Goal: Transaction & Acquisition: Purchase product/service

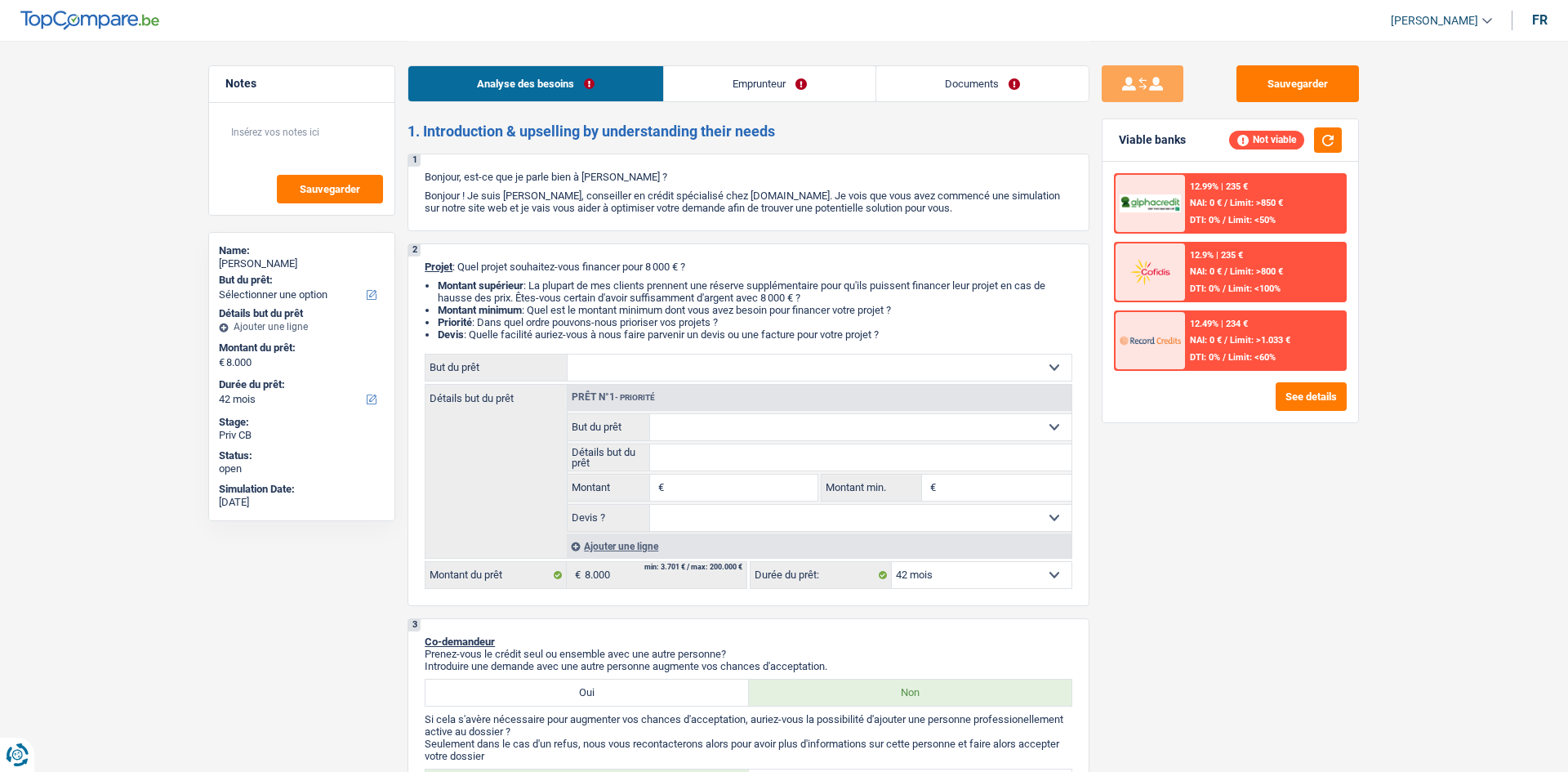
select select "42"
select select "retired"
select select "pension"
select select "rents"
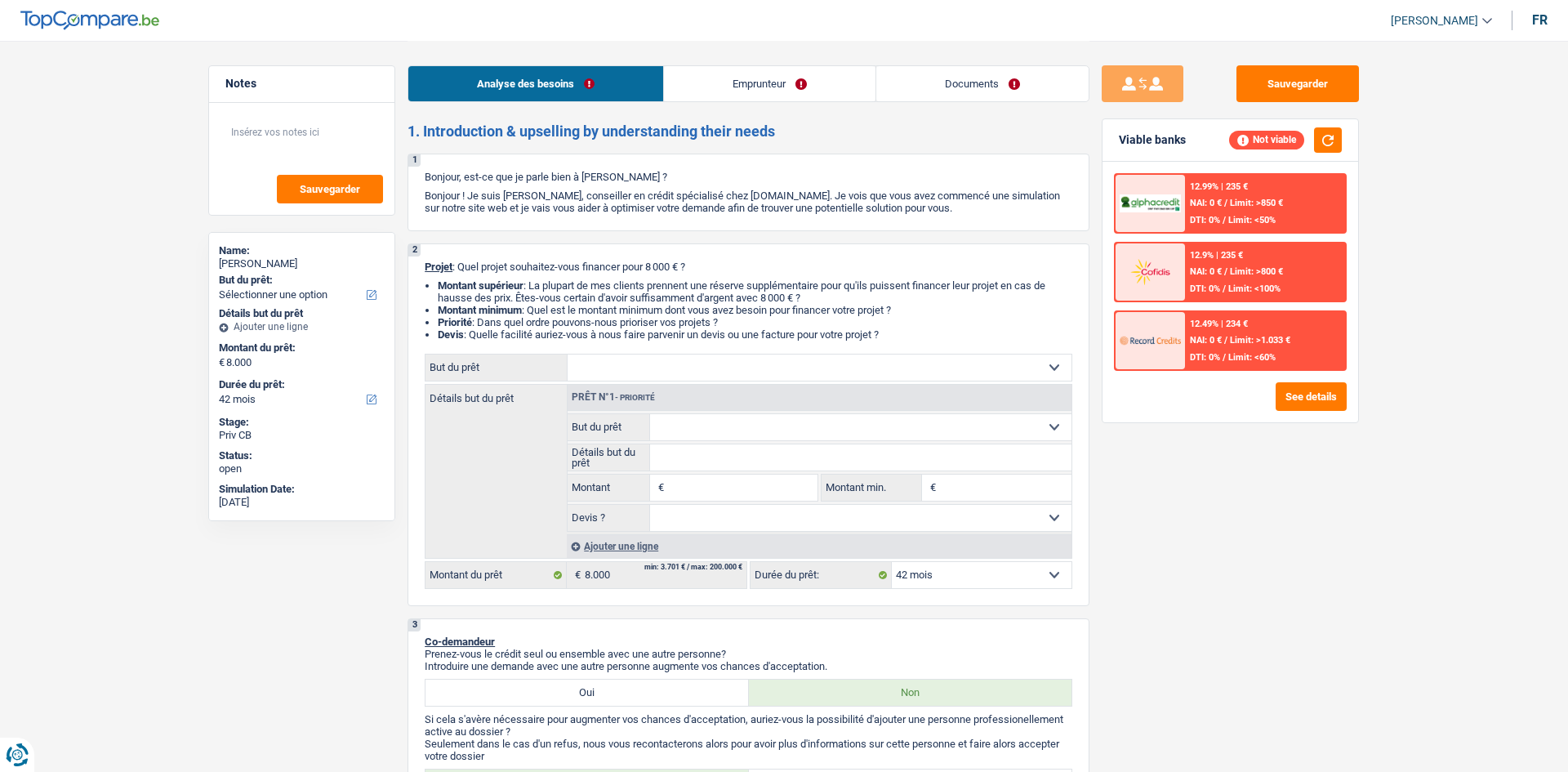
select select "42"
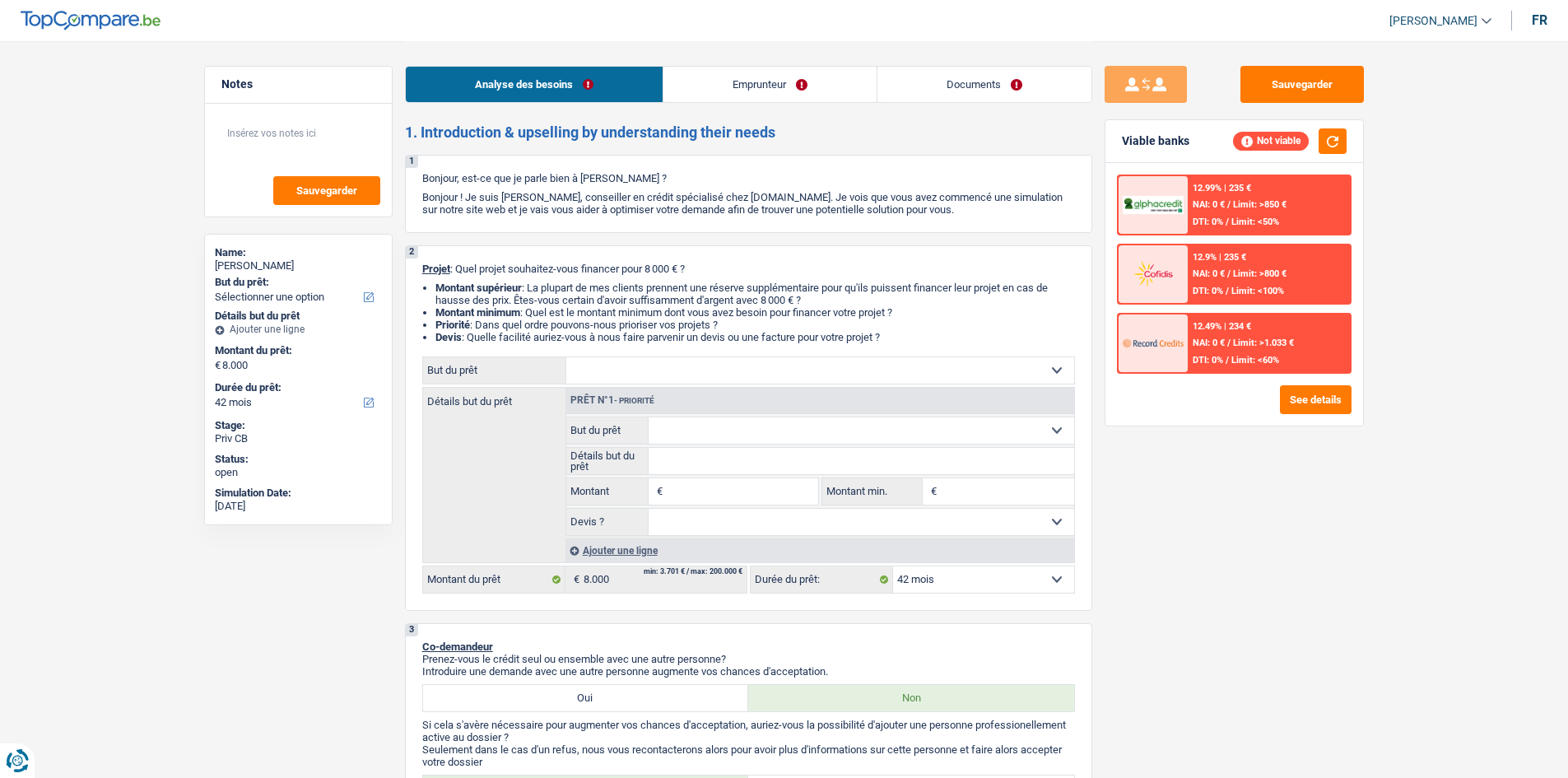
click at [744, 376] on select "Confort maison: meubles, textile, peinture, électroménager, outillage non-profe…" at bounding box center [820, 370] width 508 height 26
select select "household"
click at [566, 358] on select "Confort maison: meubles, textile, peinture, électroménager, outillage non-profe…" at bounding box center [820, 370] width 508 height 26
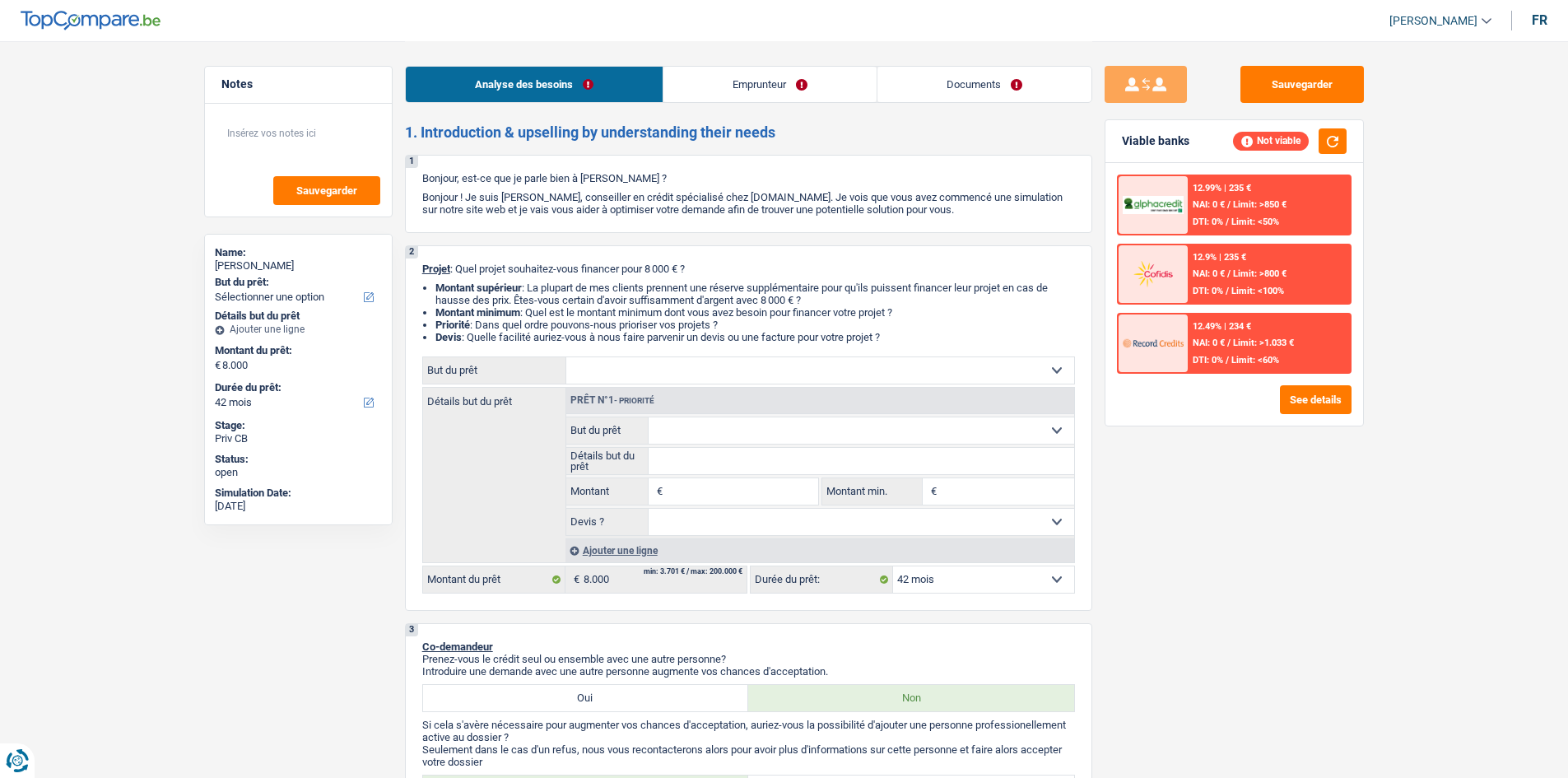
select select "household"
type input "8.000"
select select "household"
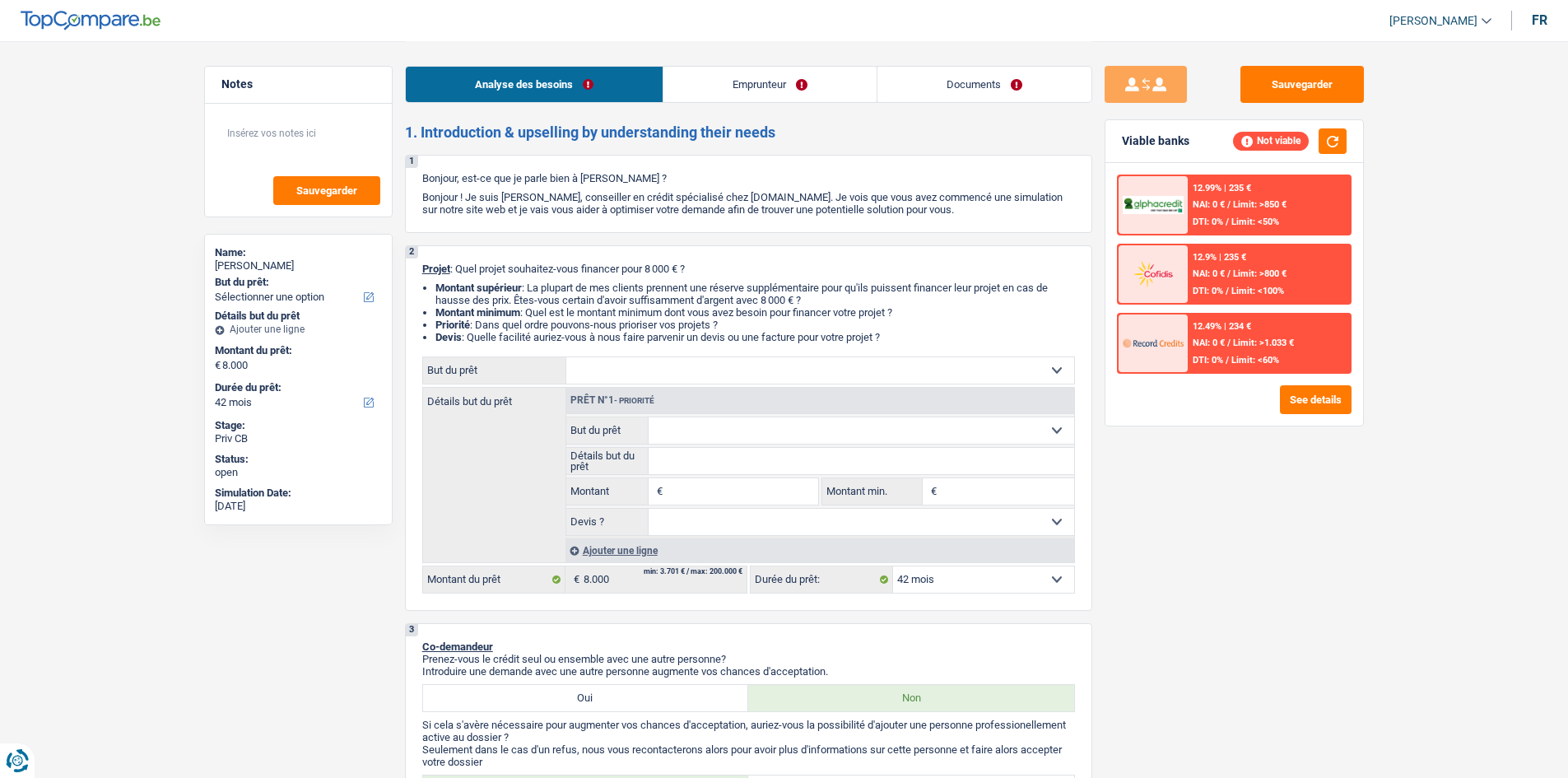
type input "8.000"
select select "household"
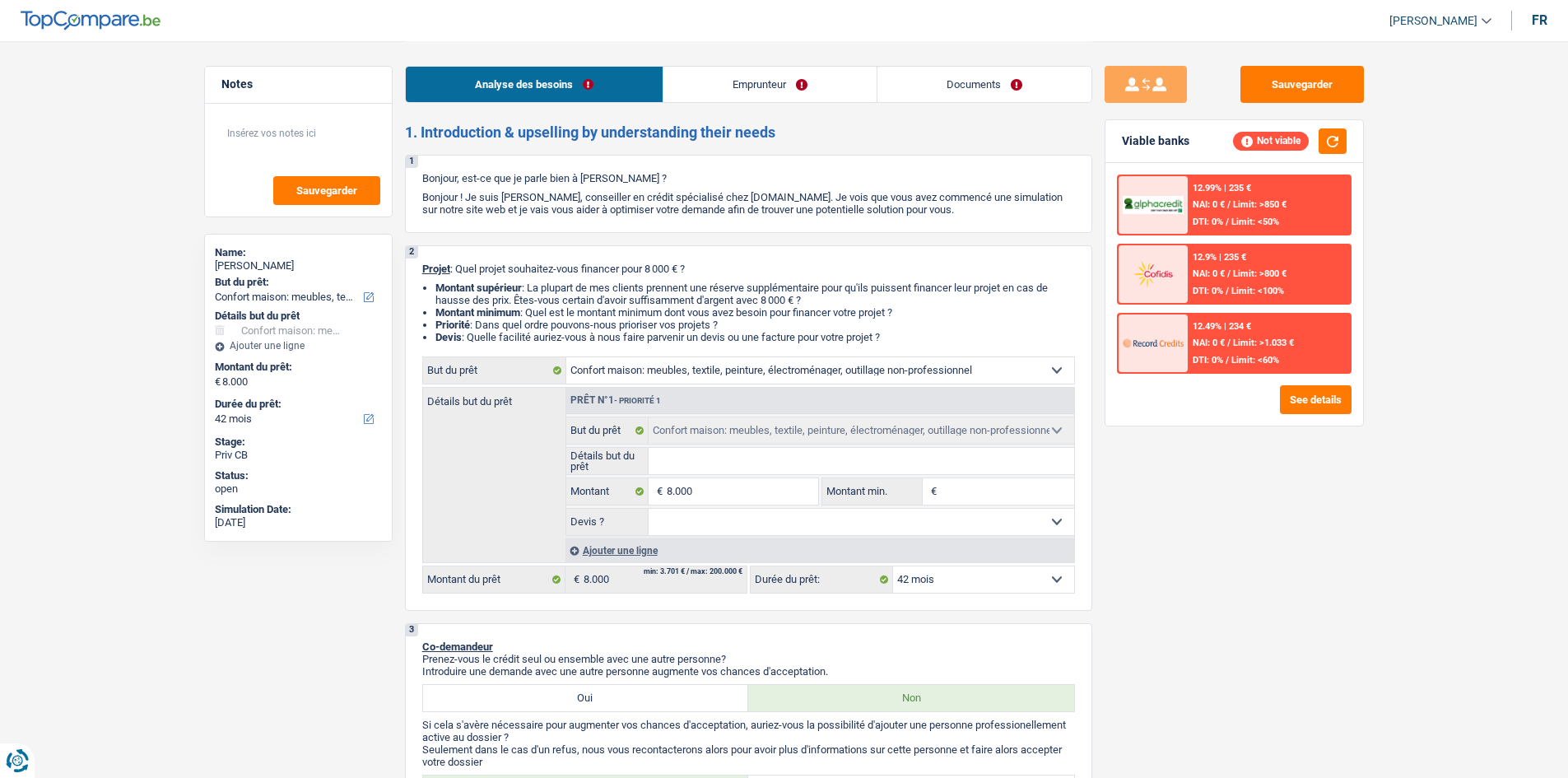
click at [733, 452] on input "Détails but du prêt" at bounding box center [861, 460] width 425 height 26
click at [1243, 501] on div "Sauvegarder Viable banks Not viable 12.99% | 235 € NAI: 0 € / Limit: >850 € DTI…" at bounding box center [1234, 408] width 284 height 685
click at [622, 553] on div "Ajouter une ligne" at bounding box center [819, 550] width 509 height 24
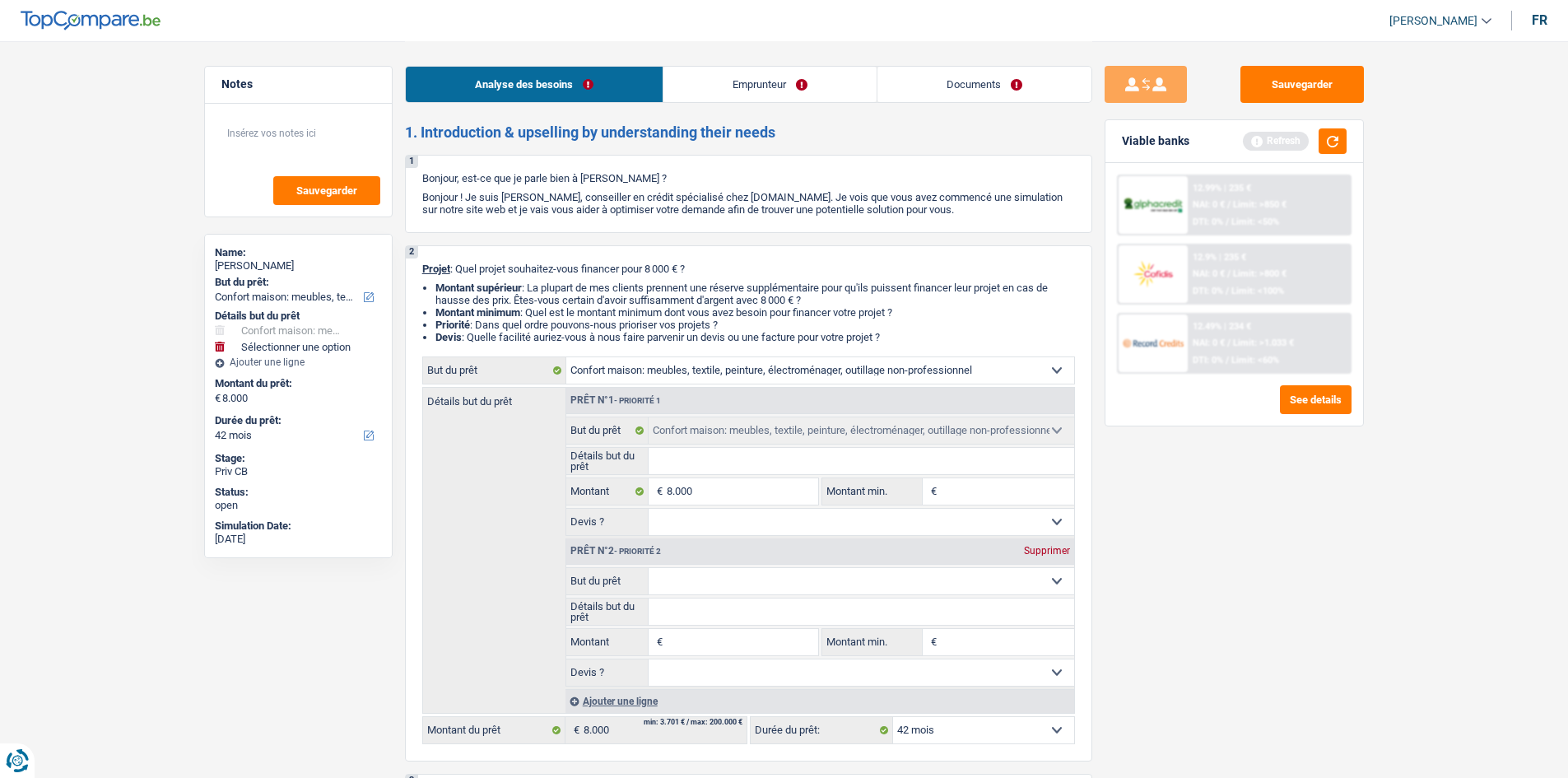
click at [768, 577] on select "Confort maison: meubles, textile, peinture, électroménager, outillage non-profe…" at bounding box center [861, 581] width 425 height 26
drag, startPoint x: 1247, startPoint y: 522, endPoint x: 918, endPoint y: 162, distance: 487.7
click at [1247, 521] on div "Sauvegarder Viable banks Refresh 12.99% | 235 € NAI: 0 € / Limit: >850 € DTI: 0…" at bounding box center [1234, 408] width 284 height 685
click at [800, 83] on link "Emprunteur" at bounding box center [770, 84] width 213 height 35
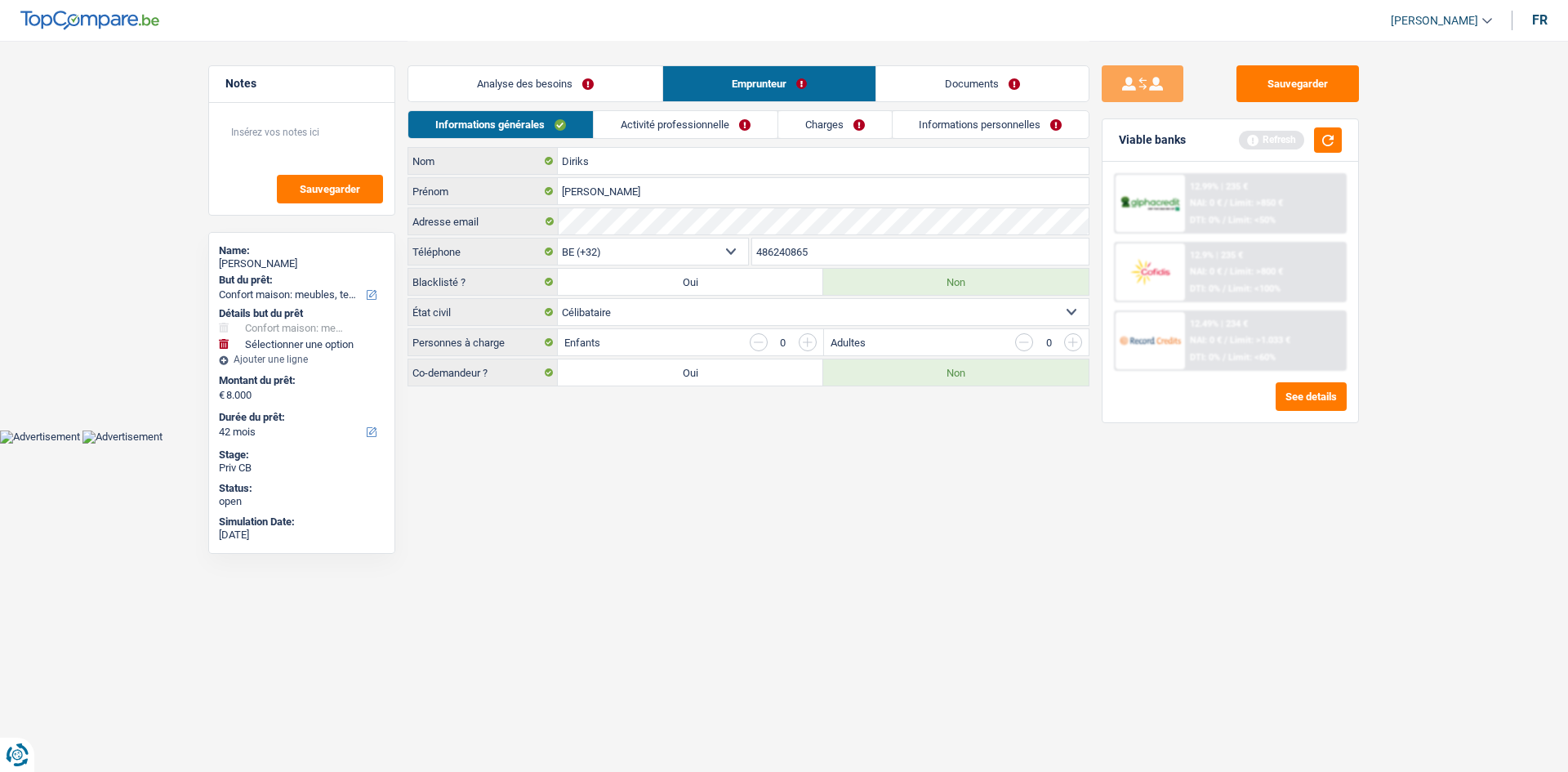
click at [849, 113] on link "Charges" at bounding box center [835, 124] width 113 height 27
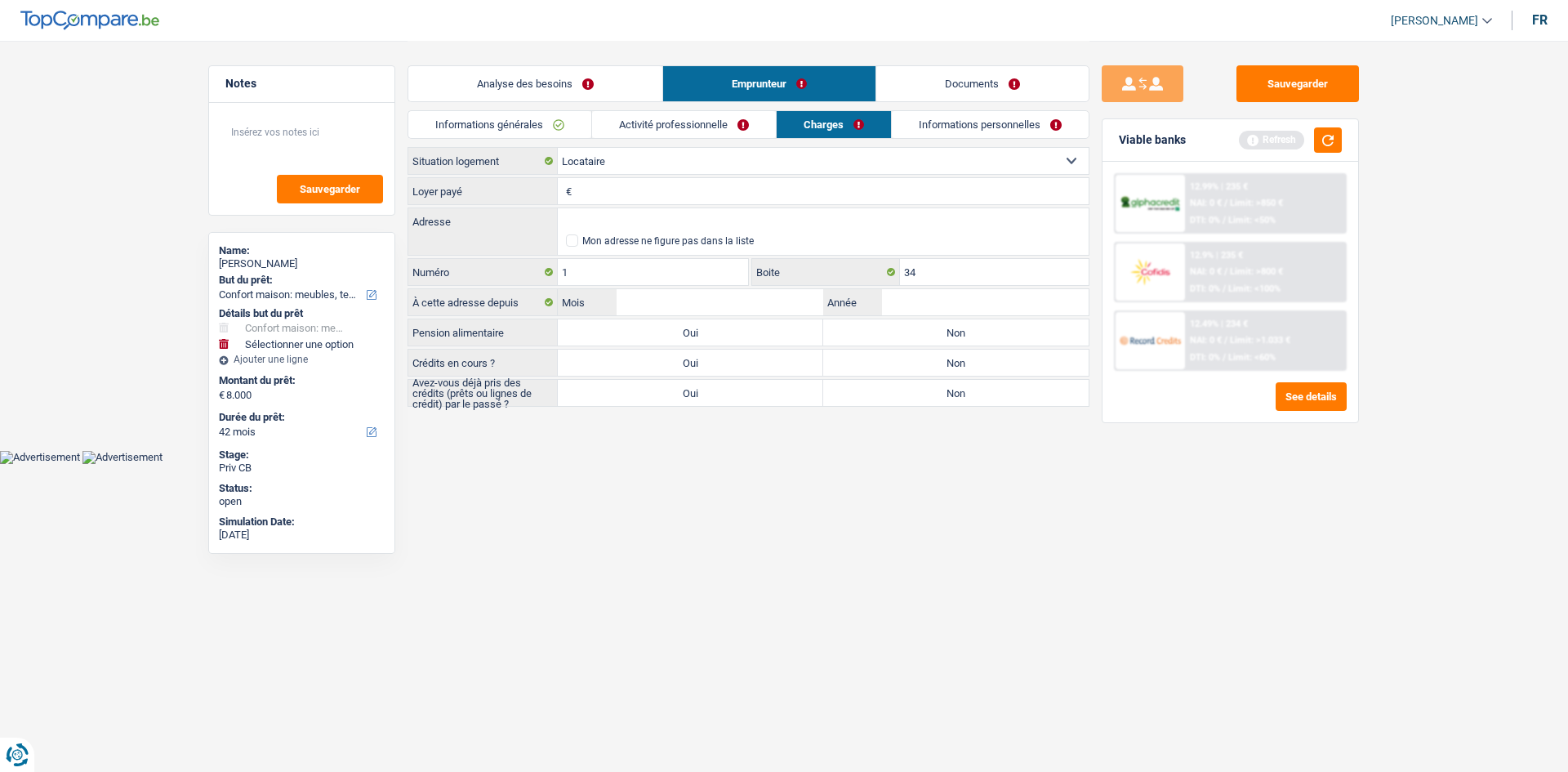
click at [551, 85] on link "Analyse des besoins" at bounding box center [535, 84] width 254 height 35
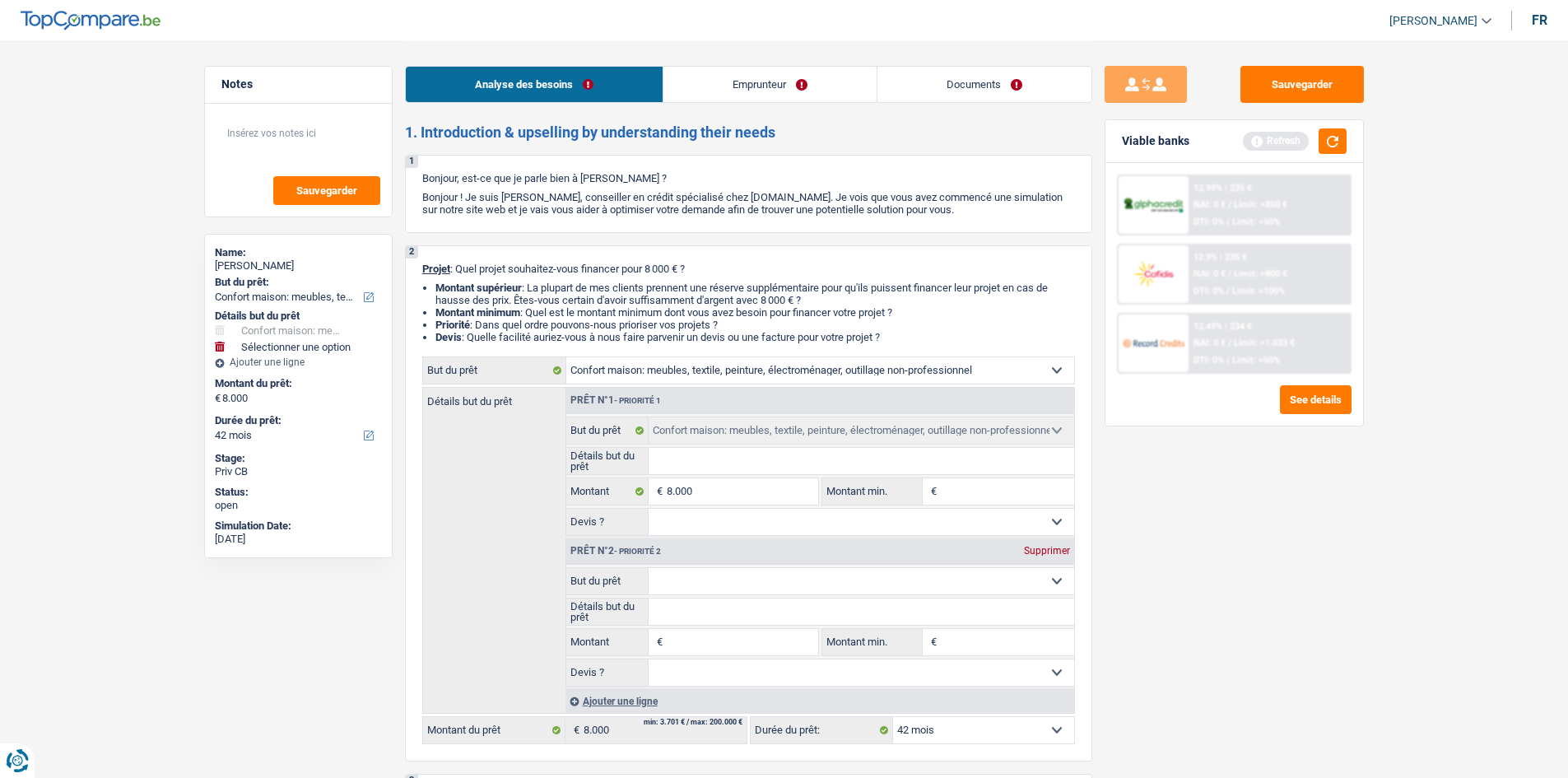
click at [1277, 508] on div "Sauvegarder Viable banks Refresh 12.99% | 235 € NAI: 0 € / Limit: >850 € DTI: 0…" at bounding box center [1234, 408] width 284 height 685
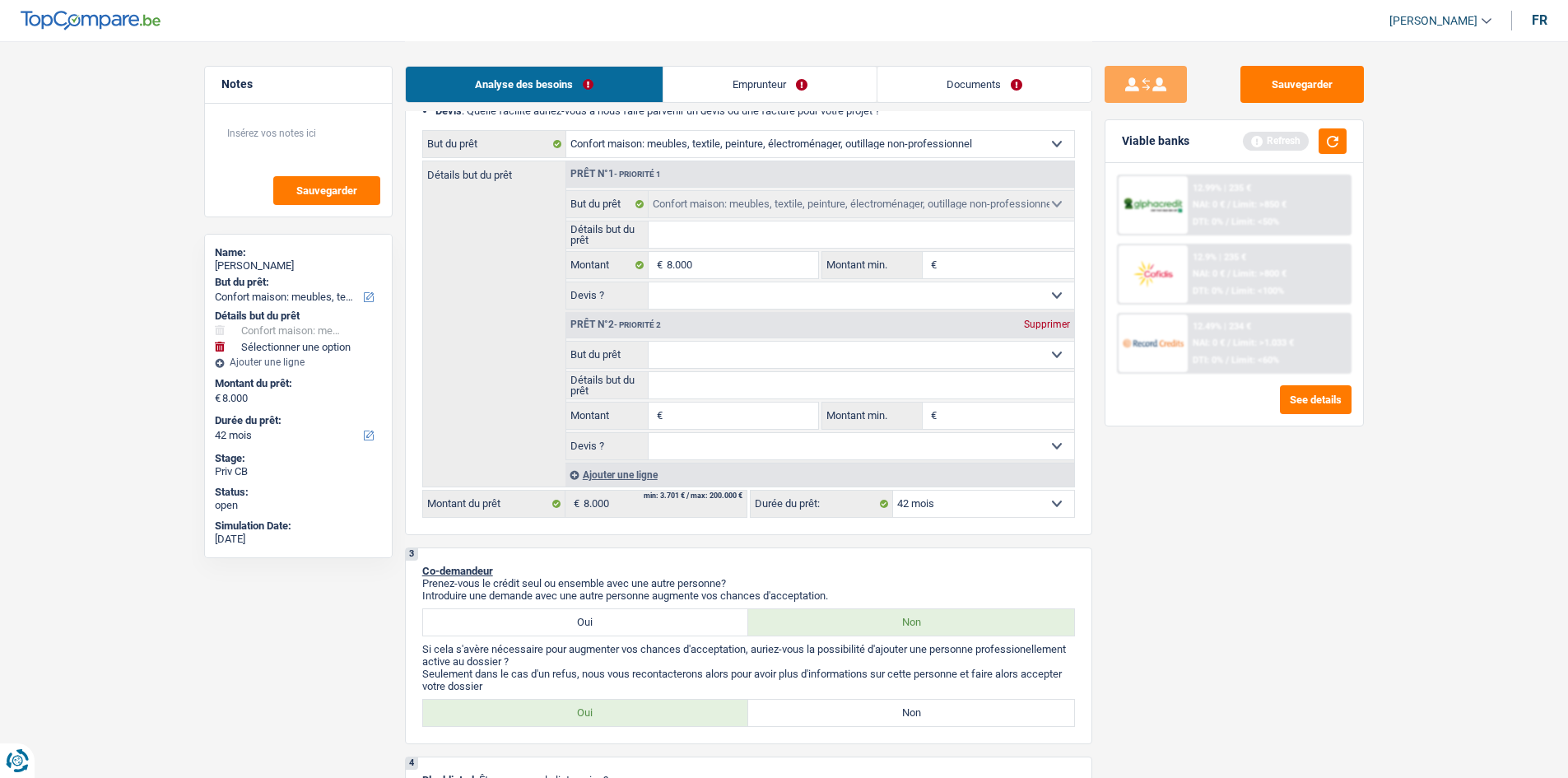
scroll to position [82, 0]
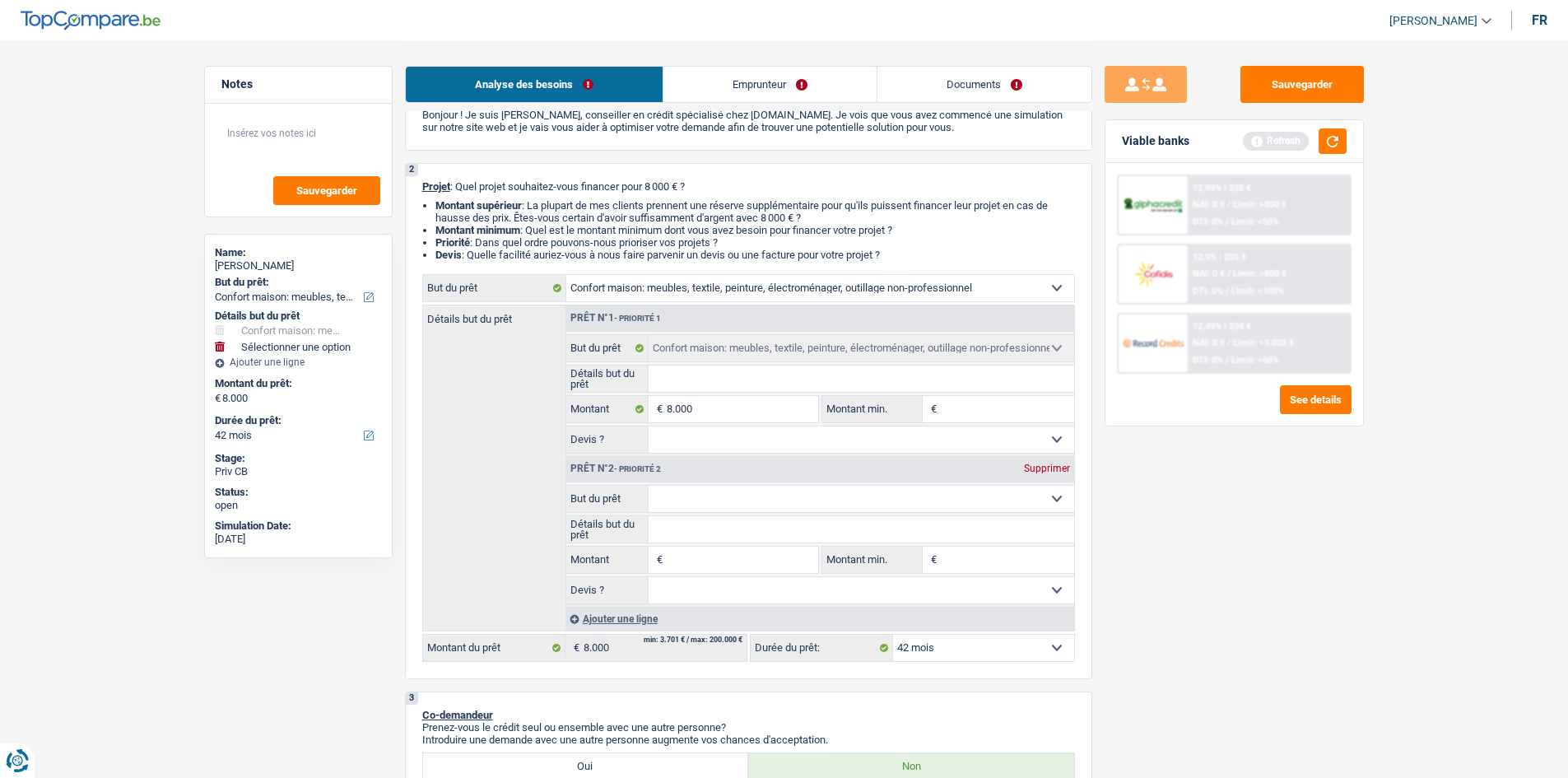
click at [1052, 472] on div "Supprimer" at bounding box center [1047, 468] width 55 height 10
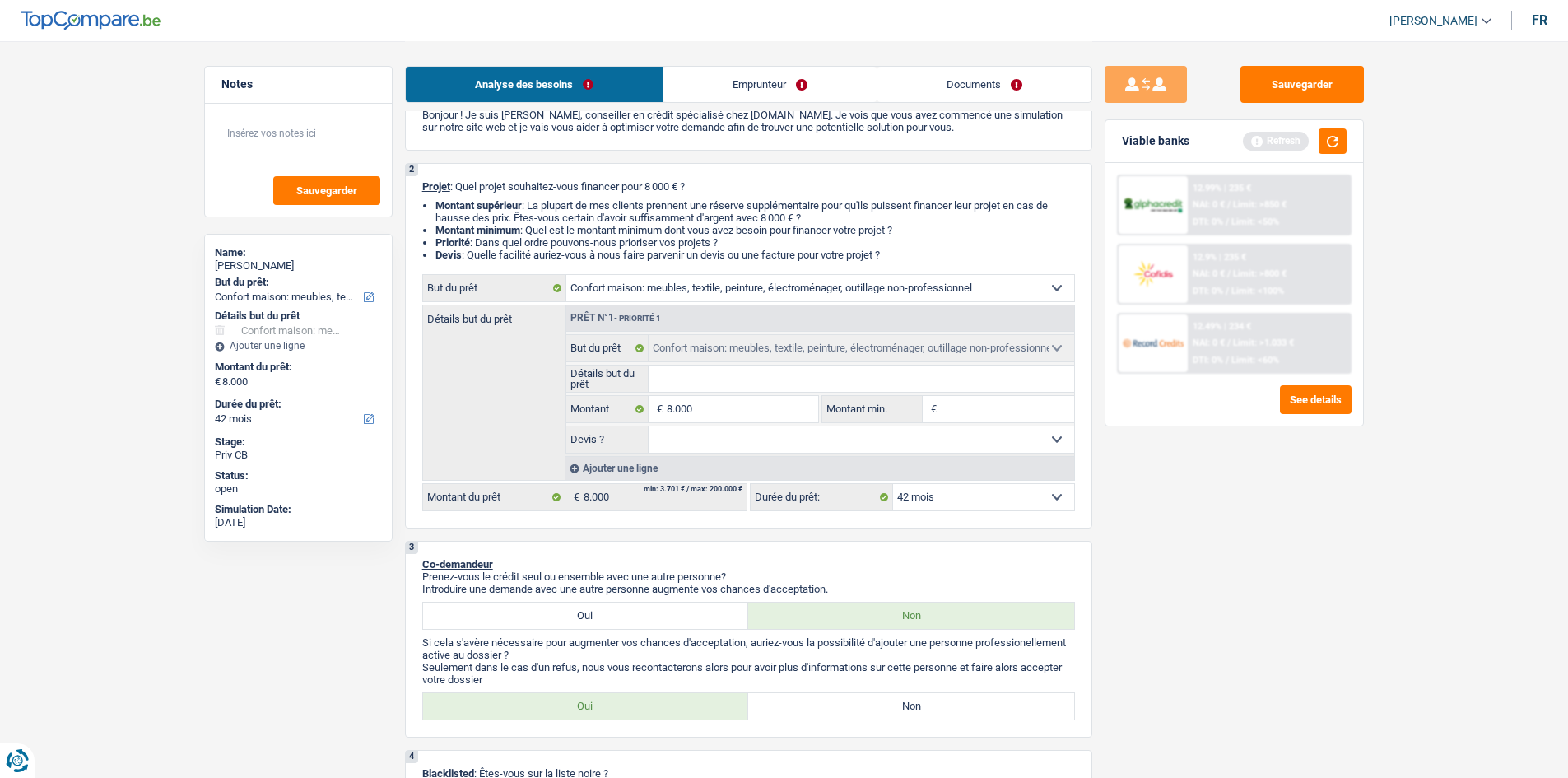
click at [1286, 537] on div "Sauvegarder Viable banks Refresh 12.99% | 235 € NAI: 0 € / Limit: >850 € DTI: 0…" at bounding box center [1234, 408] width 284 height 685
click at [735, 407] on input "8.000" at bounding box center [742, 408] width 151 height 26
click at [1022, 402] on input "Montant min." at bounding box center [1007, 408] width 133 height 26
paste input "8.000"
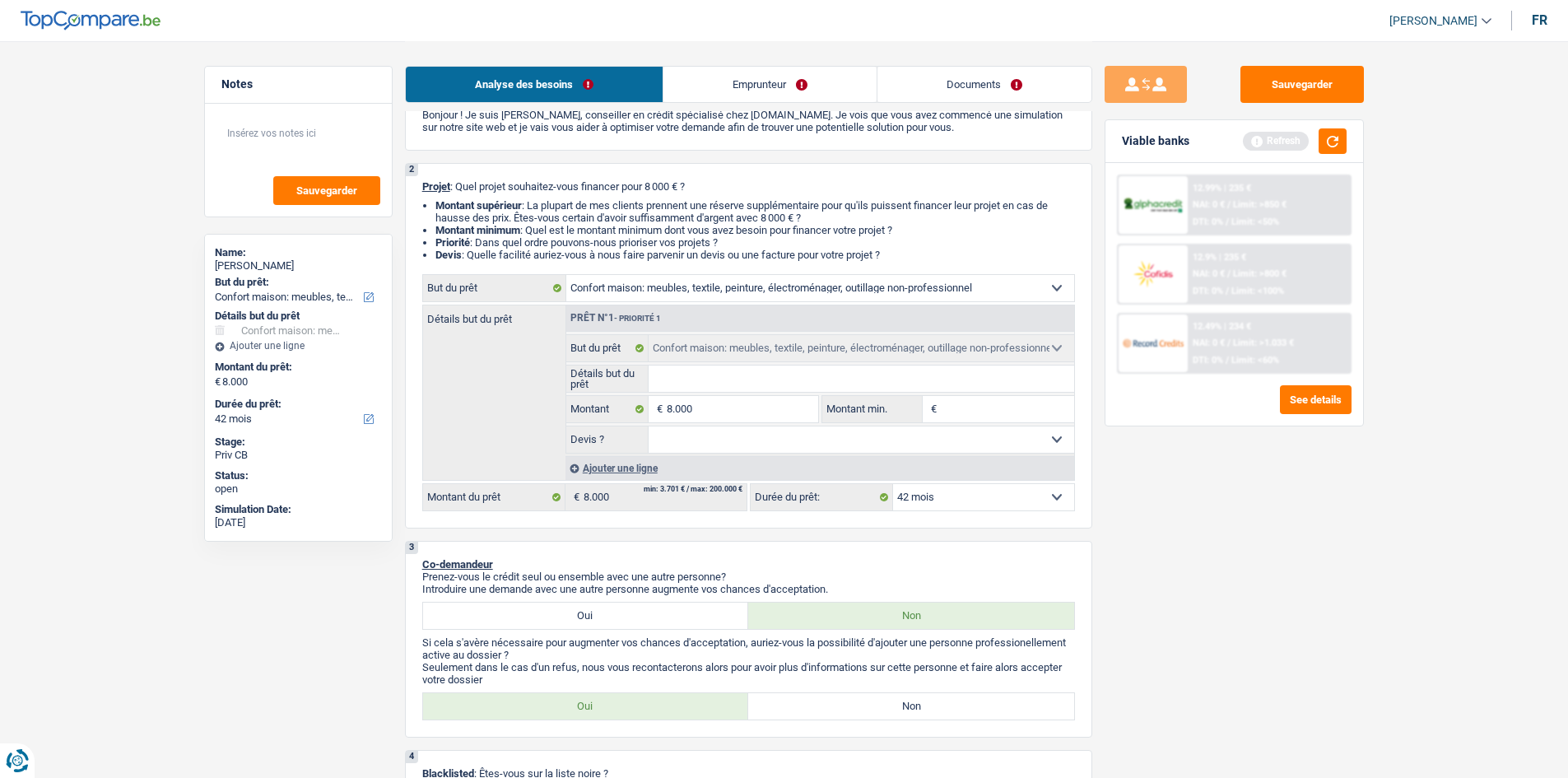
type input "8.000"
click at [828, 436] on select "Oui Non Non répondu Sélectionner une option" at bounding box center [861, 439] width 425 height 26
select select "false"
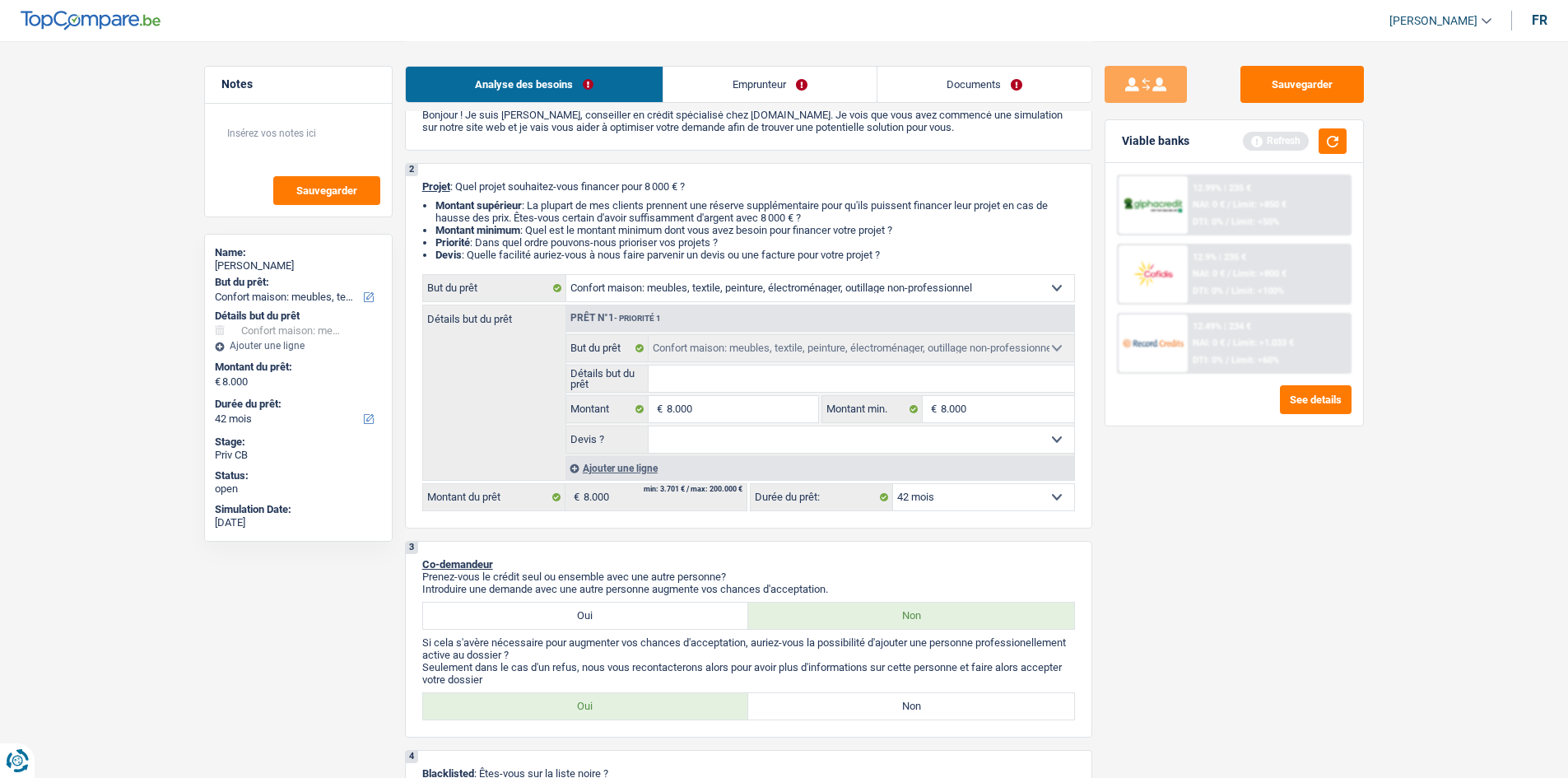
click at [649, 426] on select "Oui Non Non répondu Sélectionner une option" at bounding box center [861, 439] width 425 height 26
select select "false"
click at [1250, 527] on div "Sauvegarder Viable banks Refresh 12.99% | 235 € NAI: 0 € / Limit: >850 € DTI: 0…" at bounding box center [1234, 408] width 284 height 685
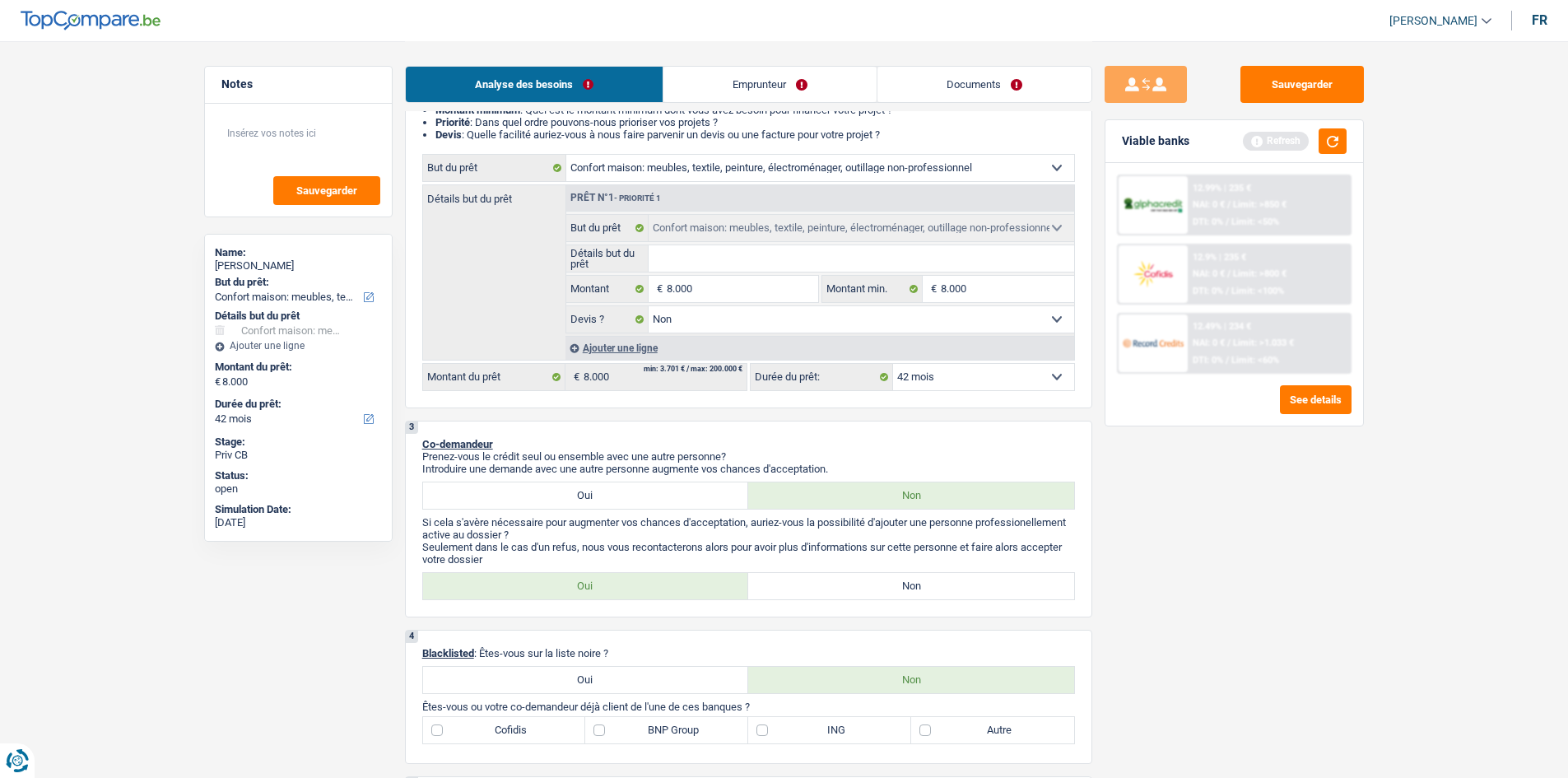
scroll to position [411, 0]
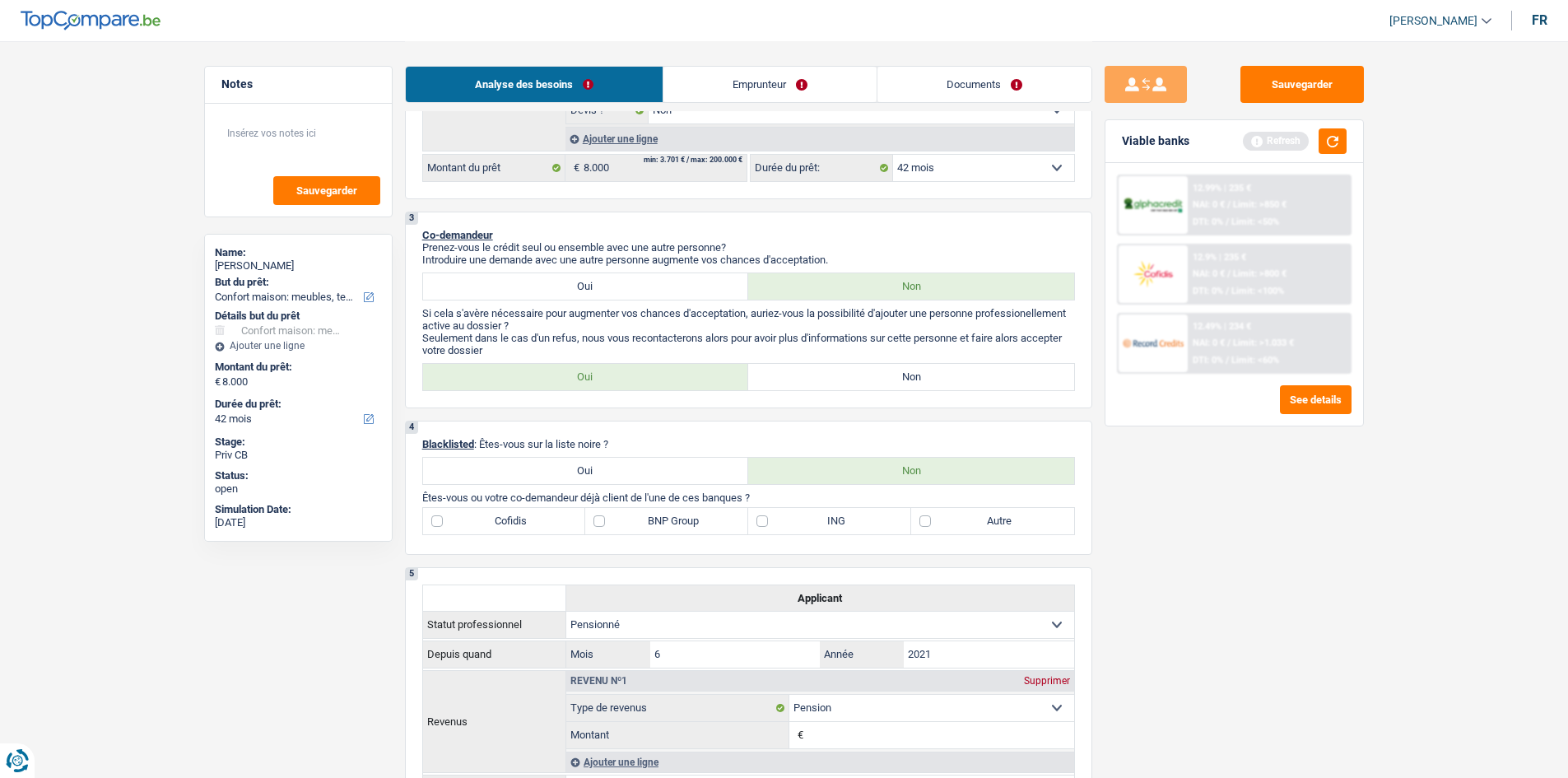
click at [955, 377] on label "Non" at bounding box center [912, 377] width 326 height 26
click at [955, 377] on input "Non" at bounding box center [912, 377] width 326 height 26
radio input "true"
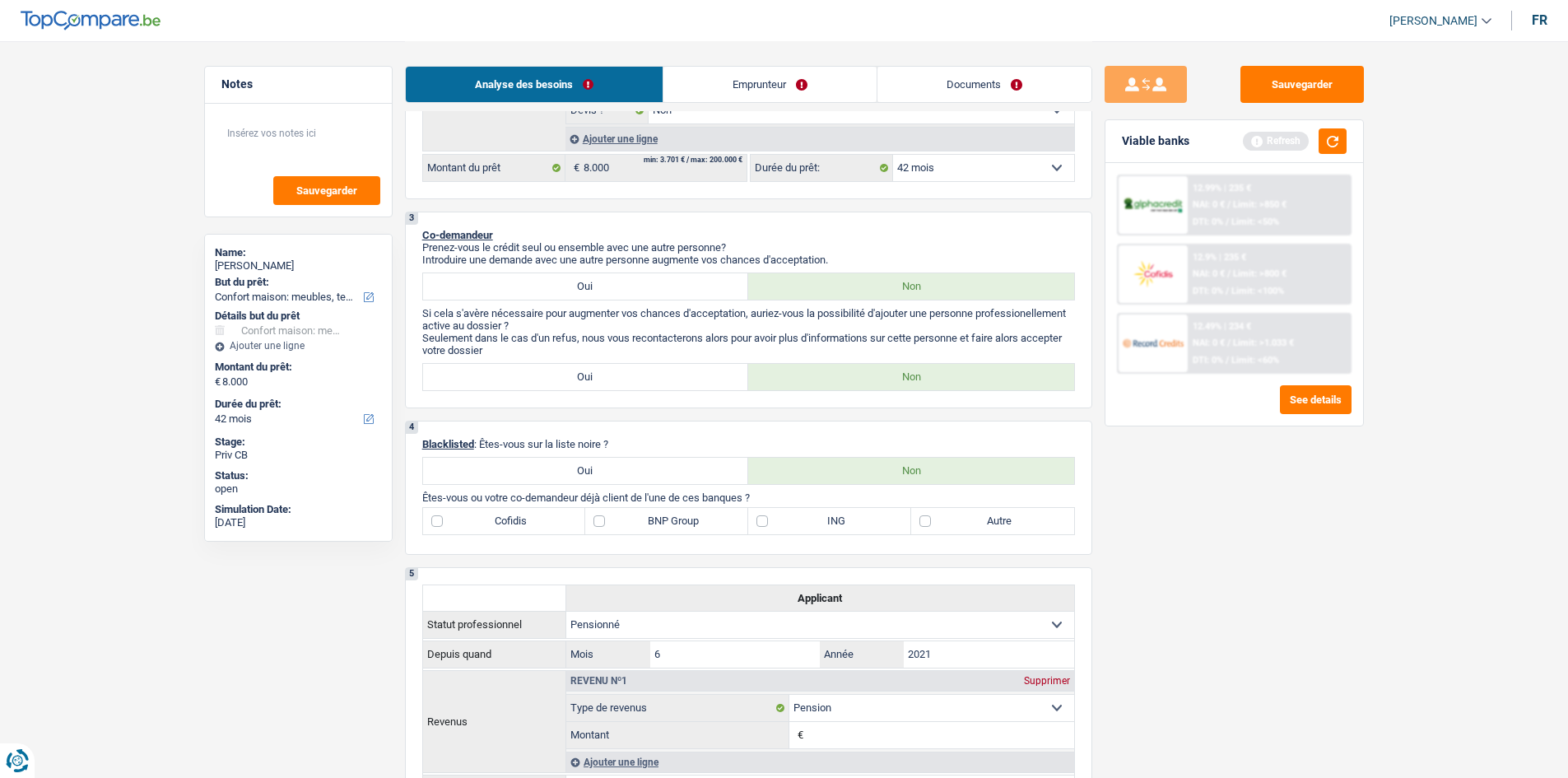
click at [1212, 536] on div "Sauvegarder Viable banks Refresh 12.99% | 235 € NAI: 0 € / Limit: >850 € DTI: 0…" at bounding box center [1234, 408] width 284 height 685
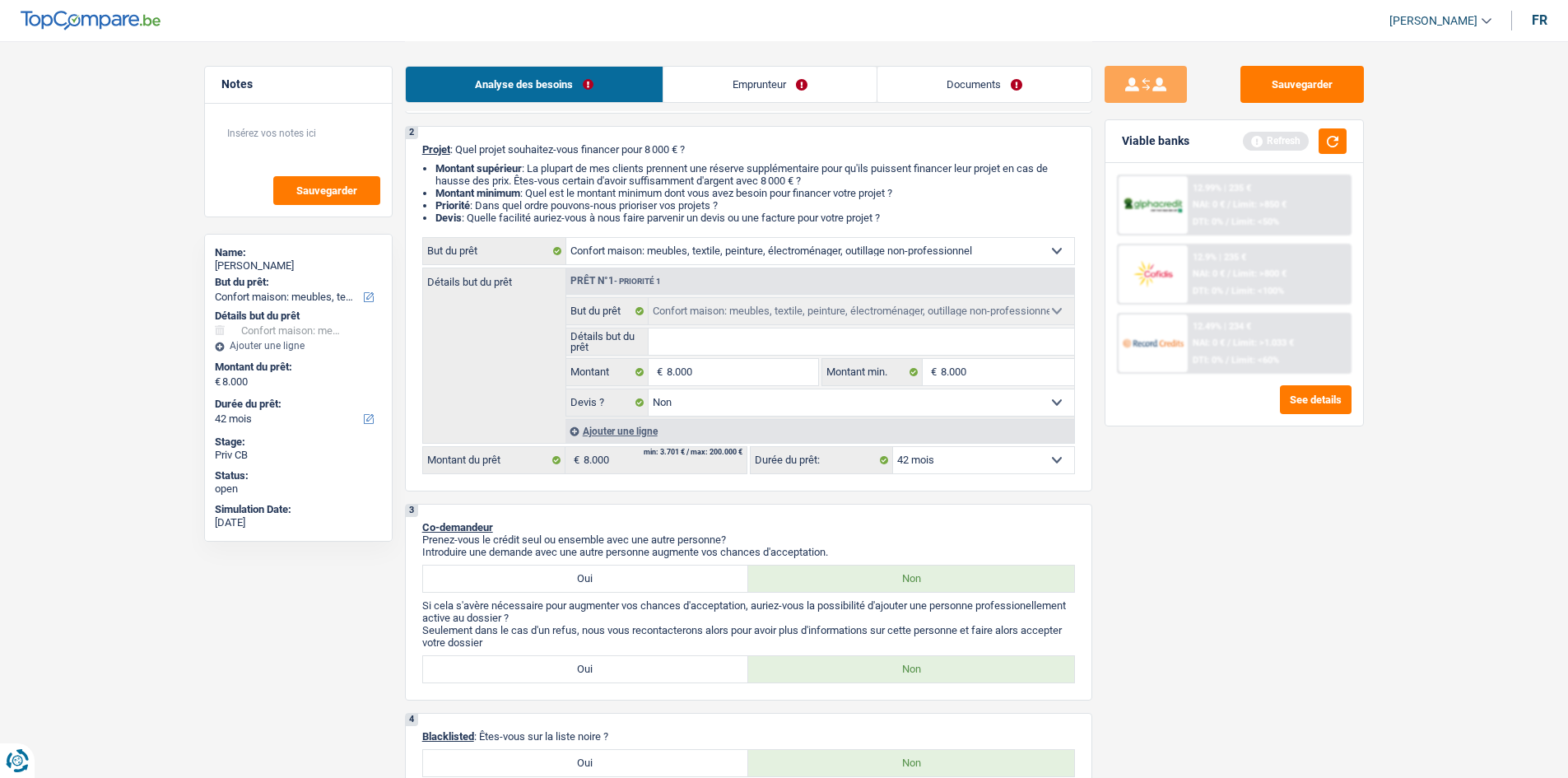
scroll to position [0, 0]
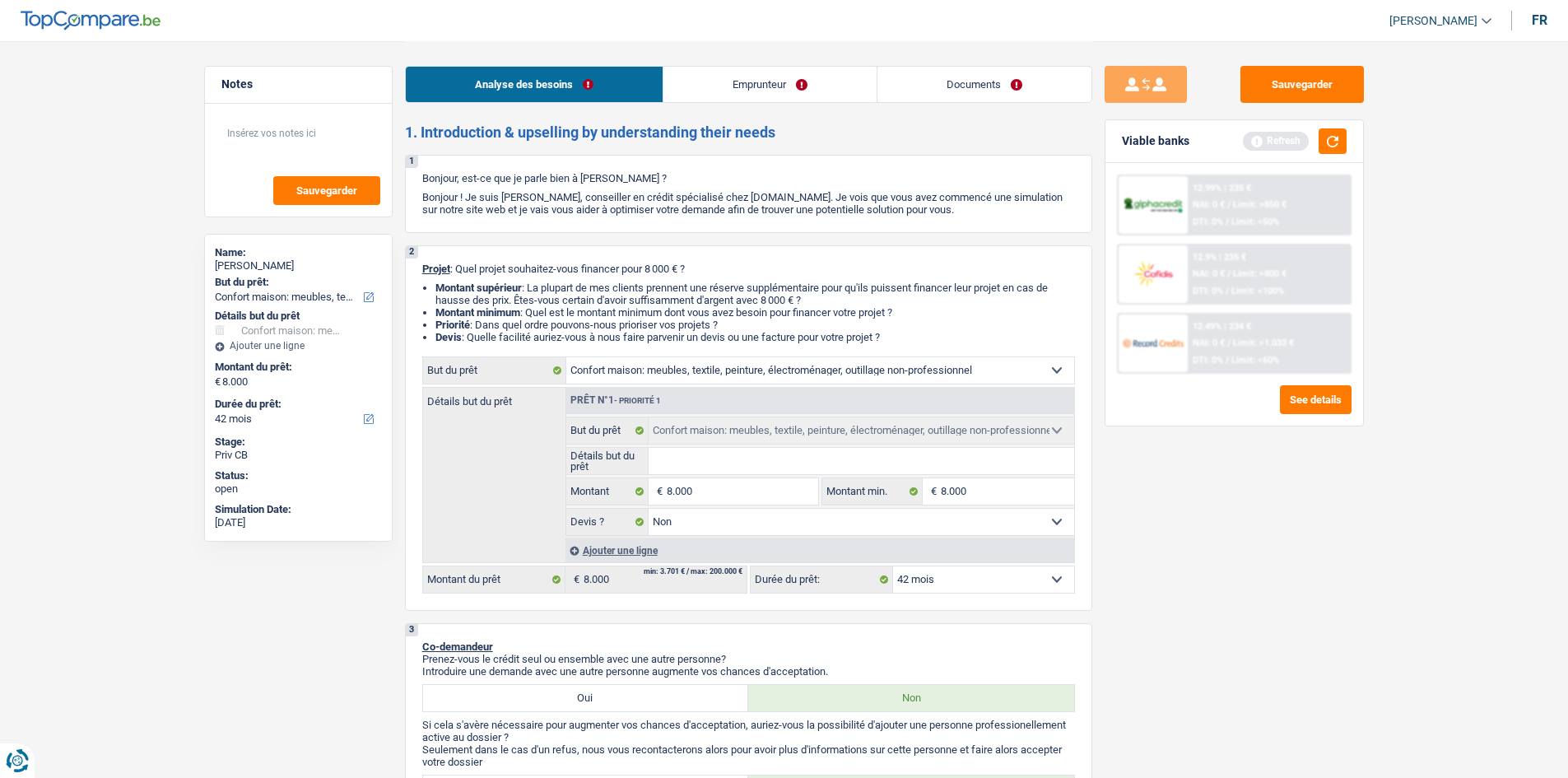
click at [759, 460] on input "Détails but du prêt" at bounding box center [861, 460] width 425 height 26
paste input "Ameublement + Sommier + Lit + Lave vaisselle + Lave linge + TV + Frigo"
type input "Ameublement + Sommier + Lit + Lave vaisselle + Lave linge + TV + Frigo"
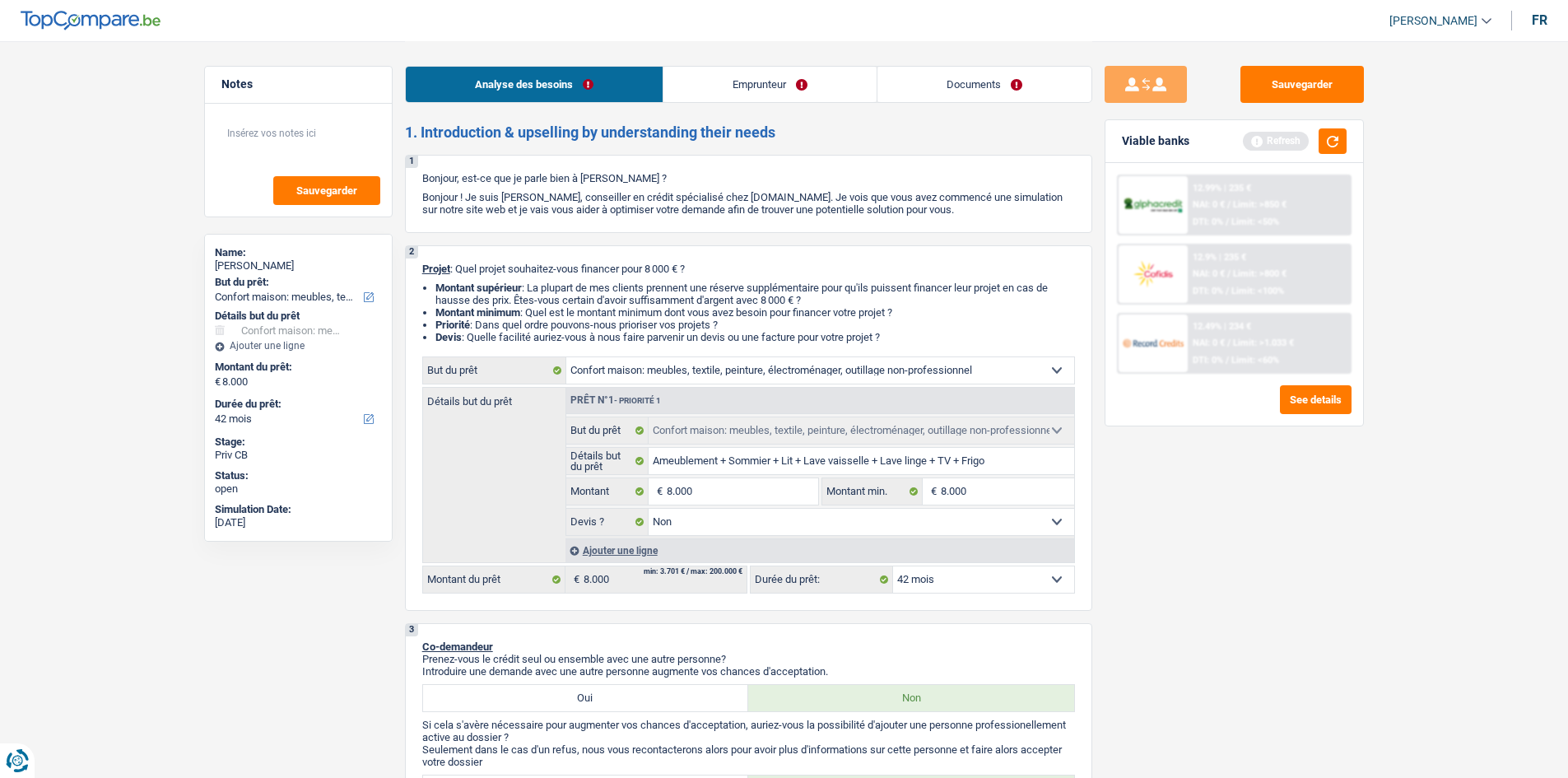
click at [1212, 556] on div "Sauvegarder Viable banks Refresh 12.99% | 235 € NAI: 0 € / Limit: >850 € DTI: 0…" at bounding box center [1234, 408] width 284 height 685
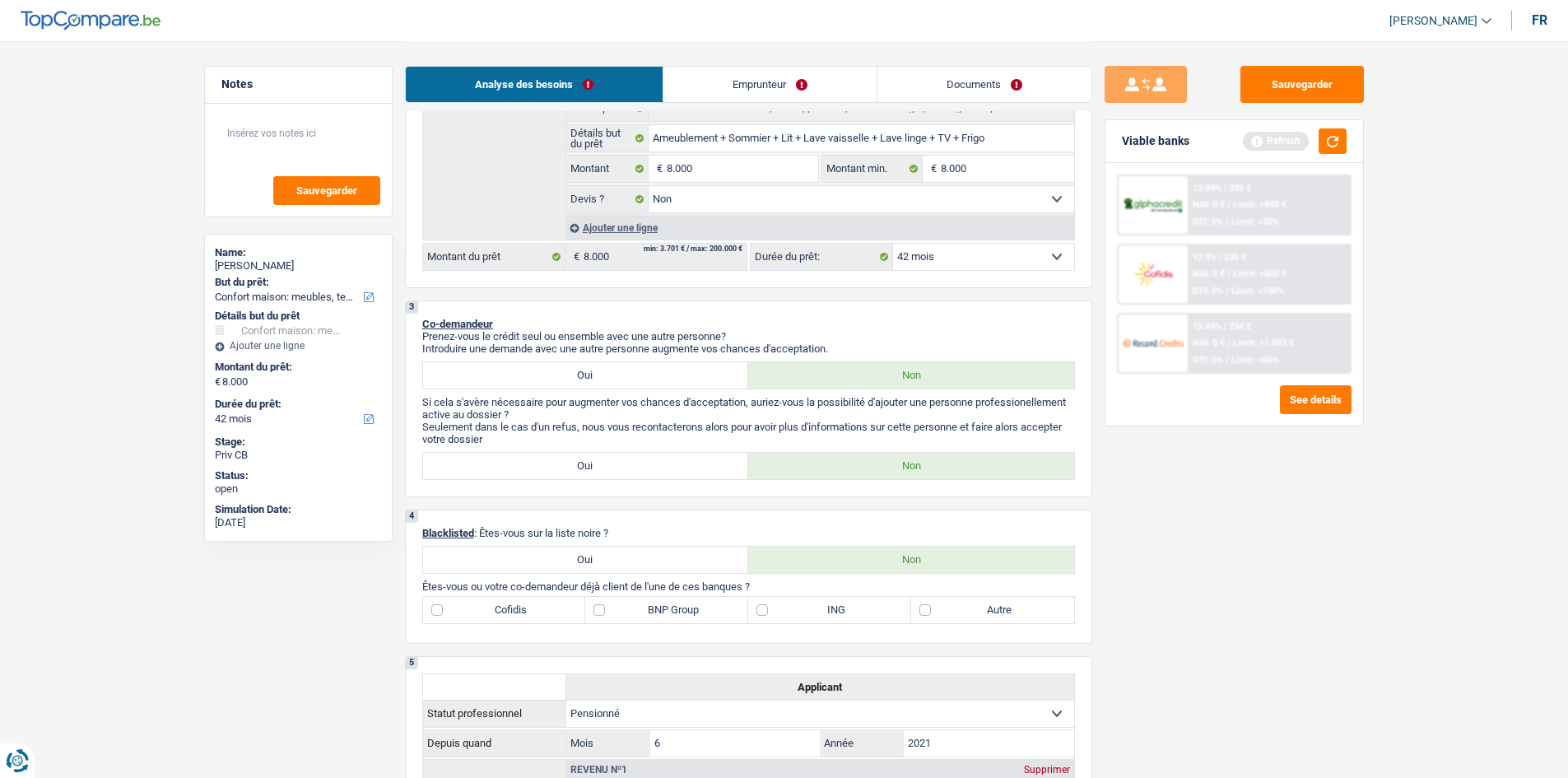
scroll to position [329, 0]
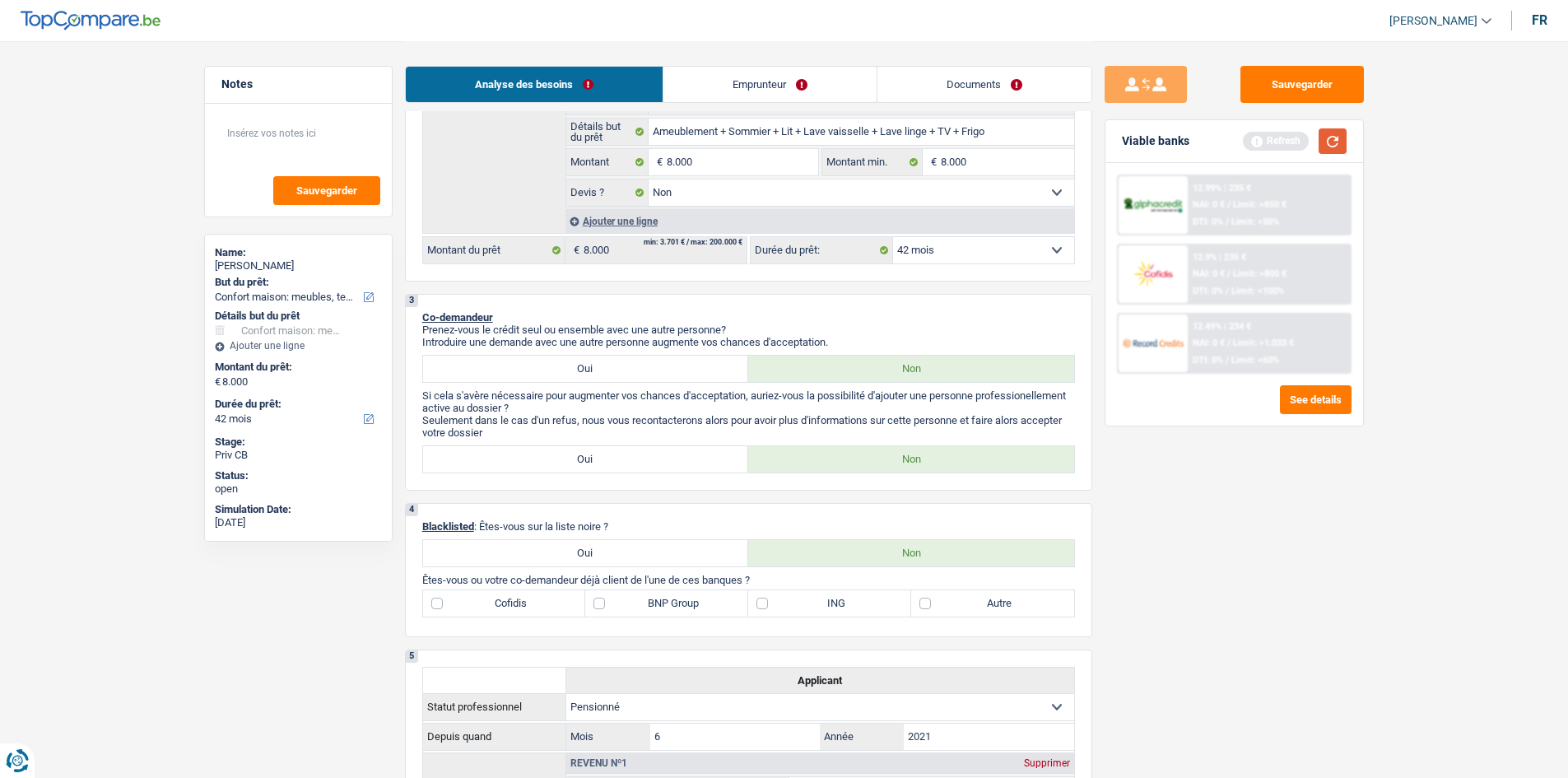
click at [1330, 149] on button "button" at bounding box center [1333, 142] width 28 height 26
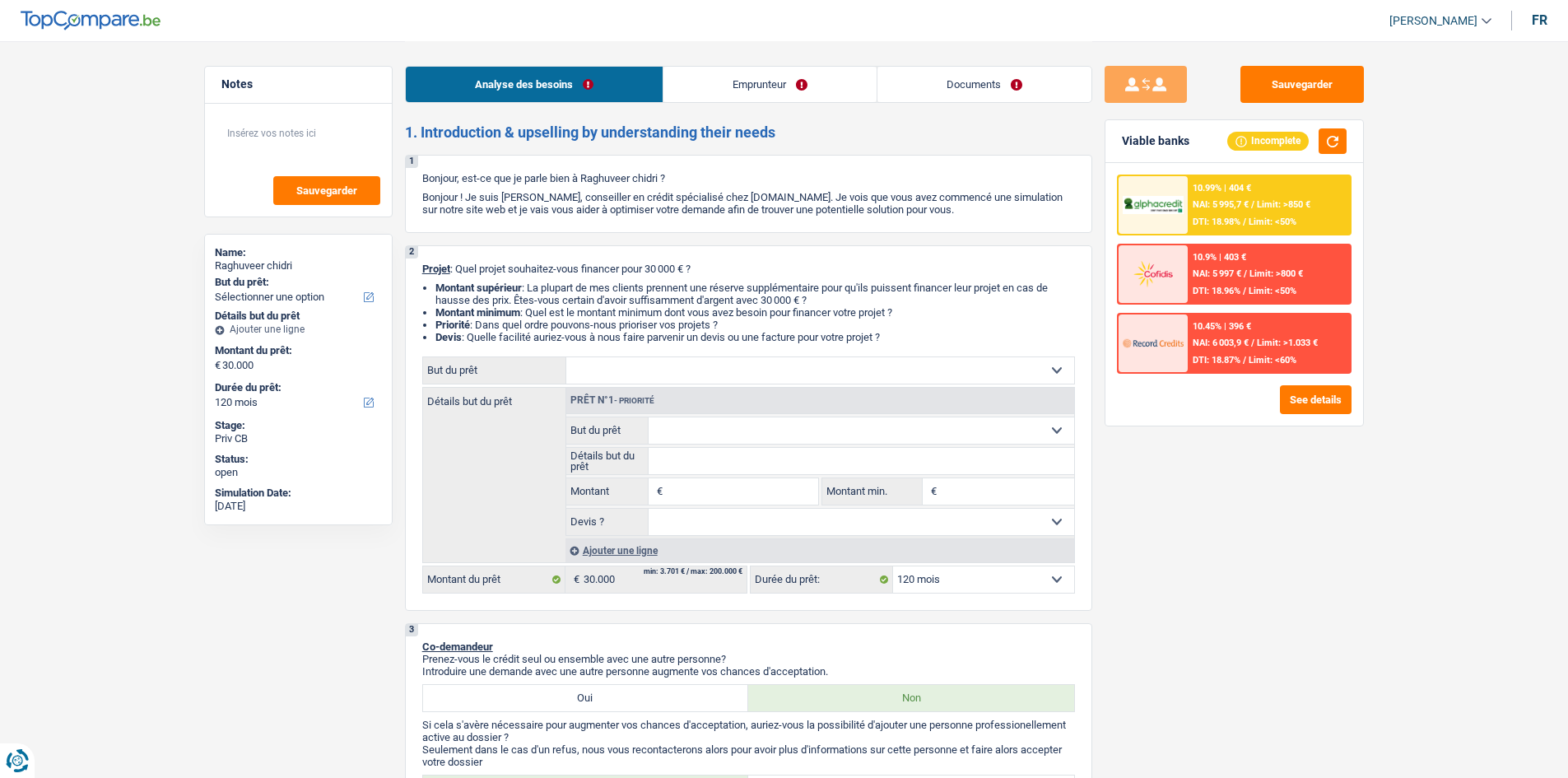
select select "120"
select select "privateEmployee"
select select "netSalary"
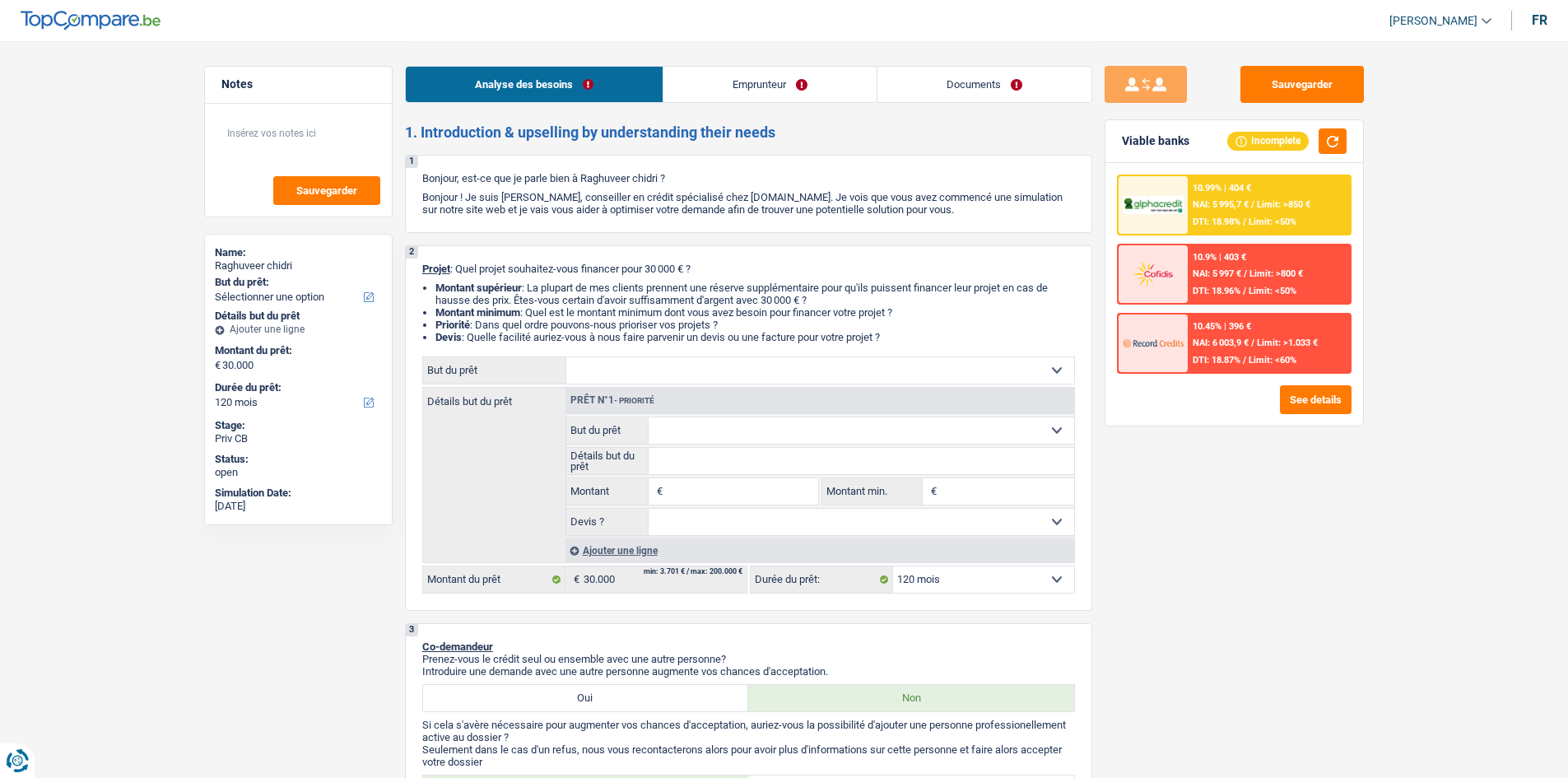
select select "mealVouchers"
select select "rents"
select select "120"
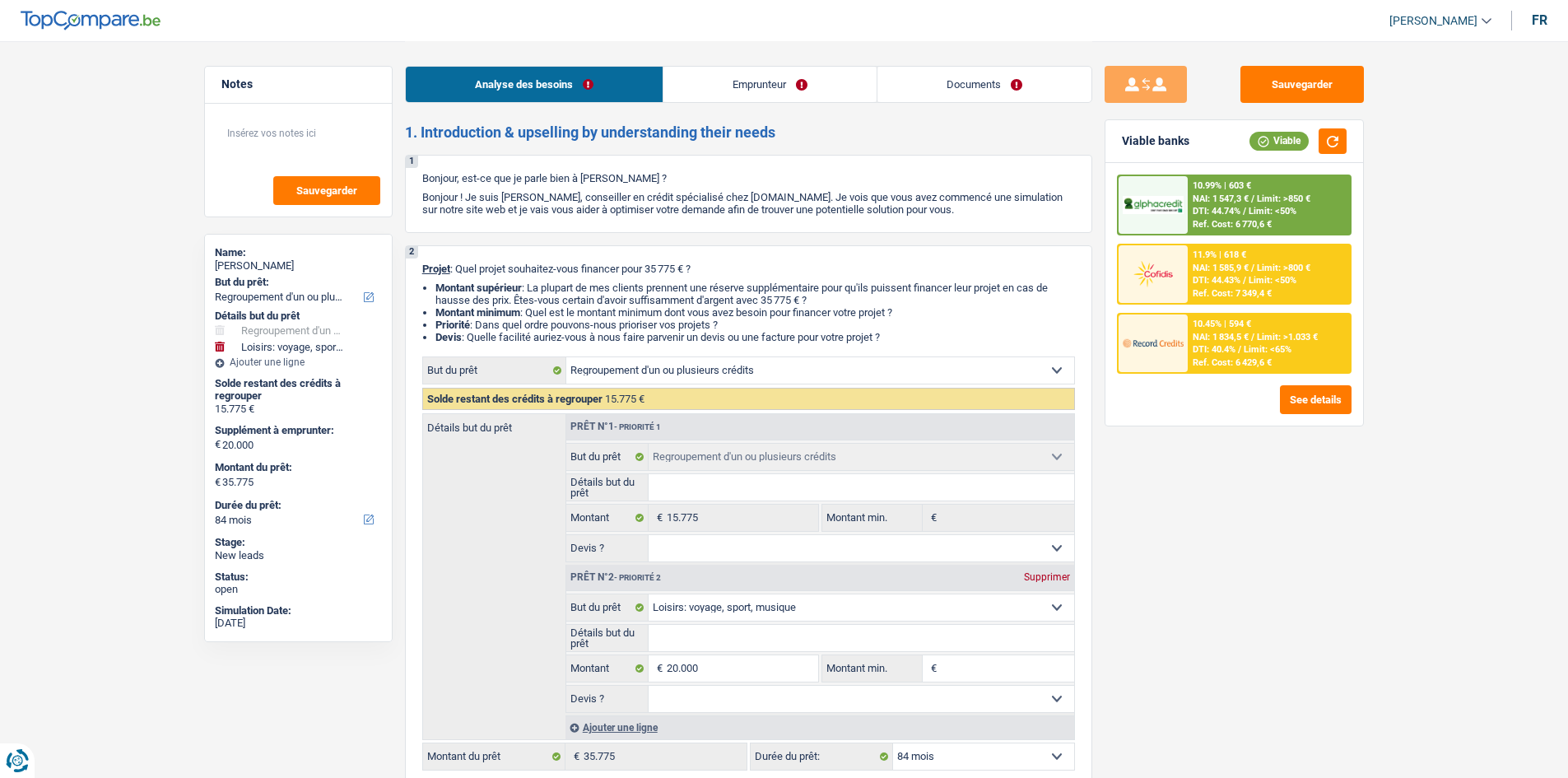
select select "refinancing"
select select "hobbies"
select select "84"
select select "refinancing"
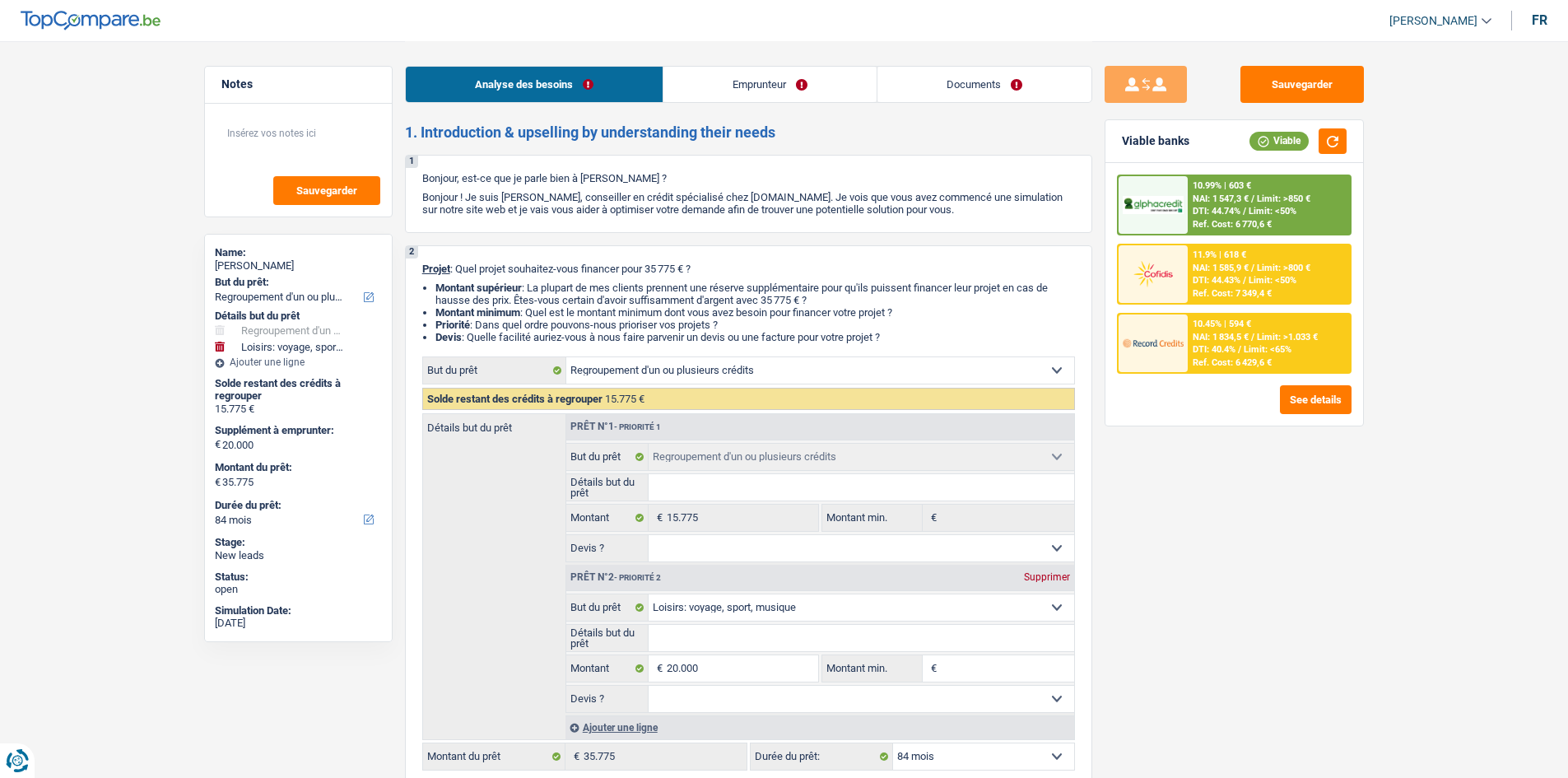
select select "refinancing"
select select "hobbies"
select select "84"
select select "publicEmployee"
select select "netSalary"
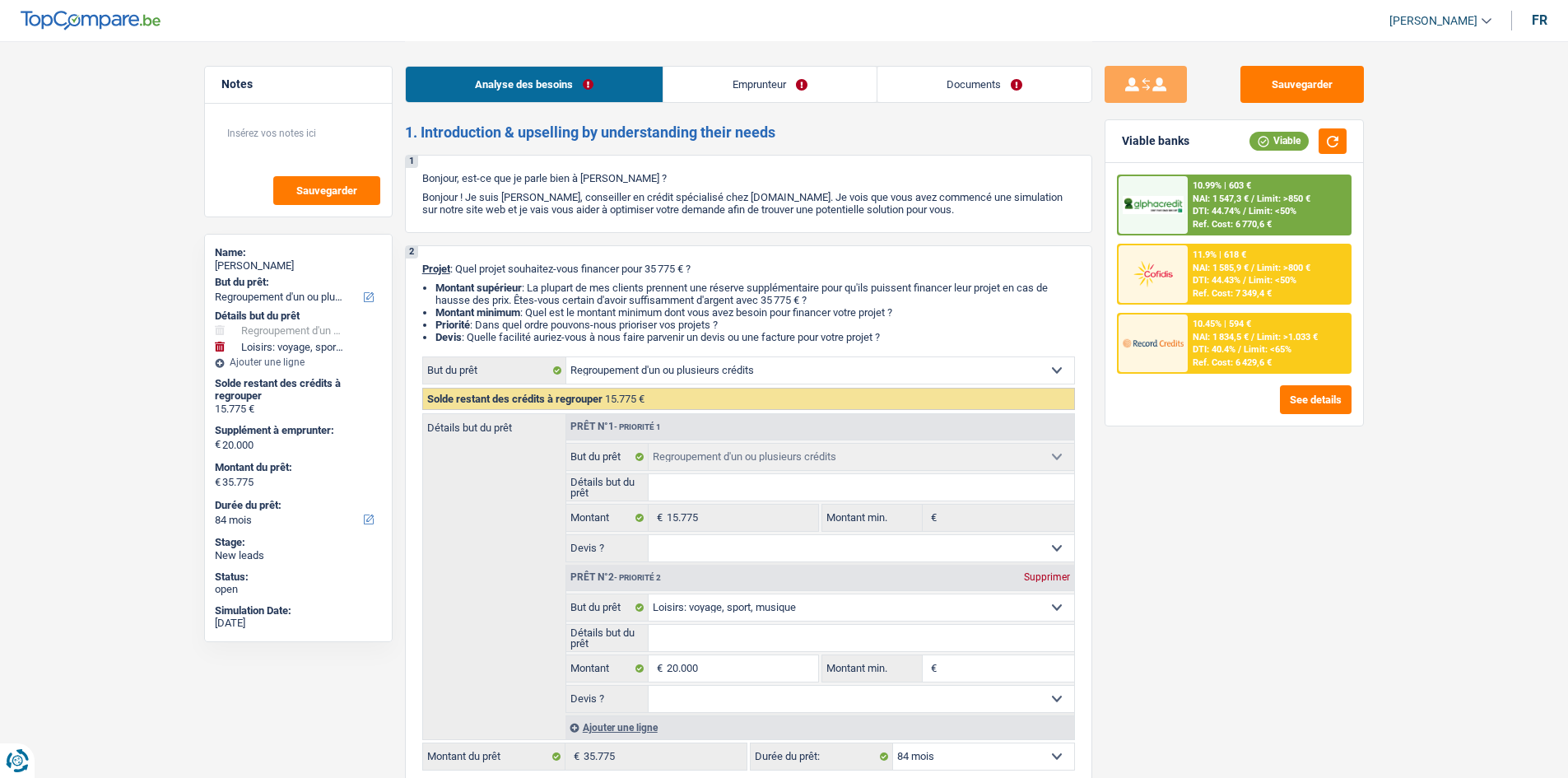
select select "mealVouchers"
select select "rents"
select select "creditConsolidation"
select select "84"
select select "refinancing"
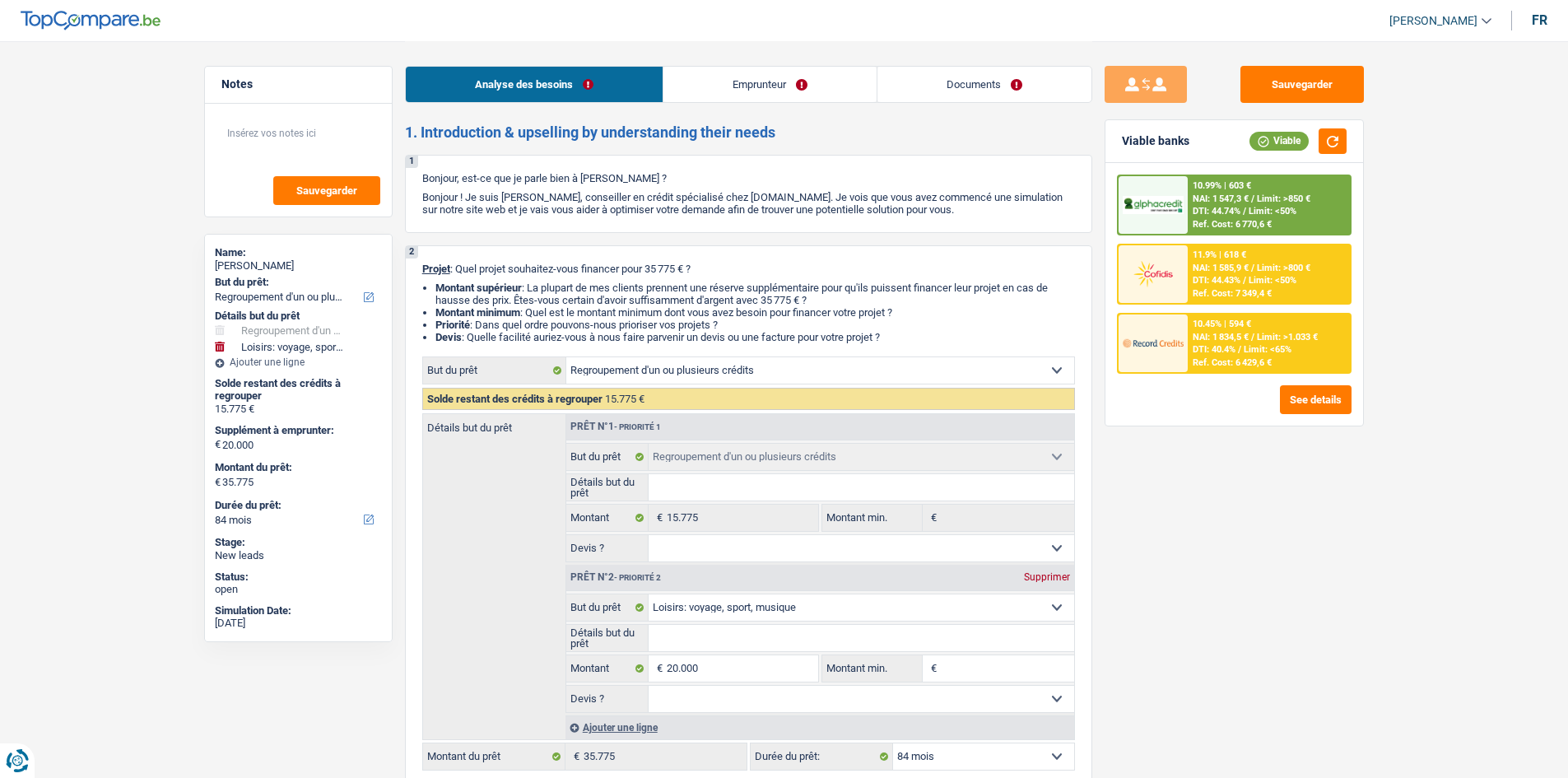
select select "refinancing"
select select "hobbies"
select select "84"
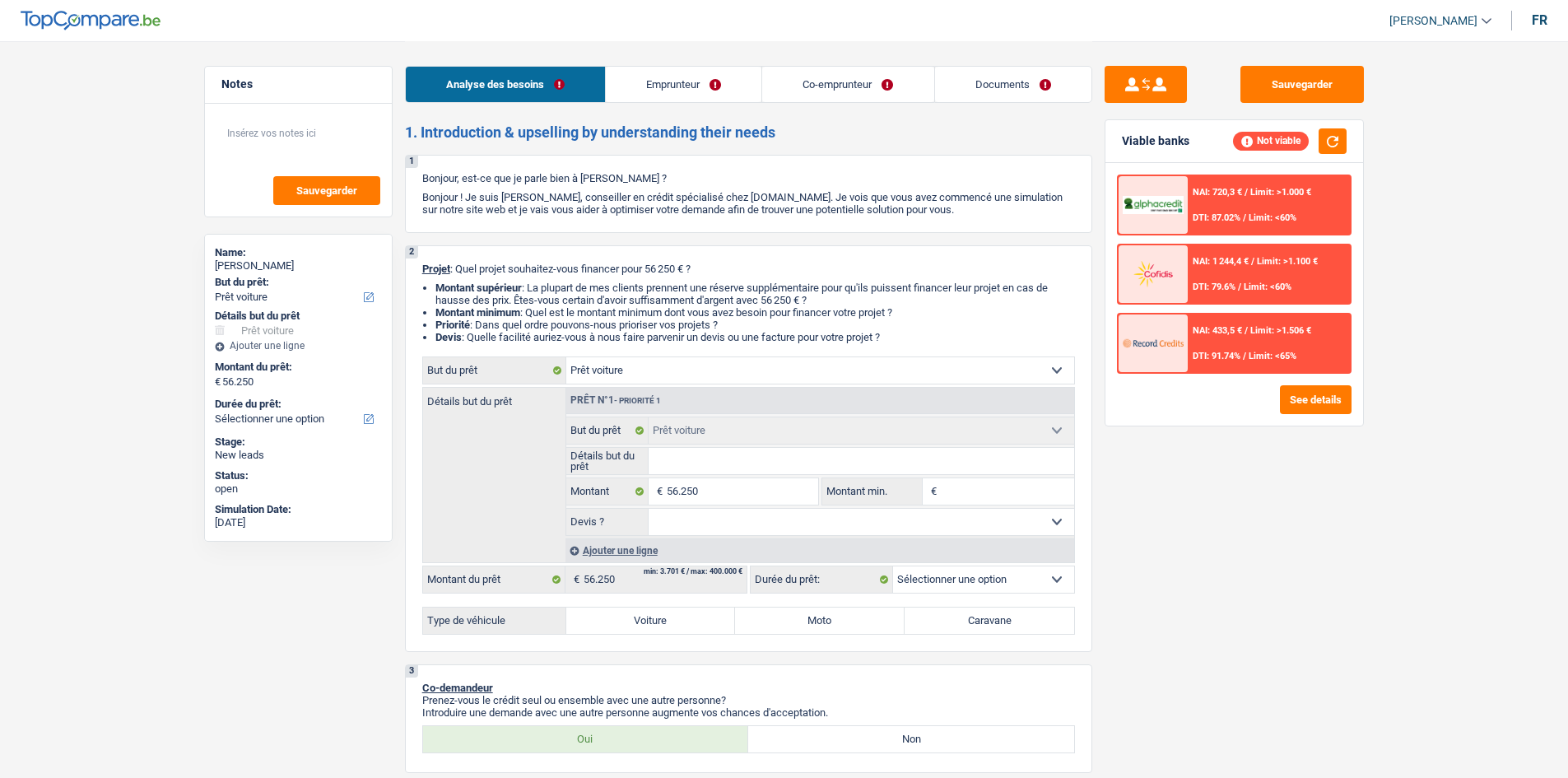
select select "car"
select select "worker"
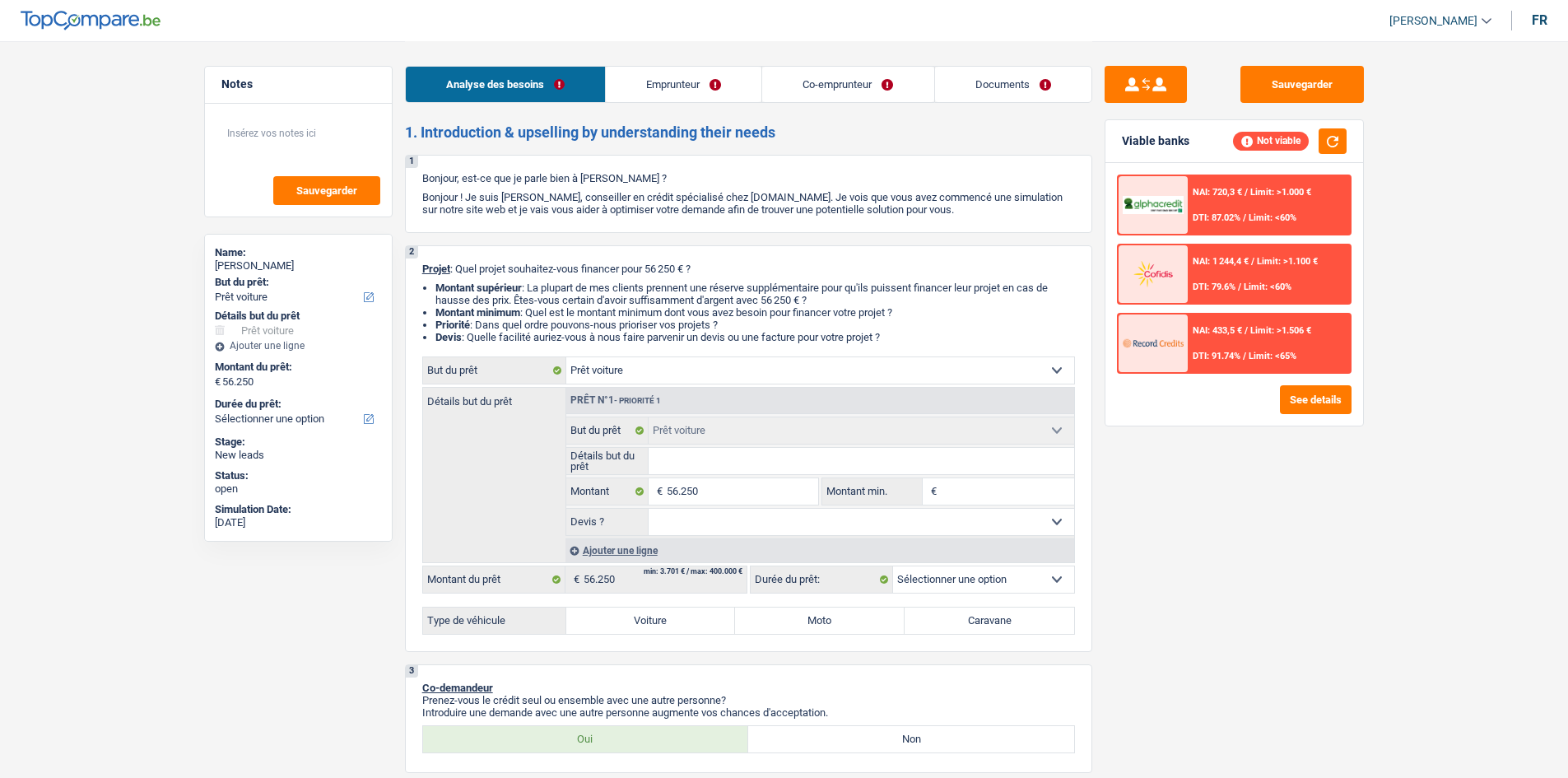
select select "worker"
select select "familyAllowances"
select select "netSalary"
select select "ownerWithMortgage"
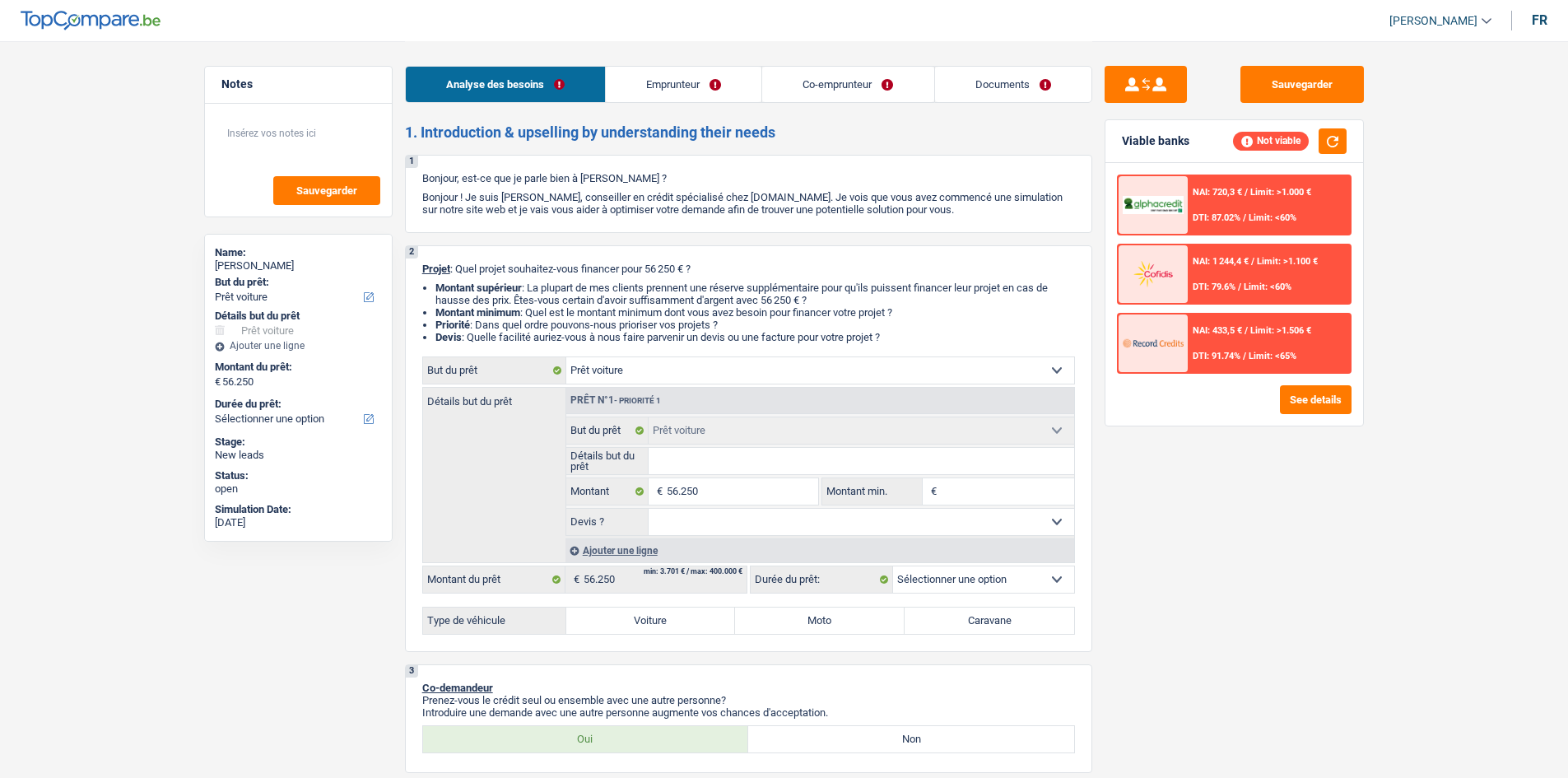
select select "mortgage"
select select "240"
select select "carLoan"
select select "120"
select select "car"
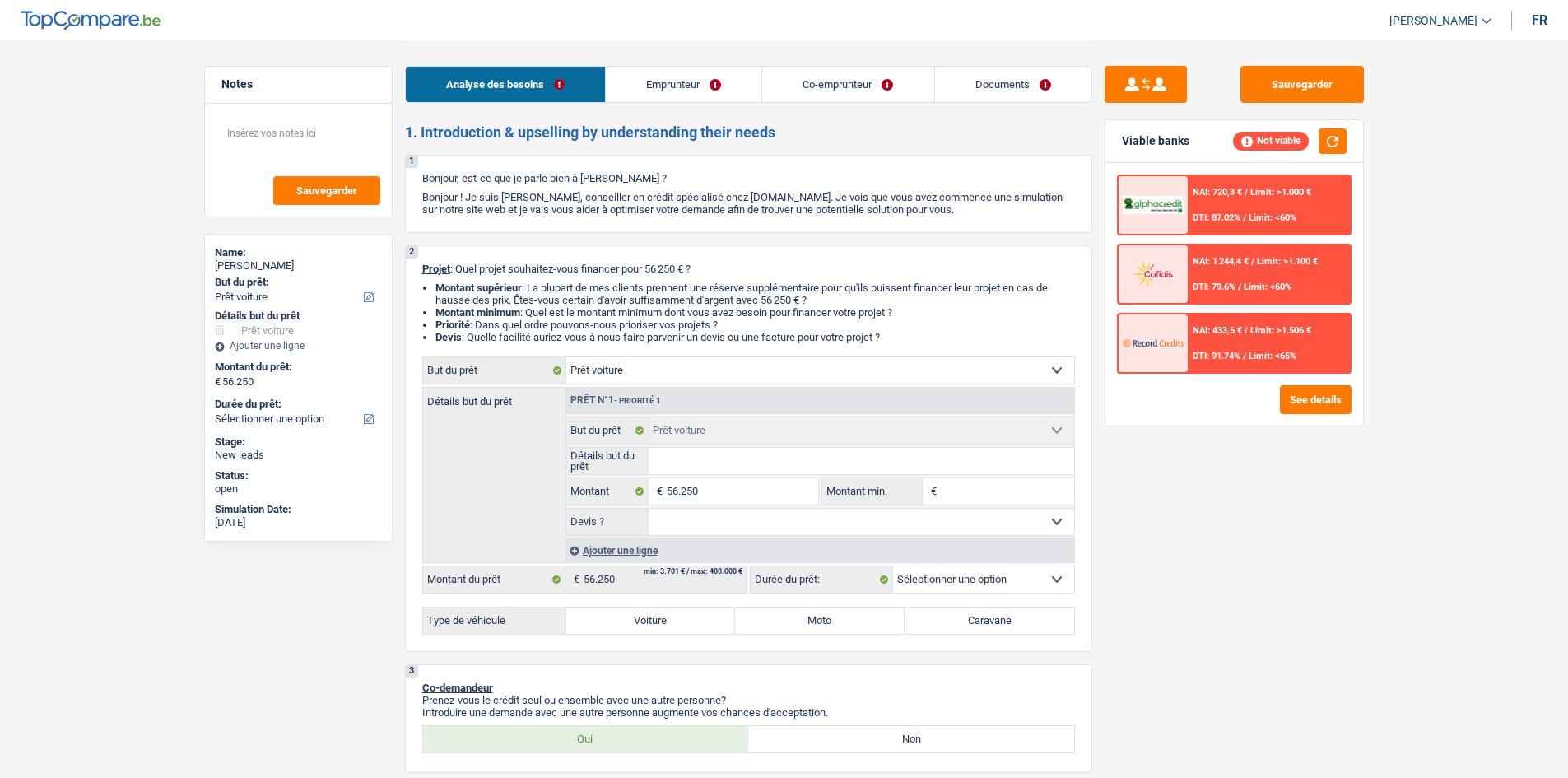
select select "car"
click at [1225, 527] on div "Sauvegarder Viable banks Not viable NAI: 720,3 € / Limit: >1.000 € DTI: 87.02% …" at bounding box center [1234, 408] width 284 height 685
click at [709, 378] on select "Confort maison: meubles, textile, peinture, électroménager, outillage non-profe…" at bounding box center [820, 370] width 508 height 26
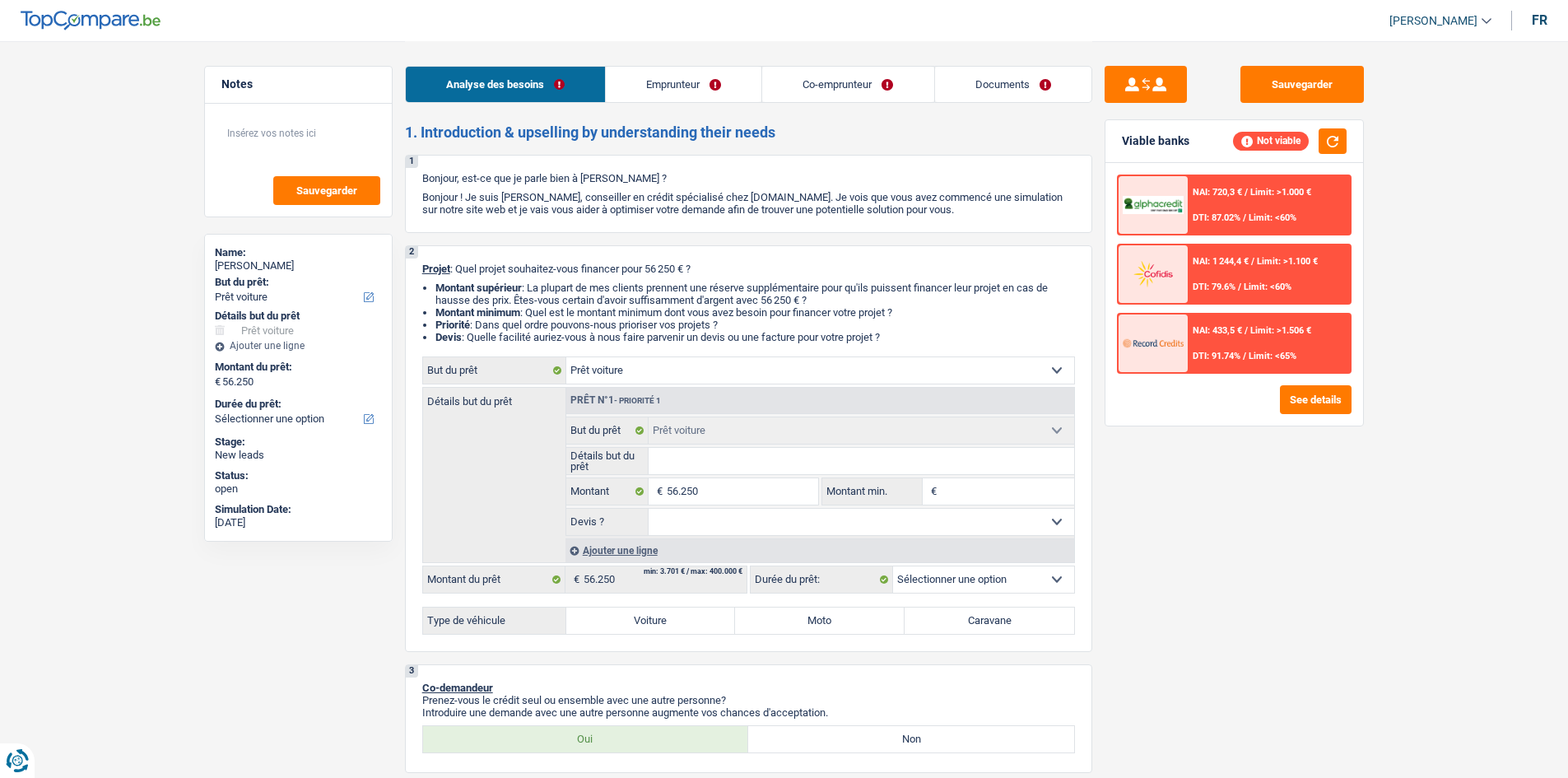
select select "houseOrGarden"
click at [566, 358] on select "Confort maison: meubles, textile, peinture, électroménager, outillage non-profe…" at bounding box center [820, 370] width 508 height 26
select select "houseOrGarden"
type input "0"
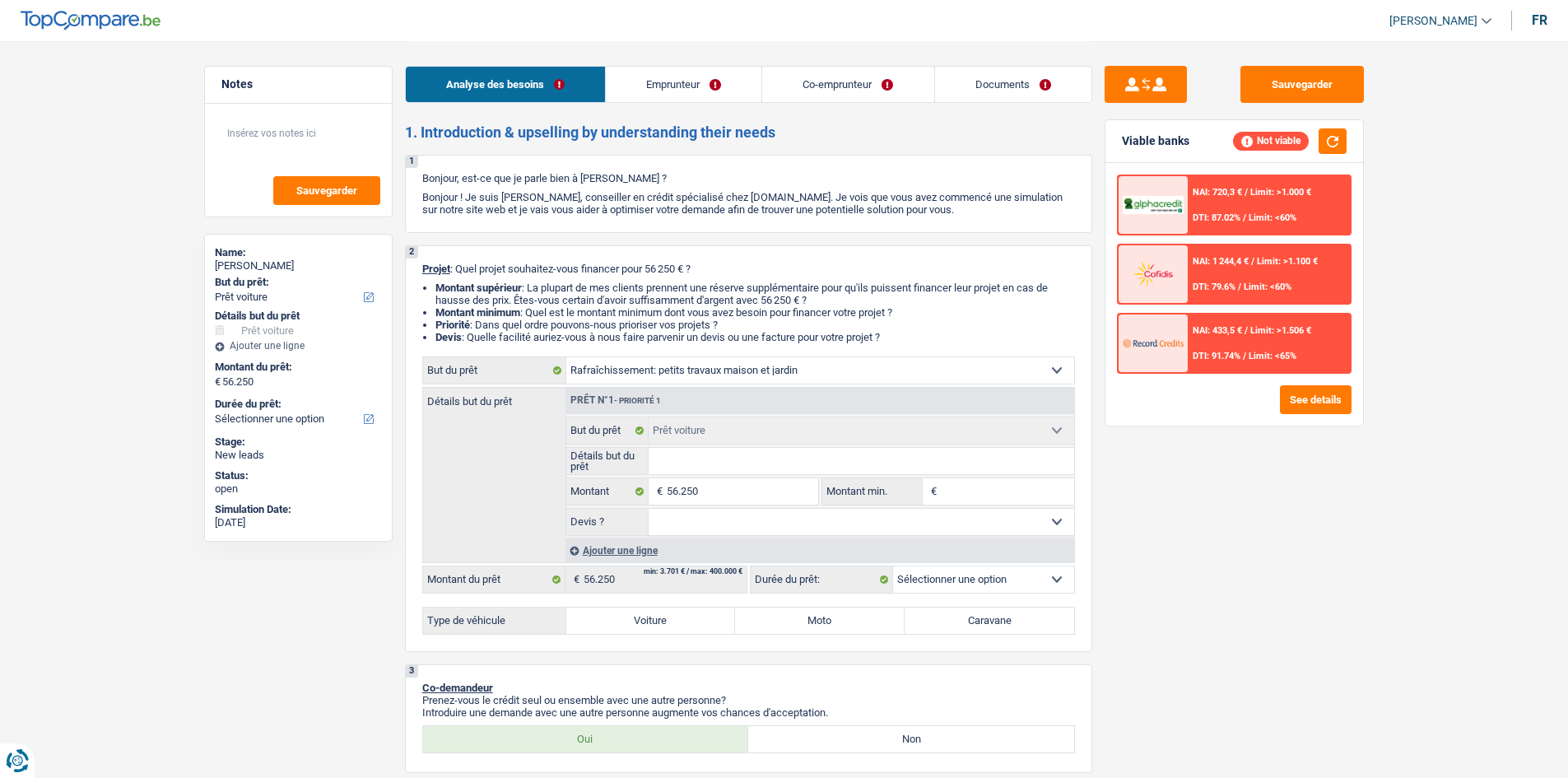
select select
select select "houseOrGarden"
radio input "false"
radio input "true"
select select "houseOrGarden"
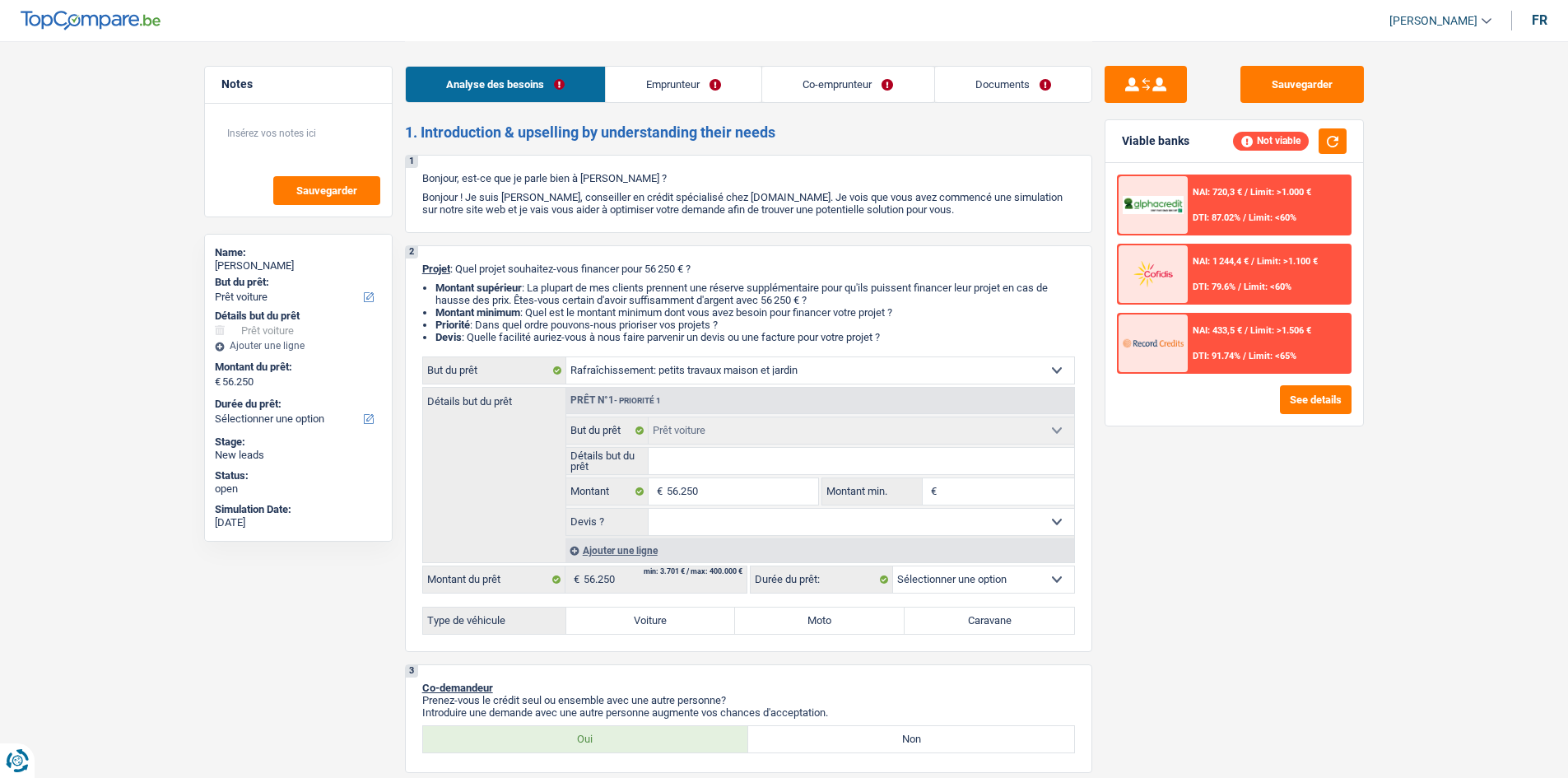
select select "houseOrGarden"
select select
select select "car"
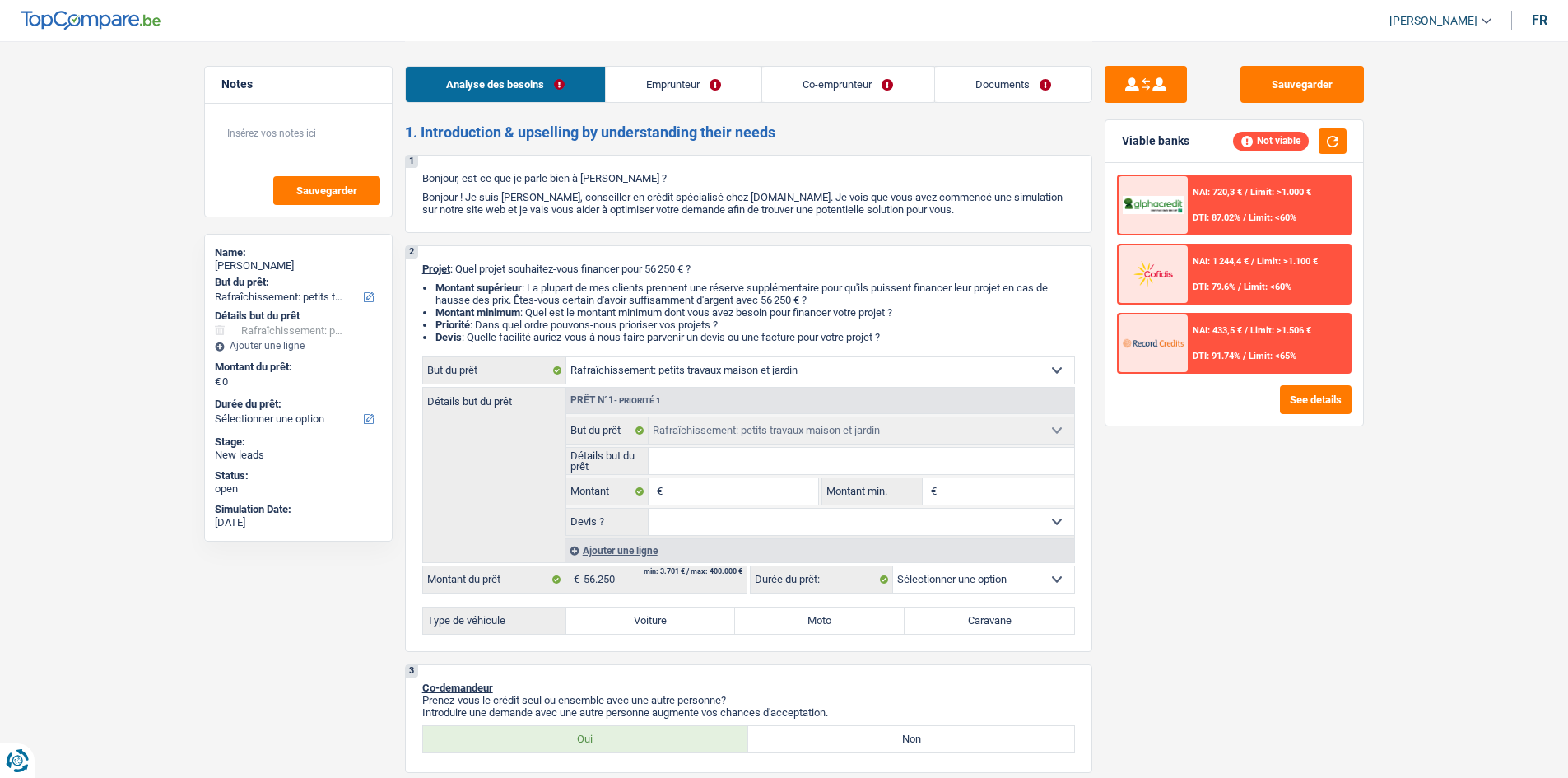
select select "car"
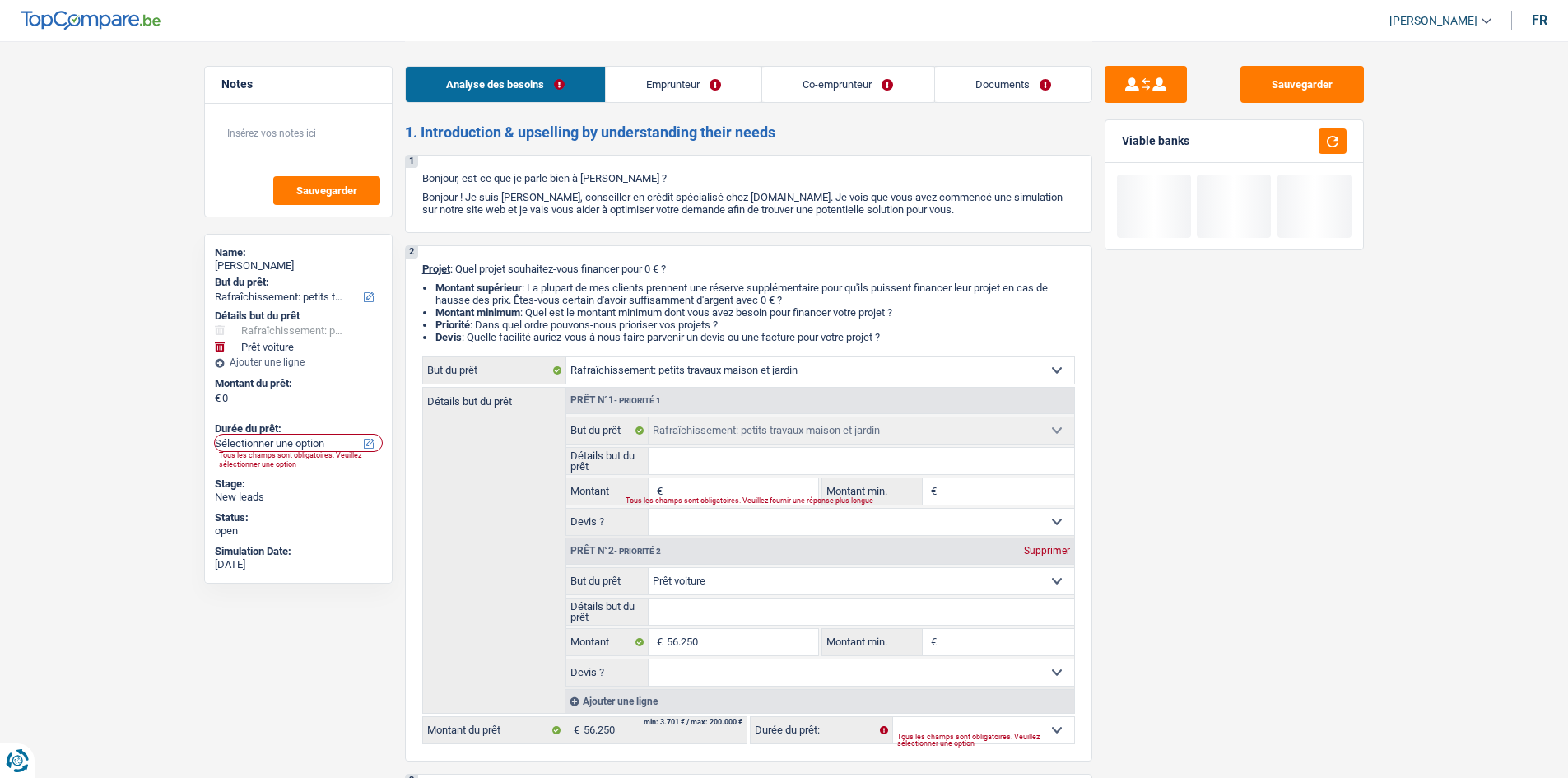
click at [670, 89] on link "Emprunteur" at bounding box center [684, 84] width 156 height 35
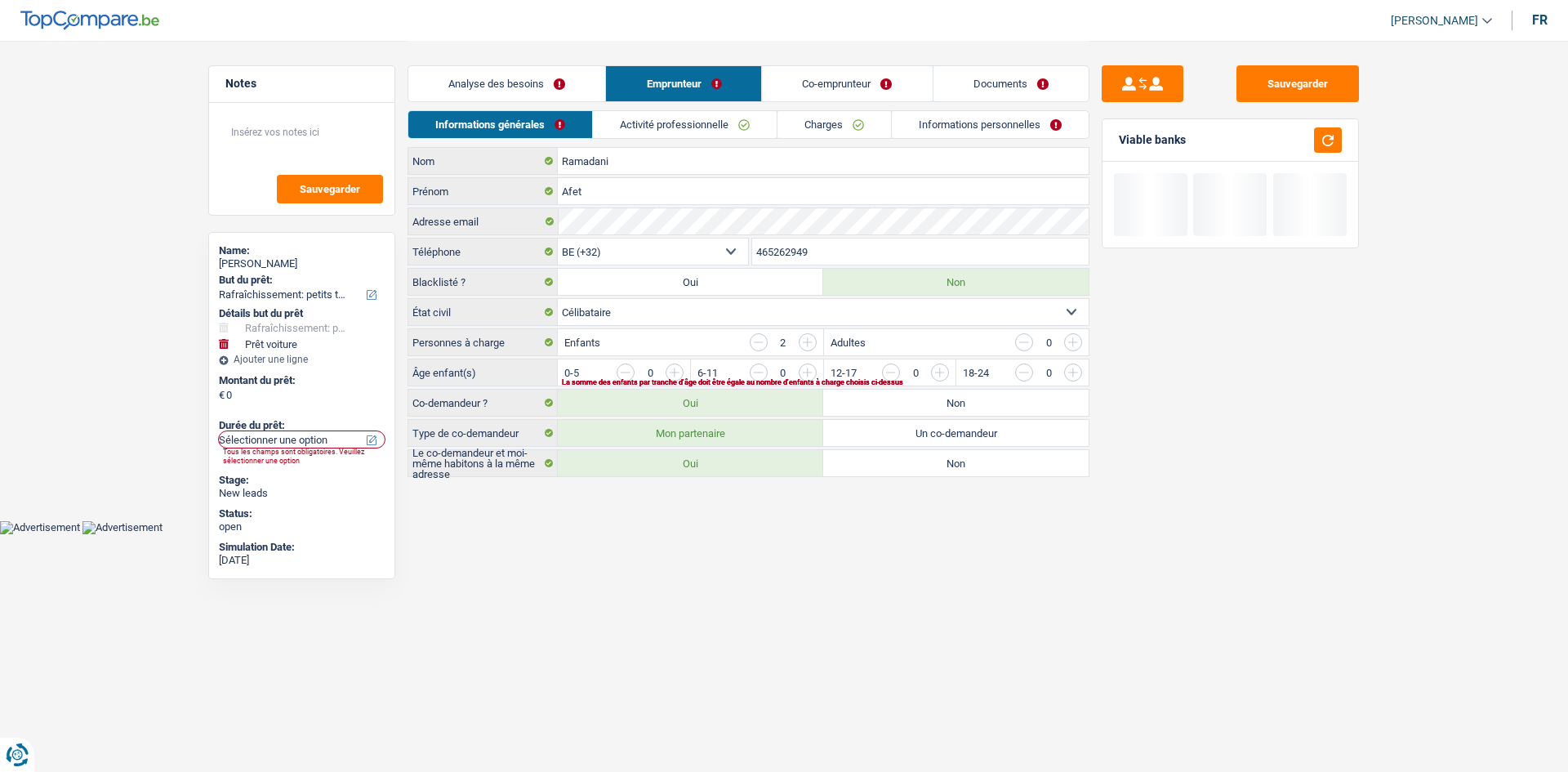
click at [836, 121] on link "Charges" at bounding box center [834, 124] width 113 height 27
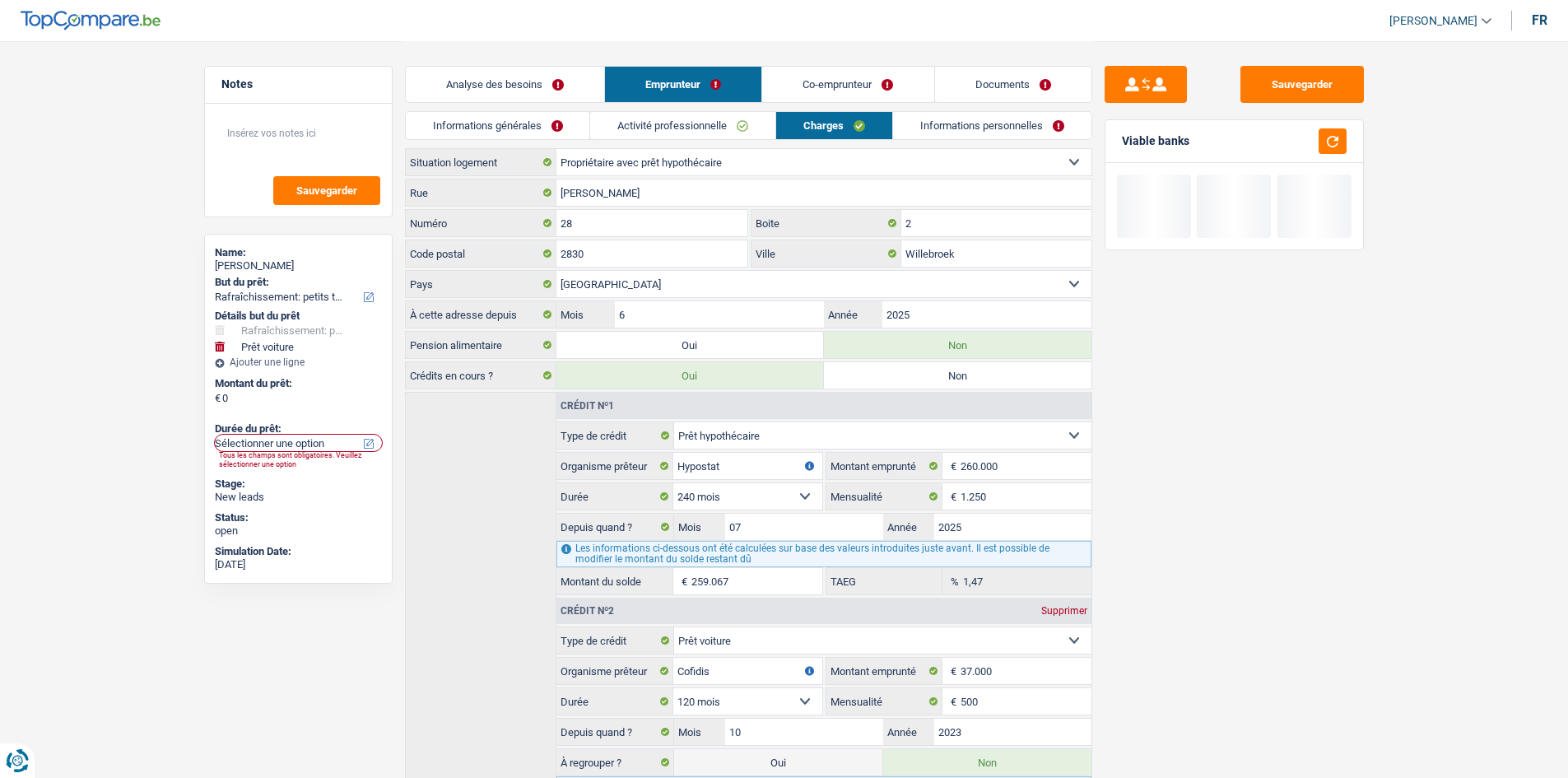
click at [940, 122] on link "Informations personnelles" at bounding box center [993, 125] width 198 height 27
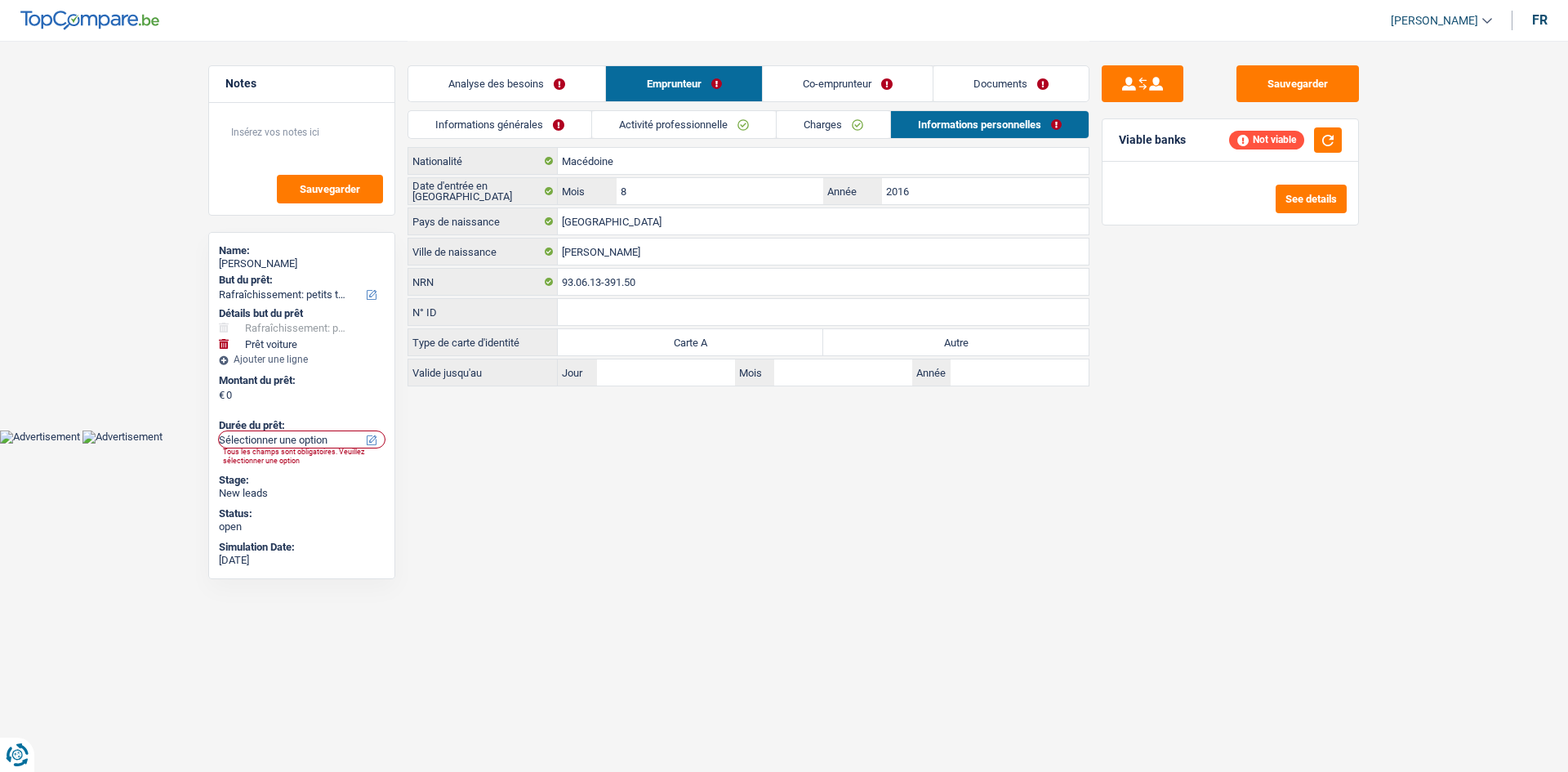
click at [552, 85] on link "Analyse des besoins" at bounding box center [506, 84] width 197 height 35
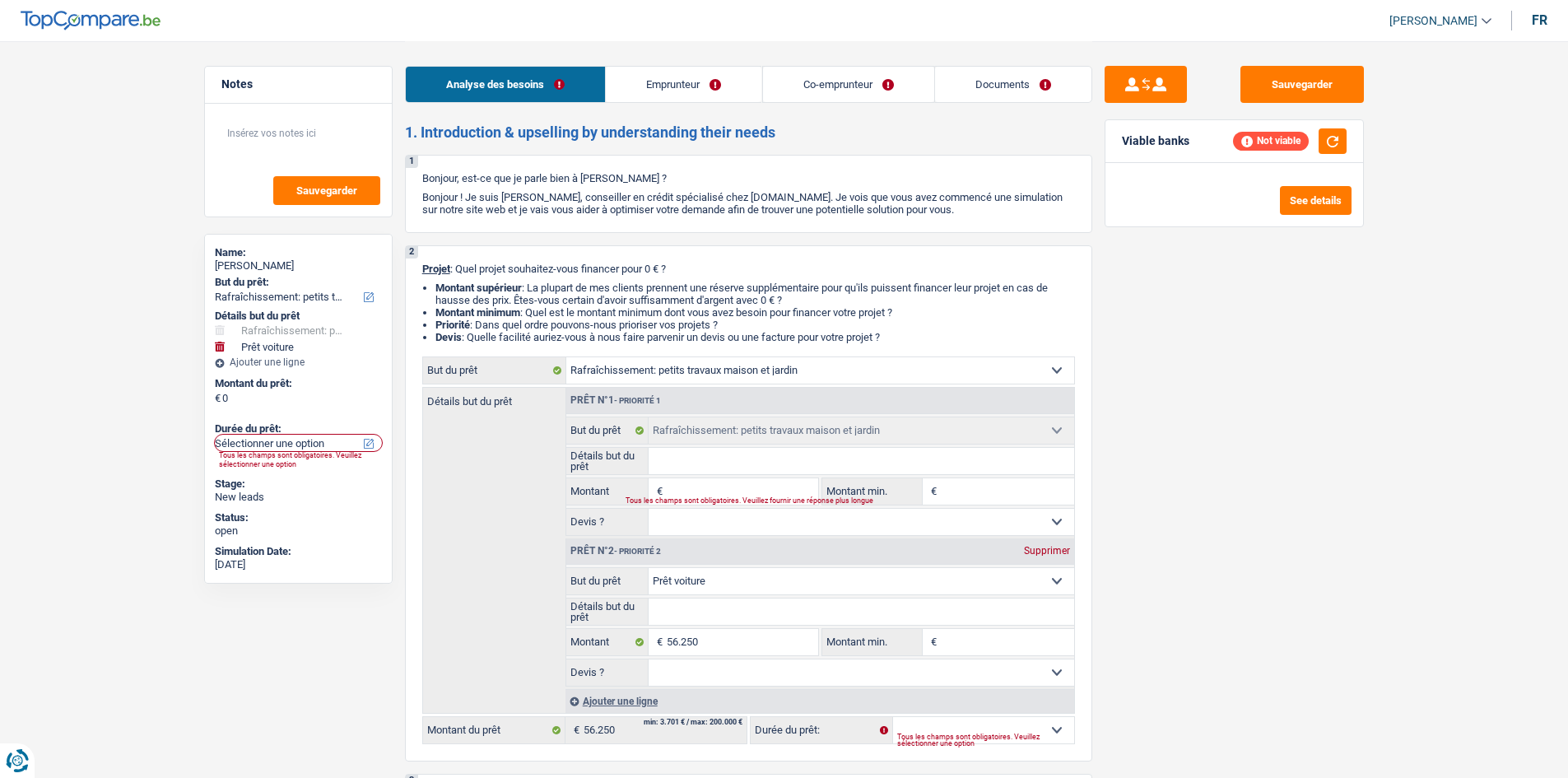
click at [1250, 471] on div "Sauvegarder Viable banks Not viable See details" at bounding box center [1234, 408] width 284 height 685
click at [763, 647] on input "56.250" at bounding box center [742, 642] width 151 height 26
click at [720, 484] on input "Montant" at bounding box center [742, 491] width 151 height 26
paste input "56.250"
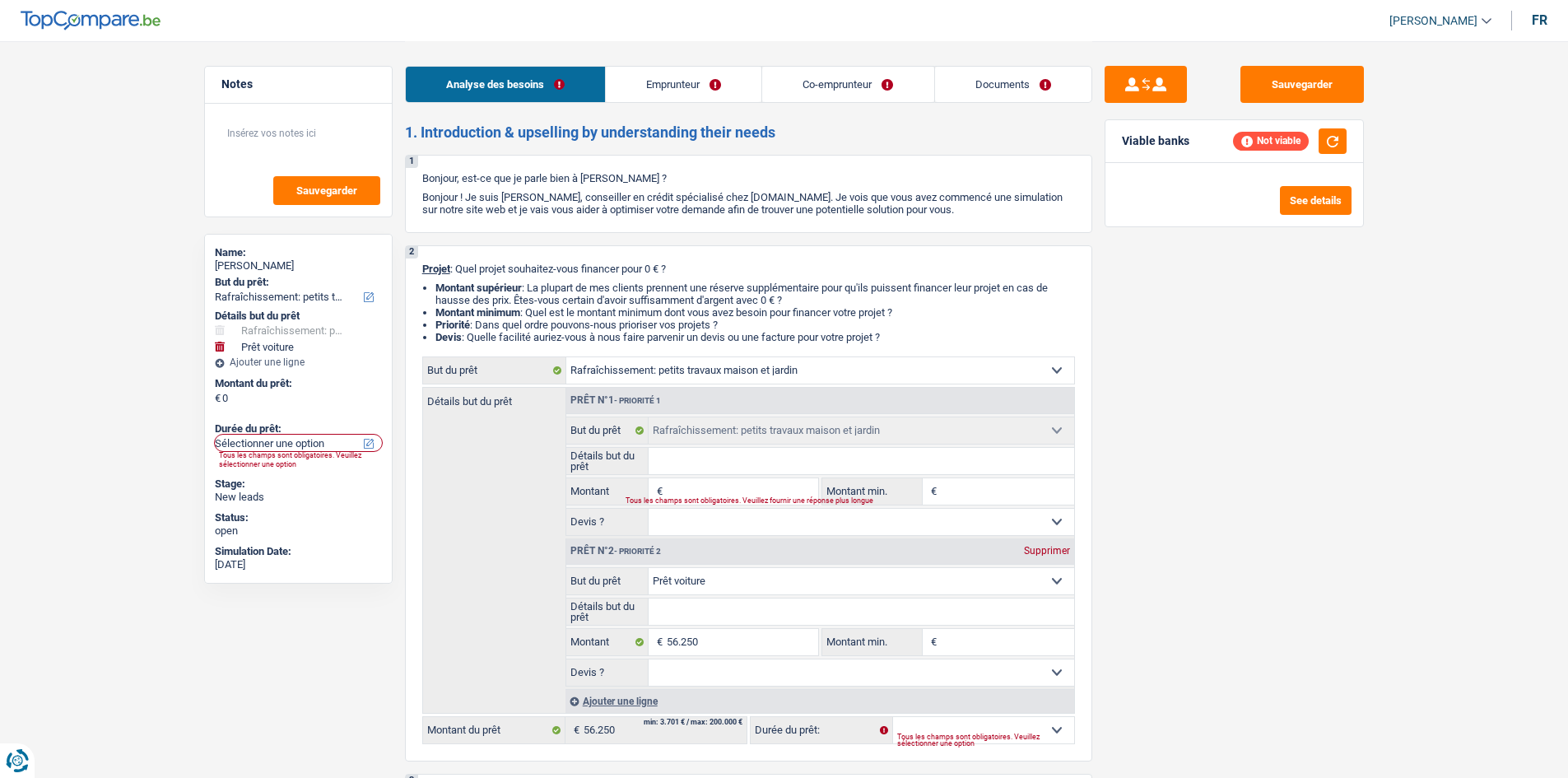
type input "56.250"
type input "112.500"
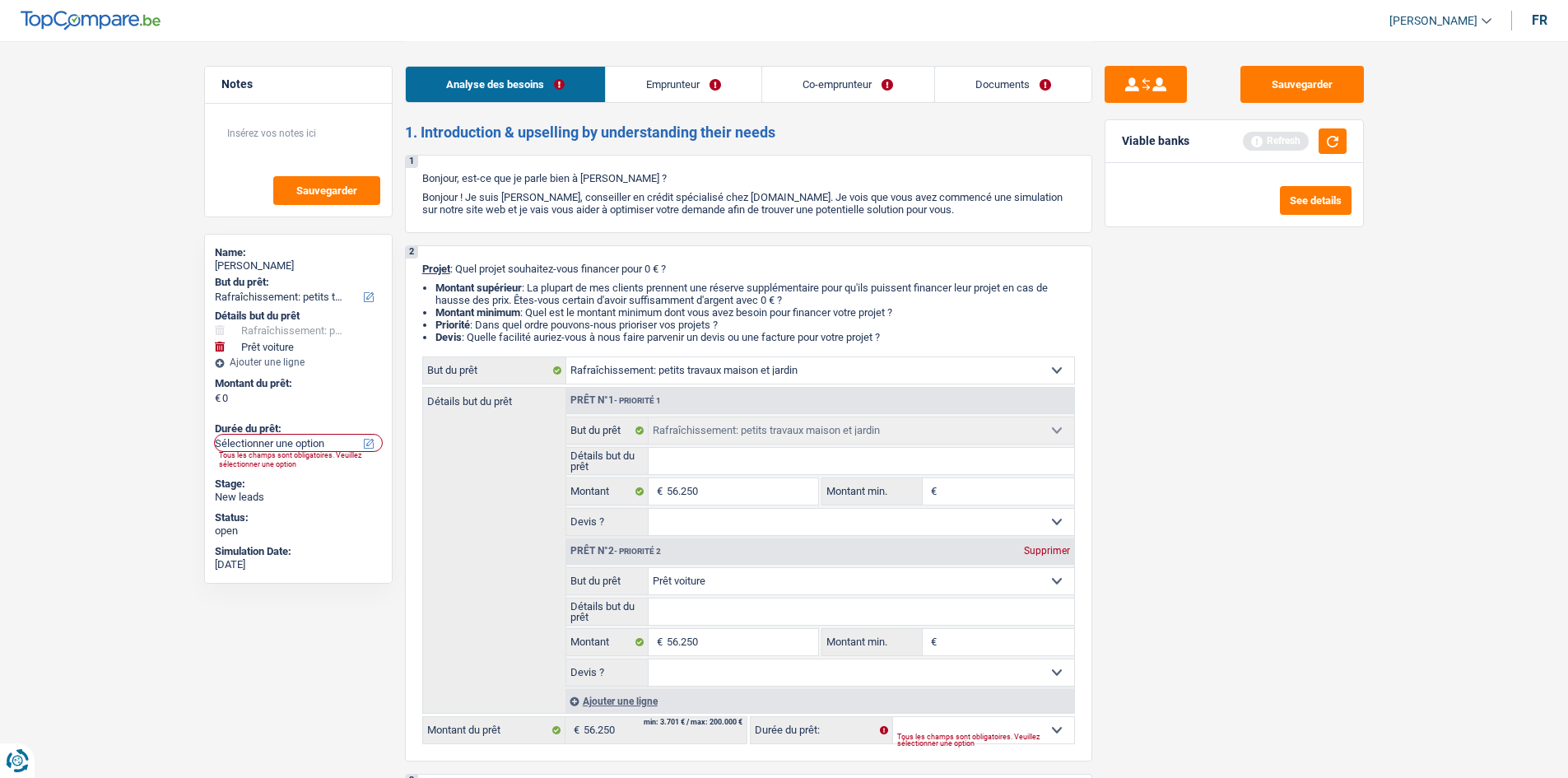
select select "144"
type input "112.500"
select select "144"
click at [1040, 543] on div "Prêt n°2 - Priorité 2 Supprimer" at bounding box center [820, 551] width 508 height 26
select select "144"
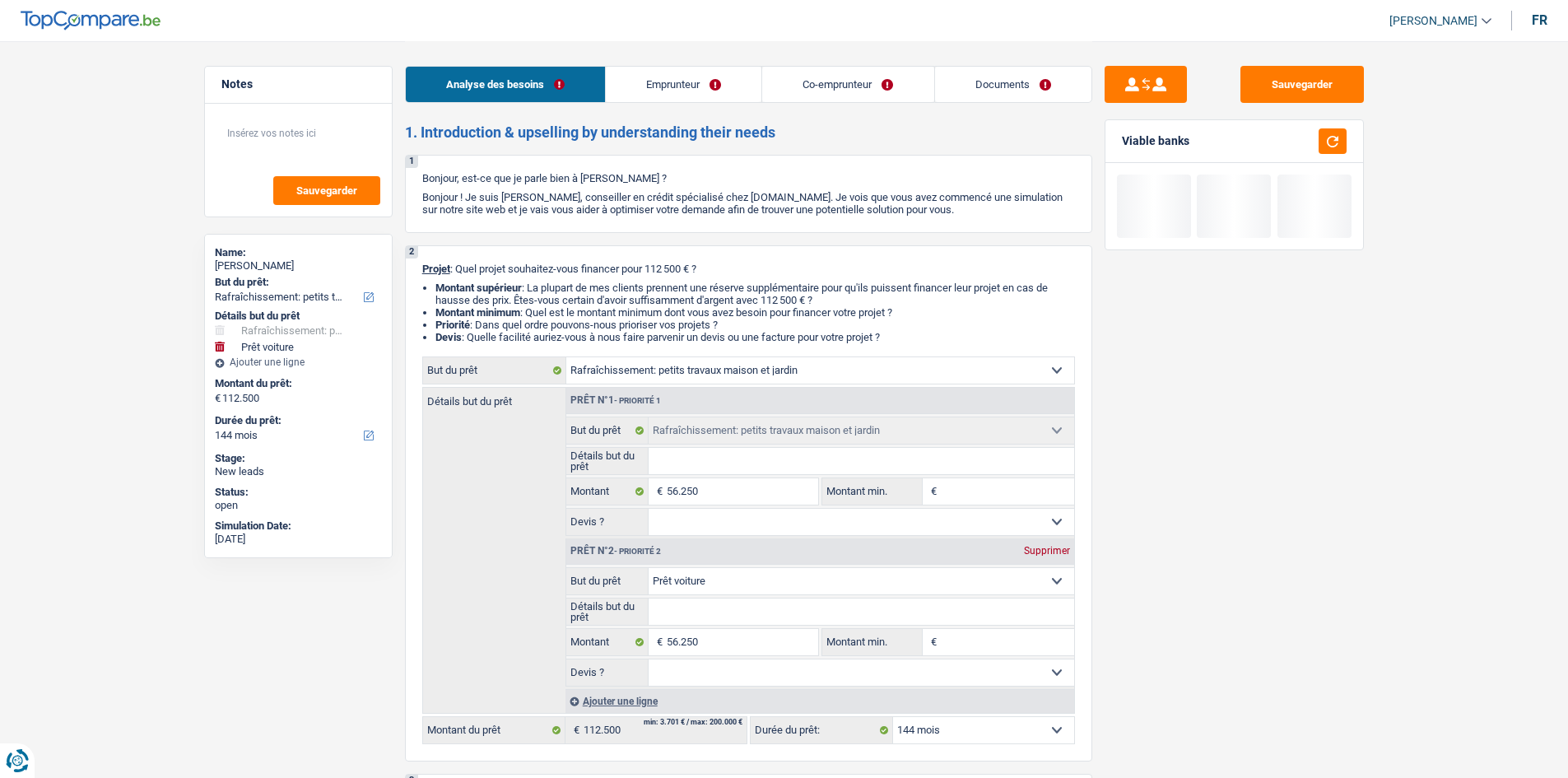
drag, startPoint x: 1043, startPoint y: 555, endPoint x: 1108, endPoint y: 553, distance: 65.0
click at [1043, 556] on div "Supprimer" at bounding box center [1047, 550] width 55 height 10
type input "56.250"
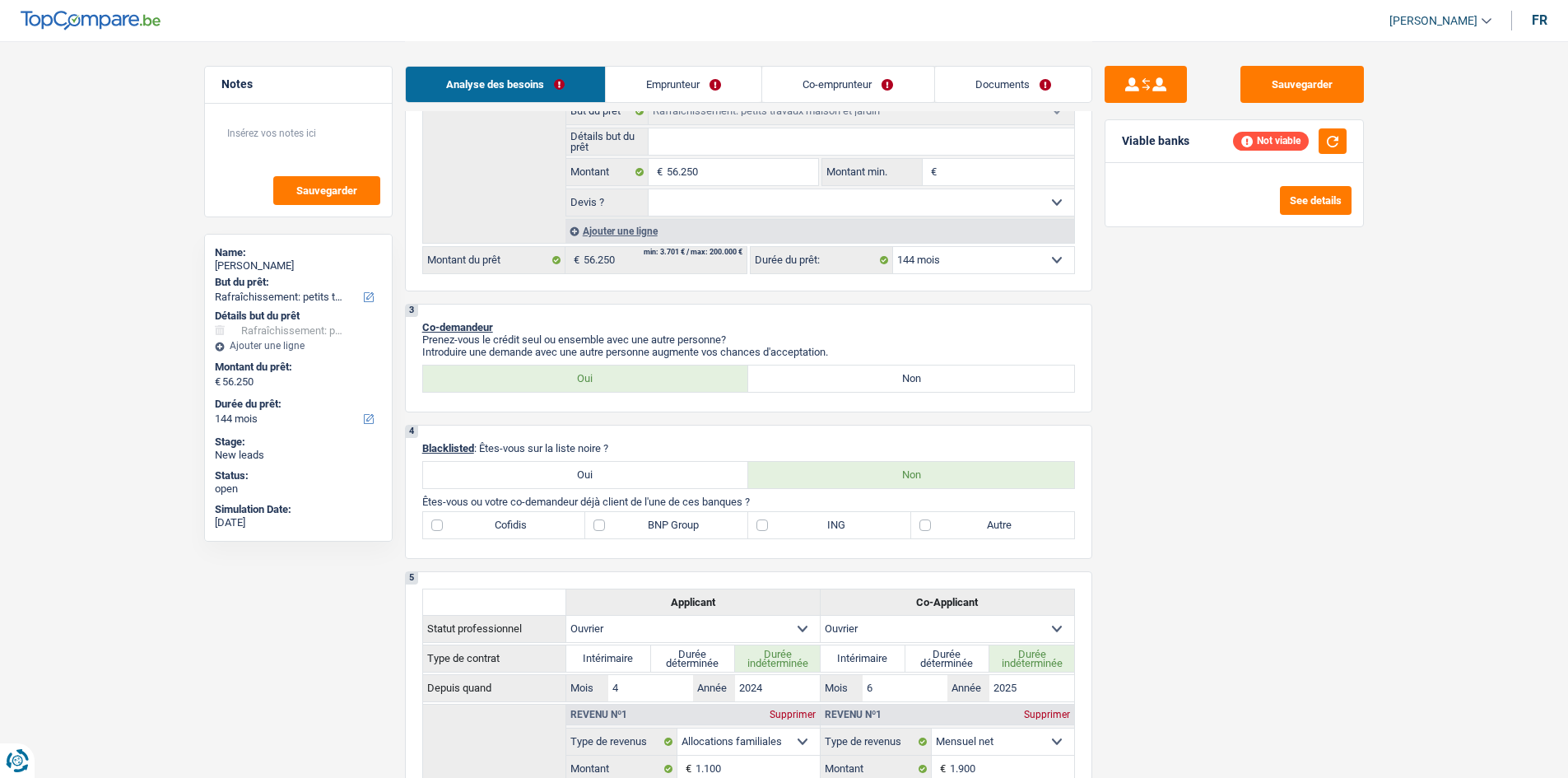
scroll to position [494, 0]
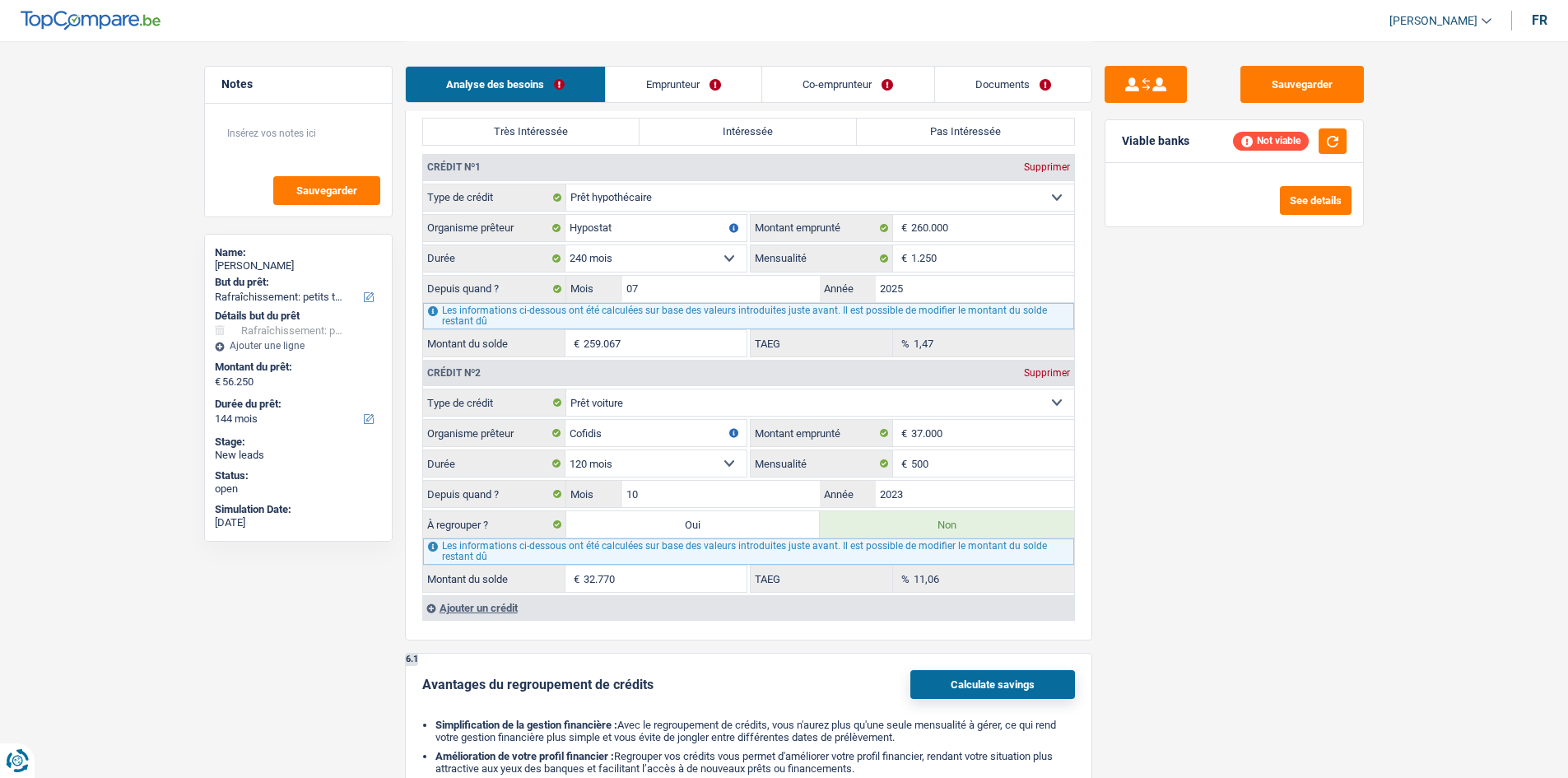
scroll to position [1152, 0]
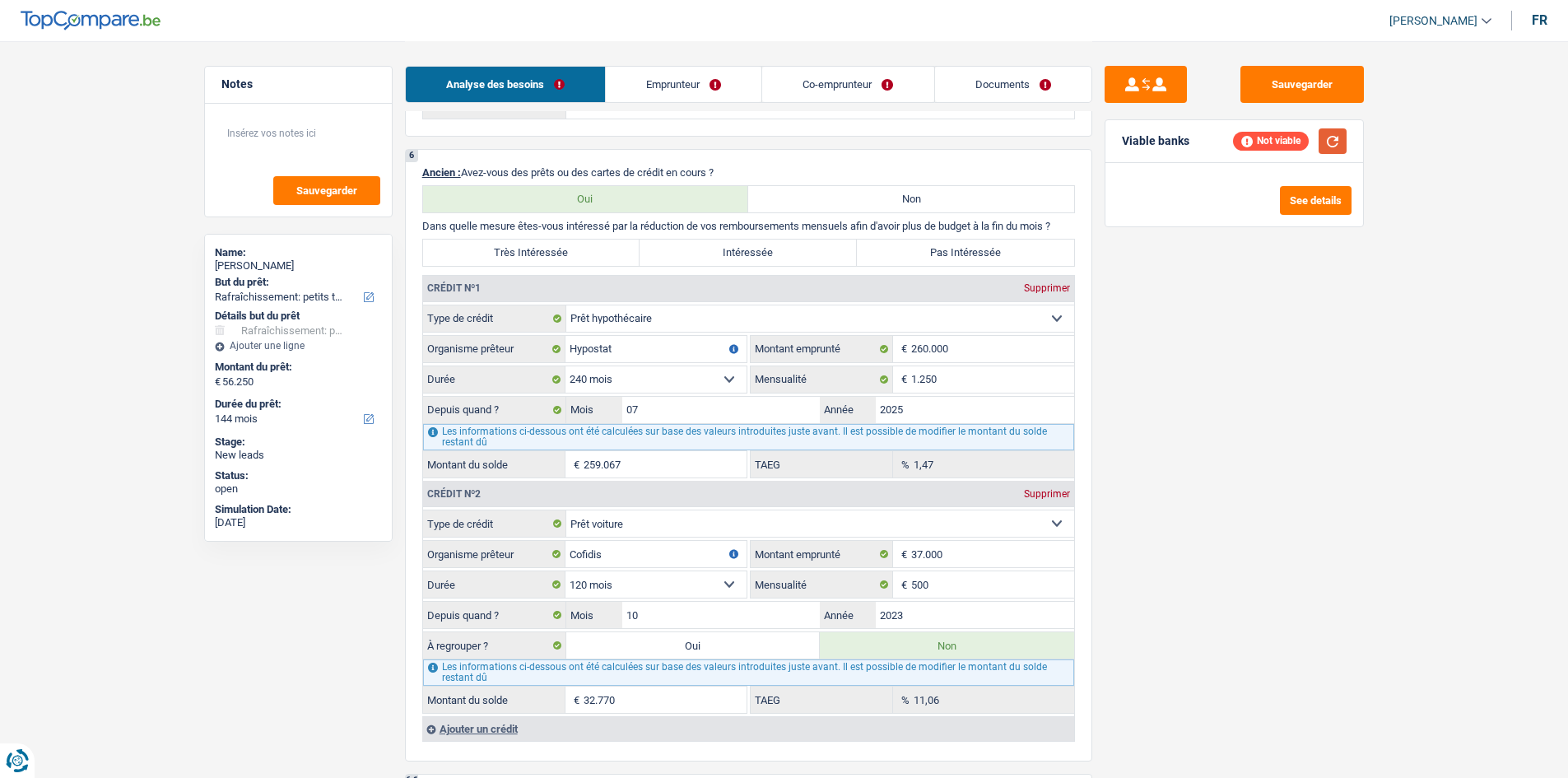
click at [1330, 138] on button "button" at bounding box center [1333, 142] width 28 height 26
click at [980, 248] on label "Pas Intéressée" at bounding box center [966, 253] width 218 height 26
click at [980, 248] on input "Pas Intéressée" at bounding box center [966, 253] width 218 height 26
radio input "true"
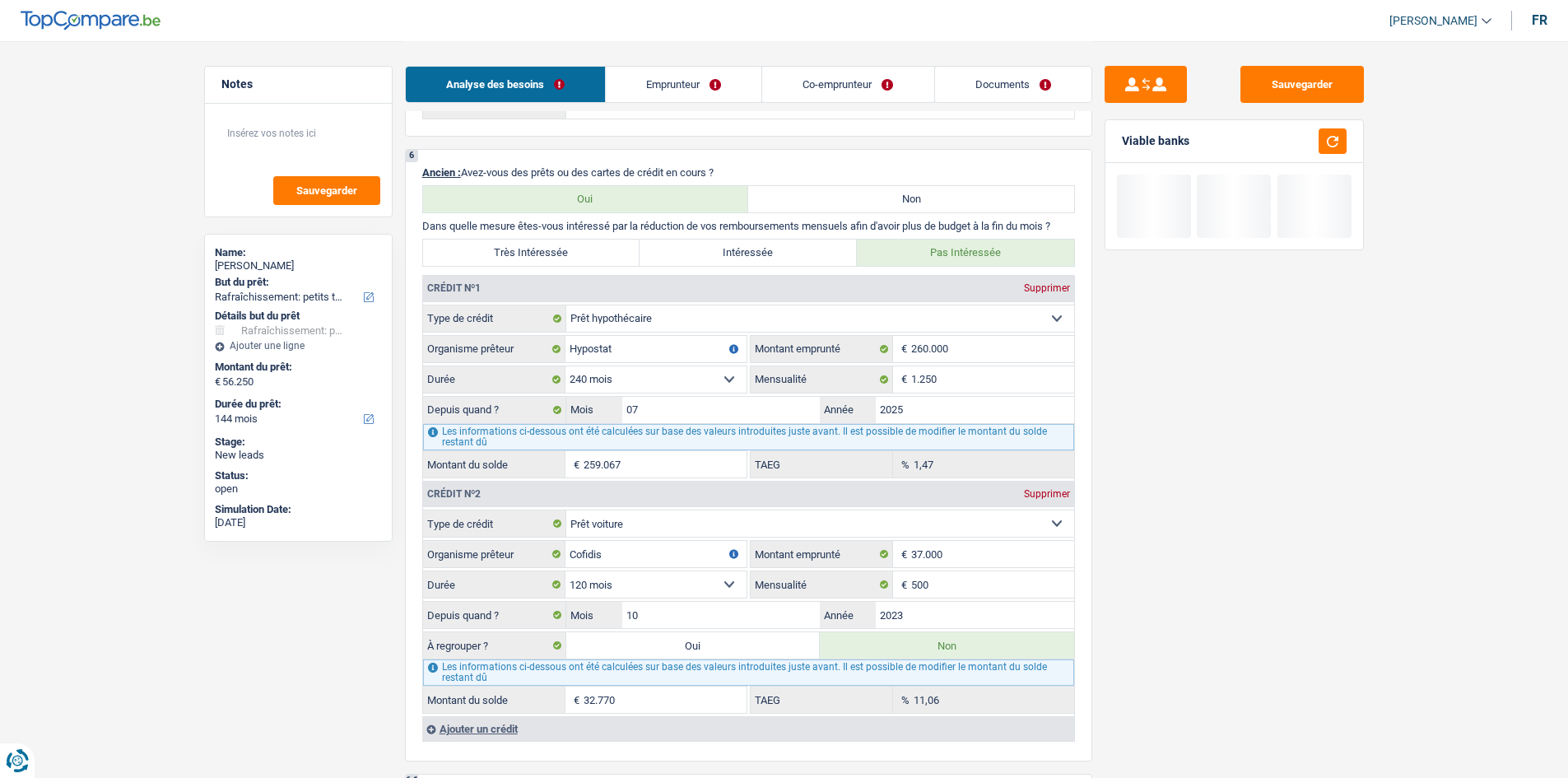
click at [1315, 420] on div "Sauvegarder Viable banks" at bounding box center [1234, 408] width 284 height 685
click at [1316, 434] on div "Sauvegarder Viable banks Not viable See details" at bounding box center [1234, 408] width 284 height 685
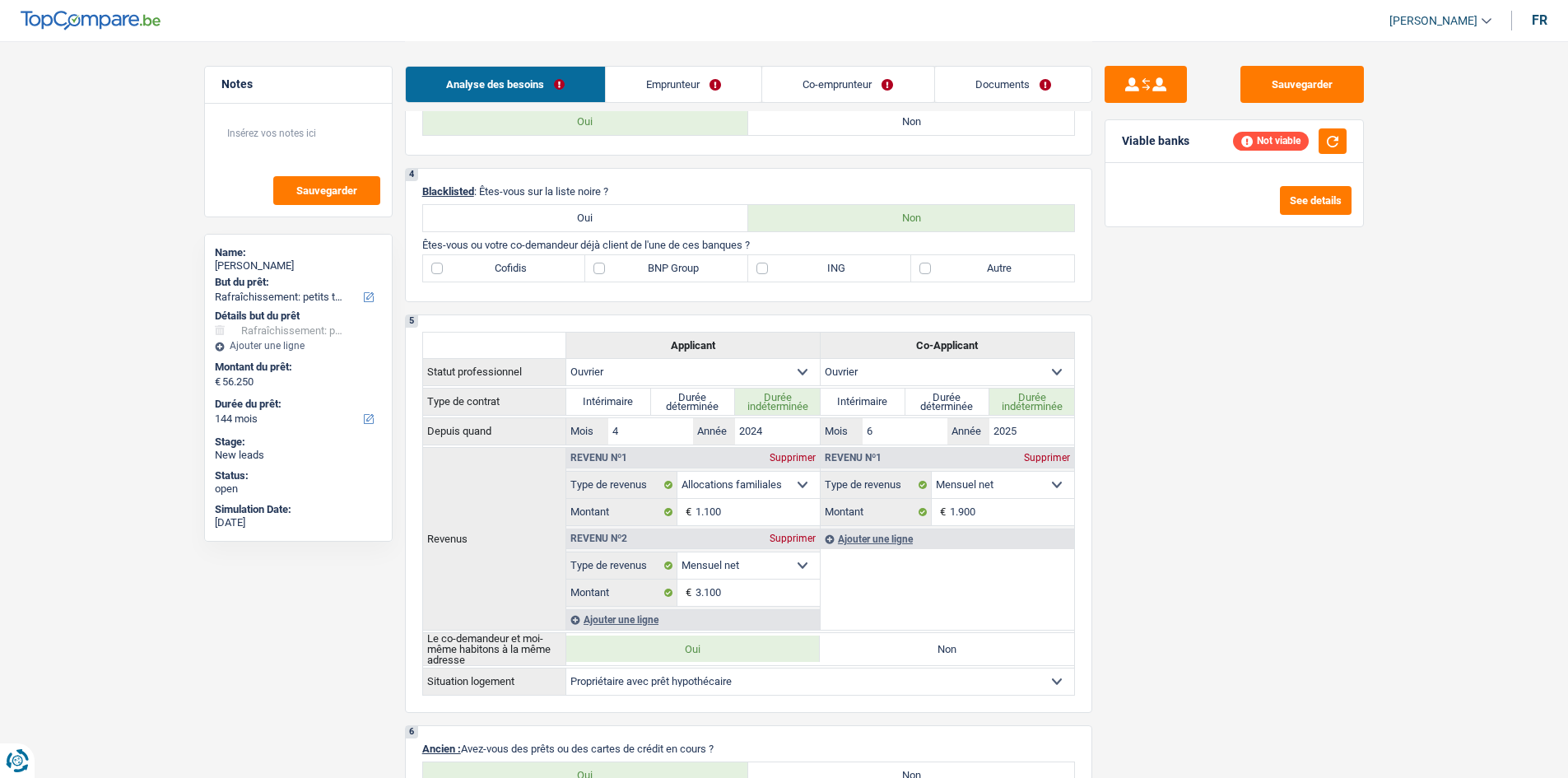
scroll to position [0, 0]
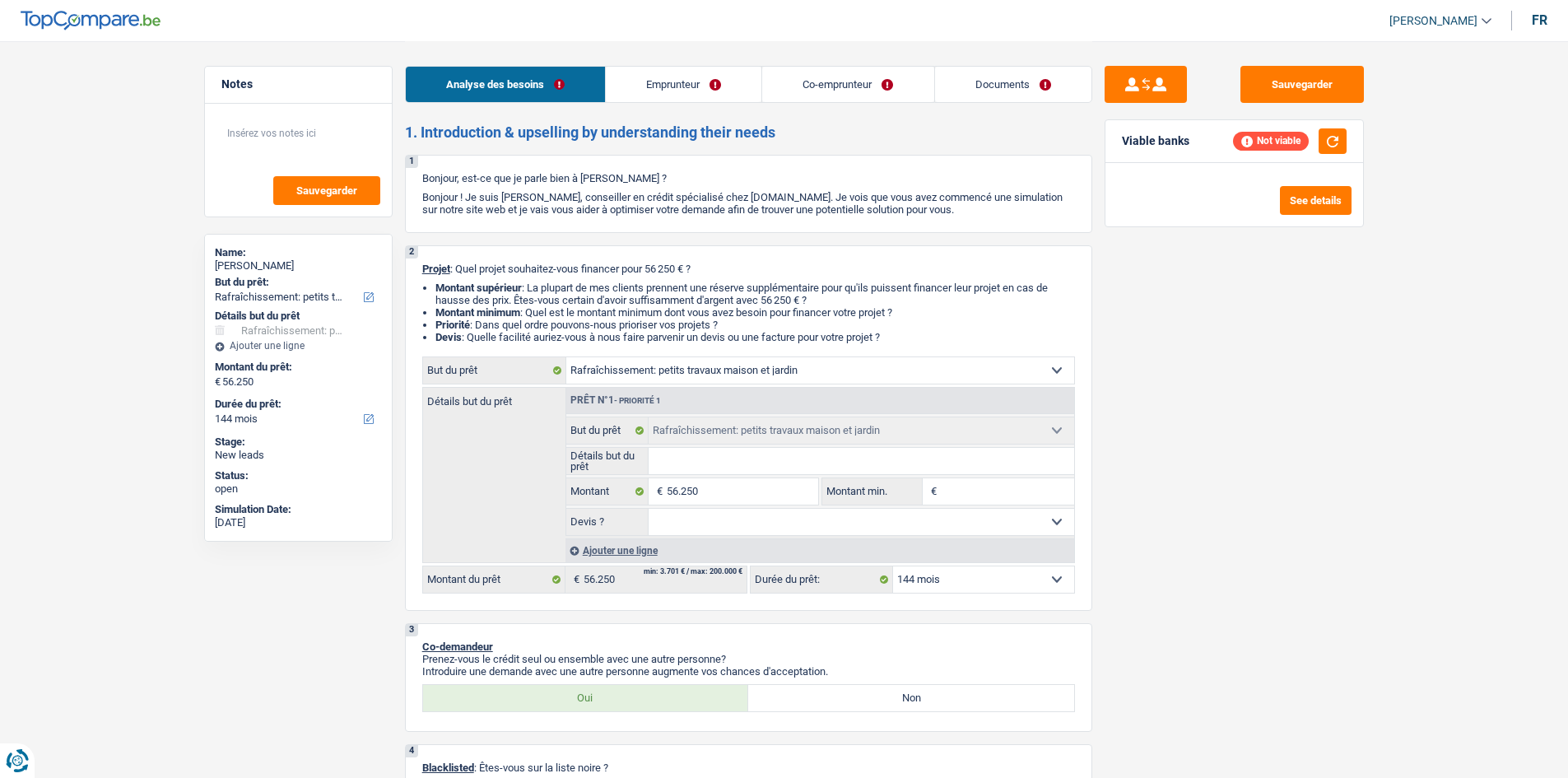
click at [966, 594] on div "2 Projet : Quel projet souhaitez-vous financer pour 56 250 € ? Montant supérieu…" at bounding box center [749, 428] width 688 height 365
click at [963, 587] on select "12 mois 18 mois 24 mois 30 mois 36 mois 42 mois 48 mois 60 mois 72 mois 84 mois…" at bounding box center [983, 579] width 181 height 26
select select "120"
click at [893, 566] on select "12 mois 18 mois 24 mois 30 mois 36 mois 42 mois 48 mois 60 mois 72 mois 84 mois…" at bounding box center [983, 579] width 181 height 26
select select "120"
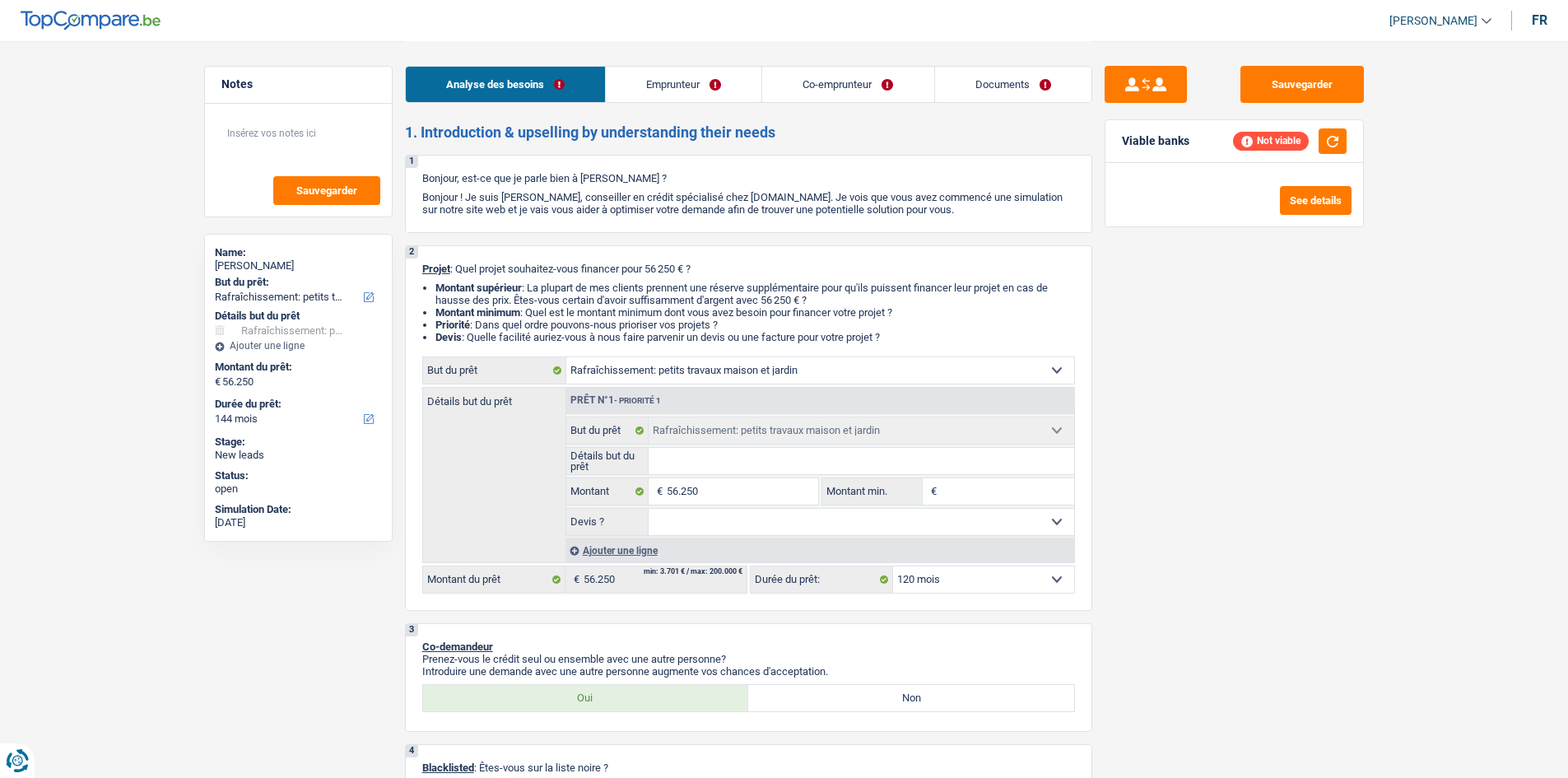
select select "120"
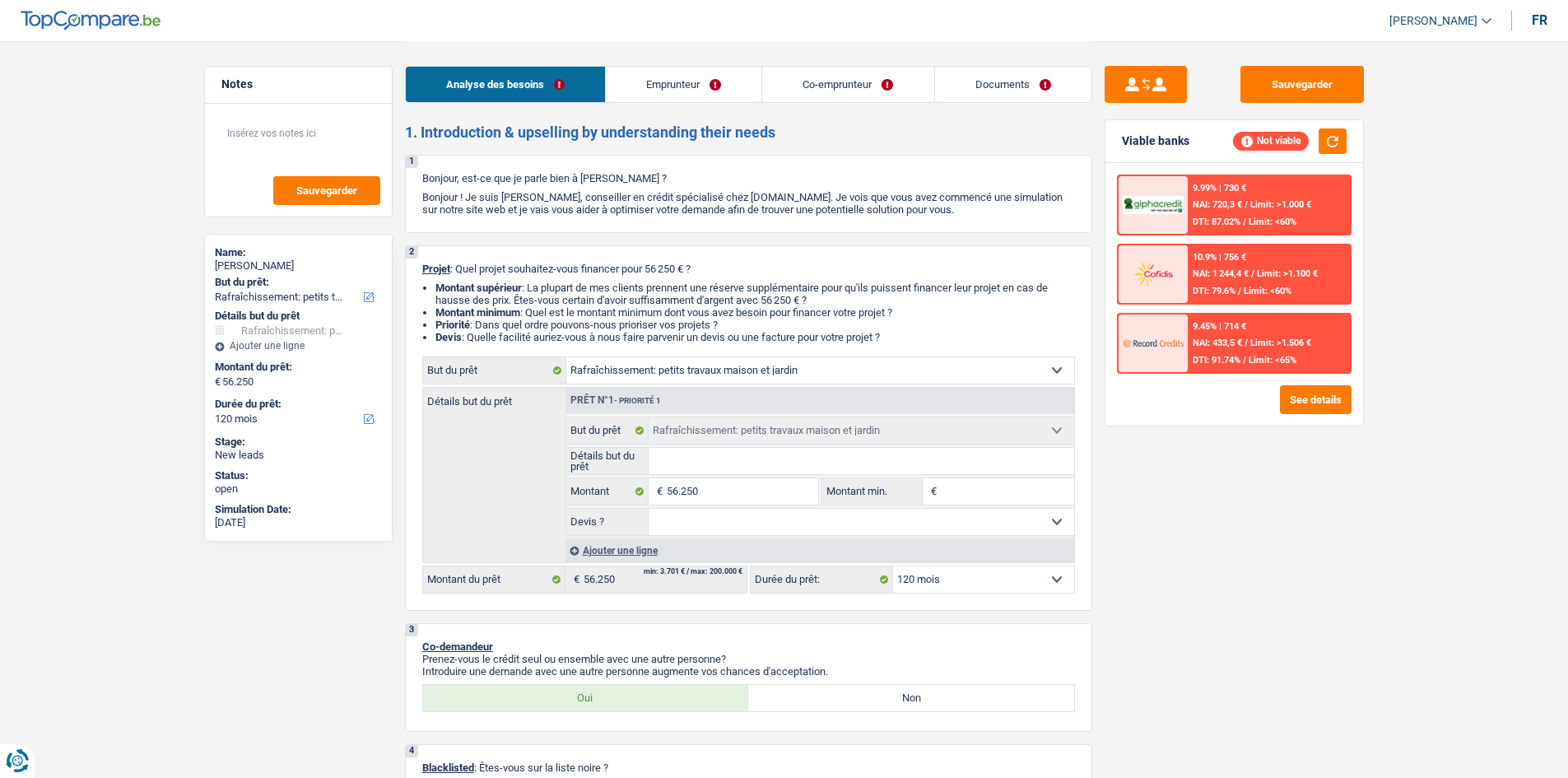
drag, startPoint x: 1399, startPoint y: 312, endPoint x: 1427, endPoint y: 283, distance: 40.3
click at [737, 484] on input "56.250" at bounding box center [742, 491] width 151 height 26
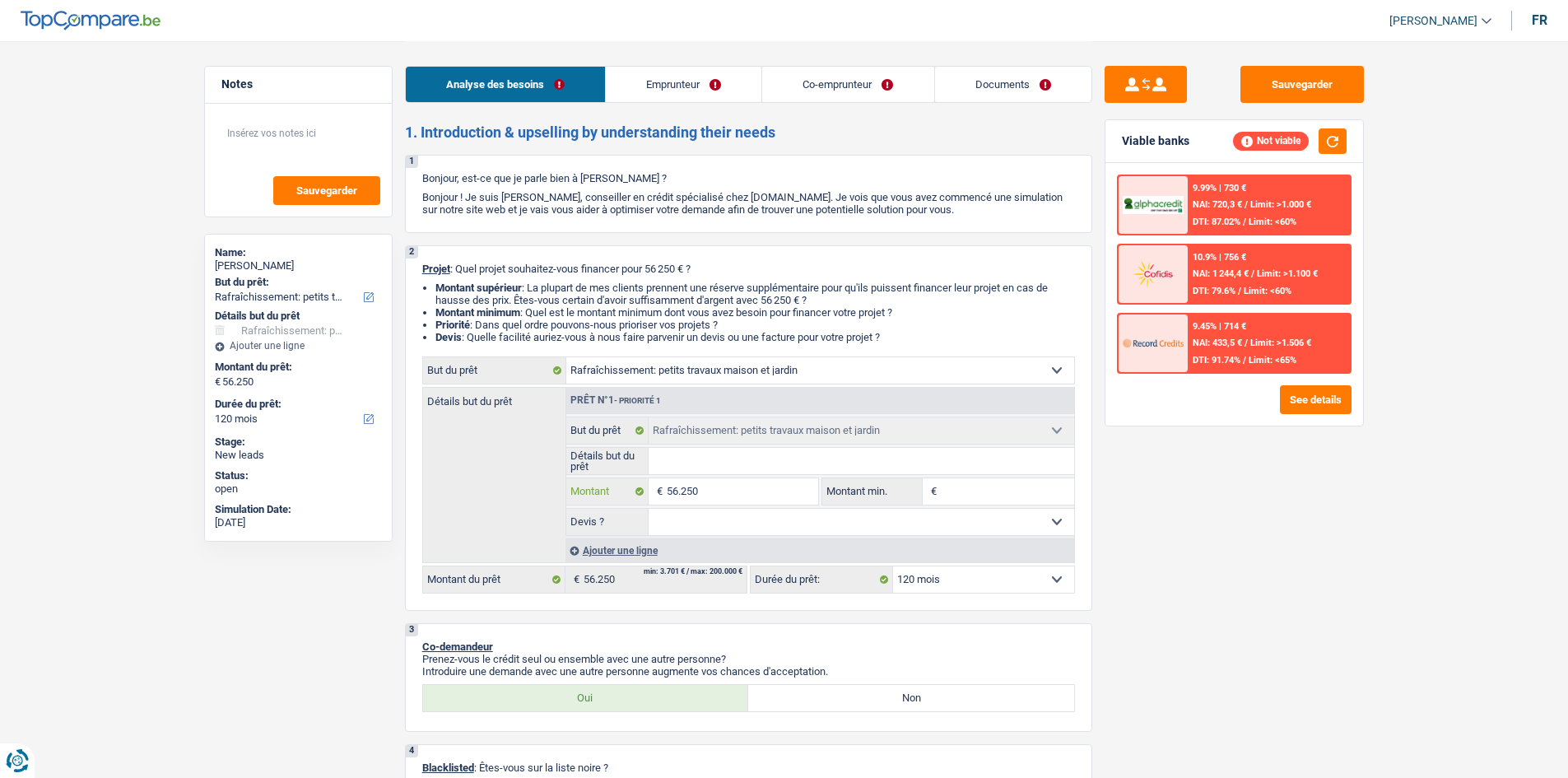
click at [737, 484] on input "56.250" at bounding box center [742, 491] width 151 height 26
type input "5"
type input "50"
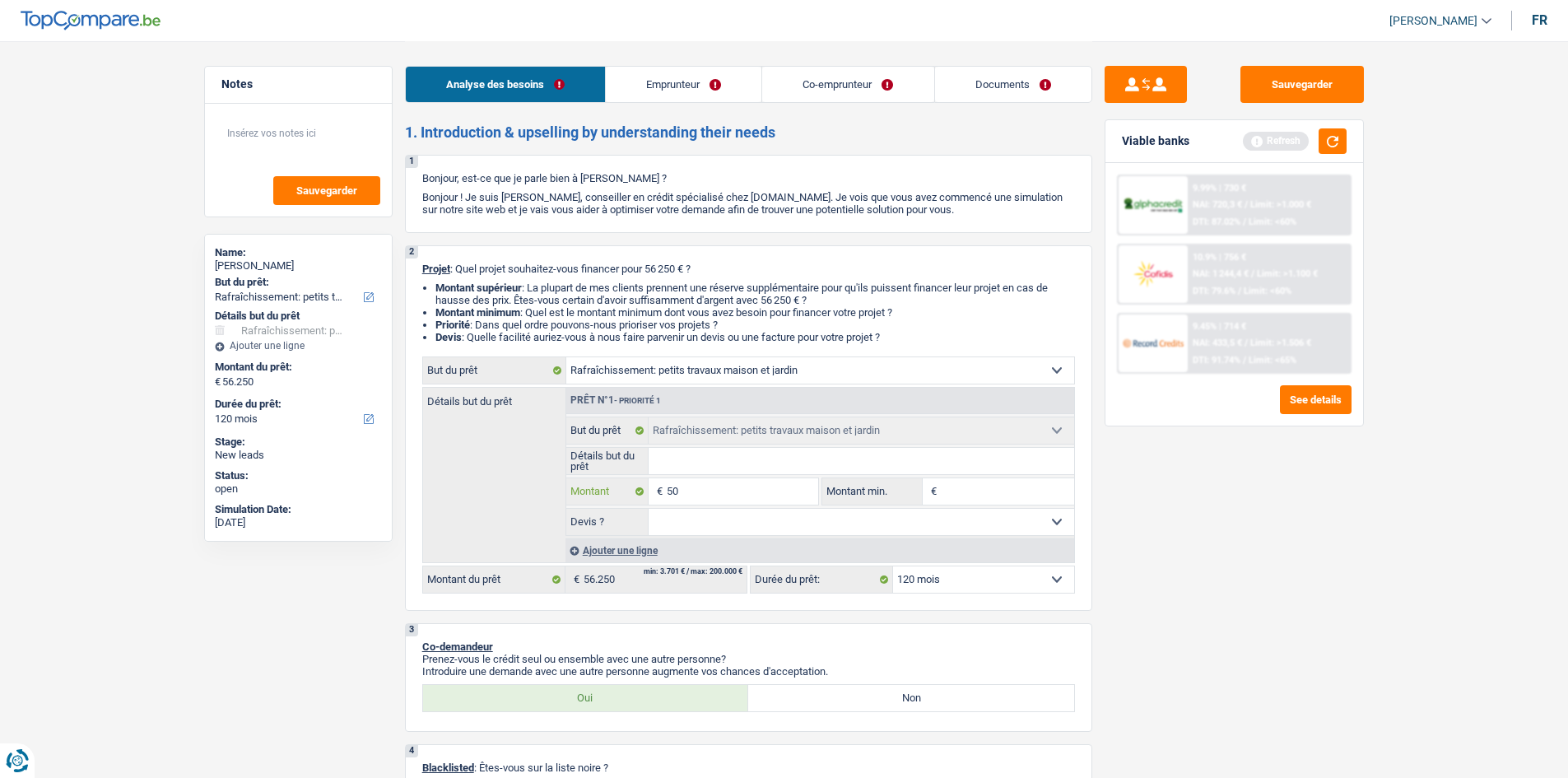
type input "500"
type input "5.000"
type input "50.000"
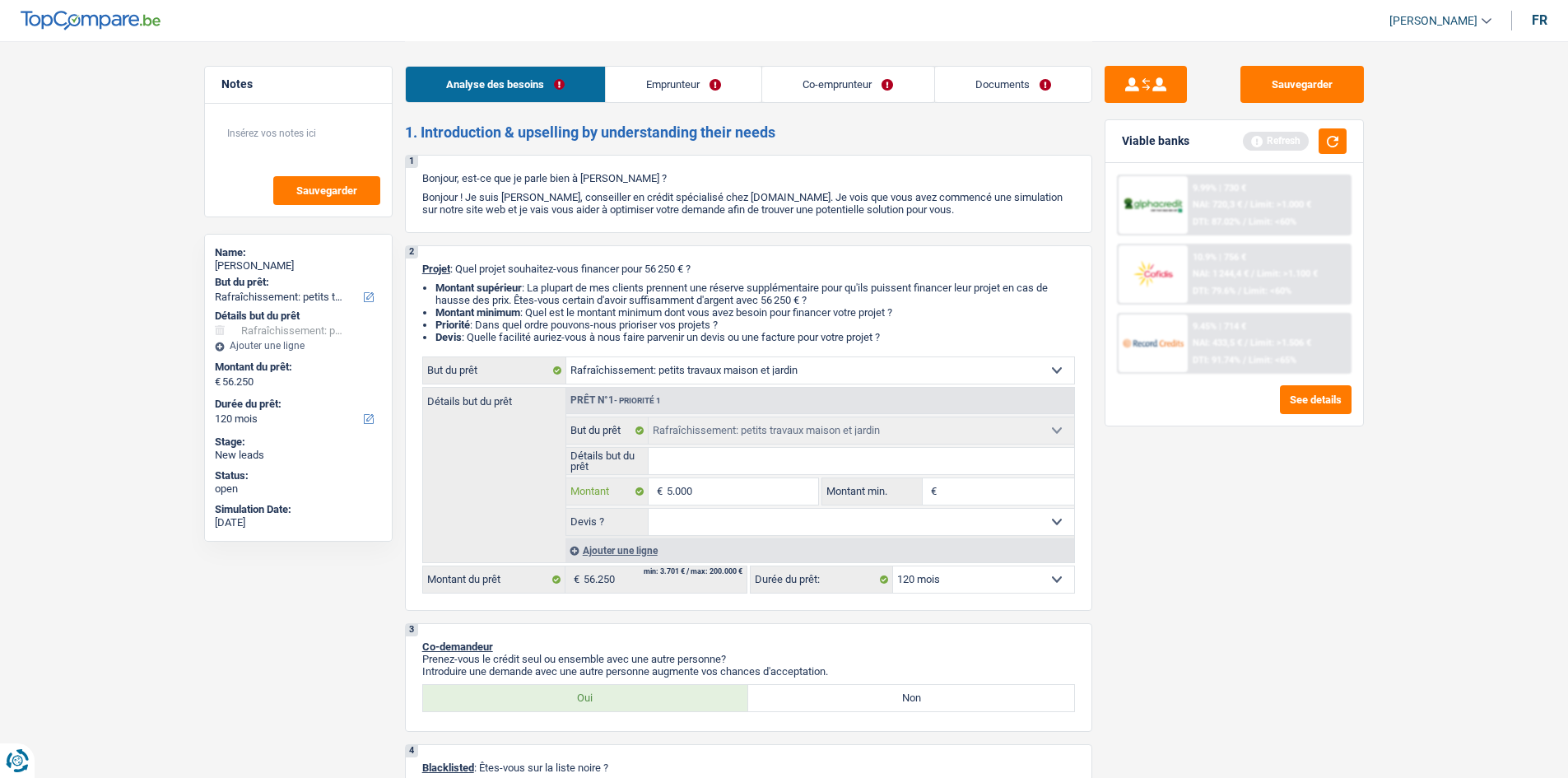
type input "50.000"
click at [737, 484] on input "50.000" at bounding box center [742, 491] width 151 height 26
type input "50.000"
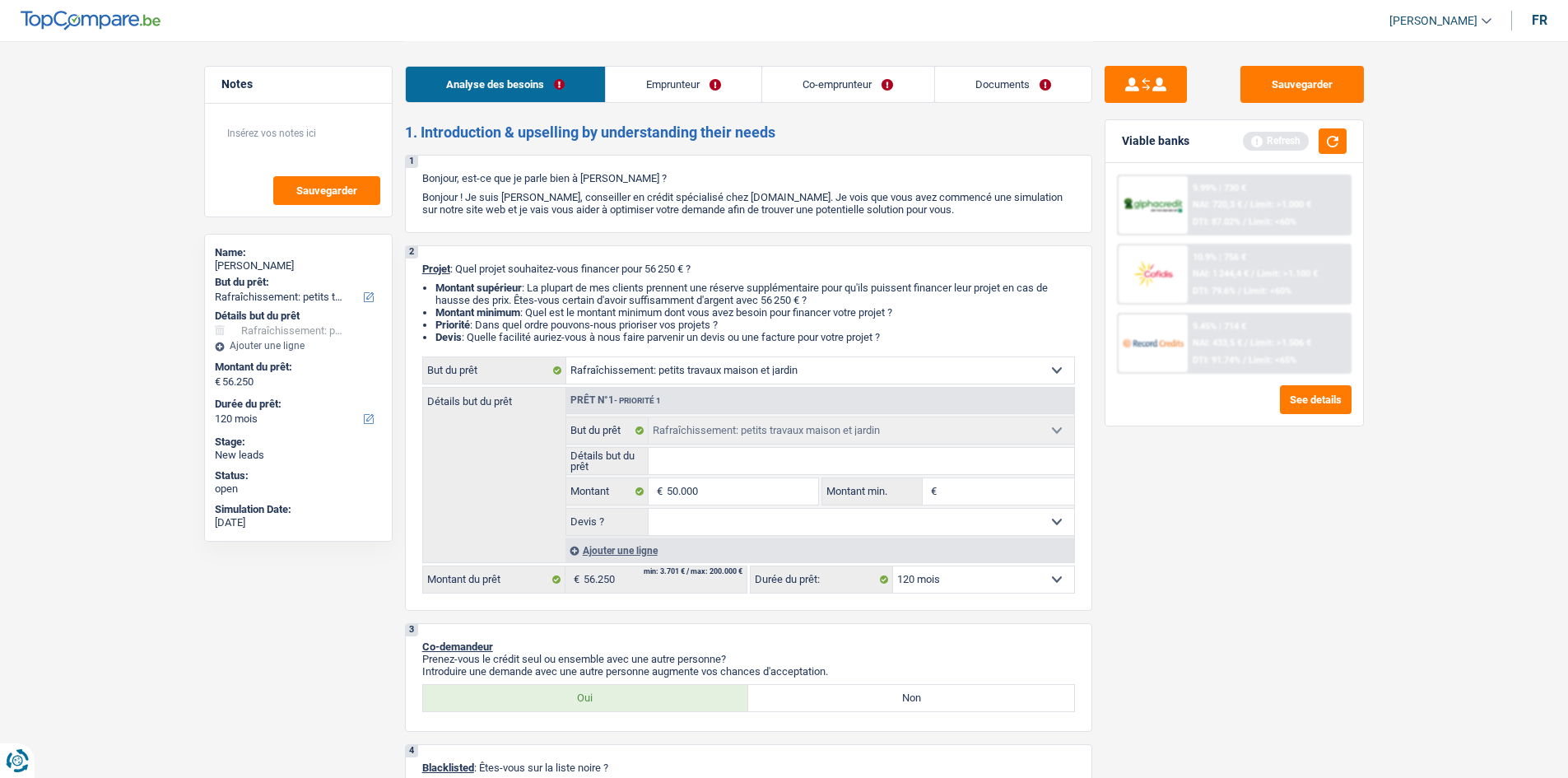
type input "50.000"
select select "144"
type input "50.000"
select select "144"
type input "50.000"
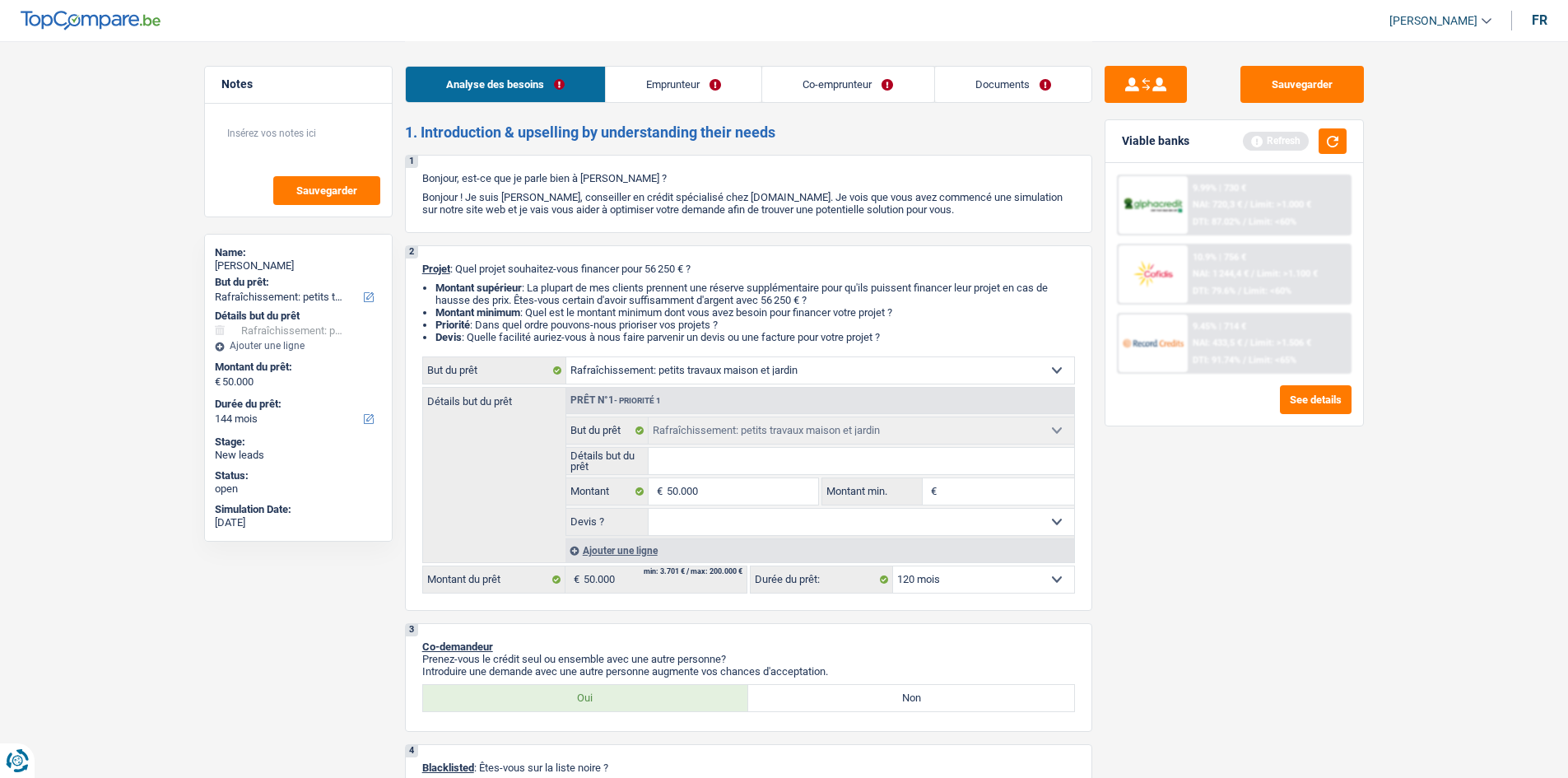
select select "144"
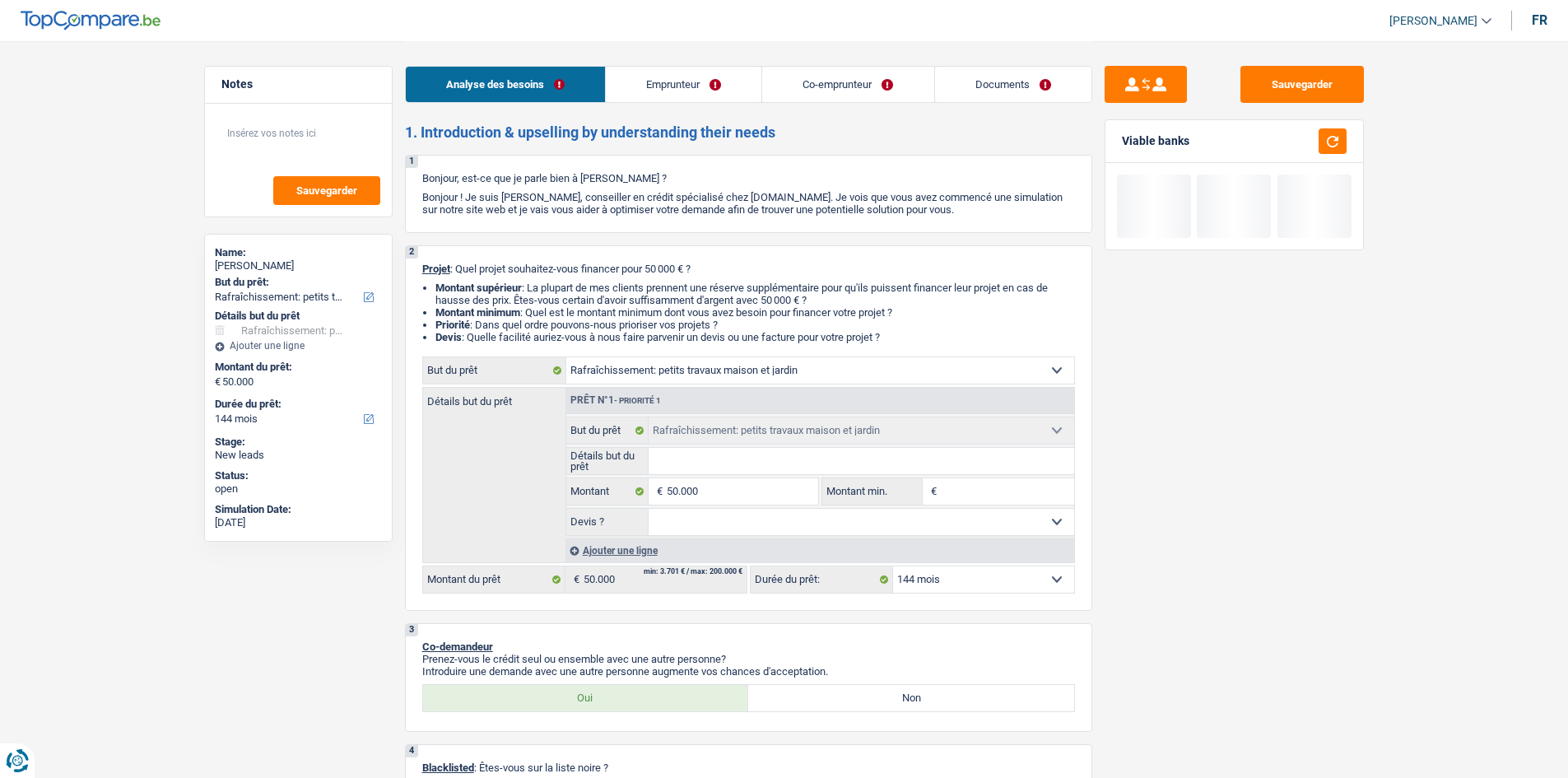
click at [924, 489] on span "€" at bounding box center [932, 491] width 19 height 26
click at [946, 489] on input "Montant min." at bounding box center [1007, 491] width 133 height 26
paste input "50.000"
type input "50.000"
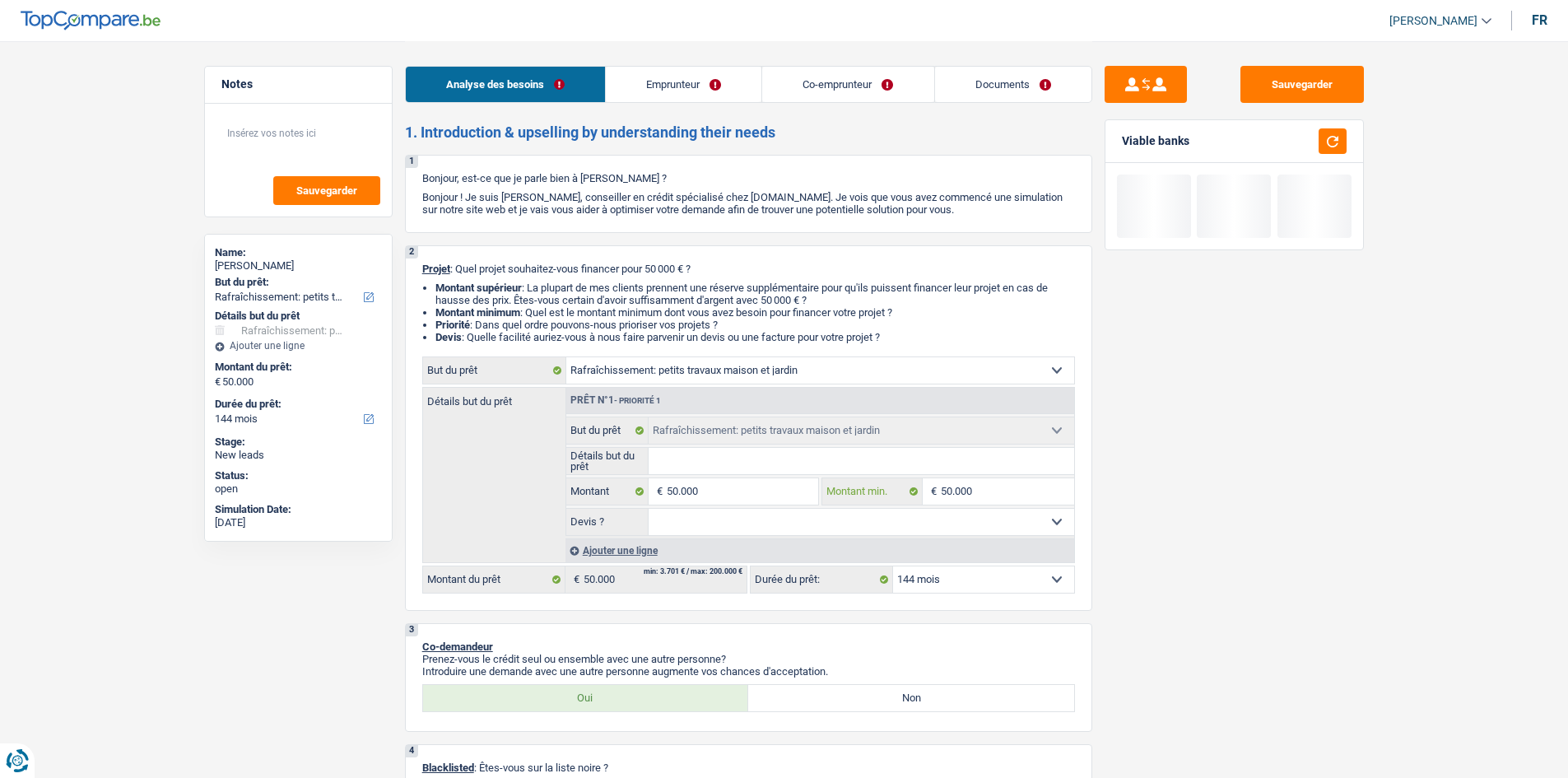
type input "50.000"
click at [737, 370] on select "Confort maison: meubles, textile, peinture, électroménager, outillage non-profe…" at bounding box center [820, 370] width 508 height 26
select select "renovation"
click at [566, 358] on select "Confort maison: meubles, textile, peinture, électroménager, outillage non-profe…" at bounding box center [820, 370] width 508 height 26
select select "renovation"
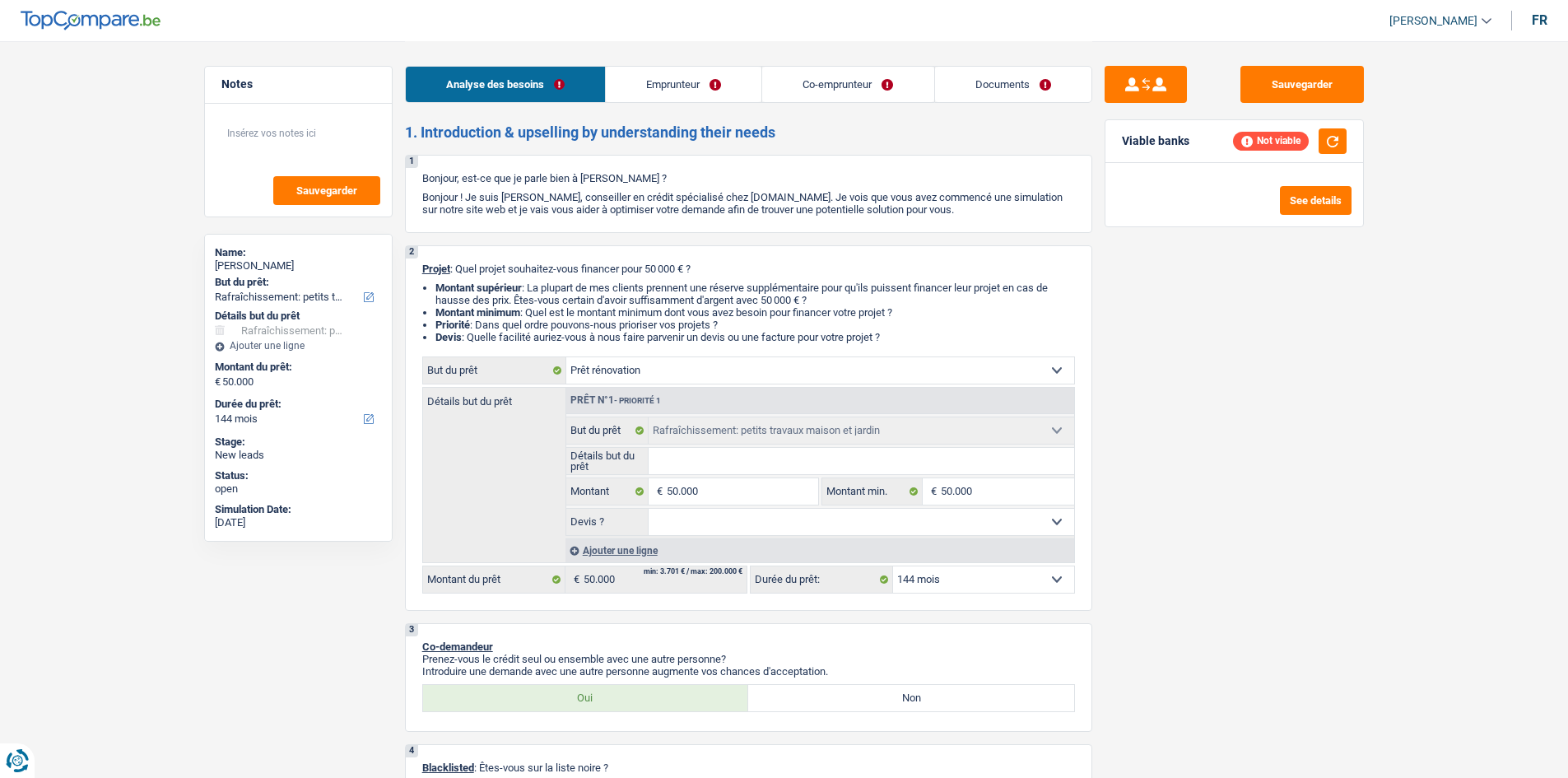
select select "renovation"
select select "houseOrGarden"
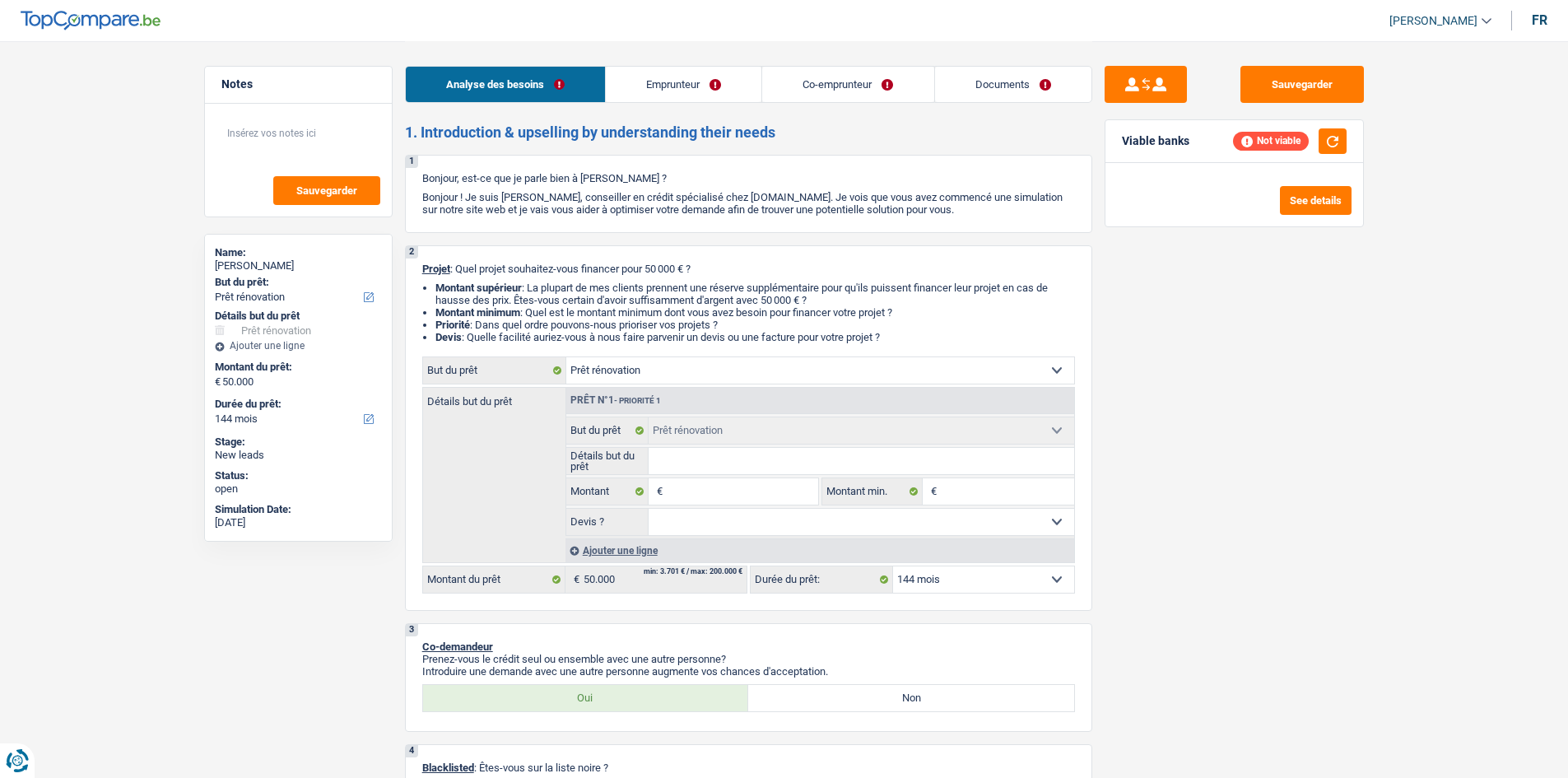
select select "houseOrGarden"
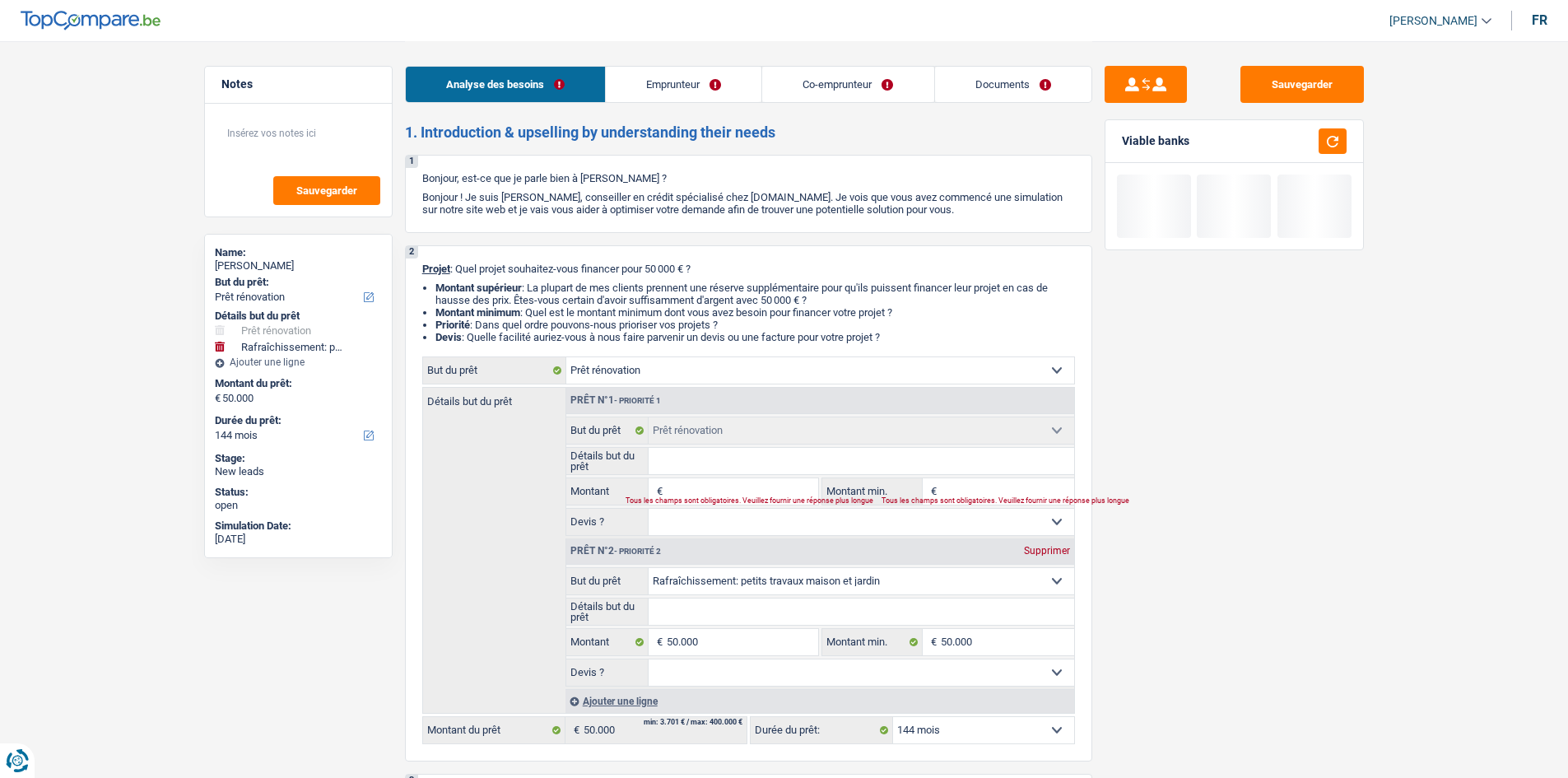
drag, startPoint x: 1215, startPoint y: 561, endPoint x: 886, endPoint y: 525, distance: 331.0
click at [1215, 560] on div "Sauvegarder Viable banks" at bounding box center [1234, 408] width 284 height 685
drag, startPoint x: 804, startPoint y: 585, endPoint x: 805, endPoint y: 594, distance: 9.1
click at [804, 585] on select "Confort maison: meubles, textile, peinture, électroménager, outillage non-profe…" at bounding box center [861, 581] width 425 height 26
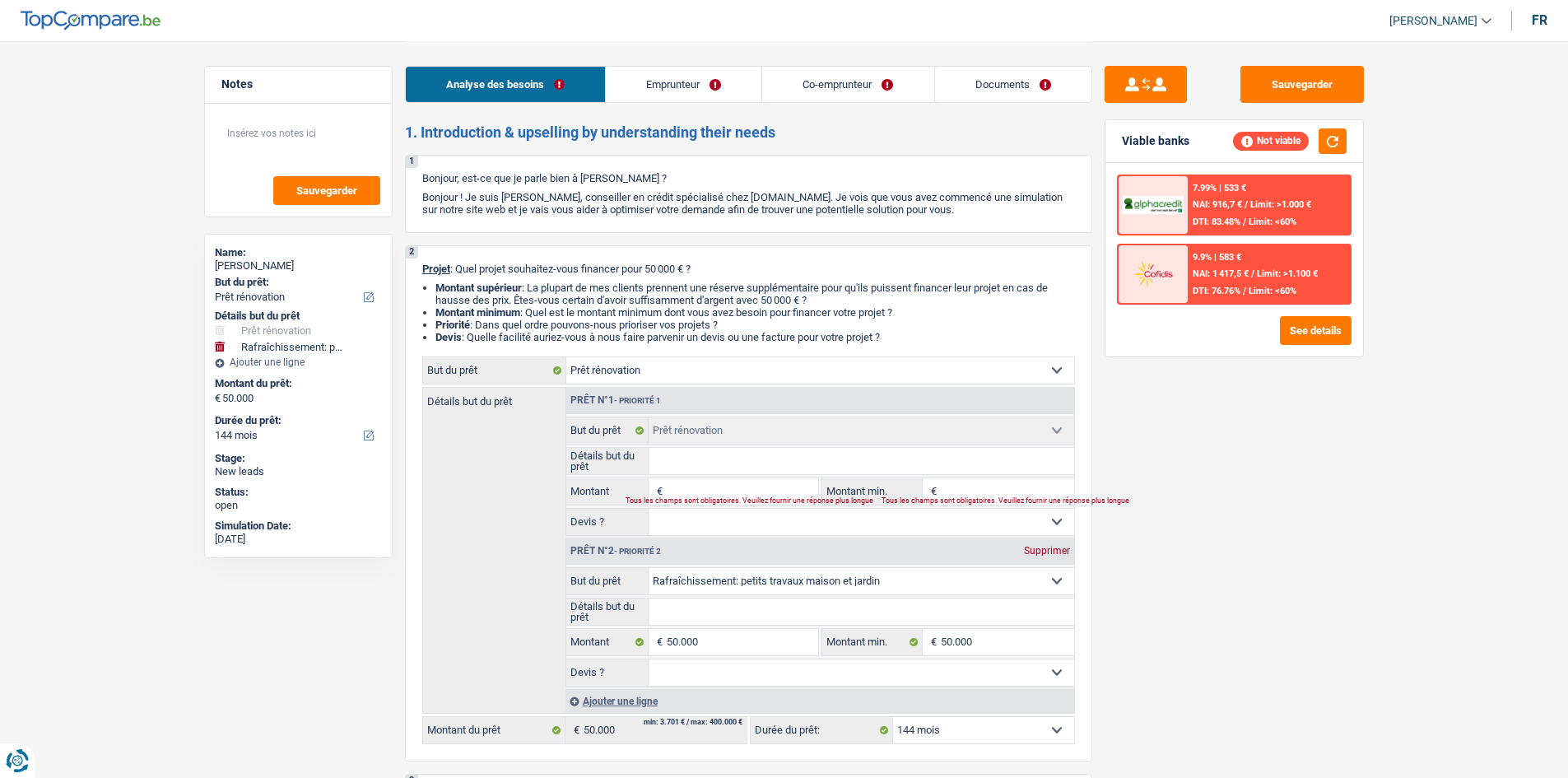
select select "renovation"
click at [649, 568] on select "Confort maison: meubles, textile, peinture, électroménager, outillage non-profe…" at bounding box center [861, 581] width 425 height 26
select select "renovation"
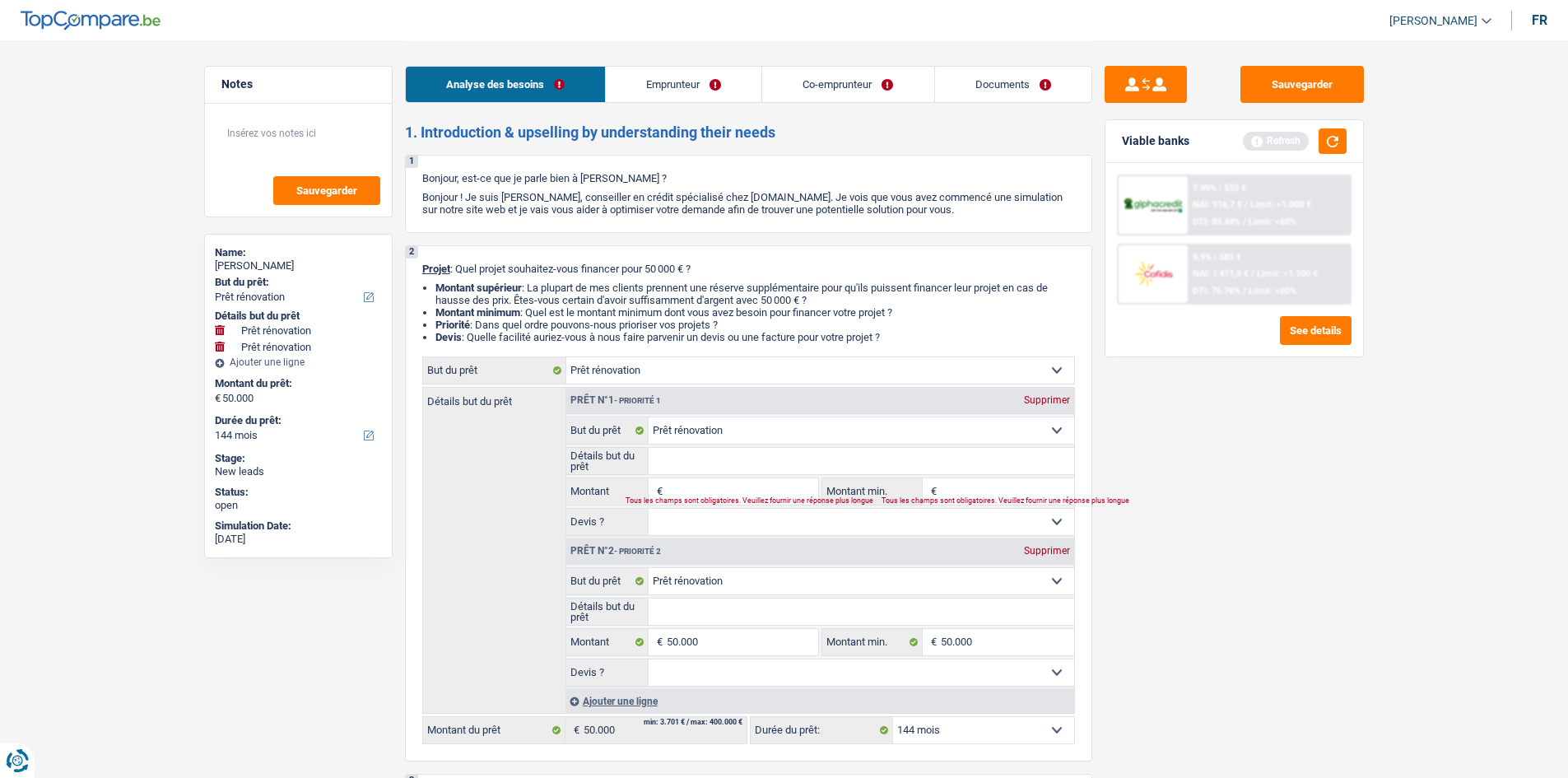
click at [1051, 395] on div "Supprimer" at bounding box center [1047, 399] width 55 height 10
type input "50.000"
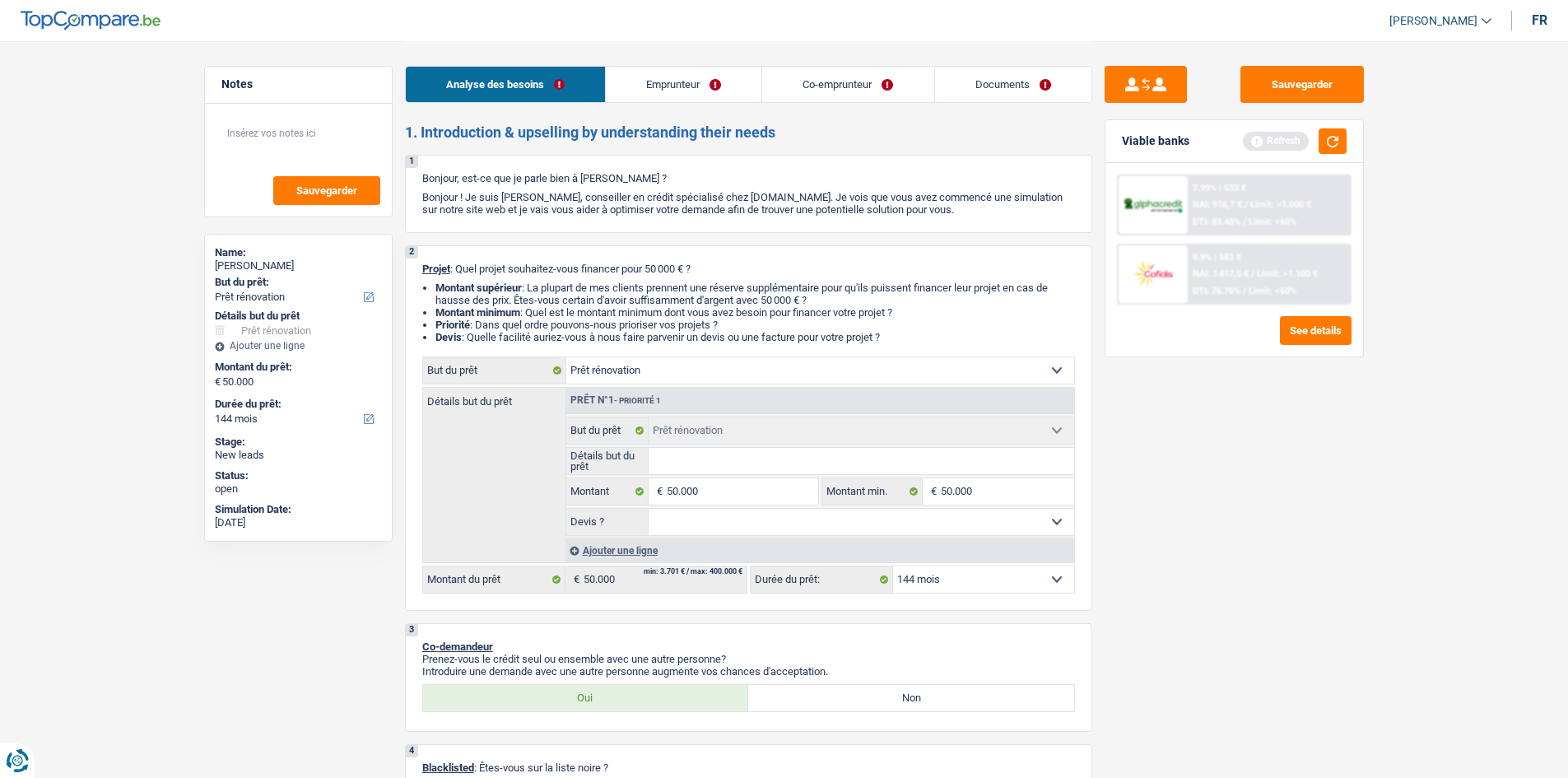
click at [764, 465] on input "Détails but du prêt" at bounding box center [861, 460] width 425 height 26
type input "D"
type input "De"
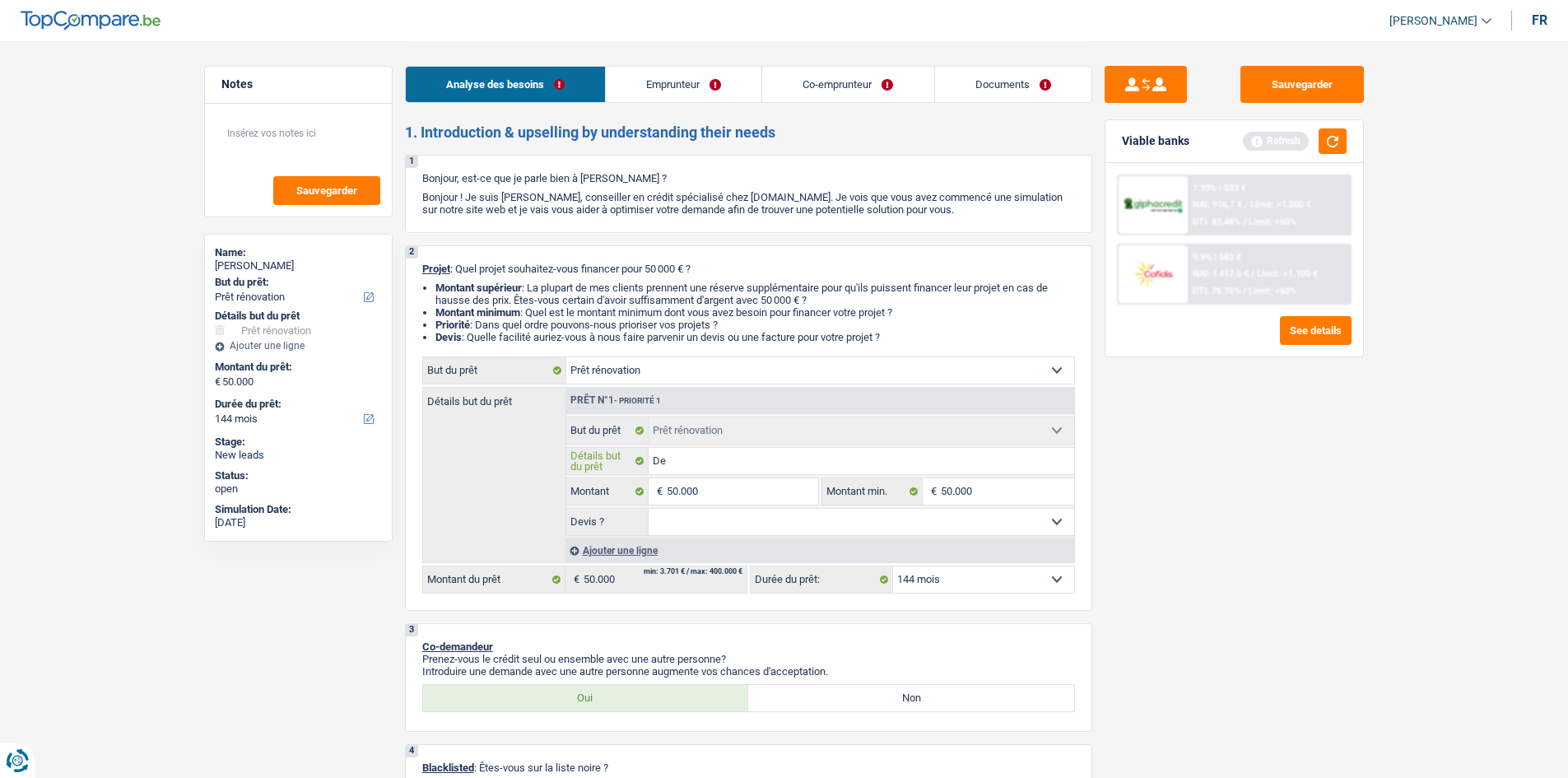
type input "Dev"
type input "Devi"
type input "Devis"
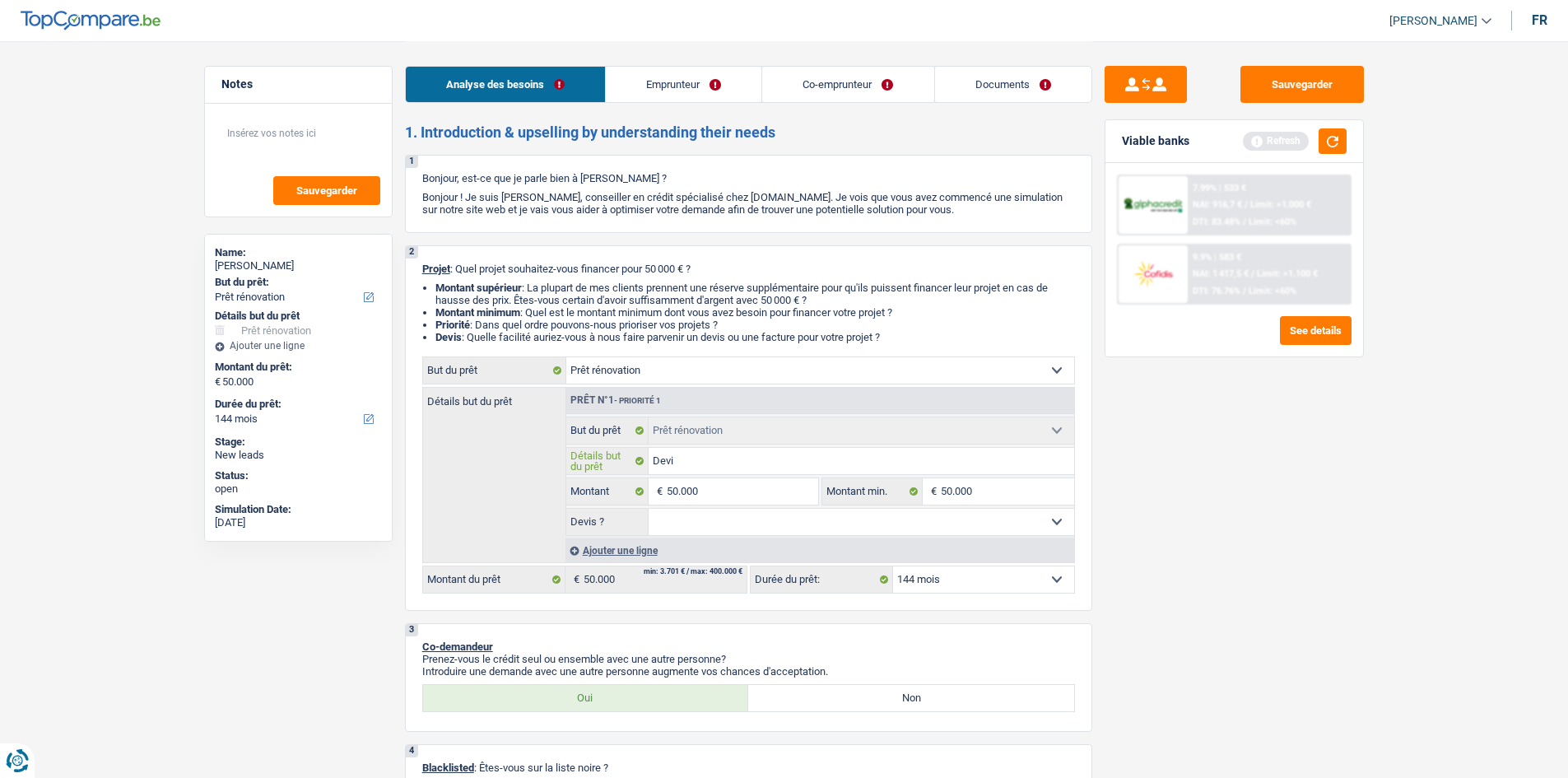
type input "Devis"
click at [811, 515] on select "Oui Non Non répondu Sélectionner une option" at bounding box center [861, 521] width 425 height 26
select select "yes"
click at [649, 508] on select "Oui Non Non répondu Sélectionner une option" at bounding box center [861, 521] width 425 height 26
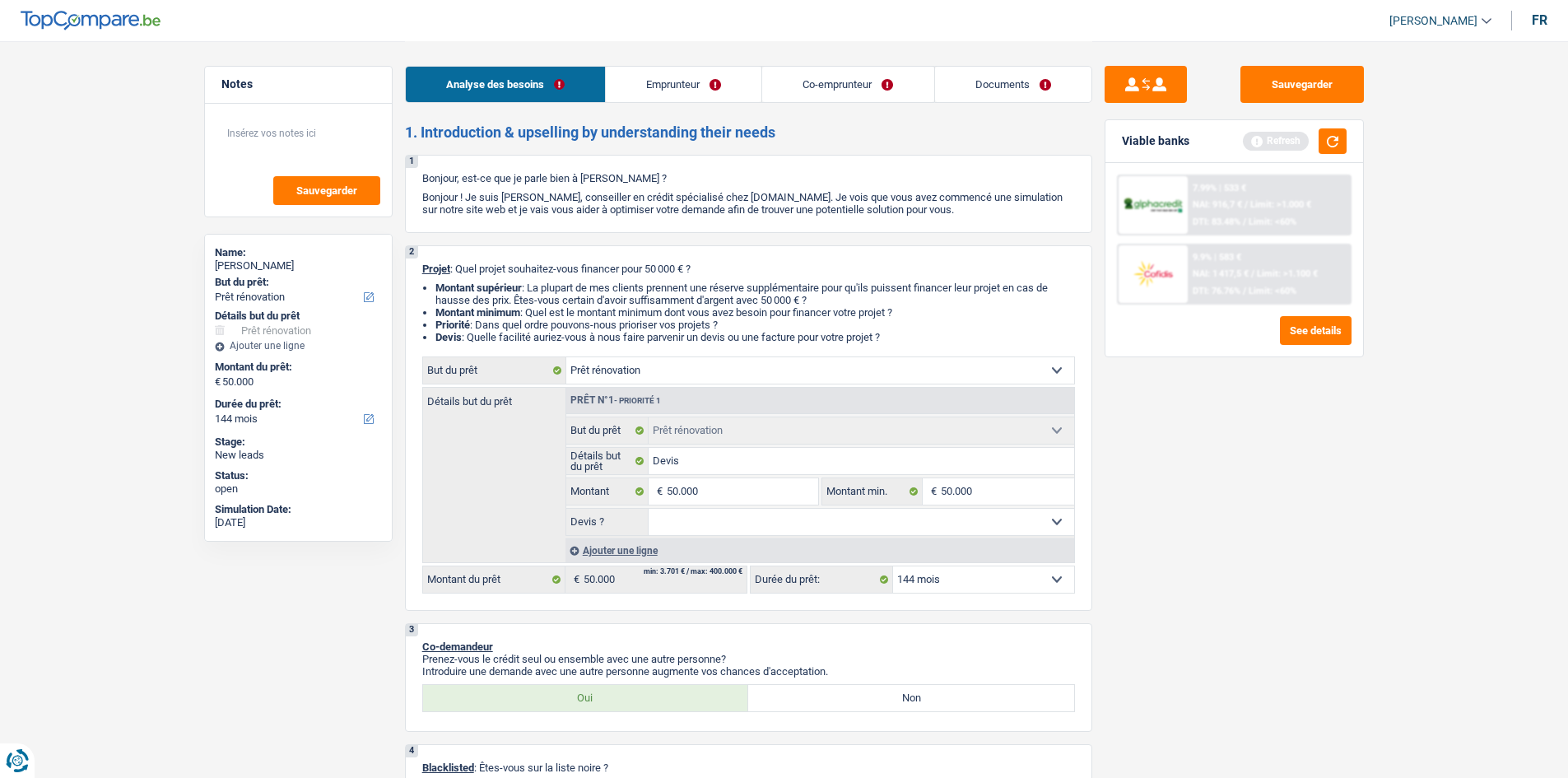
select select "yes"
click at [1037, 570] on select "12 mois 18 mois 24 mois 30 mois 36 mois 42 mois 48 mois 60 mois 72 mois 84 mois…" at bounding box center [983, 579] width 181 height 26
select select "120"
click at [893, 566] on select "12 mois 18 mois 24 mois 30 mois 36 mois 42 mois 48 mois 60 mois 72 mois 84 mois…" at bounding box center [983, 579] width 181 height 26
select select "120"
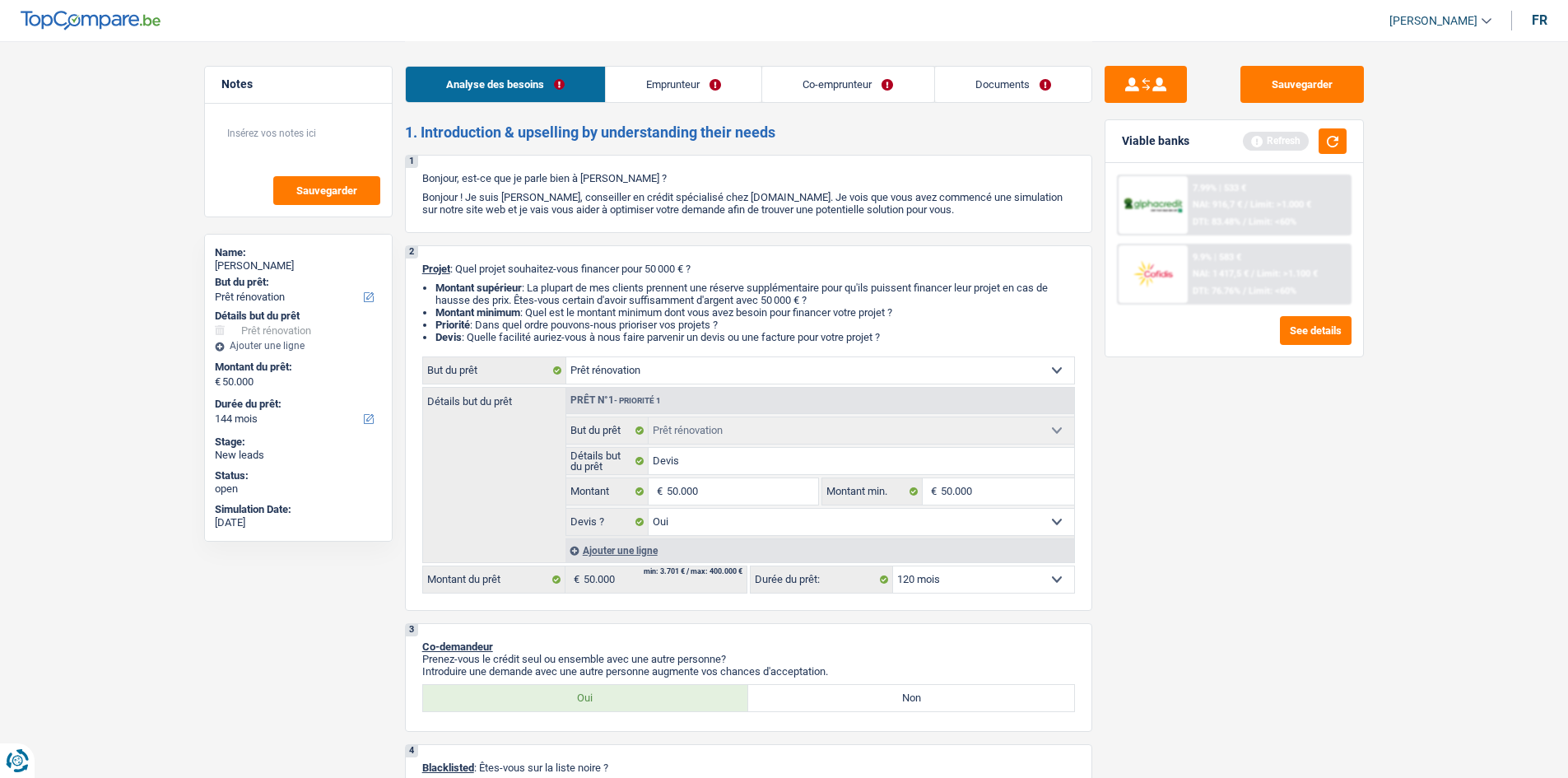
select select "120"
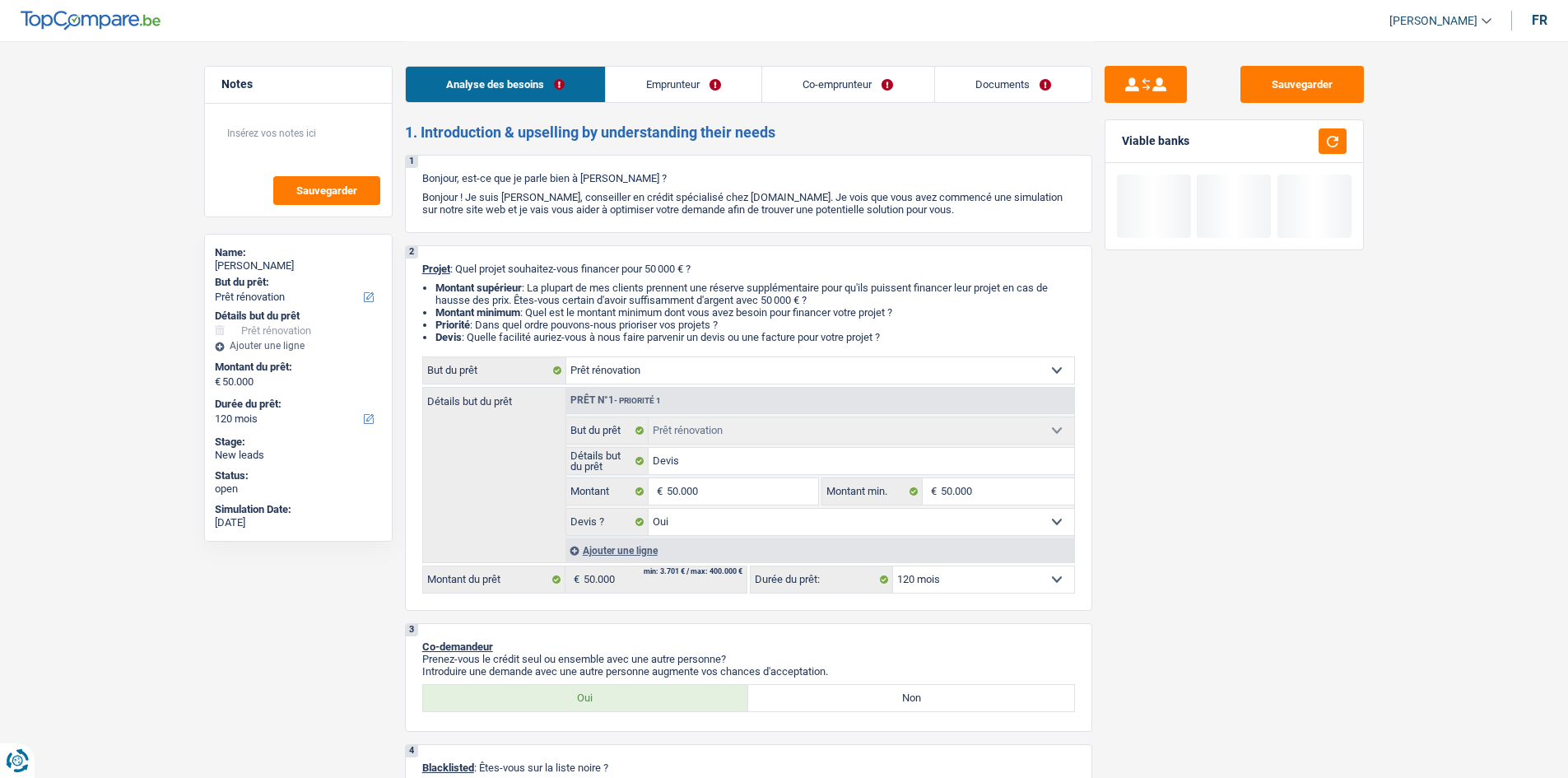
click at [1258, 496] on div "Sauvegarder Viable banks" at bounding box center [1234, 408] width 284 height 685
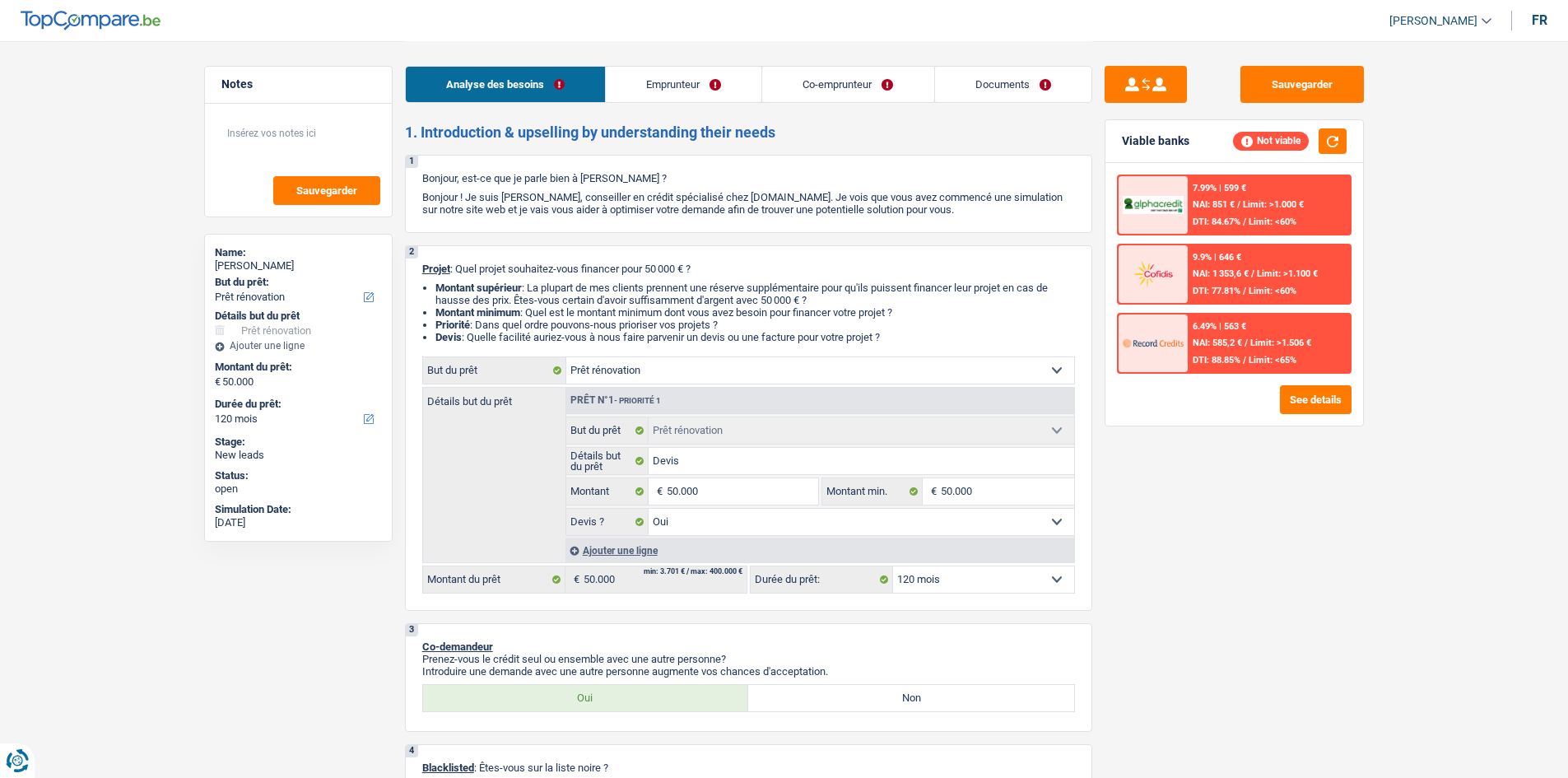
click at [1251, 507] on div "Sauvegarder Viable banks Not viable 7.99% | 599 € NAI: 851 € / Limit: >1.000 € …" at bounding box center [1234, 408] width 284 height 685
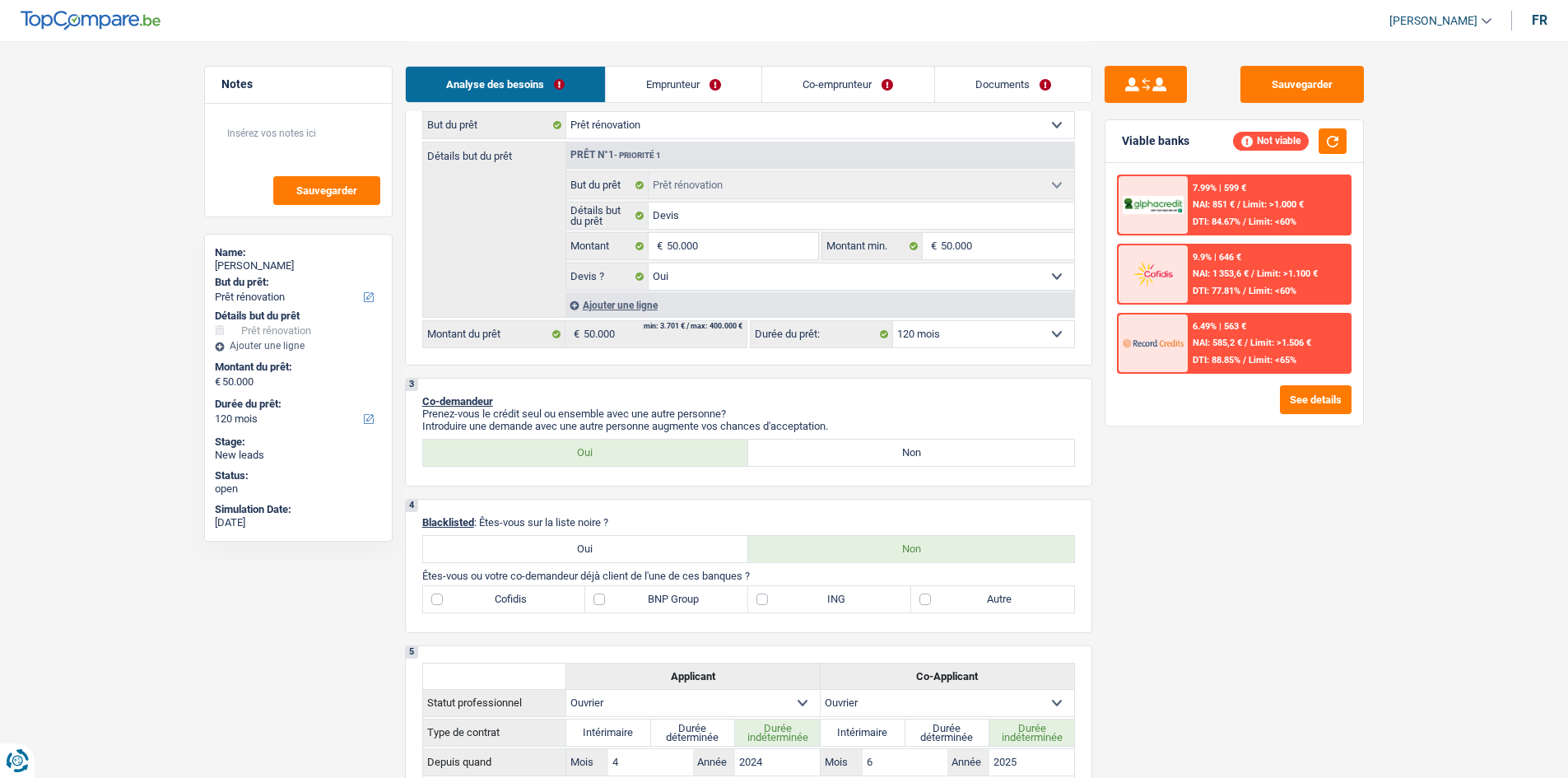
scroll to position [329, 0]
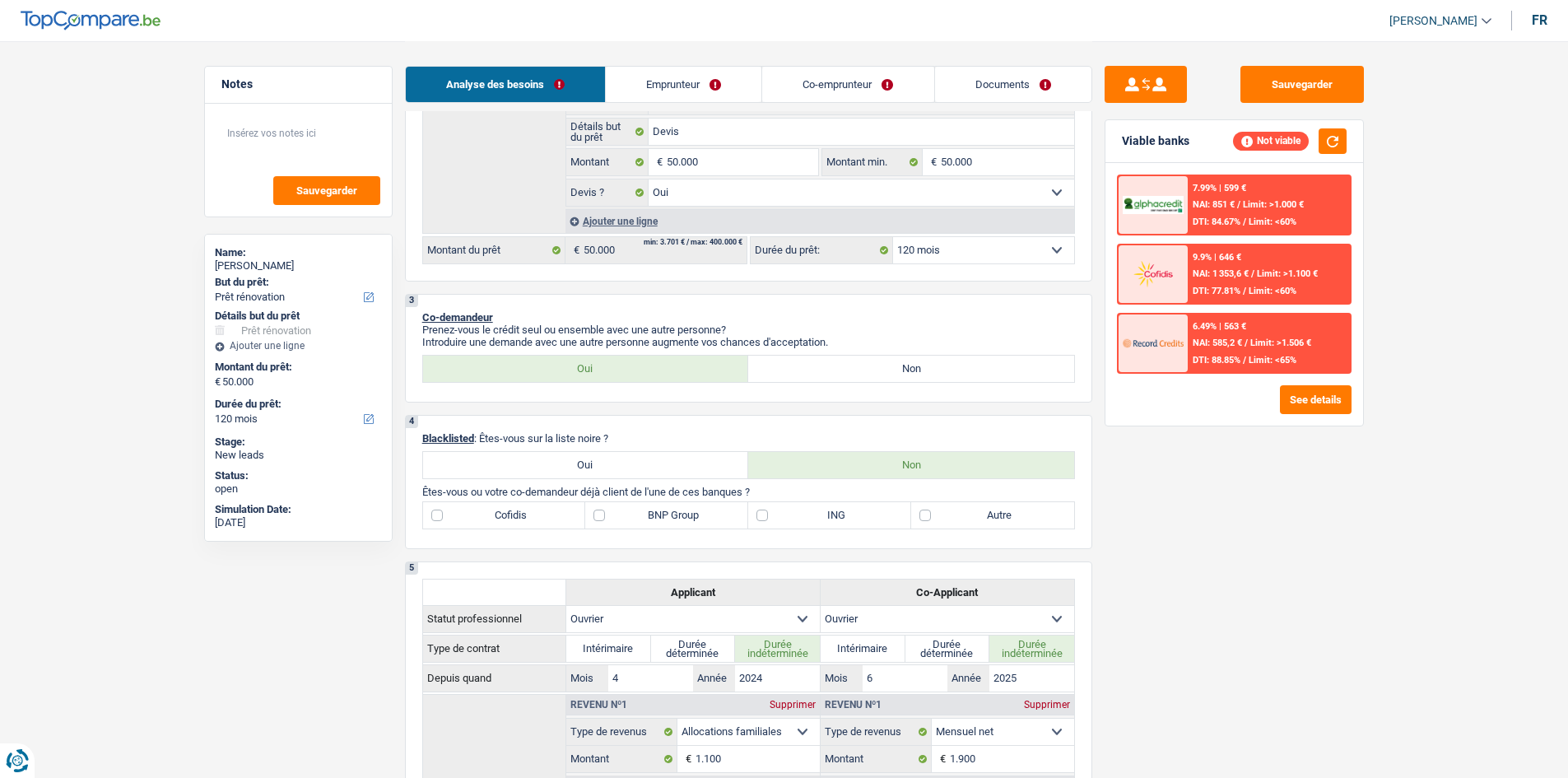
click at [1251, 507] on div "Sauvegarder Viable banks Not viable 7.99% | 599 € NAI: 851 € / Limit: >1.000 € …" at bounding box center [1234, 408] width 284 height 685
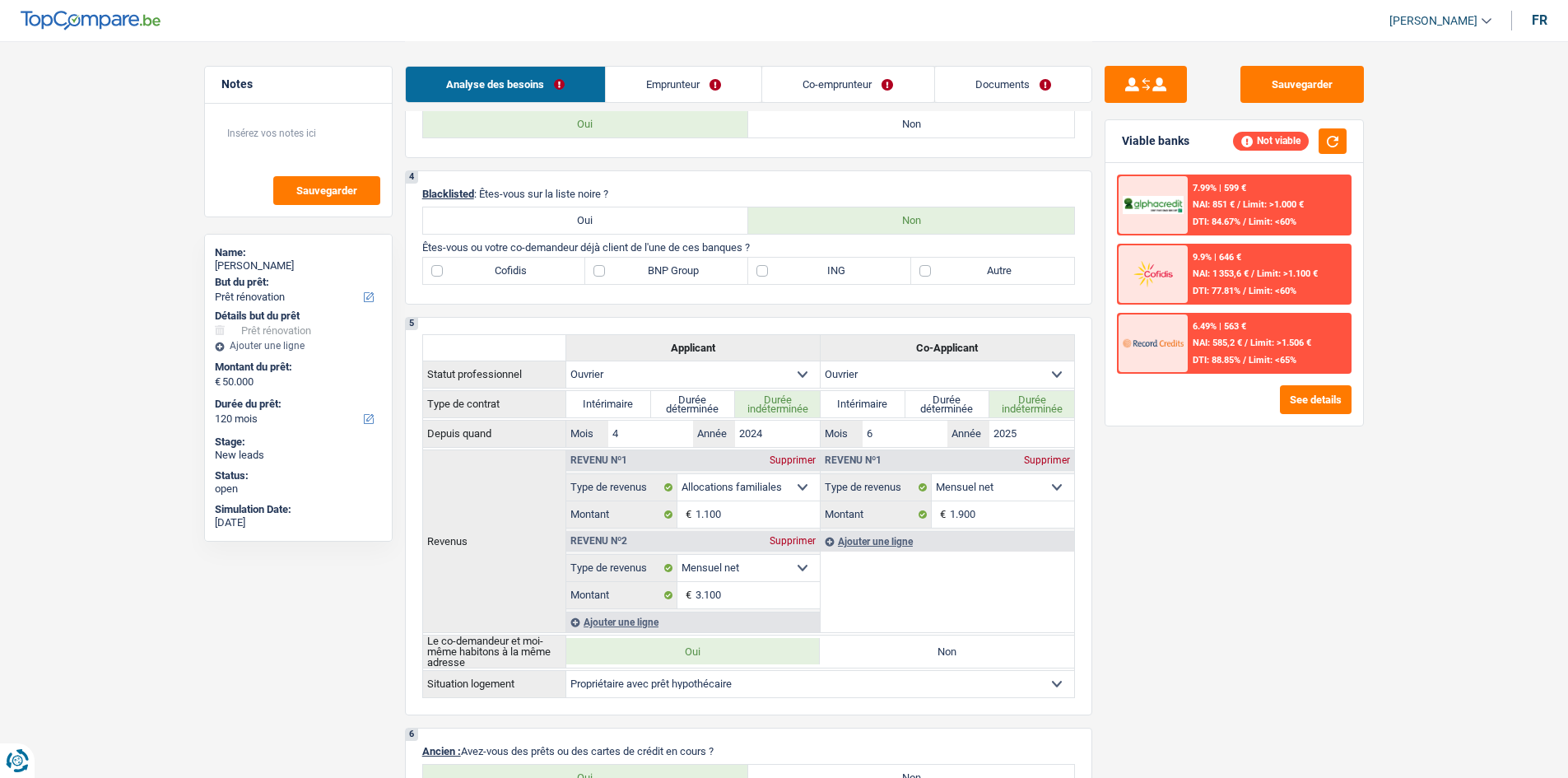
scroll to position [494, 0]
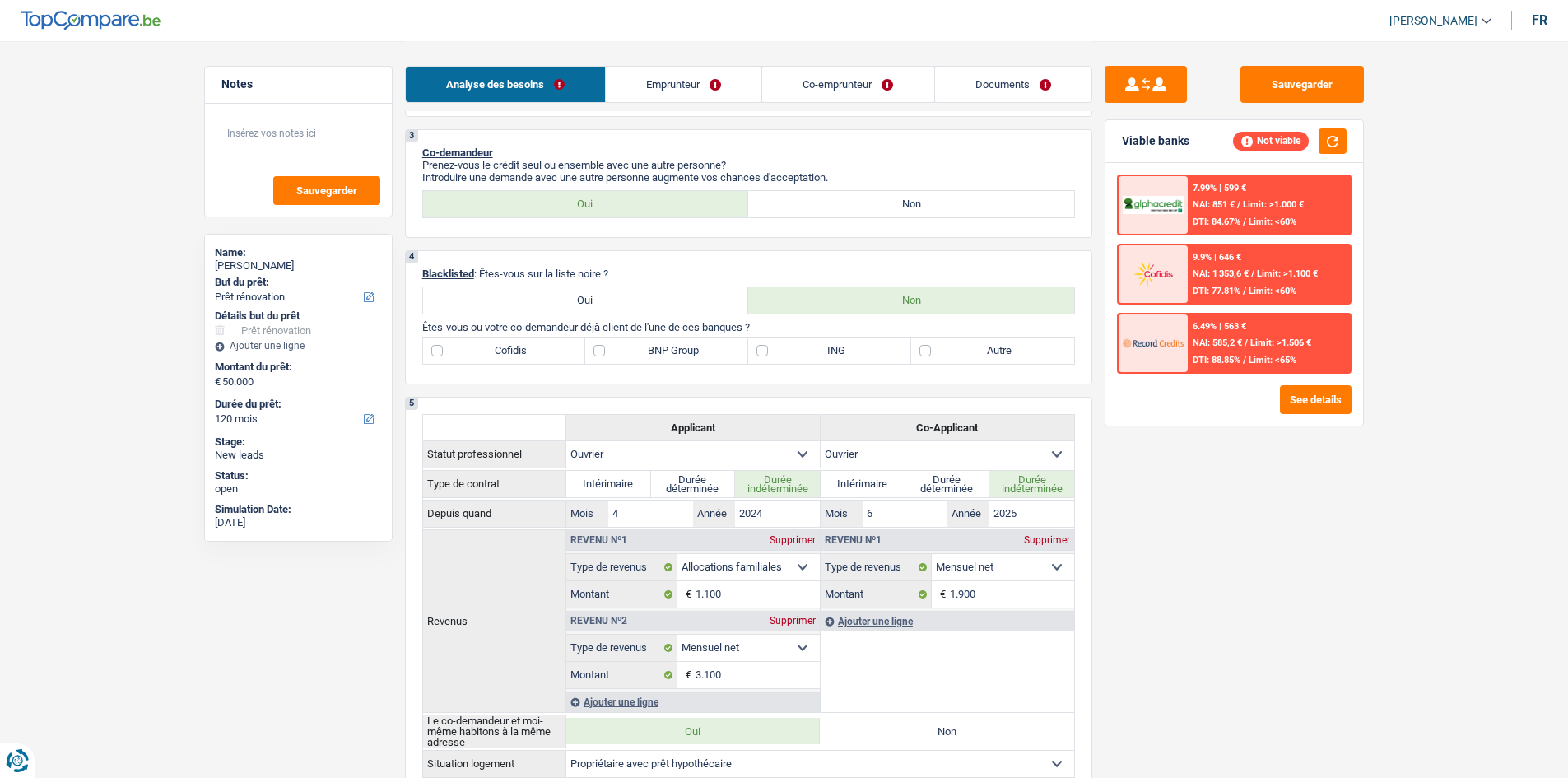
click at [523, 350] on label "Cofidis" at bounding box center [505, 350] width 163 height 26
click at [523, 350] on input "Cofidis" at bounding box center [505, 350] width 163 height 26
checkbox input "true"
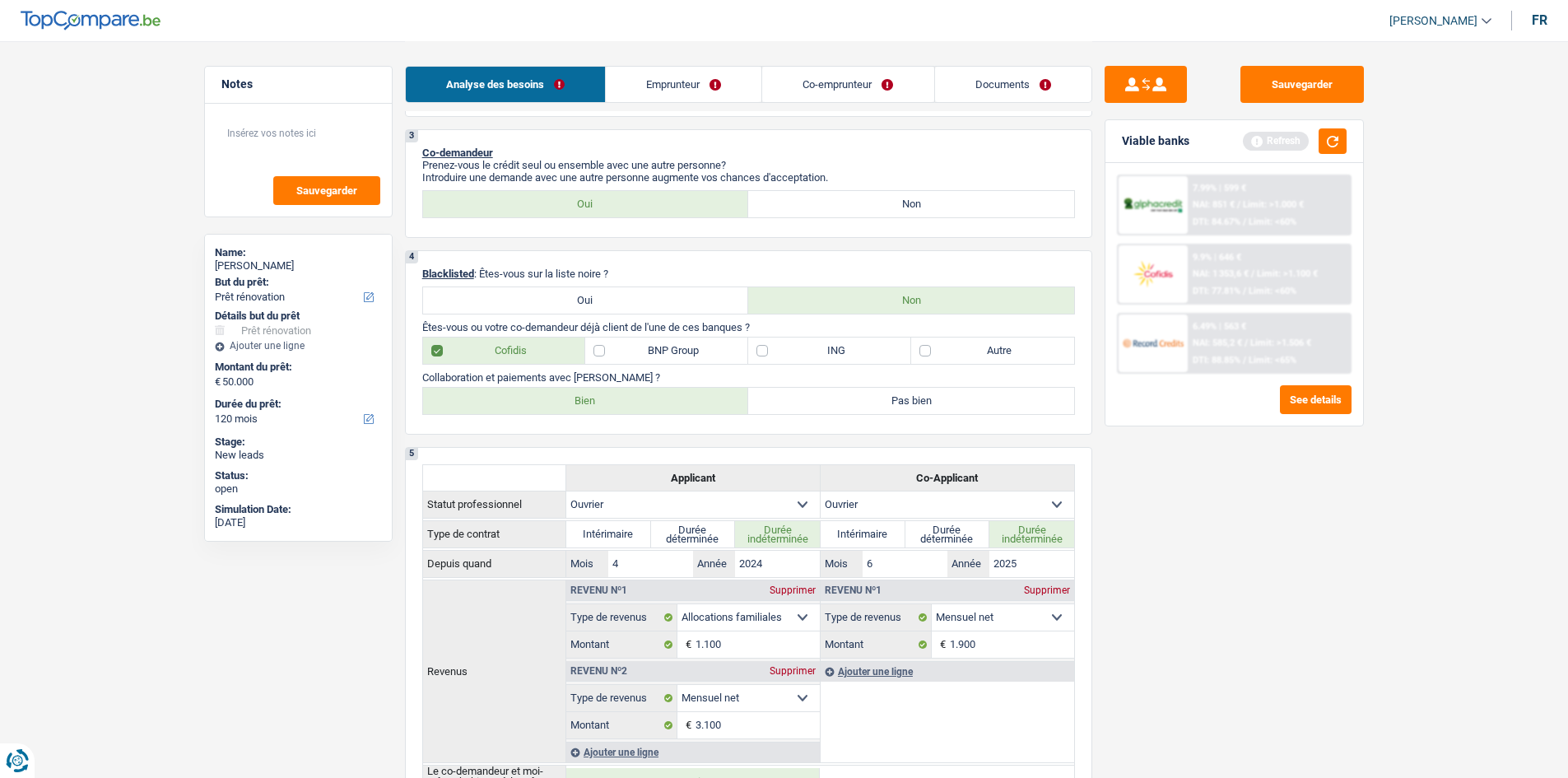
click at [1310, 574] on div "Sauvegarder Viable banks Refresh 7.99% | 599 € NAI: 851 € / Limit: >1.000 € DTI…" at bounding box center [1234, 408] width 284 height 685
click at [572, 399] on label "Bien" at bounding box center [587, 400] width 326 height 26
click at [572, 399] on input "Bien" at bounding box center [587, 400] width 326 height 26
radio input "true"
click at [1210, 545] on div "Sauvegarder Viable banks Refresh 7.99% | 599 € NAI: 851 € / Limit: >1.000 € DTI…" at bounding box center [1234, 408] width 284 height 685
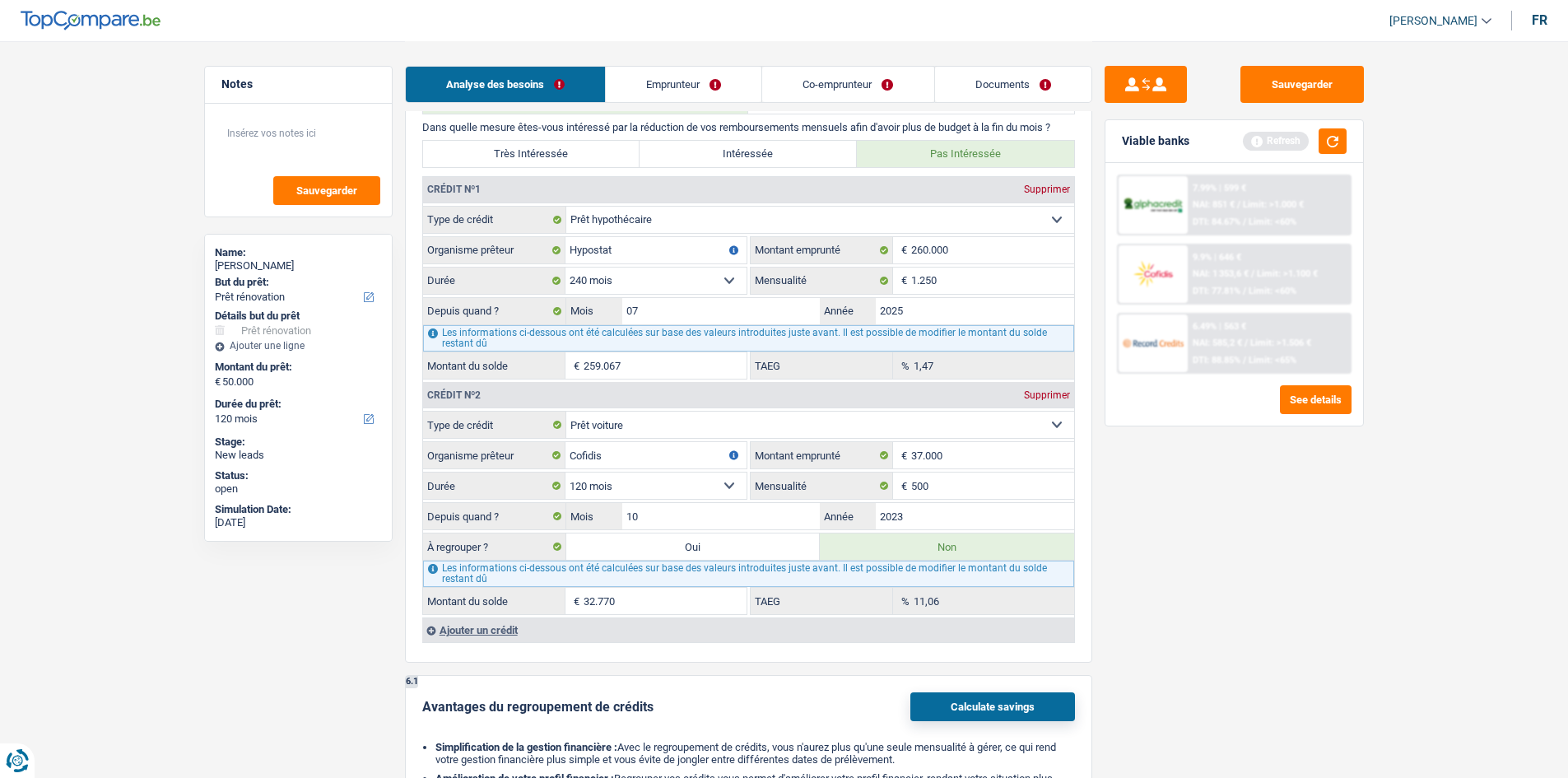
scroll to position [1152, 0]
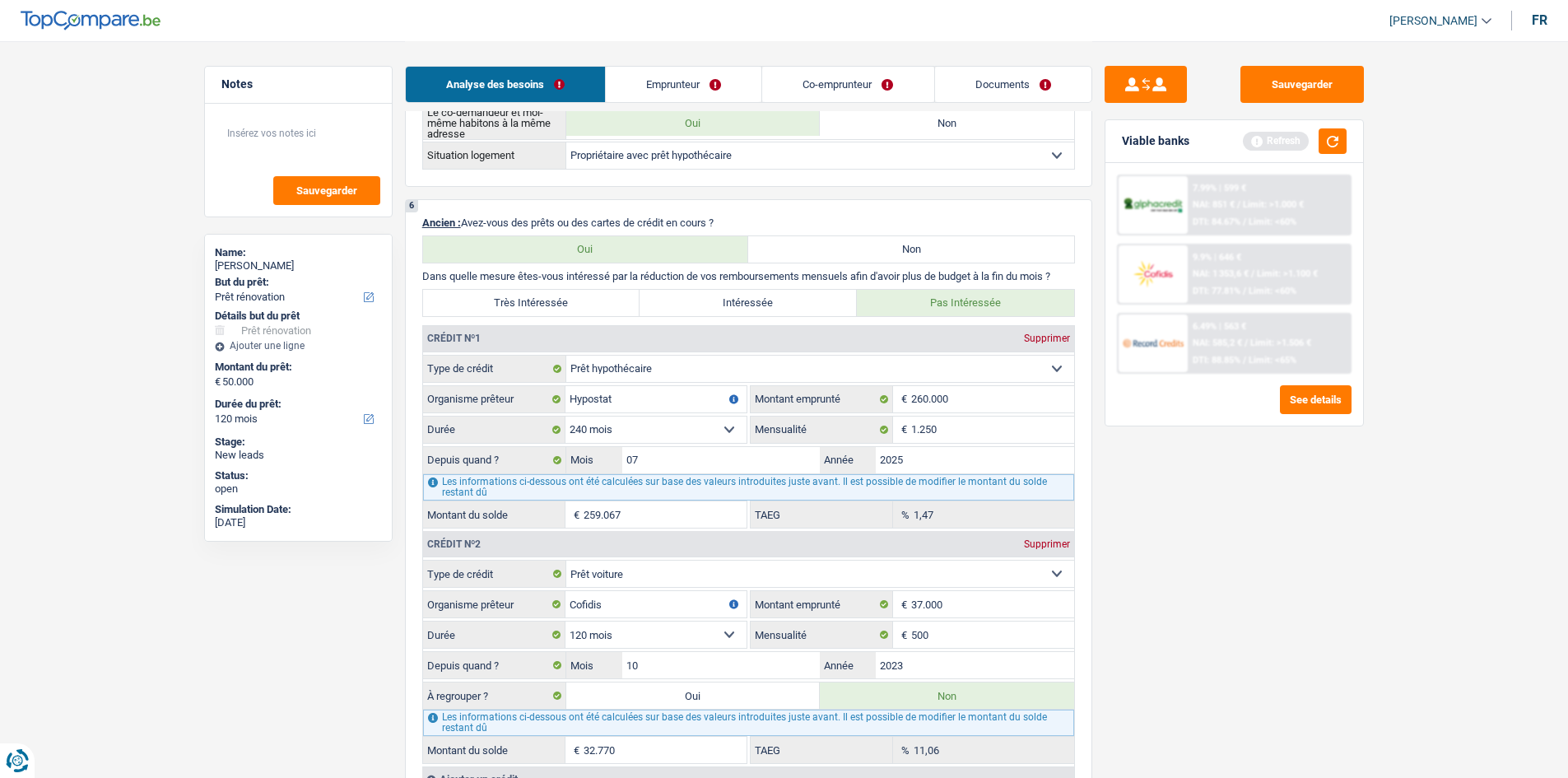
click at [601, 313] on label "Très Intéressée" at bounding box center [532, 303] width 218 height 26
click at [601, 313] on input "Très Intéressée" at bounding box center [532, 303] width 218 height 26
radio input "true"
click at [976, 304] on label "Pas Intéressée" at bounding box center [966, 303] width 218 height 26
click at [976, 304] on input "Pas Intéressée" at bounding box center [966, 303] width 218 height 26
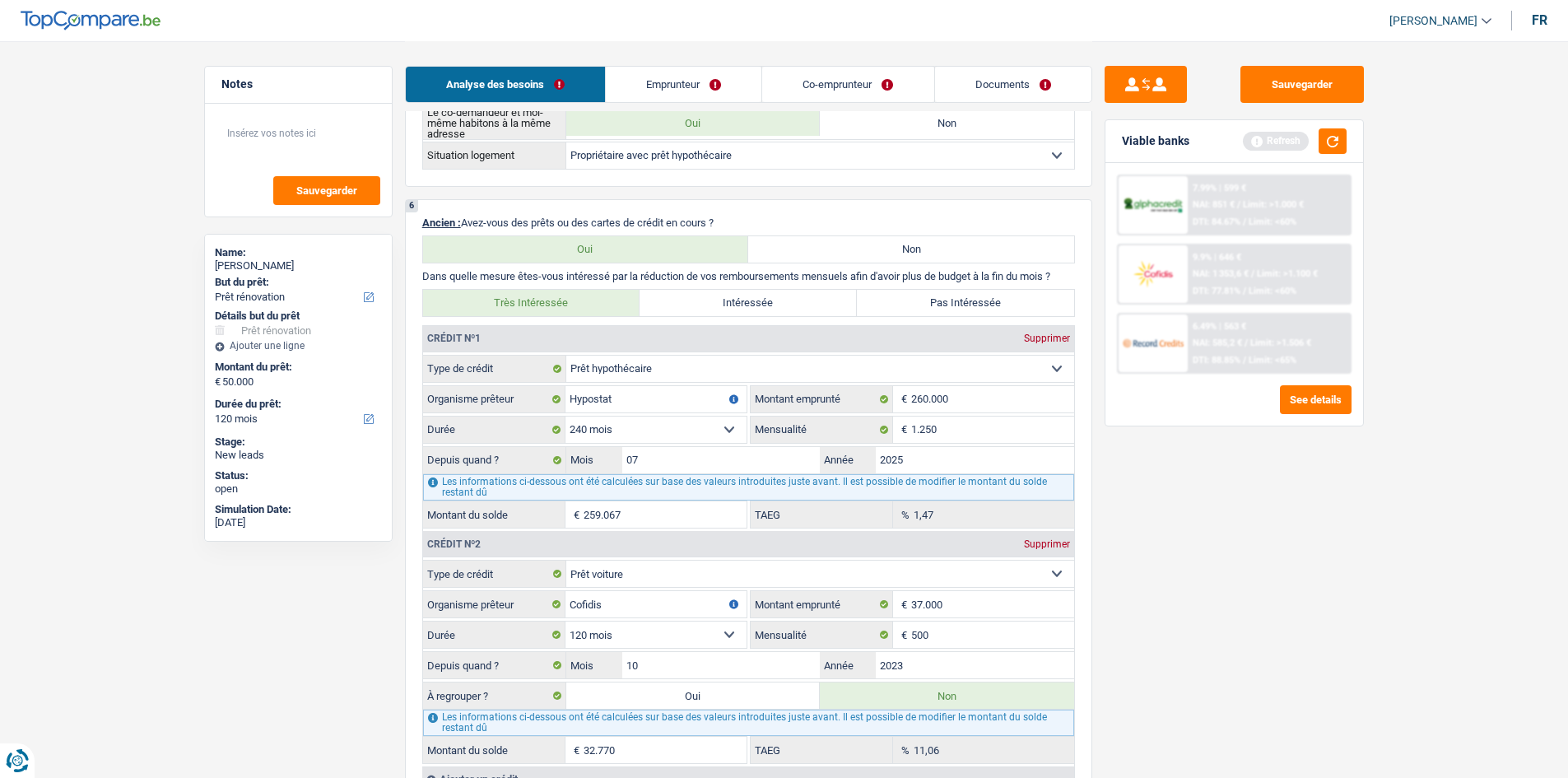
radio input "true"
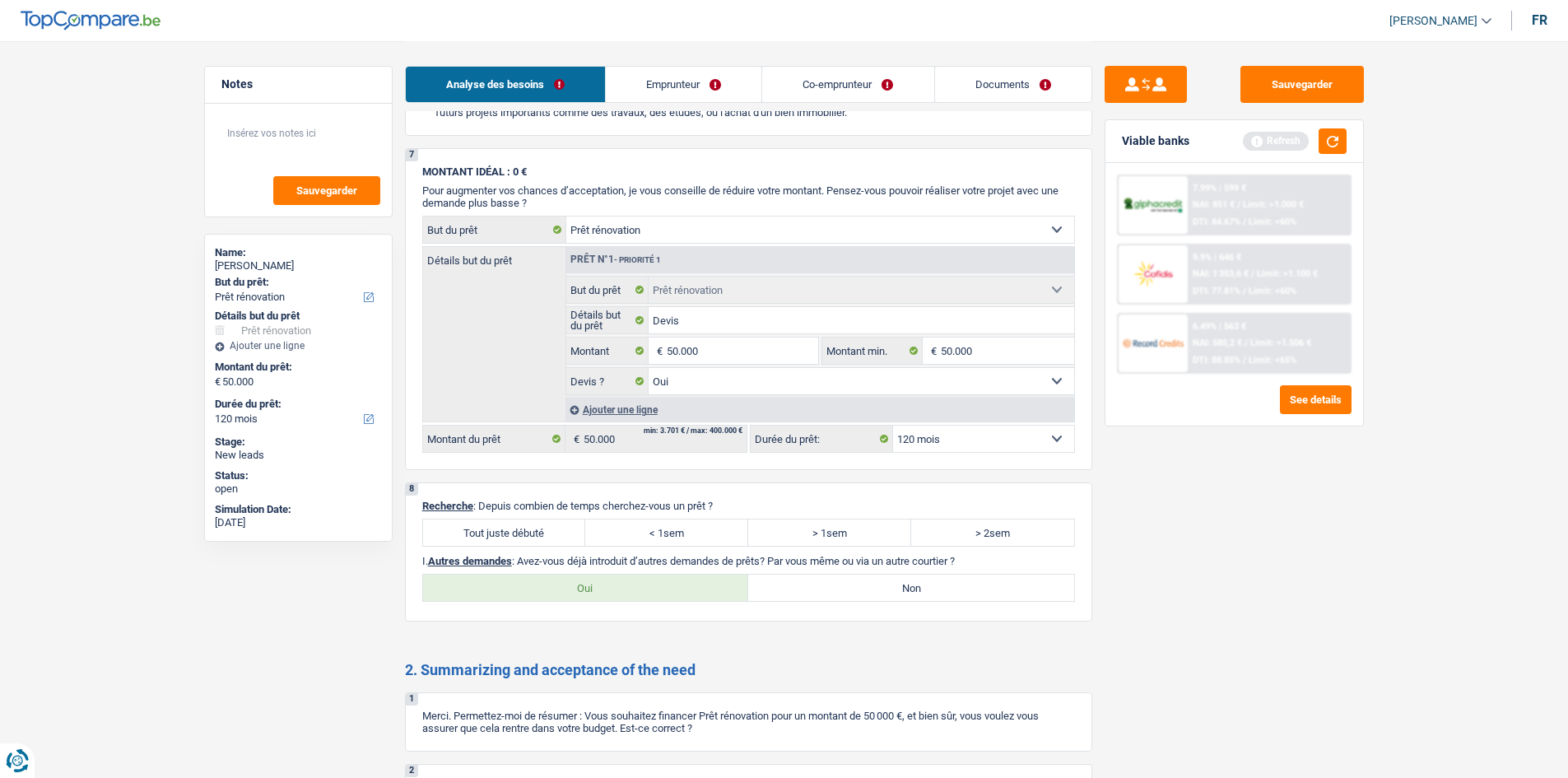
scroll to position [2222, 0]
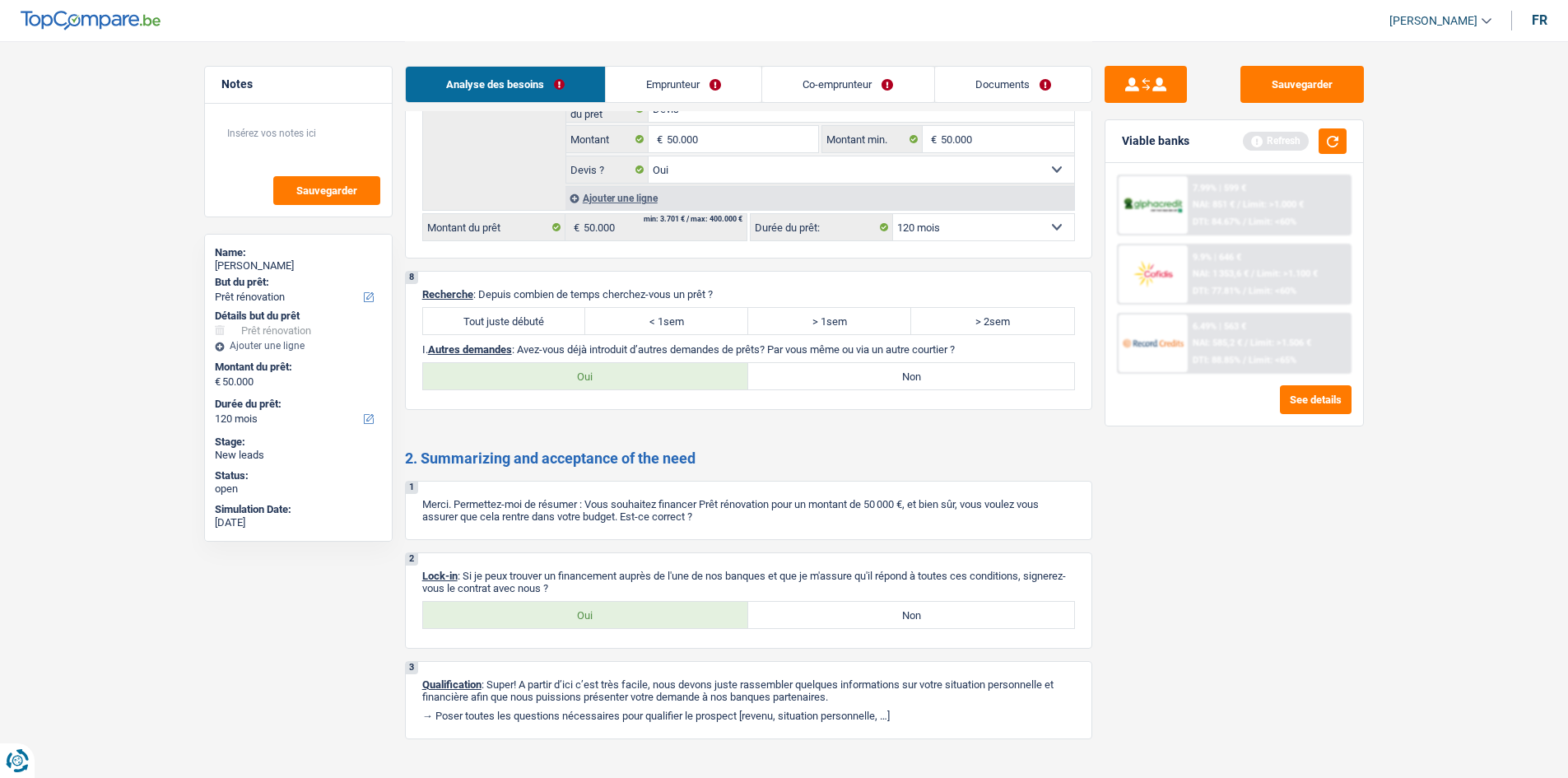
click at [498, 313] on label "Tout juste débuté" at bounding box center [505, 320] width 163 height 26
click at [498, 313] on input "Tout juste débuté" at bounding box center [505, 320] width 163 height 26
radio input "true"
click at [974, 378] on label "Non" at bounding box center [912, 376] width 326 height 26
click at [974, 378] on input "Non" at bounding box center [912, 376] width 326 height 26
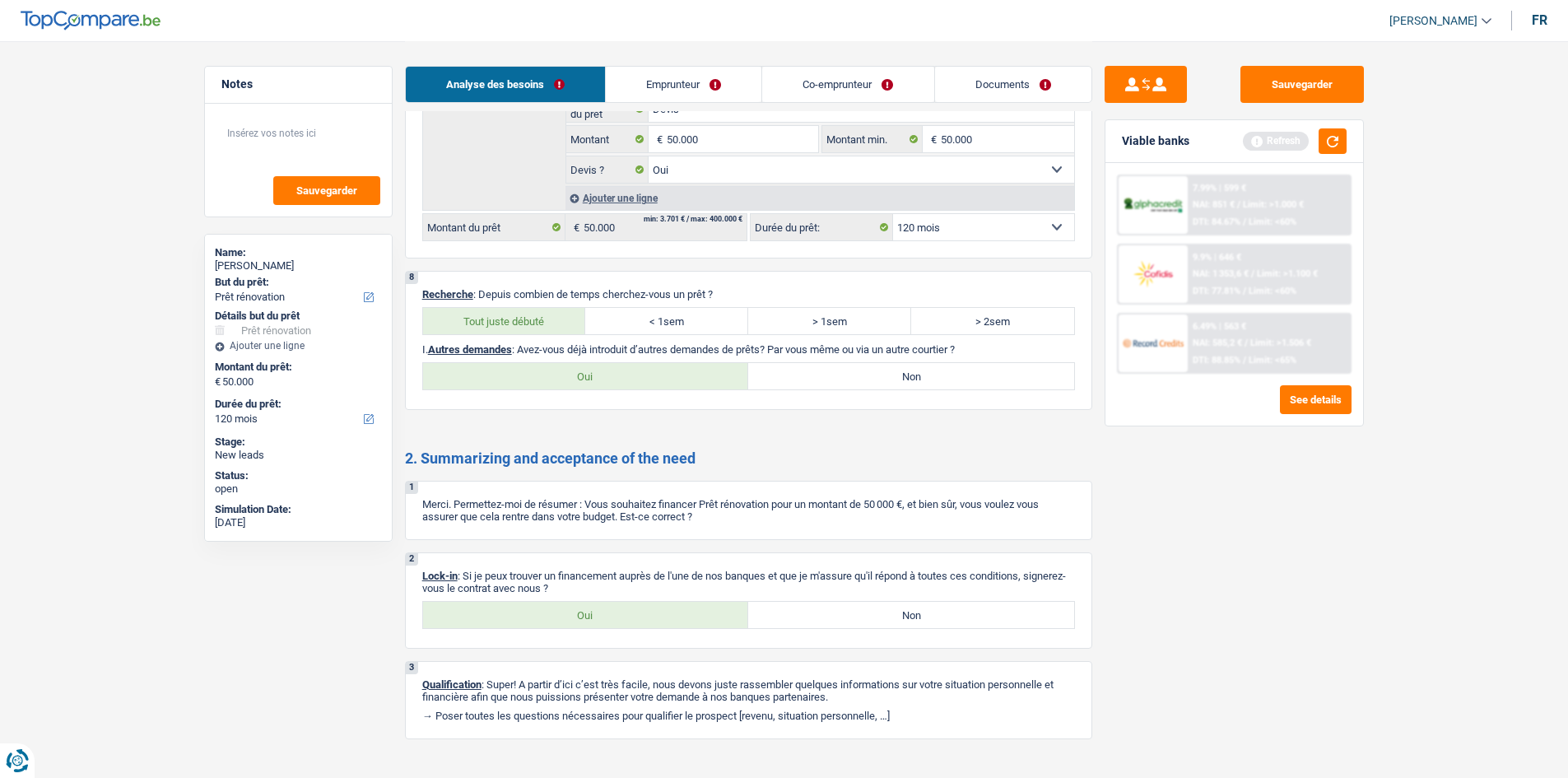
radio input "true"
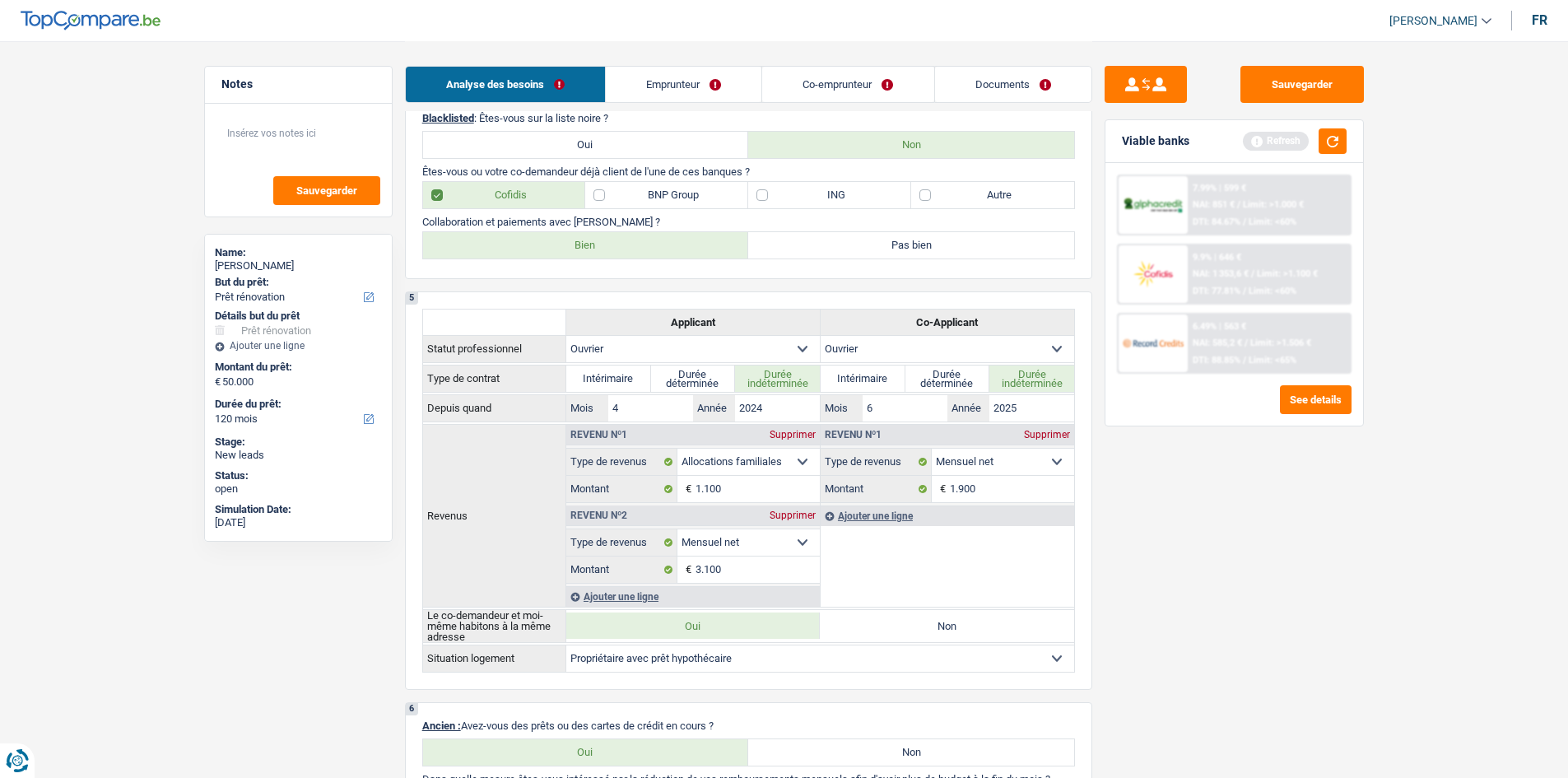
scroll to position [0, 0]
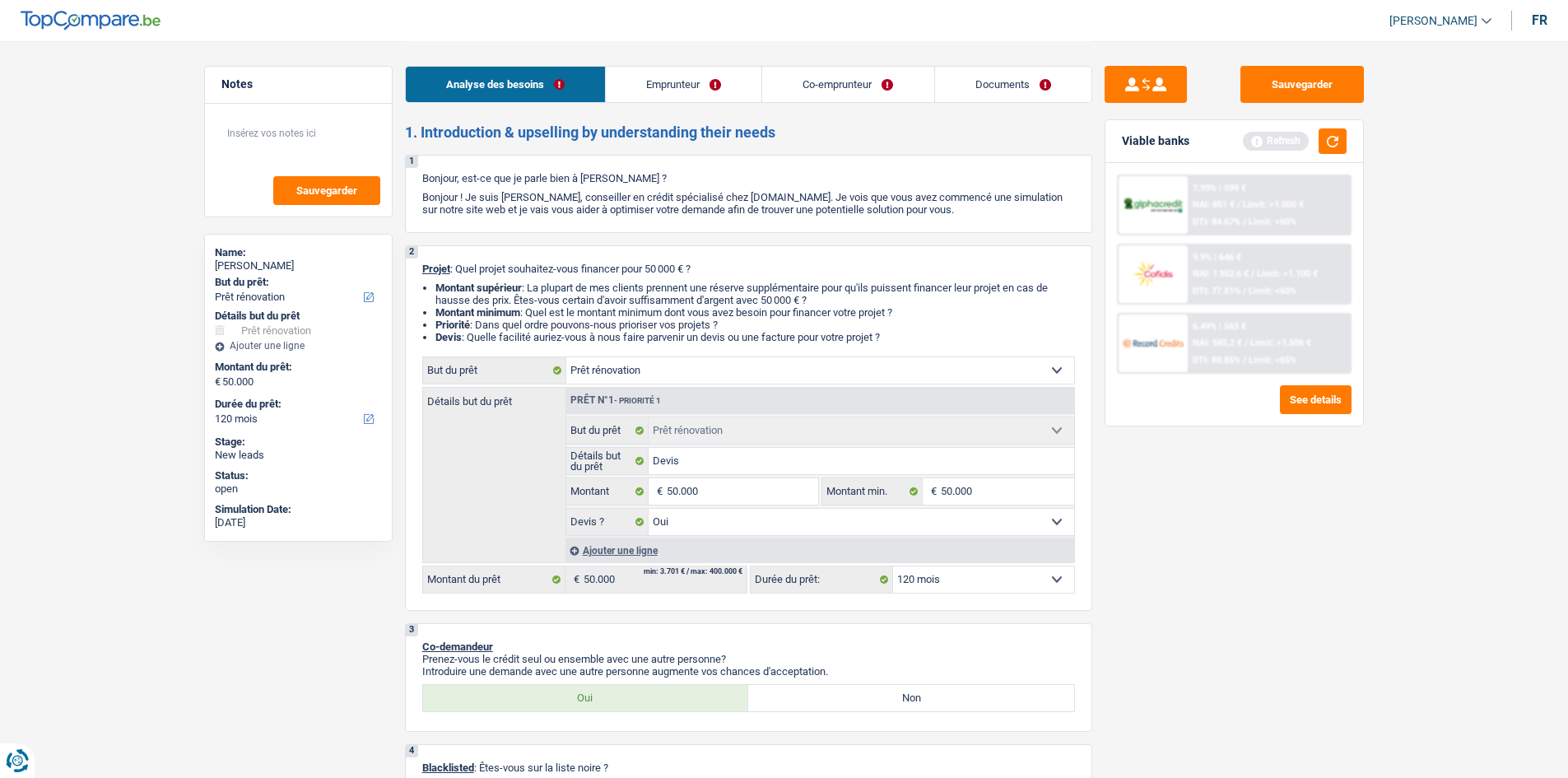
click at [697, 94] on link "Emprunteur" at bounding box center [684, 84] width 156 height 35
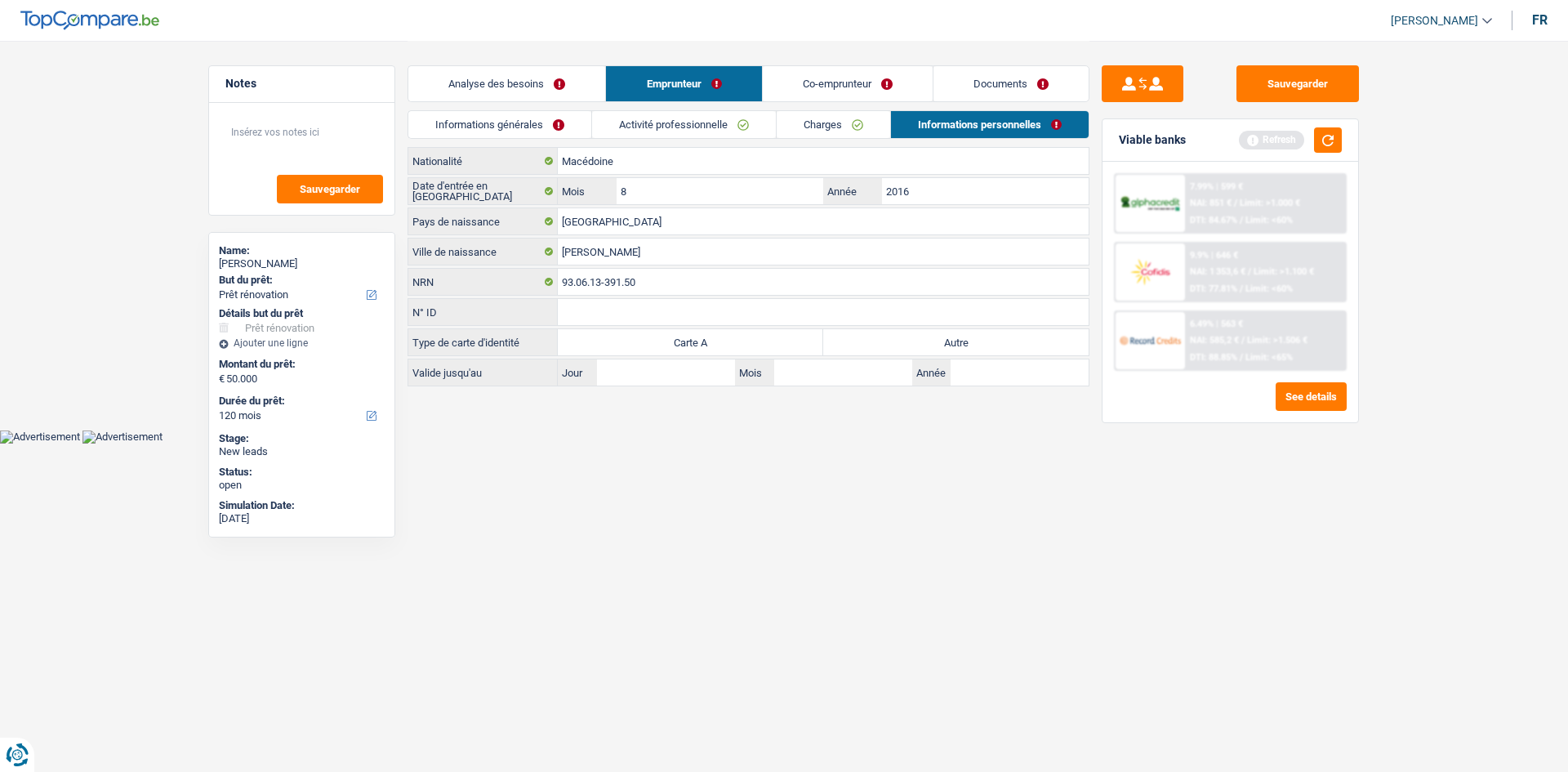
click at [531, 117] on link "Informations générales" at bounding box center [499, 124] width 183 height 27
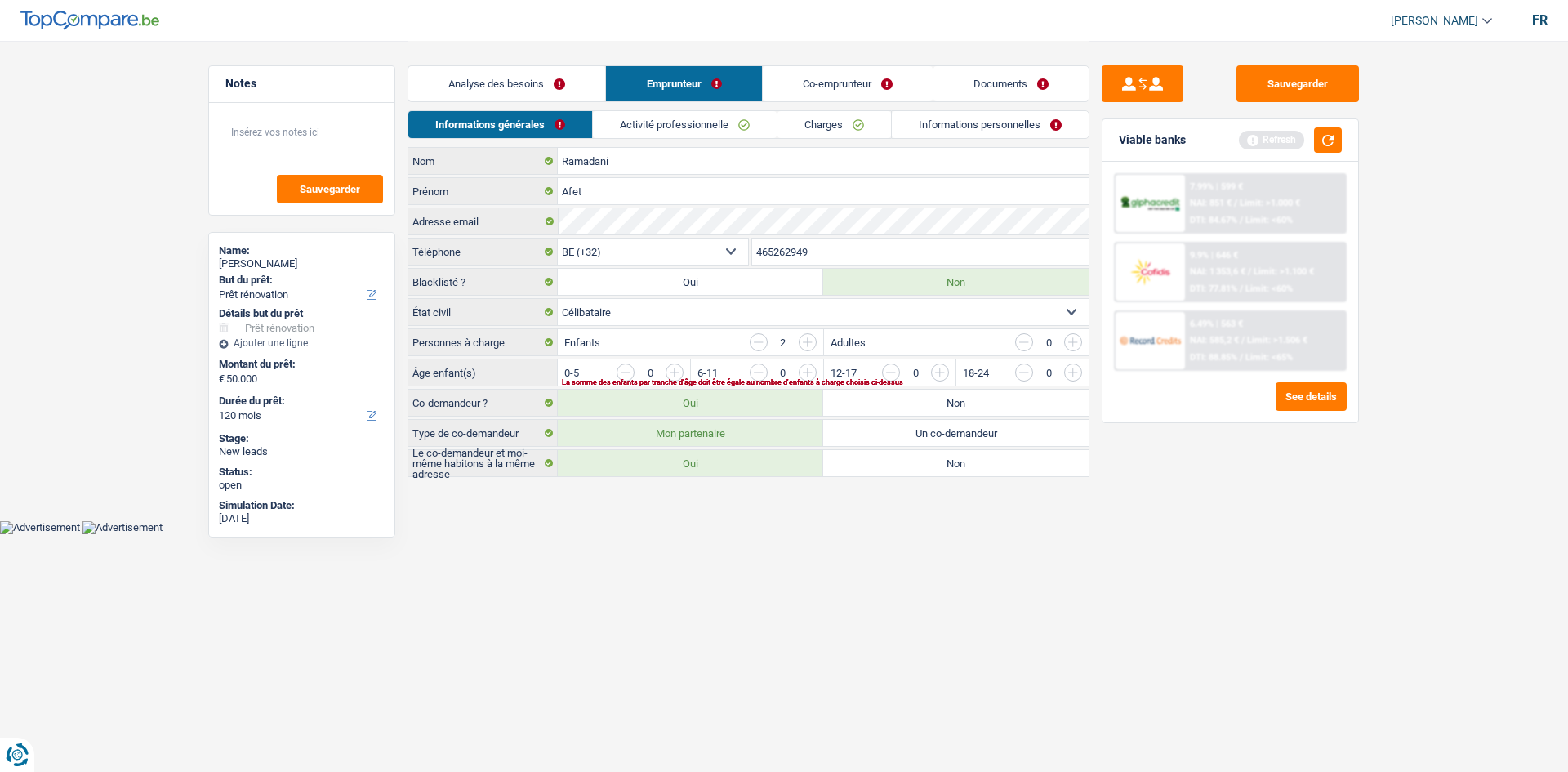
click at [815, 80] on link "Co-emprunteur" at bounding box center [847, 84] width 170 height 35
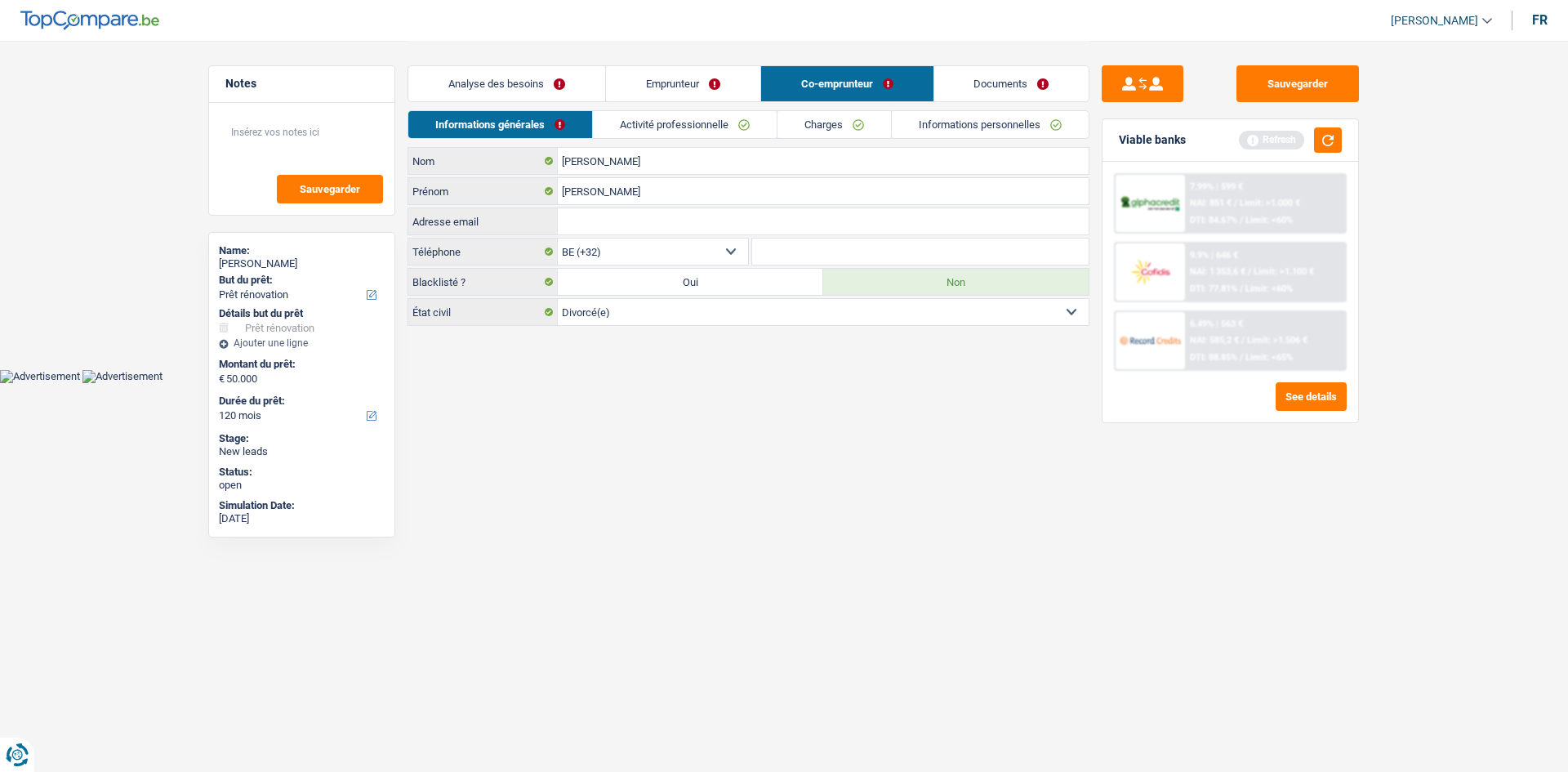
click at [652, 84] on link "Emprunteur" at bounding box center [683, 84] width 154 height 35
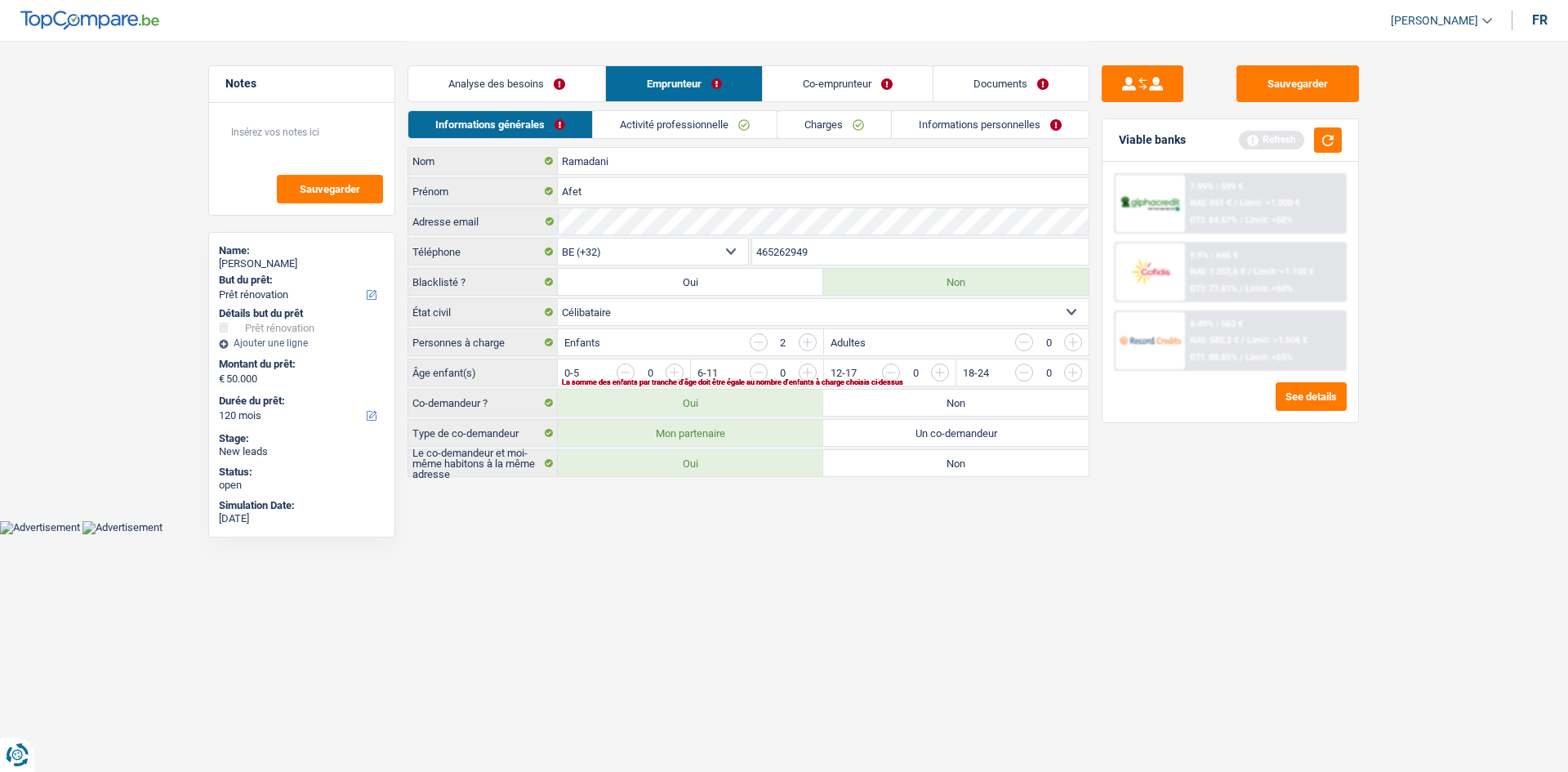
click at [807, 371] on input "button" at bounding box center [1139, 376] width 680 height 26
click at [675, 372] on input "button" at bounding box center [1006, 376] width 680 height 26
click at [651, 124] on link "Activité professionnelle" at bounding box center [686, 124] width 184 height 27
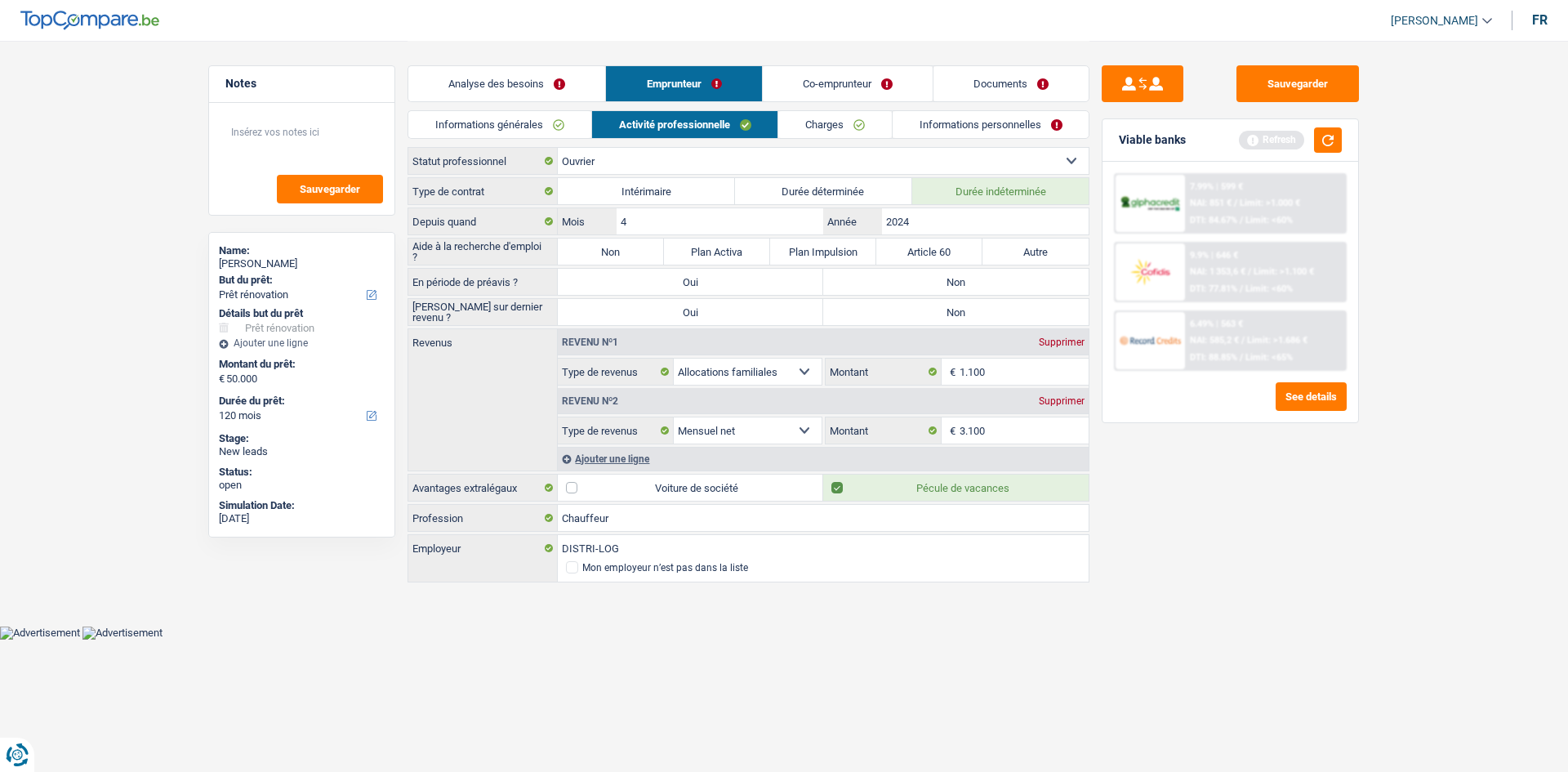
click at [637, 248] on label "Non" at bounding box center [610, 251] width 106 height 26
click at [637, 248] on input "Non" at bounding box center [610, 251] width 106 height 26
radio input "true"
click at [908, 289] on label "Non" at bounding box center [955, 281] width 266 height 26
click at [908, 289] on input "Non" at bounding box center [955, 281] width 266 height 26
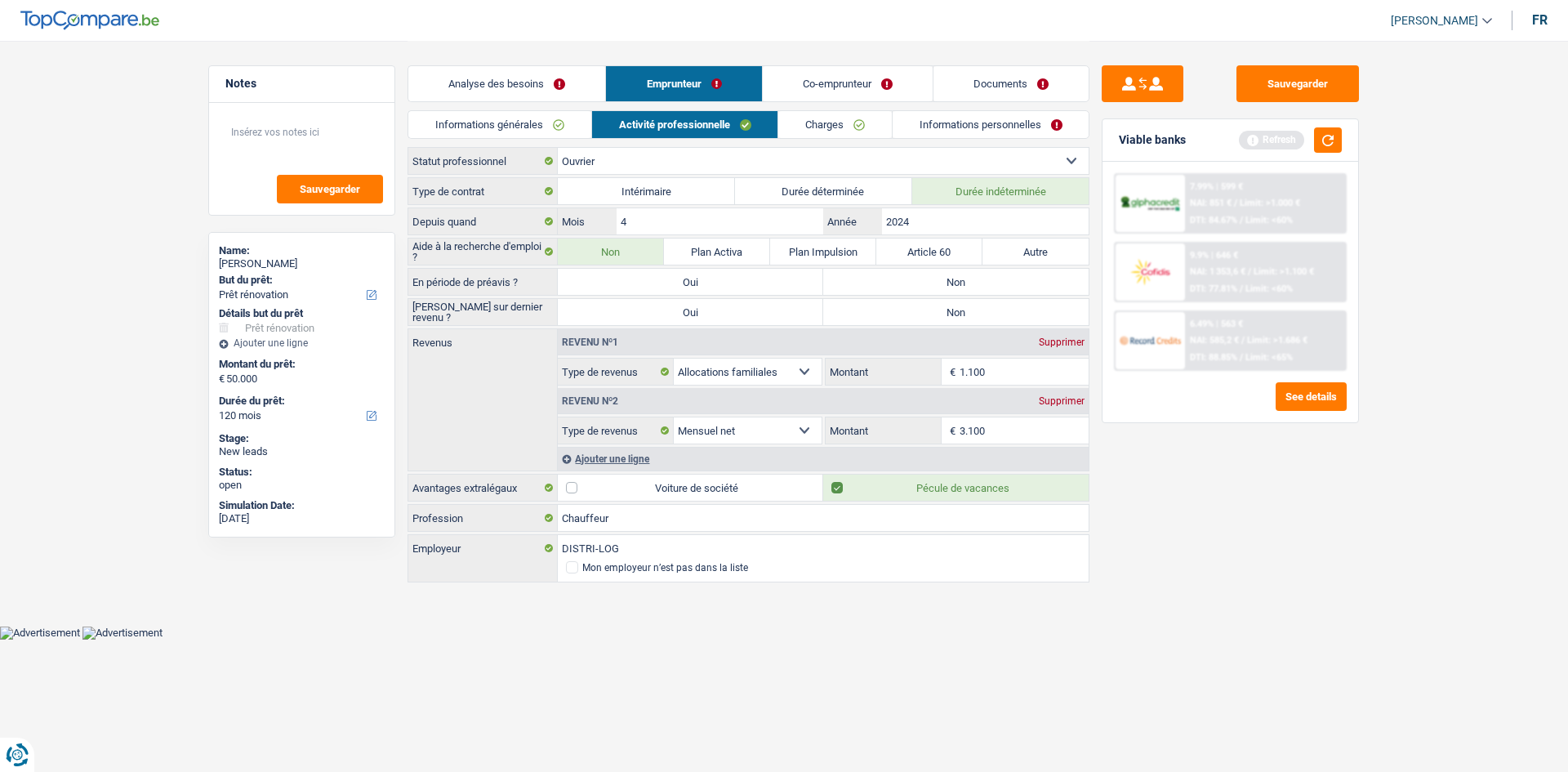
radio input "true"
click at [917, 308] on label "Non" at bounding box center [955, 312] width 266 height 26
click at [917, 308] on input "Non" at bounding box center [955, 312] width 266 height 26
radio input "true"
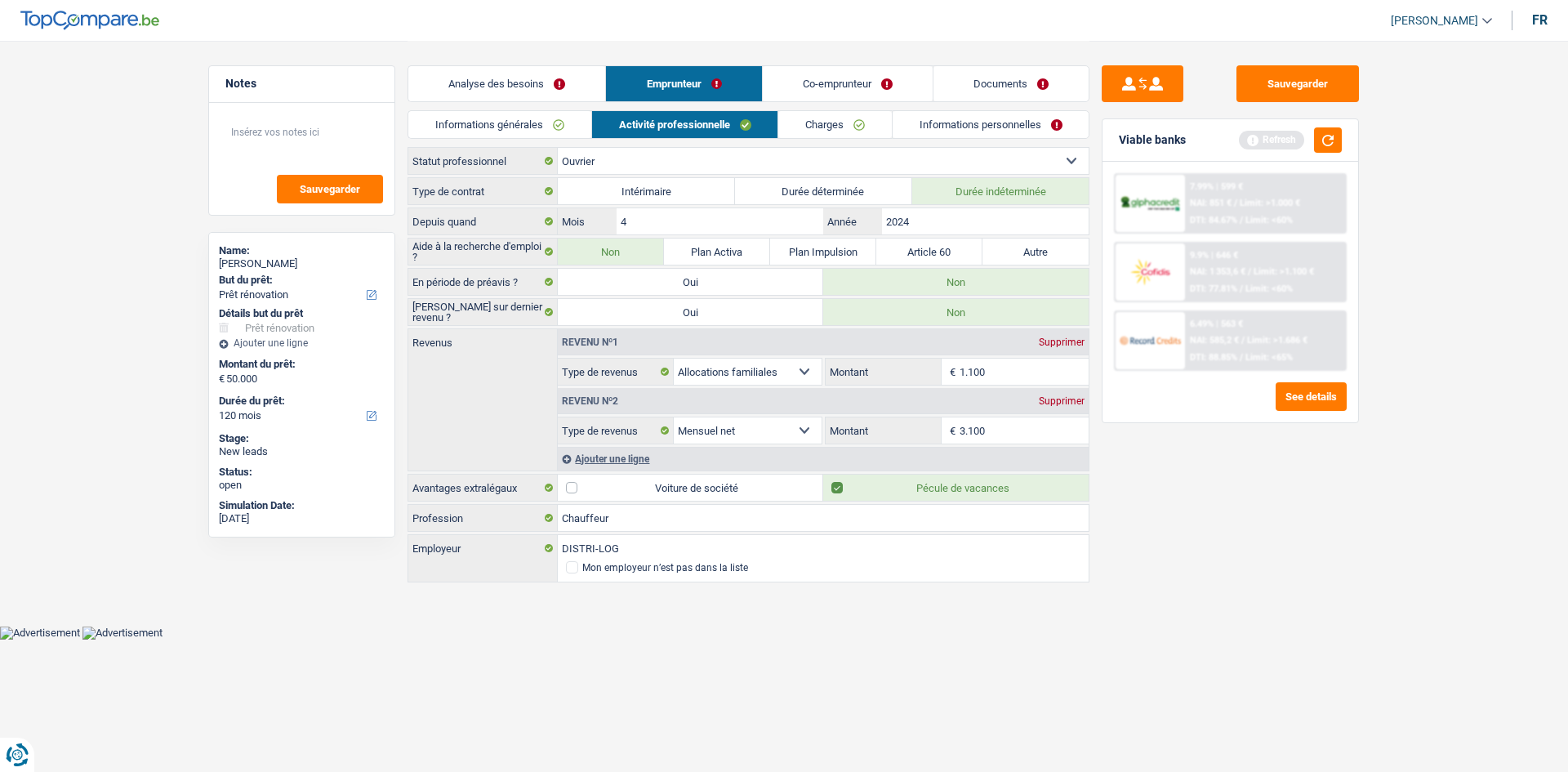
click at [1301, 560] on div "Sauvegarder Viable banks Refresh 7.99% | 599 € NAI: 851 € / Limit: >1.000 € DTI…" at bounding box center [1230, 405] width 281 height 680
click at [1005, 371] on input "1.100" at bounding box center [1024, 371] width 130 height 26
type input "550"
click at [1235, 504] on div "Sauvegarder Viable banks Refresh 7.99% | 599 € NAI: 851 € / Limit: >1.000 € DTI…" at bounding box center [1230, 405] width 281 height 680
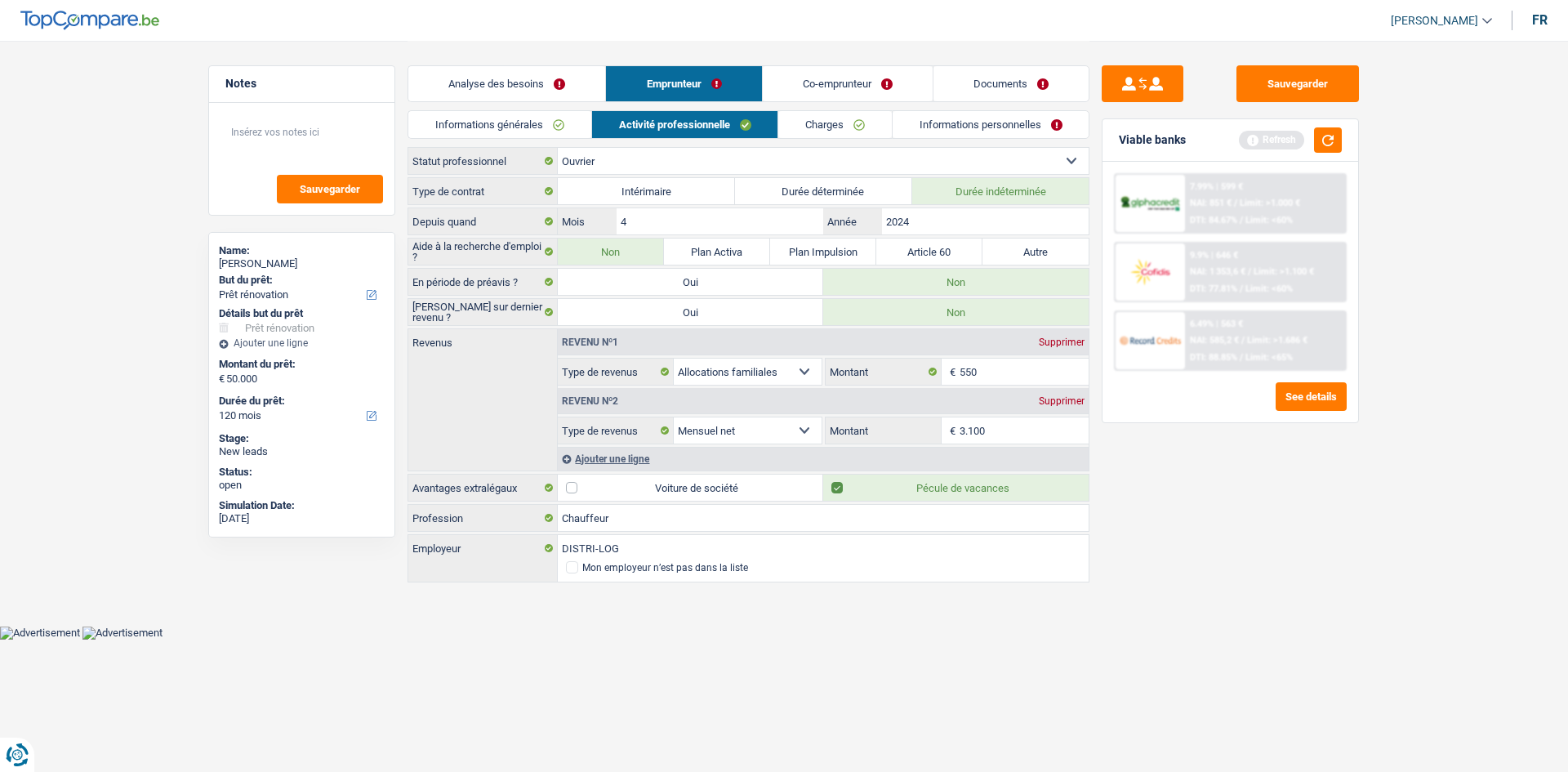
click at [1364, 580] on div "Sauvegarder Viable banks Refresh 7.99% | 599 € NAI: 851 € / Limit: >1.000 € DTI…" at bounding box center [1230, 405] width 281 height 680
click at [633, 457] on div "Ajouter une ligne" at bounding box center [823, 459] width 530 height 24
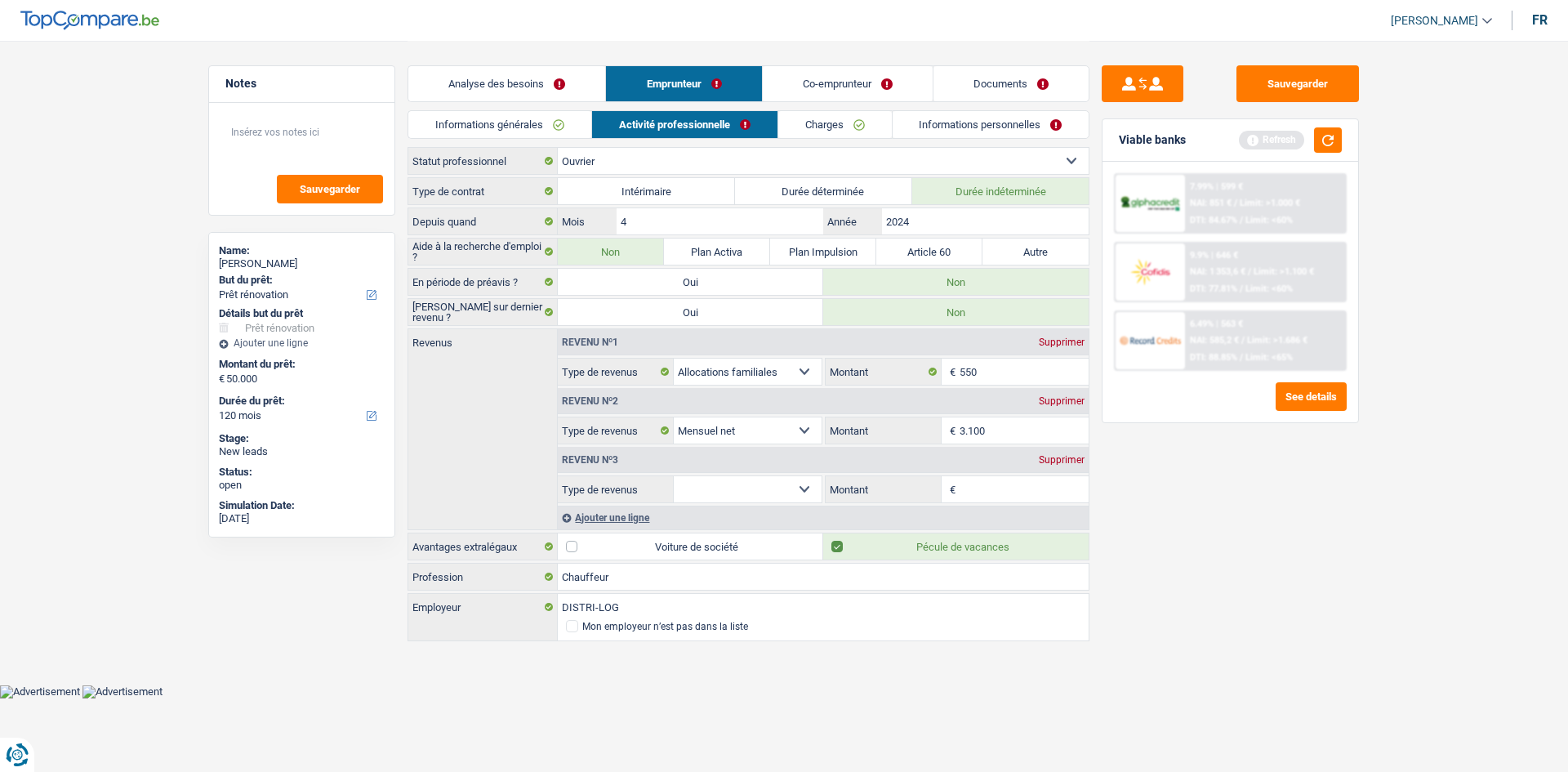
click at [736, 492] on select "Allocation d'handicap Allocations chômage Allocations familiales Chèques repas …" at bounding box center [747, 489] width 148 height 26
select select "mealVouchers"
click at [674, 476] on select "Allocation d'handicap Allocations chômage Allocations familiales Chèques repas …" at bounding box center [747, 489] width 148 height 26
click at [1004, 486] on input "Montant par jour" at bounding box center [1024, 489] width 130 height 26
type input "5,0"
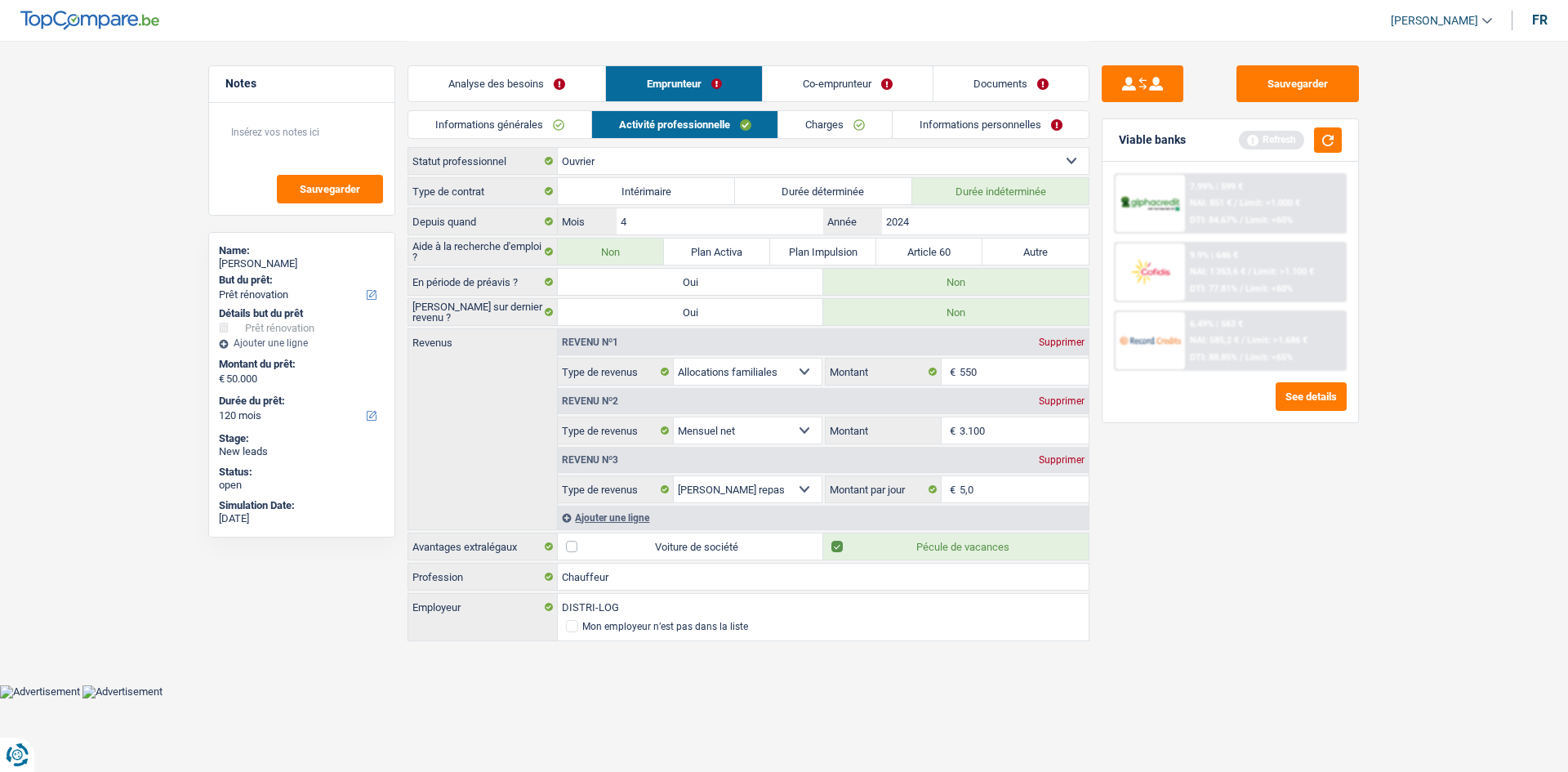
click at [846, 118] on link "Charges" at bounding box center [835, 124] width 113 height 27
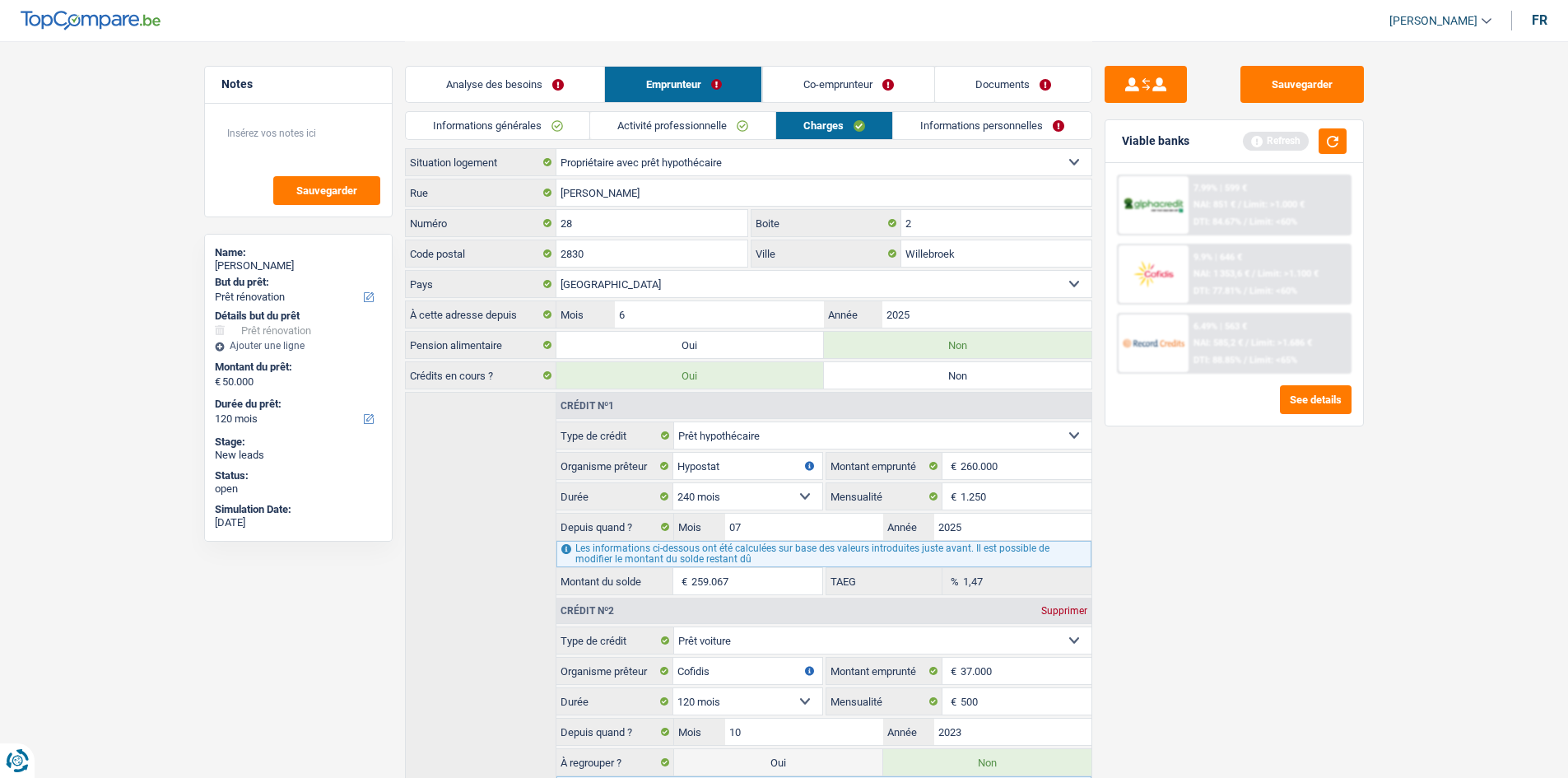
click at [1293, 538] on div "Sauvegarder Viable banks Refresh 7.99% | 599 € NAI: 851 € / Limit: >1.000 € DTI…" at bounding box center [1234, 408] width 284 height 685
click at [1345, 136] on button "button" at bounding box center [1333, 142] width 28 height 26
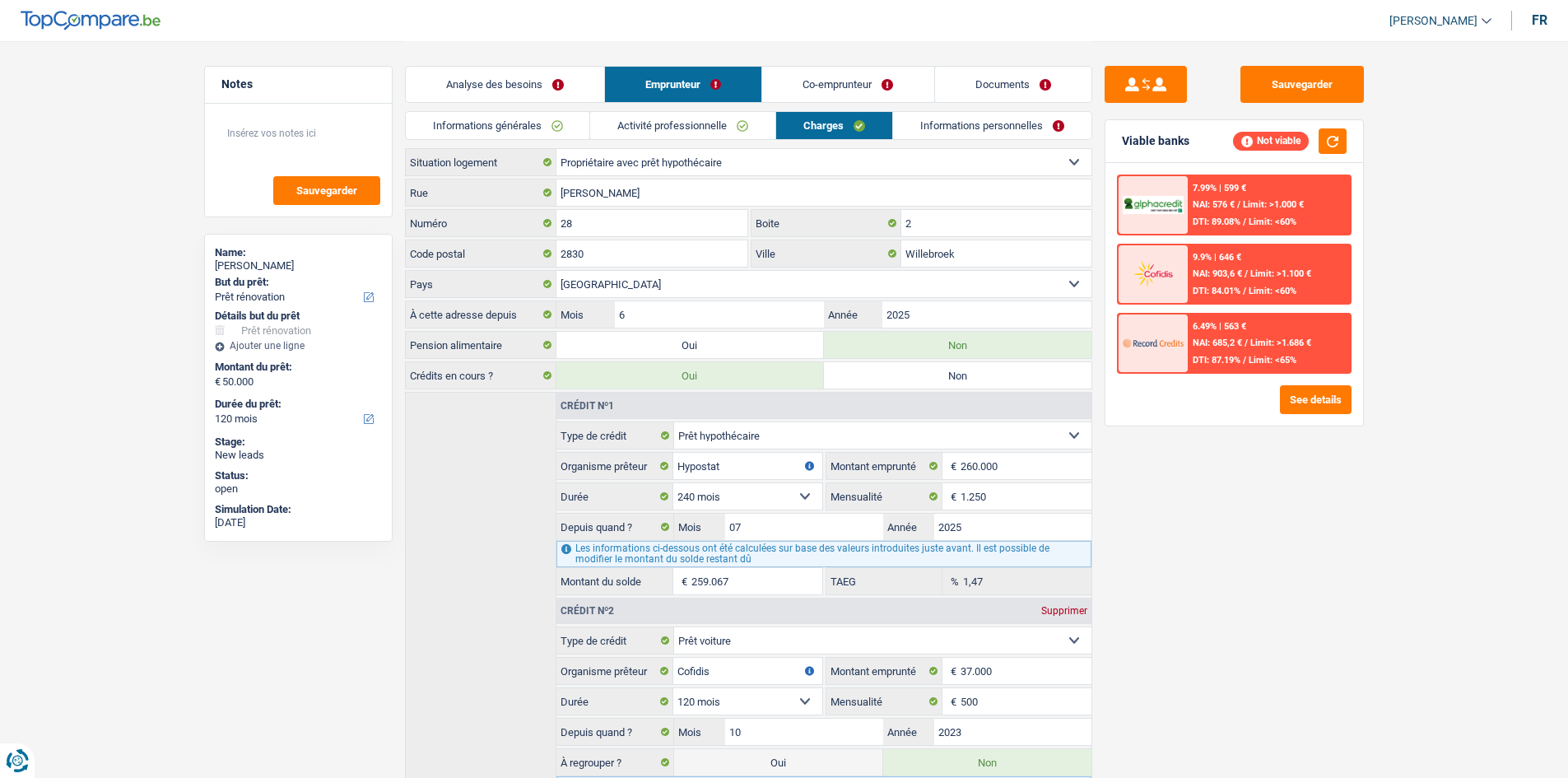
drag, startPoint x: 1287, startPoint y: 483, endPoint x: 1264, endPoint y: 500, distance: 28.6
click at [1264, 500] on div "Sauvegarder Viable banks Not viable 7.99% | 599 € NAI: 576 € / Limit: >1.000 € …" at bounding box center [1234, 408] width 284 height 685
click at [1428, 531] on main "Notes Sauvegarder Name: Afet Ramadani But du prêt: Confort maison: meubles, tex…" at bounding box center [784, 451] width 1568 height 903
click at [829, 85] on link "Co-emprunteur" at bounding box center [848, 84] width 171 height 35
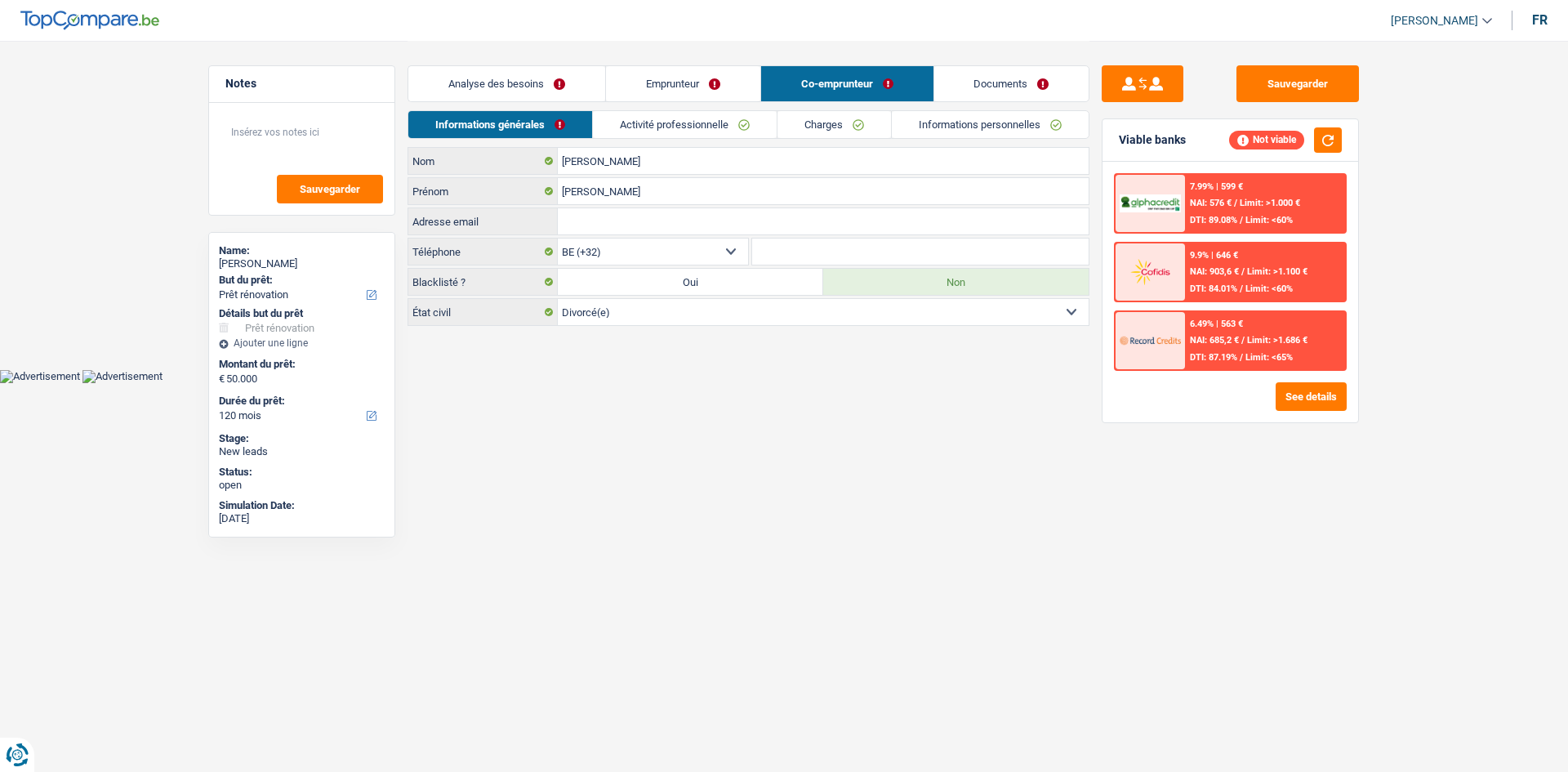
click at [654, 383] on html "Vous avez le contrôle de vos données Nous utilisons des cookies, tout comme nos…" at bounding box center [784, 191] width 1568 height 383
click at [688, 64] on div "Analyse des besoins Emprunteur Co-emprunteur Documents" at bounding box center [748, 75] width 682 height 70
drag, startPoint x: 699, startPoint y: 78, endPoint x: 723, endPoint y: 94, distance: 28.8
click at [699, 79] on link "Emprunteur" at bounding box center [683, 84] width 154 height 35
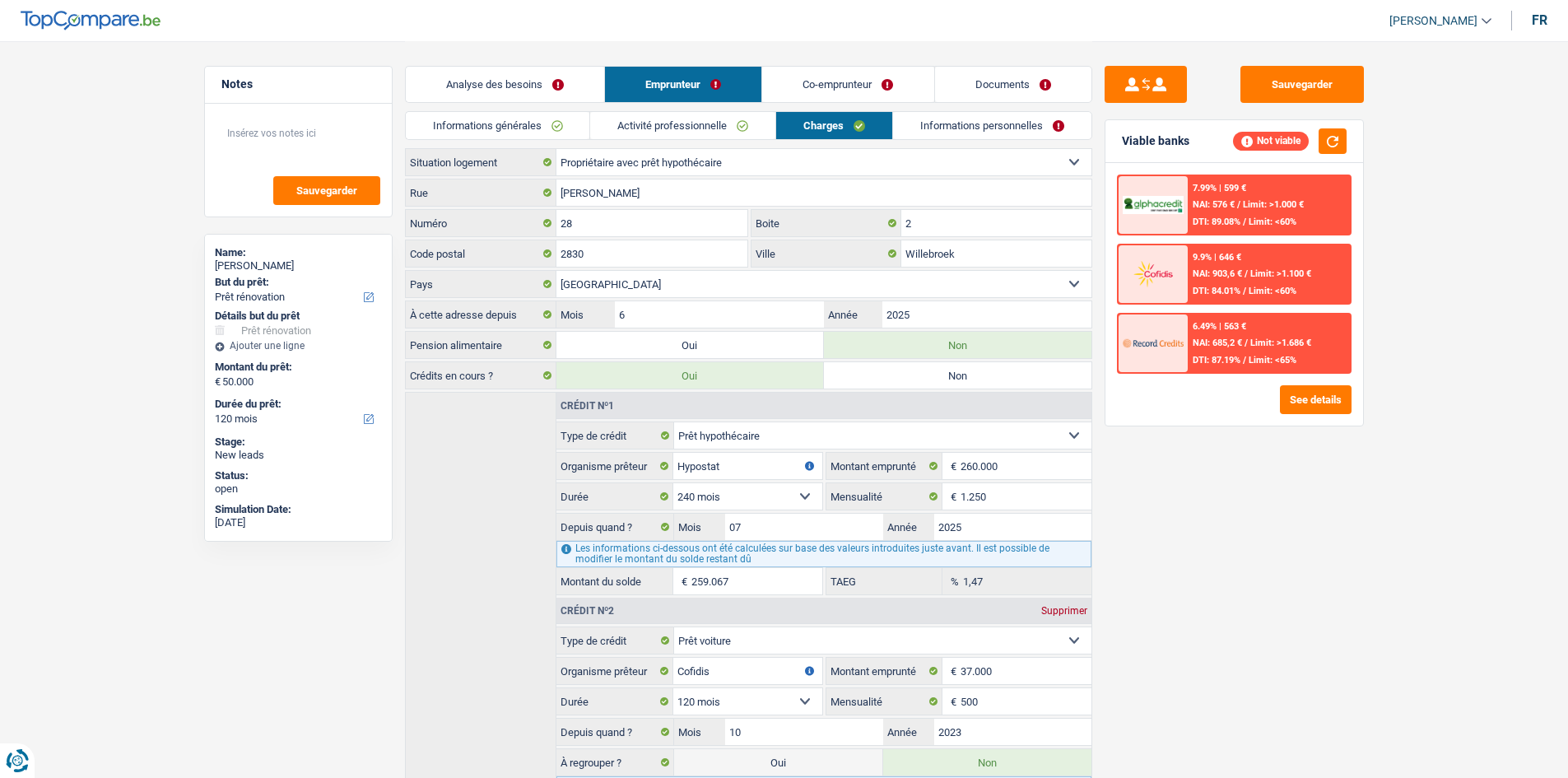
click at [942, 132] on link "Informations personnelles" at bounding box center [993, 125] width 198 height 27
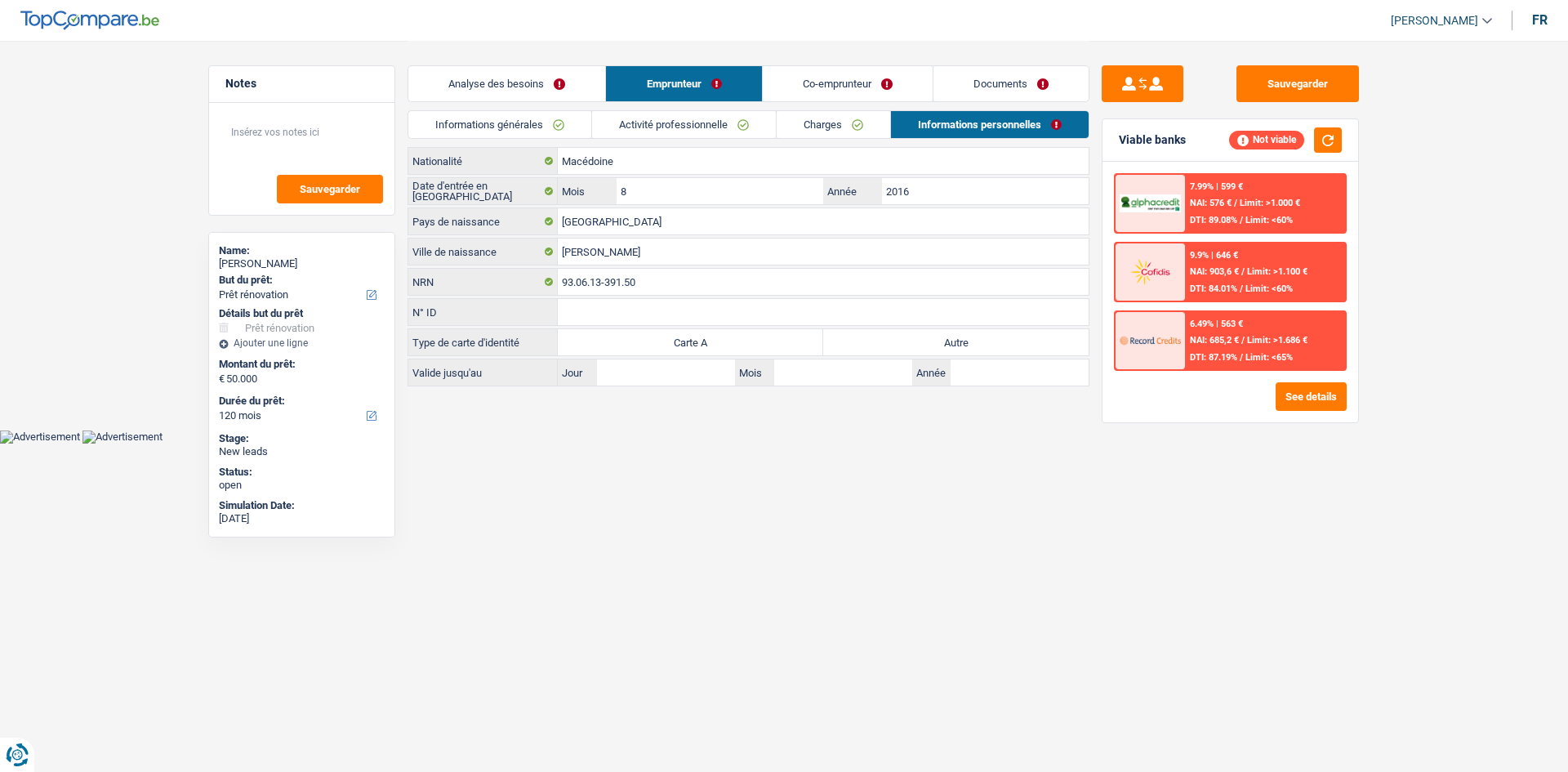
click at [876, 443] on html "Vous avez le contrôle de vos données Nous utilisons des cookies, tout comme nos…" at bounding box center [784, 221] width 1568 height 443
click at [837, 128] on link "Charges" at bounding box center [833, 124] width 113 height 27
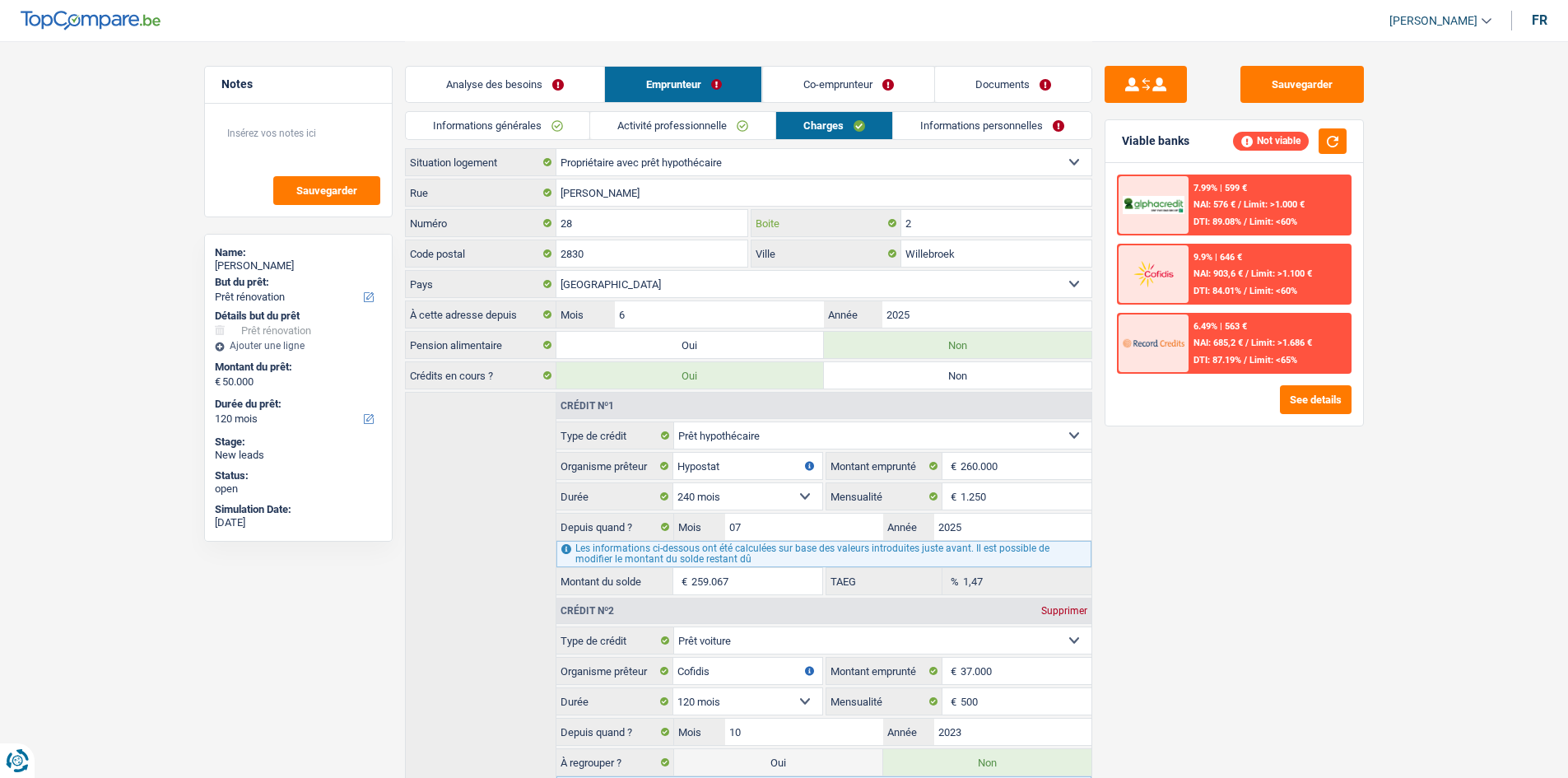
click at [965, 221] on input "2" at bounding box center [996, 223] width 190 height 26
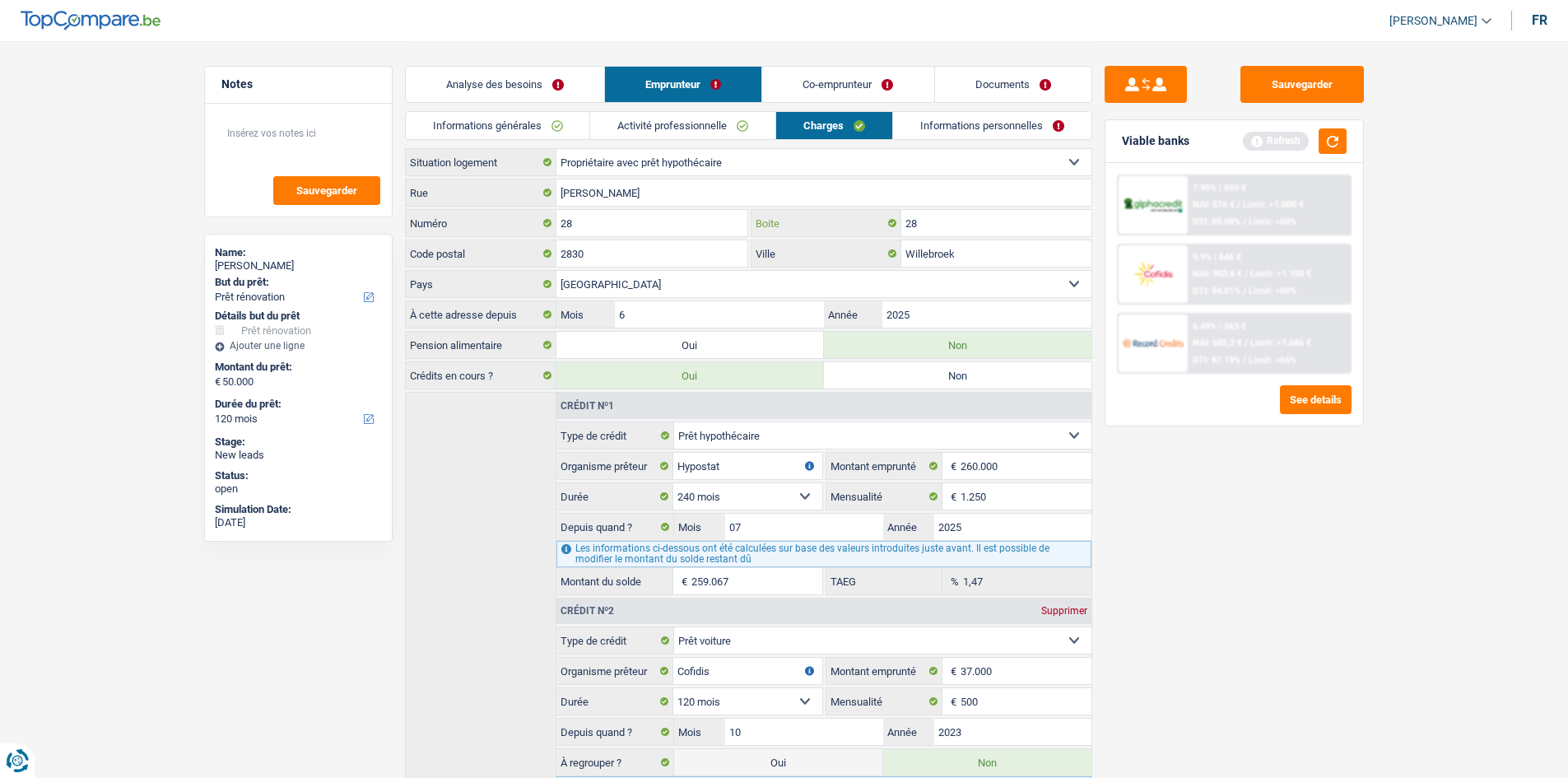
type input "28"
click at [958, 126] on link "Informations personnelles" at bounding box center [993, 125] width 198 height 27
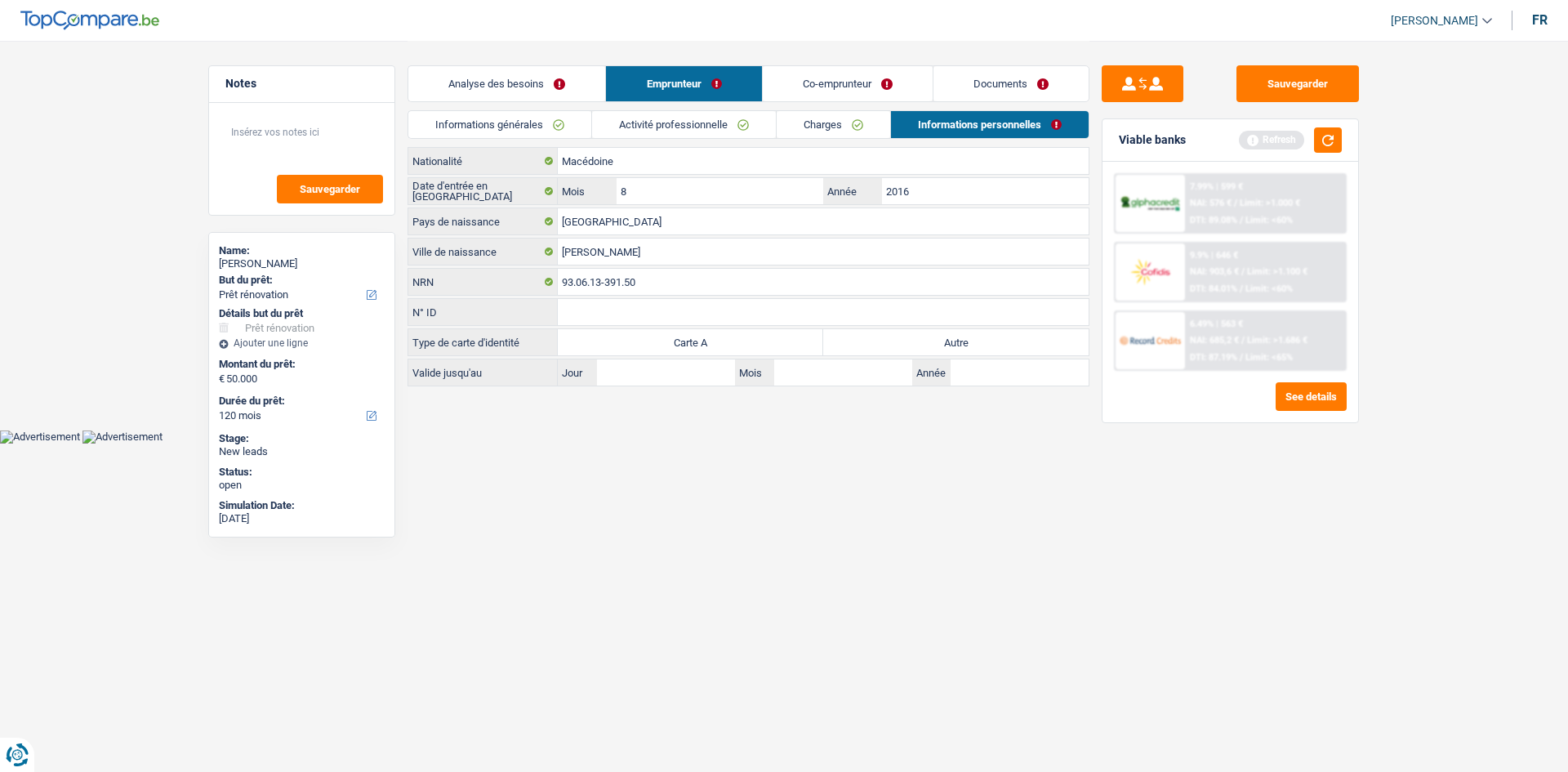
click at [836, 443] on html "Vous avez le contrôle de vos données Nous utilisons des cookies, tout comme nos…" at bounding box center [784, 221] width 1568 height 443
click at [953, 197] on input "2016" at bounding box center [984, 191] width 207 height 26
type input "2015"
click at [825, 443] on html "Vous avez le contrôle de vos données Nous utilisons des cookies, tout comme nos…" at bounding box center [784, 221] width 1568 height 443
click at [899, 345] on label "Autre" at bounding box center [955, 342] width 266 height 26
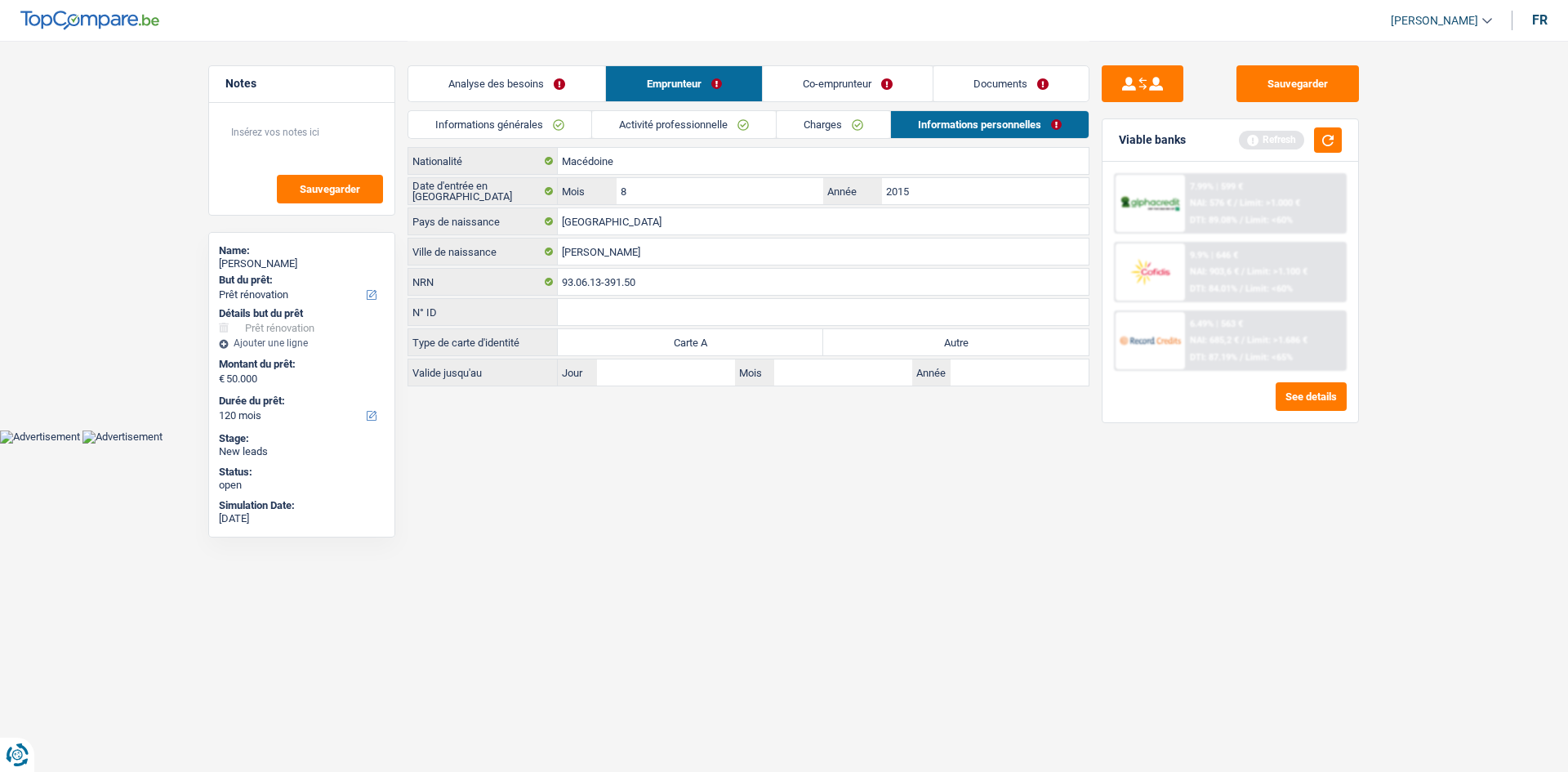
click at [899, 345] on input "Autre" at bounding box center [955, 342] width 266 height 26
radio input "true"
click at [982, 443] on html "Vous avez le contrôle de vos données Nous utilisons des cookies, tout comme nos…" at bounding box center [784, 221] width 1568 height 443
click at [858, 82] on link "Co-emprunteur" at bounding box center [847, 84] width 170 height 35
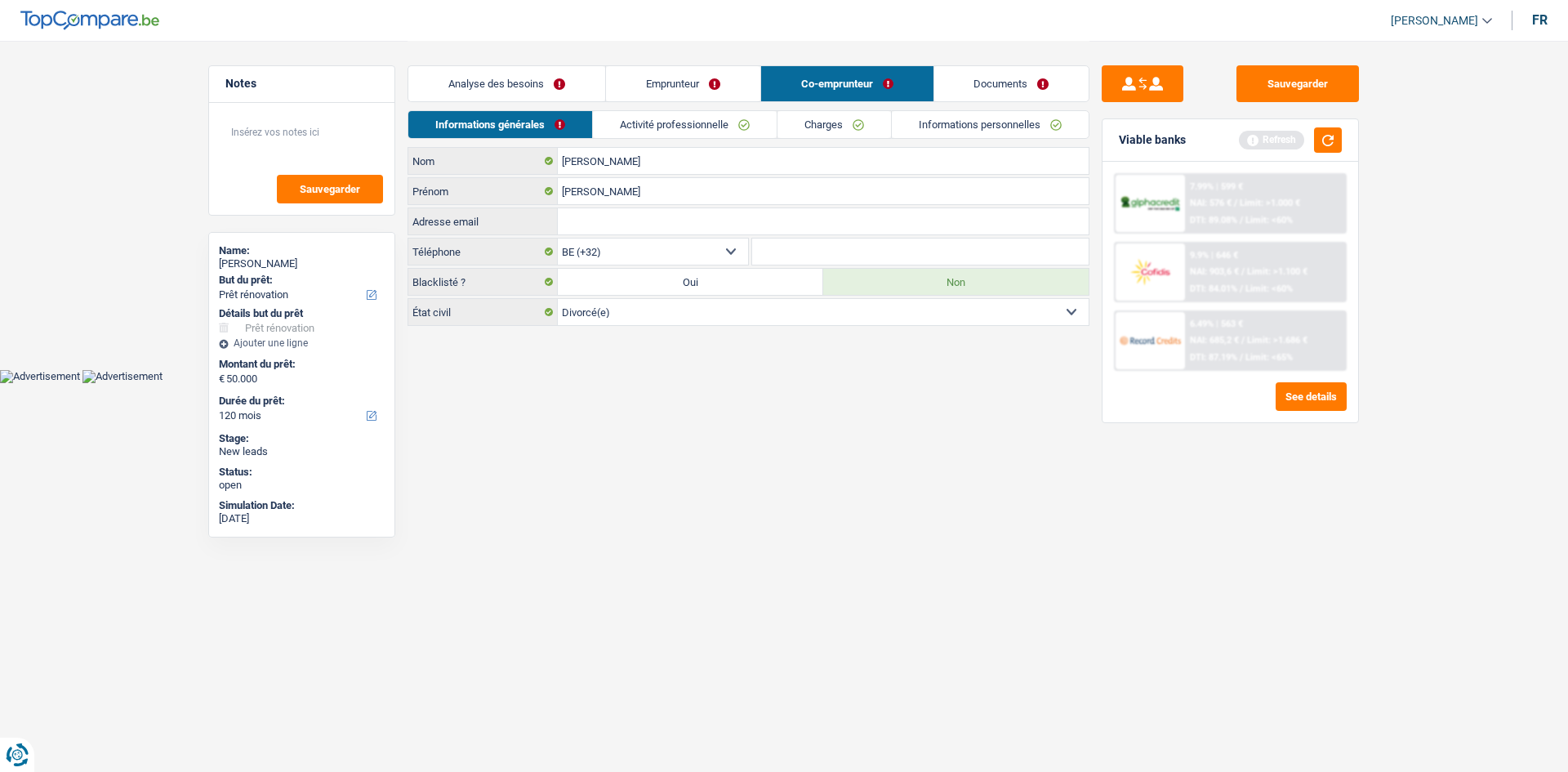
click at [650, 78] on link "Emprunteur" at bounding box center [683, 84] width 154 height 35
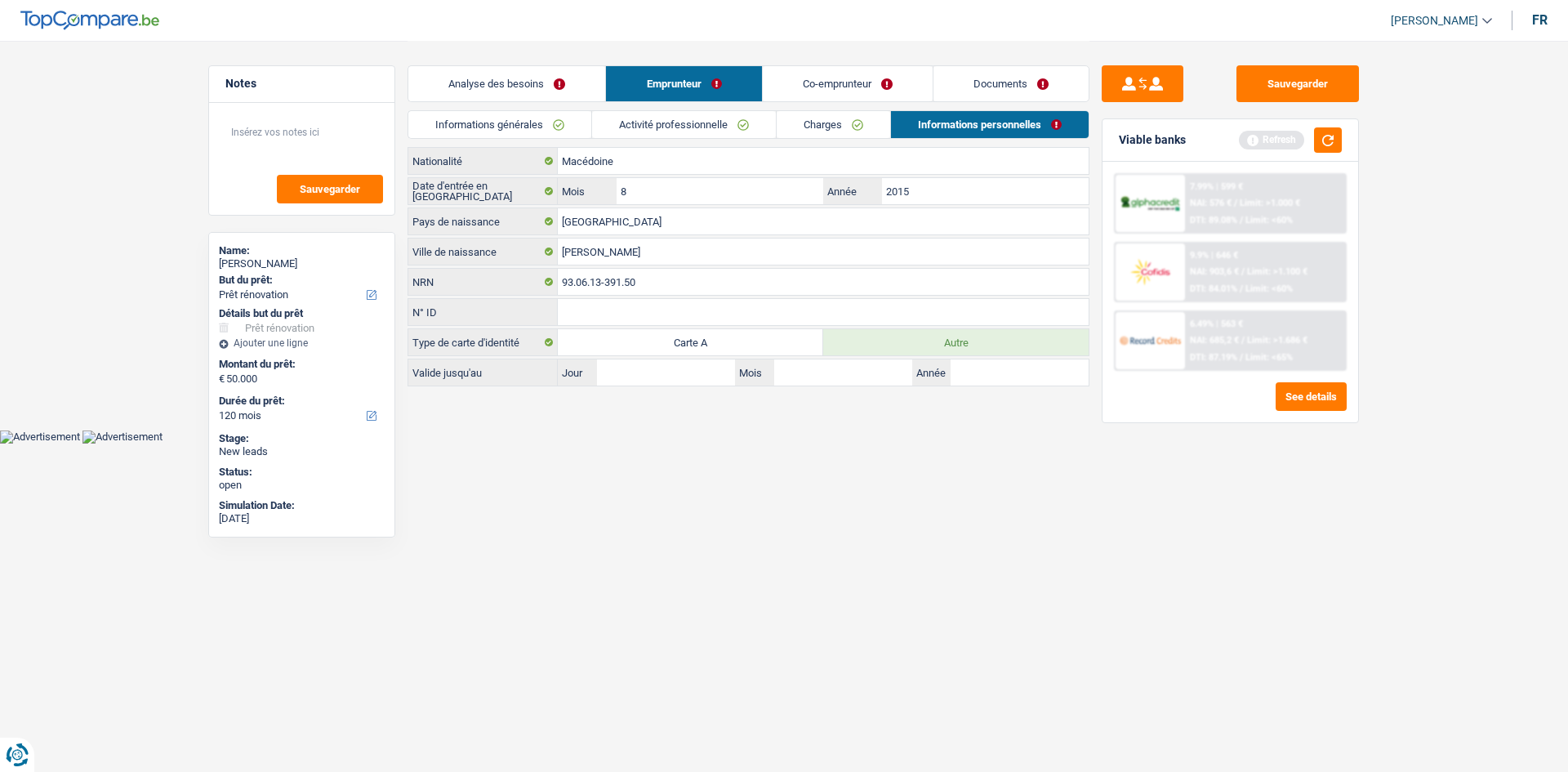
click at [524, 121] on link "Informations générales" at bounding box center [499, 124] width 183 height 27
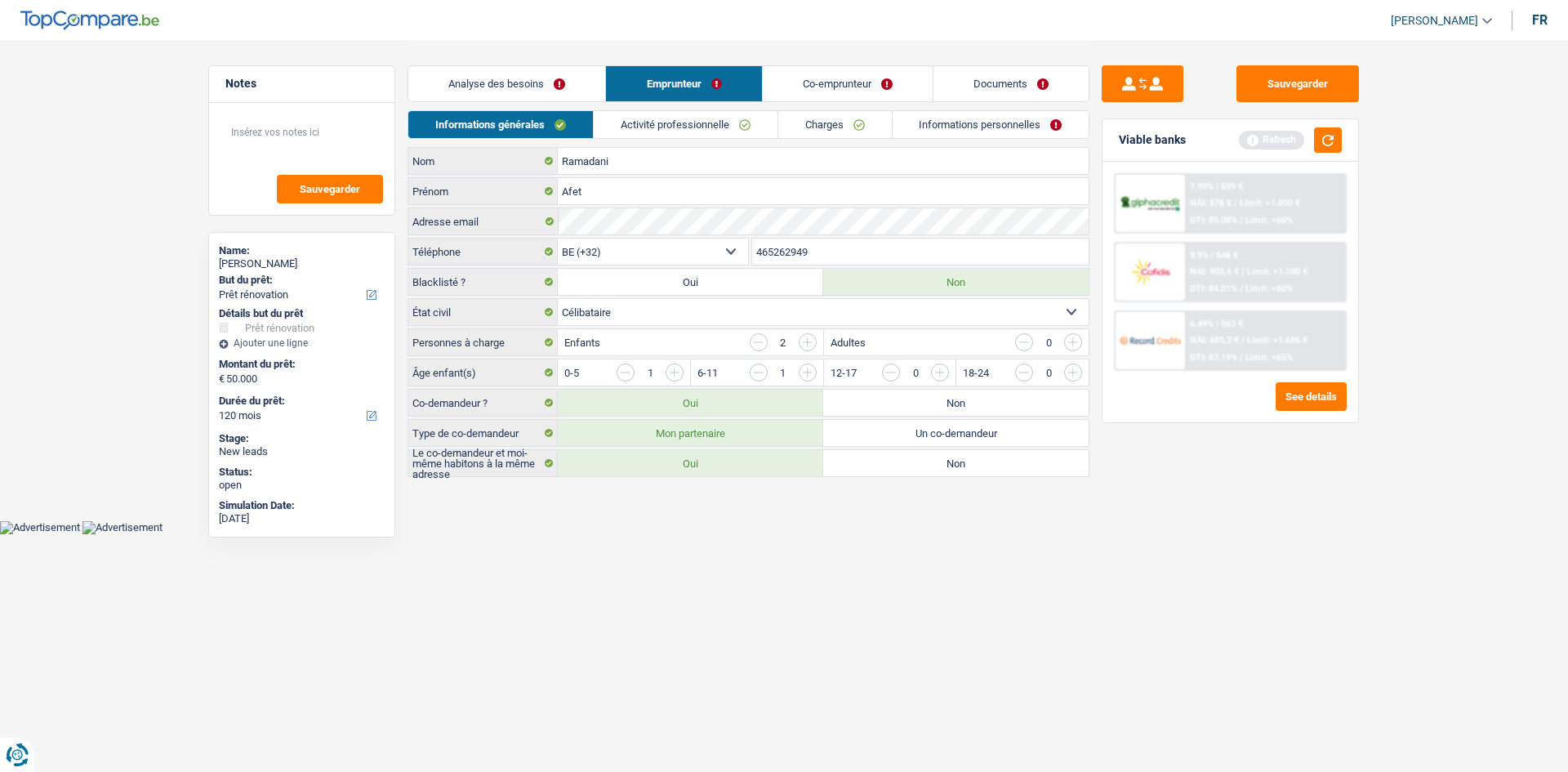
click at [824, 77] on link "Co-emprunteur" at bounding box center [847, 84] width 170 height 35
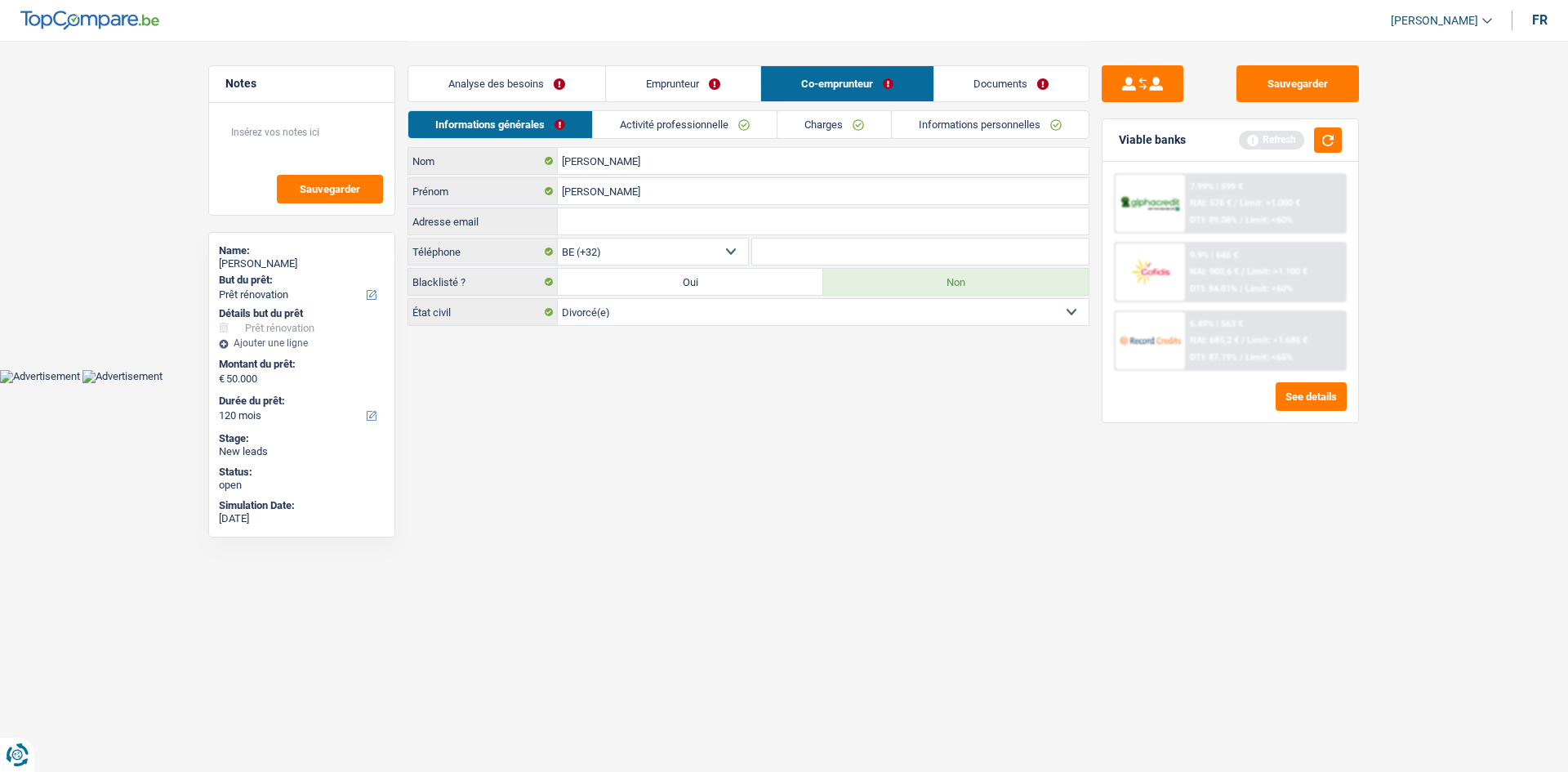
click at [647, 222] on input "Adresse email" at bounding box center [823, 221] width 530 height 26
paste input "suzicaj@live.be"
type input "suzicaj@live.be"
click at [676, 81] on link "Emprunteur" at bounding box center [683, 84] width 154 height 35
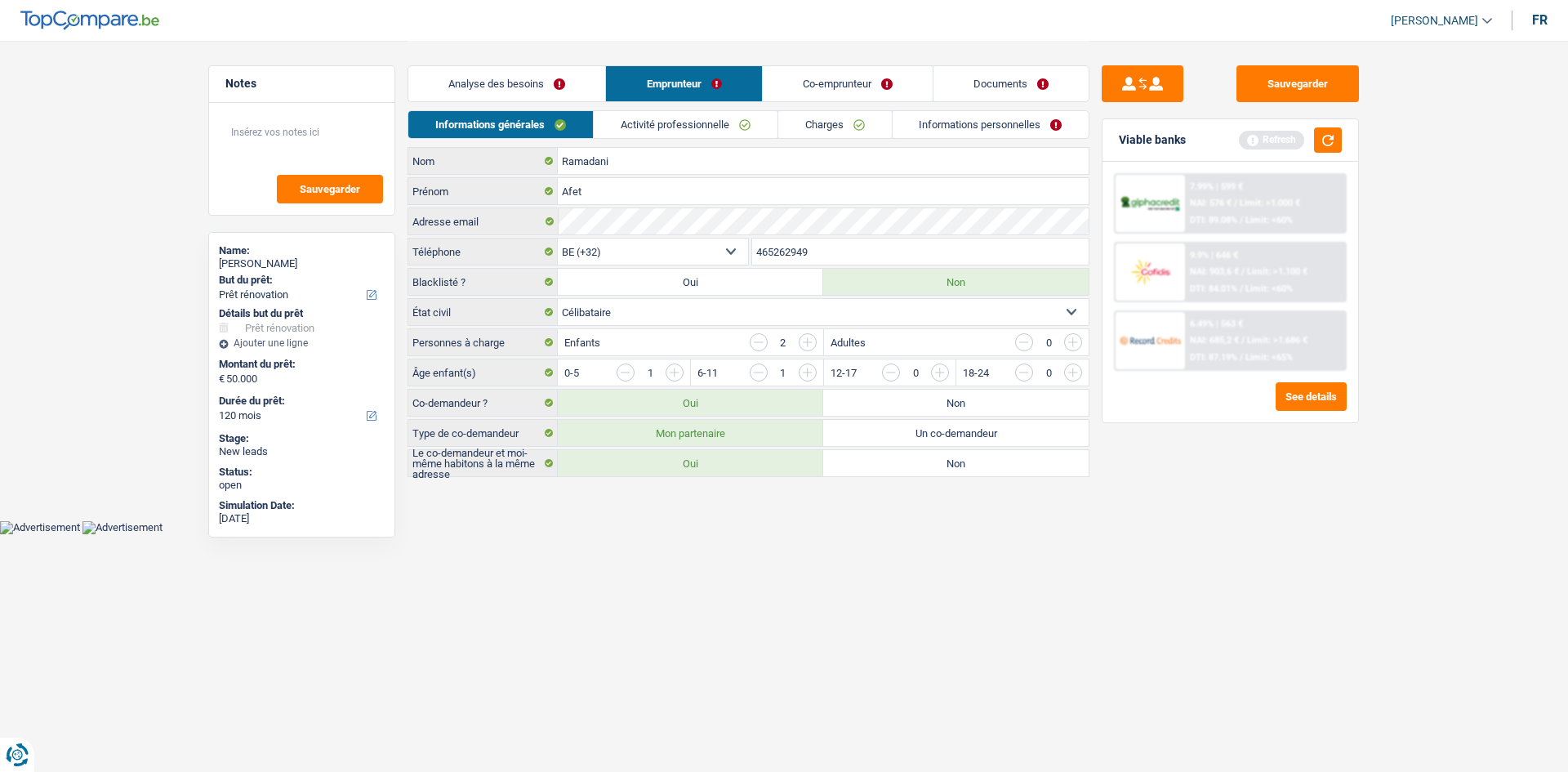
click at [820, 255] on input "465262949" at bounding box center [920, 251] width 337 height 26
click at [846, 97] on link "Co-emprunteur" at bounding box center [847, 84] width 170 height 35
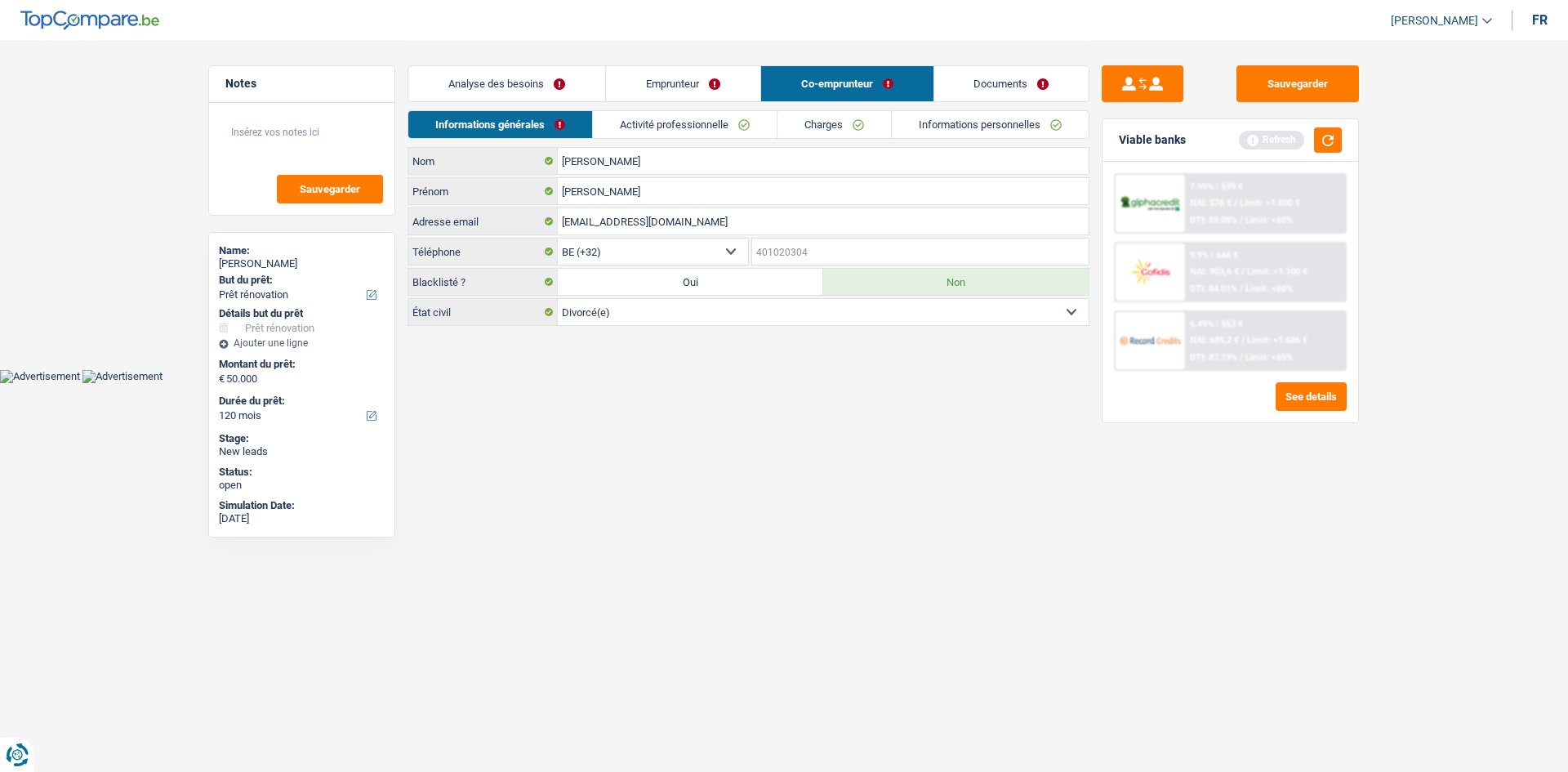
click at [789, 248] on input "Téléphone" at bounding box center [920, 251] width 337 height 26
paste input "465262949"
type input "465262949"
click at [722, 120] on link "Activité professionnelle" at bounding box center [686, 124] width 184 height 27
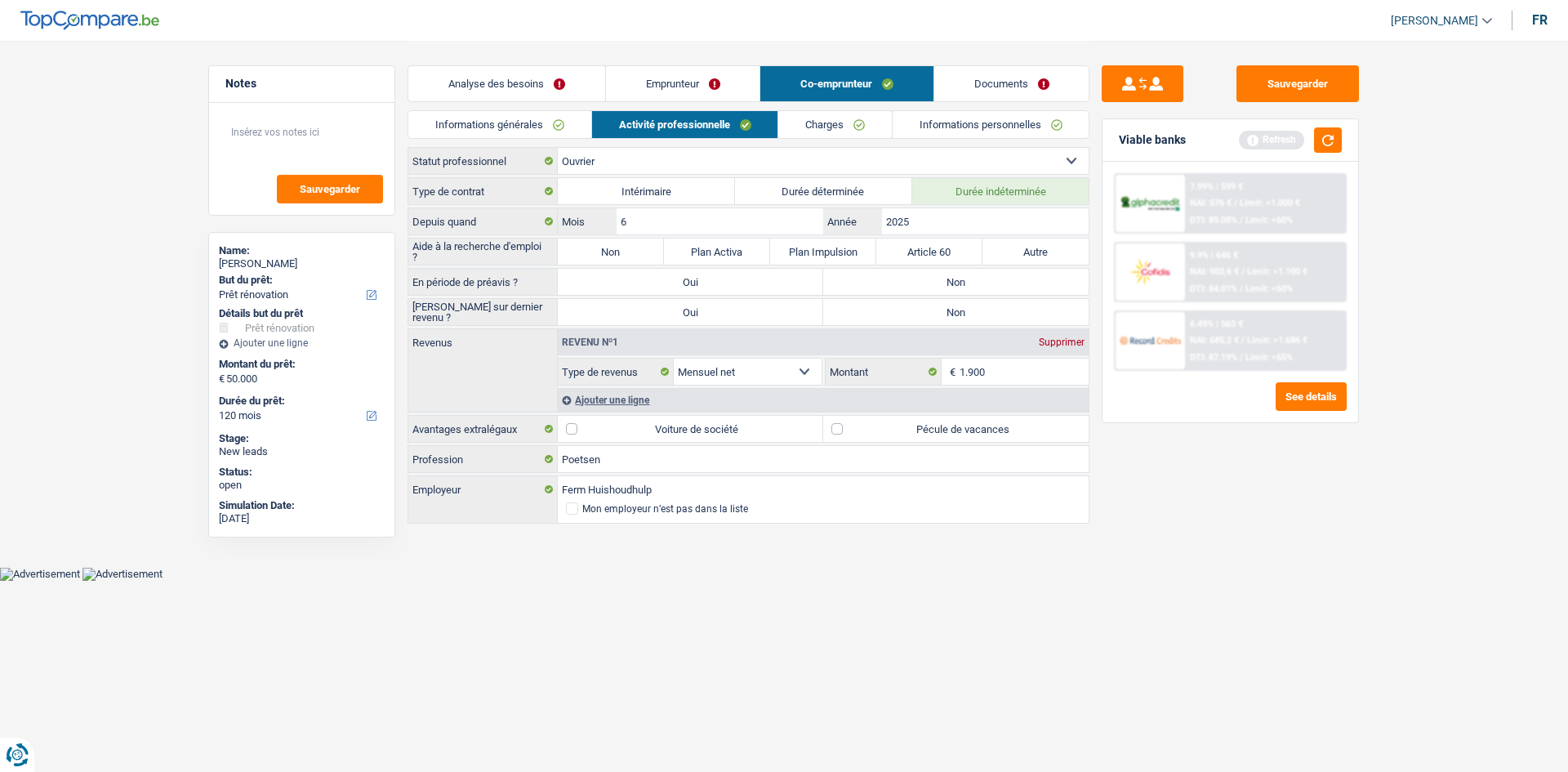
click at [616, 249] on label "Non" at bounding box center [610, 251] width 106 height 26
click at [616, 249] on input "Non" at bounding box center [610, 251] width 106 height 26
radio input "true"
click at [1336, 618] on div "Sauvegarder Viable banks Refresh 7.99% | 599 € NAI: 576 € / Limit: >1.000 € DTI…" at bounding box center [1230, 405] width 281 height 680
click at [1346, 619] on div "Sauvegarder Viable banks Refresh 7.99% | 599 € NAI: 576 € / Limit: >1.000 € DTI…" at bounding box center [1230, 405] width 281 height 680
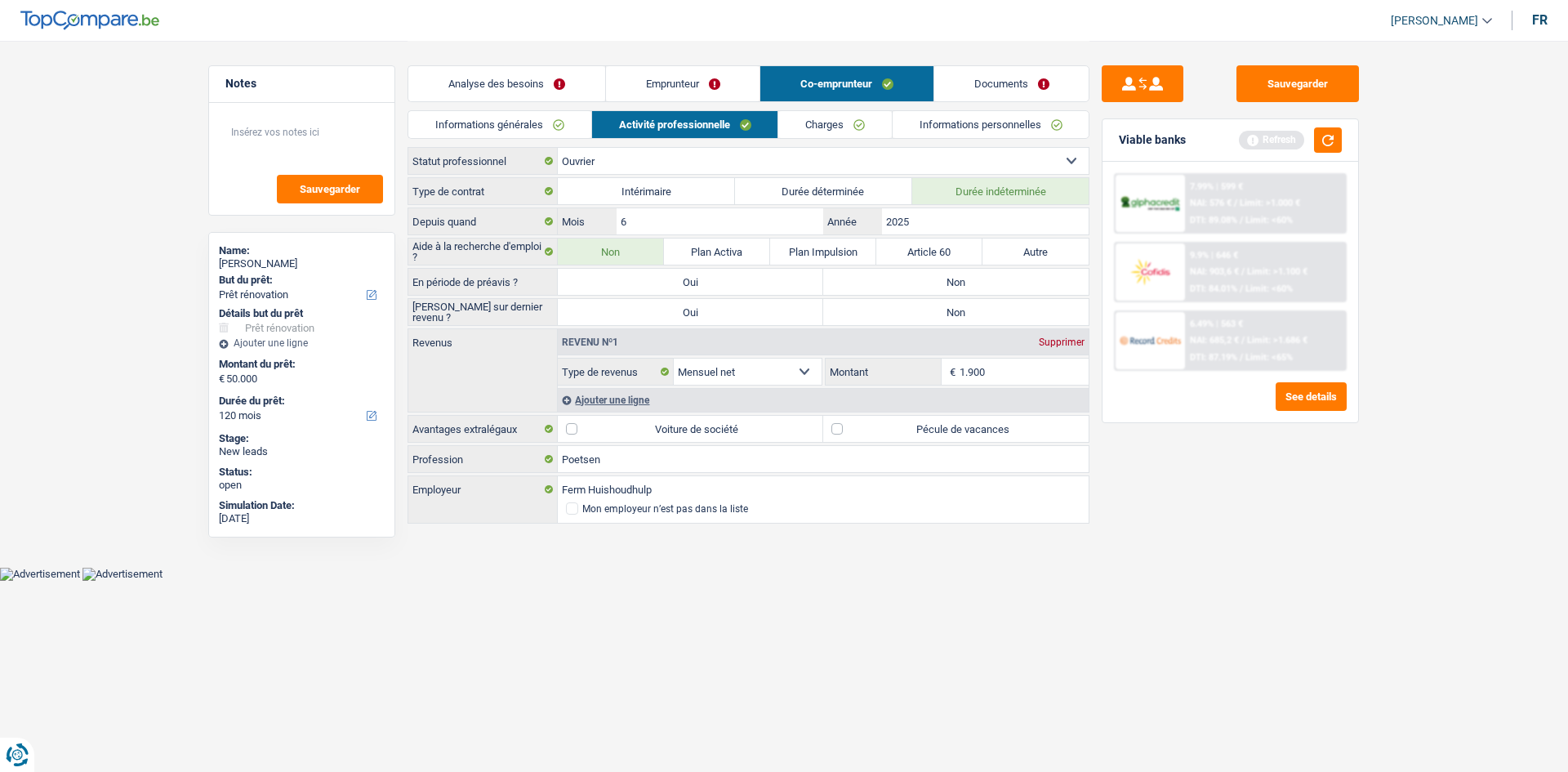
click at [631, 406] on div "Ajouter une ligne" at bounding box center [823, 400] width 530 height 24
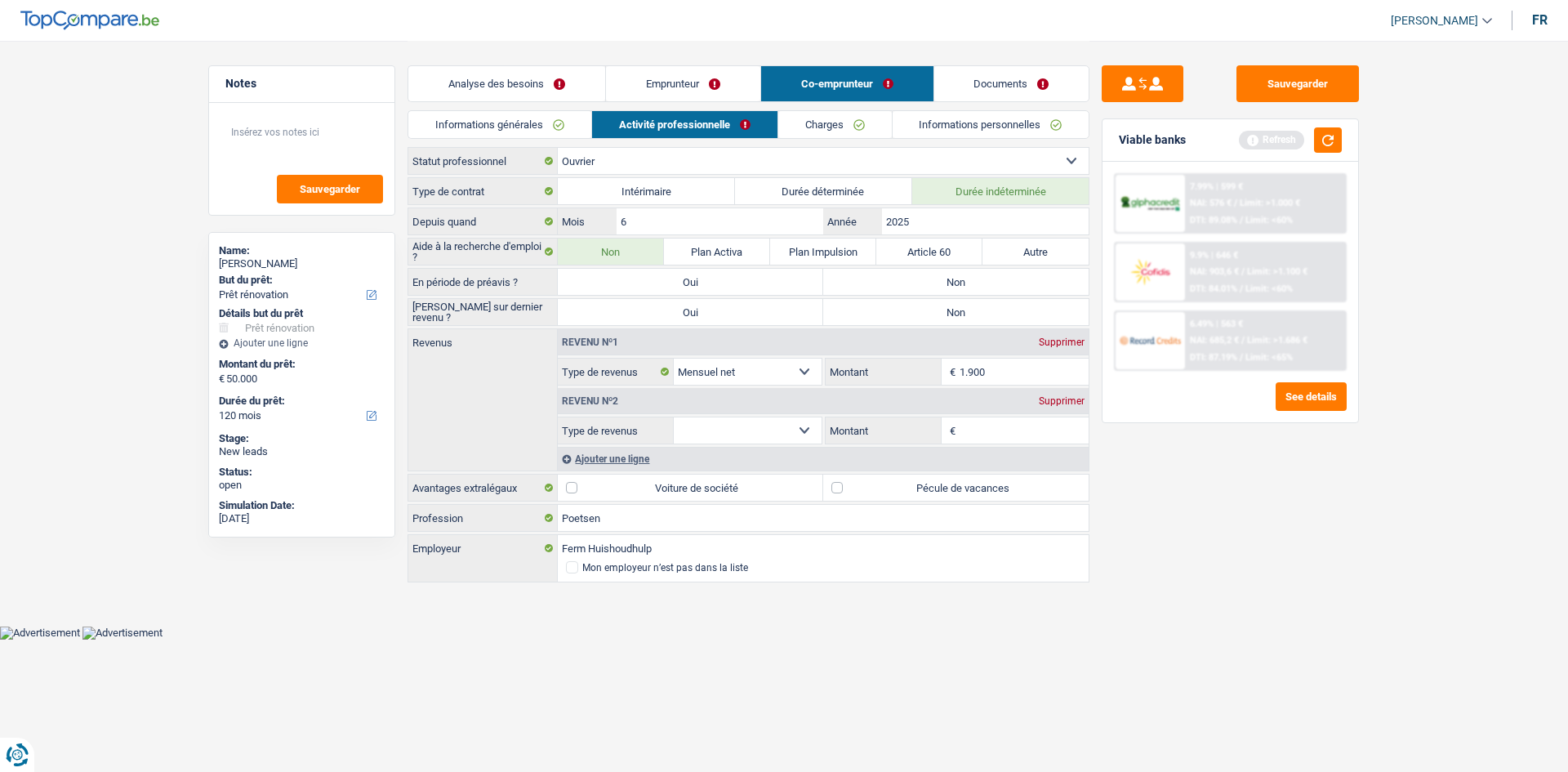
click at [967, 380] on input "1.900" at bounding box center [1024, 371] width 130 height 26
click at [979, 373] on input "1.900" at bounding box center [1024, 371] width 130 height 26
type input "1.000"
click at [794, 435] on select "Allocation d'handicap Allocations chômage Allocations familiales Chèques repas …" at bounding box center [747, 430] width 148 height 26
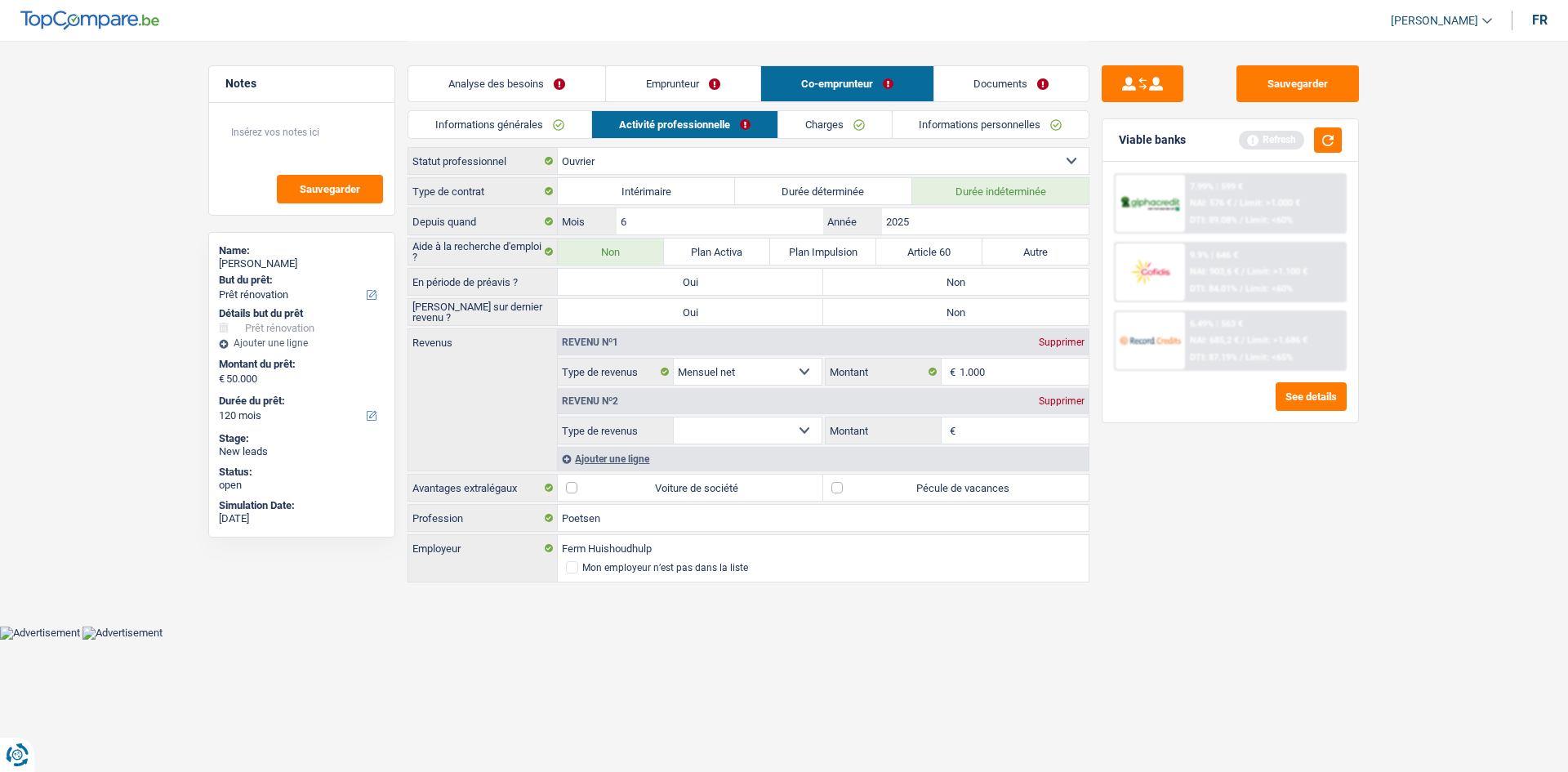
select select "mutualityIndemnity"
click at [674, 417] on select "Allocation d'handicap Allocations chômage Allocations familiales Chèques repas …" at bounding box center [747, 430] width 148 height 26
click at [984, 432] on input "Montant" at bounding box center [1024, 430] width 130 height 26
type input "900"
click at [1399, 579] on main "Notes Sauvegarder Name: Afet Ramadani But du prêt: Confort maison: meubles, tex…" at bounding box center [784, 312] width 1568 height 626
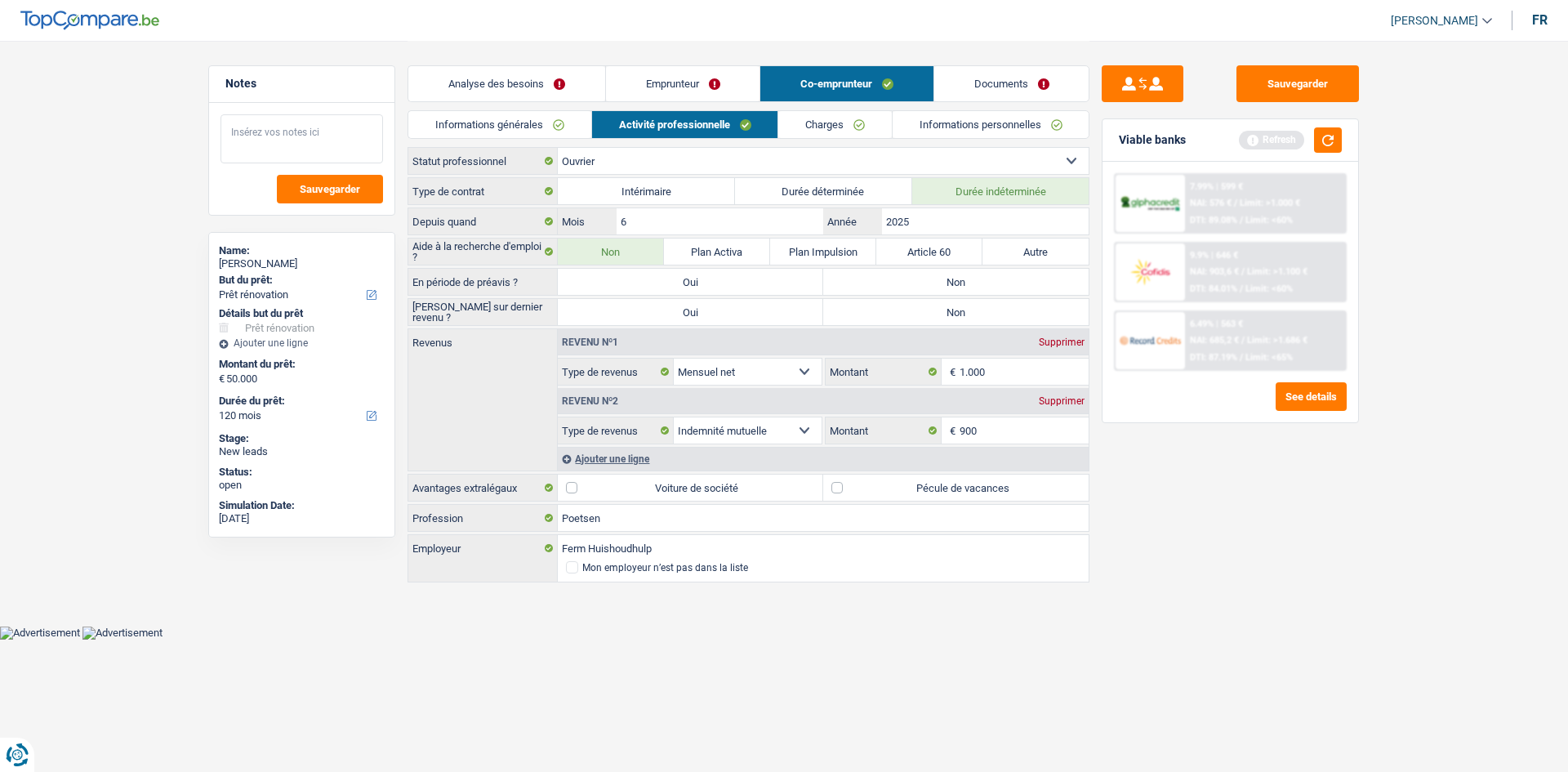
click at [330, 144] on textarea at bounding box center [301, 138] width 163 height 49
type textarea "mi-temps médical pour co-app"
click at [929, 286] on label "Non" at bounding box center [955, 281] width 266 height 26
click at [929, 286] on input "Non" at bounding box center [955, 281] width 266 height 26
radio input "true"
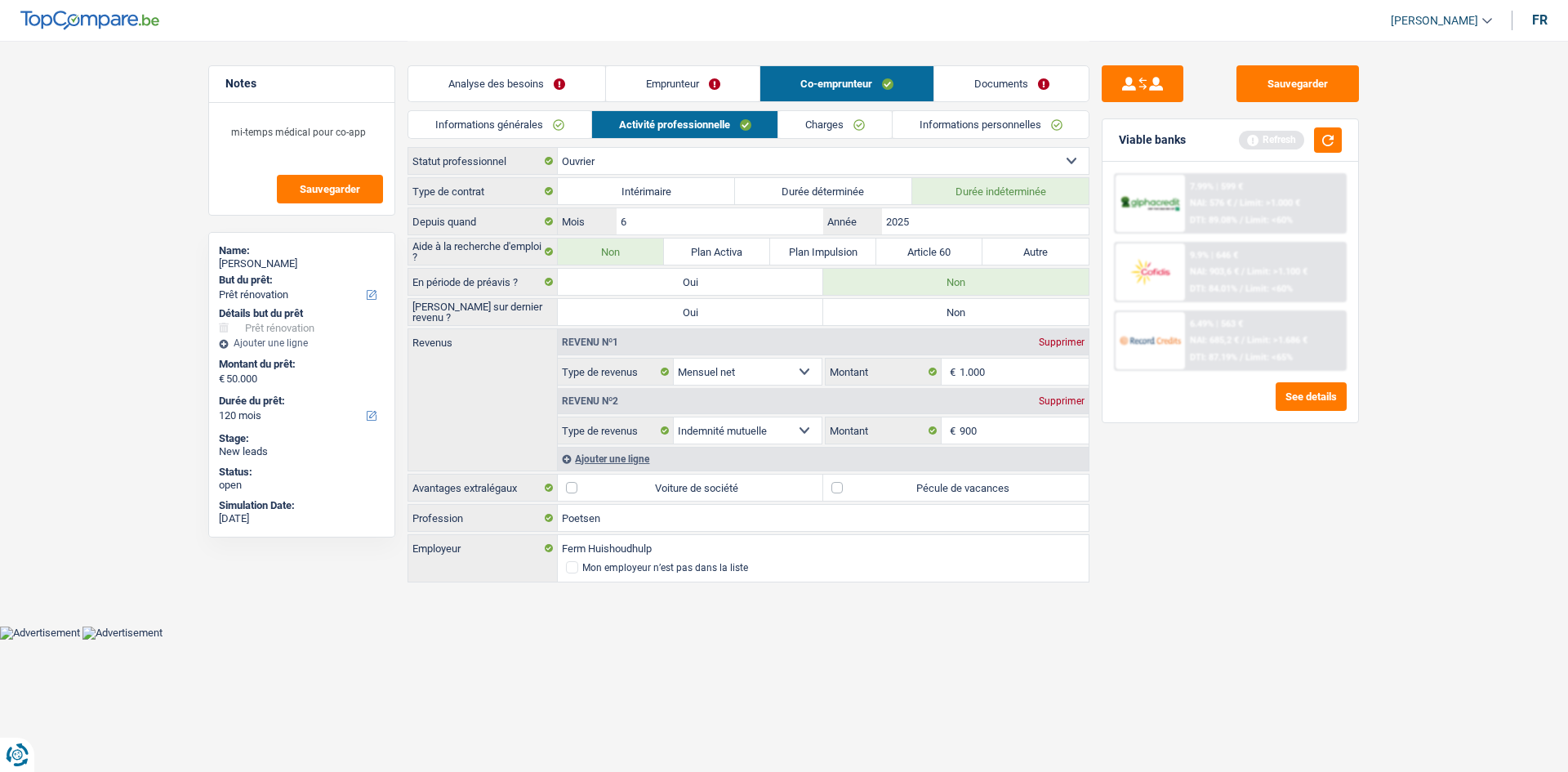
click at [930, 302] on label "Non" at bounding box center [955, 312] width 266 height 26
click at [930, 302] on input "Non" at bounding box center [955, 312] width 266 height 26
radio input "true"
click at [1291, 528] on div "Sauvegarder Viable banks Refresh 7.99% | 599 € NAI: 576 € / Limit: >1.000 € DTI…" at bounding box center [1230, 405] width 281 height 680
click at [1317, 136] on button "button" at bounding box center [1327, 141] width 28 height 26
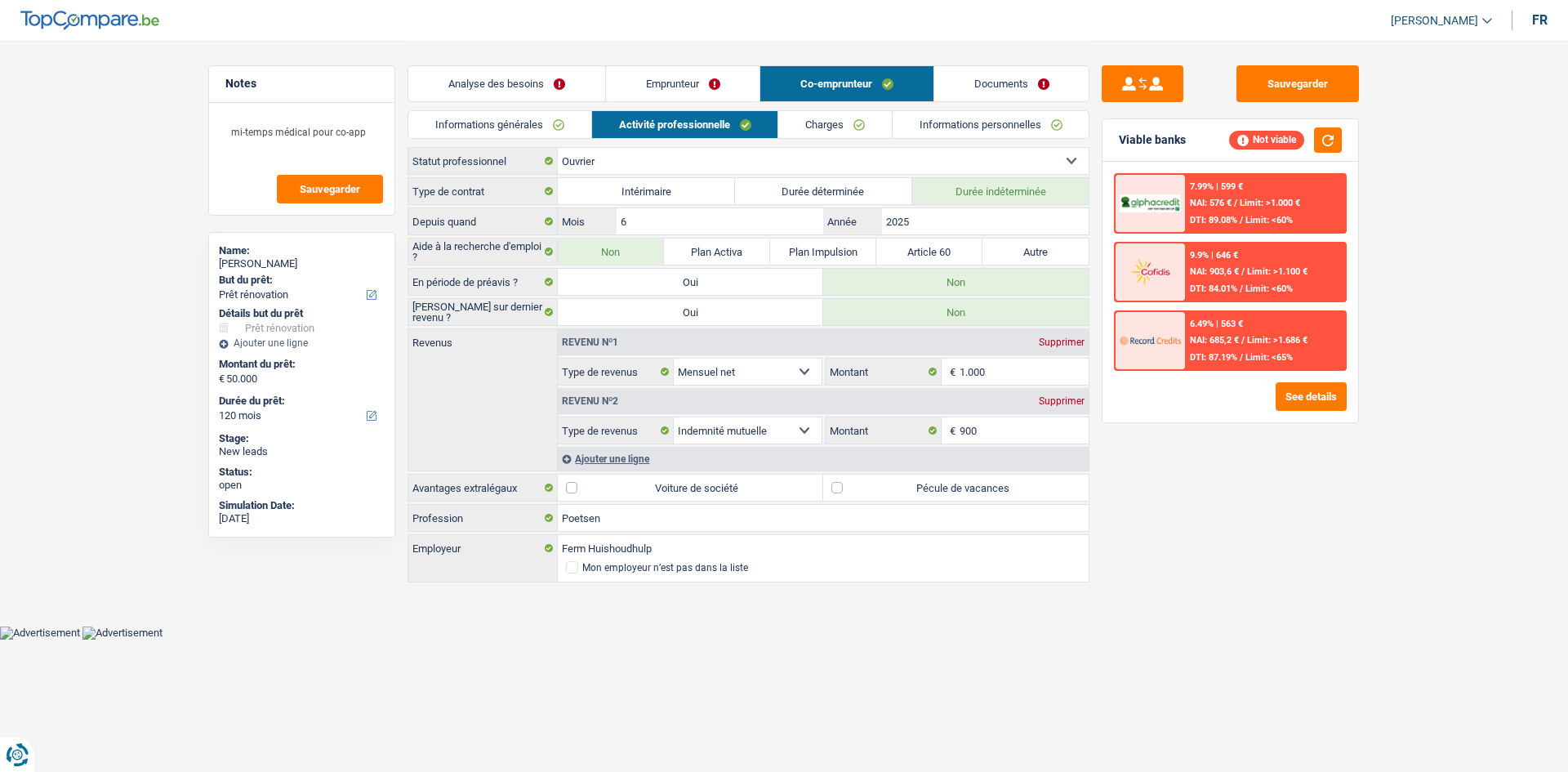
click at [1324, 127] on div "Viable banks Not viable" at bounding box center [1230, 141] width 256 height 42
click at [1321, 135] on button "button" at bounding box center [1327, 141] width 28 height 26
click at [846, 125] on link "Charges" at bounding box center [835, 124] width 113 height 27
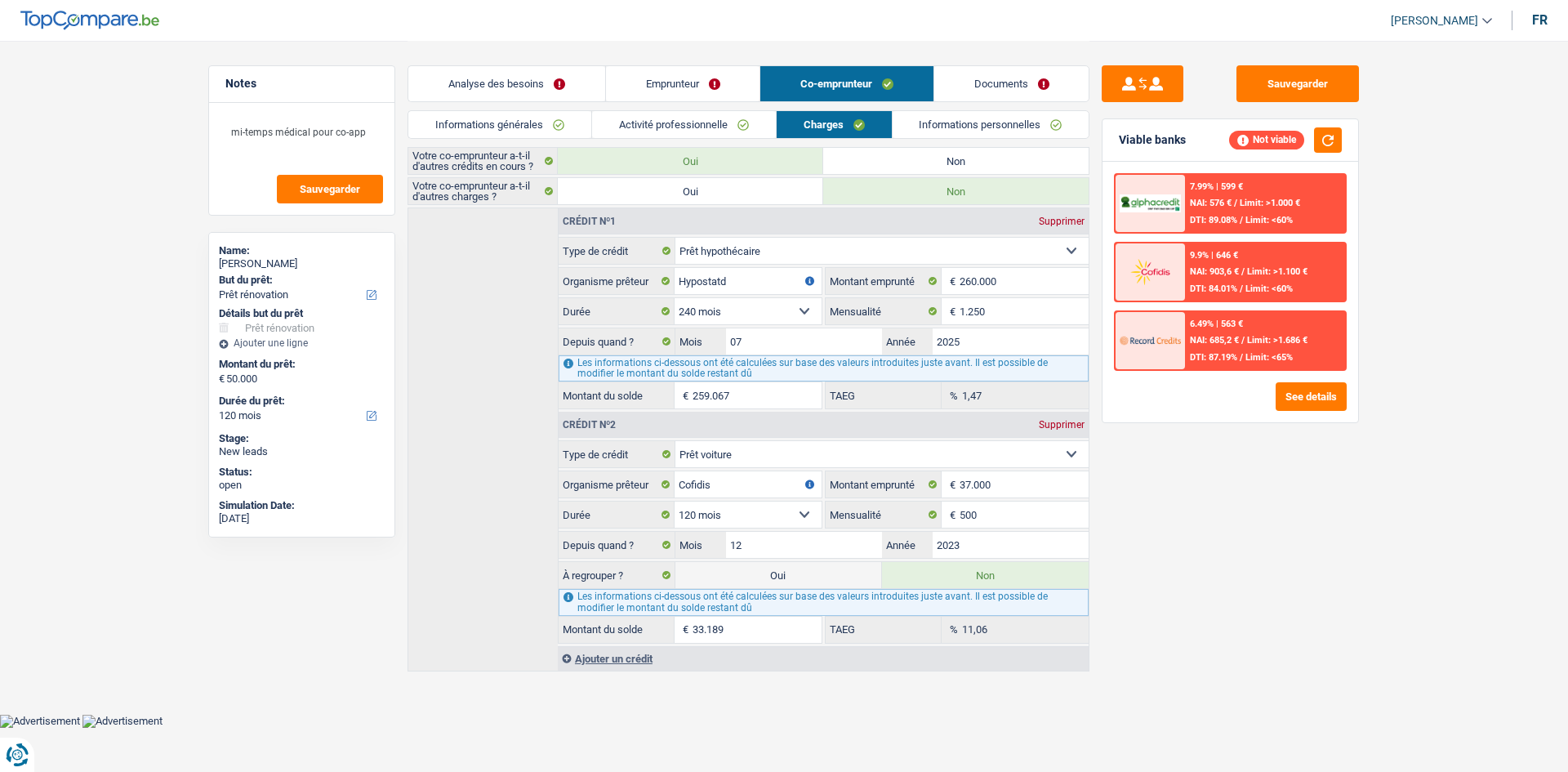
click at [719, 121] on link "Activité professionnelle" at bounding box center [684, 124] width 184 height 27
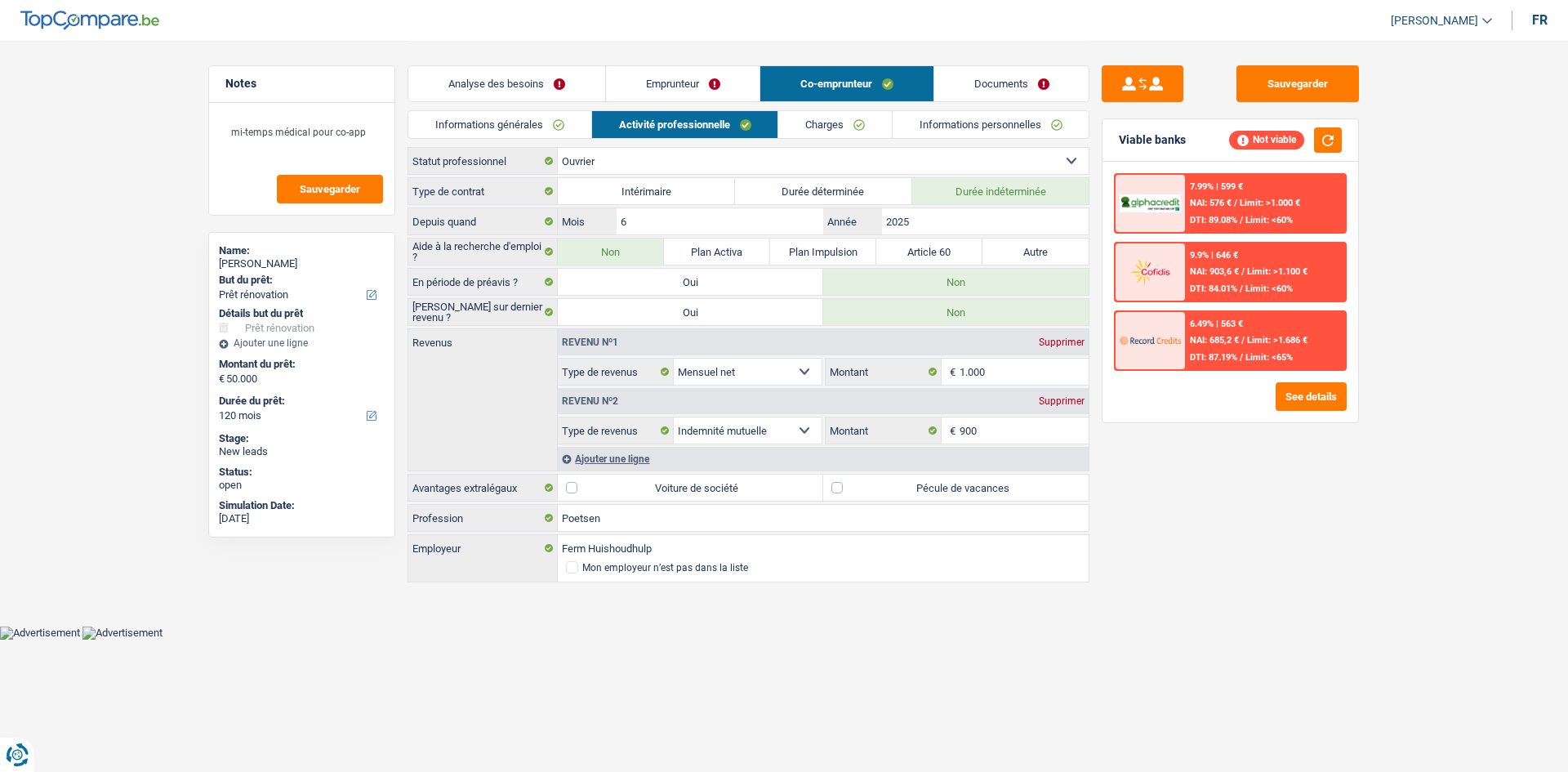
click at [758, 158] on select "Ouvrier Employé privé Employé public Invalide Indépendant Pensionné Chômeur Mut…" at bounding box center [823, 161] width 530 height 26
select select "mutuality"
click at [558, 148] on select "Ouvrier Employé privé Employé public Invalide Indépendant Pensionné Chômeur Mut…" at bounding box center [823, 161] width 530 height 26
select select "netSalary"
select select "mutualityIndemnity"
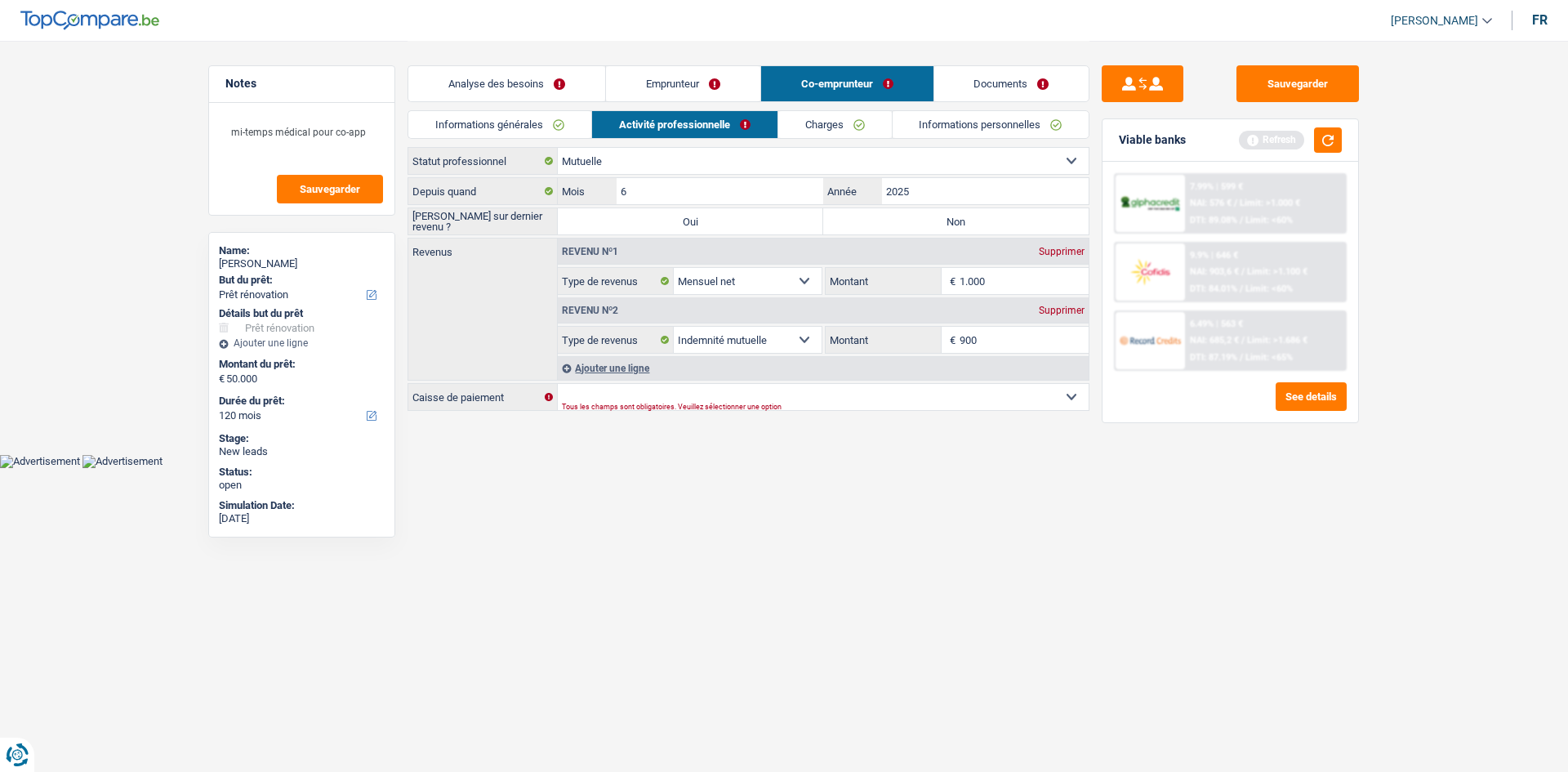
click at [911, 217] on label "Non" at bounding box center [955, 221] width 266 height 26
click at [911, 217] on input "Non" at bounding box center [955, 221] width 266 height 26
radio input "true"
click at [765, 197] on input "6" at bounding box center [720, 191] width 207 height 26
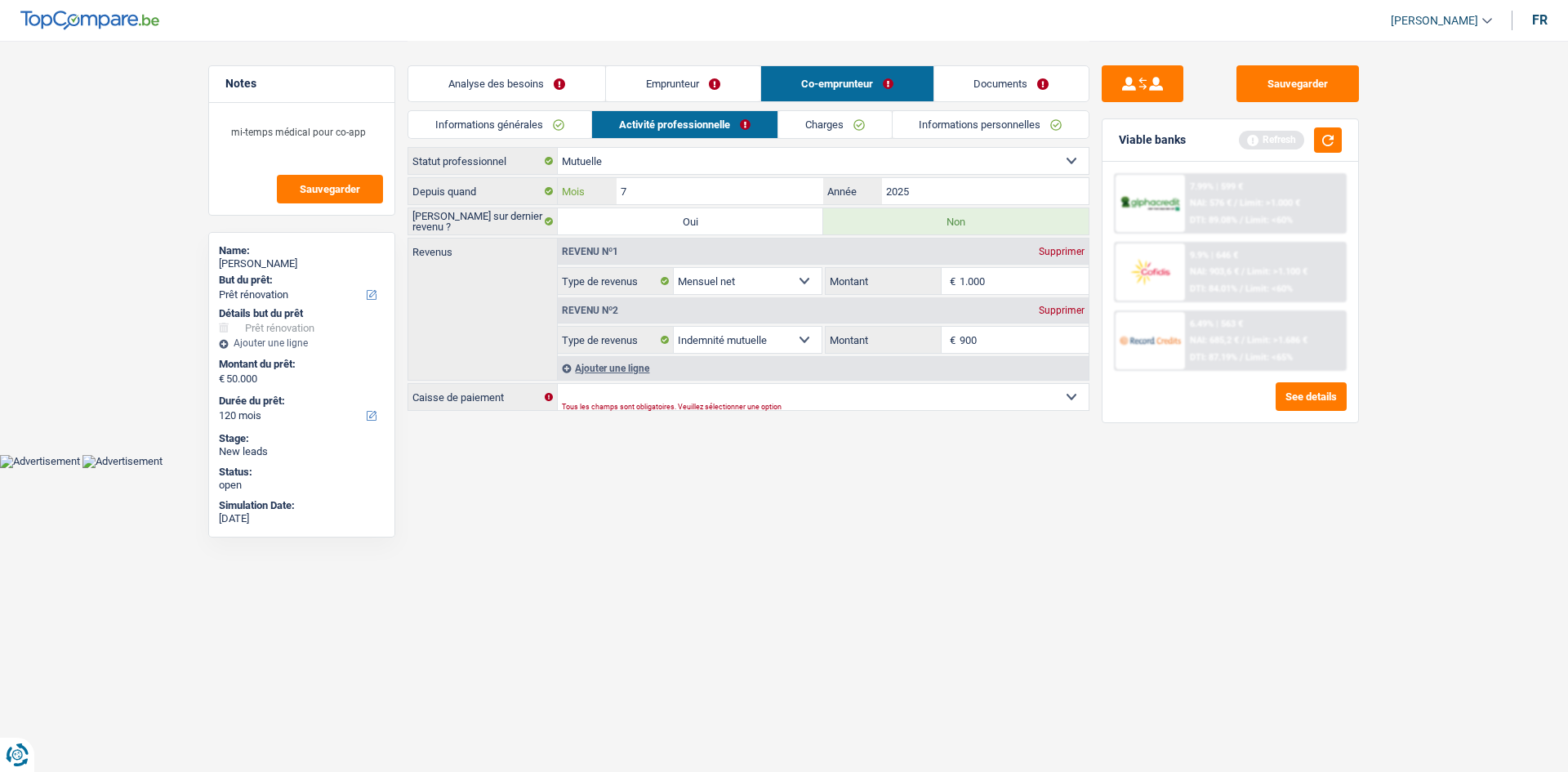
type input "7"
click at [970, 281] on input "1.000" at bounding box center [1024, 280] width 130 height 26
type input "1.450"
click at [1057, 314] on div "Supprimer" at bounding box center [1062, 310] width 54 height 10
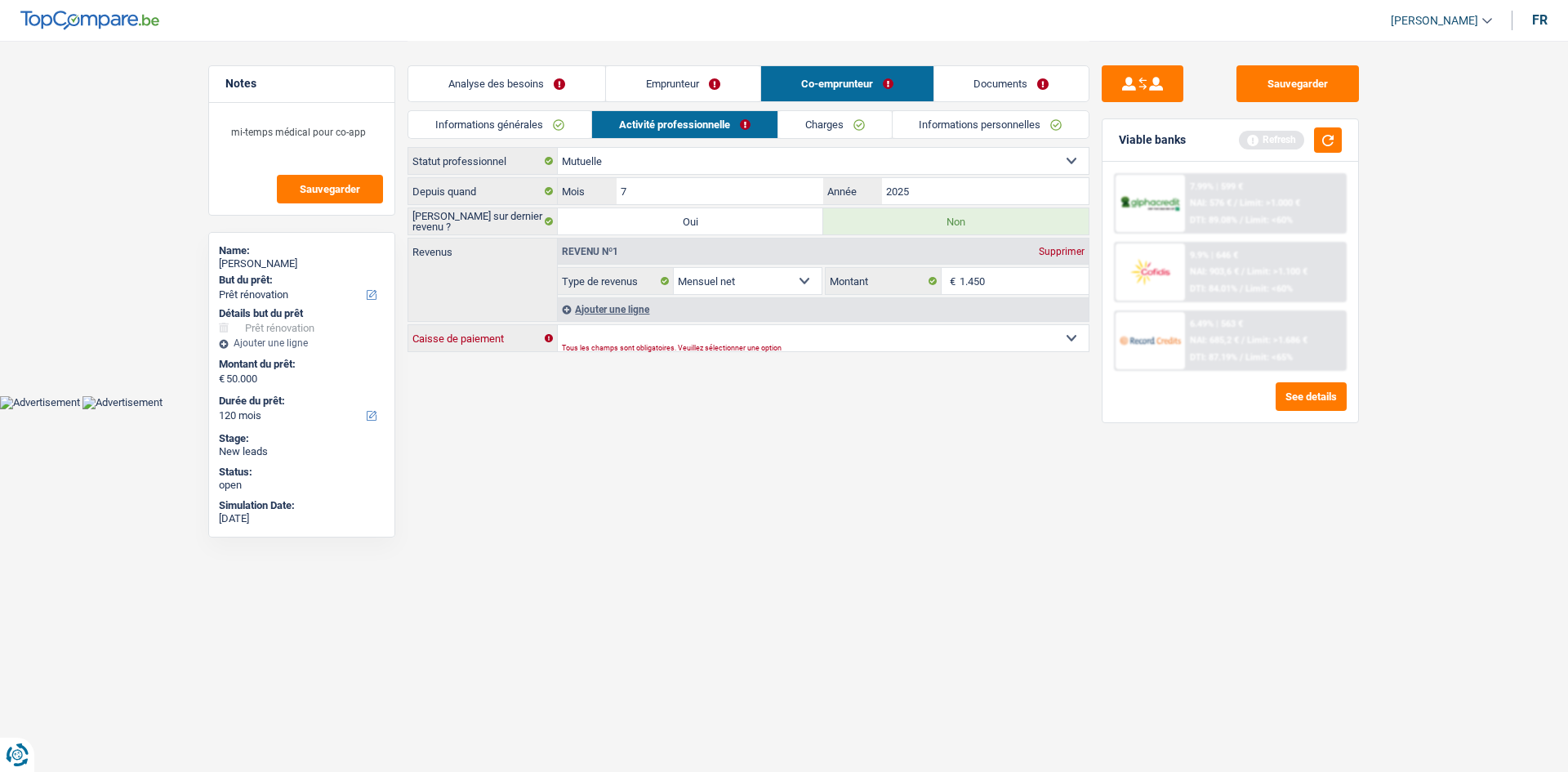
click at [835, 331] on select "Mutualité Chrétienne Mutualité Socialiste (Solidaris) SPF Sécurité Sociale Unio…" at bounding box center [823, 338] width 530 height 26
select select "mutualityOost"
click at [558, 325] on select "Mutualité Chrétienne Mutualité Socialiste (Solidaris) SPF Sécurité Sociale Unio…" at bounding box center [823, 338] width 530 height 26
select select "BE"
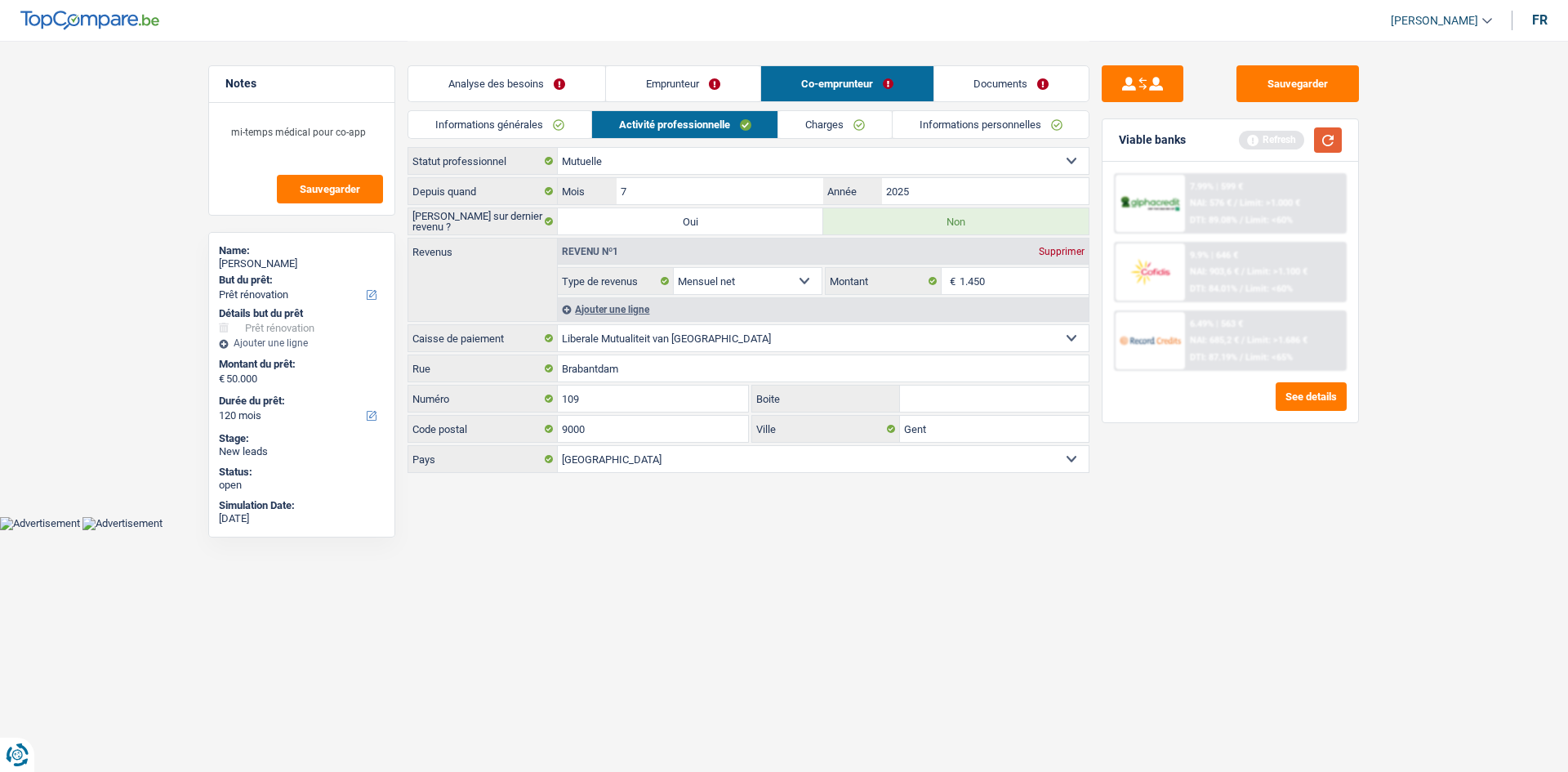
click at [1337, 139] on button "button" at bounding box center [1327, 141] width 28 height 26
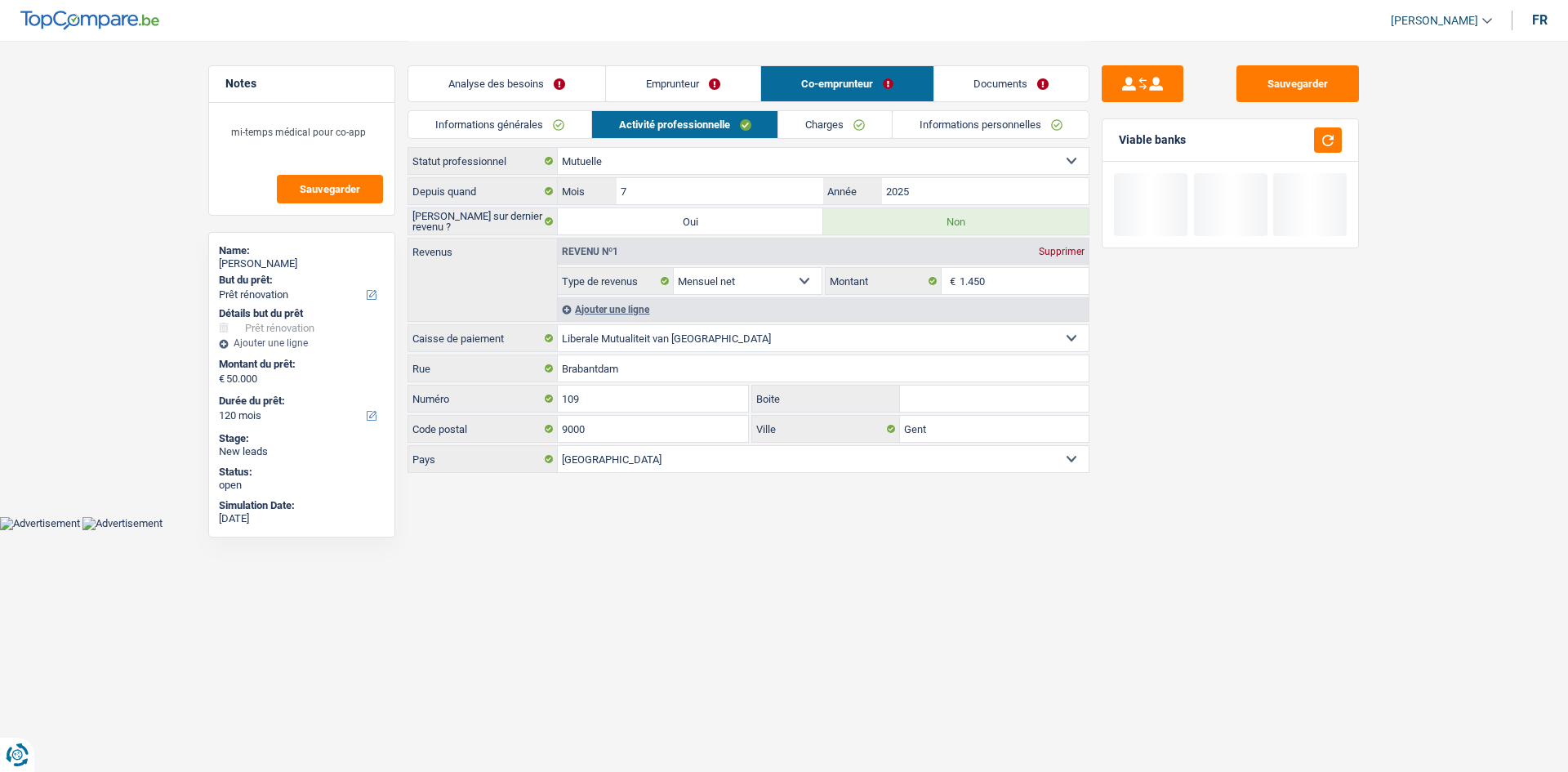
click at [848, 125] on link "Charges" at bounding box center [835, 124] width 113 height 27
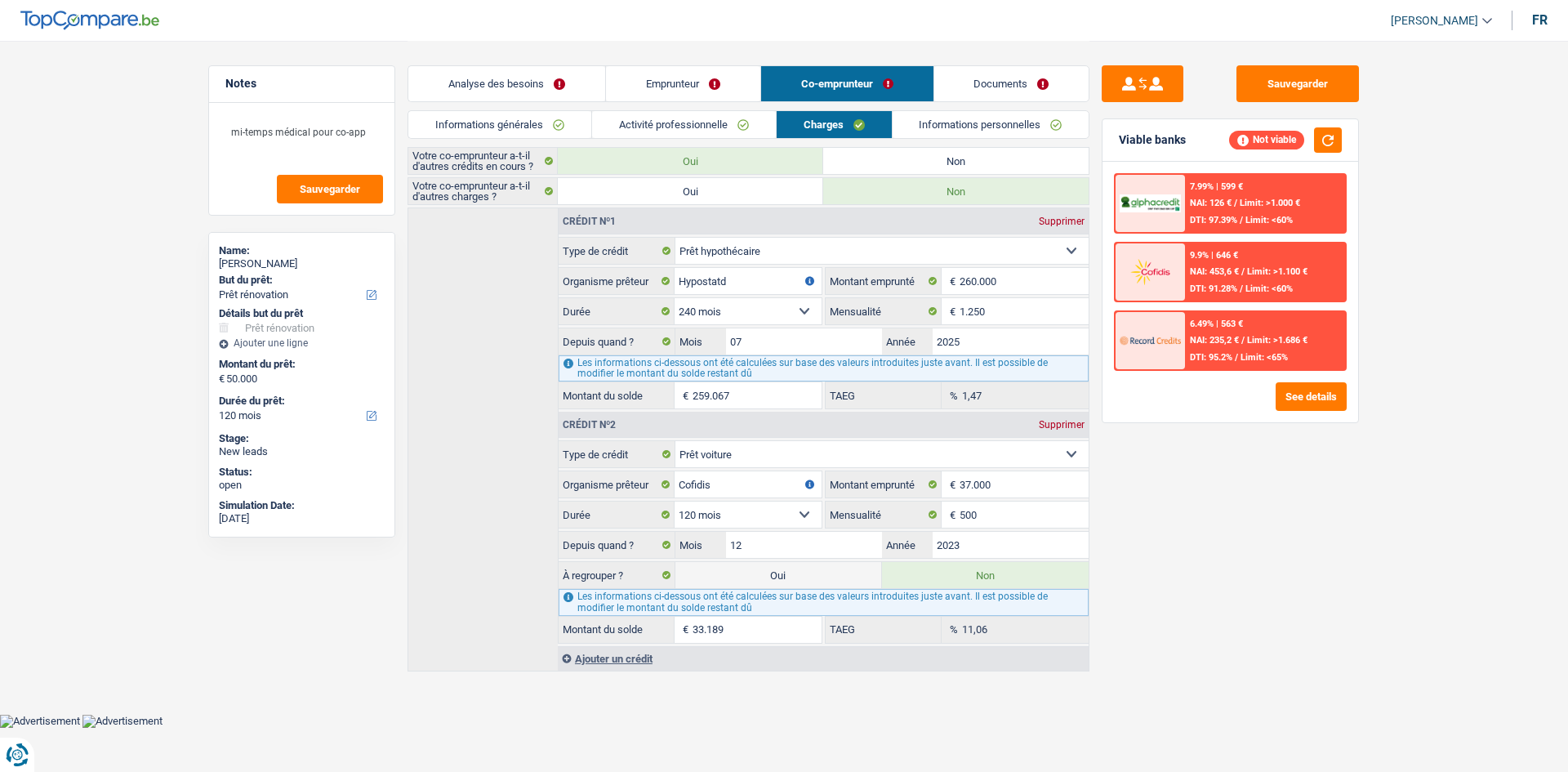
click at [960, 127] on link "Informations personnelles" at bounding box center [991, 124] width 197 height 27
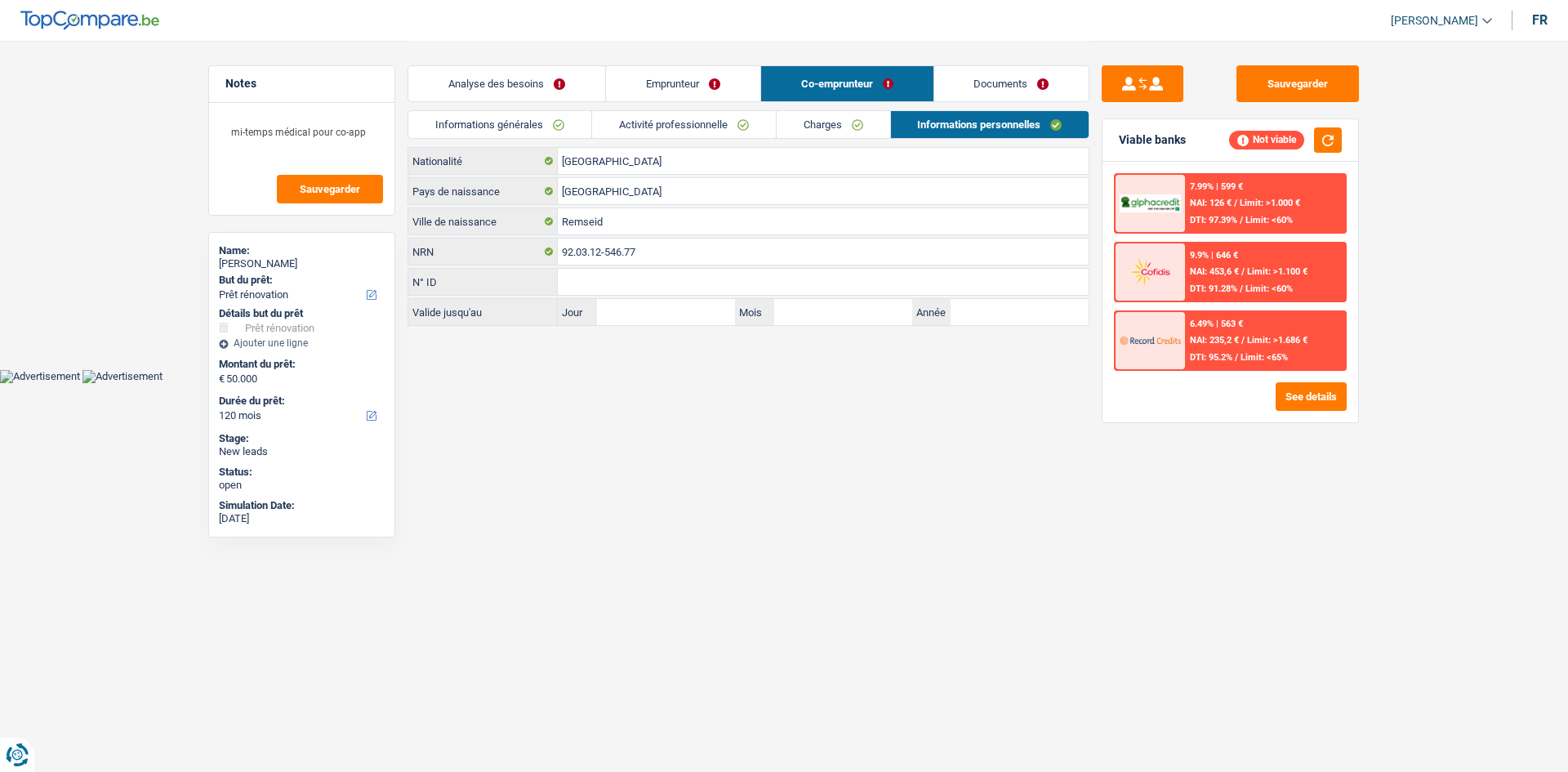
click at [803, 383] on html "Vous avez le contrôle de vos données Nous utilisons des cookies, tout comme nos…" at bounding box center [784, 191] width 1568 height 383
click at [667, 77] on link "Emprunteur" at bounding box center [683, 84] width 154 height 35
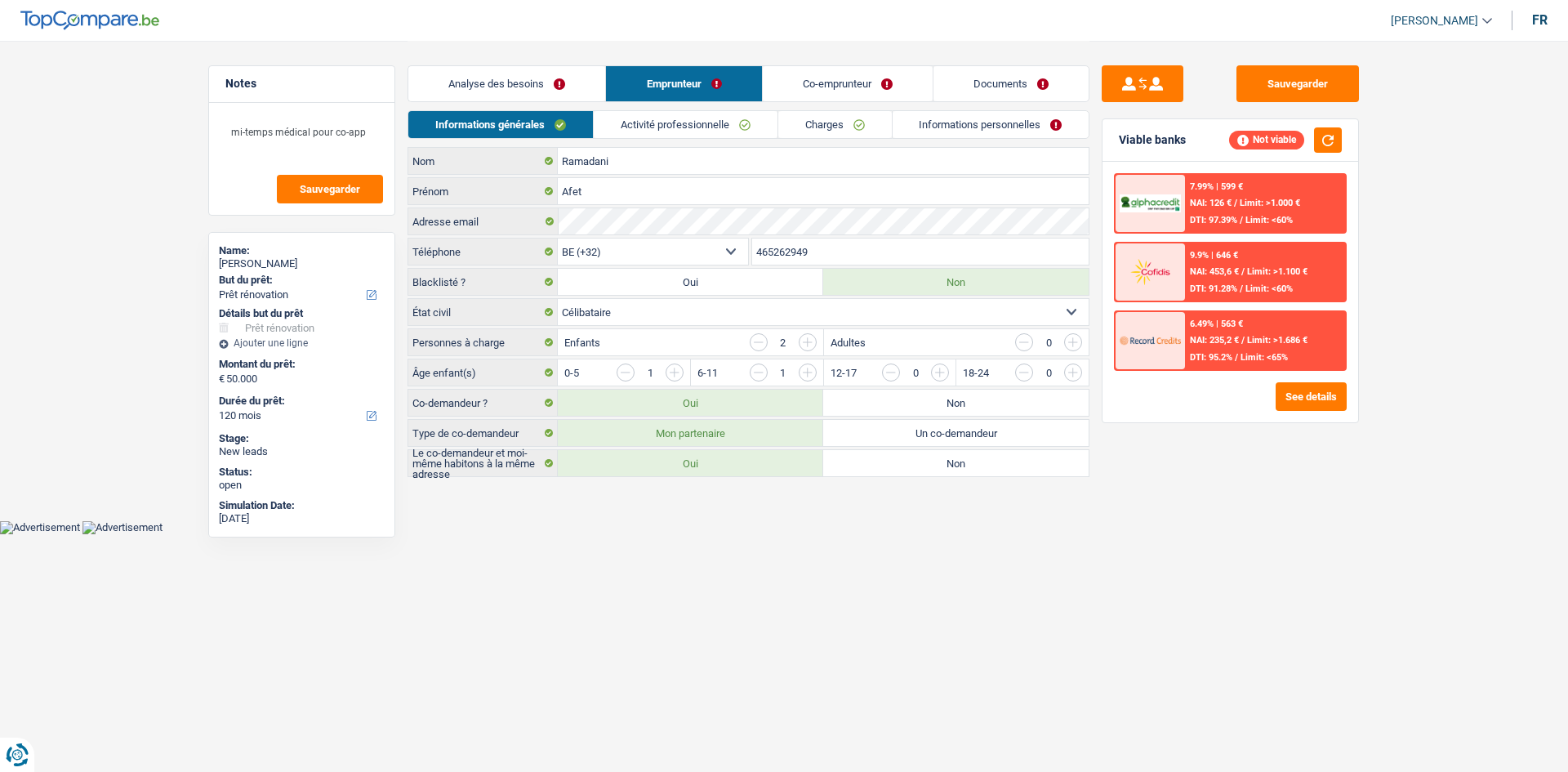
click at [540, 83] on link "Analyse des besoins" at bounding box center [506, 84] width 197 height 35
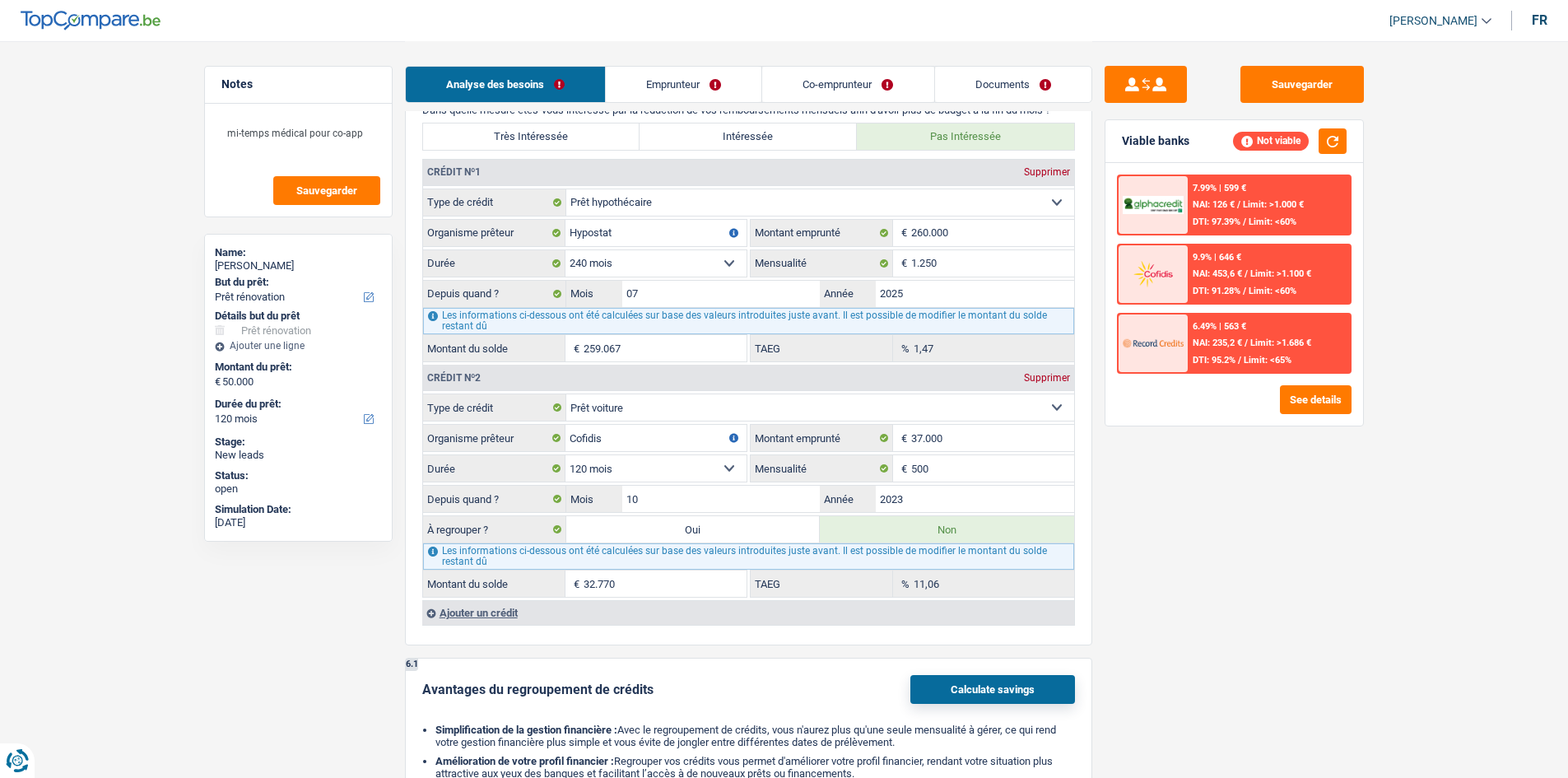
scroll to position [1563, 0]
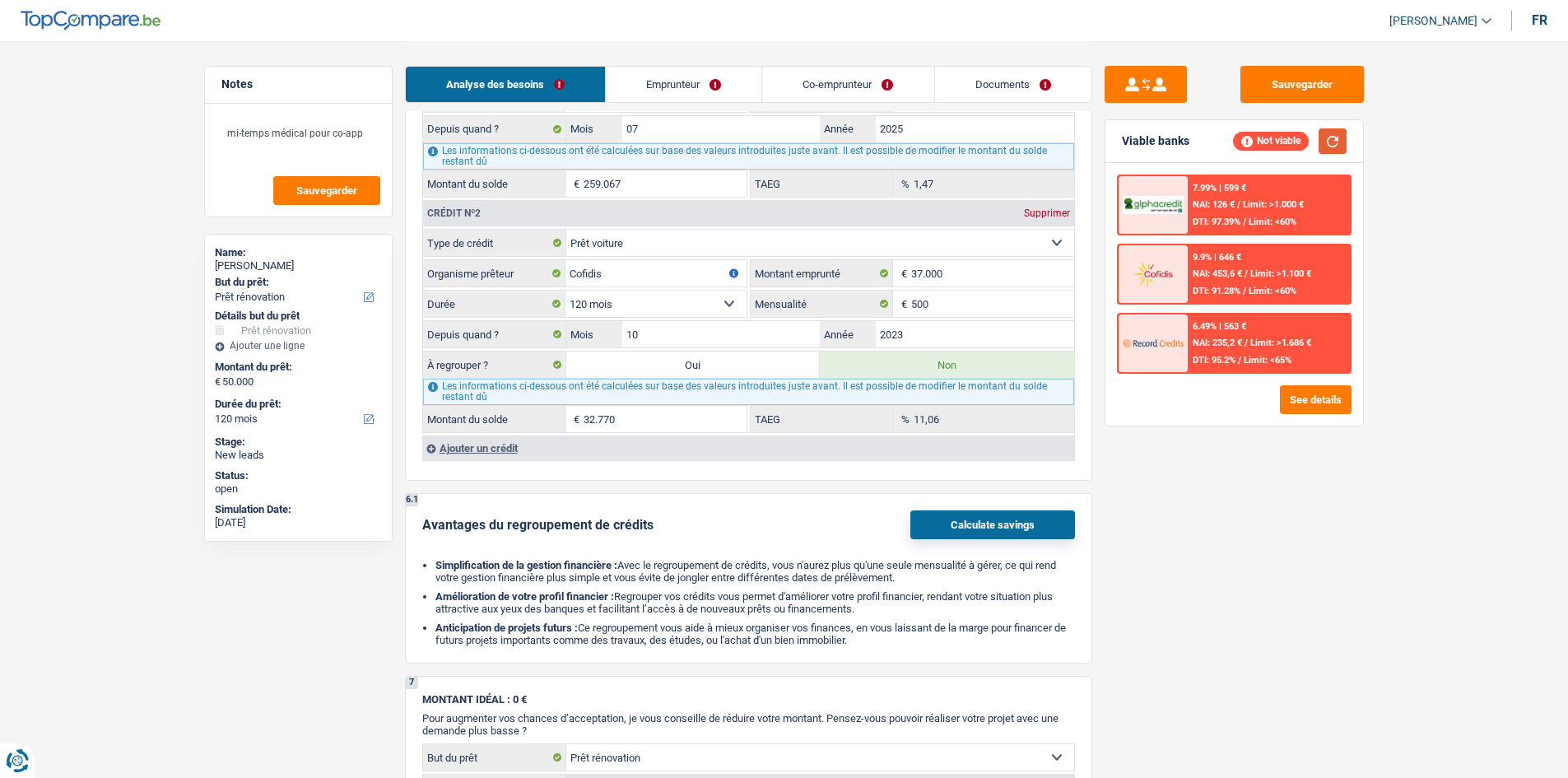
click at [1341, 139] on button "button" at bounding box center [1333, 142] width 28 height 26
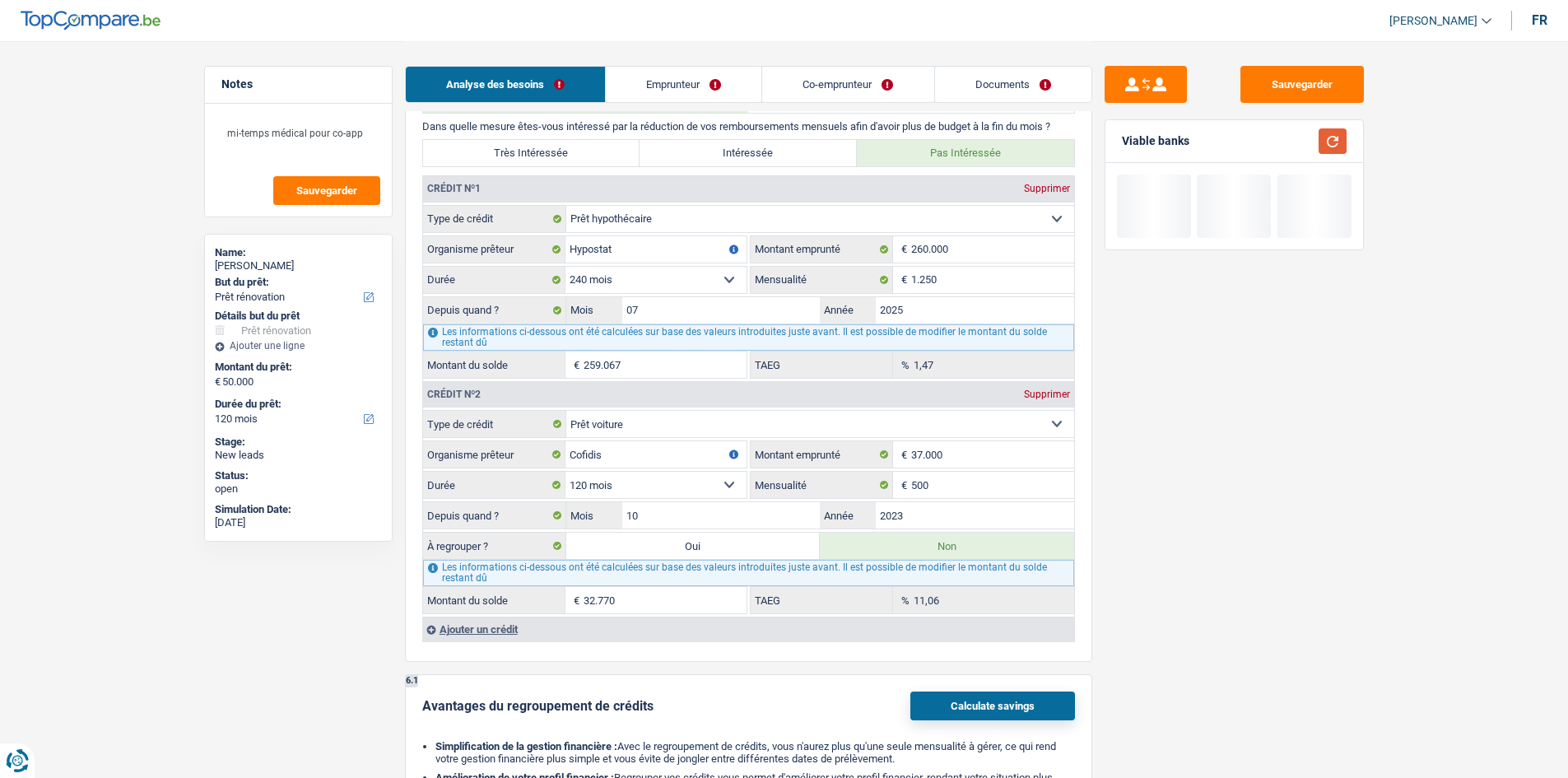
scroll to position [1235, 0]
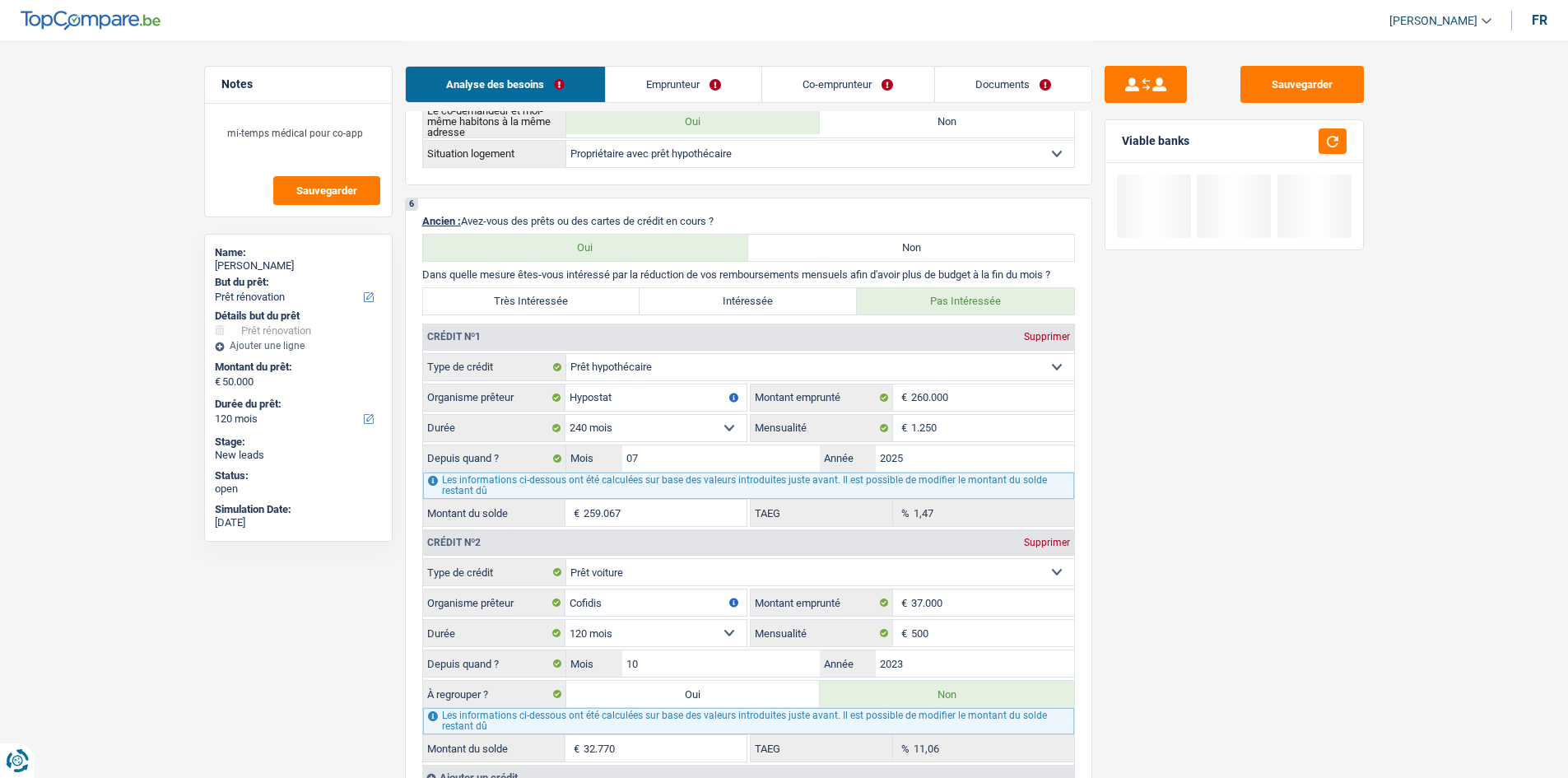
click at [567, 288] on label "Très Intéressée" at bounding box center [532, 301] width 218 height 26
click at [567, 288] on input "Très Intéressée" at bounding box center [532, 301] width 218 height 26
radio input "true"
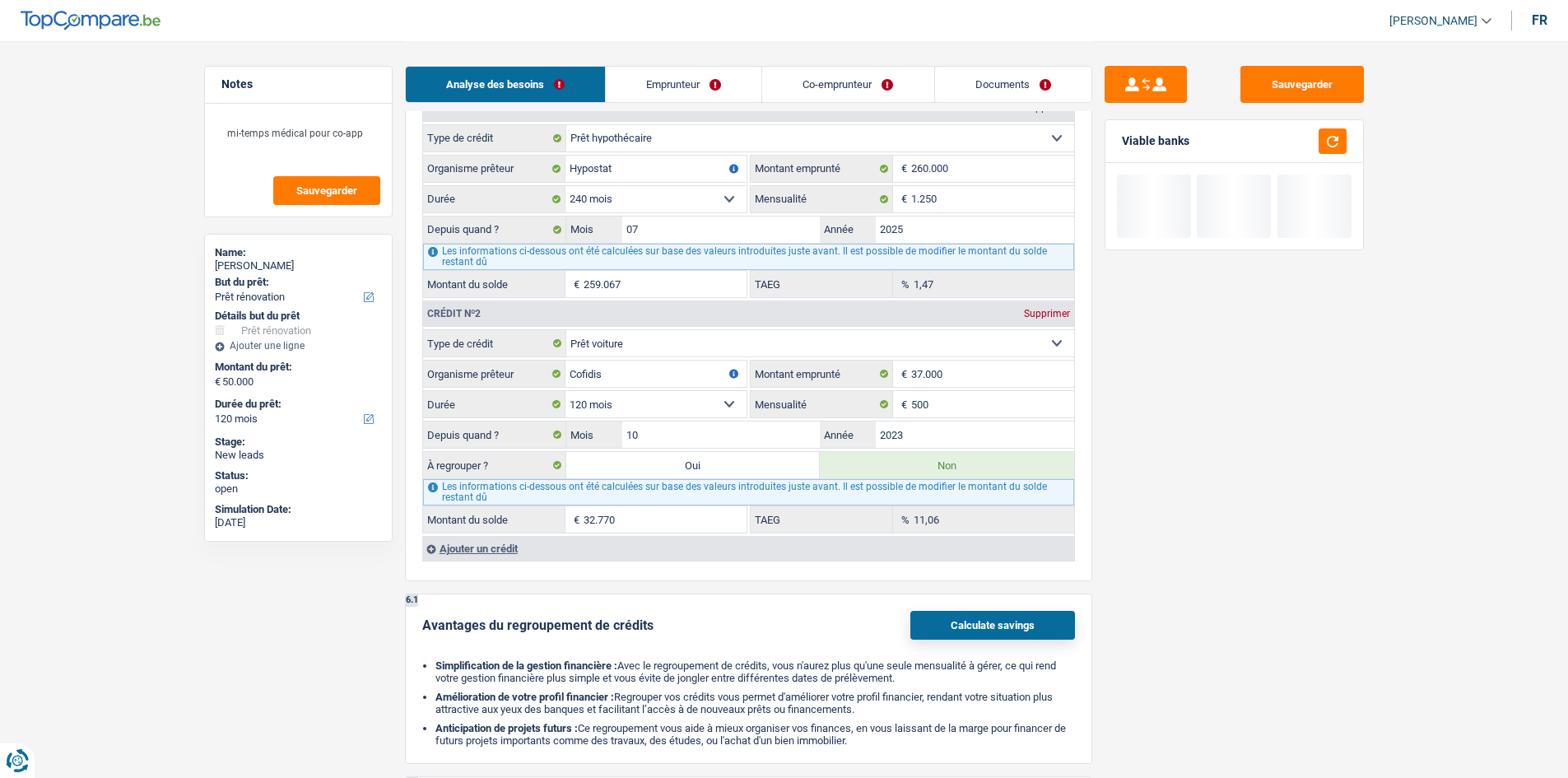
scroll to position [1481, 0]
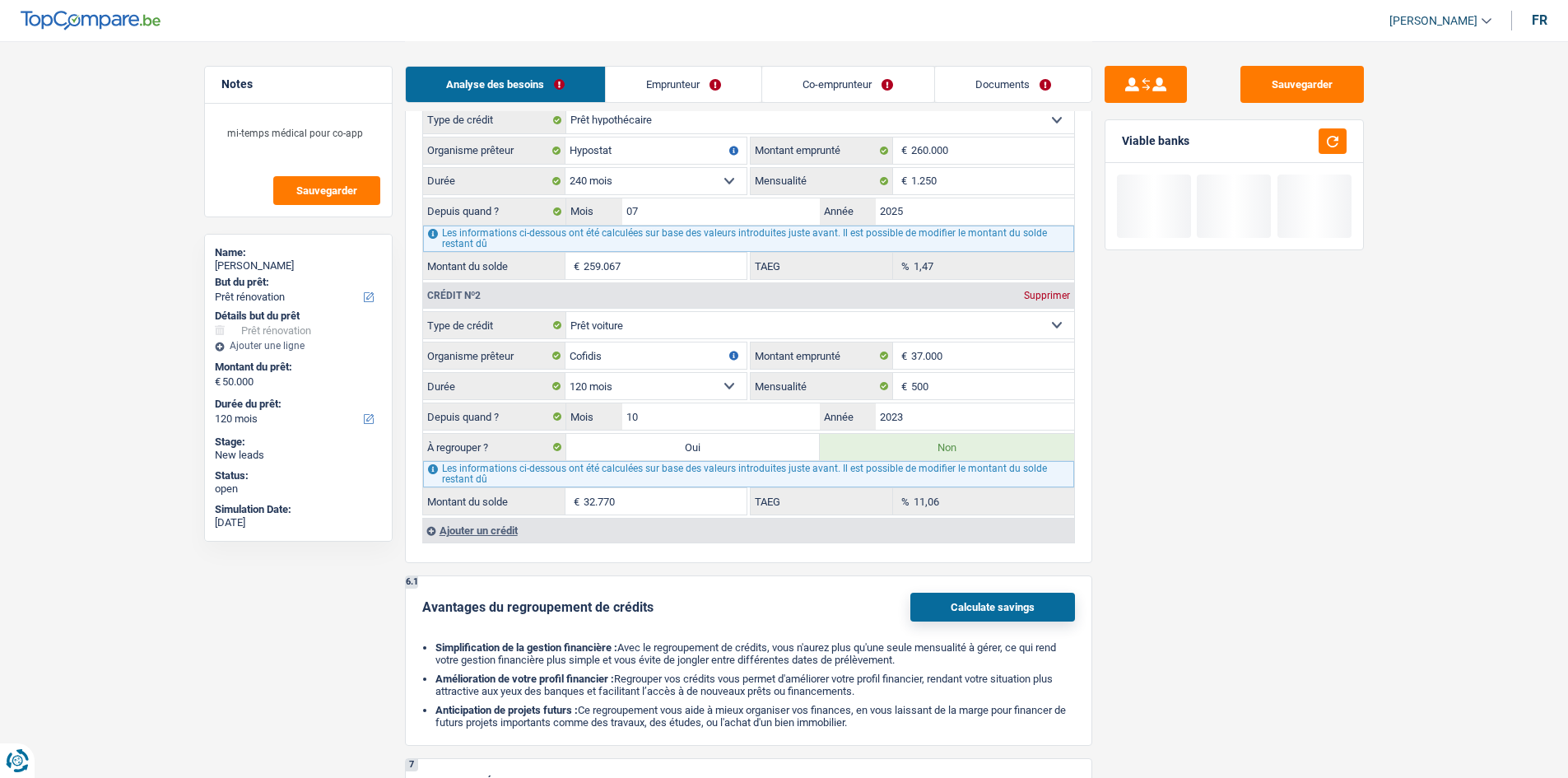
click at [722, 448] on label "Oui" at bounding box center [693, 446] width 255 height 26
click at [722, 448] on input "Oui" at bounding box center [693, 446] width 255 height 26
radio input "true"
type input "82.770"
select select "144"
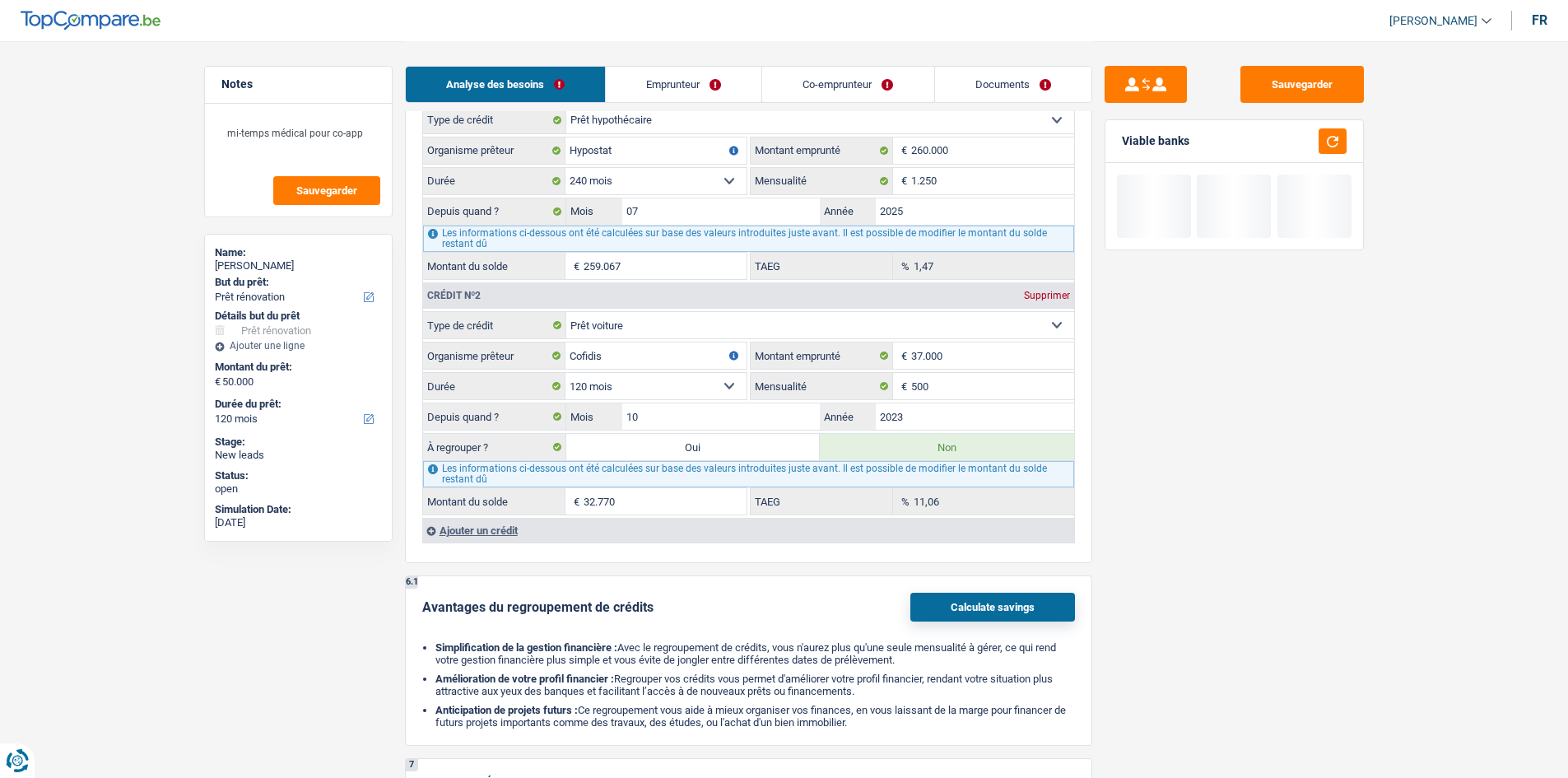
type input "32.770"
select select
select select "144"
radio input "false"
type input "32.770"
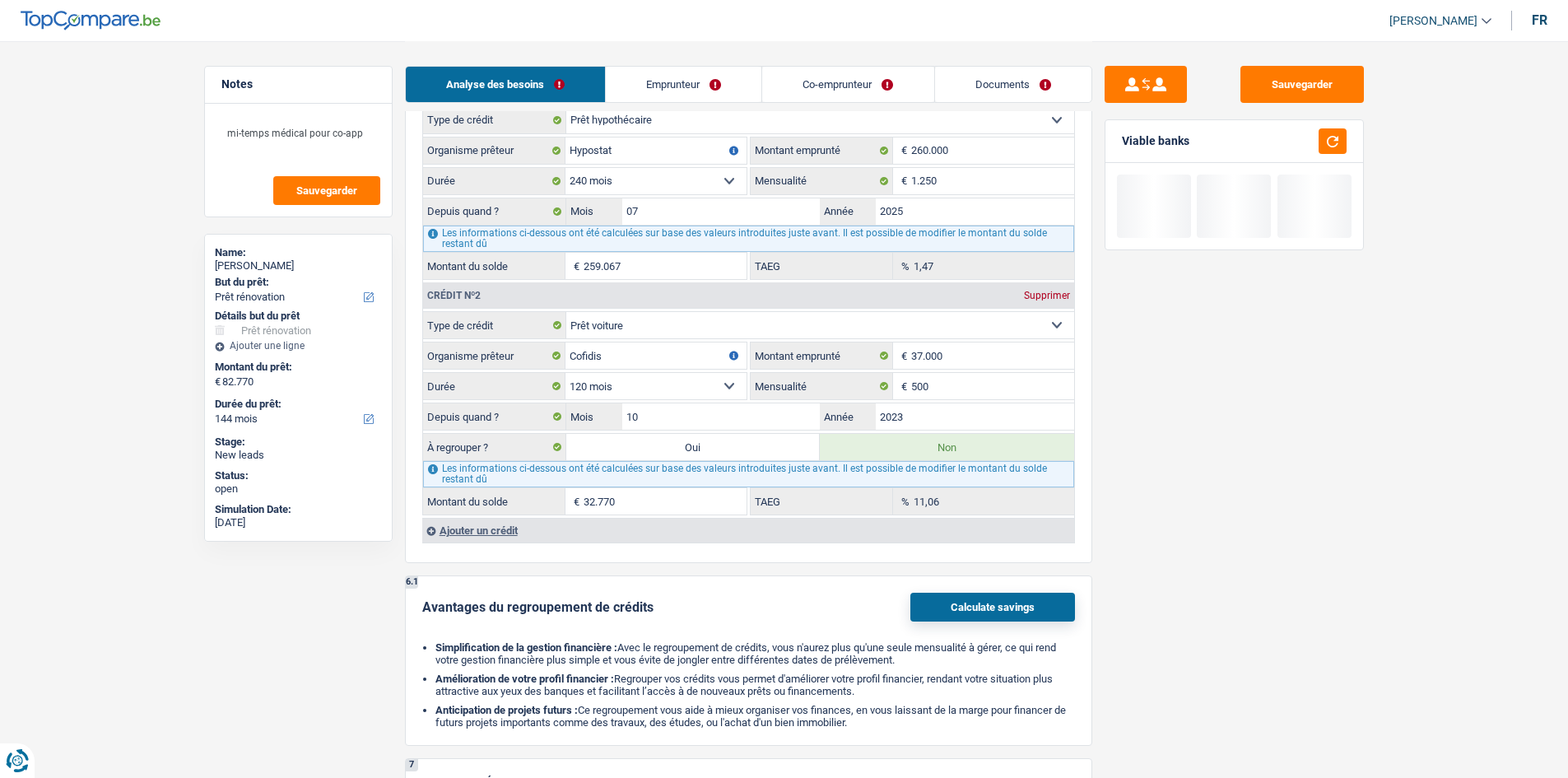
select select
select select "144"
select select "refinancing"
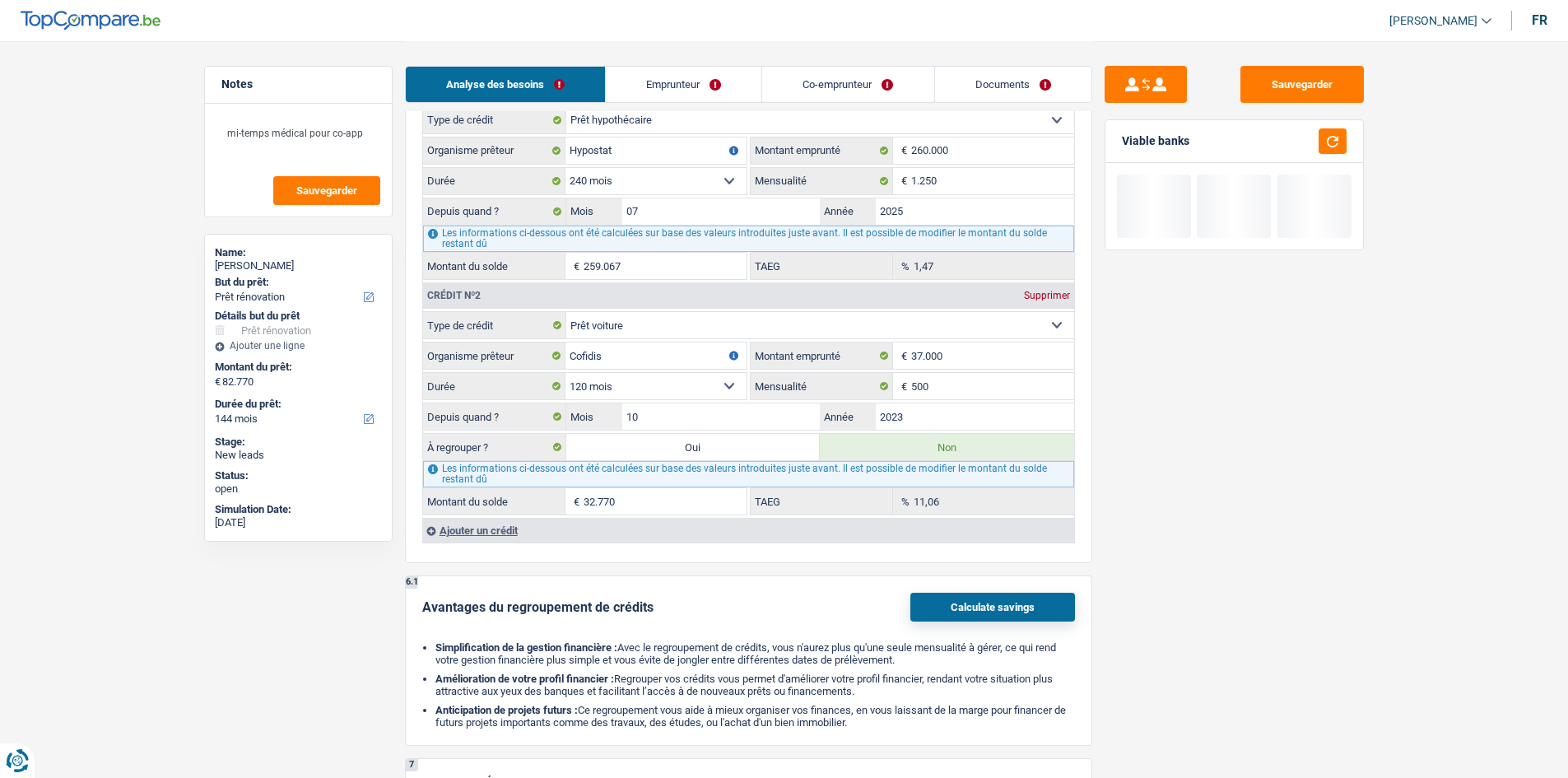
select select "refinancing"
select select "renovation"
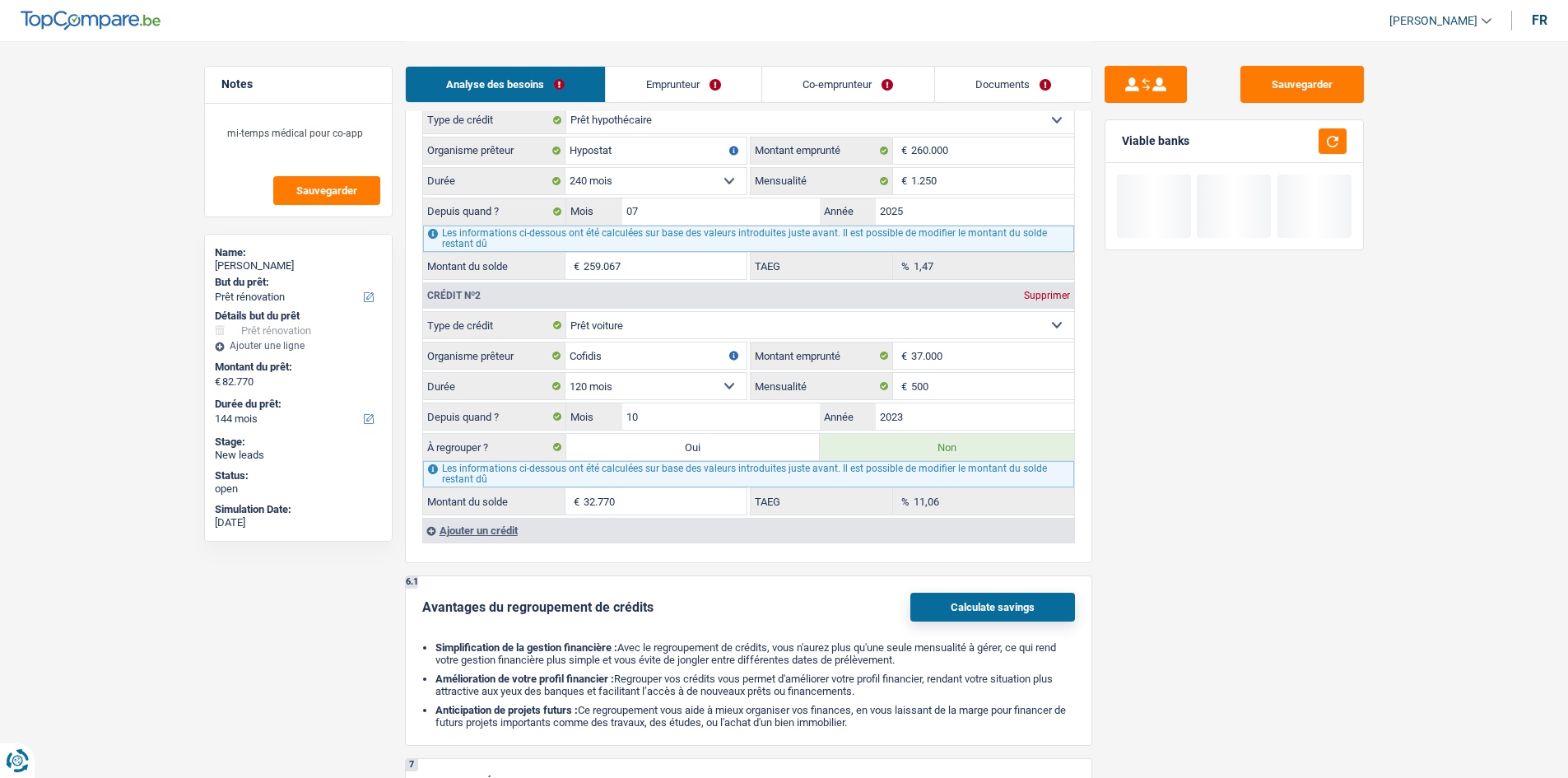
select select "yes"
select select "renovation"
select select "yes"
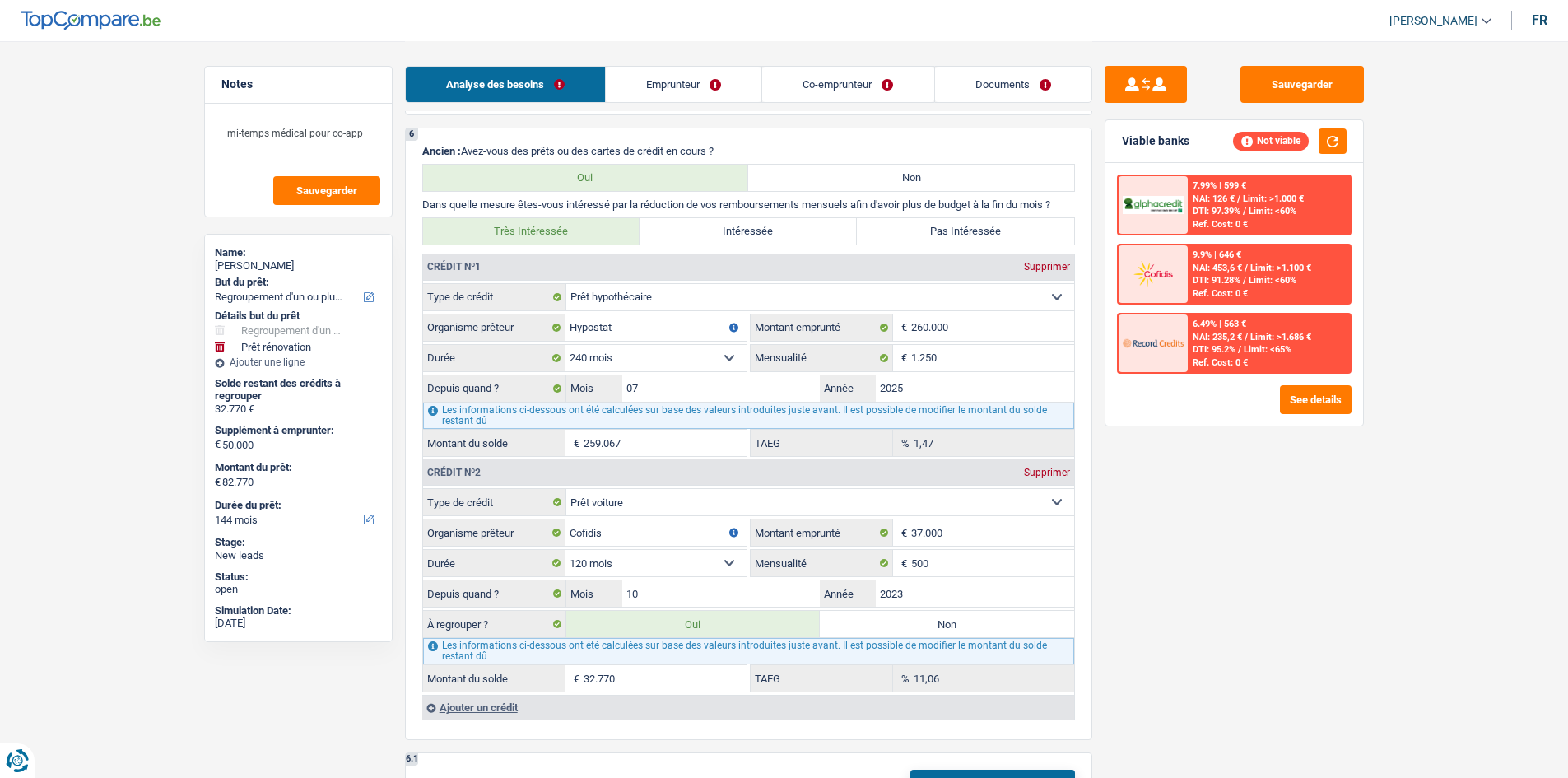
click at [1332, 159] on div "Viable banks Not viable" at bounding box center [1234, 142] width 258 height 43
click at [1335, 136] on button "button" at bounding box center [1333, 142] width 28 height 26
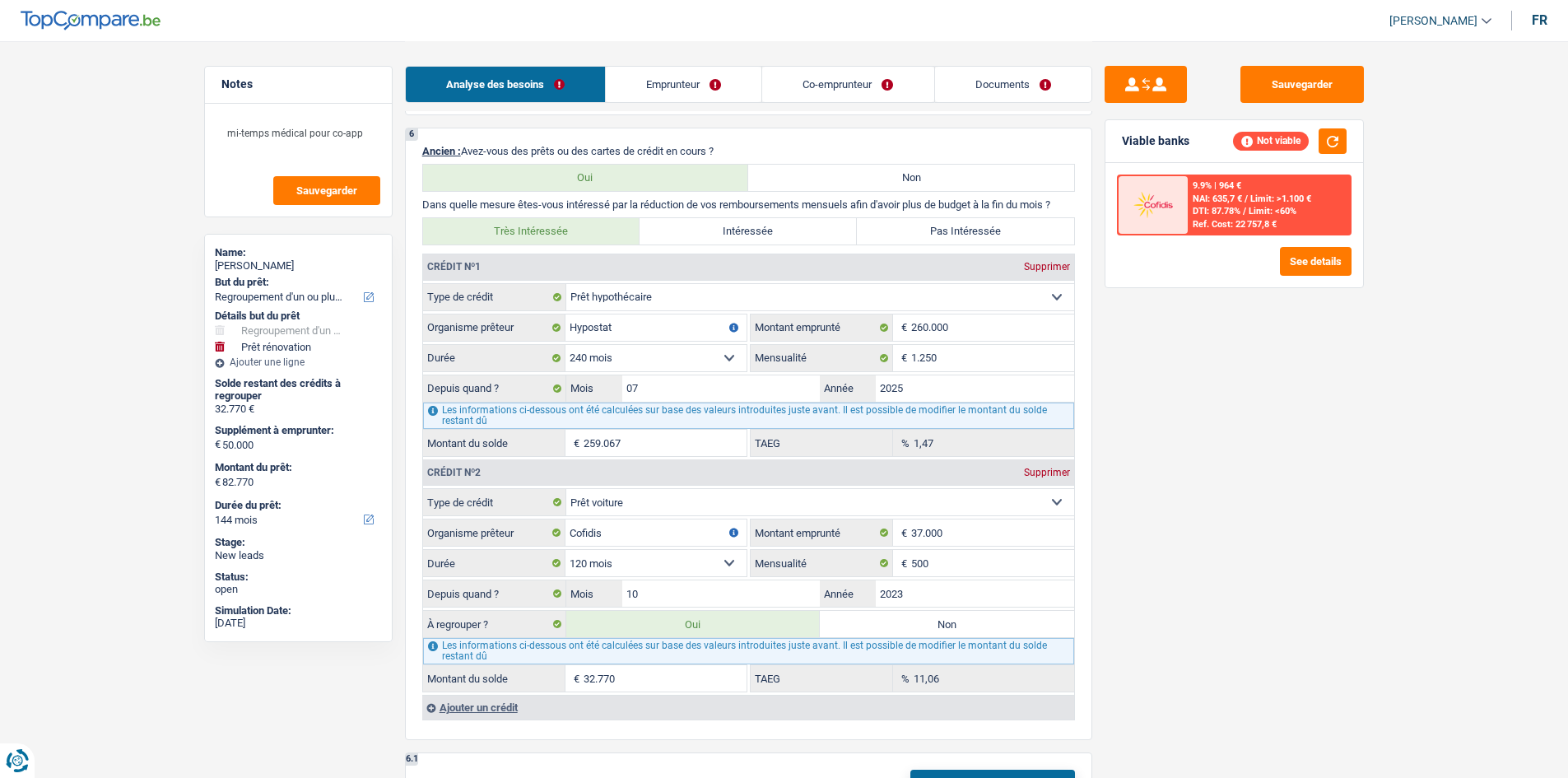
click at [1486, 237] on main "Notes mi-temps médical pour co-app Sauvegarder Name: Afet Ramadani But du prêt:…" at bounding box center [784, 243] width 1568 height 3448
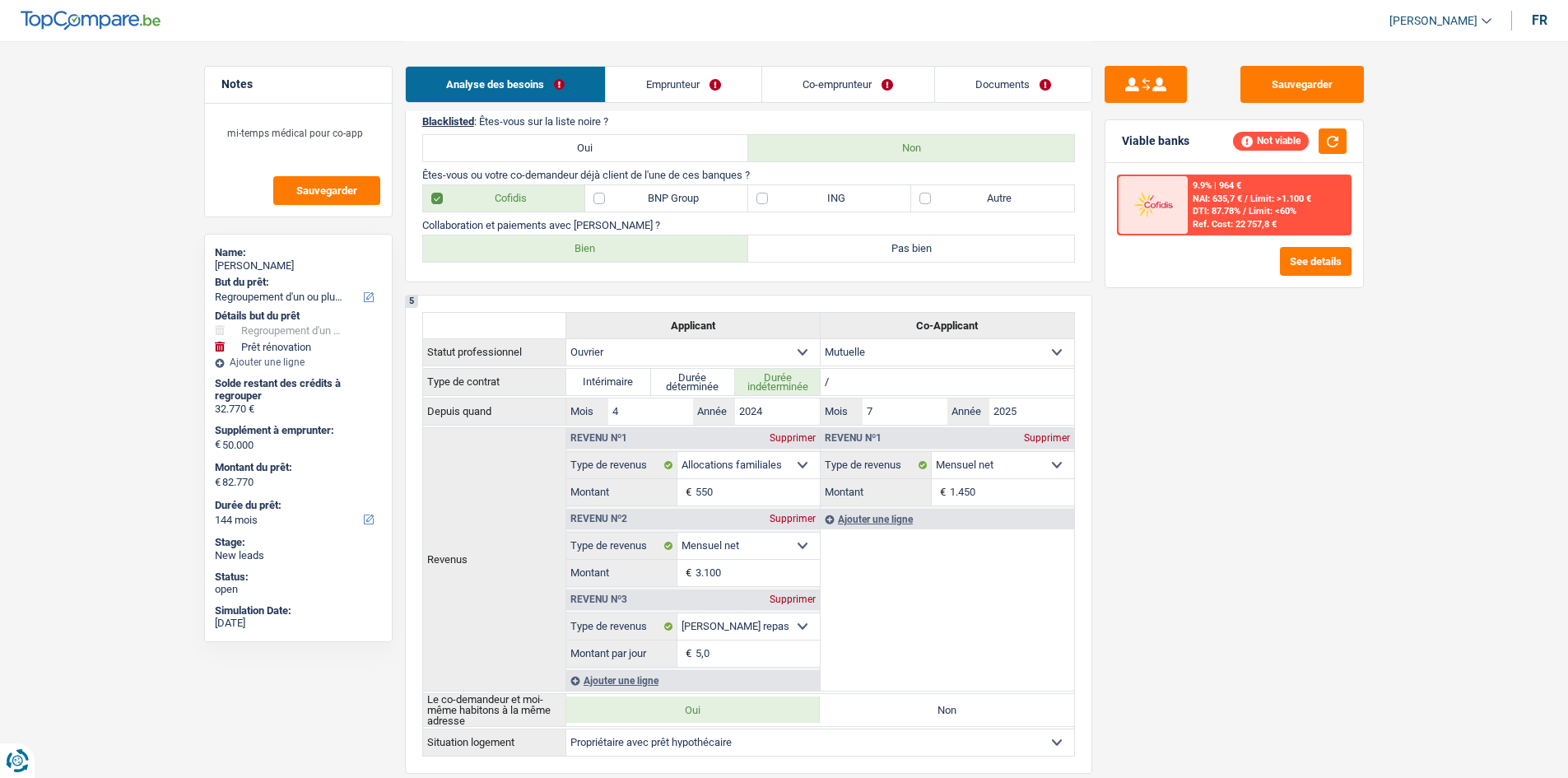
scroll to position [247, 0]
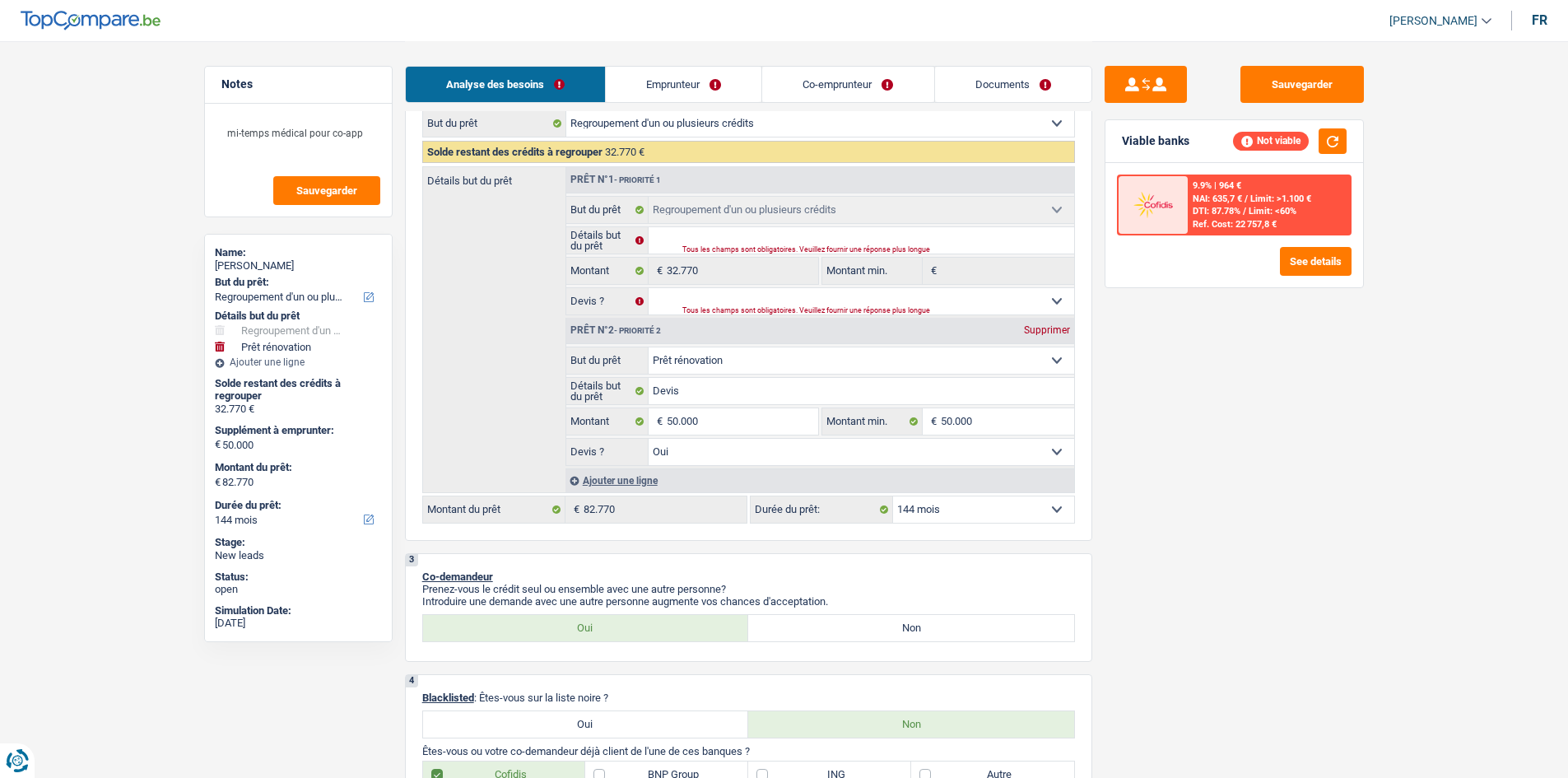
click at [1017, 512] on select "12 mois 18 mois 24 mois 30 mois 36 mois 42 mois 48 mois 60 mois 72 mois 84 mois…" at bounding box center [983, 509] width 181 height 26
select select "120"
click at [893, 496] on select "12 mois 18 mois 24 mois 30 mois 36 mois 42 mois 48 mois 60 mois 72 mois 84 mois…" at bounding box center [983, 509] width 181 height 26
select select "120"
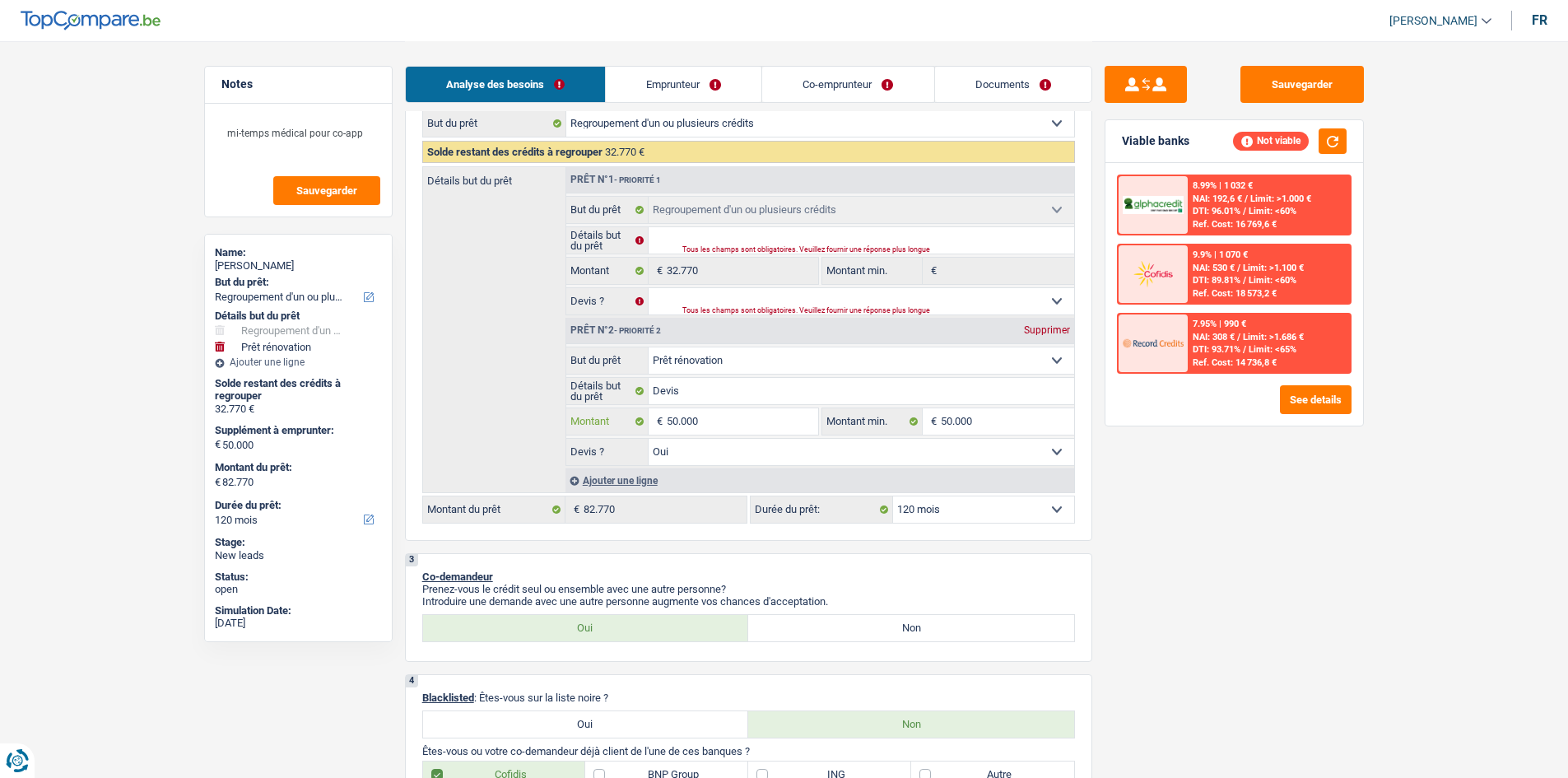
click at [709, 423] on input "50.000" at bounding box center [742, 421] width 151 height 26
type input "3"
type input "35"
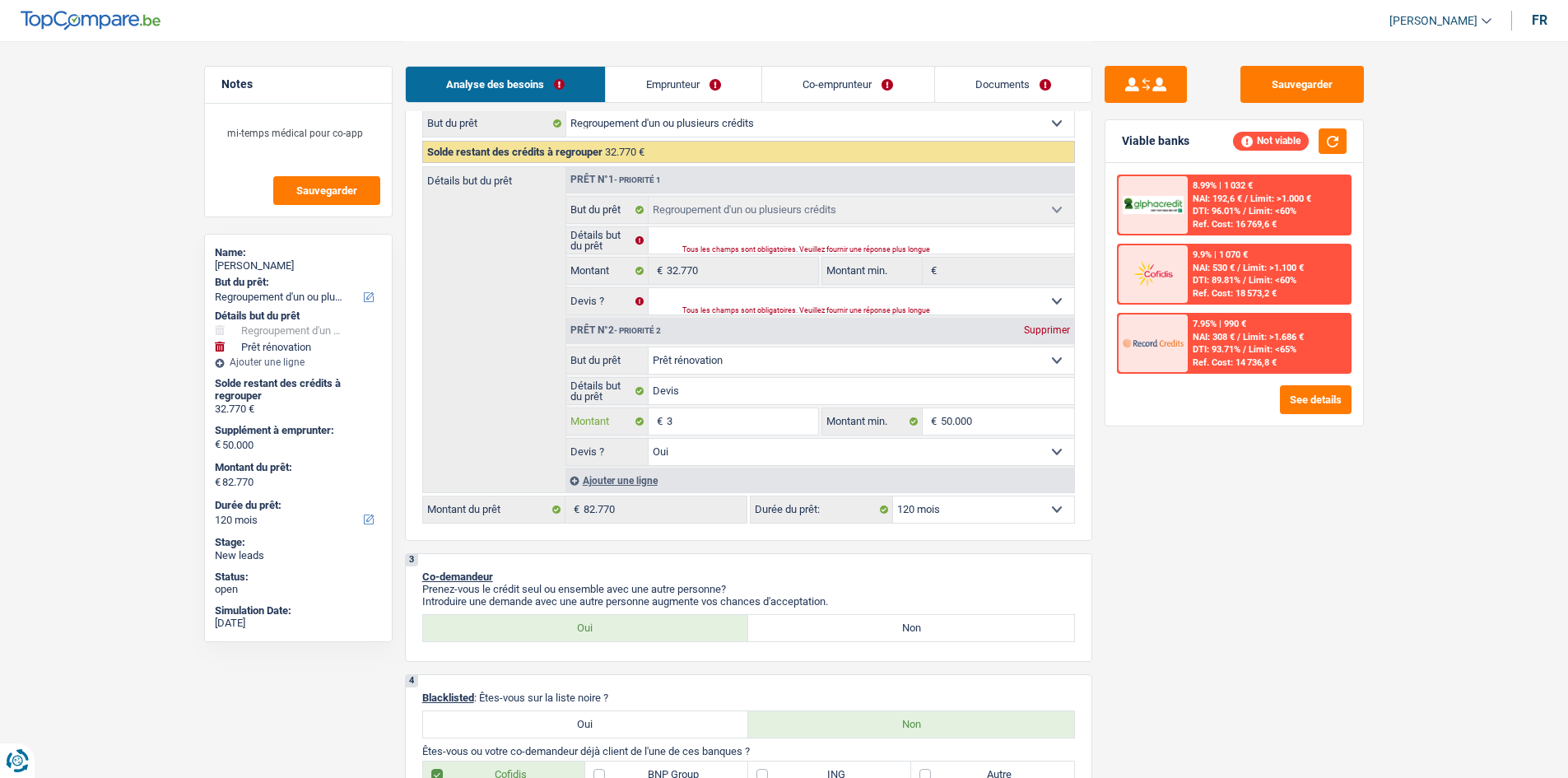
type input "35"
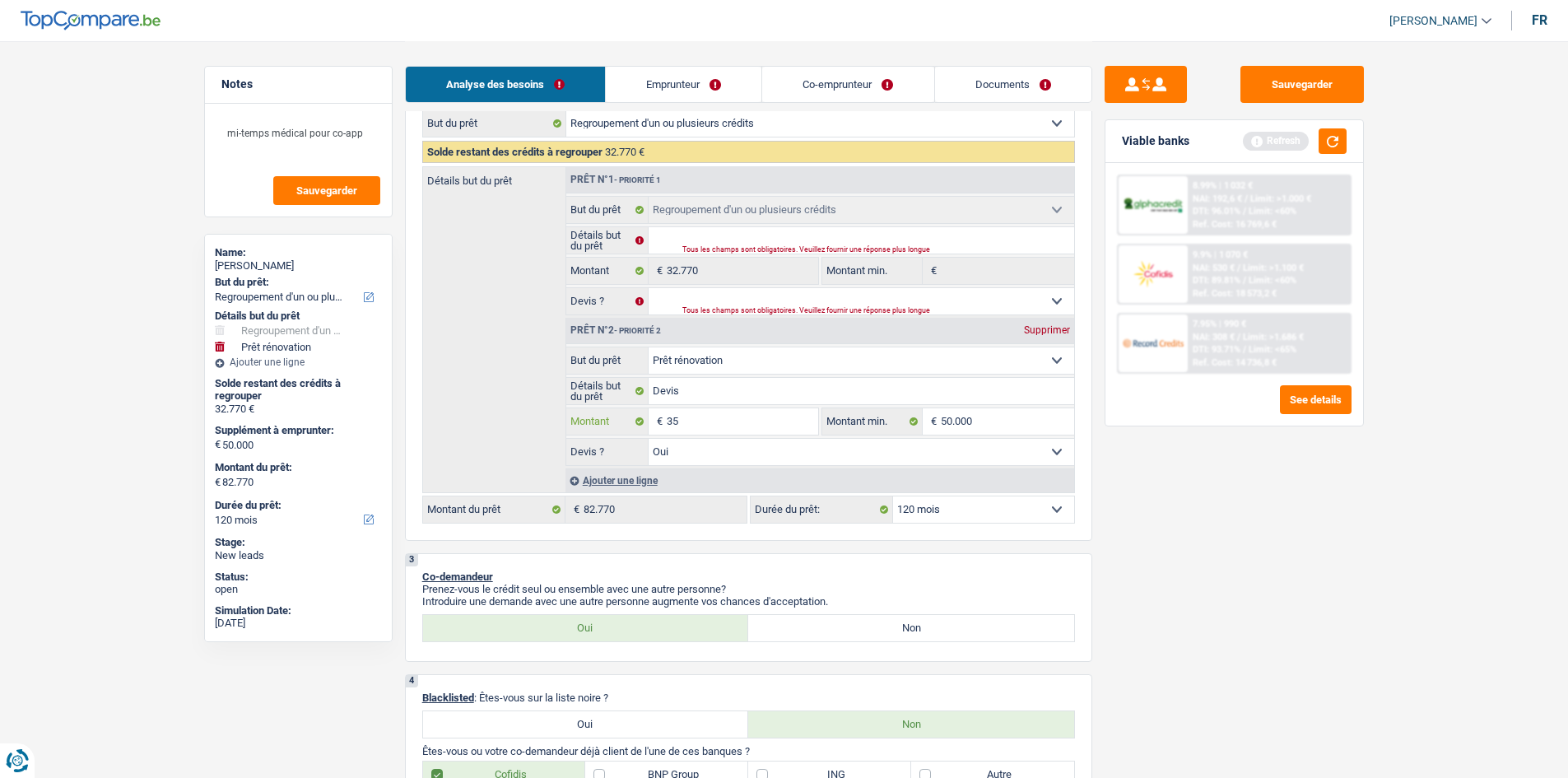
type input "350"
type input "3.500"
type input "35.000"
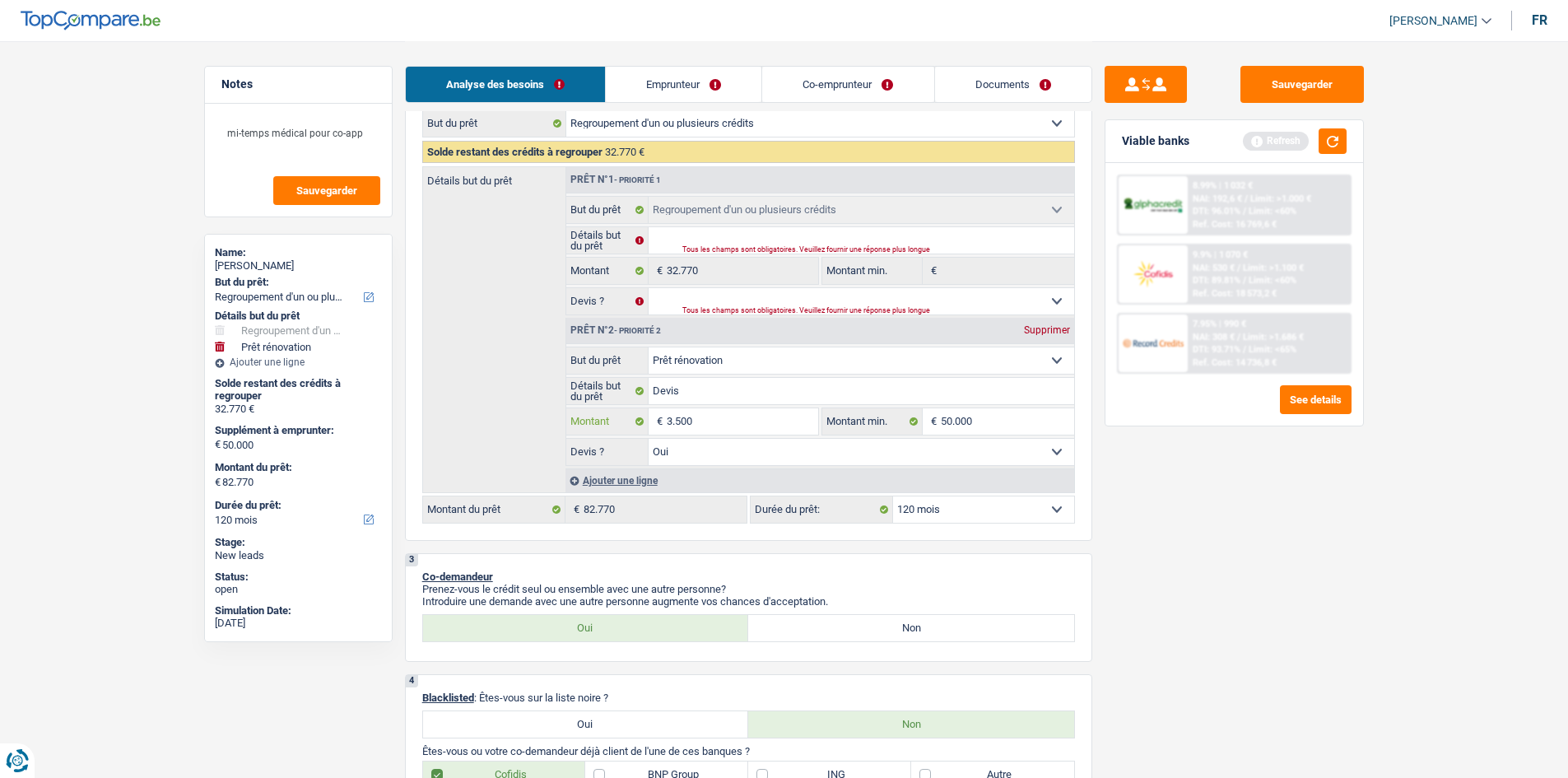
type input "35.000"
select select "144"
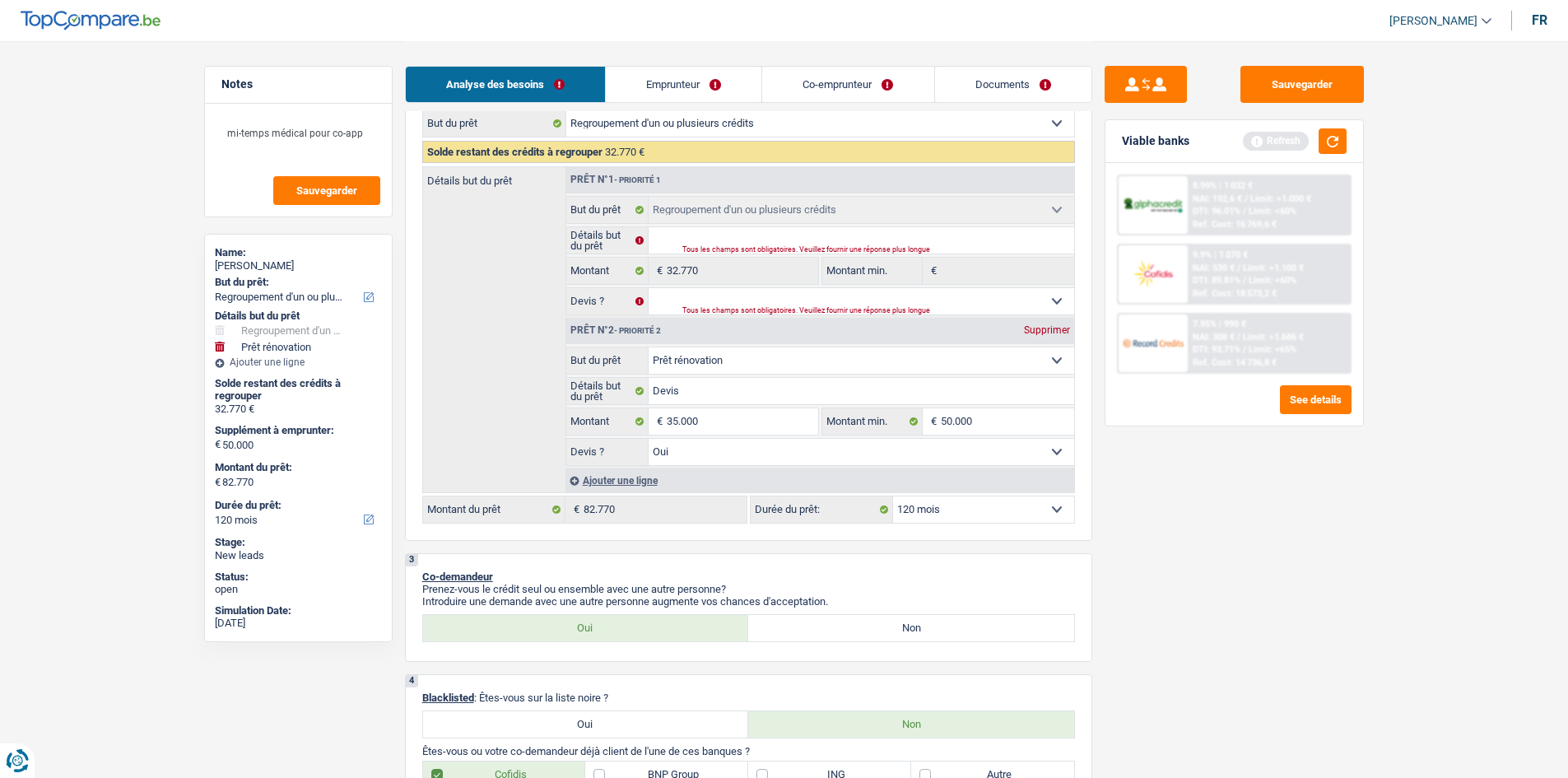
type input "35.000"
type input "67.770"
drag, startPoint x: 1347, startPoint y: 549, endPoint x: 1355, endPoint y: 522, distance: 28.2
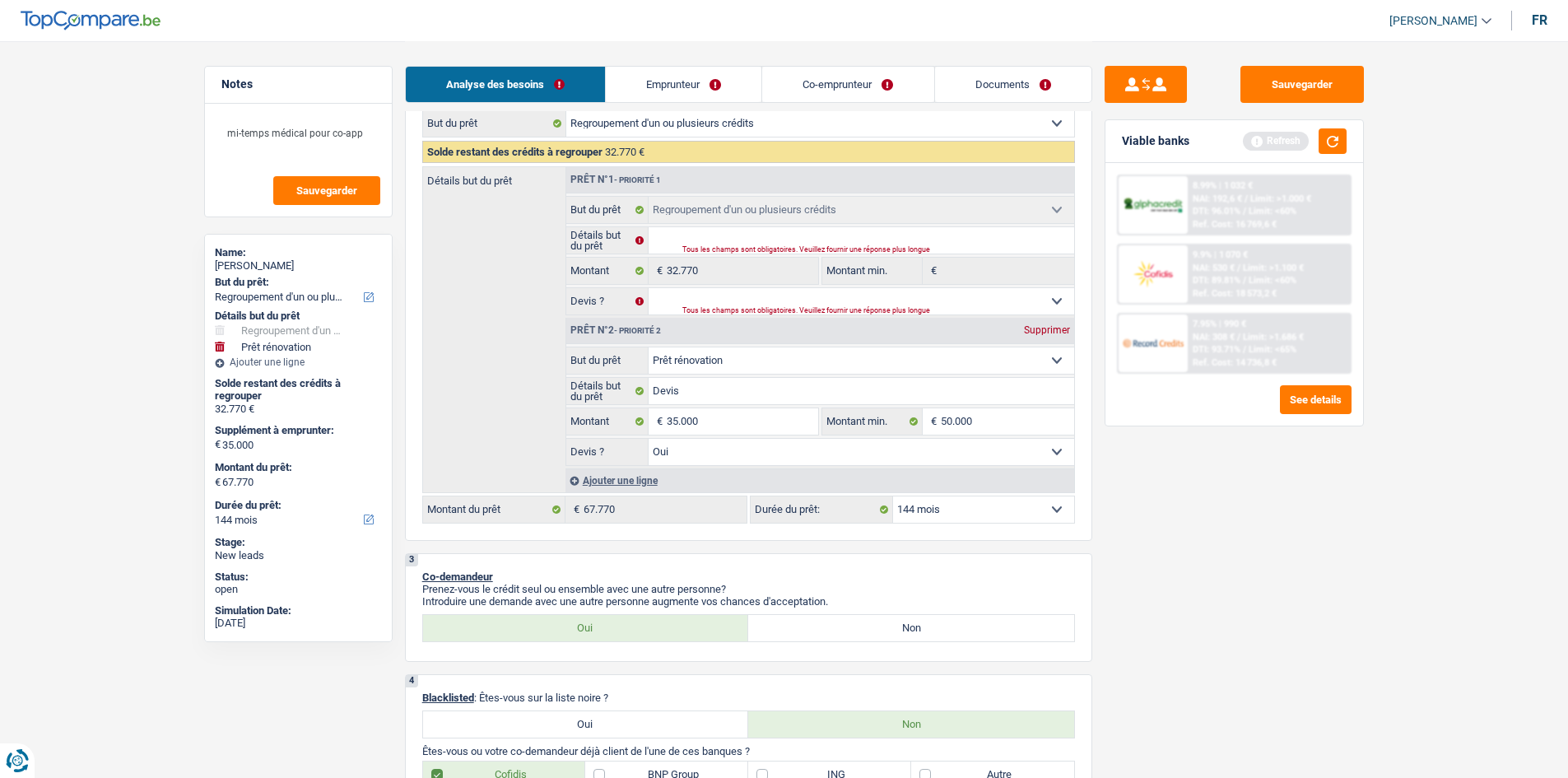
click at [1352, 533] on div "Sauvegarder Viable banks Refresh 8.99% | 1 032 € NAI: 192,6 € / Limit: >1.000 €…" at bounding box center [1234, 408] width 284 height 685
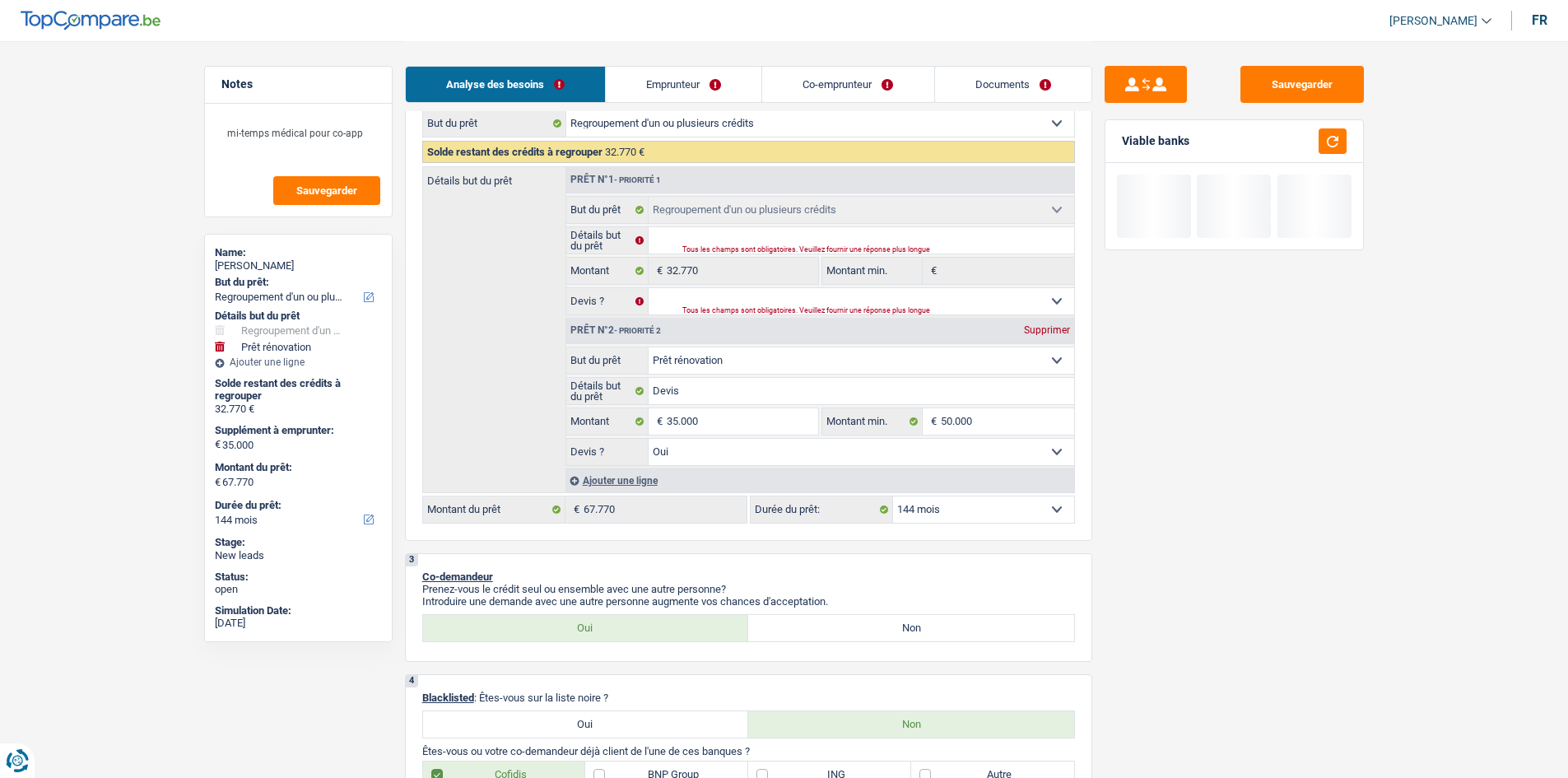
click at [976, 501] on select "12 mois 18 mois 24 mois 30 mois 36 mois 42 mois 48 mois 60 mois 72 mois 84 mois…" at bounding box center [983, 509] width 181 height 26
select select "120"
click at [893, 496] on select "12 mois 18 mois 24 mois 30 mois 36 mois 42 mois 48 mois 60 mois 72 mois 84 mois…" at bounding box center [983, 509] width 181 height 26
select select "120"
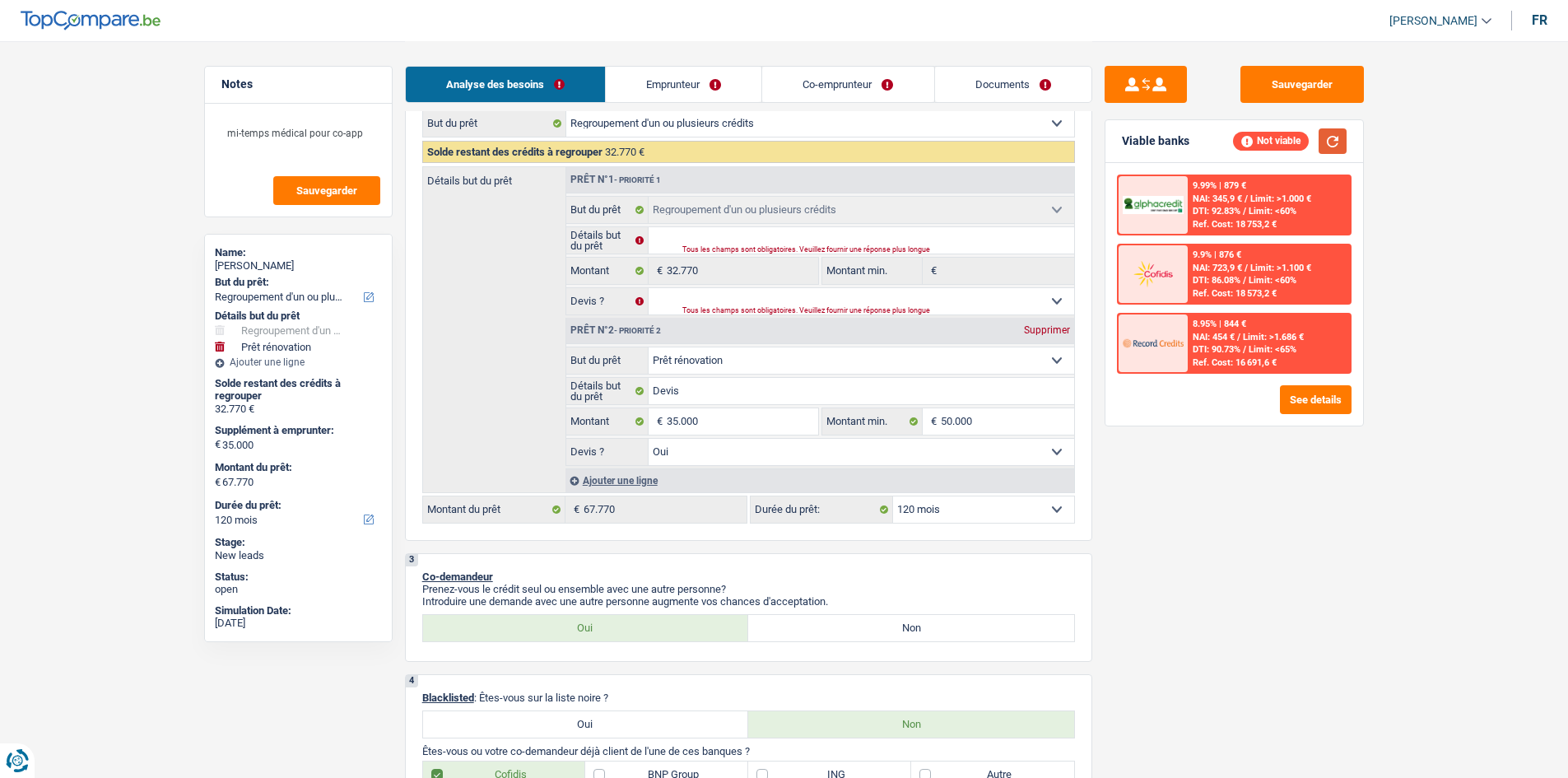
click at [1336, 138] on button "button" at bounding box center [1333, 142] width 28 height 26
click at [747, 424] on input "35.000" at bounding box center [742, 421] width 151 height 26
type input "2"
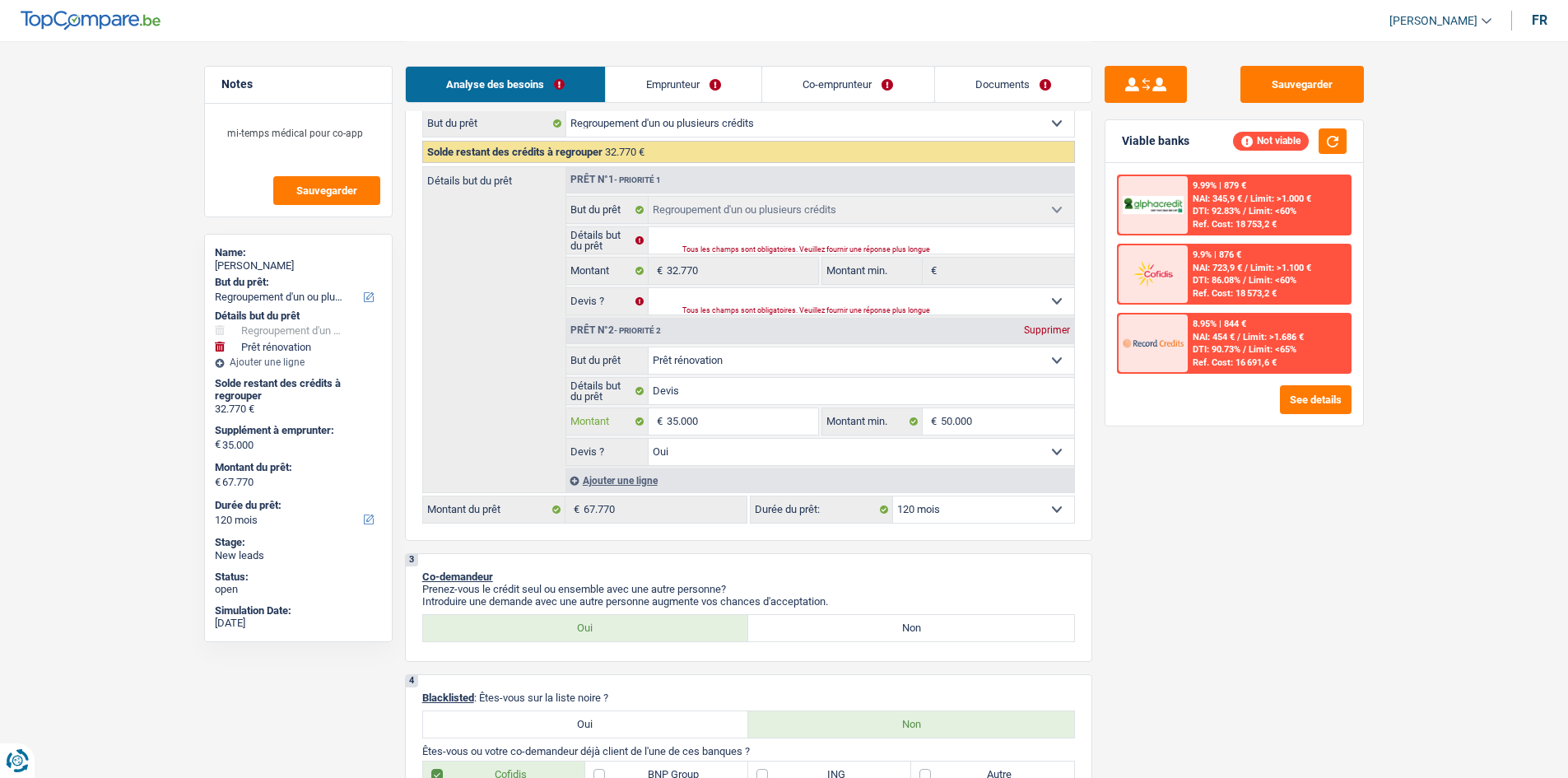
type input "2"
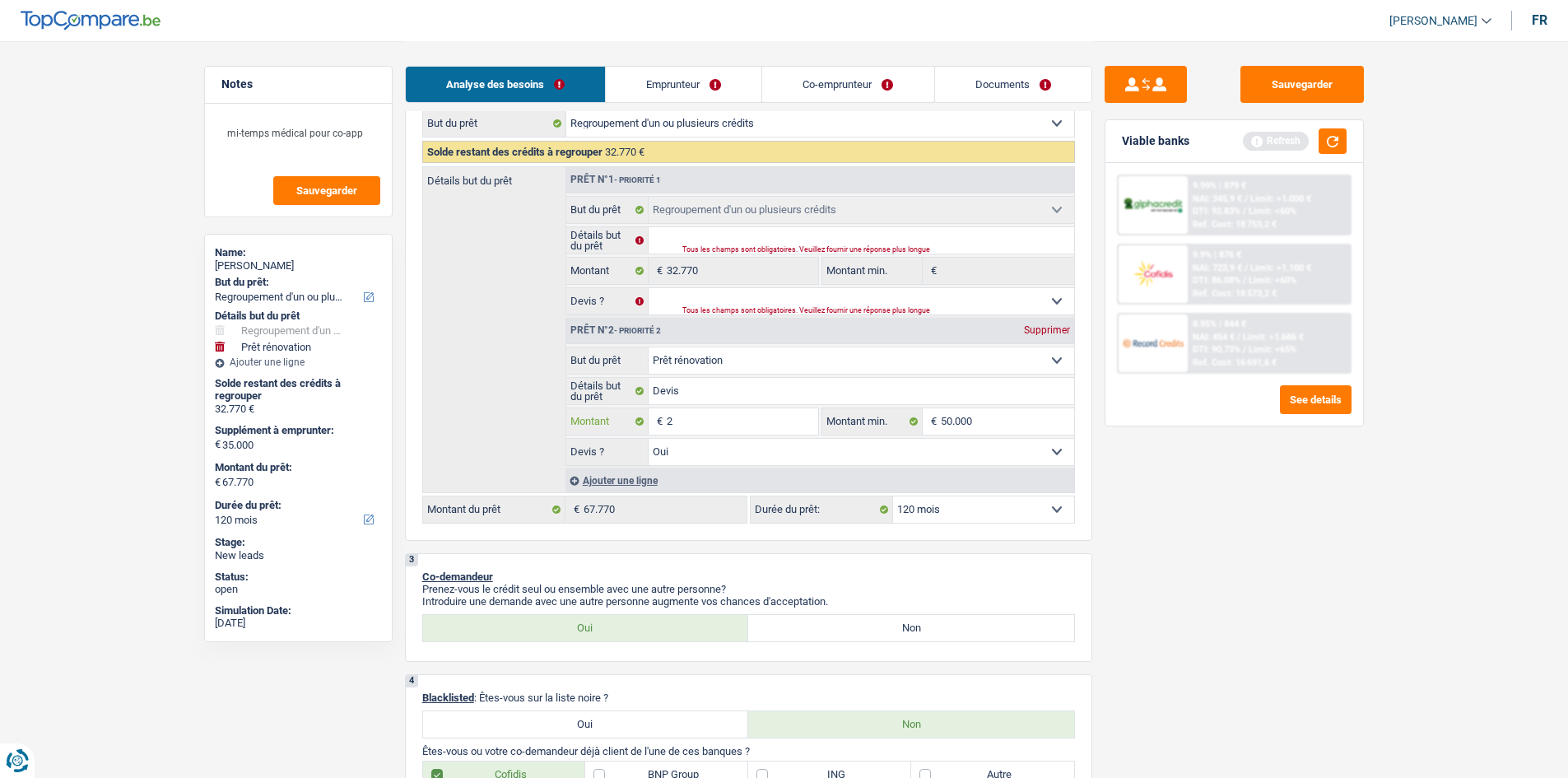
type input "25"
type input "250"
type input "2.500"
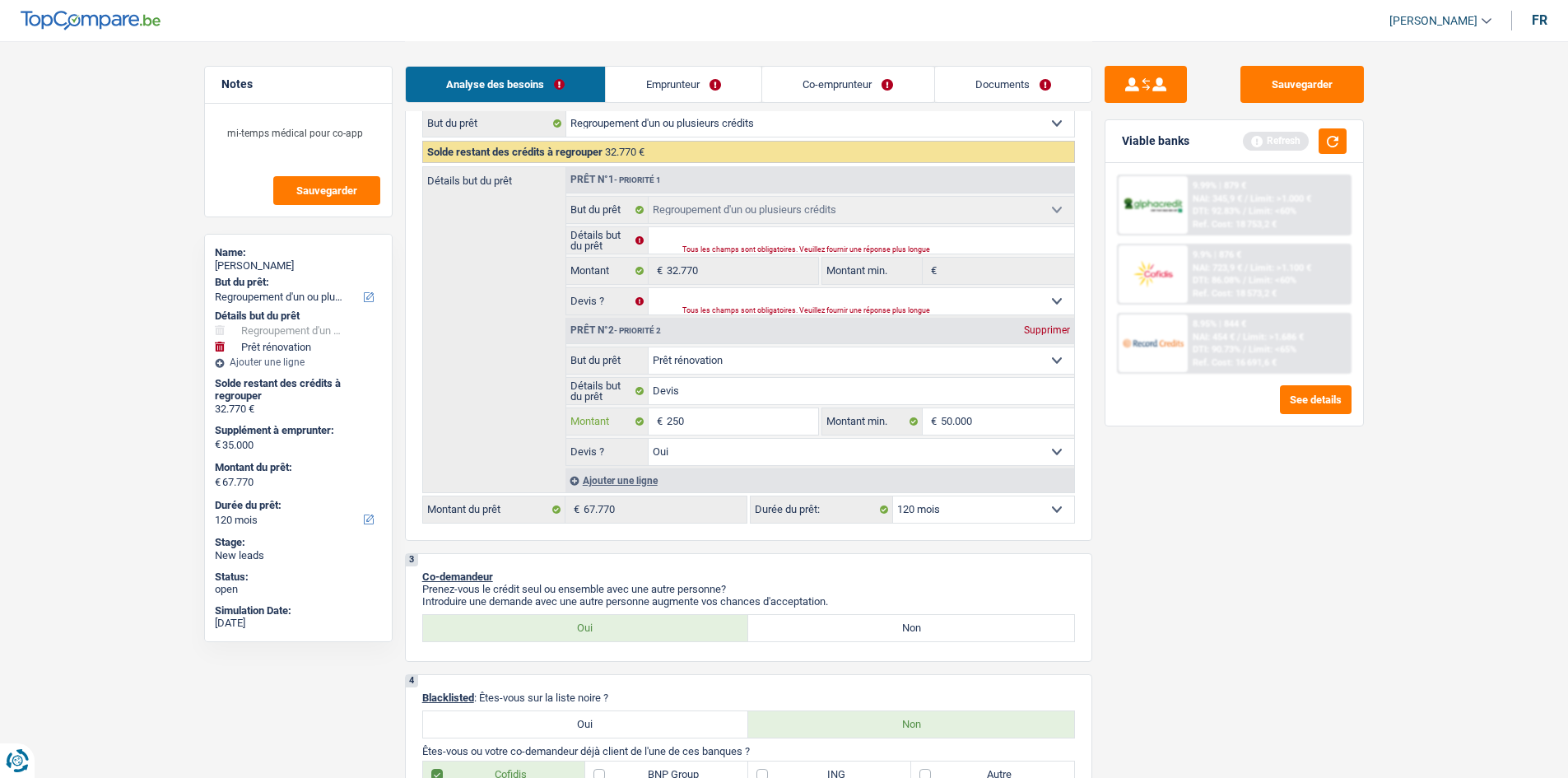
type input "2.500"
type input "25.000"
select select "144"
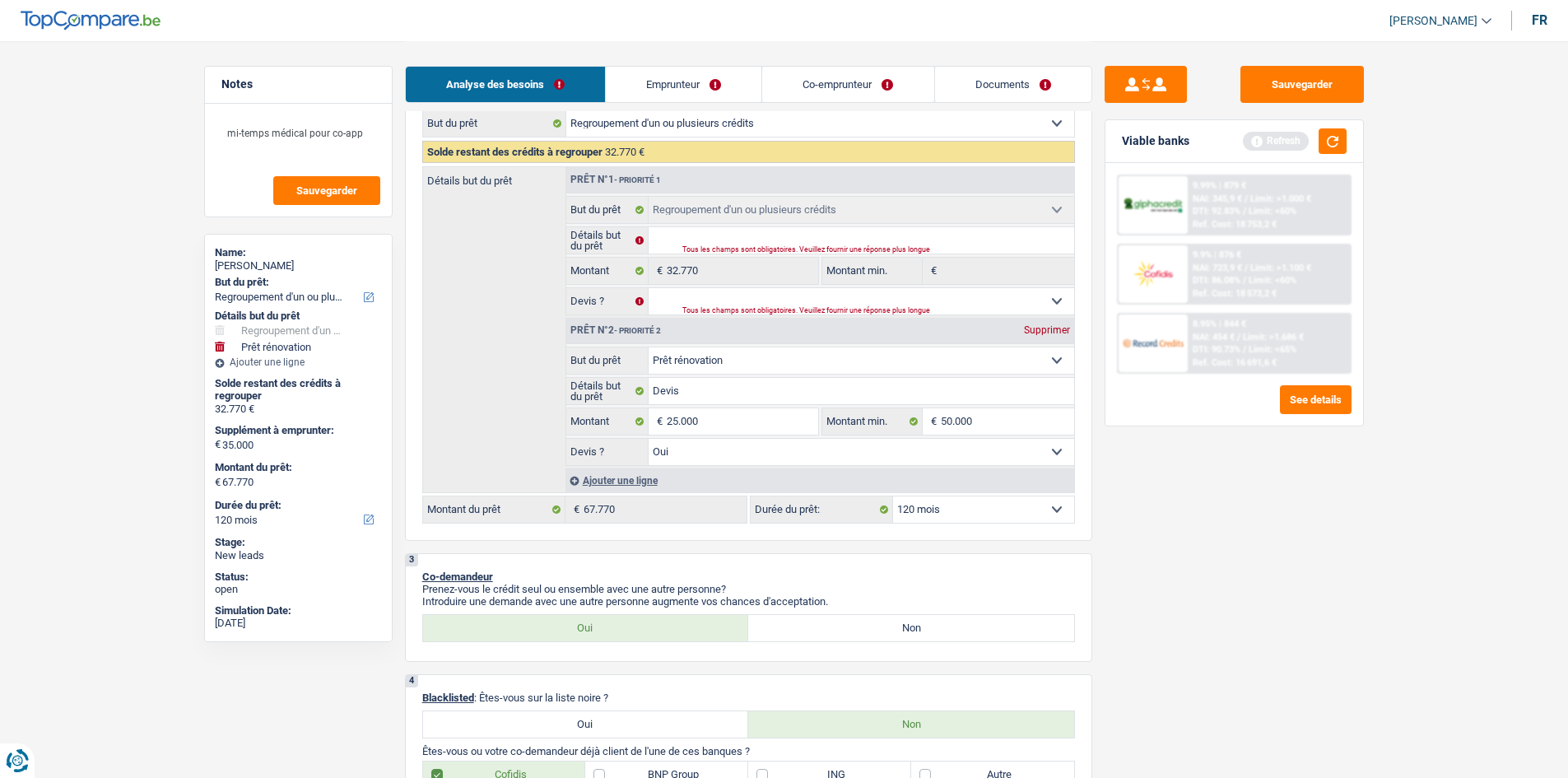
select select "144"
click at [1304, 498] on div "Sauvegarder Viable banks Refresh 9.99% | 879 € NAI: 345,9 € / Limit: >1.000 € D…" at bounding box center [1234, 408] width 284 height 685
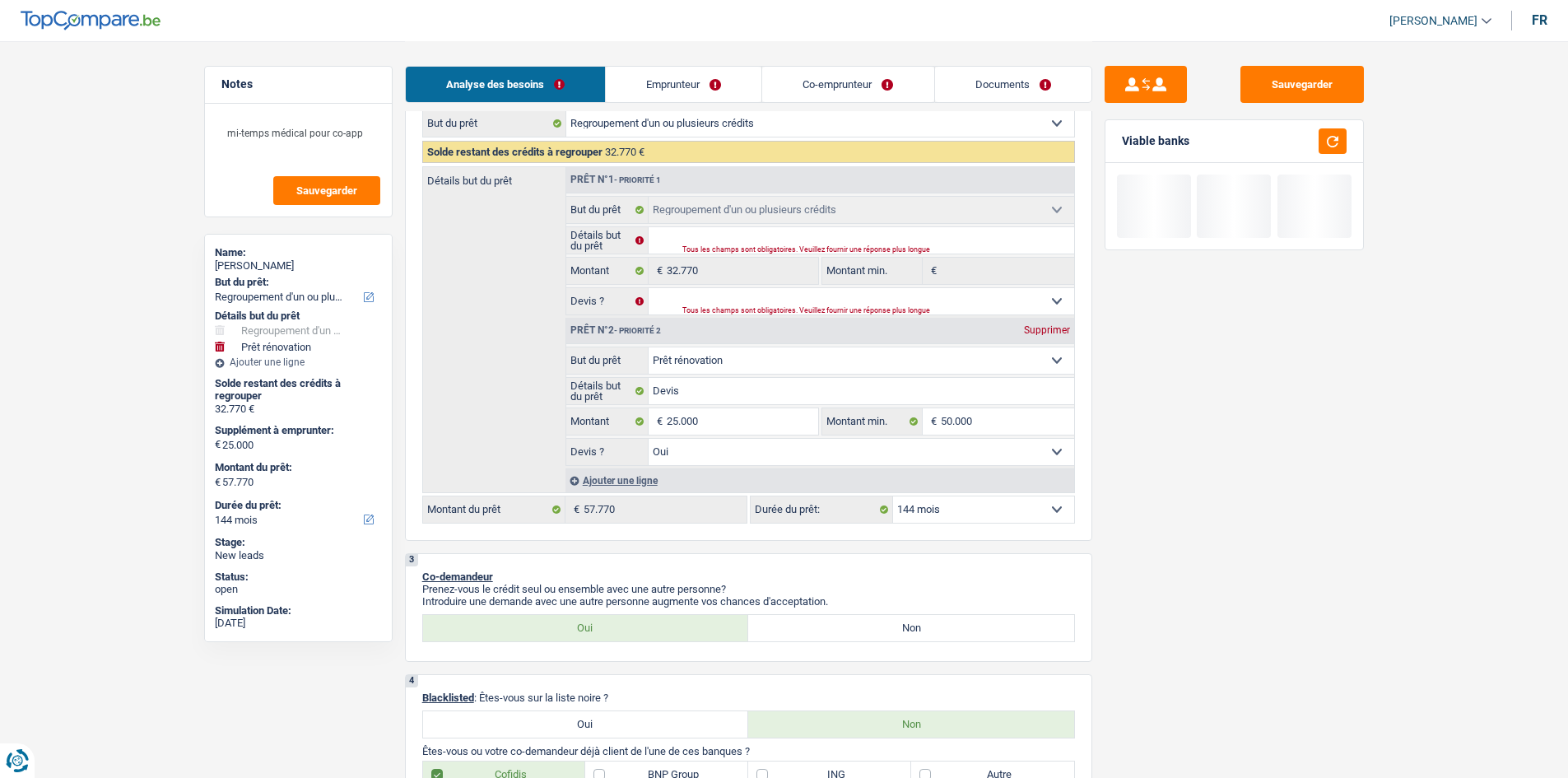
click at [1021, 506] on select "12 mois 18 mois 24 mois 30 mois 36 mois 42 mois 48 mois 60 mois 72 mois 84 mois…" at bounding box center [983, 509] width 181 height 26
click at [893, 496] on select "12 mois 18 mois 24 mois 30 mois 36 mois 42 mois 48 mois 60 mois 72 mois 84 mois…" at bounding box center [983, 509] width 181 height 26
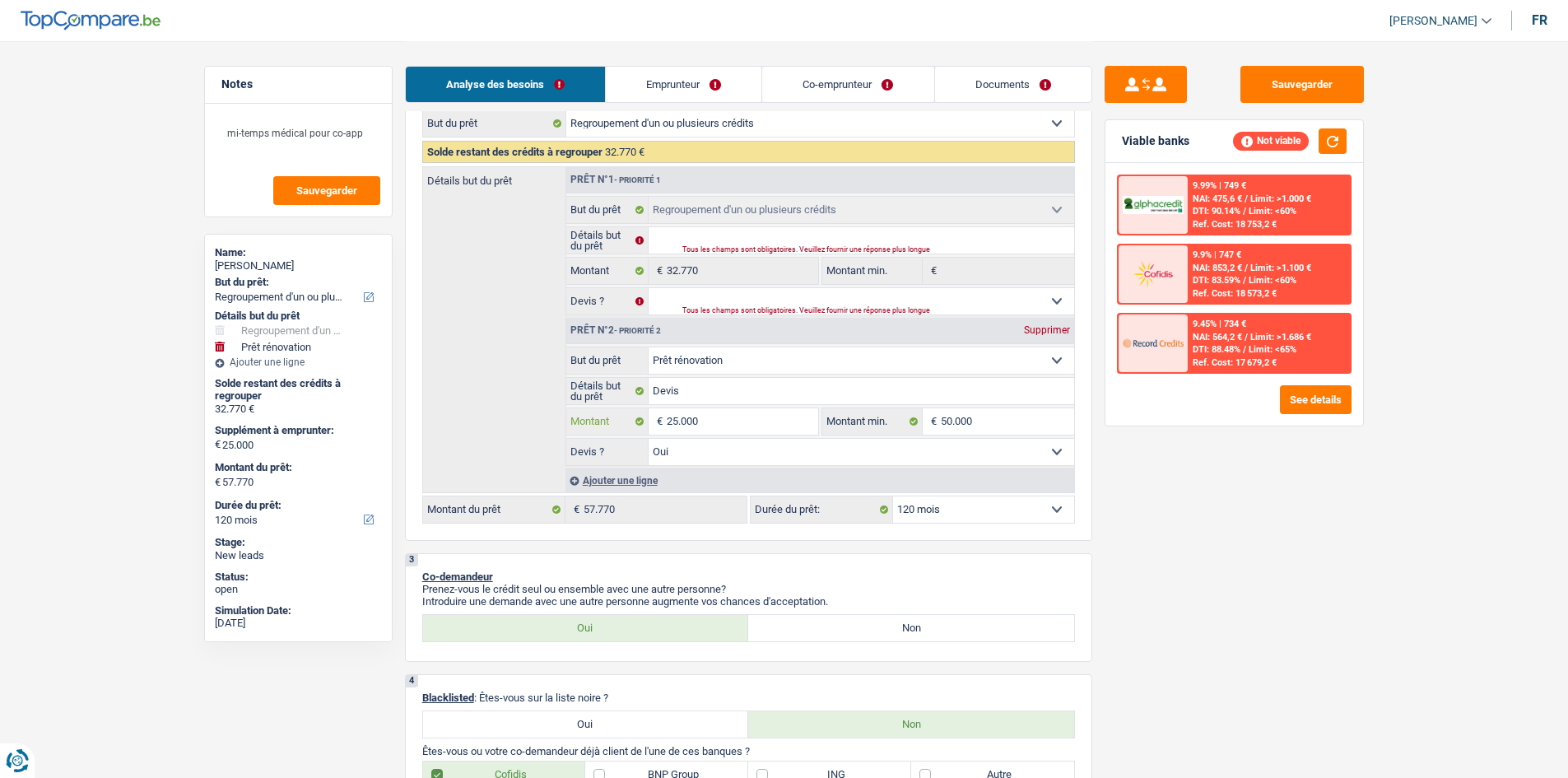
click at [745, 415] on input "25.000" at bounding box center [742, 421] width 151 height 26
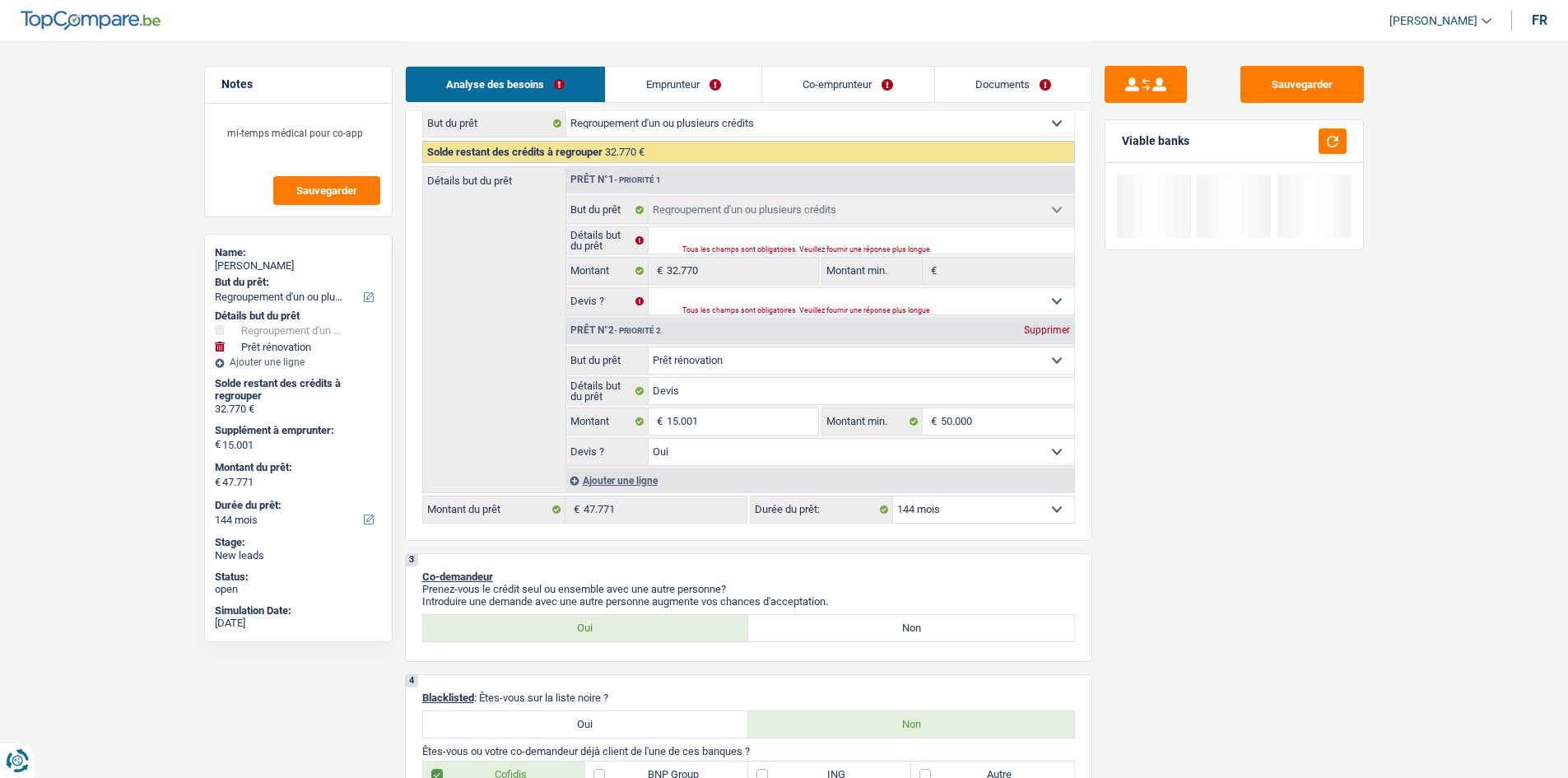
drag, startPoint x: 1311, startPoint y: 505, endPoint x: 1347, endPoint y: 232, distance: 275.4
click at [1315, 496] on div "Sauvegarder Viable banks" at bounding box center [1234, 408] width 284 height 685
click at [1334, 139] on button "button" at bounding box center [1333, 142] width 28 height 26
click at [1005, 498] on select "12 mois 18 mois 24 mois 30 mois 36 mois 42 mois 48 mois 60 mois 72 mois 84 mois…" at bounding box center [983, 509] width 181 height 26
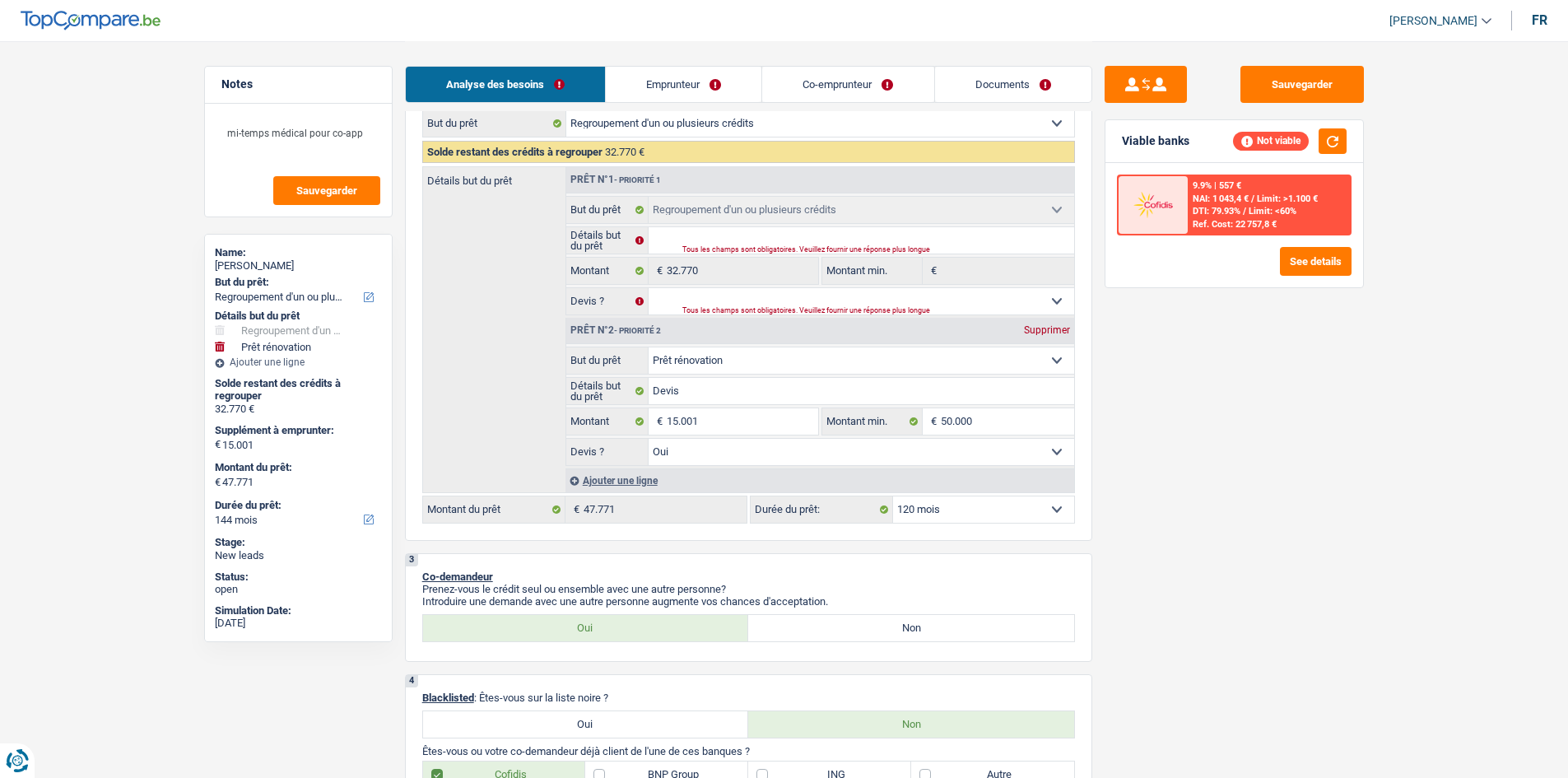
click at [893, 496] on select "12 mois 18 mois 24 mois 30 mois 36 mois 42 mois 48 mois 60 mois 72 mois 84 mois…" at bounding box center [983, 509] width 181 height 26
click at [1335, 131] on button "button" at bounding box center [1333, 142] width 28 height 26
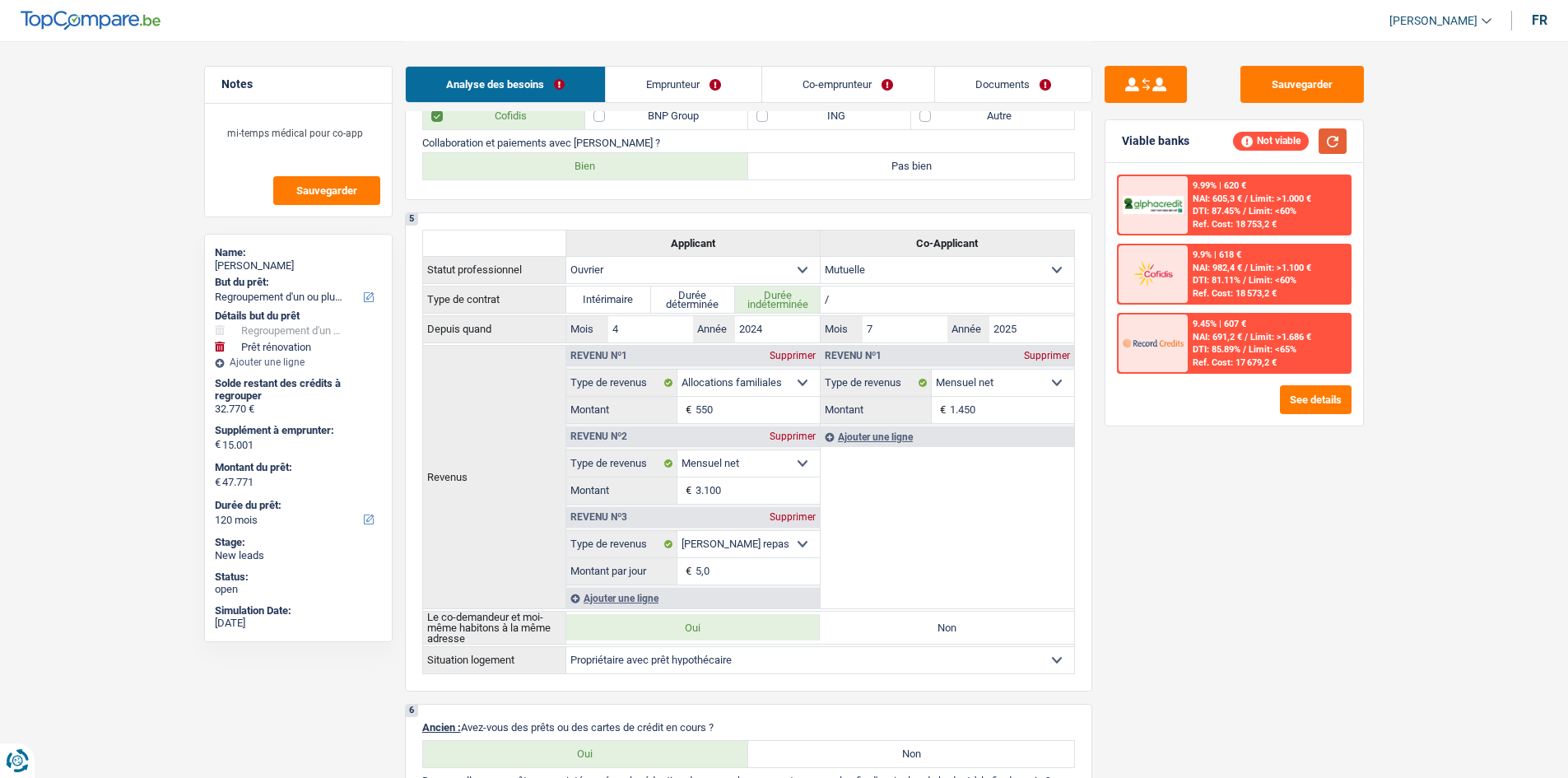
scroll to position [1481, 0]
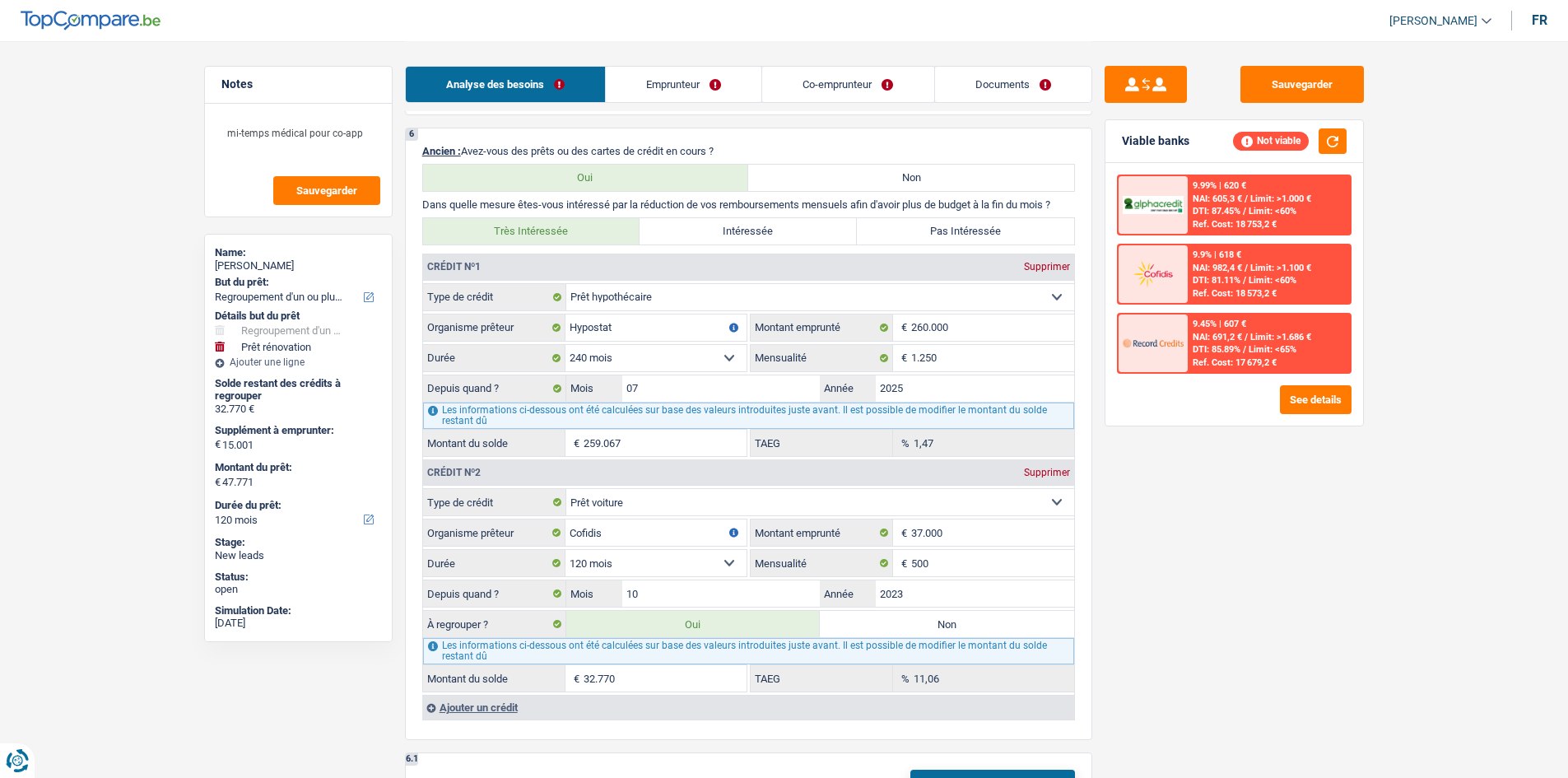
click at [660, 85] on link "Emprunteur" at bounding box center [684, 84] width 156 height 35
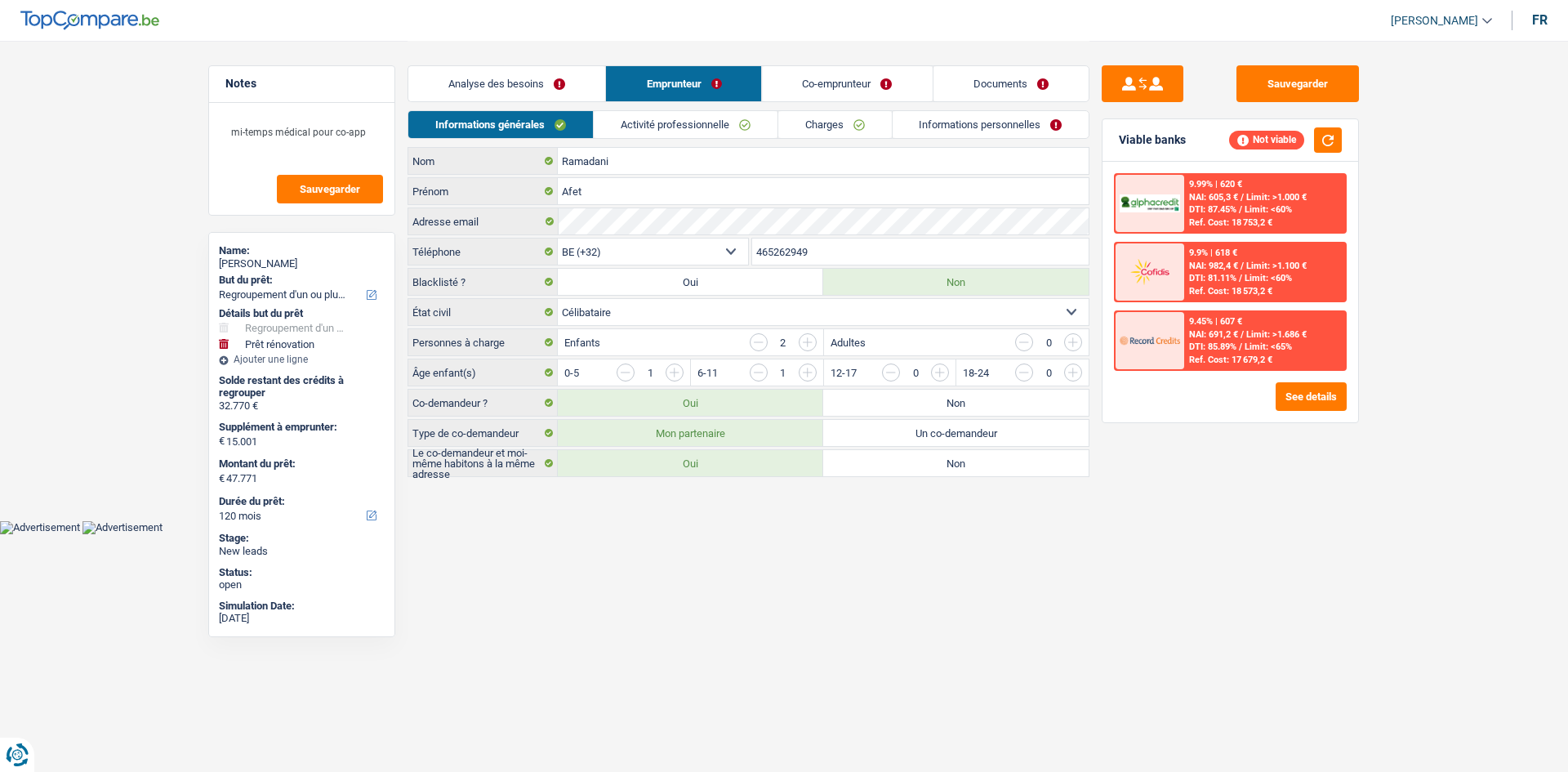
click at [669, 129] on link "Activité professionnelle" at bounding box center [686, 124] width 184 height 27
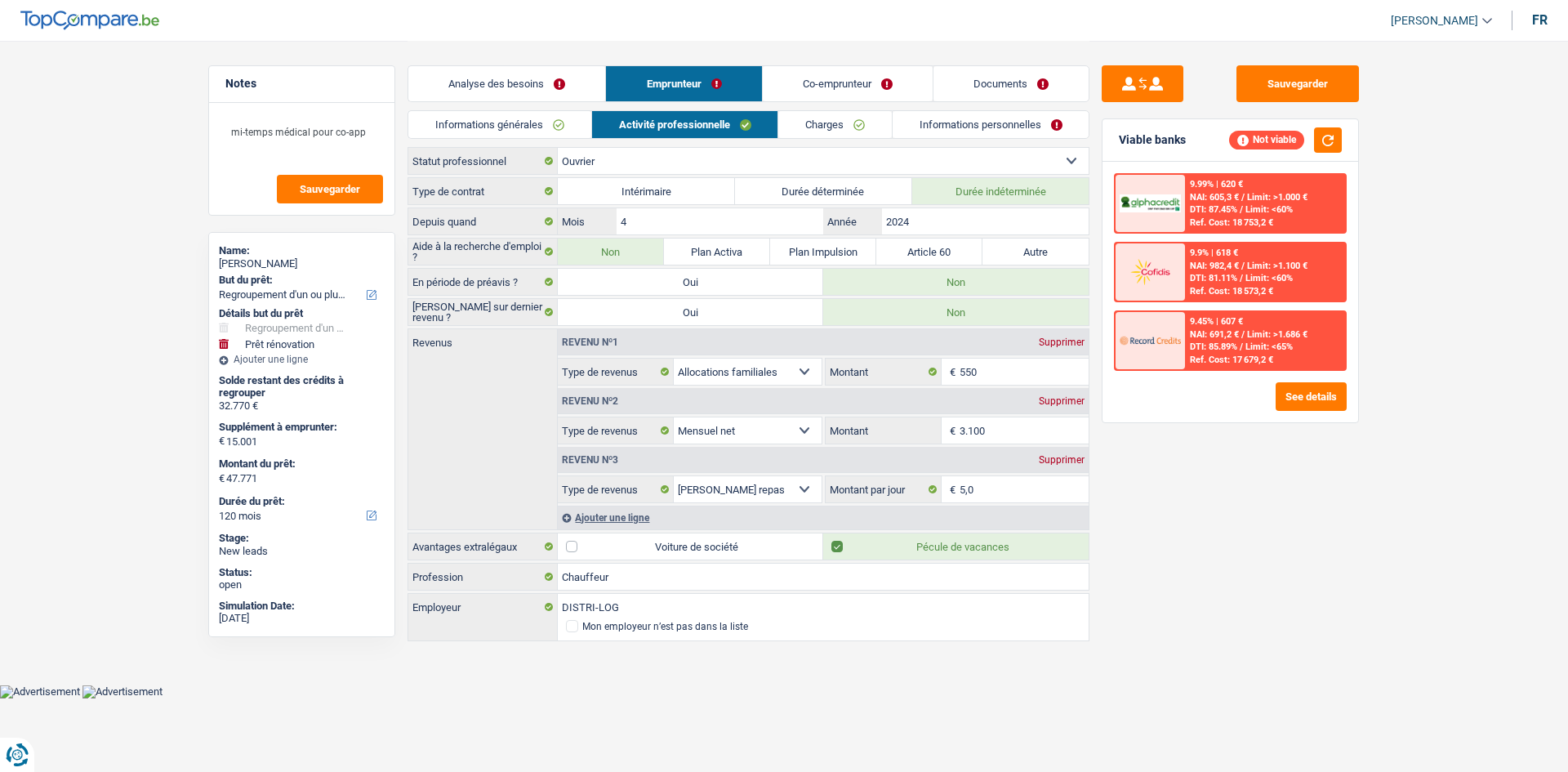
click at [1358, 556] on div "Sauvegarder Viable banks Not viable 9.99% | 620 € NAI: 605,3 € / Limit: >1.000 …" at bounding box center [1230, 405] width 281 height 680
click at [840, 73] on link "Co-emprunteur" at bounding box center [847, 84] width 170 height 35
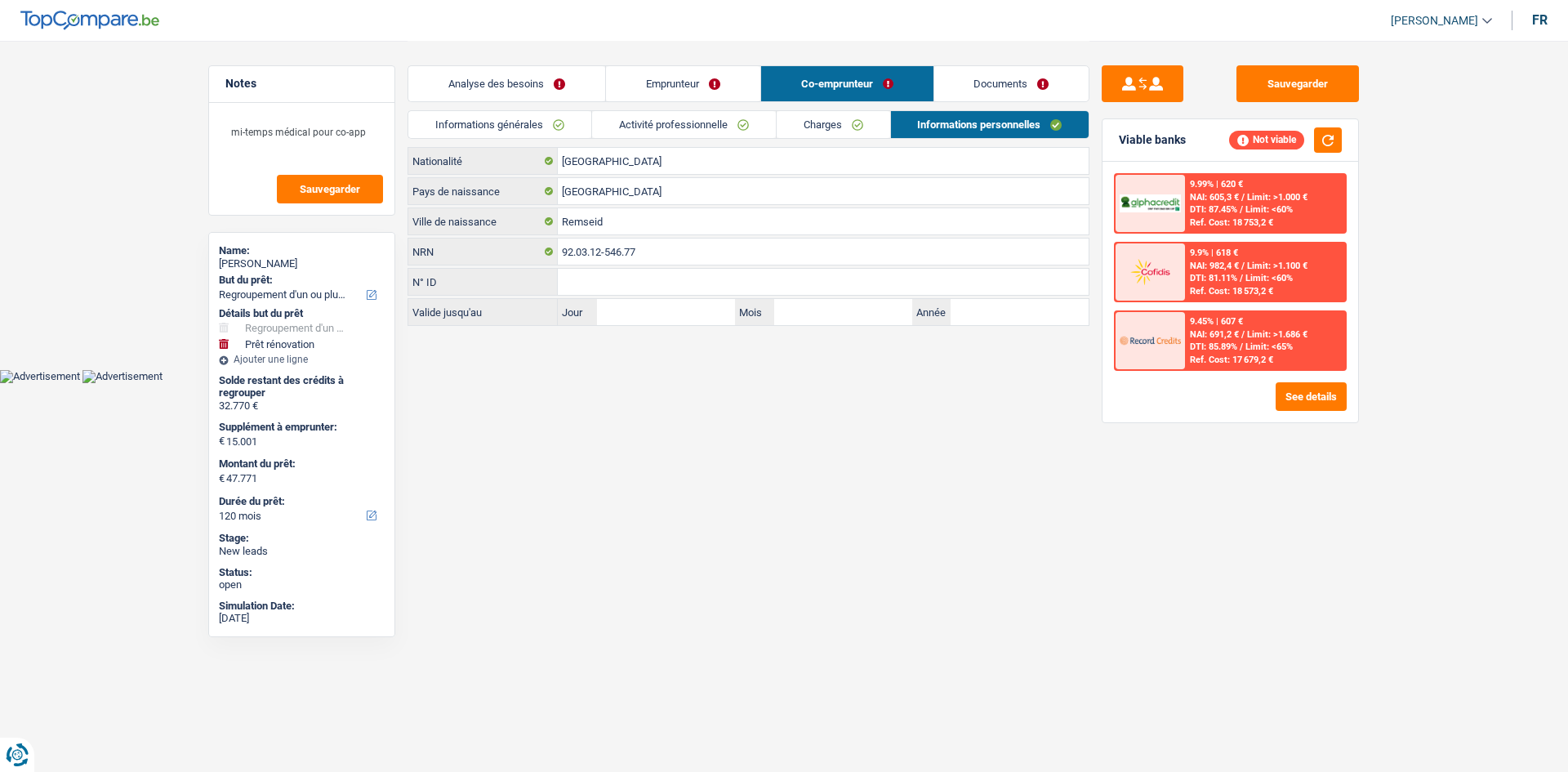
click at [721, 120] on link "Activité professionnelle" at bounding box center [684, 124] width 184 height 27
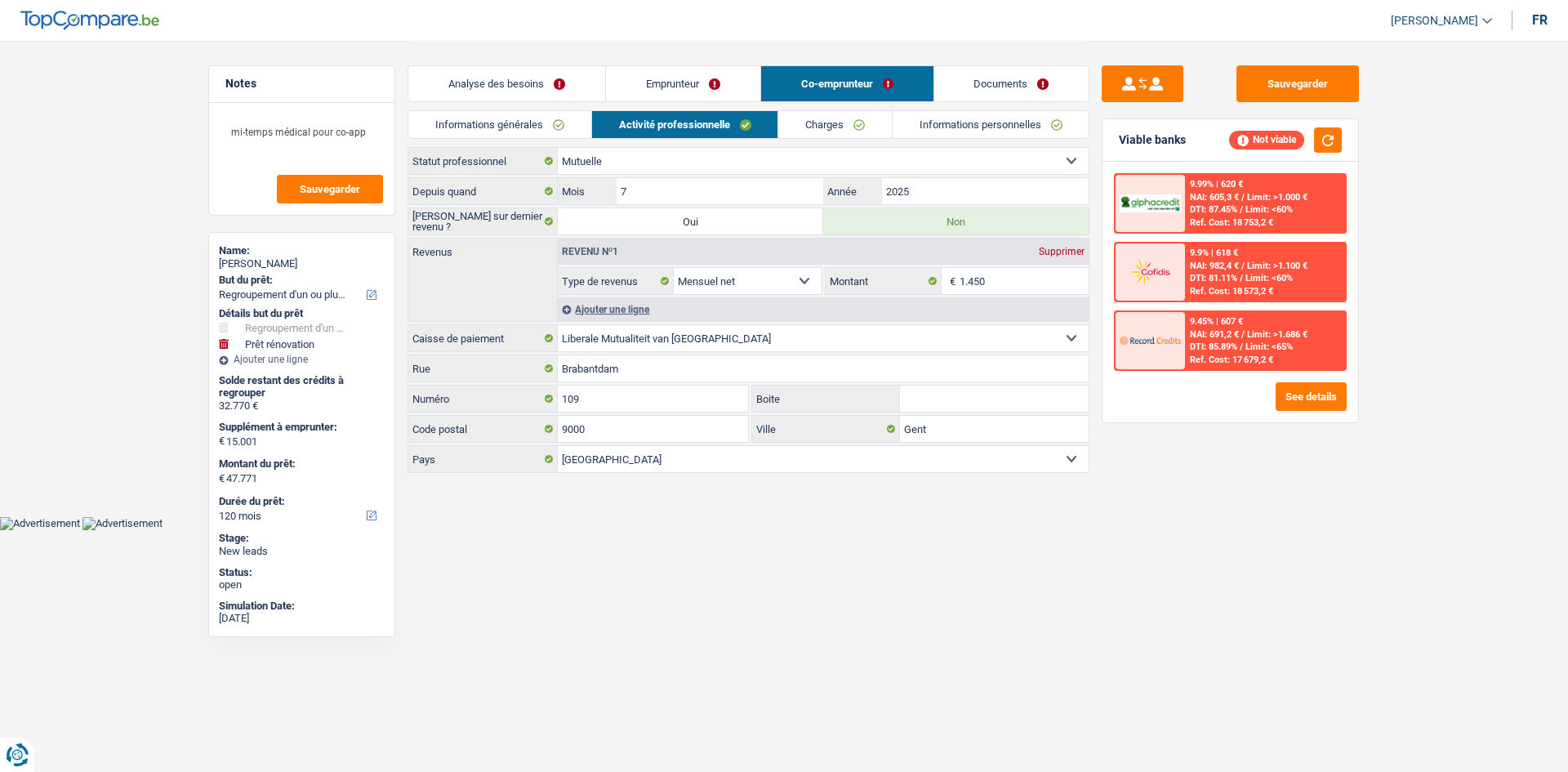
click at [630, 307] on div "Ajouter une ligne" at bounding box center [823, 309] width 530 height 24
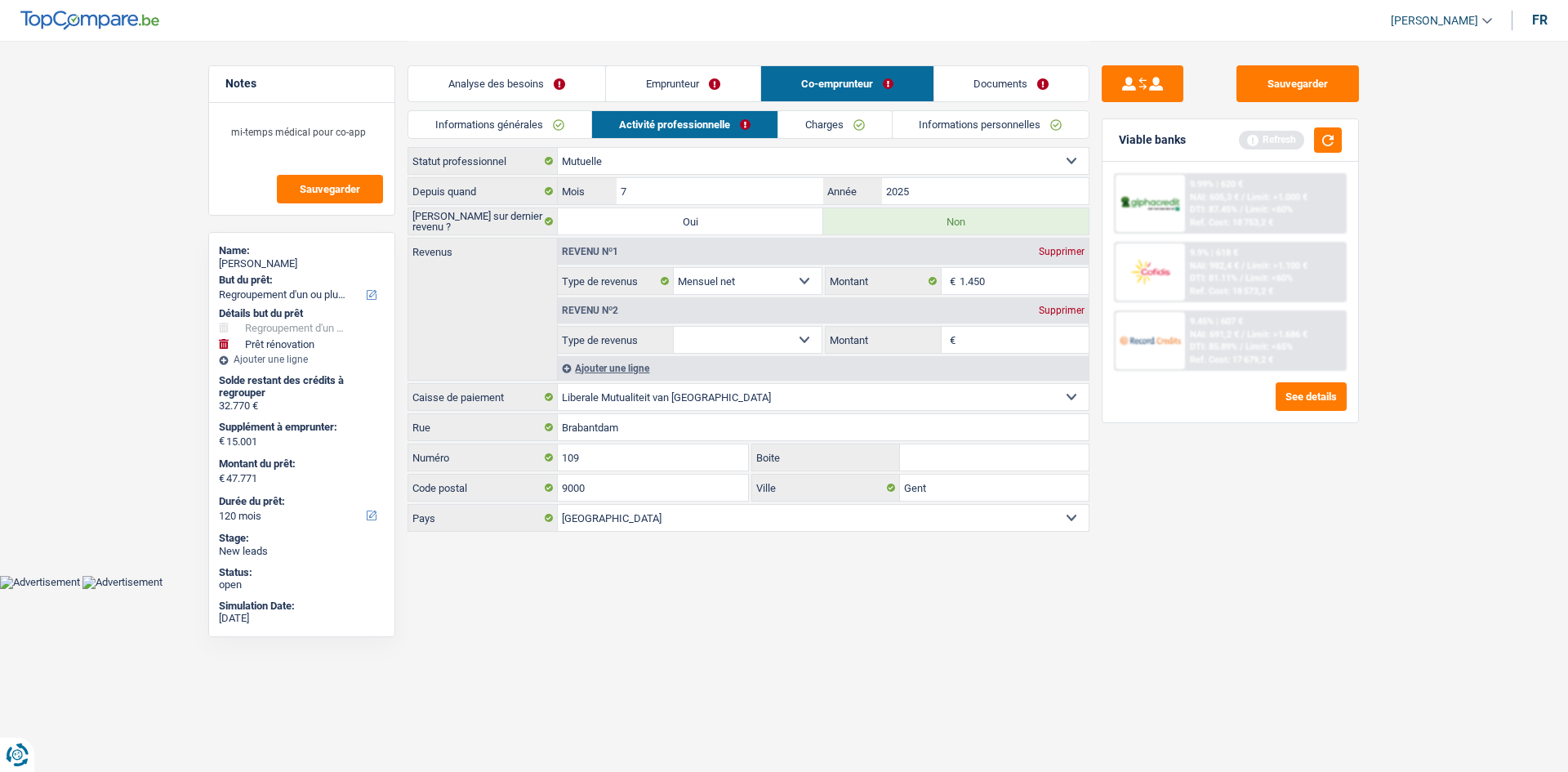
click at [793, 339] on select "Allocation d'handicap Allocations chômage Allocations familiales Chèques repas …" at bounding box center [747, 339] width 148 height 26
click at [674, 326] on select "Allocation d'handicap Allocations chômage Allocations familiales Chèques repas …" at bounding box center [747, 339] width 148 height 26
click at [1006, 347] on input "Montant" at bounding box center [1024, 339] width 130 height 26
drag, startPoint x: 1238, startPoint y: 521, endPoint x: 1270, endPoint y: 478, distance: 53.6
click at [1244, 516] on div "Sauvegarder Viable banks Refresh 9.99% | 620 € NAI: 605,3 € / Limit: >1.000 € D…" at bounding box center [1230, 405] width 281 height 680
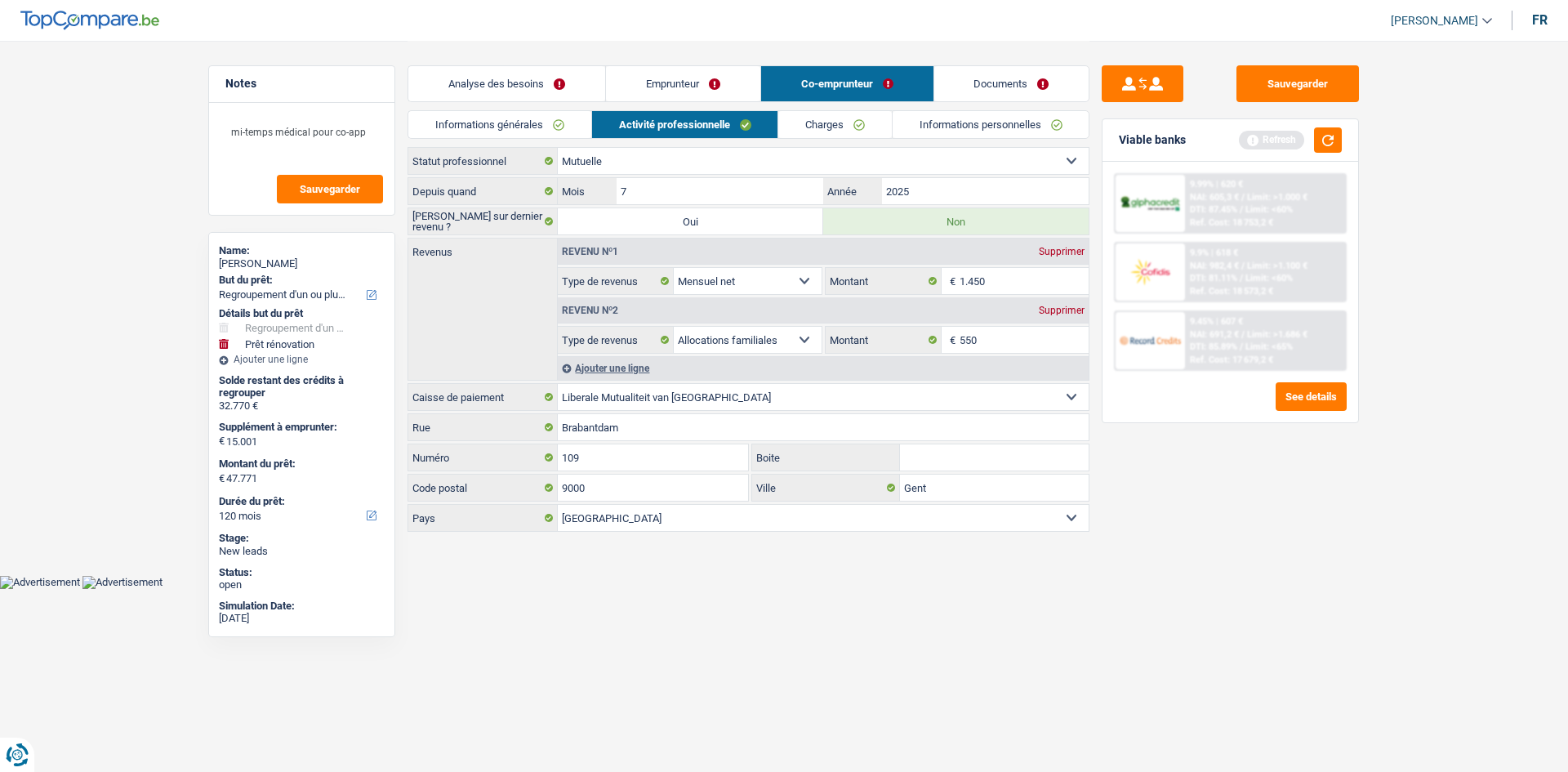
click at [1327, 127] on div "Viable banks Refresh" at bounding box center [1230, 141] width 256 height 42
click at [1338, 140] on button "button" at bounding box center [1327, 141] width 28 height 26
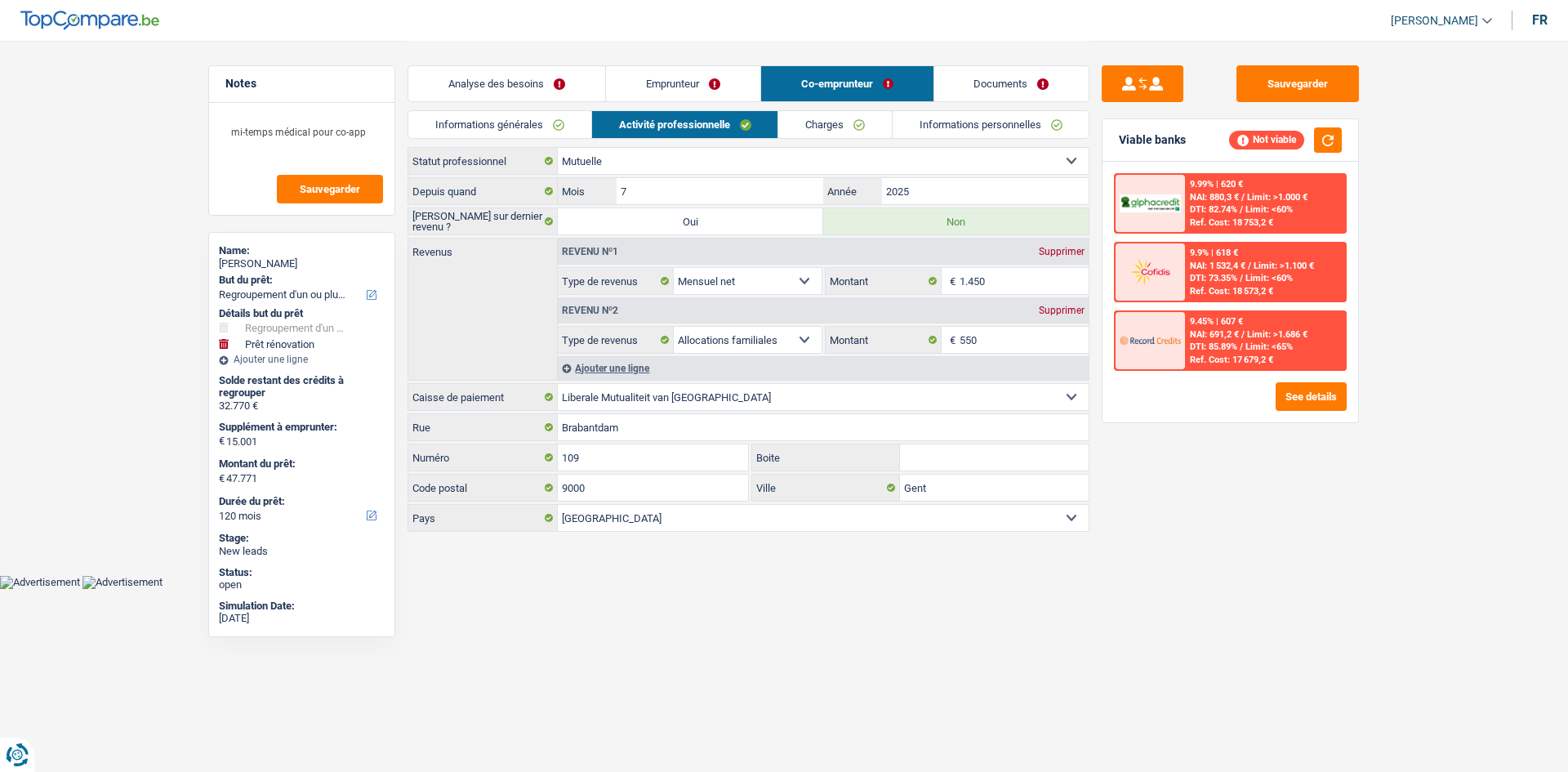
click at [558, 85] on link "Analyse des besoins" at bounding box center [506, 84] width 197 height 35
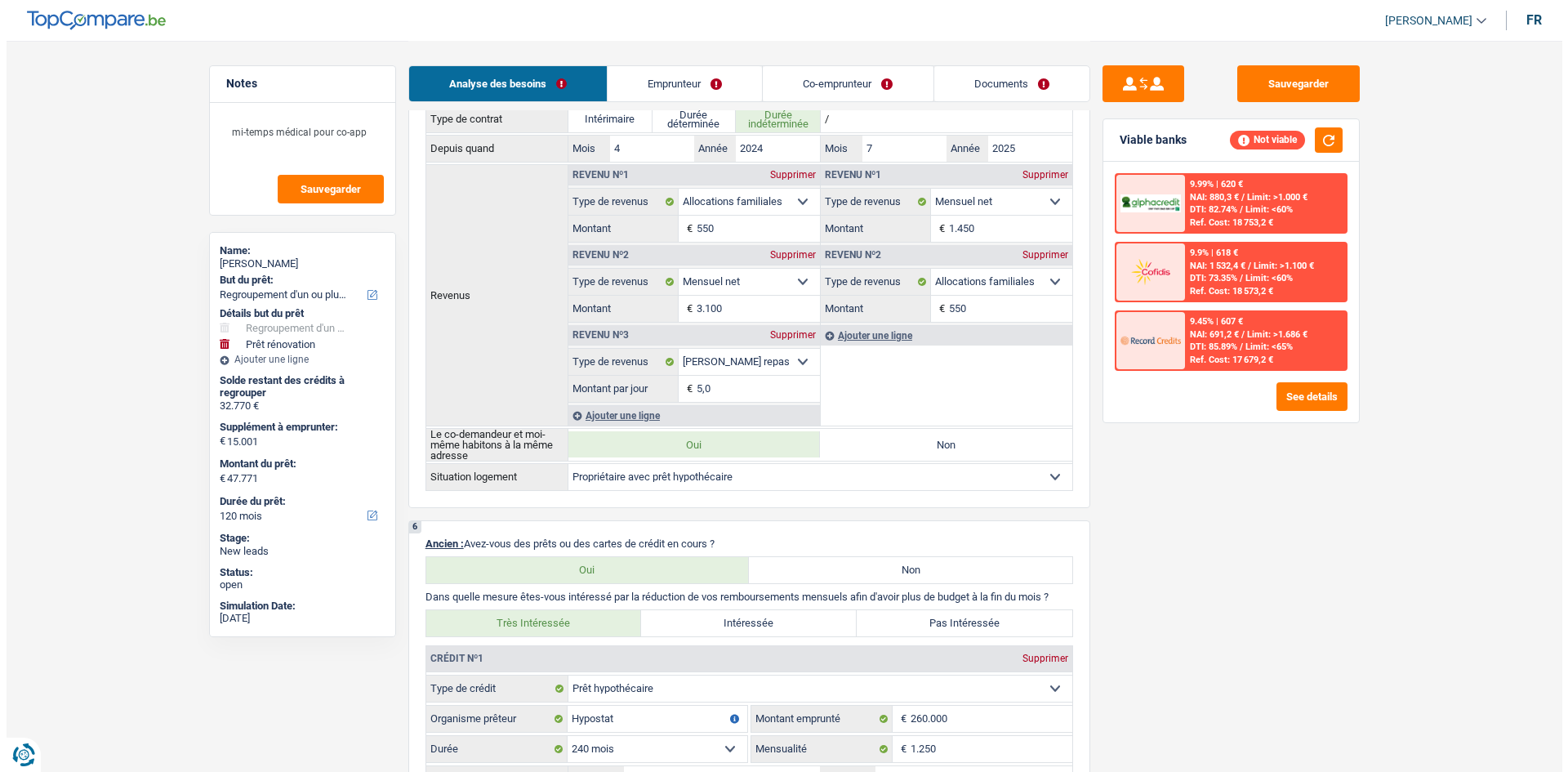
scroll to position [1062, 0]
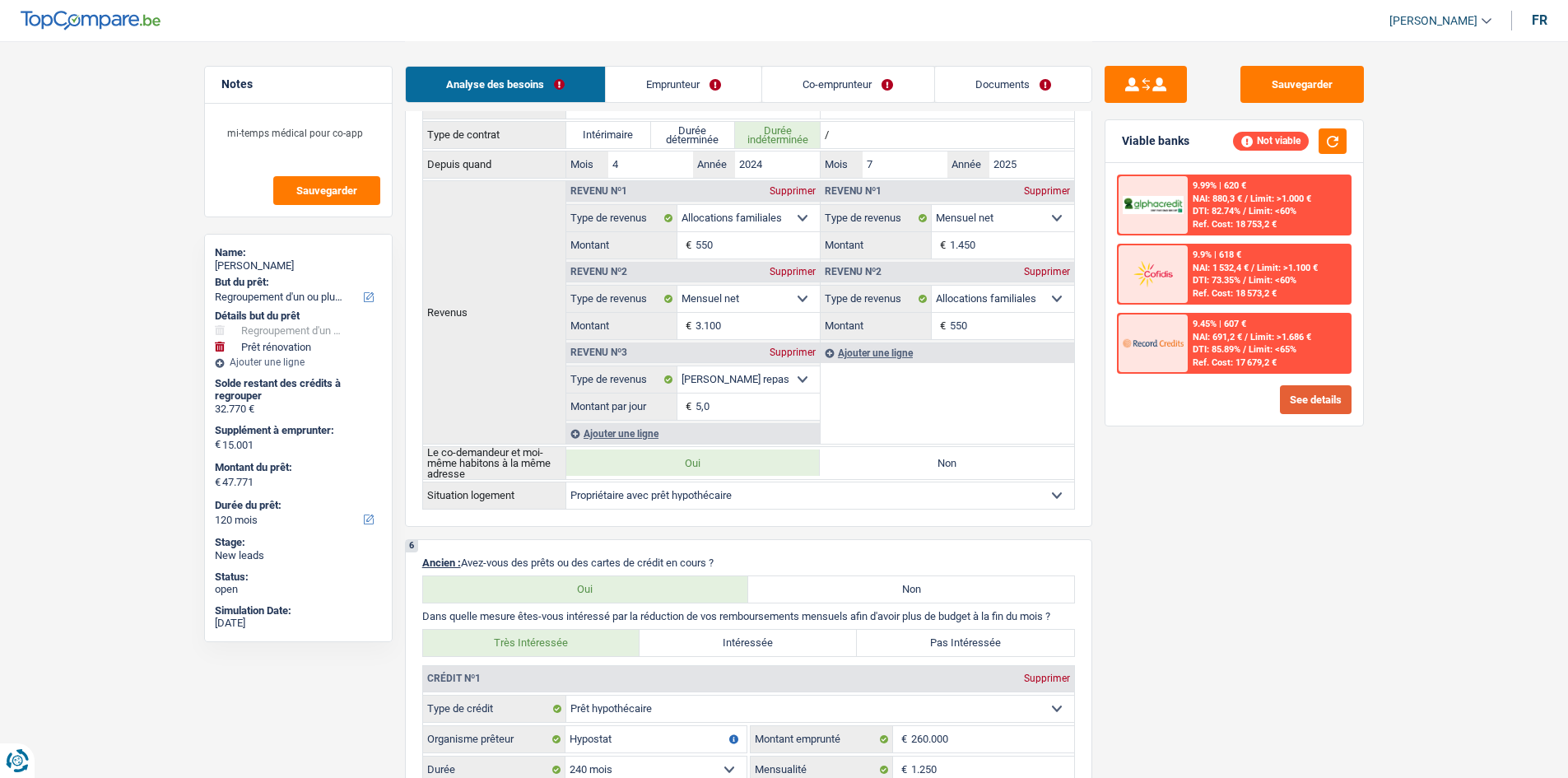
click at [1305, 403] on button "See details" at bounding box center [1315, 399] width 71 height 29
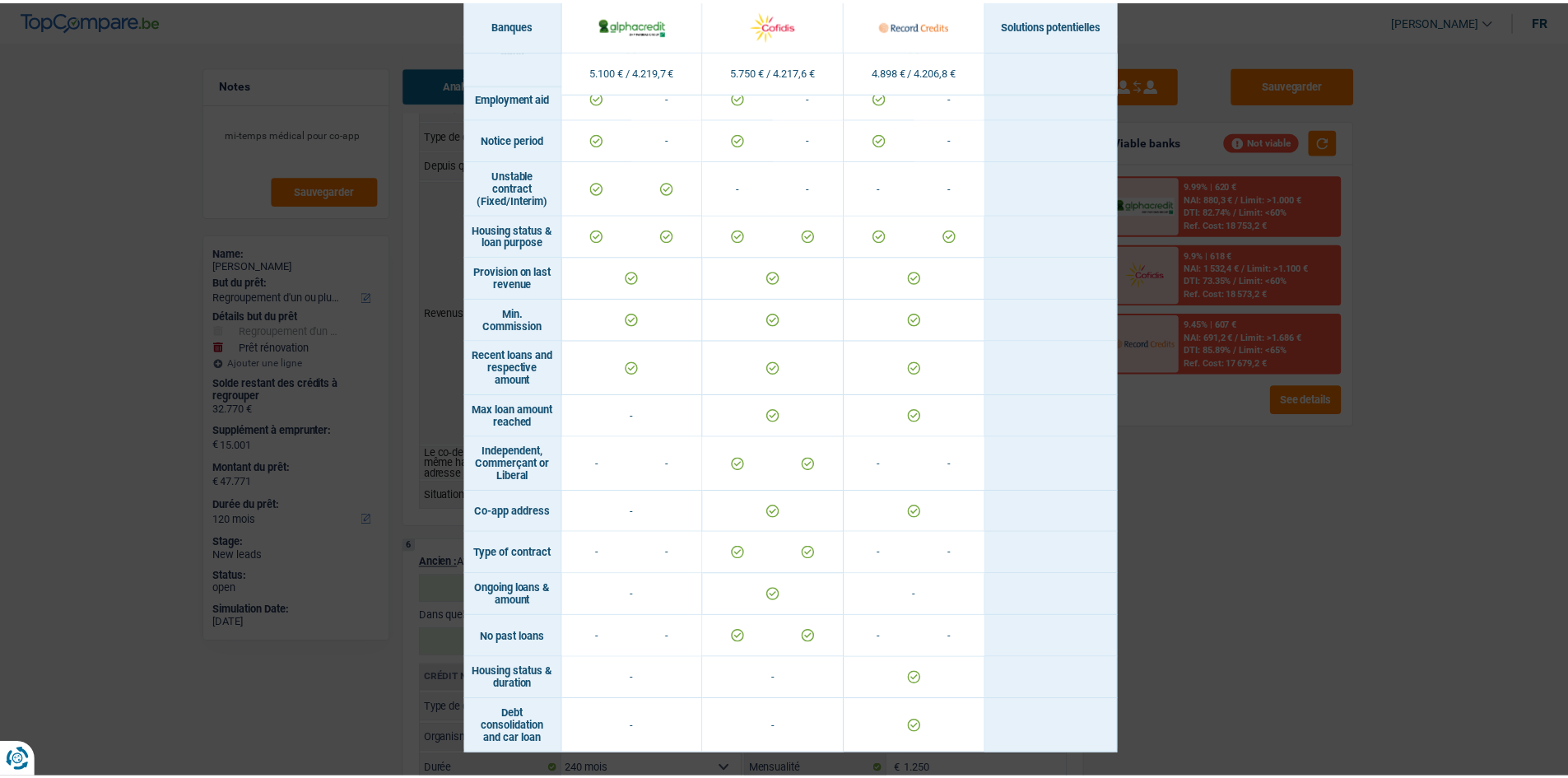
scroll to position [1110, 0]
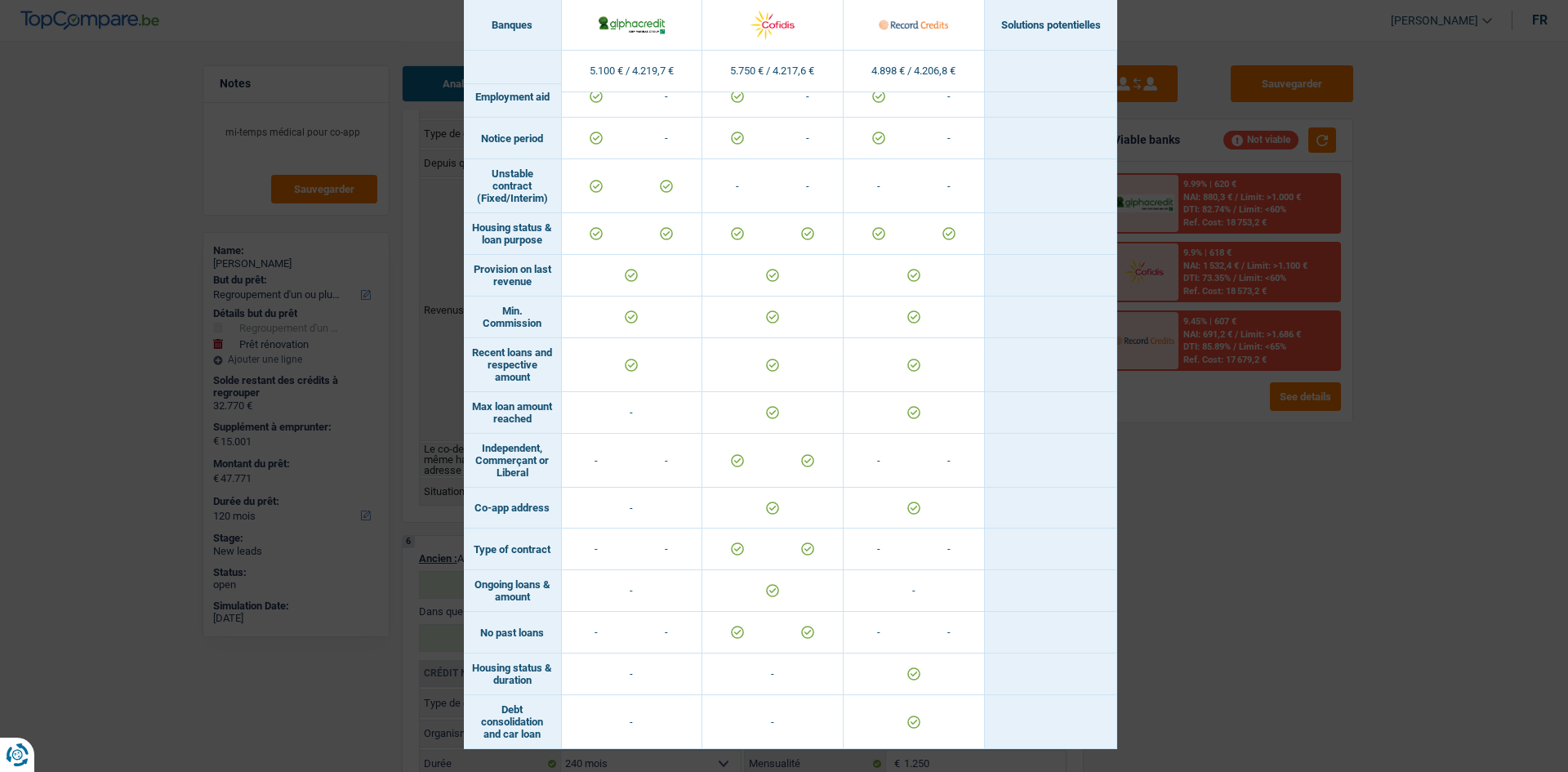
click at [1381, 494] on div "Banks conditions × Banques Solutions potentielles Revenus / Charges 5.100 € / 4…" at bounding box center [784, 386] width 1568 height 772
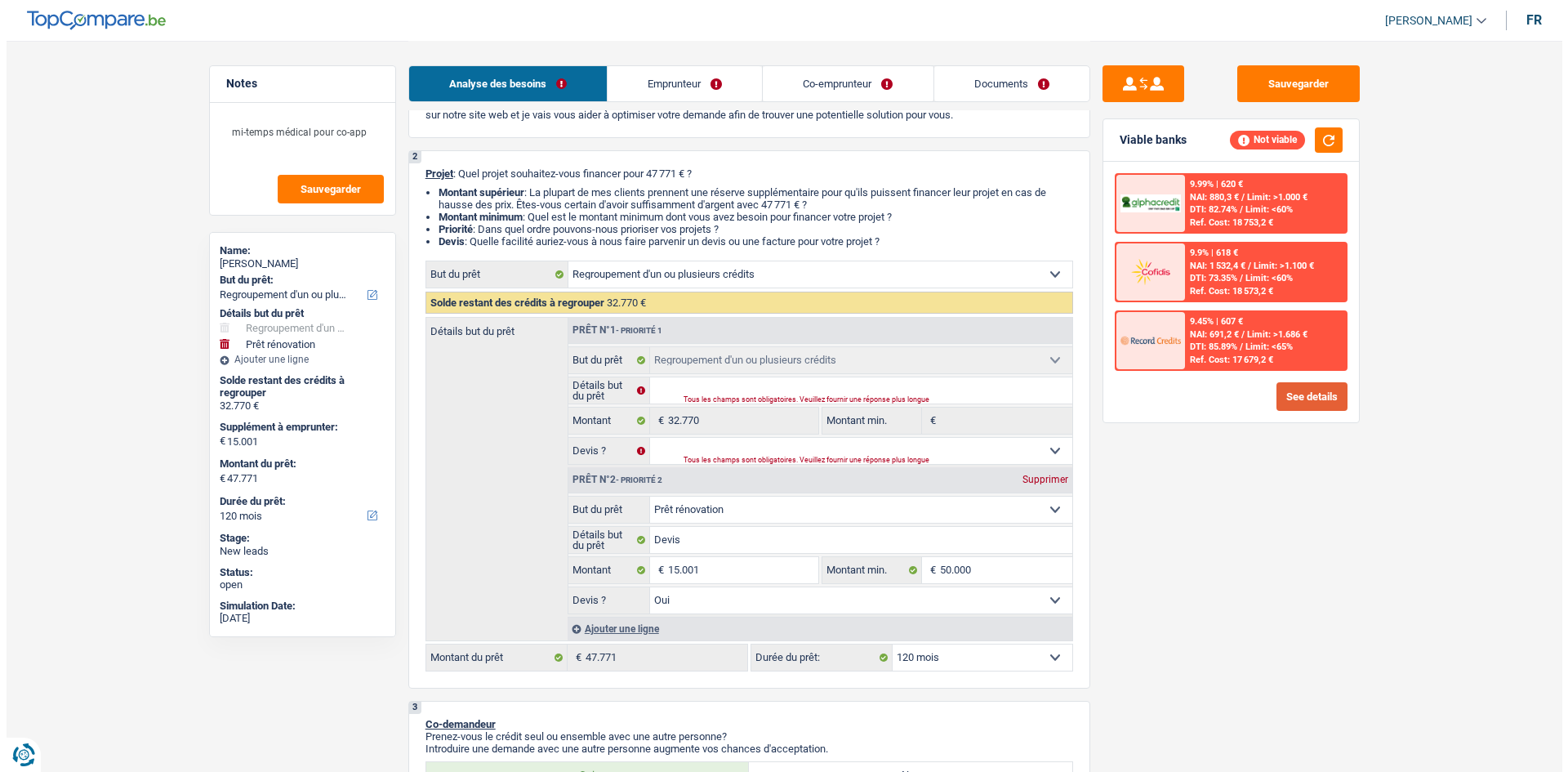
scroll to position [0, 0]
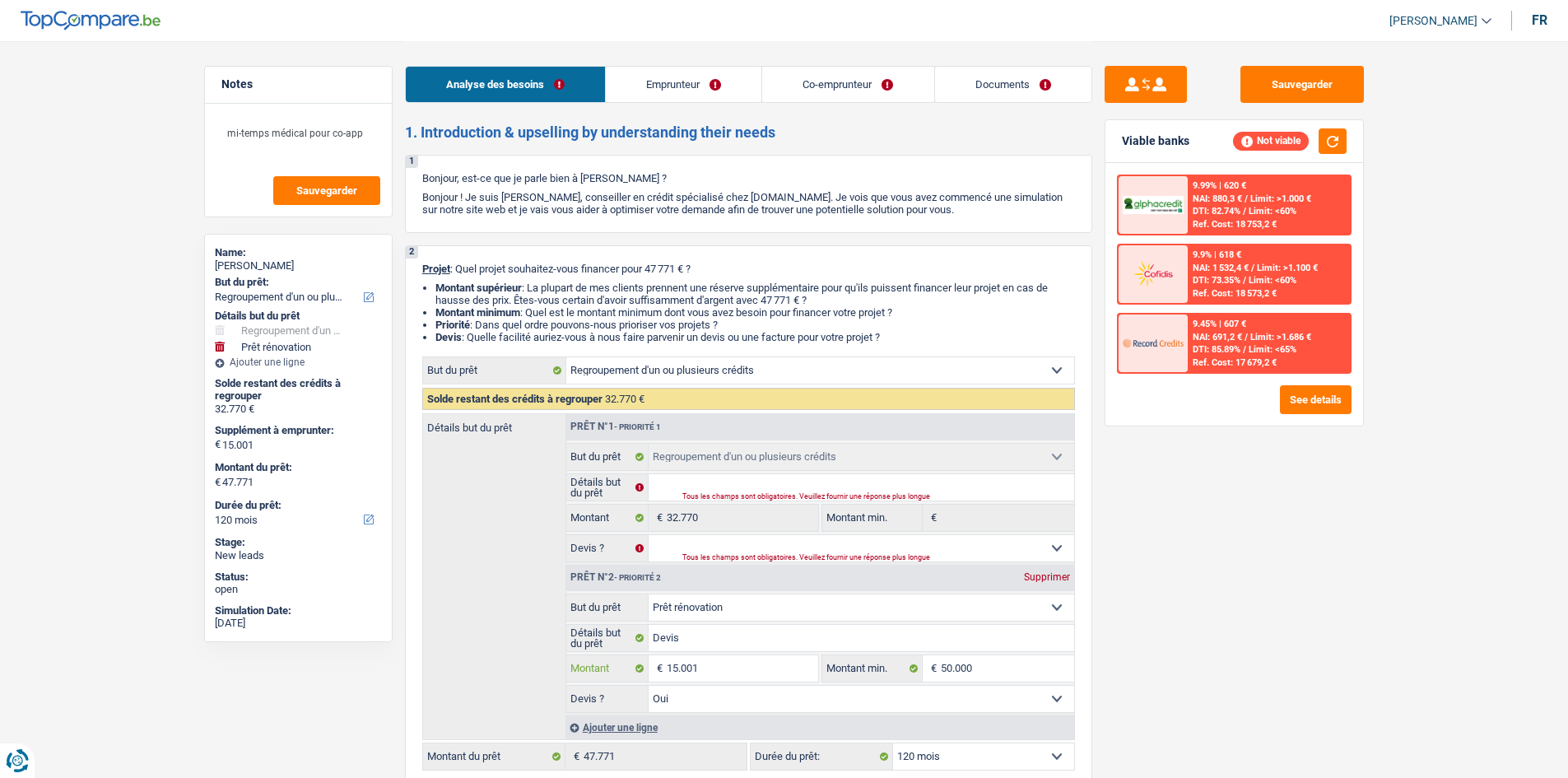
click at [760, 669] on input "15.001" at bounding box center [742, 668] width 151 height 26
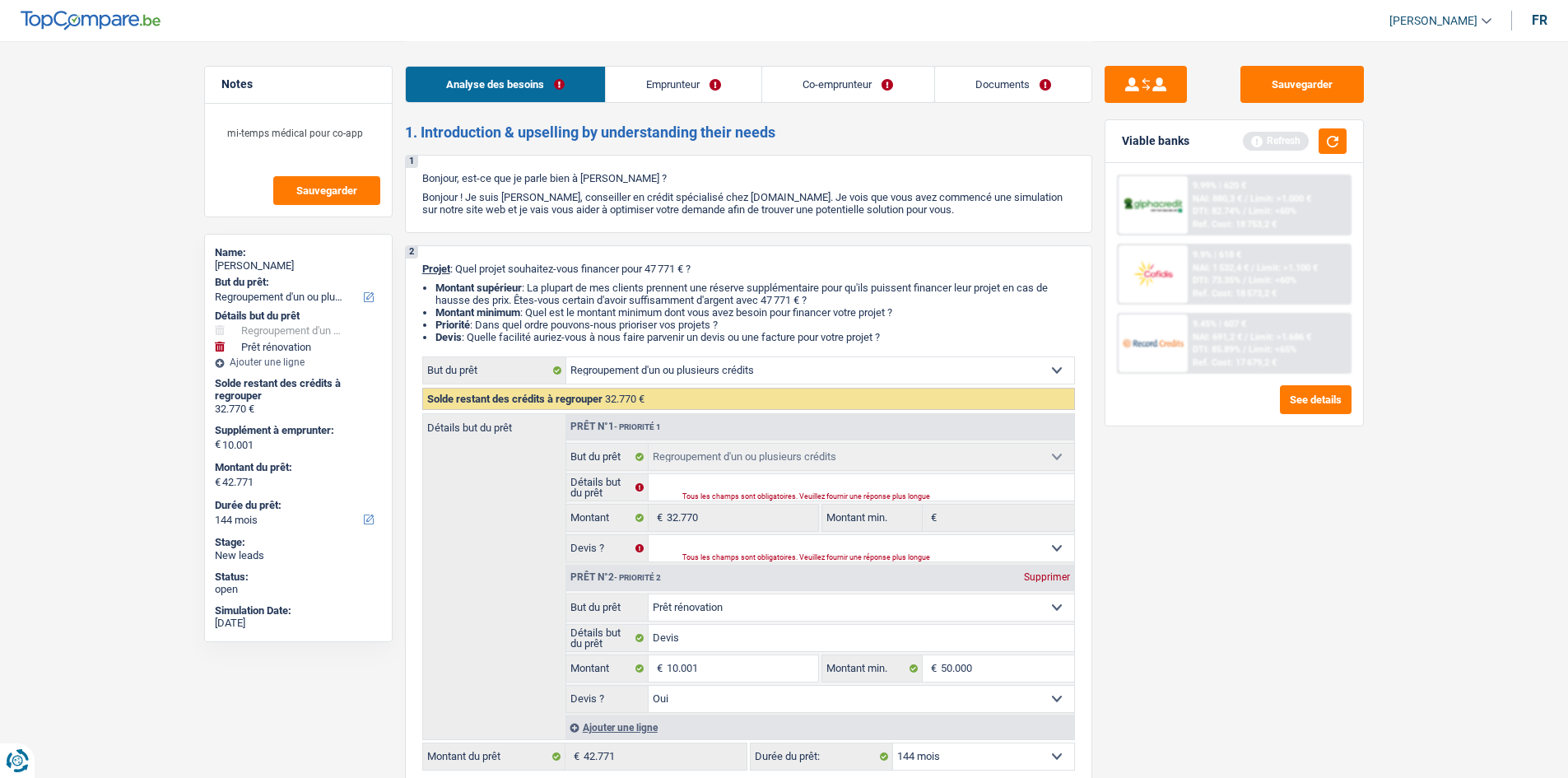
click at [1317, 519] on div "Sauvegarder Viable banks Refresh 9.99% | 620 € NAI: 880,3 € / Limit: >1.000 € D…" at bounding box center [1234, 408] width 284 height 685
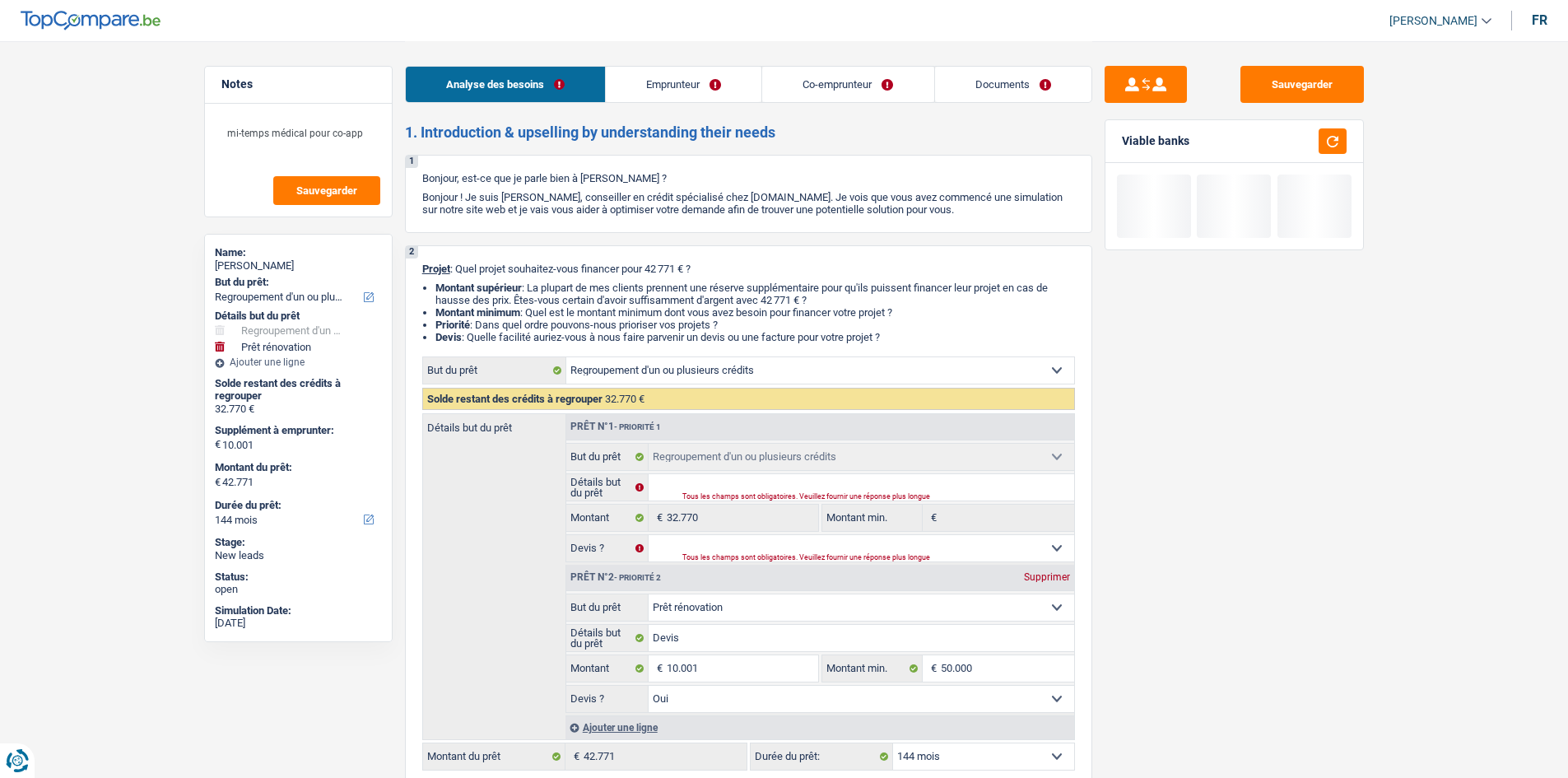
click at [1006, 756] on select "12 mois 18 mois 24 mois 30 mois 36 mois 42 mois 48 mois 60 mois 72 mois 84 mois…" at bounding box center [983, 756] width 181 height 26
click at [893, 743] on select "12 mois 18 mois 24 mois 30 mois 36 mois 42 mois 48 mois 60 mois 72 mois 84 mois…" at bounding box center [983, 756] width 181 height 26
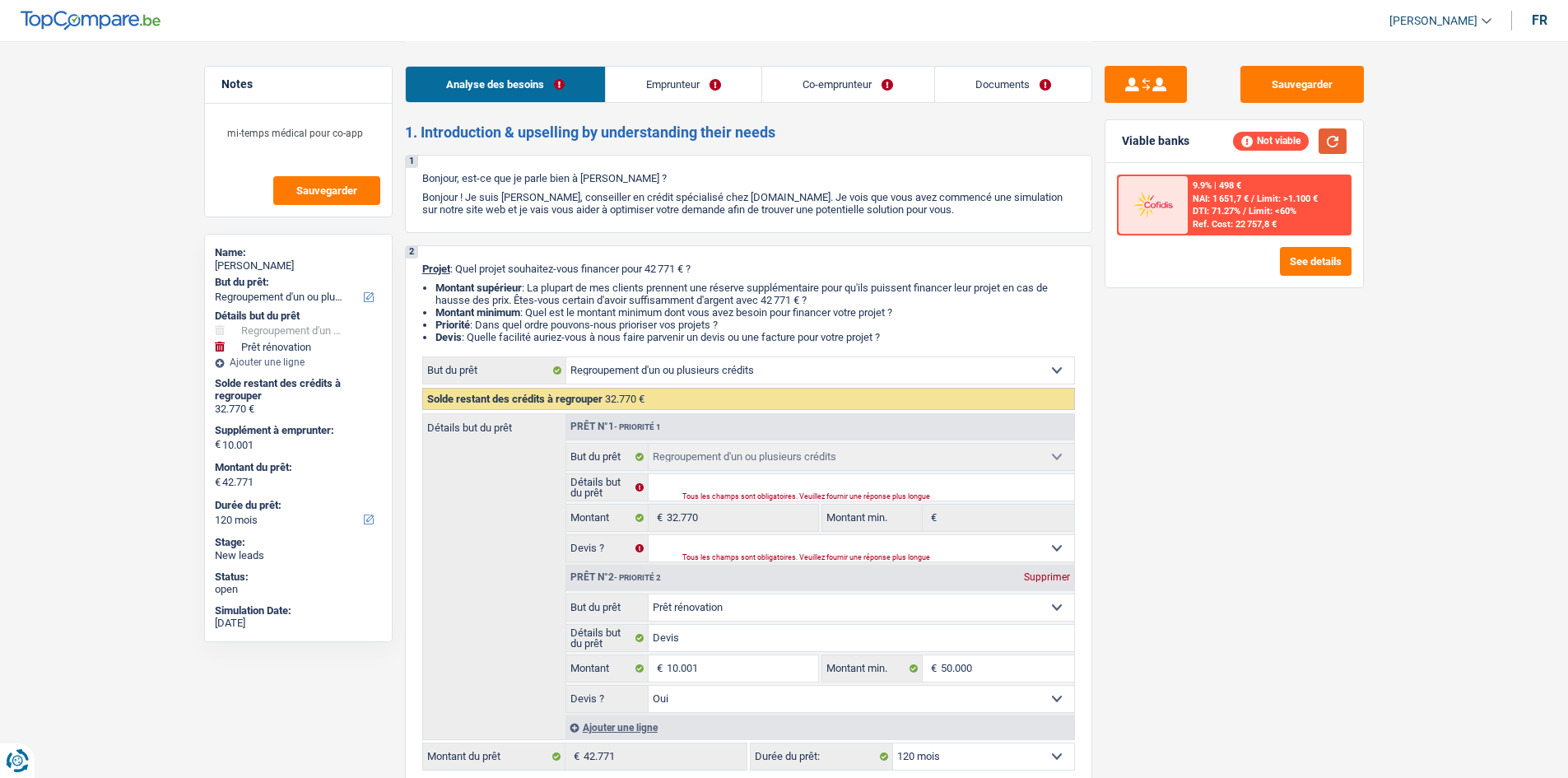
click at [1337, 138] on button "button" at bounding box center [1333, 142] width 28 height 26
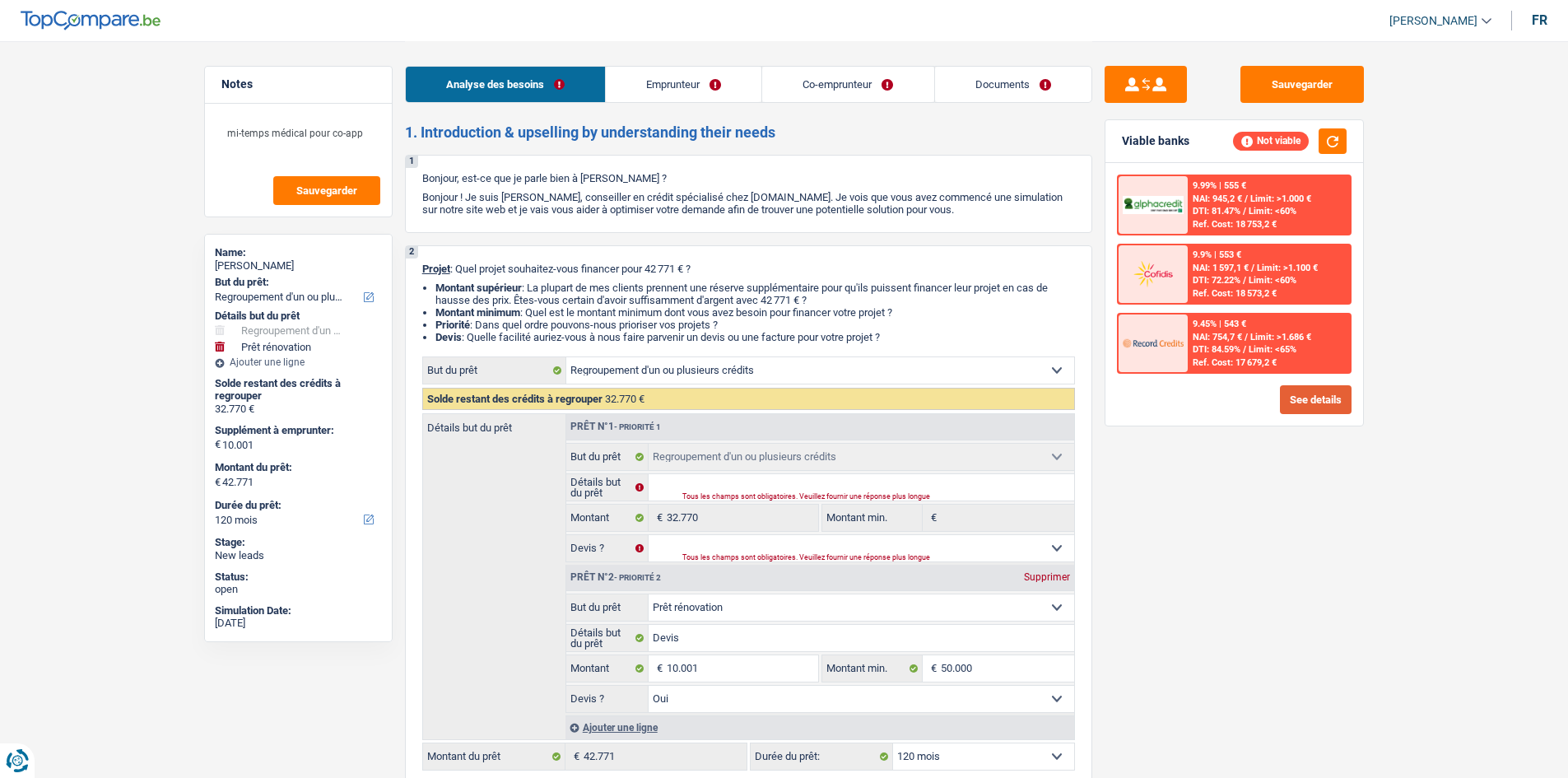
click at [1321, 395] on button "See details" at bounding box center [1315, 399] width 71 height 29
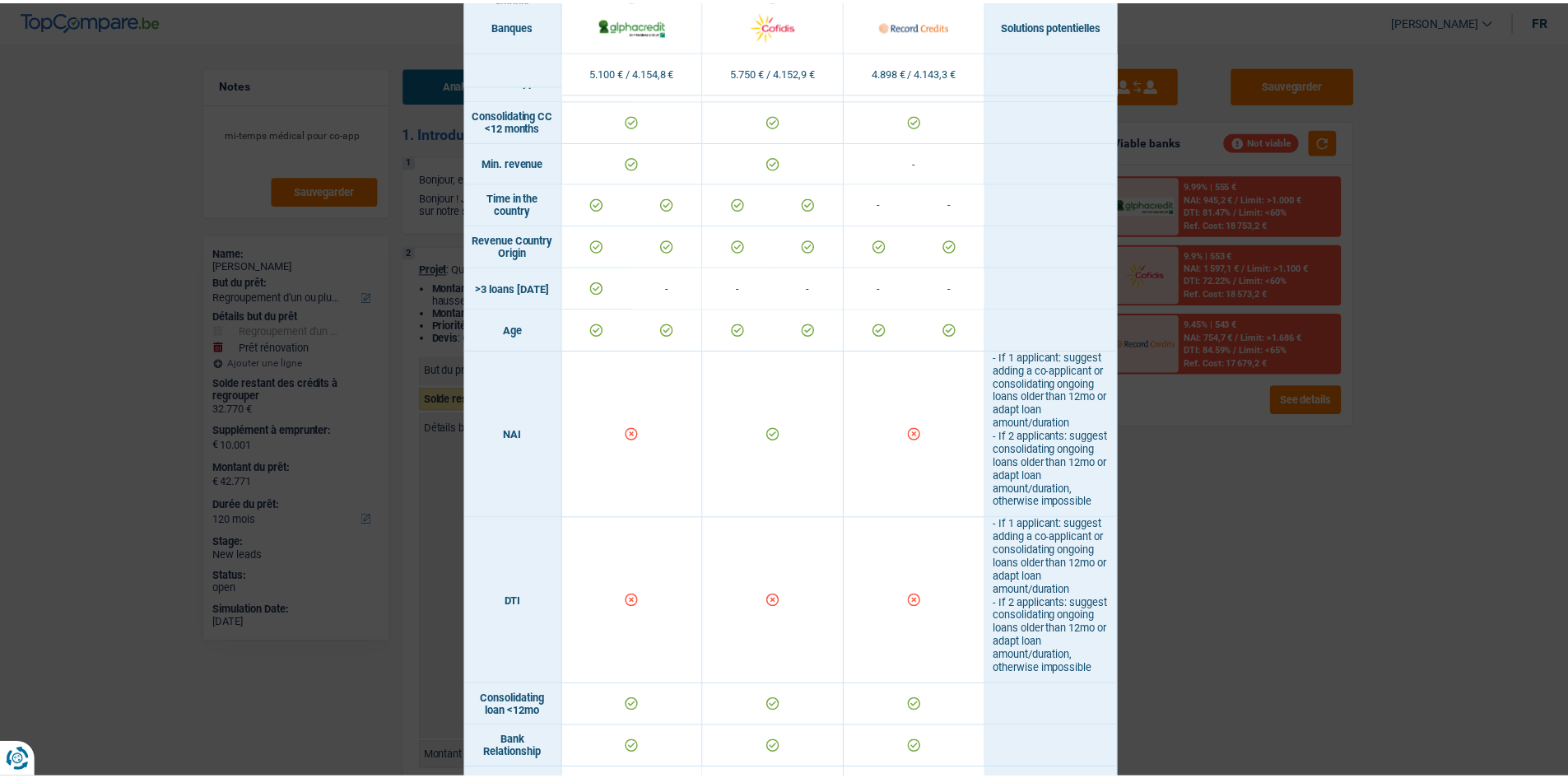
scroll to position [411, 0]
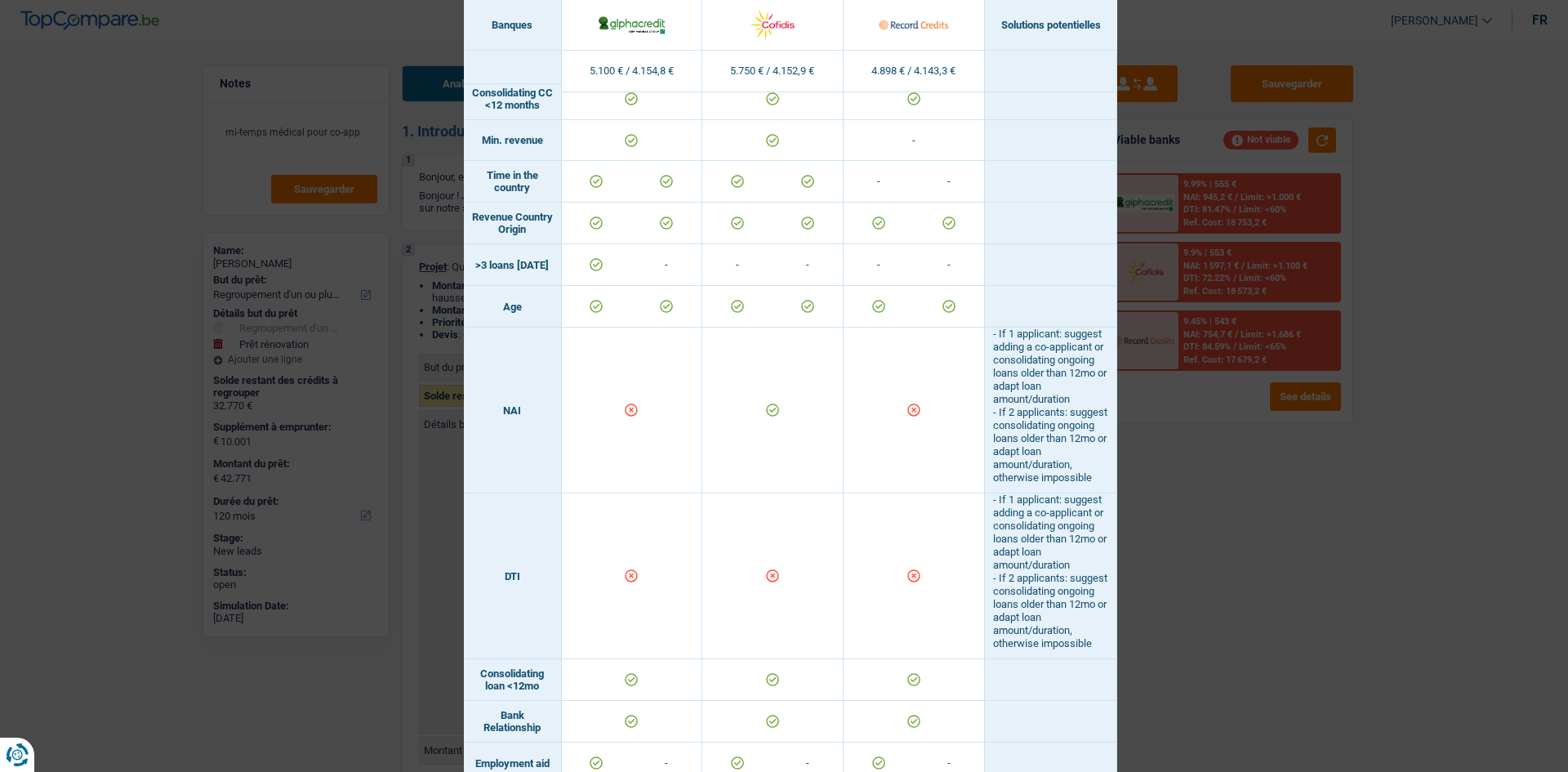
click at [1215, 483] on div "Banks conditions × Banques Solutions potentielles Revenus / Charges 5.100 € / 4…" at bounding box center [784, 386] width 1568 height 772
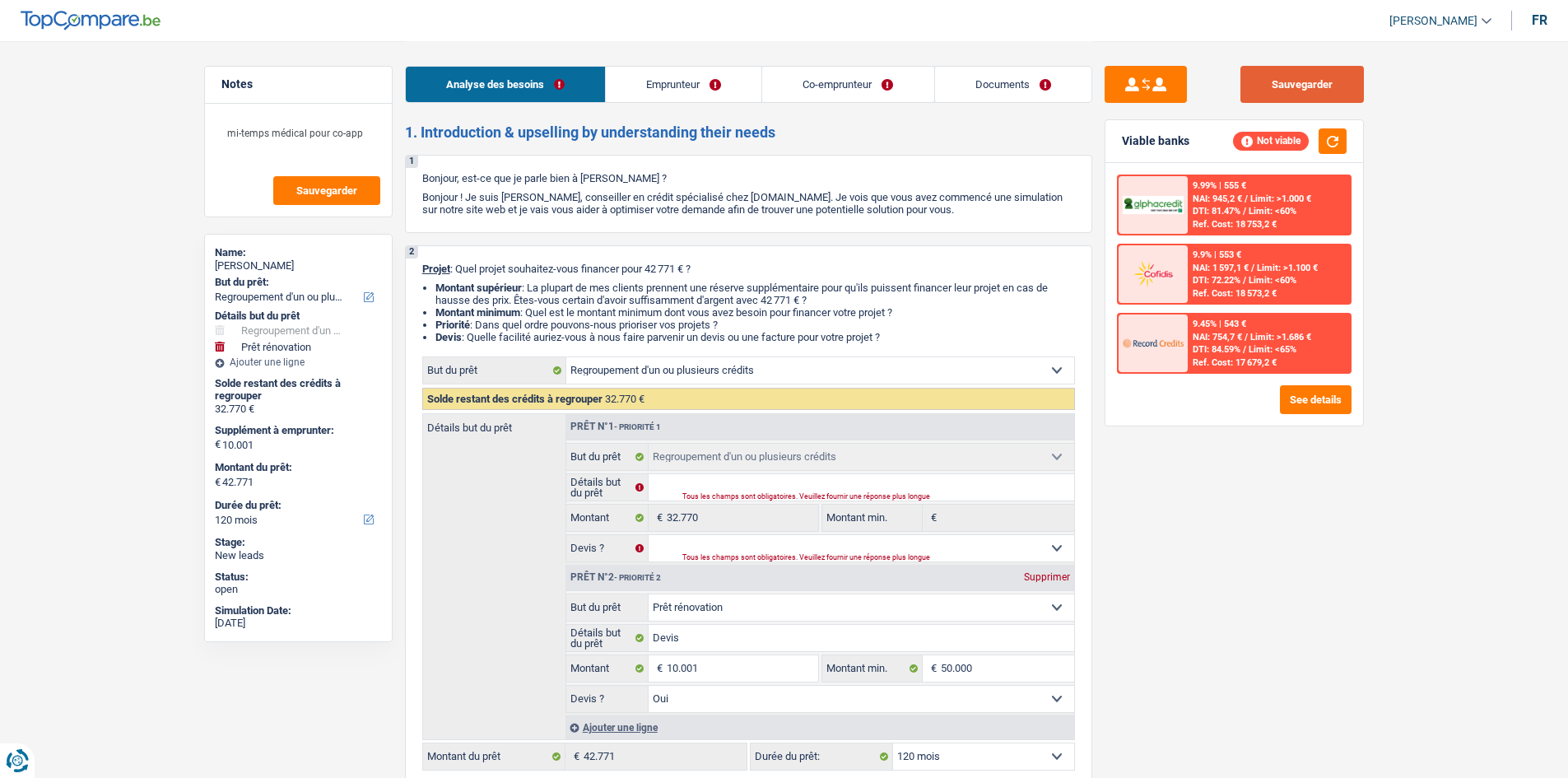
click at [1346, 86] on button "Sauvegarder" at bounding box center [1302, 84] width 123 height 37
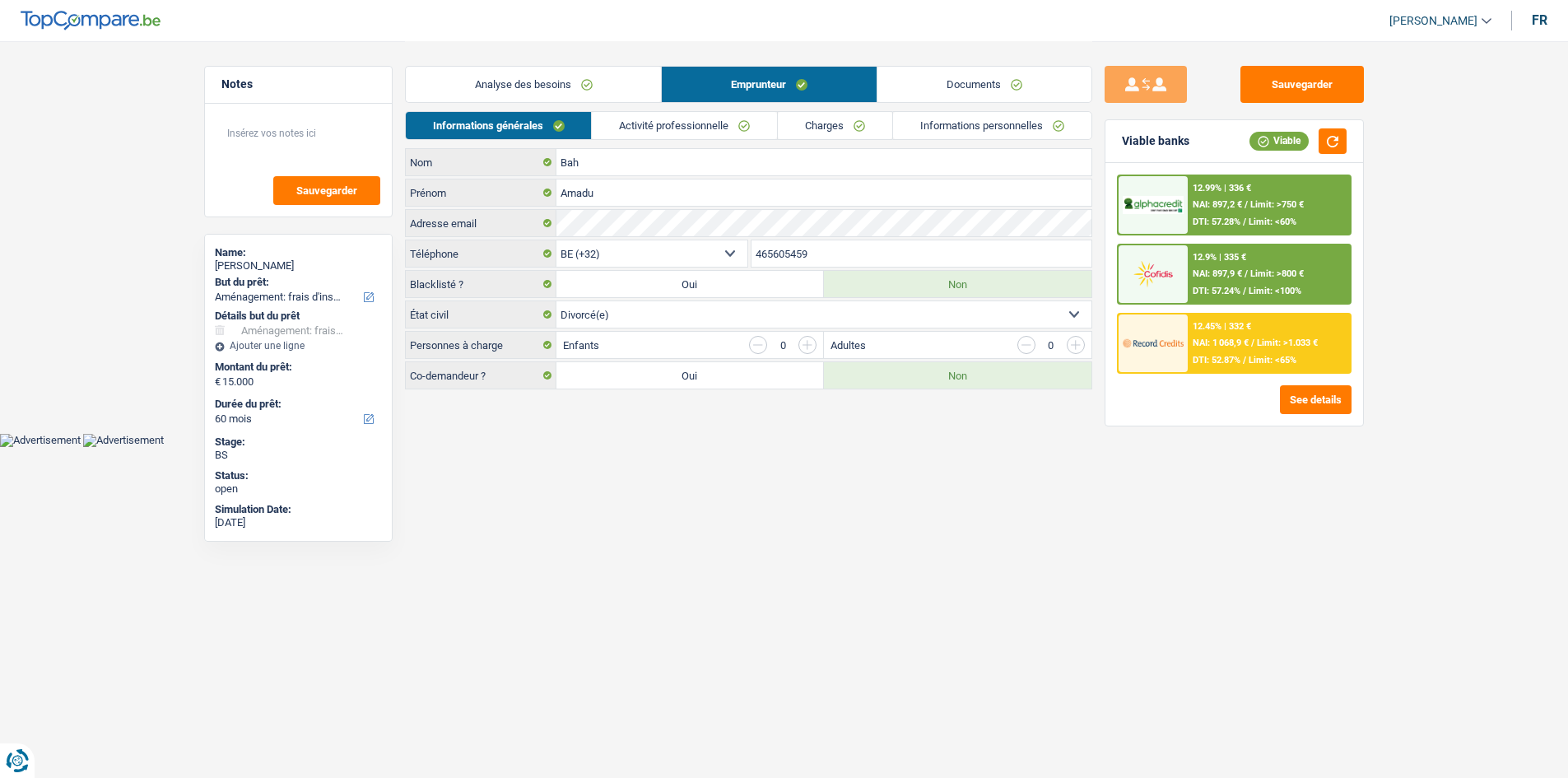
select select "movingOrInstallation"
select select "60"
select select "32"
select select "divorced"
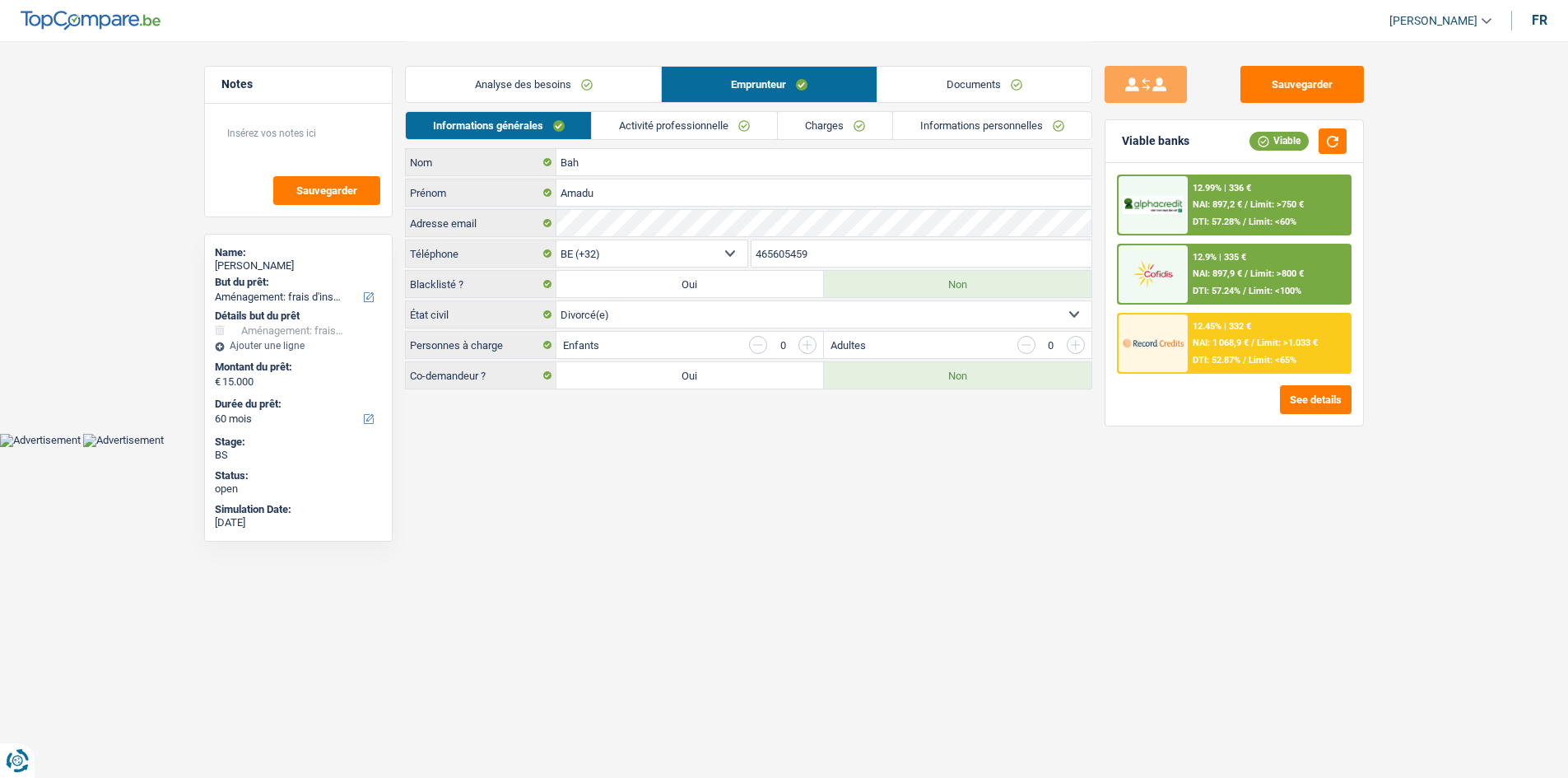
select select "rents"
select select "BE"
select select "creditConsolidation"
select select "84"
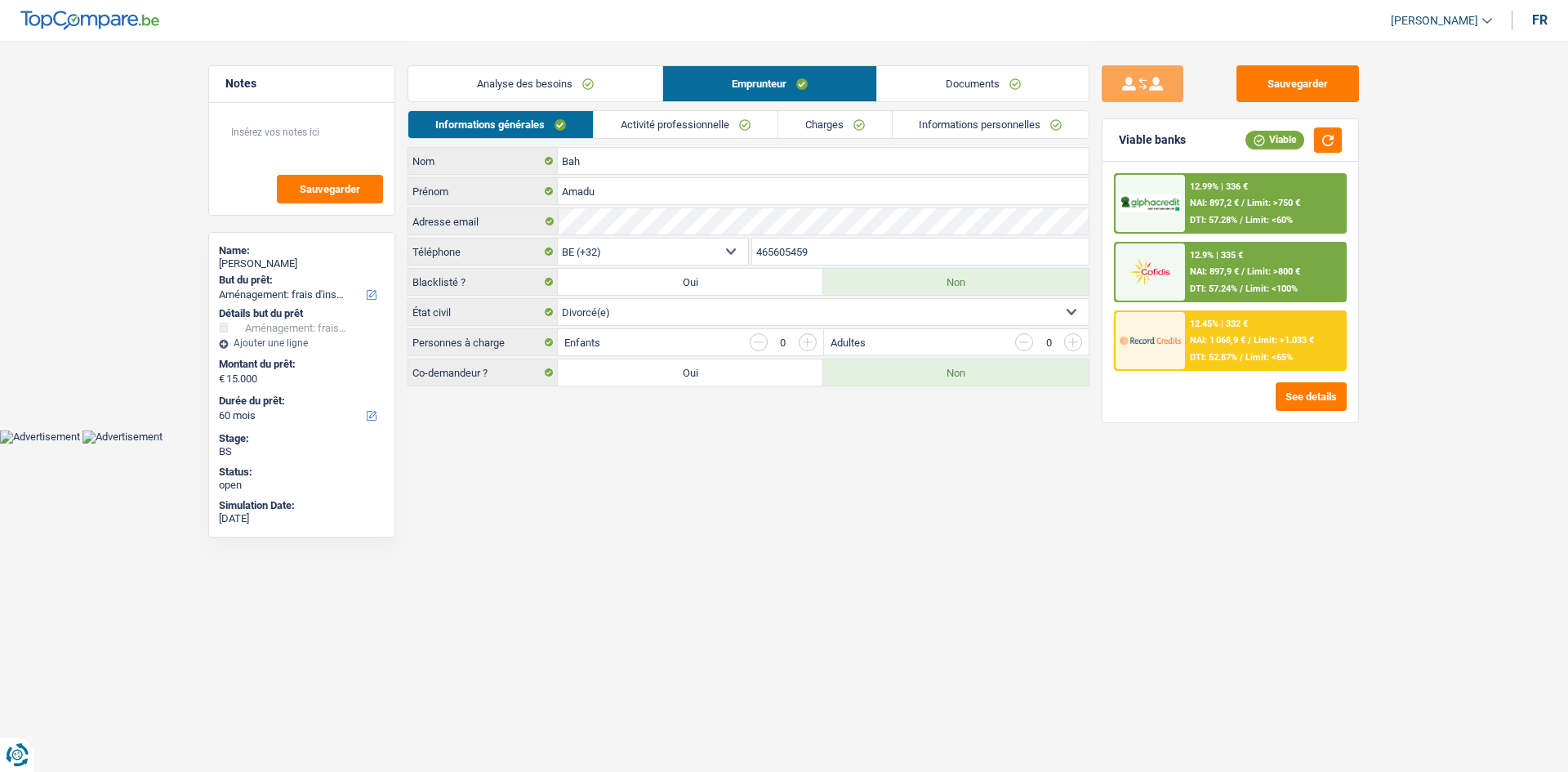
click at [874, 120] on link "Charges" at bounding box center [835, 124] width 113 height 27
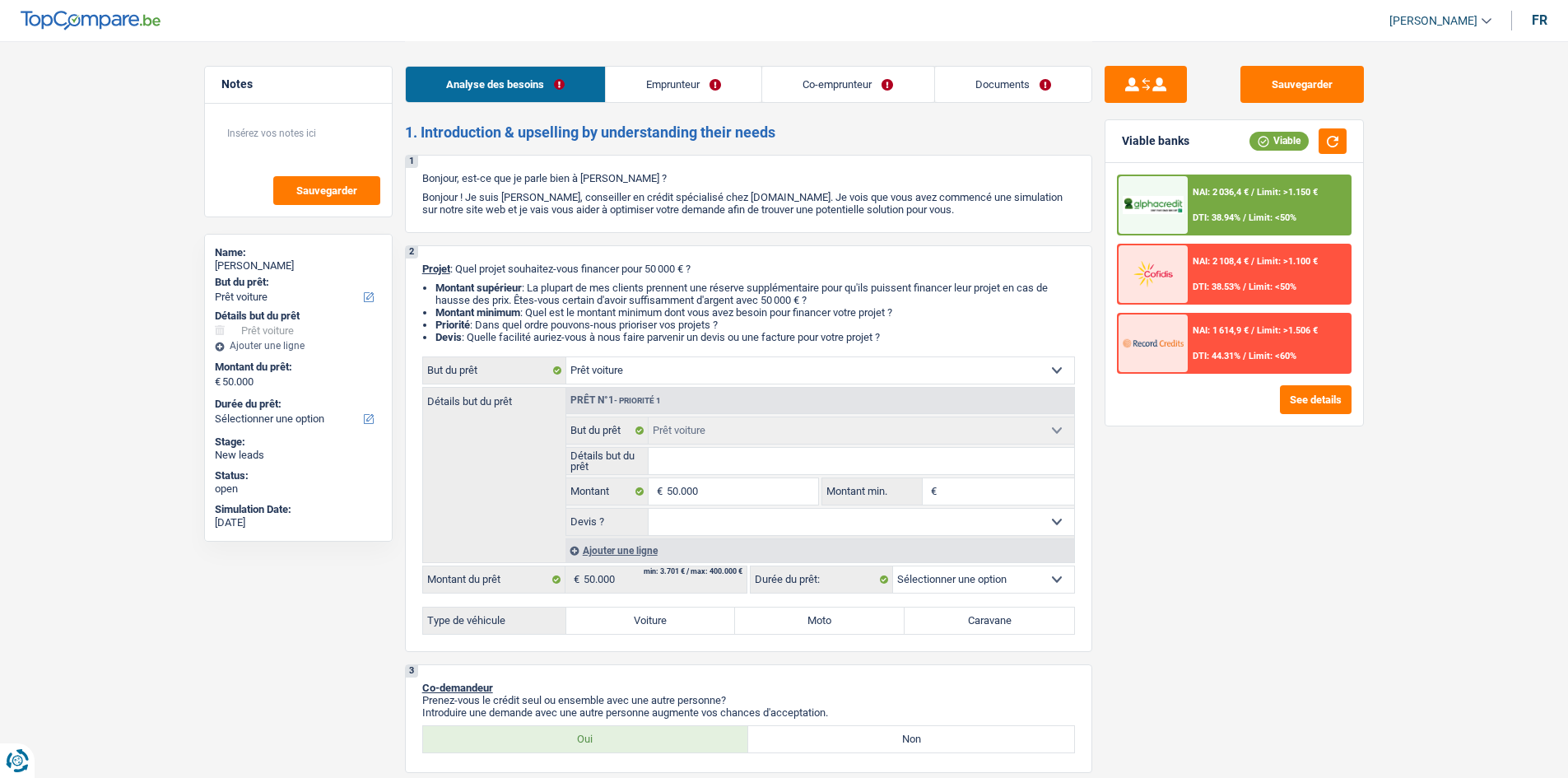
select select "car"
select select "invalid"
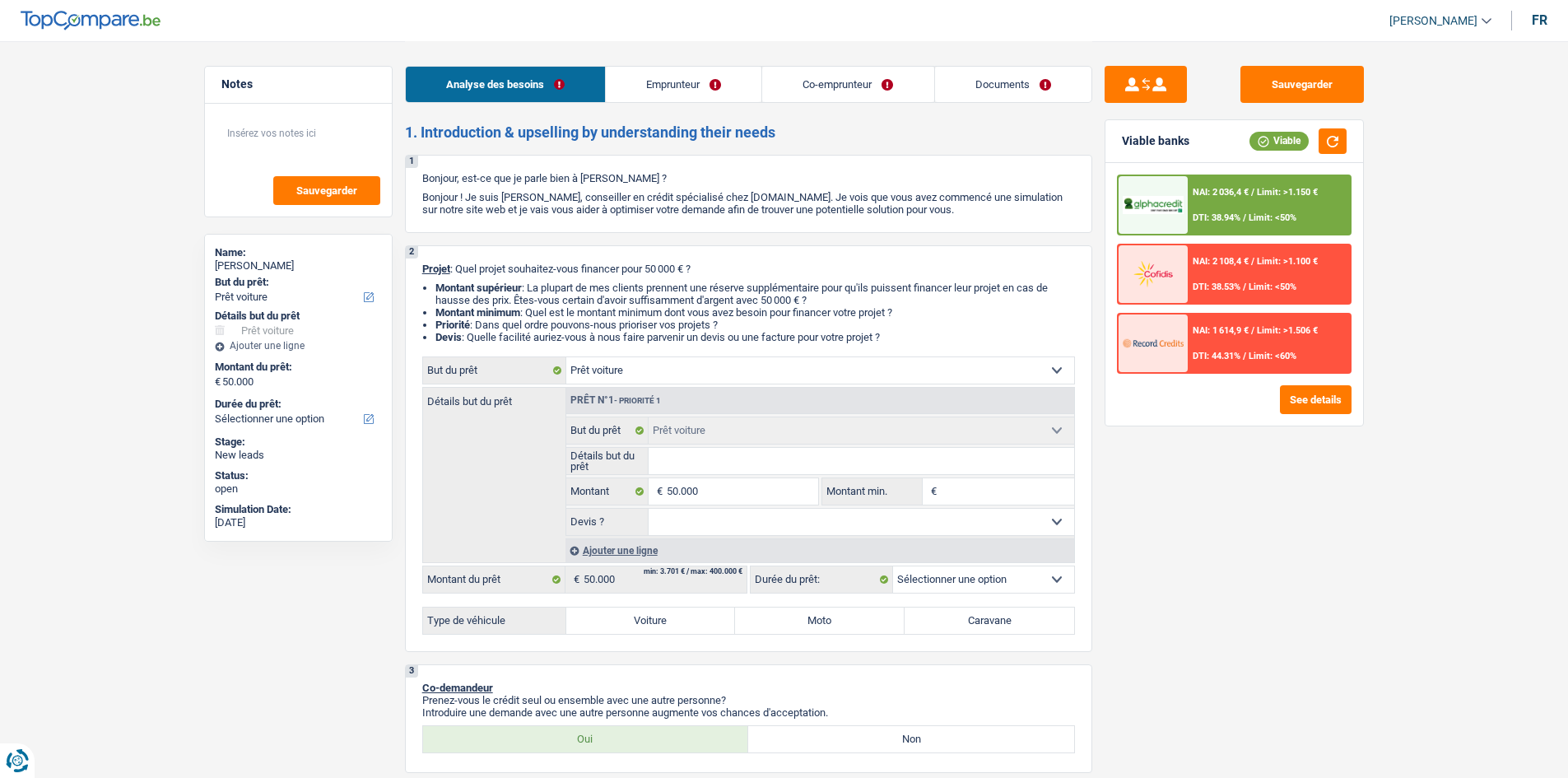
select select "privateEmployee"
select select "familyAllowances"
select select "disabilityPension"
select select "netSalary"
select select "unemployment"
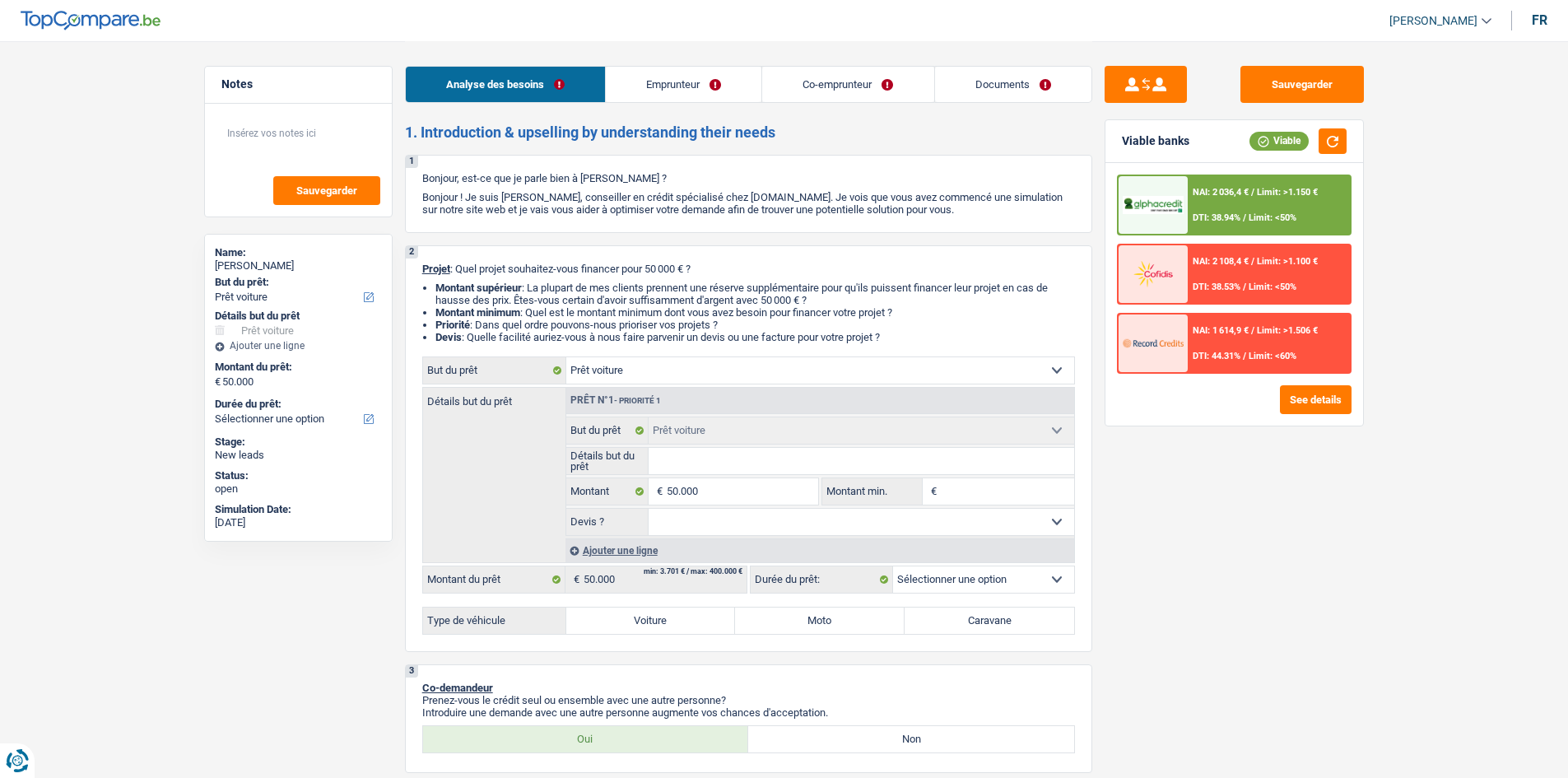
select select "mealVouchers"
select select "rents"
select select "car"
click at [1051, 87] on link "Documents" at bounding box center [1013, 84] width 157 height 35
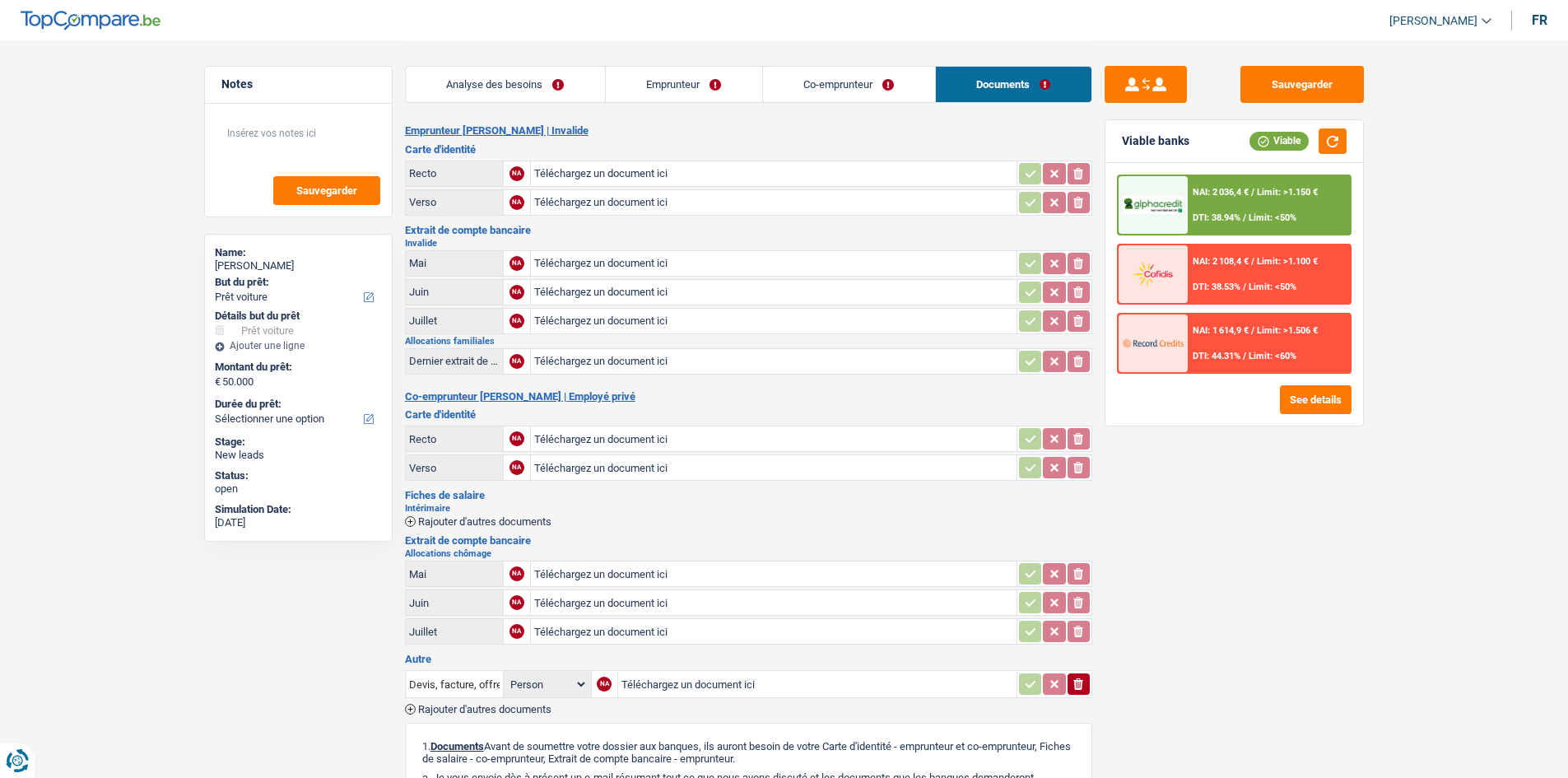
click at [135, 133] on main "Notes Sauvegarder Name: Mahmoud Azizi But du prêt: Confort maison: meubles, tex…" at bounding box center [784, 538] width 1568 height 1077
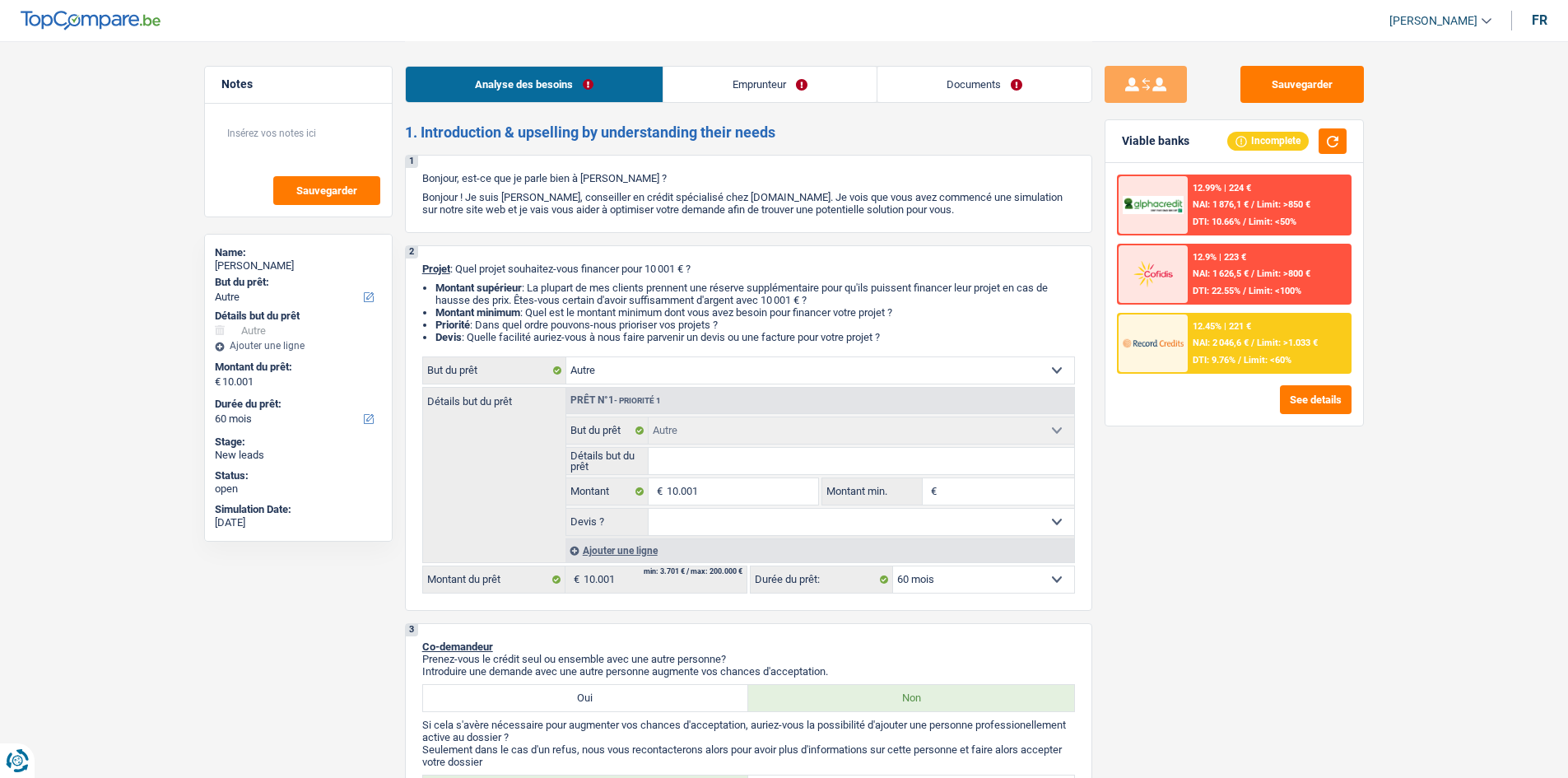
select select "other"
select select "60"
select select "other"
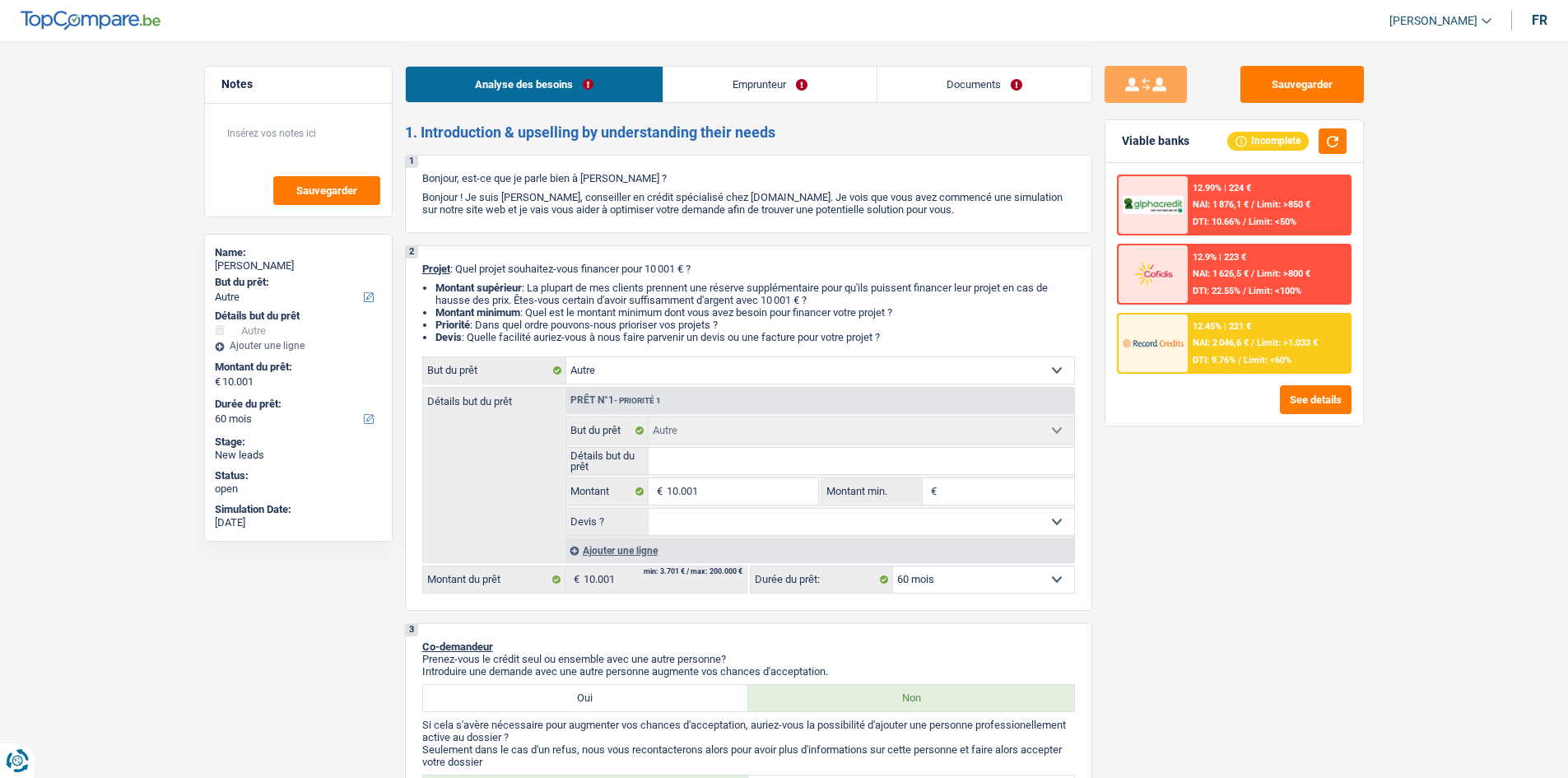
select select "60"
select select "publicEmployee"
select select "netSalary"
select select "mealVouchers"
select select "liveWithParents"
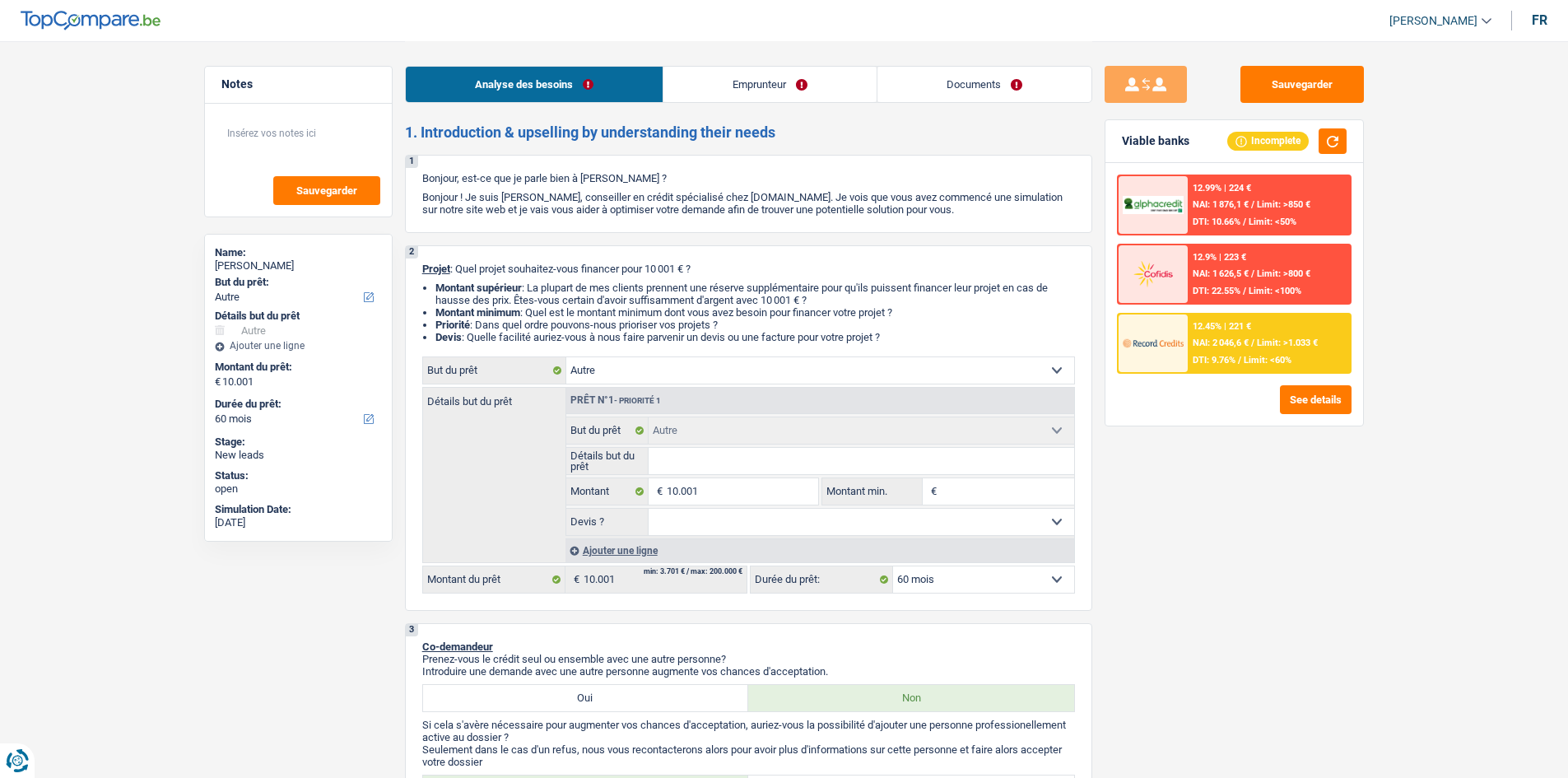
select select "other"
select select "60"
select select "publicEmployee"
select select "netSalary"
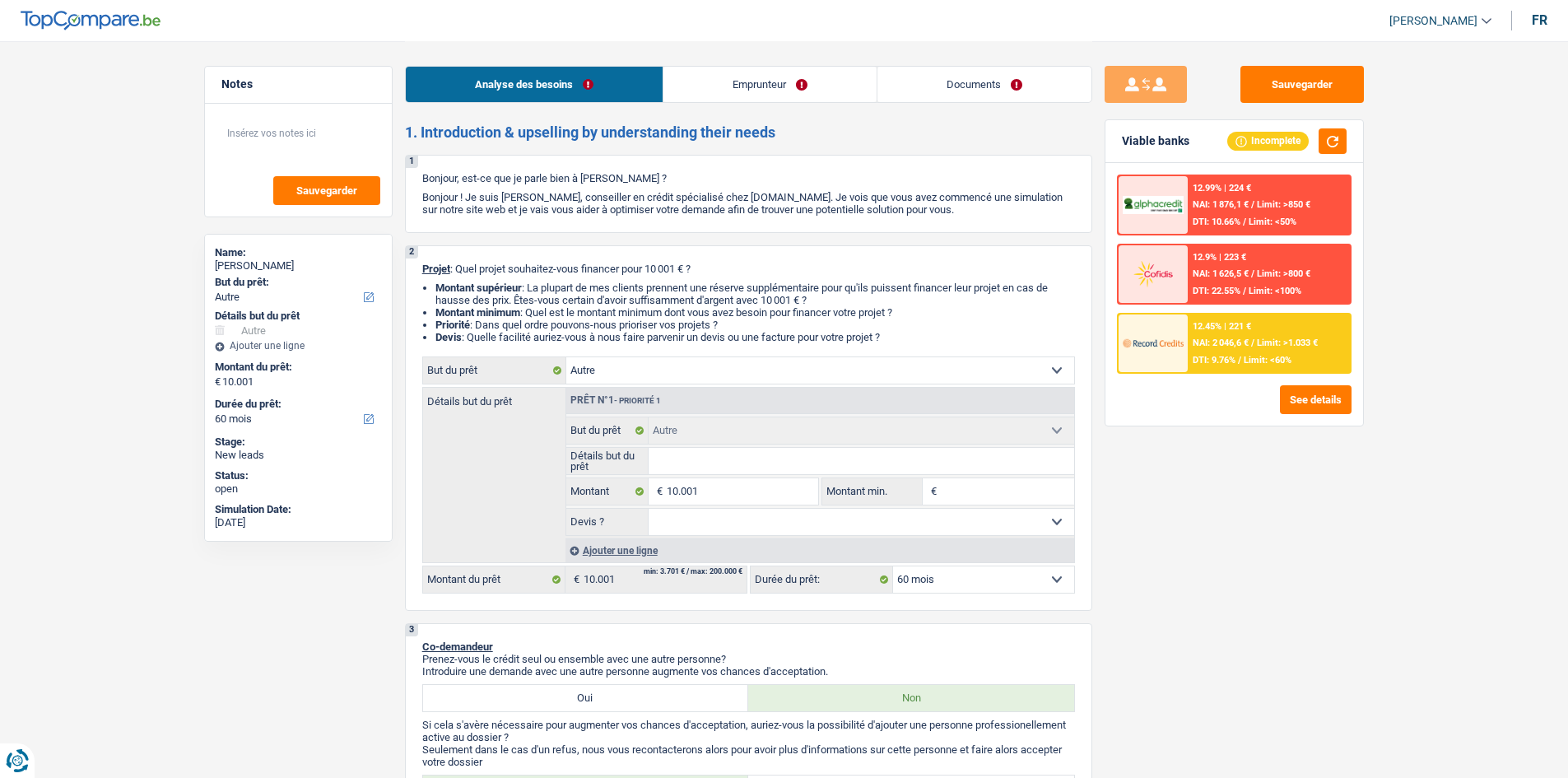
select select "mealVouchers"
click at [1024, 92] on link "Documents" at bounding box center [984, 84] width 214 height 35
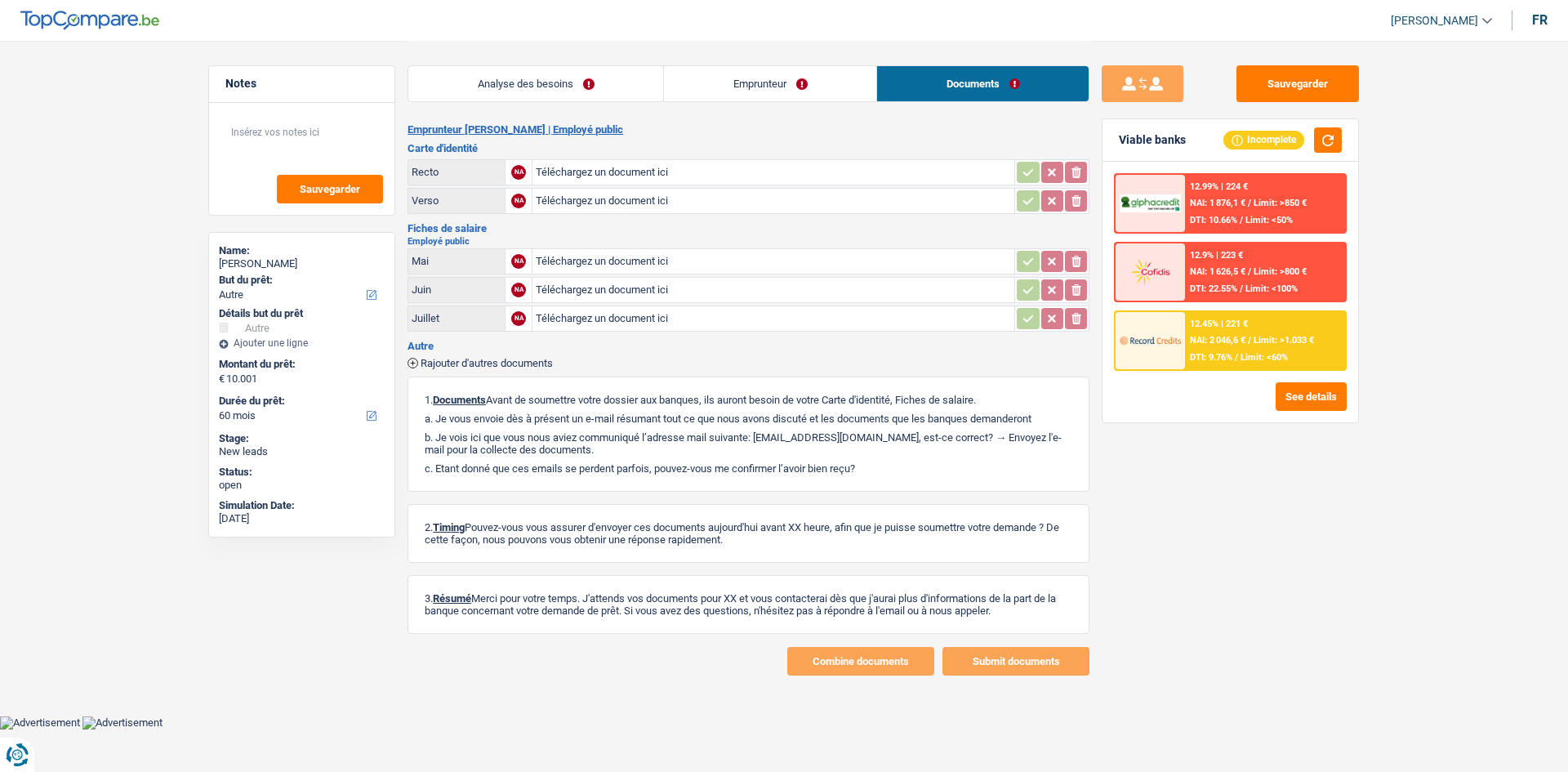
click at [778, 87] on link "Emprunteur" at bounding box center [769, 84] width 212 height 35
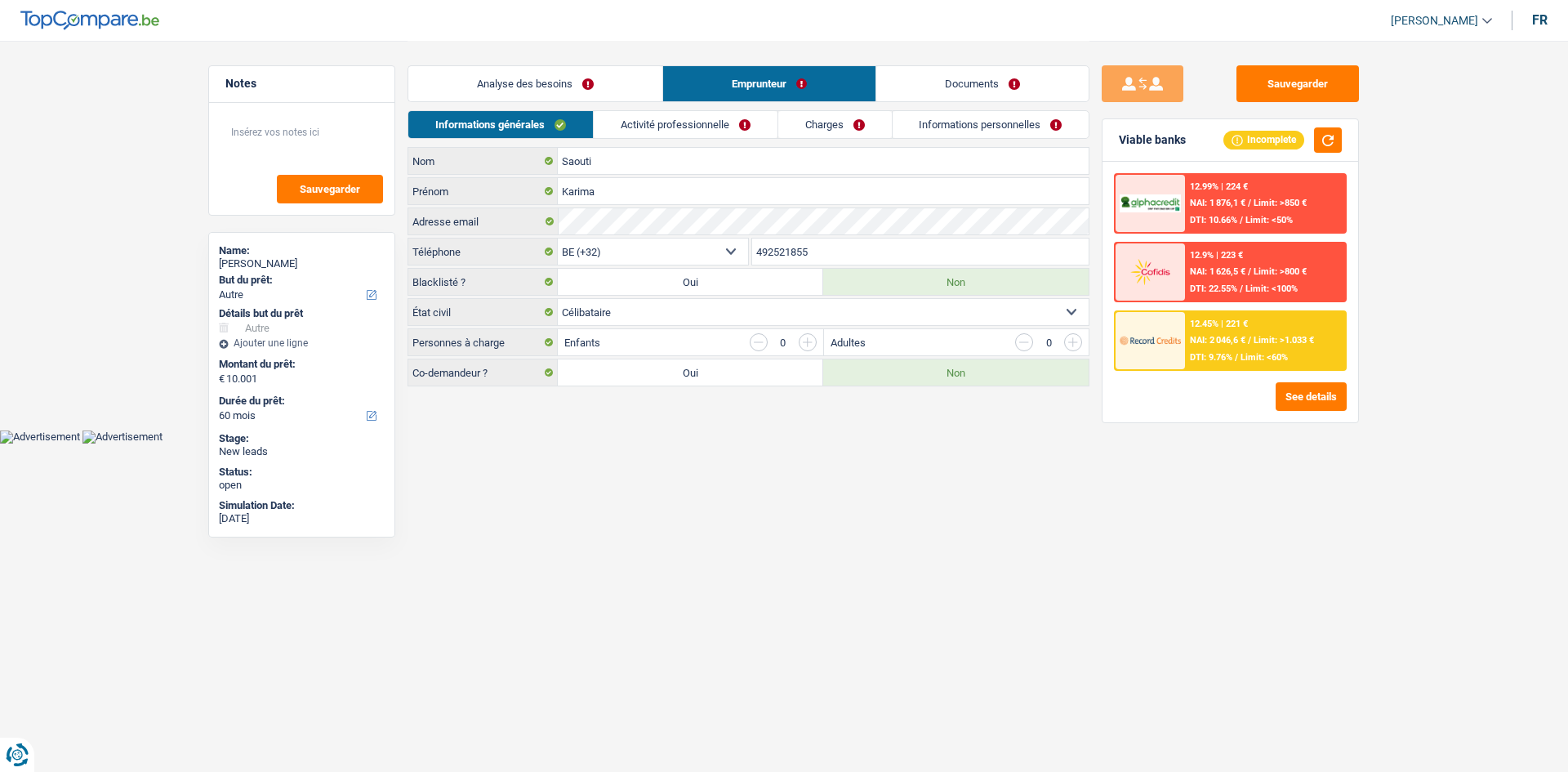
click at [727, 110] on li "Activité professionnelle" at bounding box center [685, 124] width 185 height 28
click at [720, 128] on link "Activité professionnelle" at bounding box center [686, 124] width 184 height 27
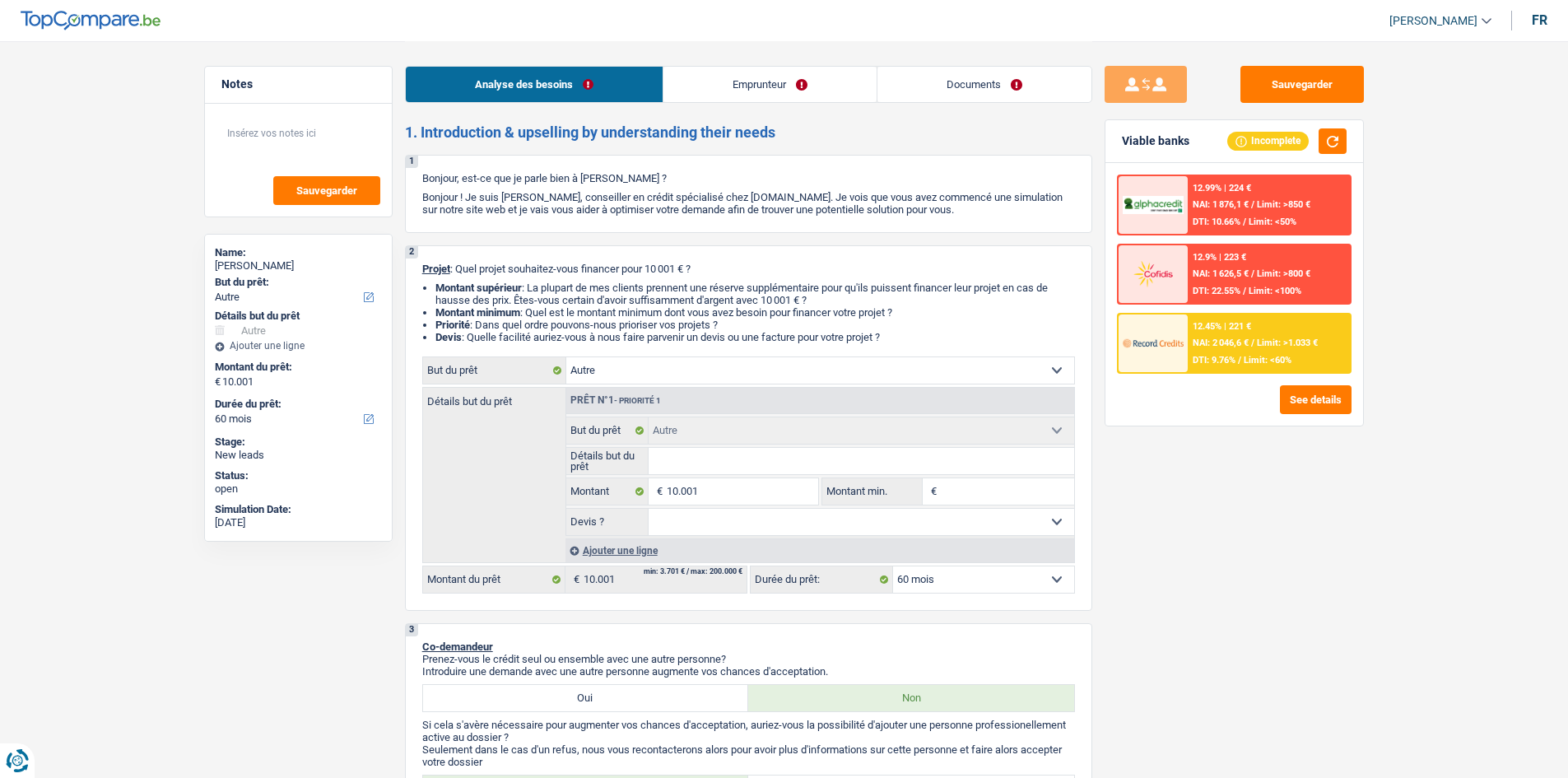
select select "other"
select select "60"
select select "other"
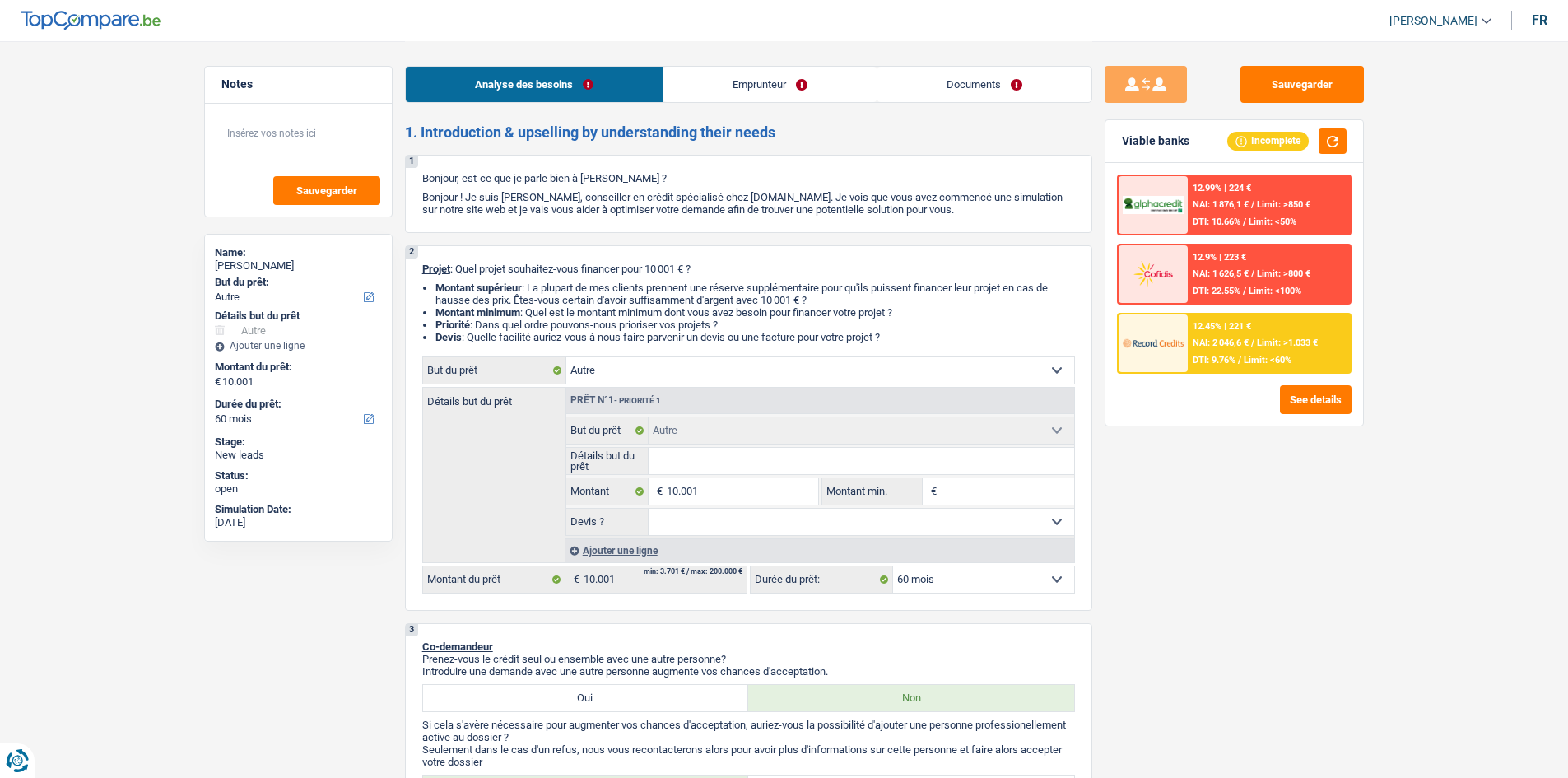
select select "60"
select select "publicEmployee"
select select "netSalary"
select select "mealVouchers"
select select "liveWithParents"
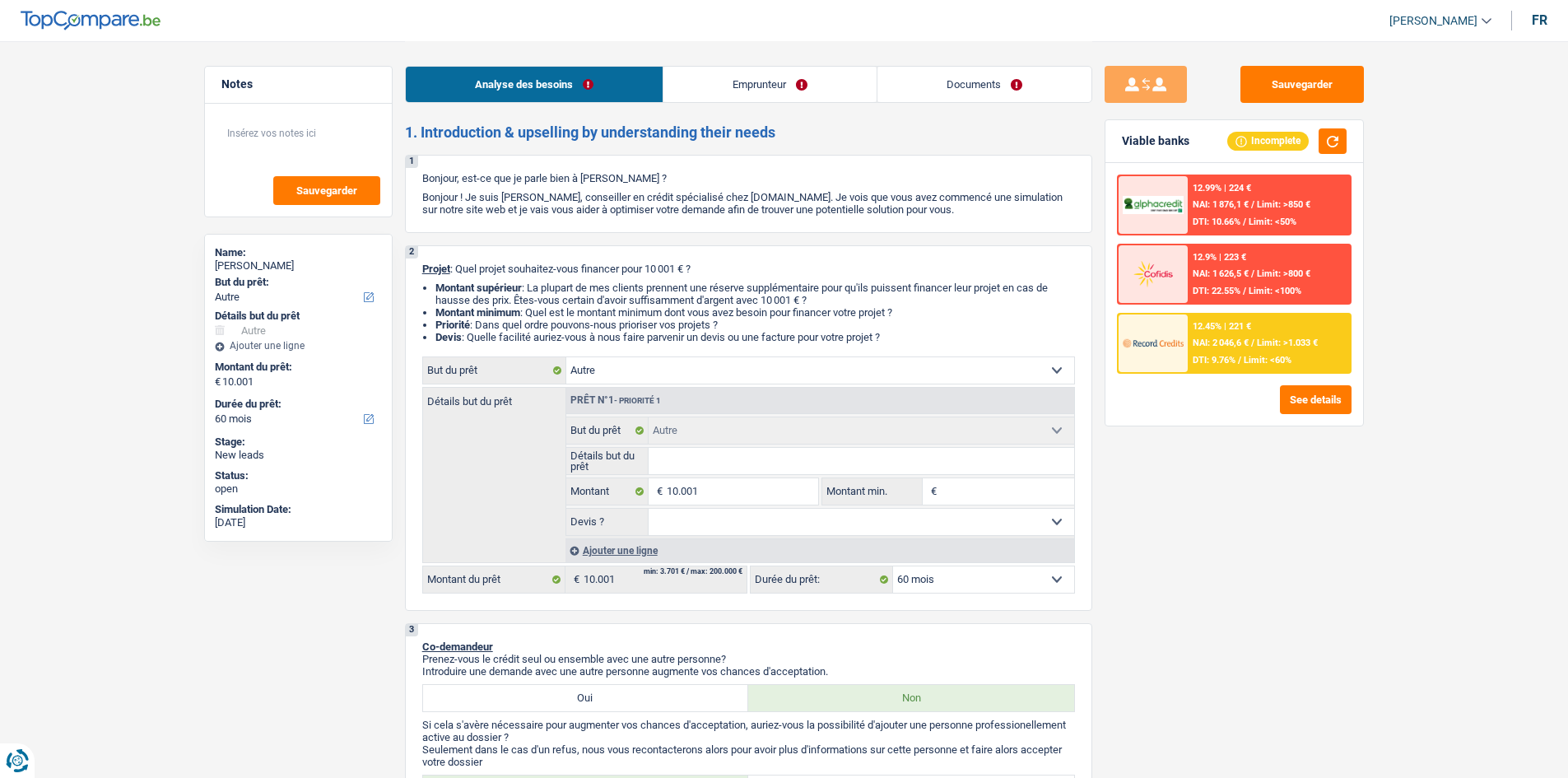
select select "other"
select select "60"
click at [1188, 342] on div "12.45% | 221 € NAI: 2 046,6 € / Limit: >1.033 € DTI: 9.76% / Limit: <60%" at bounding box center [1269, 343] width 162 height 57
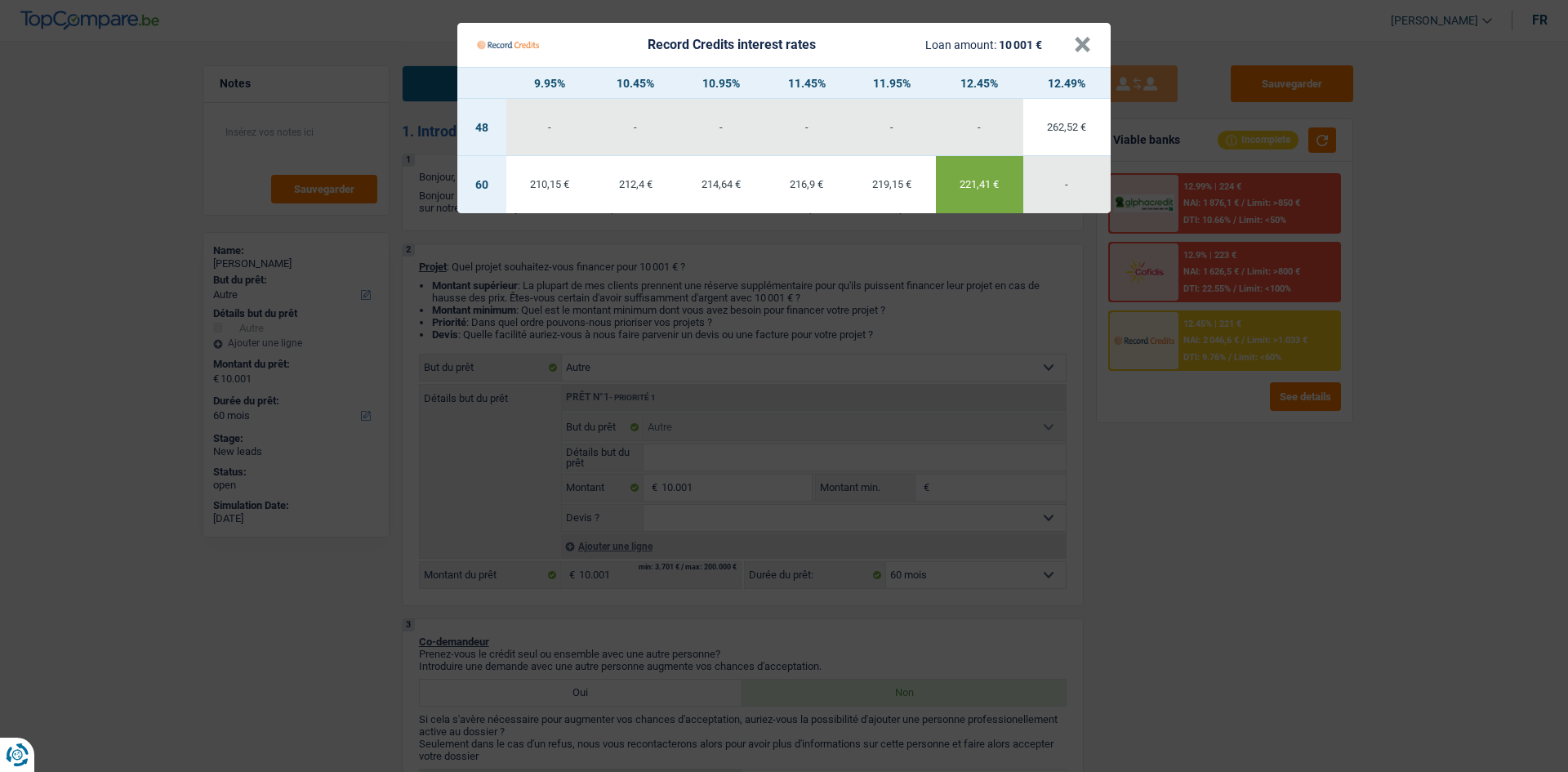
click at [1271, 524] on Credits "Record Credits interest rates Loan amount: 10 001 € × 9.95% 10.45% 10.95% 11.45…" at bounding box center [784, 386] width 1568 height 772
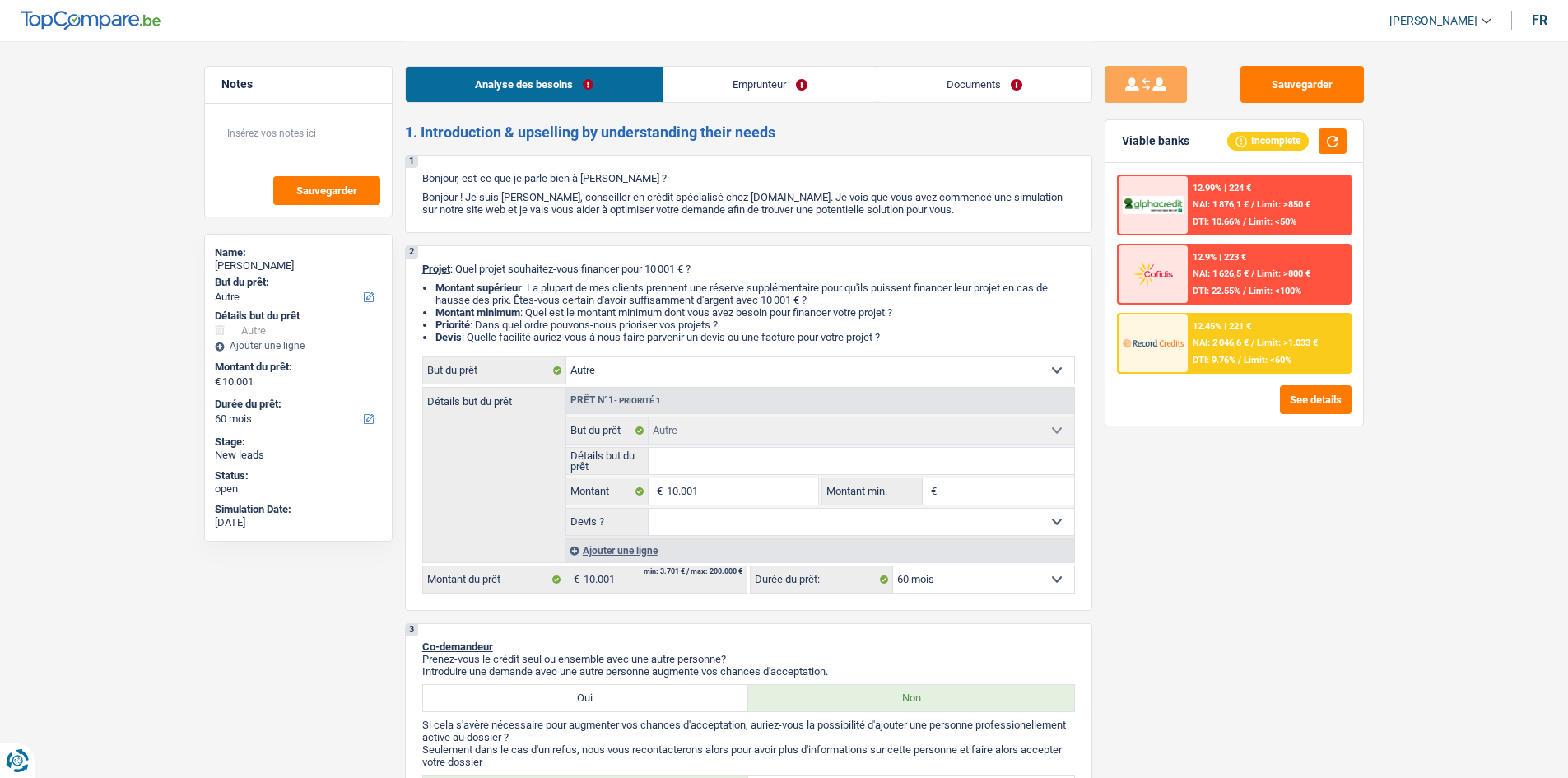
click at [1215, 350] on div "12.45% | 221 € NAI: 2 046,6 € / Limit: >1.033 € DTI: 9.76% / Limit: <60%" at bounding box center [1269, 343] width 162 height 57
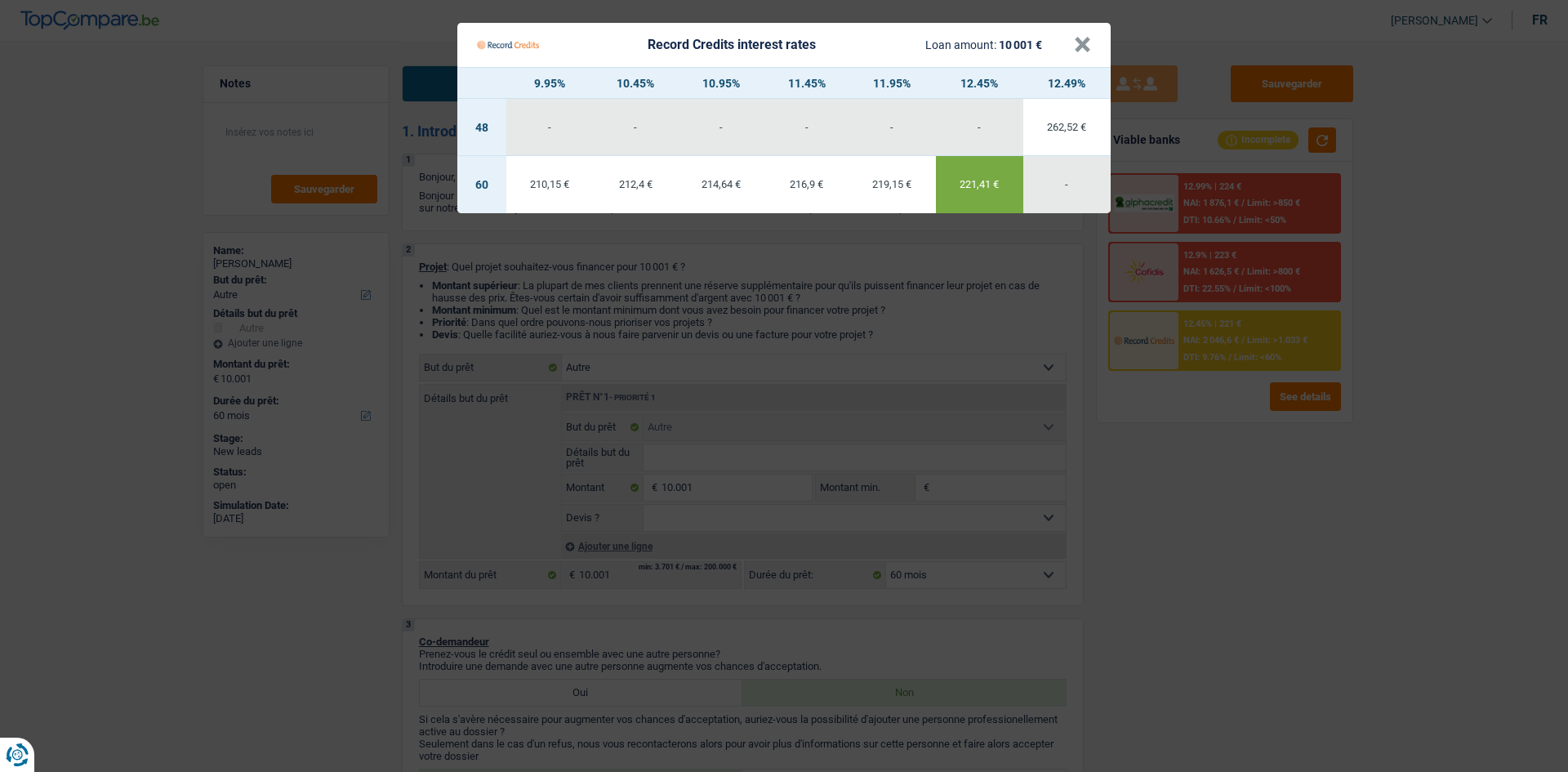
click at [1253, 521] on Credits "Record Credits interest rates Loan amount: 10 001 € × 9.95% 10.45% 10.95% 11.45…" at bounding box center [784, 386] width 1568 height 772
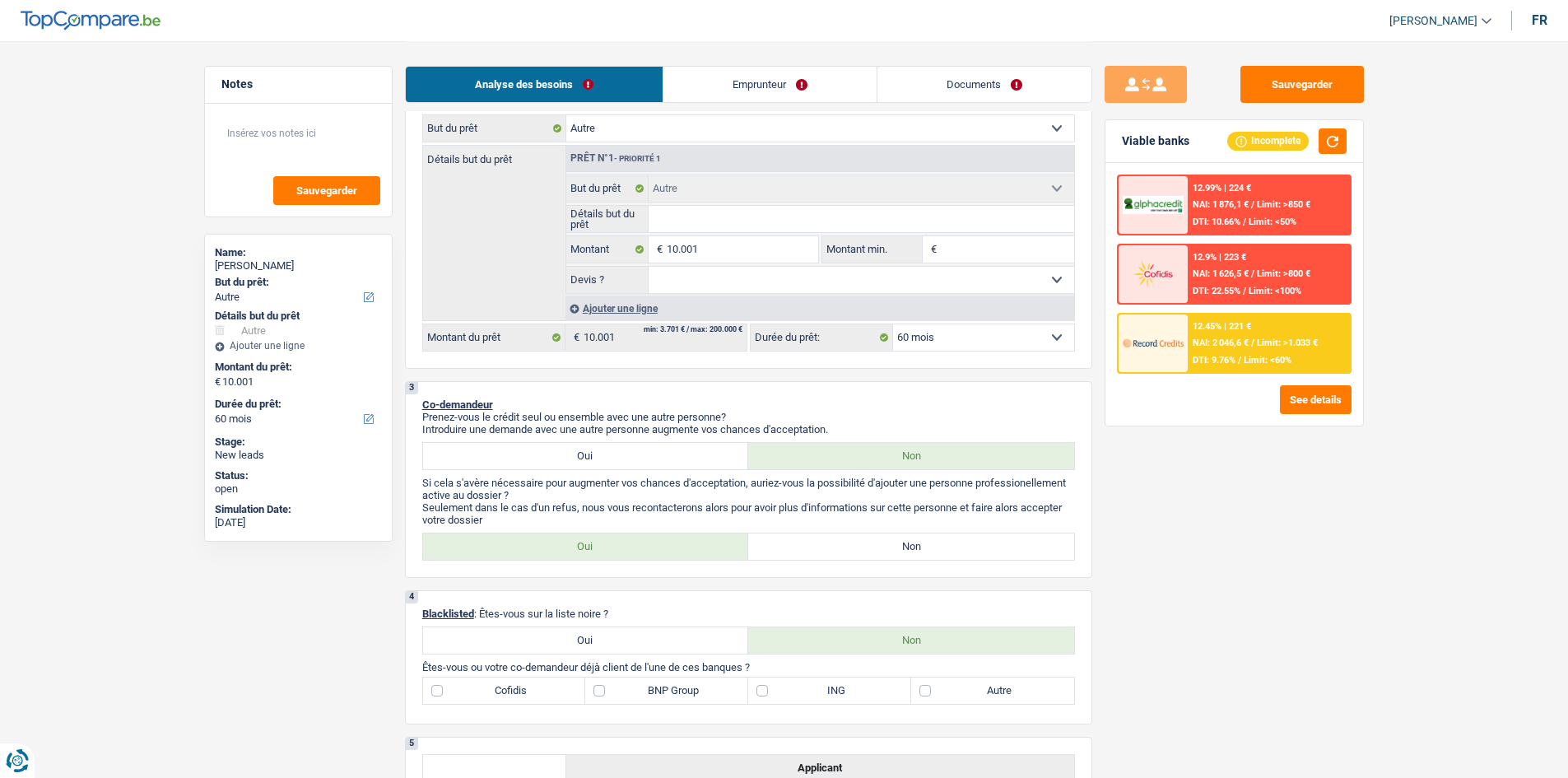
scroll to position [576, 0]
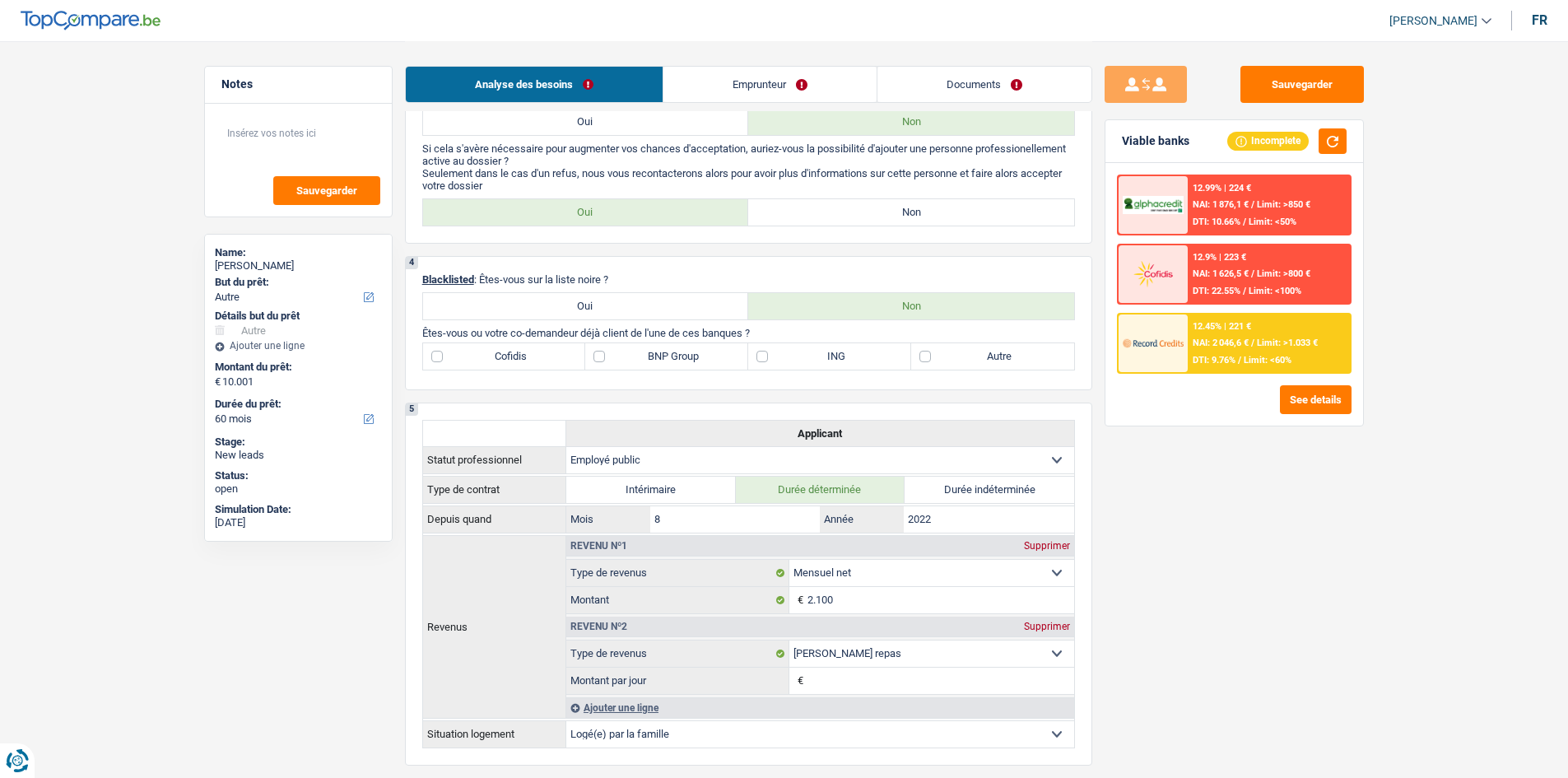
click at [120, 298] on main "Notes Sauvegarder Name: Karima Saouti But du prêt: Confort maison: meubles, tex…" at bounding box center [784, 583] width 1568 height 2317
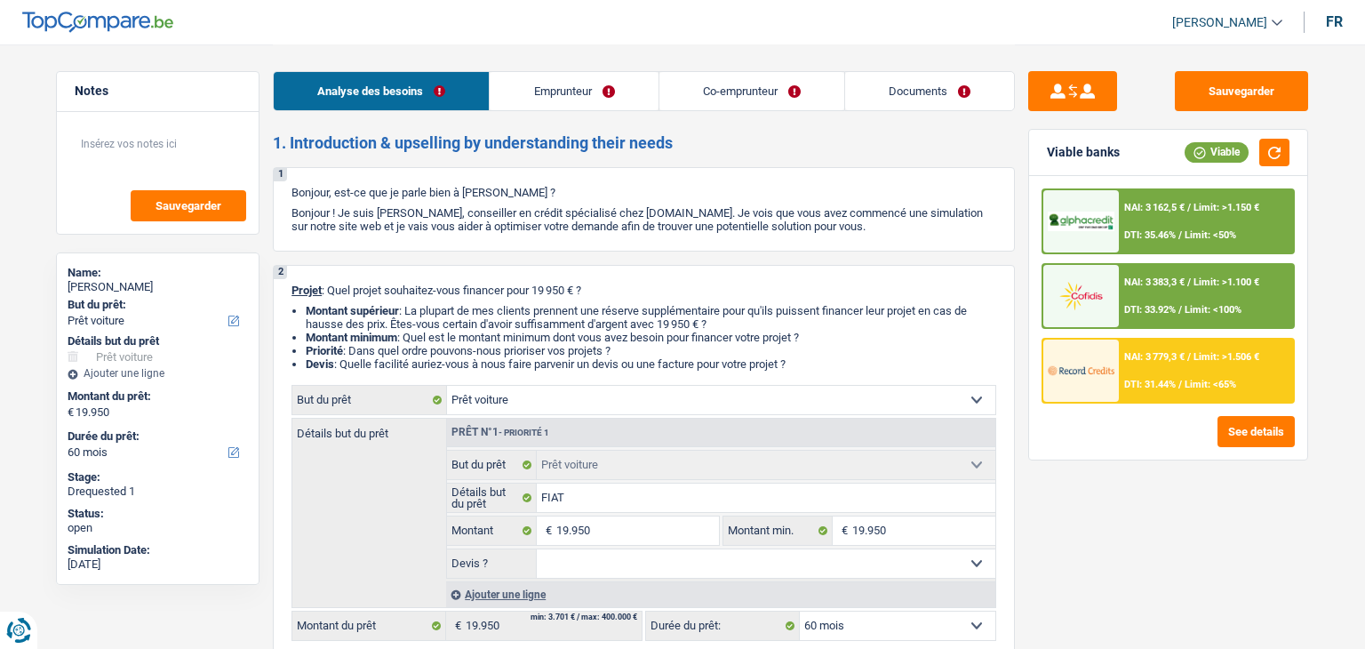
select select "car"
select select "60"
select select "car"
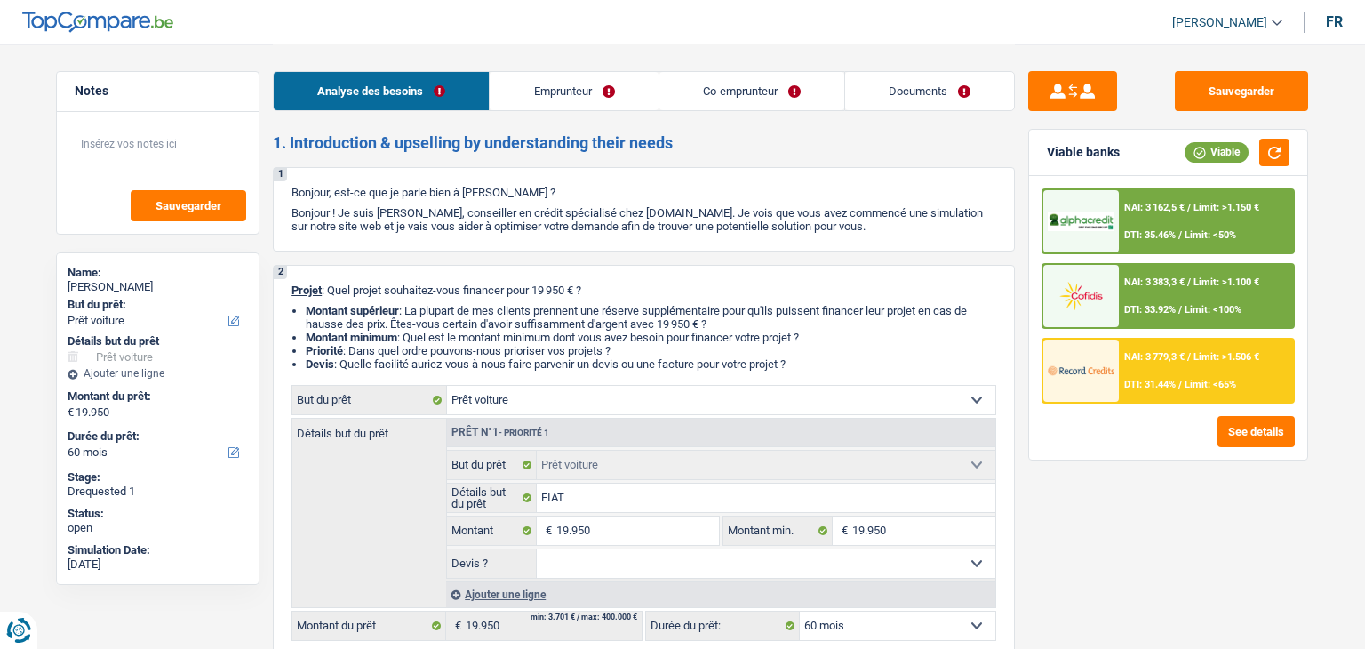
select select "60"
select select "privateEmployee"
select select "worker"
select select "netSalary"
select select "mealVouchers"
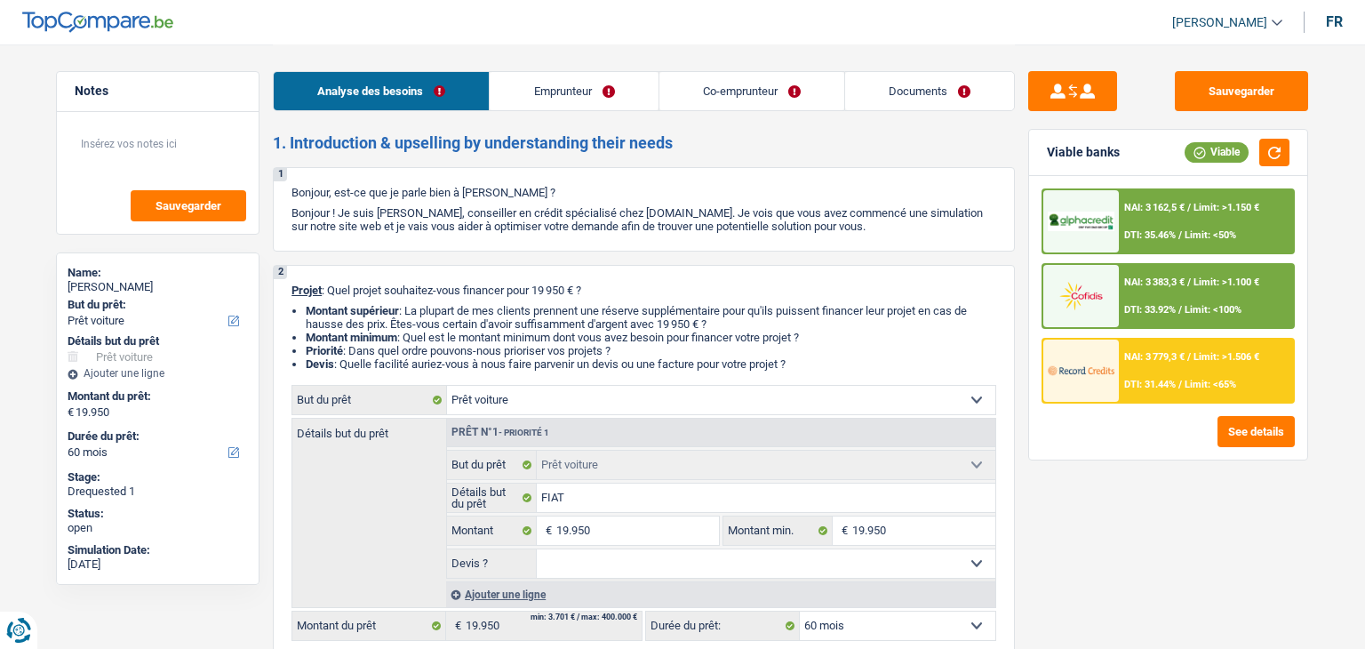
select select "netSalary"
select select "mealVouchers"
select select "rents"
select select "cardOrCredit"
select select "car"
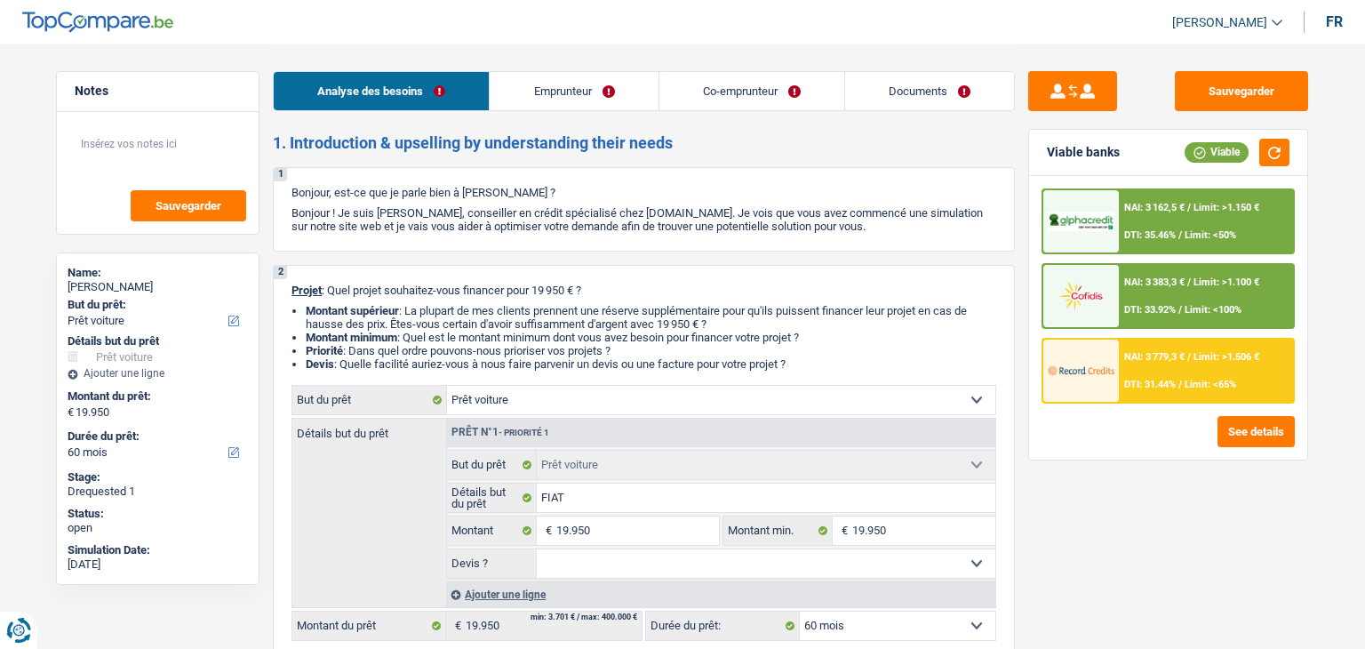
select select "car"
select select "60"
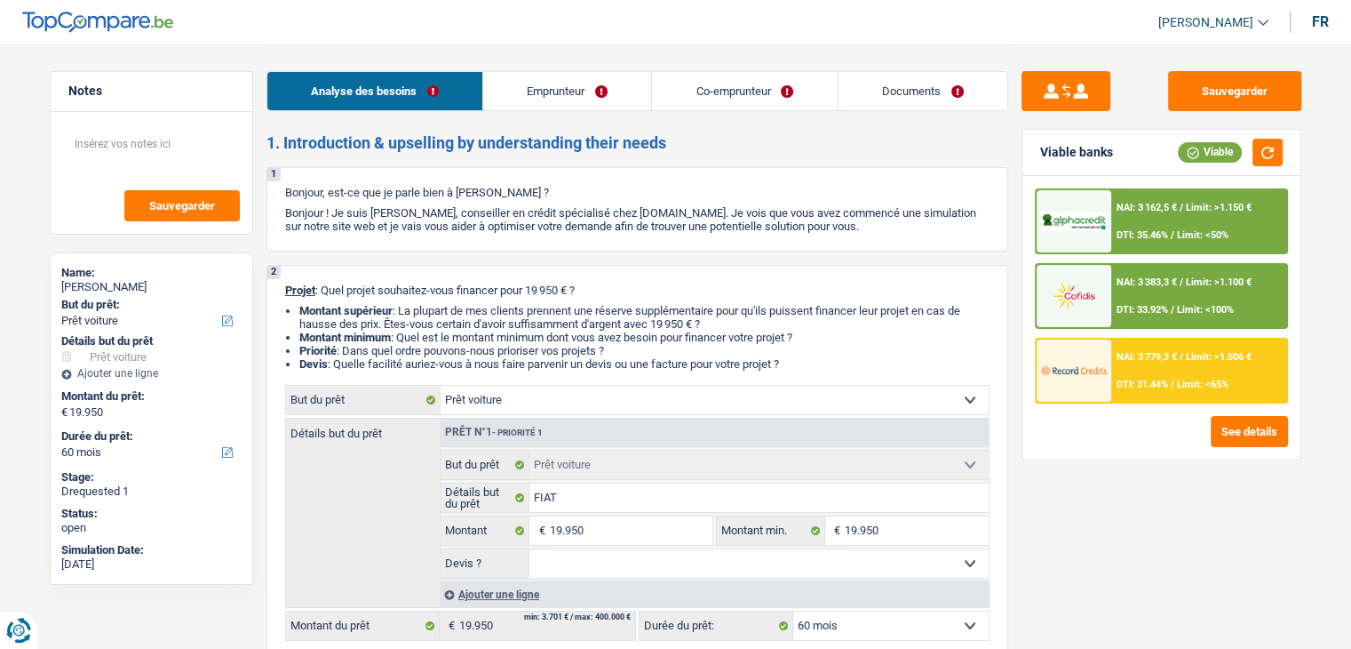
click at [521, 91] on link "Emprunteur" at bounding box center [567, 91] width 168 height 38
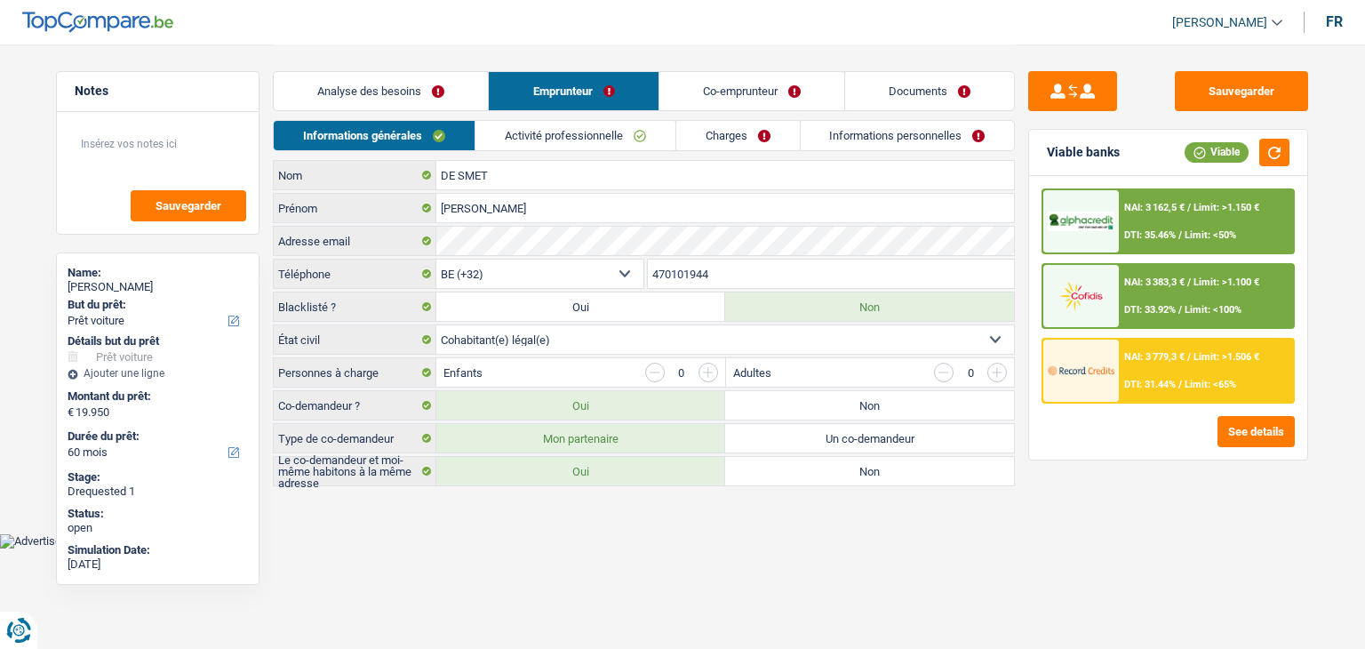
click at [511, 134] on link "Activité professionnelle" at bounding box center [575, 135] width 200 height 29
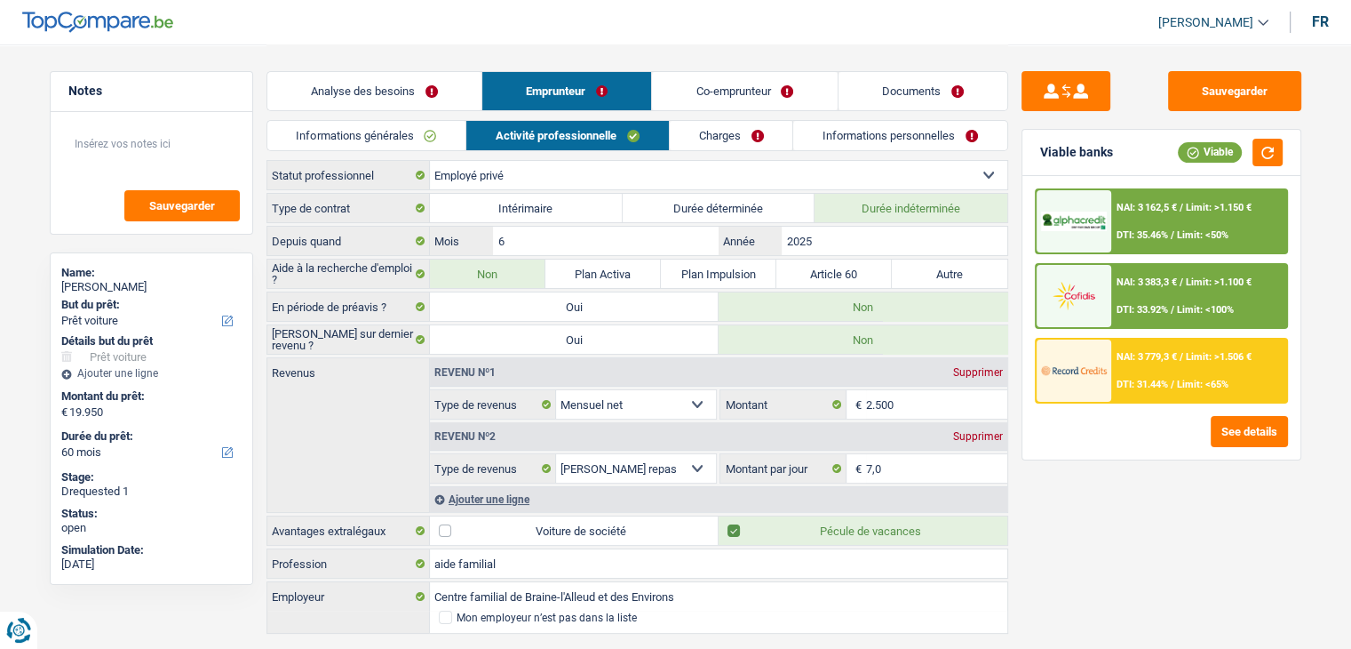
click at [753, 135] on link "Charges" at bounding box center [731, 135] width 123 height 29
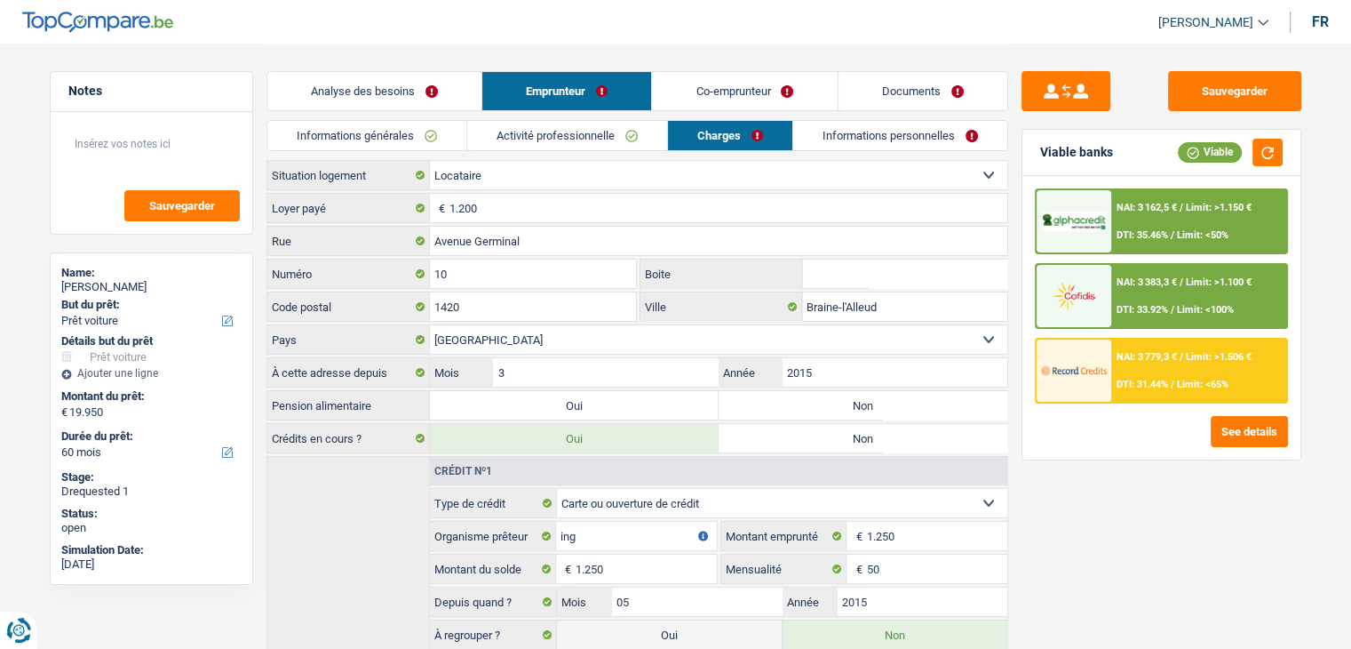
click at [829, 135] on link "Informations personnelles" at bounding box center [900, 135] width 214 height 29
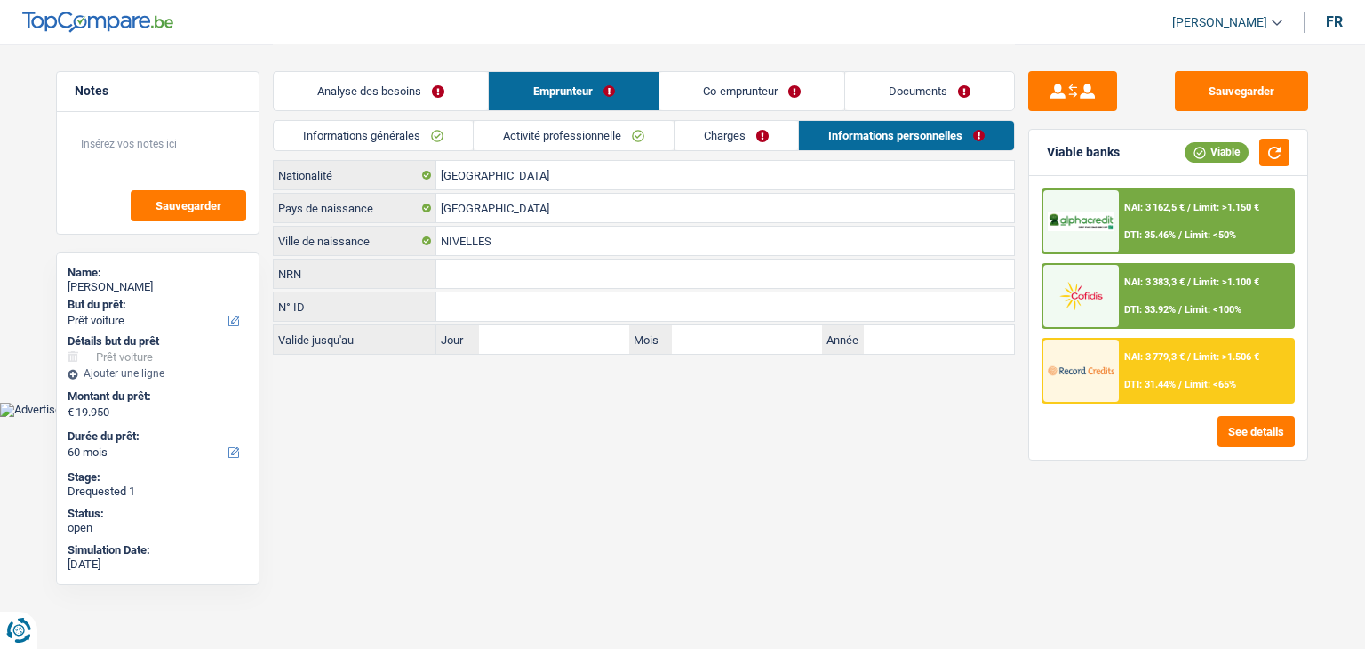
drag, startPoint x: 732, startPoint y: 91, endPoint x: 597, endPoint y: 114, distance: 137.0
click at [732, 91] on link "Co-emprunteur" at bounding box center [751, 91] width 185 height 38
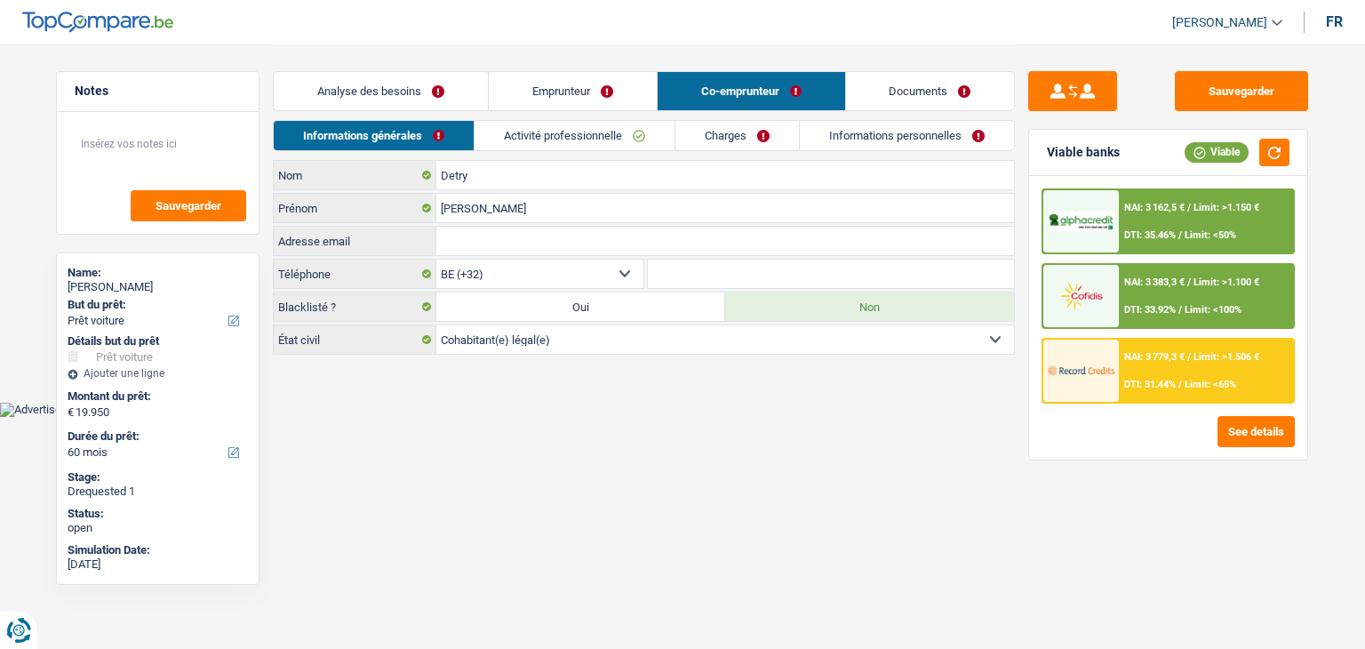
click at [523, 138] on link "Activité professionnelle" at bounding box center [574, 135] width 200 height 29
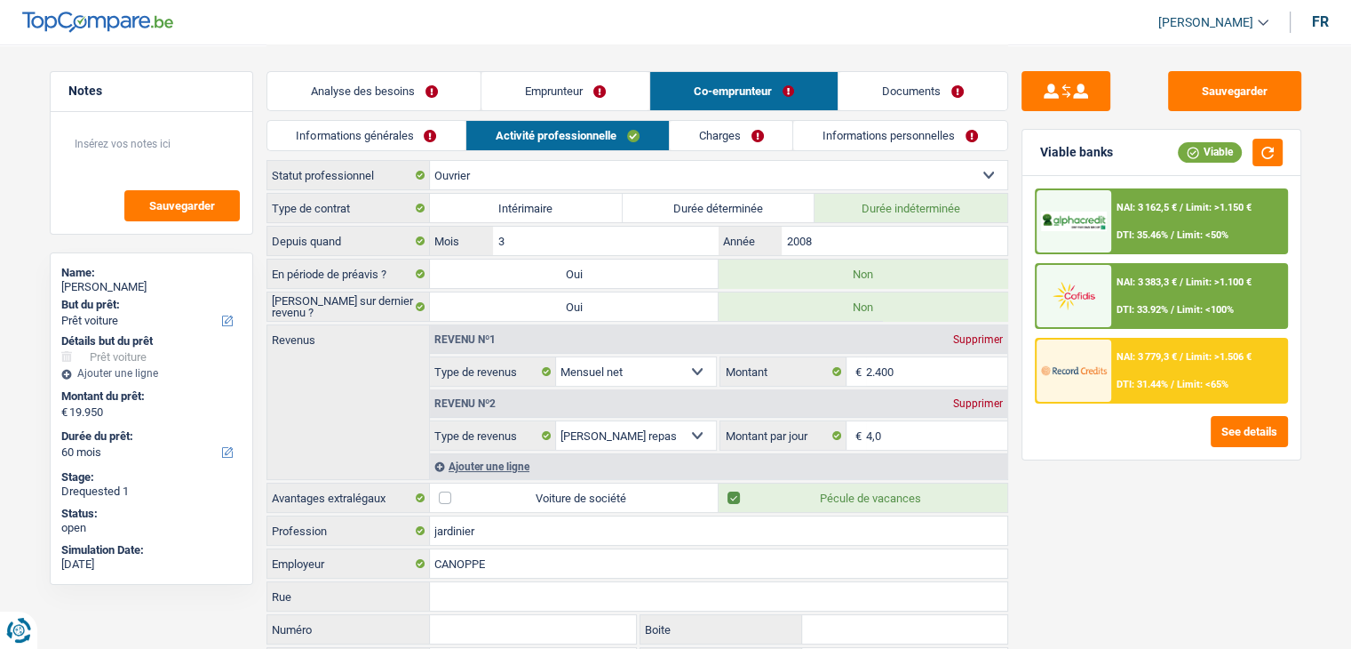
click at [698, 141] on link "Charges" at bounding box center [731, 135] width 123 height 29
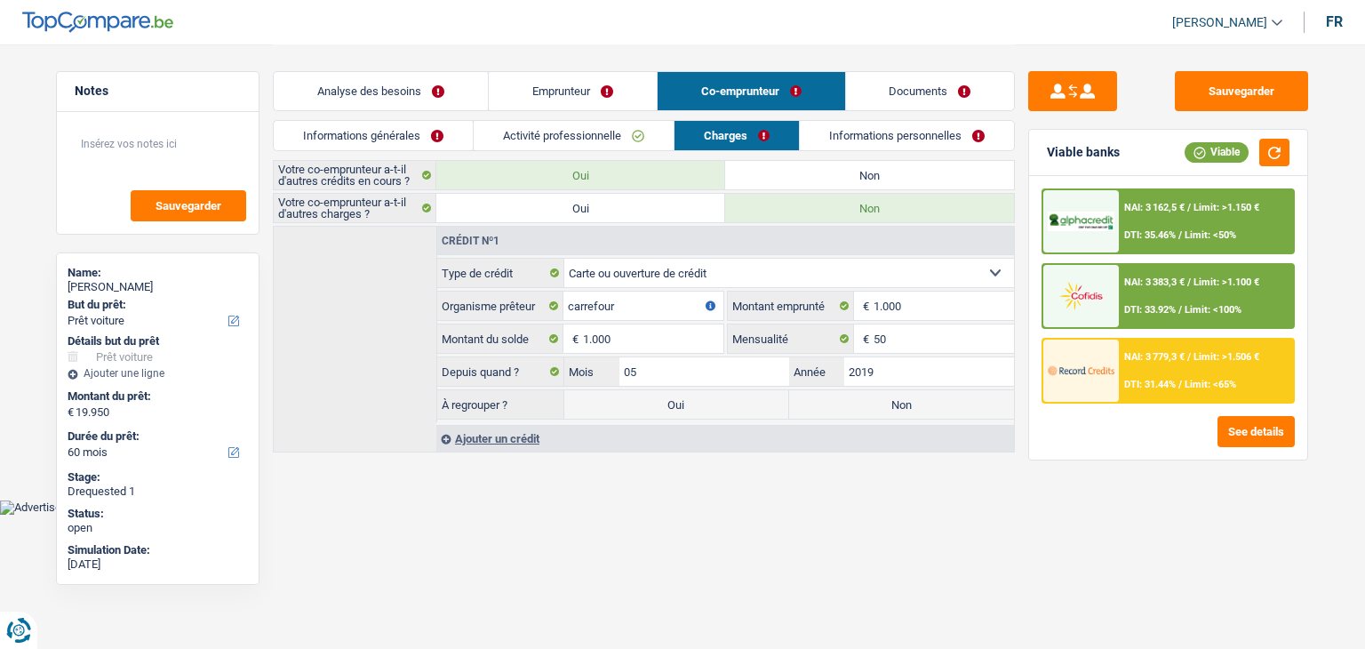
click at [840, 141] on link "Informations personnelles" at bounding box center [907, 135] width 214 height 29
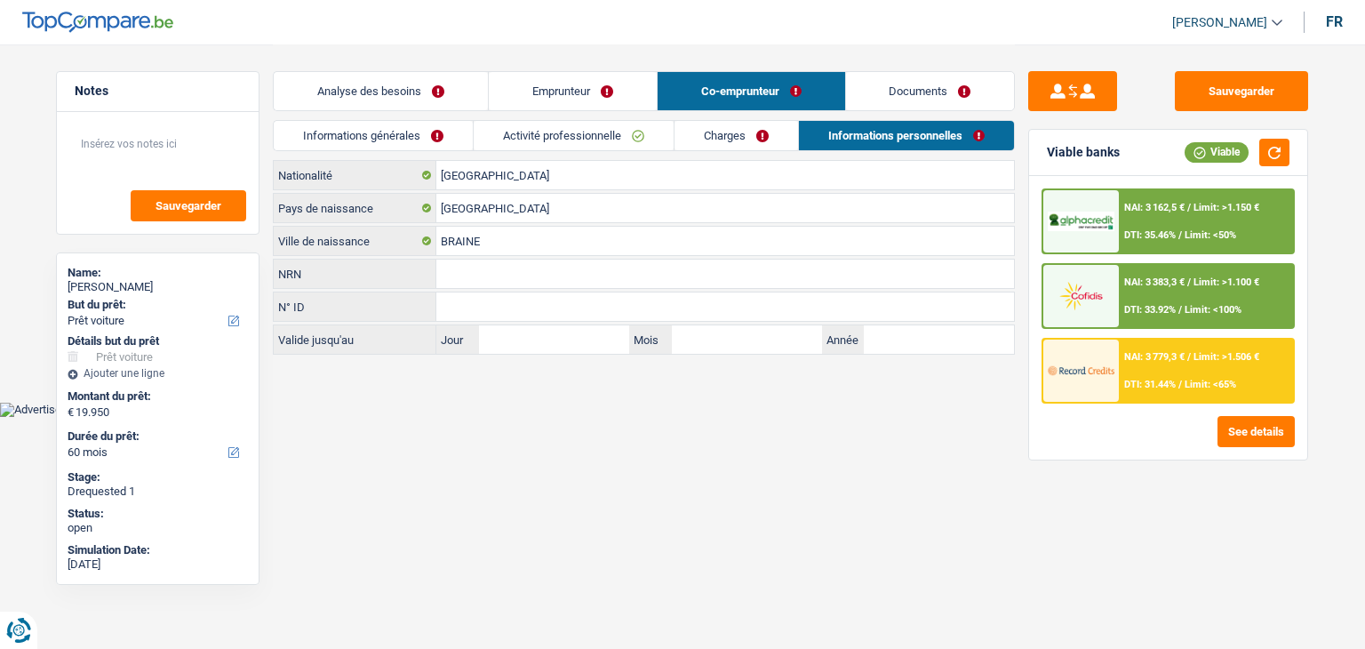
click at [543, 102] on link "Emprunteur" at bounding box center [573, 91] width 168 height 38
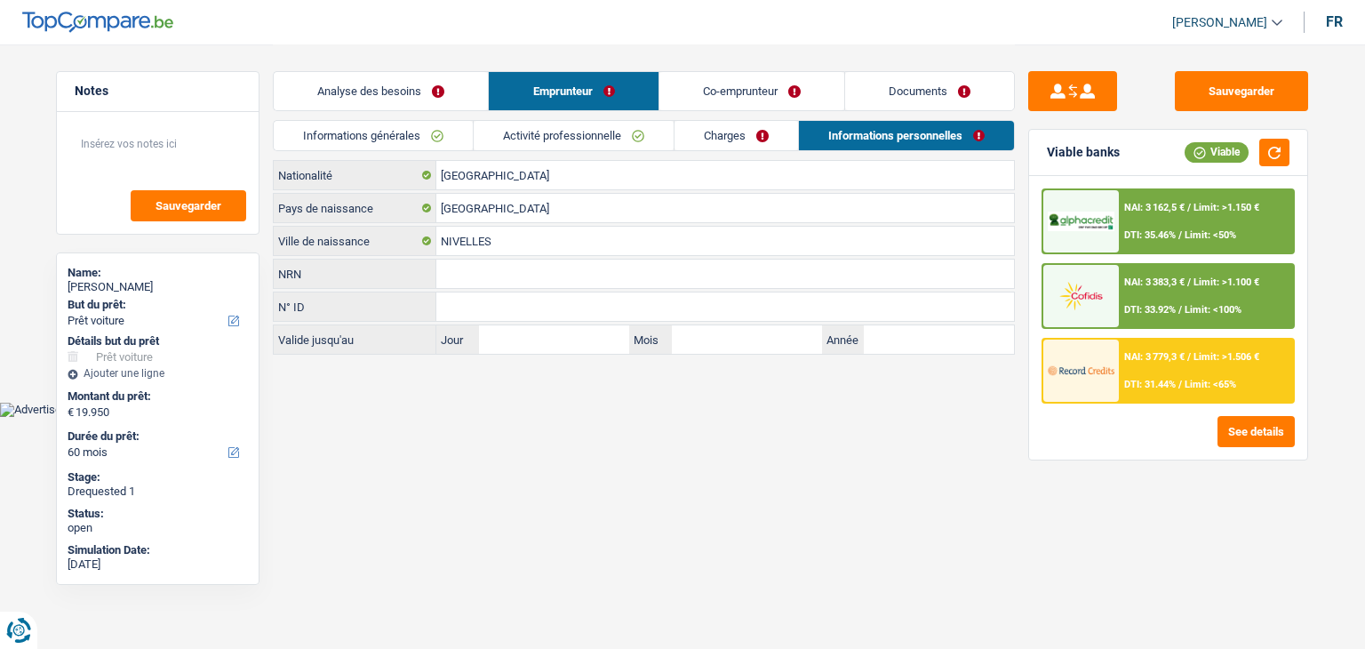
click at [389, 139] on link "Informations générales" at bounding box center [373, 135] width 199 height 29
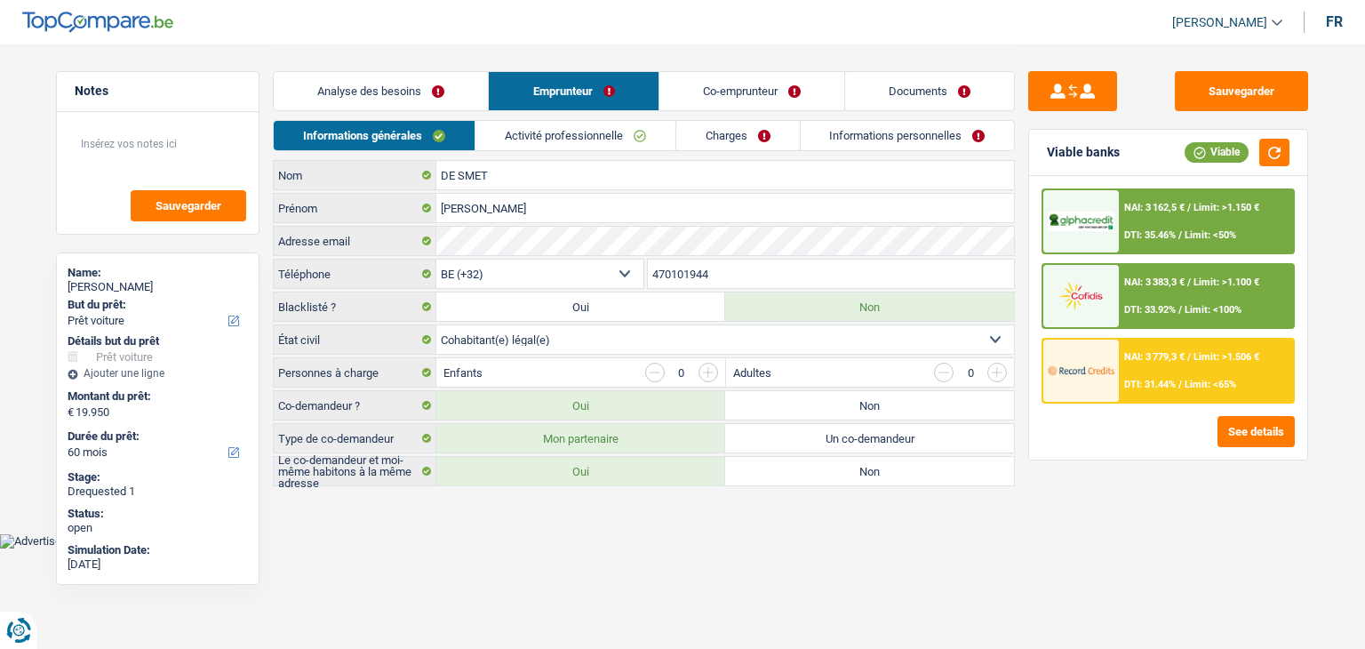
click at [940, 36] on header "[PERSON_NAME] Se déconnecter fr" at bounding box center [682, 22] width 1365 height 45
click at [597, 146] on link "Activité professionnelle" at bounding box center [575, 135] width 200 height 29
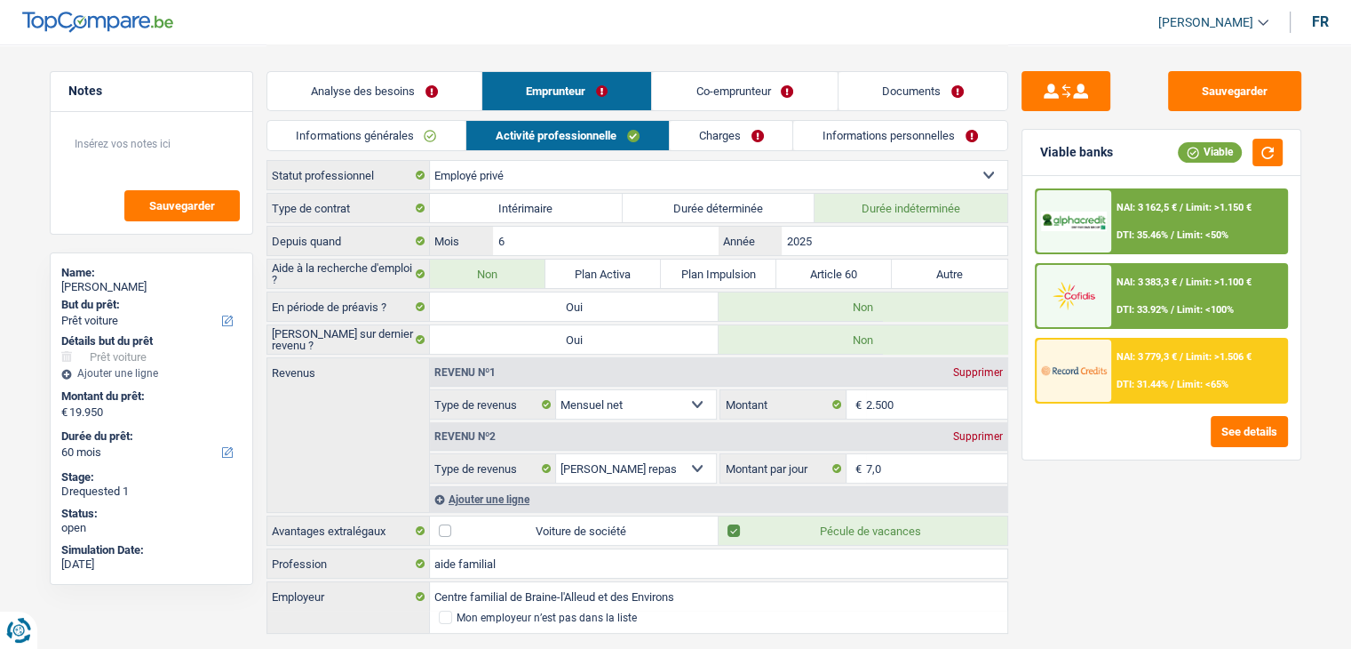
click at [429, 139] on link "Informations générales" at bounding box center [366, 135] width 199 height 29
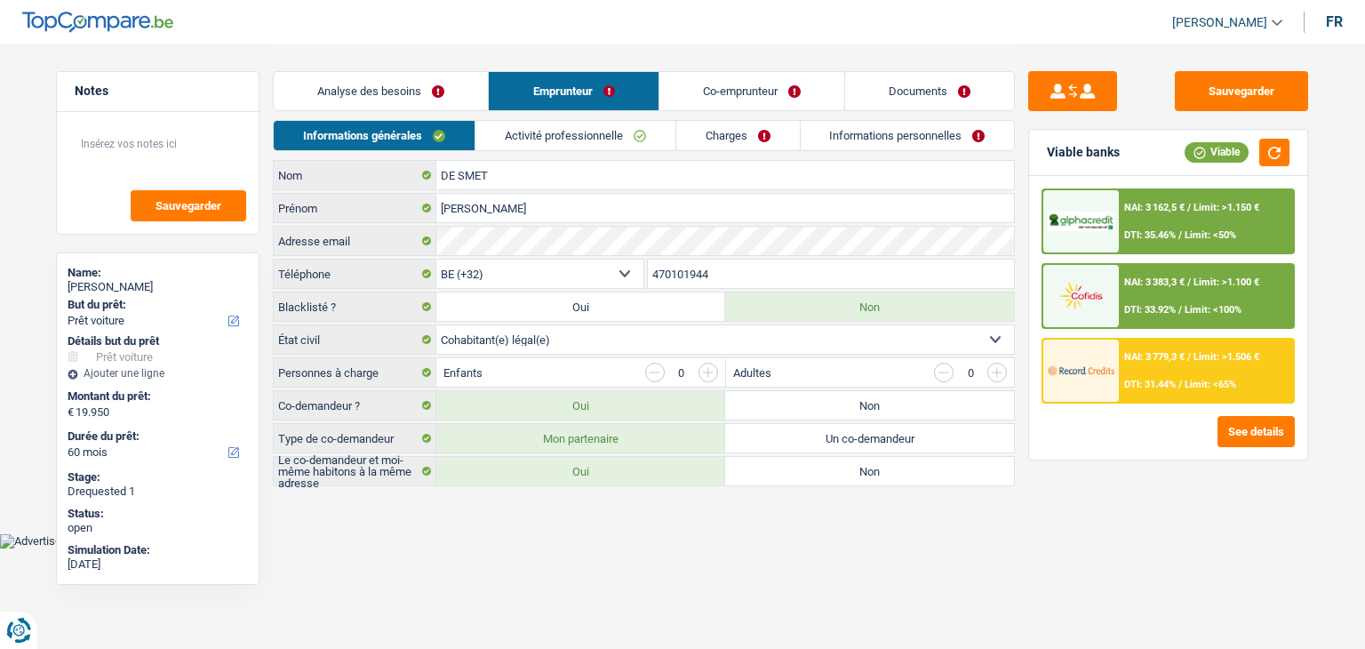
click at [437, 100] on link "Analyse des besoins" at bounding box center [381, 91] width 214 height 38
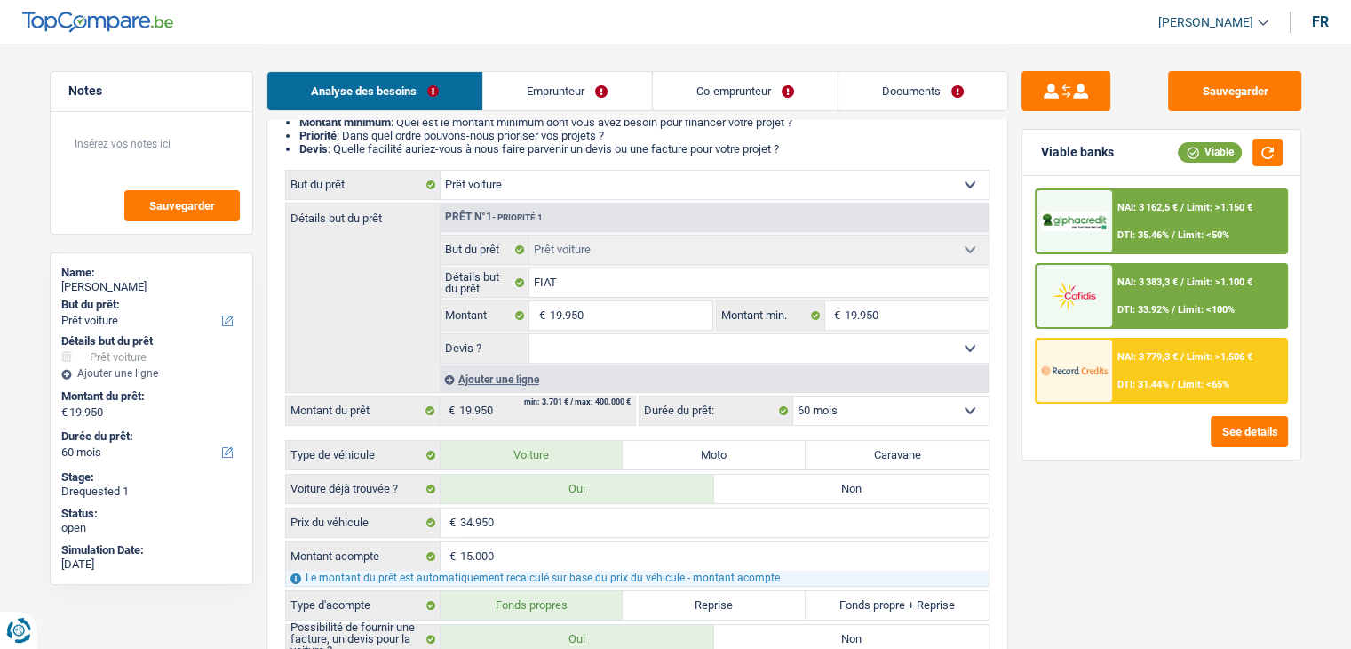
scroll to position [444, 0]
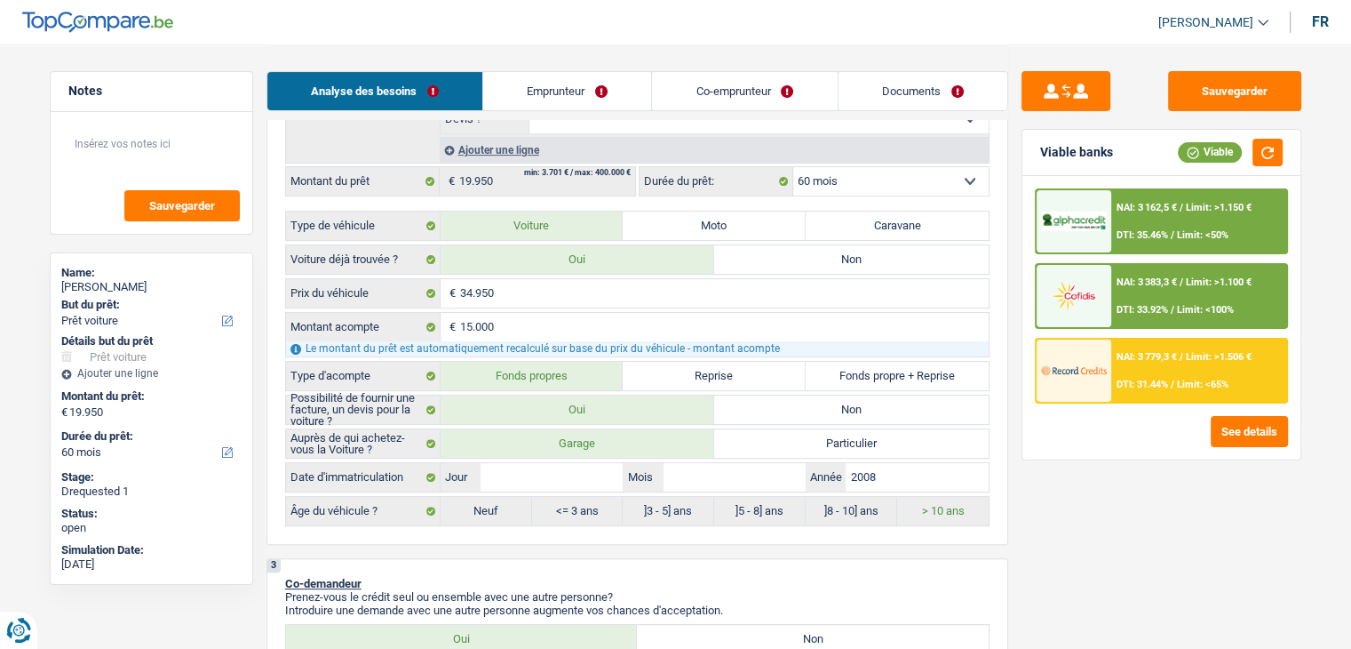
click at [1129, 536] on div "Sauvegarder Viable banks Viable NAI: 3 162,5 € / Limit: >1.150 € DTI: 35.46% / …" at bounding box center [1161, 345] width 306 height 549
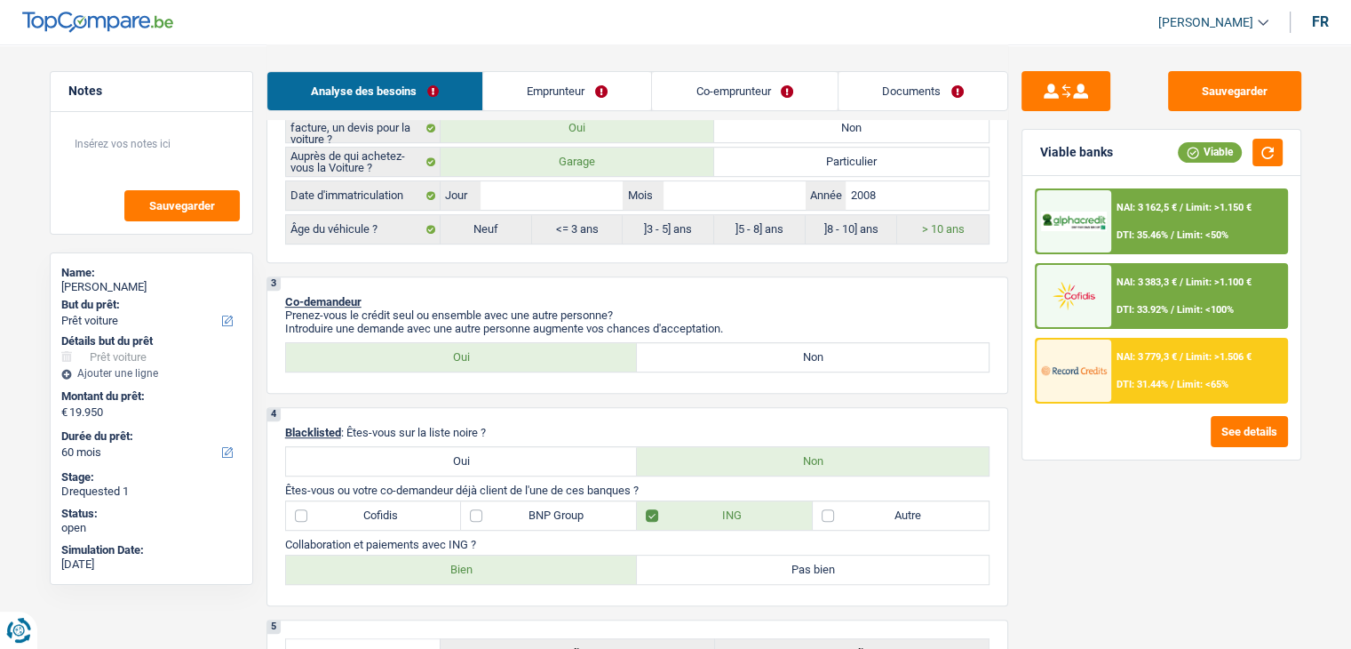
scroll to position [800, 0]
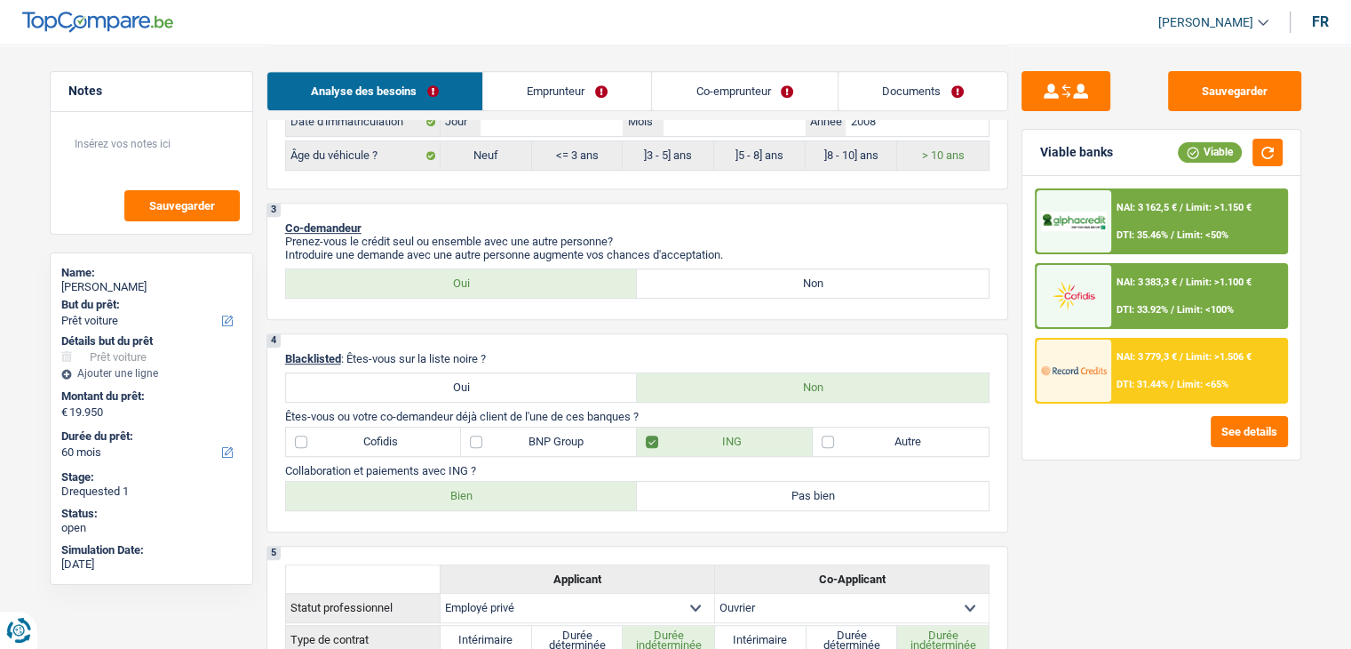
click at [1116, 531] on div "Sauvegarder Viable banks Viable NAI: 3 162,5 € / Limit: >1.150 € DTI: 35.46% / …" at bounding box center [1161, 345] width 306 height 549
drag, startPoint x: 1116, startPoint y: 531, endPoint x: 1158, endPoint y: 559, distance: 50.0
click at [1158, 559] on div "Sauvegarder Viable banks Viable NAI: 3 162,5 € / Limit: >1.150 € DTI: 35.46% / …" at bounding box center [1161, 345] width 306 height 549
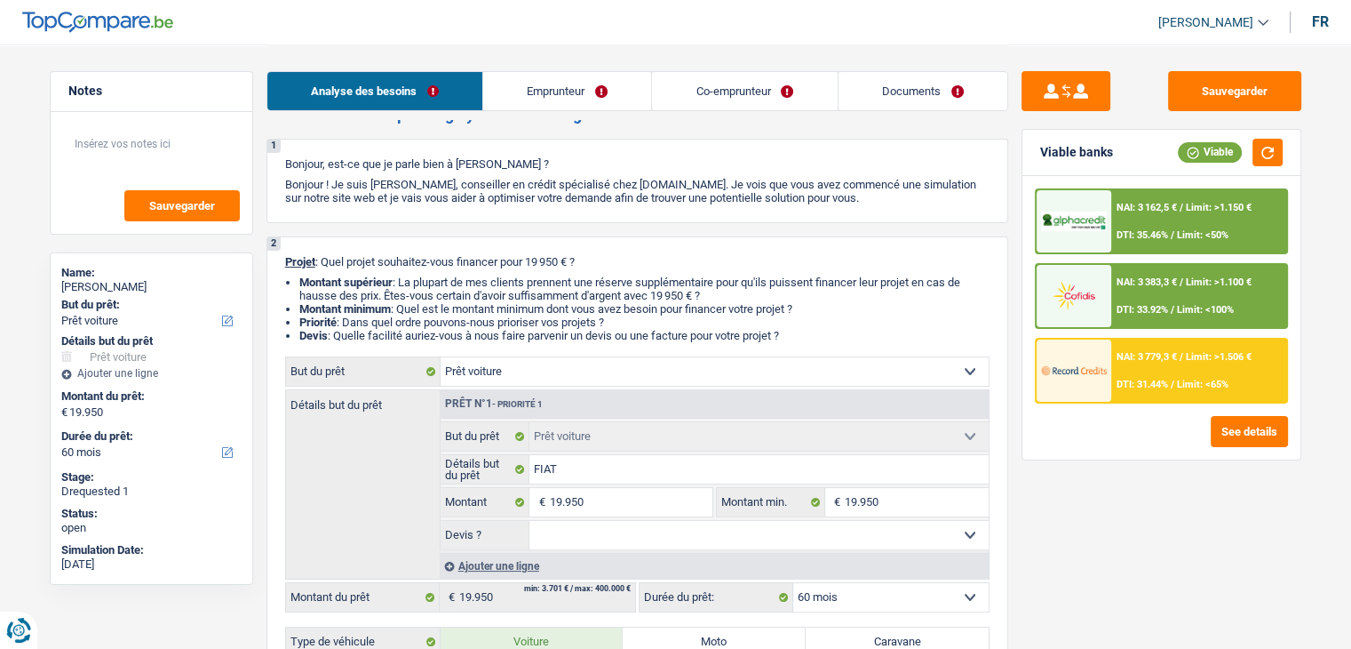
scroll to position [0, 0]
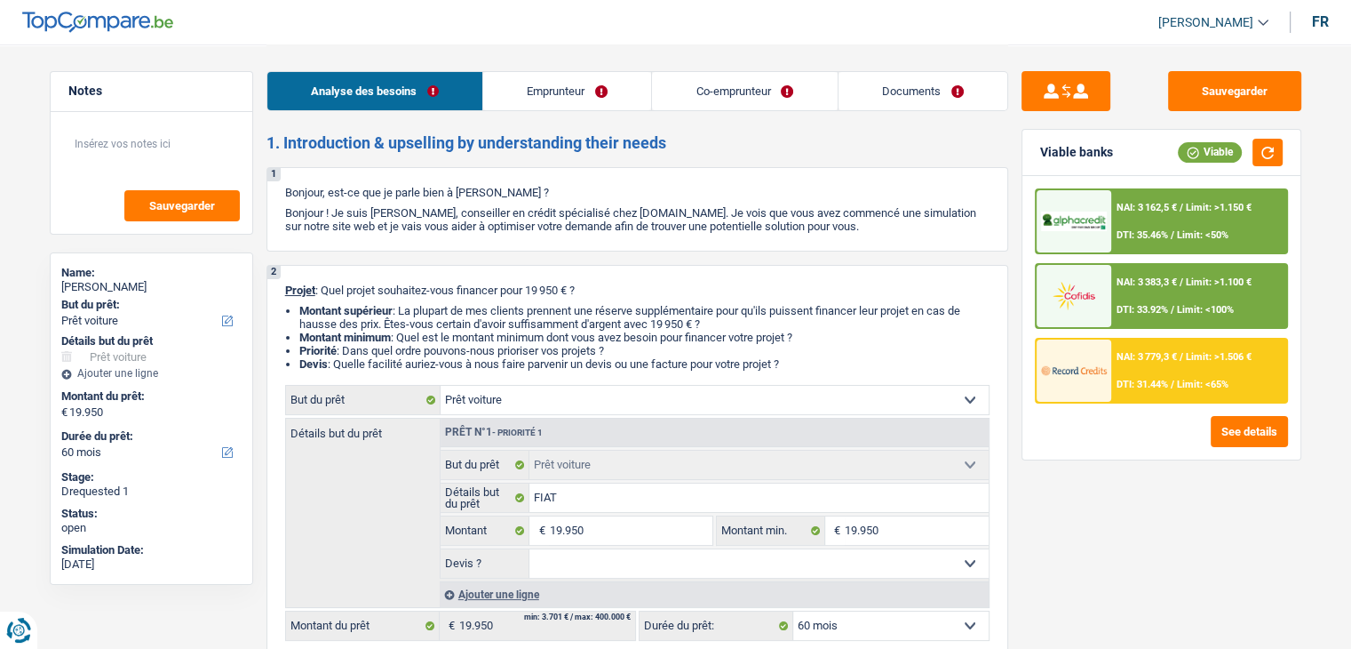
click at [601, 94] on link "Emprunteur" at bounding box center [567, 91] width 168 height 38
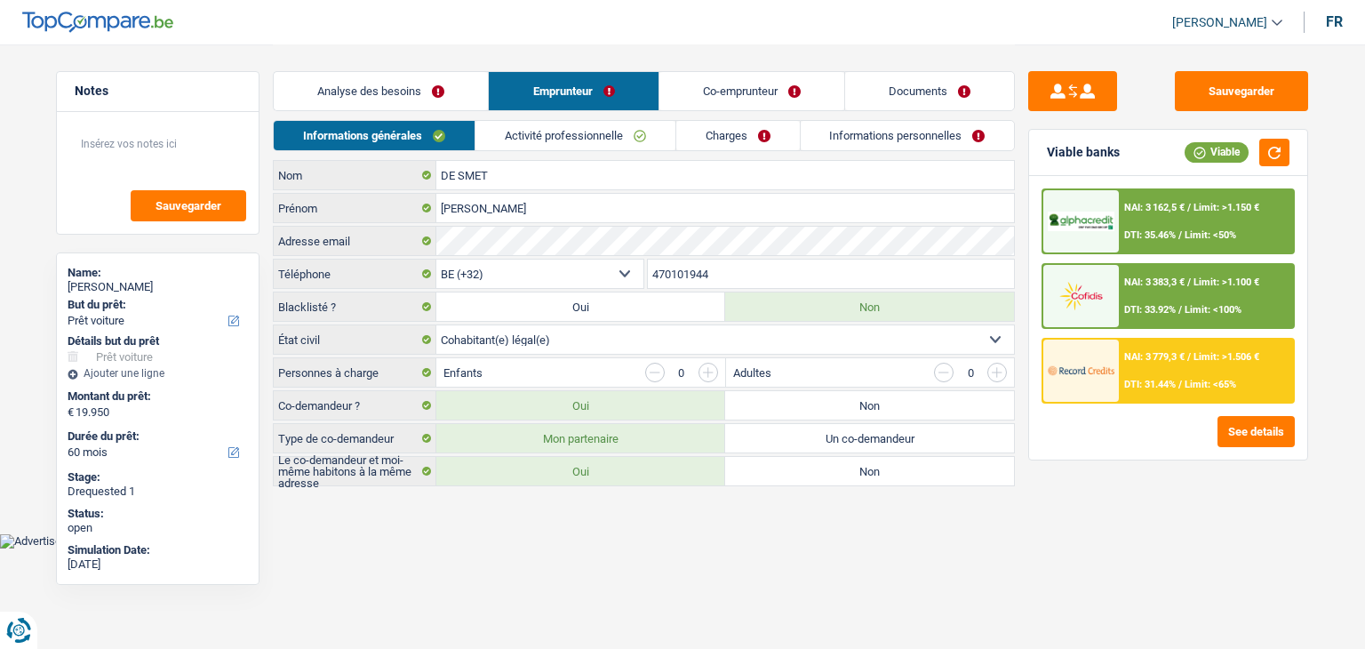
click at [575, 129] on link "Activité professionnelle" at bounding box center [575, 135] width 200 height 29
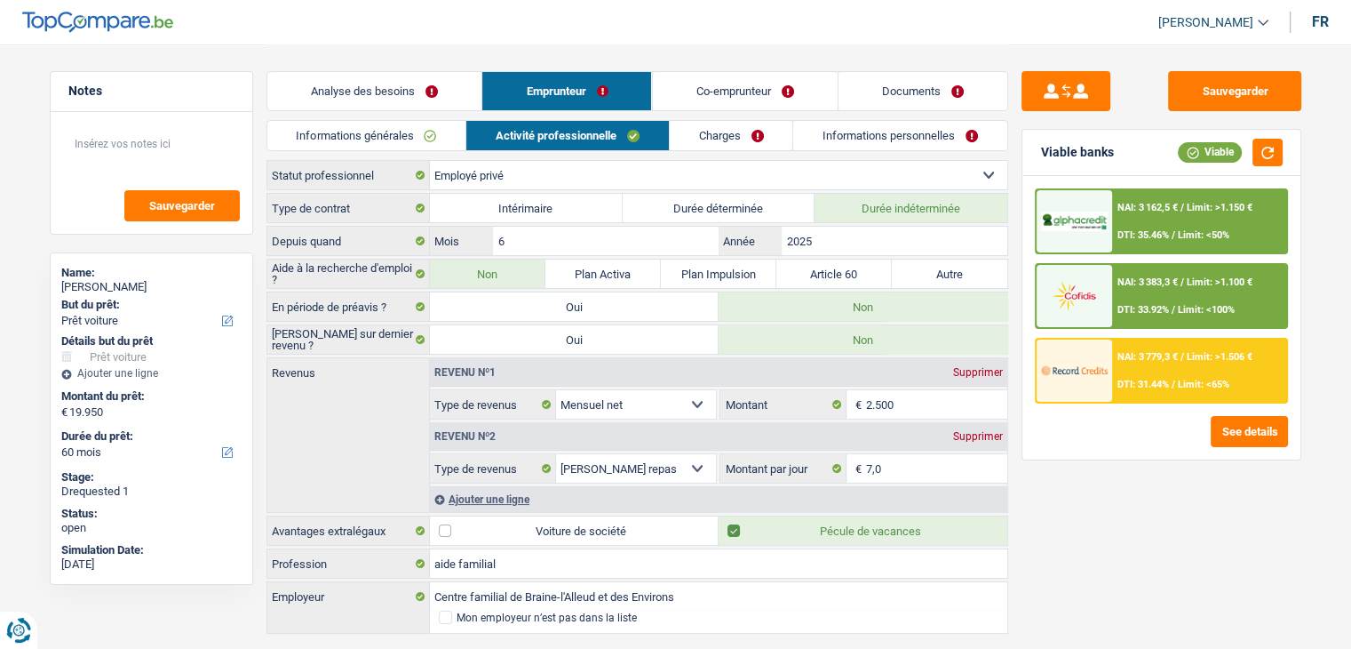
click at [745, 132] on link "Charges" at bounding box center [731, 135] width 123 height 29
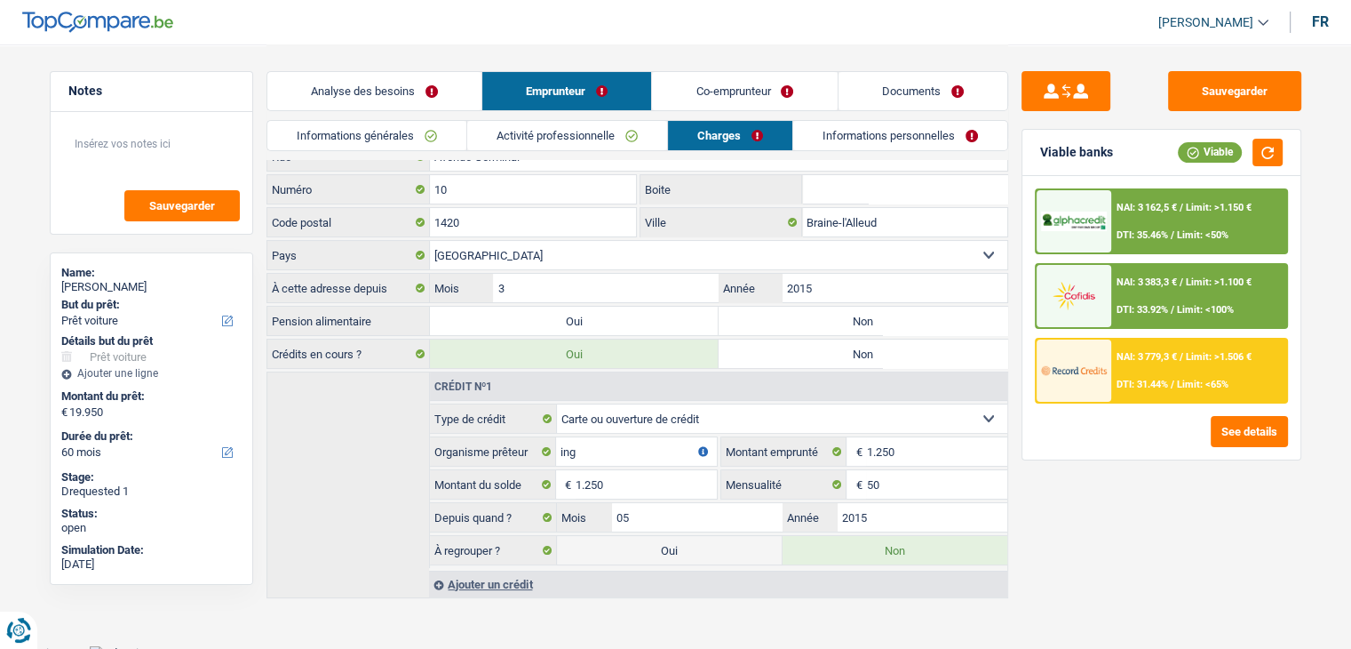
scroll to position [89, 0]
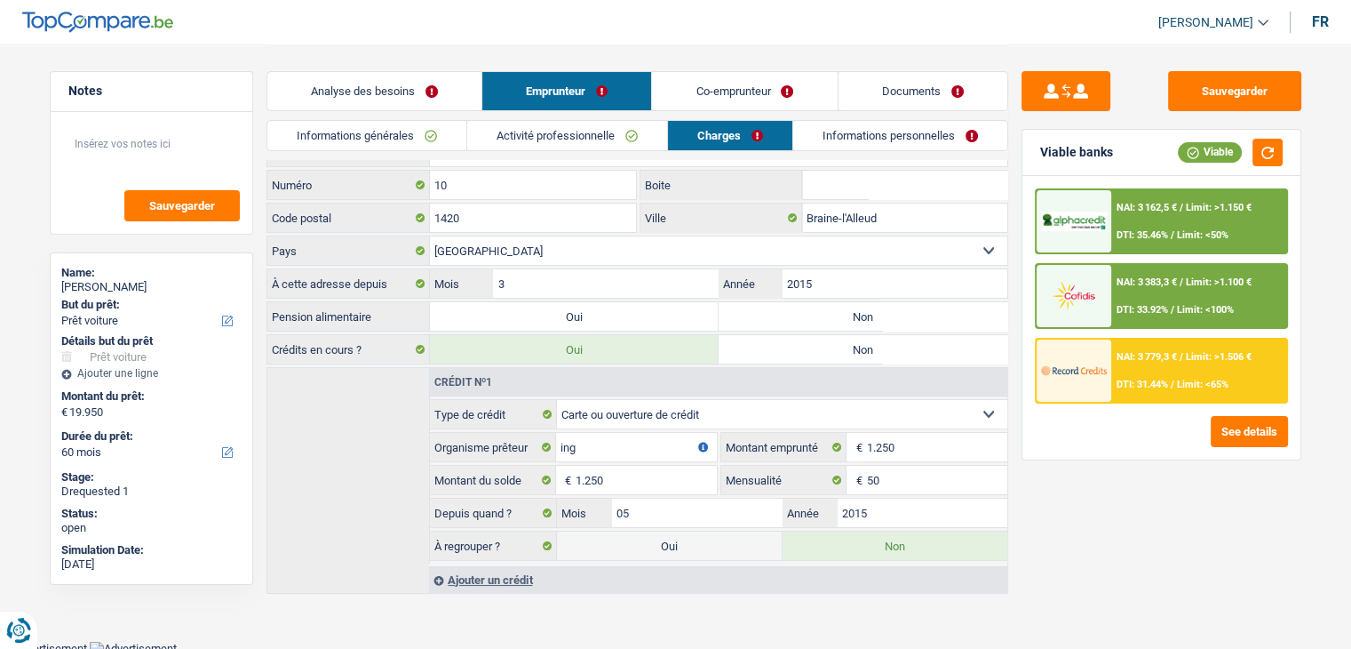
click at [383, 127] on link "Informations générales" at bounding box center [366, 135] width 199 height 29
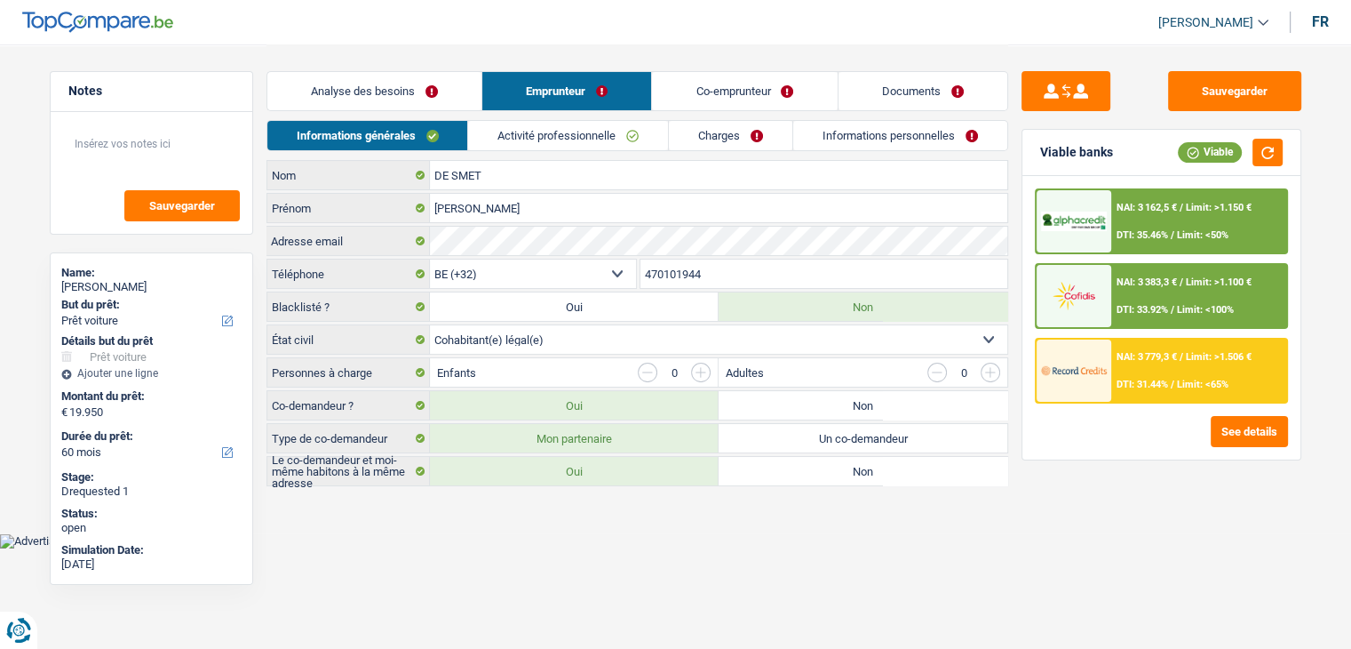
scroll to position [0, 0]
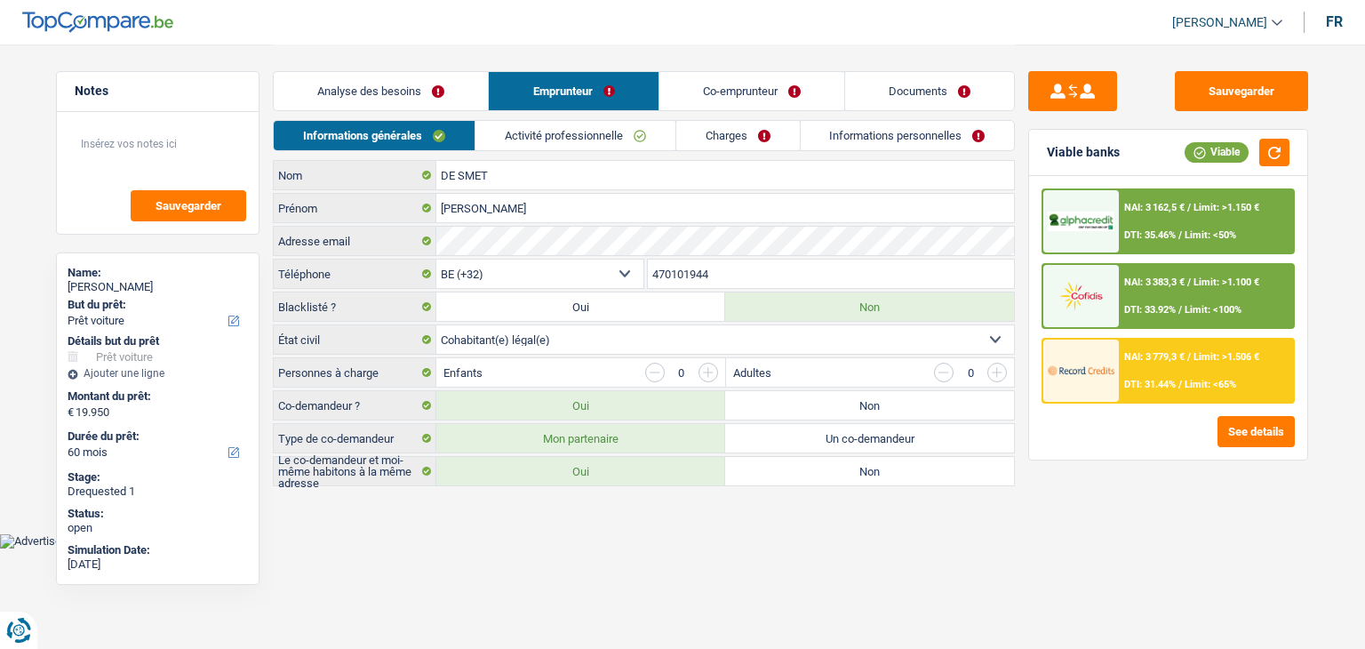
click at [728, 111] on div "Analyse des besoins Emprunteur Co-emprunteur Documents" at bounding box center [644, 82] width 742 height 76
click at [735, 101] on link "Co-emprunteur" at bounding box center [751, 91] width 185 height 38
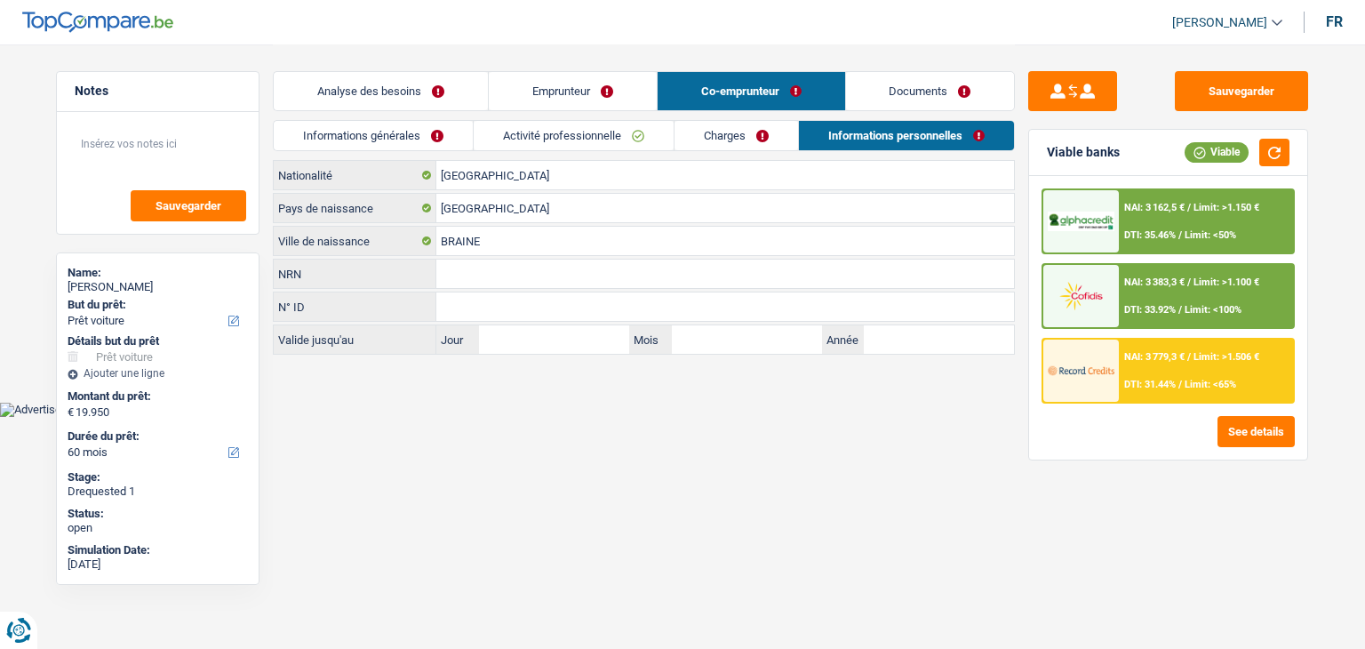
click at [744, 125] on link "Charges" at bounding box center [735, 135] width 123 height 29
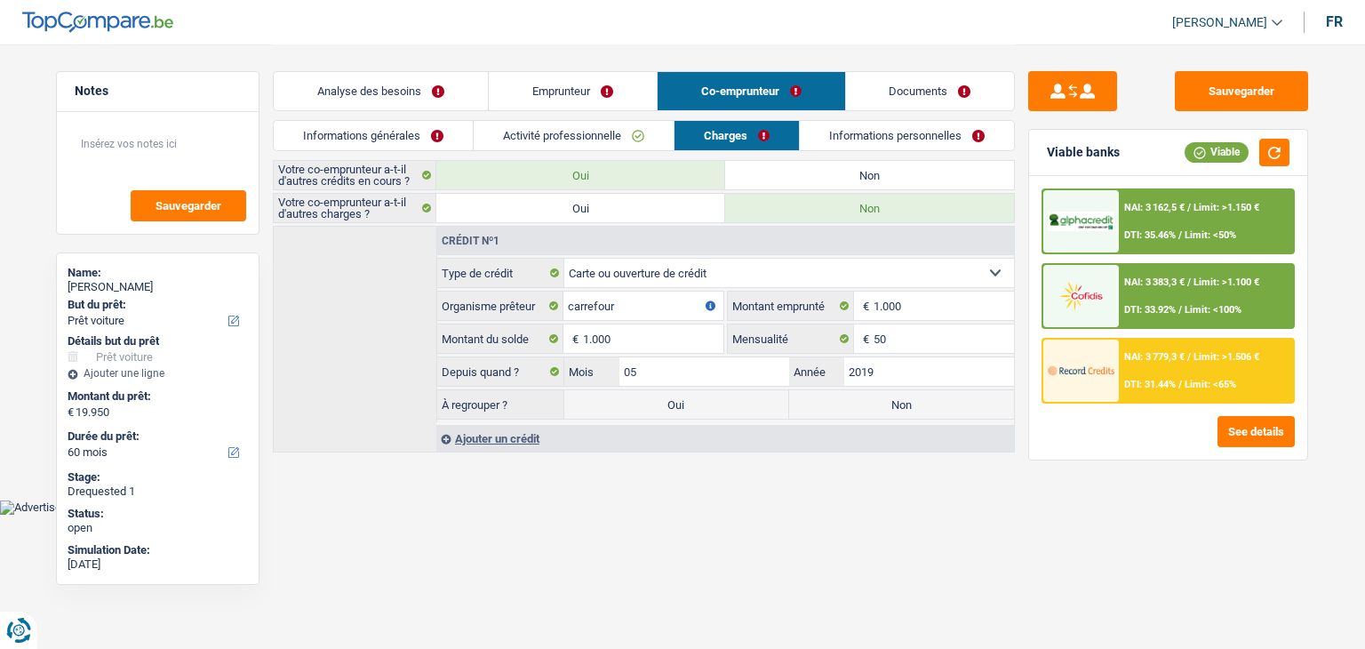
click at [429, 106] on link "Analyse des besoins" at bounding box center [381, 91] width 214 height 38
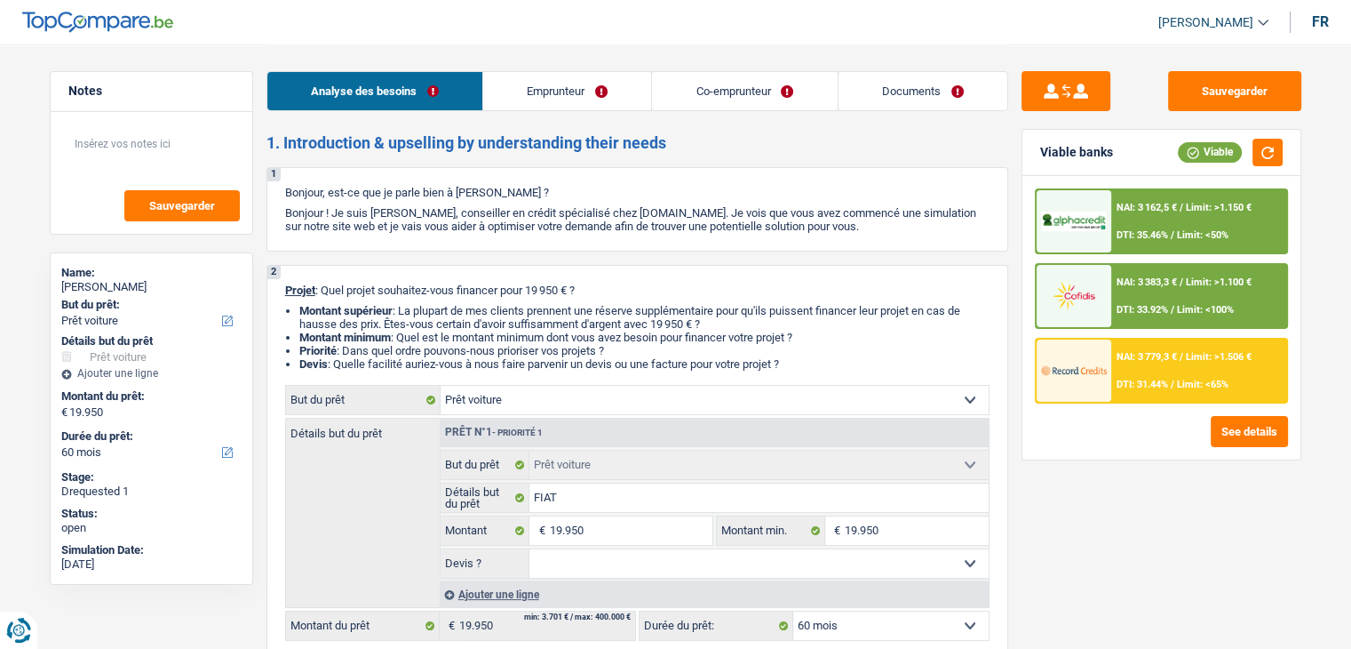
click at [619, 98] on link "Emprunteur" at bounding box center [567, 91] width 168 height 38
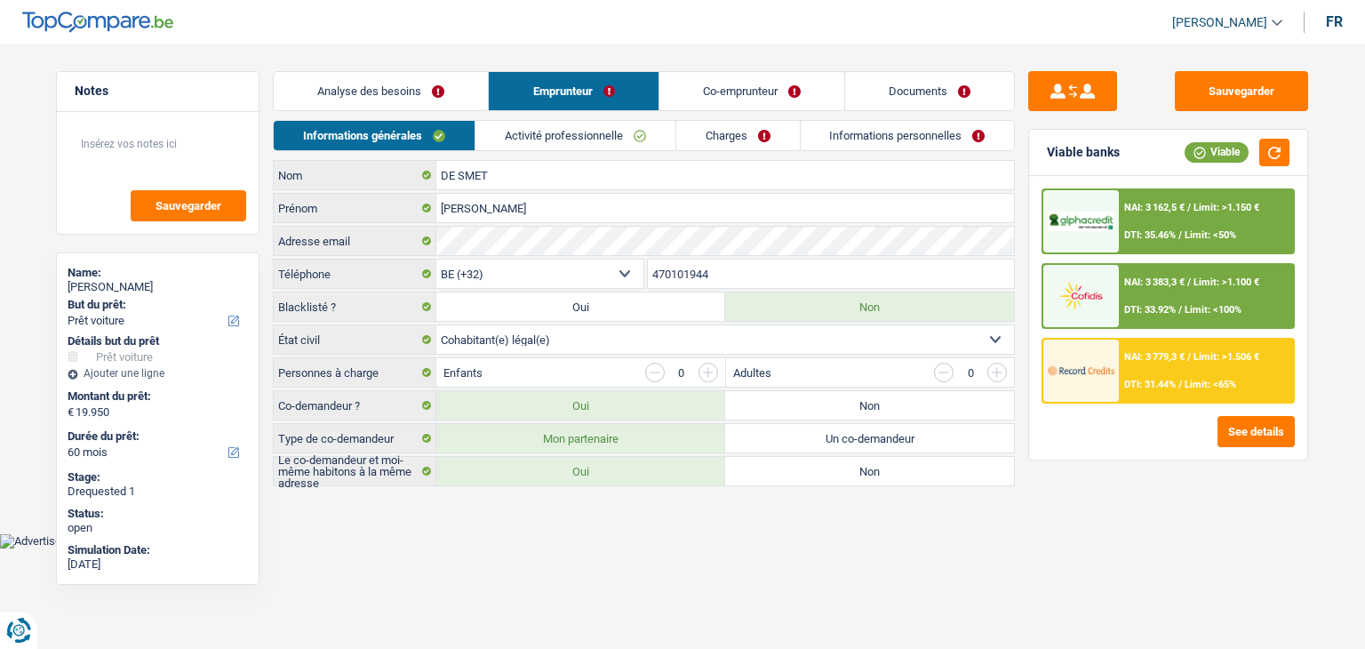
click at [555, 131] on link "Activité professionnelle" at bounding box center [575, 135] width 200 height 29
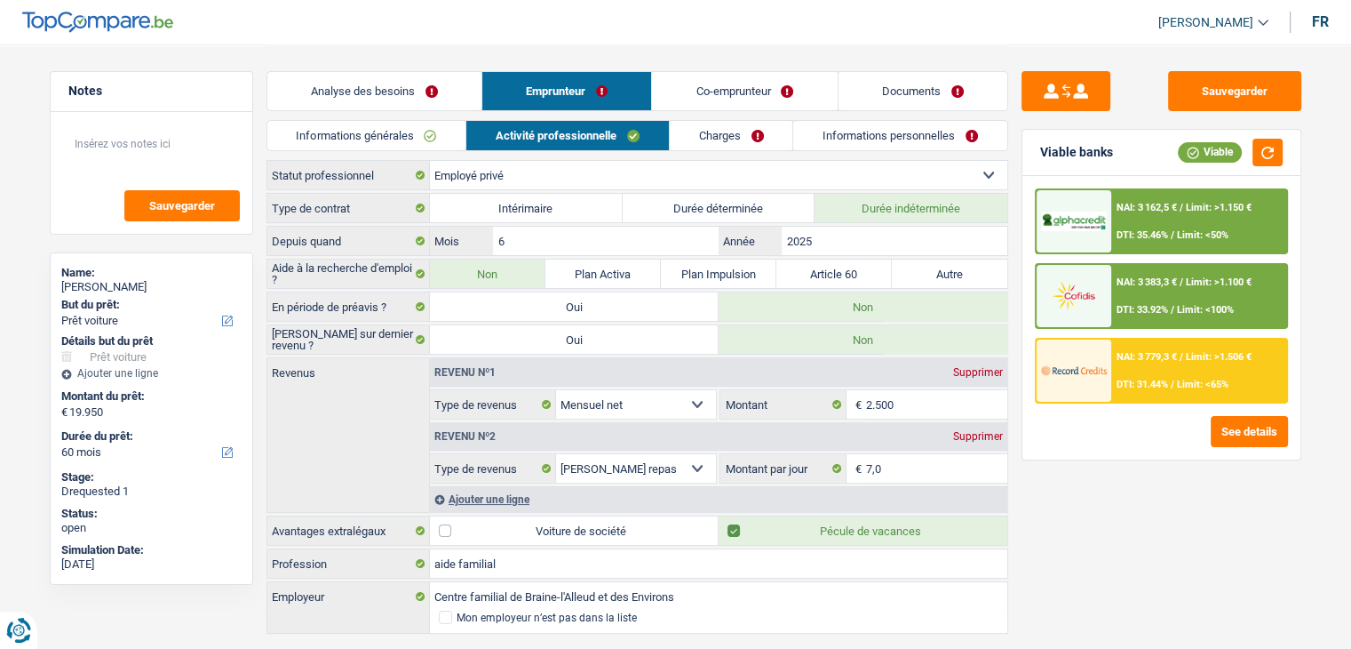
click at [696, 143] on link "Charges" at bounding box center [731, 135] width 123 height 29
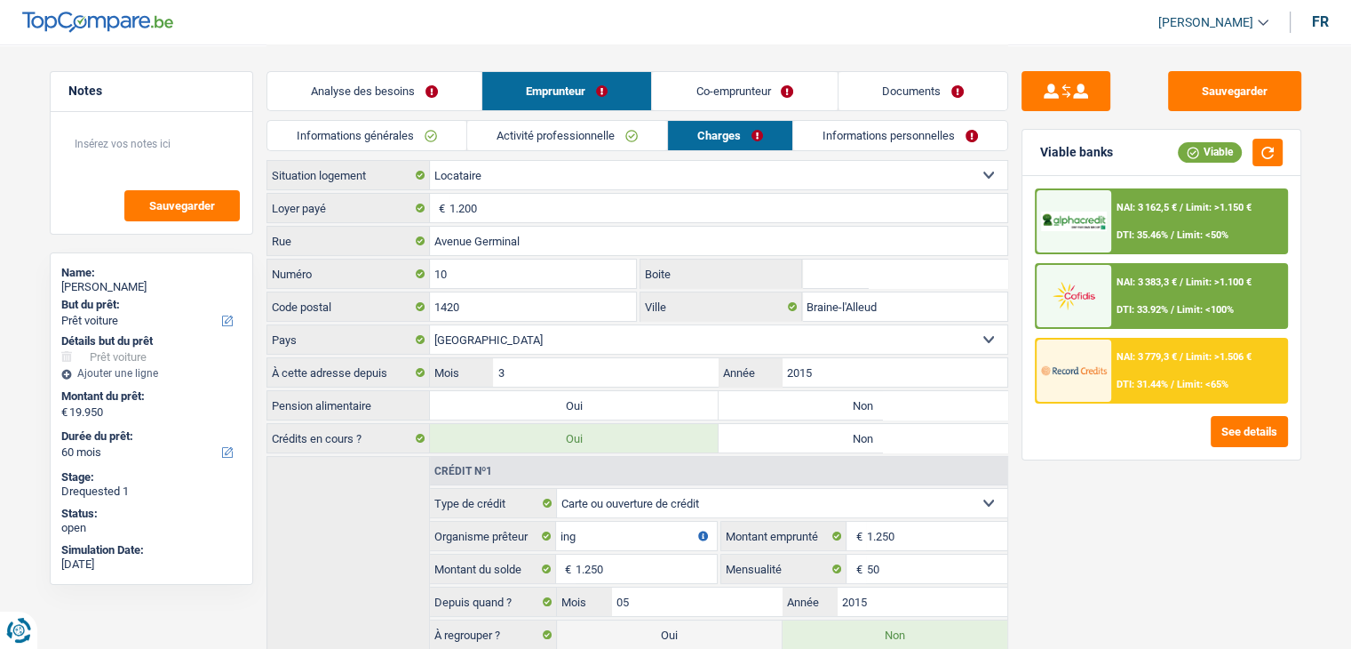
click at [850, 143] on link "Informations personnelles" at bounding box center [900, 135] width 214 height 29
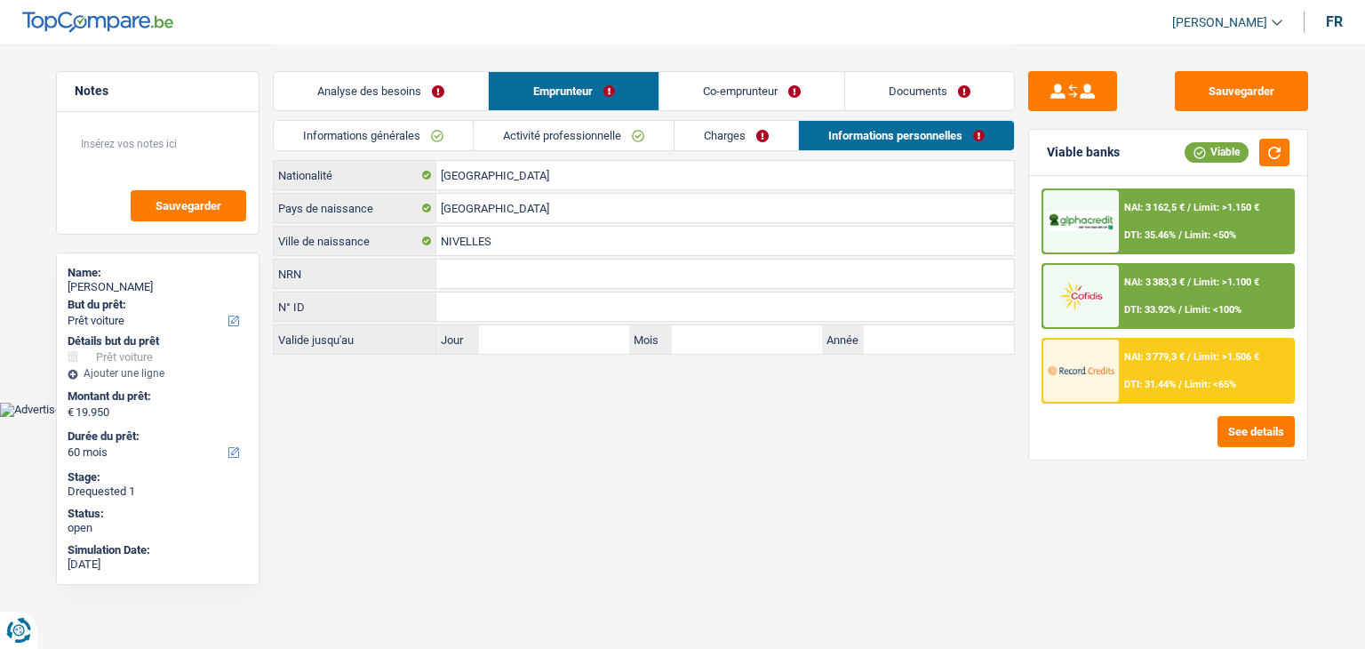
click at [803, 36] on header "[PERSON_NAME] Se déconnecter fr" at bounding box center [682, 22] width 1365 height 45
click at [908, 417] on html "Vous avez le contrôle de vos données Nous utilisons des cookies, tout comme nos…" at bounding box center [682, 208] width 1365 height 417
click at [723, 97] on link "Co-emprunteur" at bounding box center [751, 91] width 185 height 38
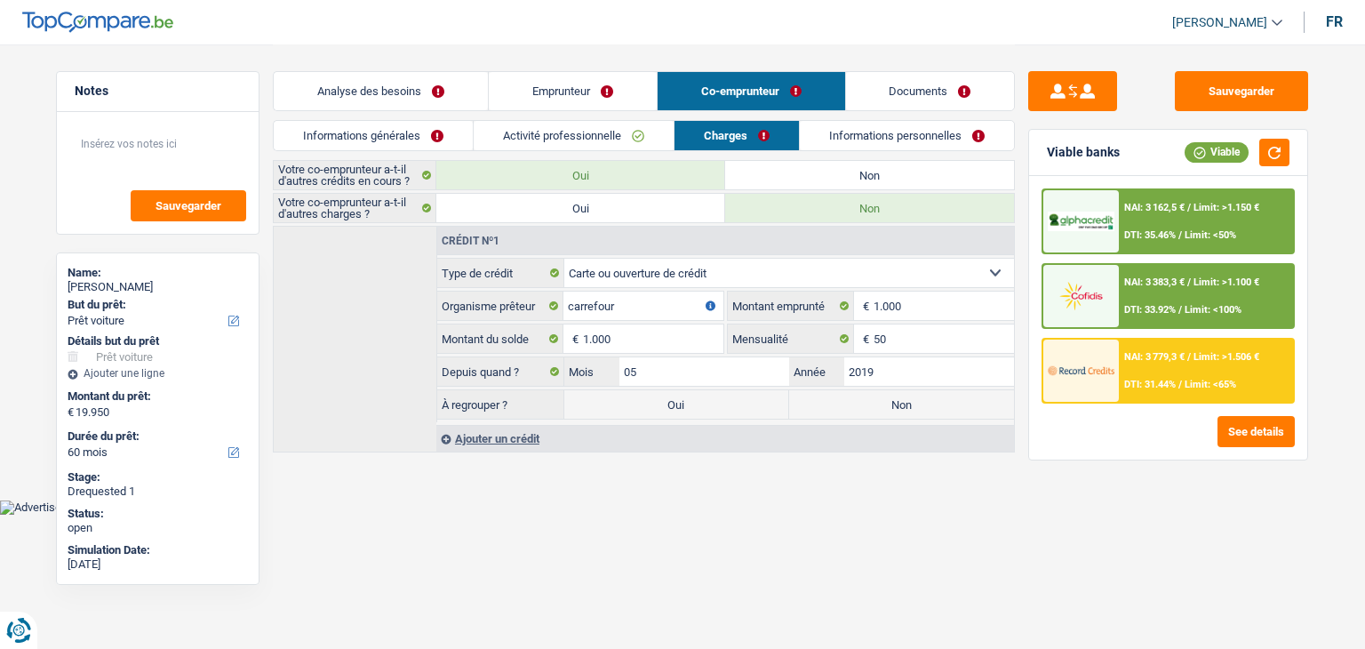
click at [451, 139] on link "Informations générales" at bounding box center [373, 135] width 199 height 29
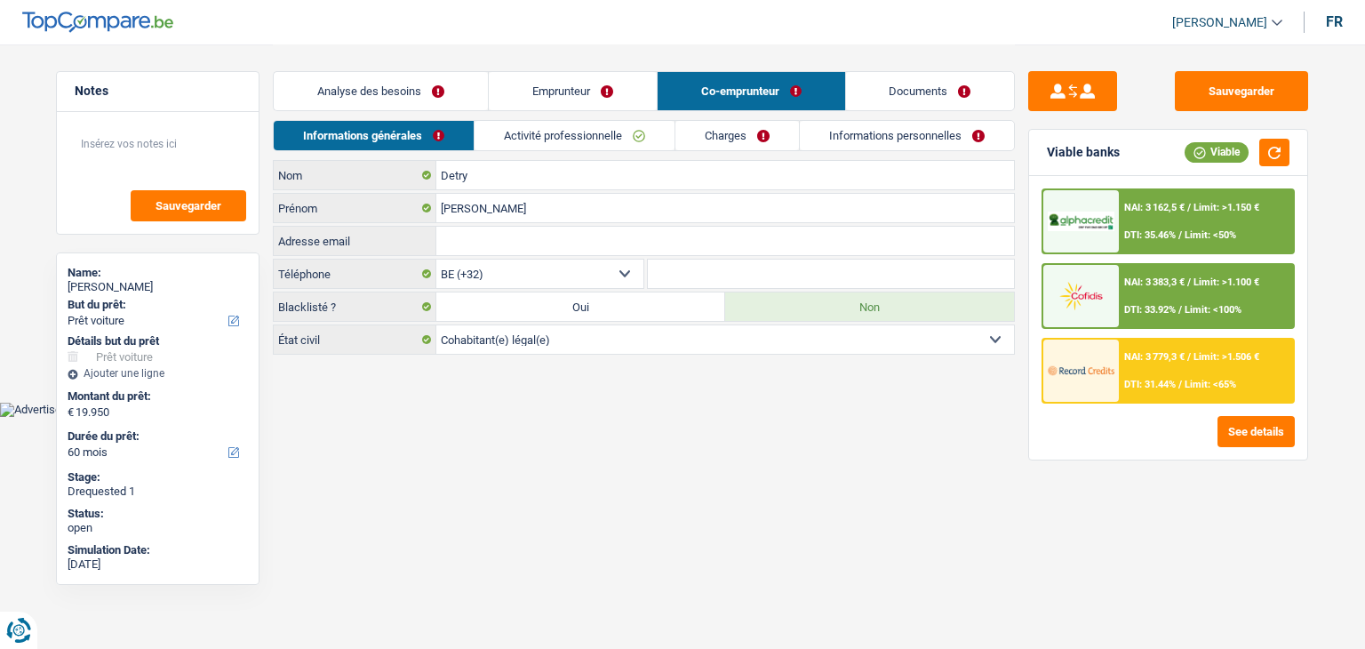
click at [552, 134] on link "Activité professionnelle" at bounding box center [574, 135] width 200 height 29
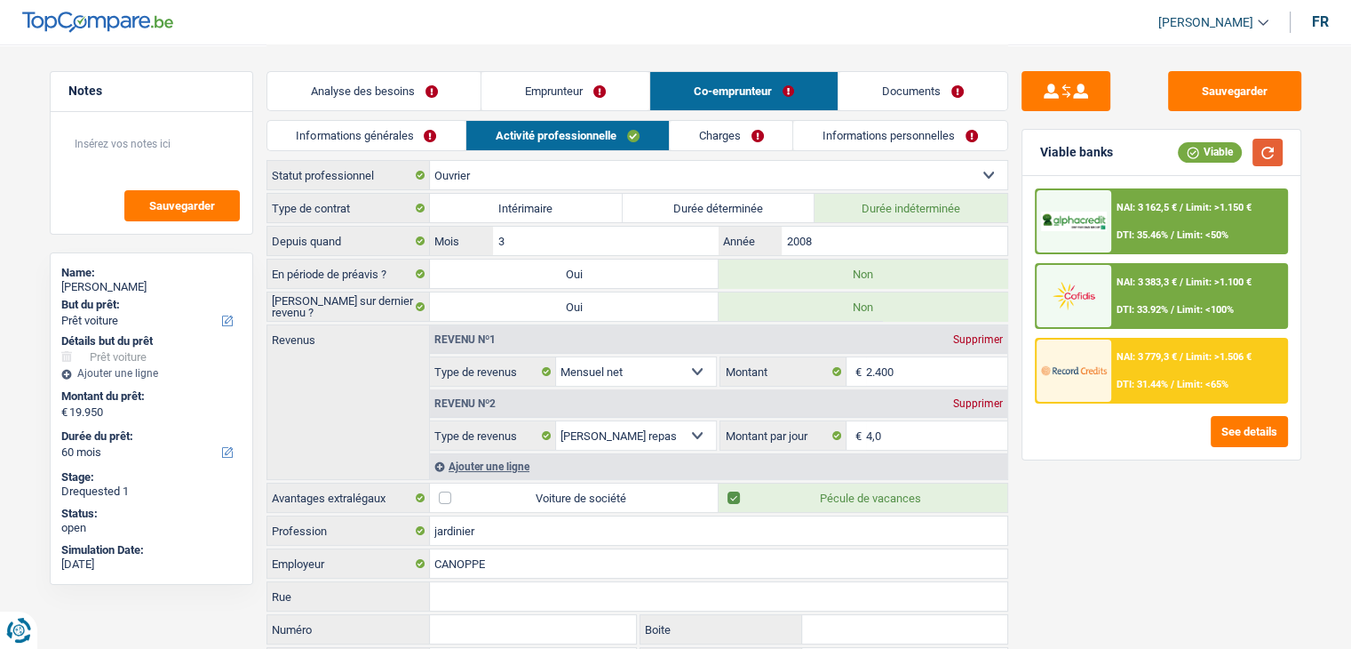
click at [1262, 147] on button "button" at bounding box center [1268, 153] width 30 height 28
click at [1180, 211] on span "/" at bounding box center [1182, 208] width 4 height 12
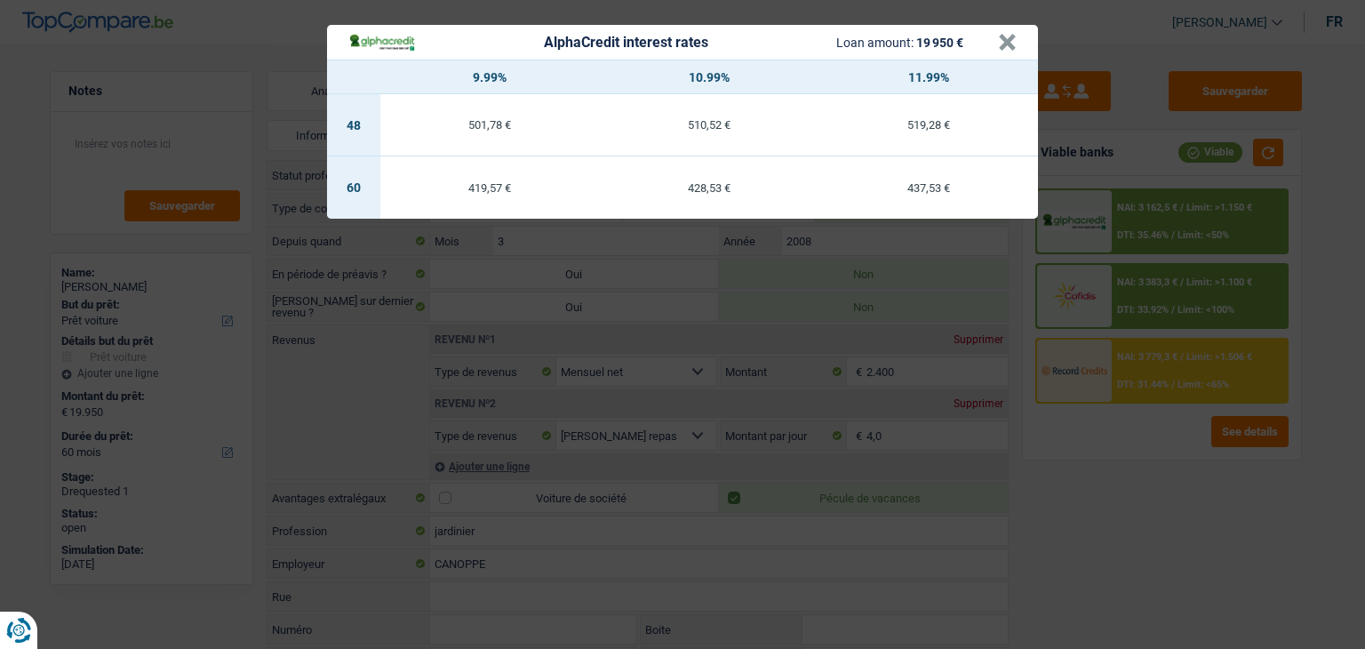
click at [1160, 279] on div "AlphaCredit interest rates Loan amount: 19 950 € × 9.99% 10.99% 11.99% 48 501,7…" at bounding box center [682, 324] width 1365 height 649
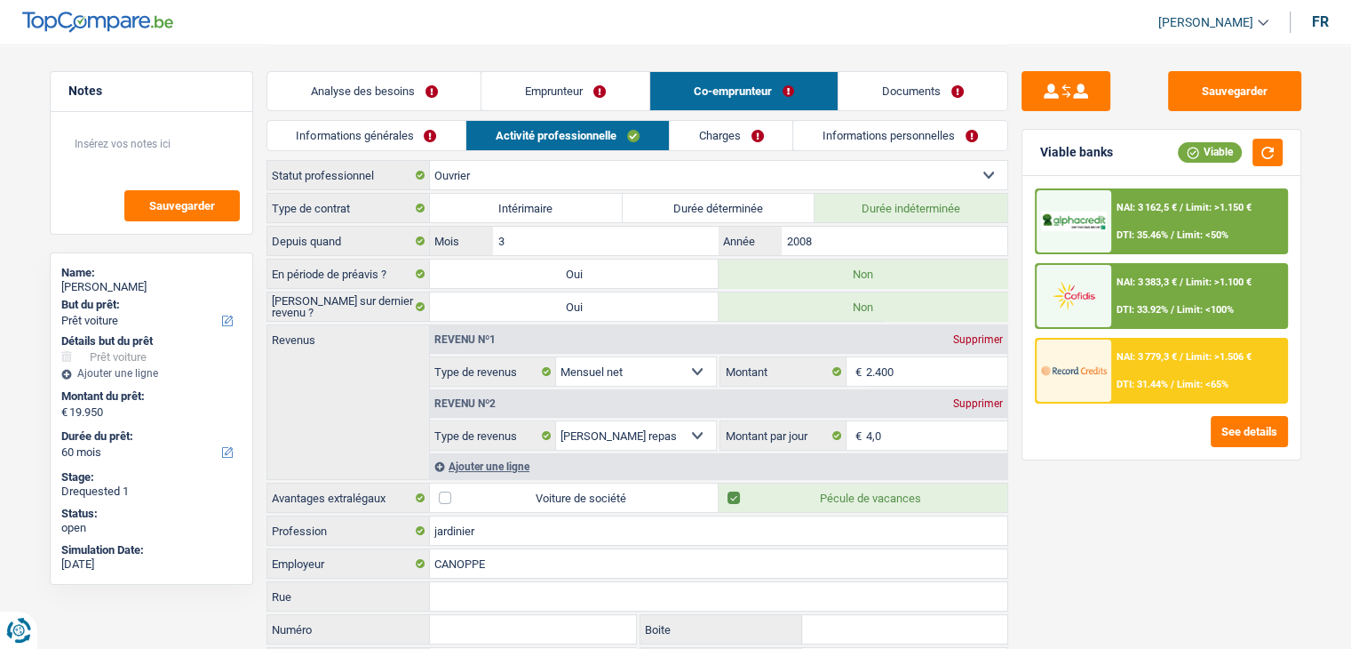
click at [1214, 351] on span "Limit: >1.506 €" at bounding box center [1219, 357] width 66 height 12
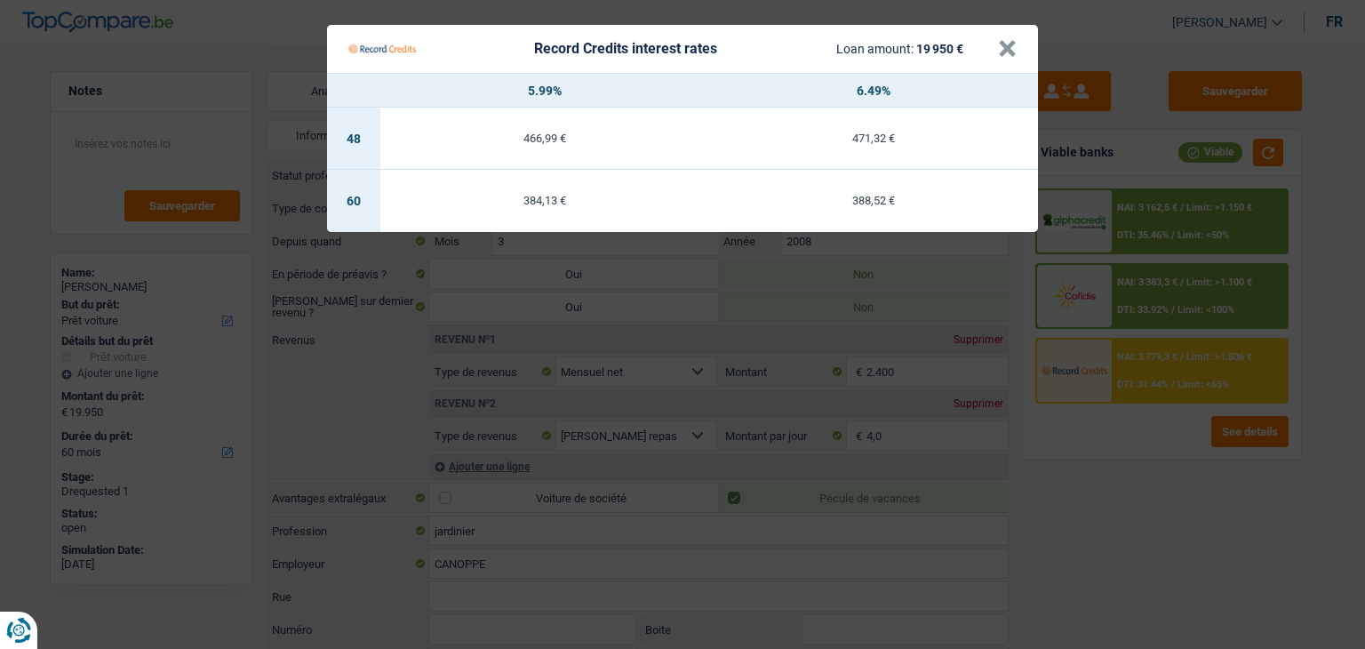
click at [1198, 303] on Credits "Record Credits interest rates Loan amount: 19 950 € × 5.99% 6.49% 48 466,99 € 4…" at bounding box center [682, 324] width 1365 height 649
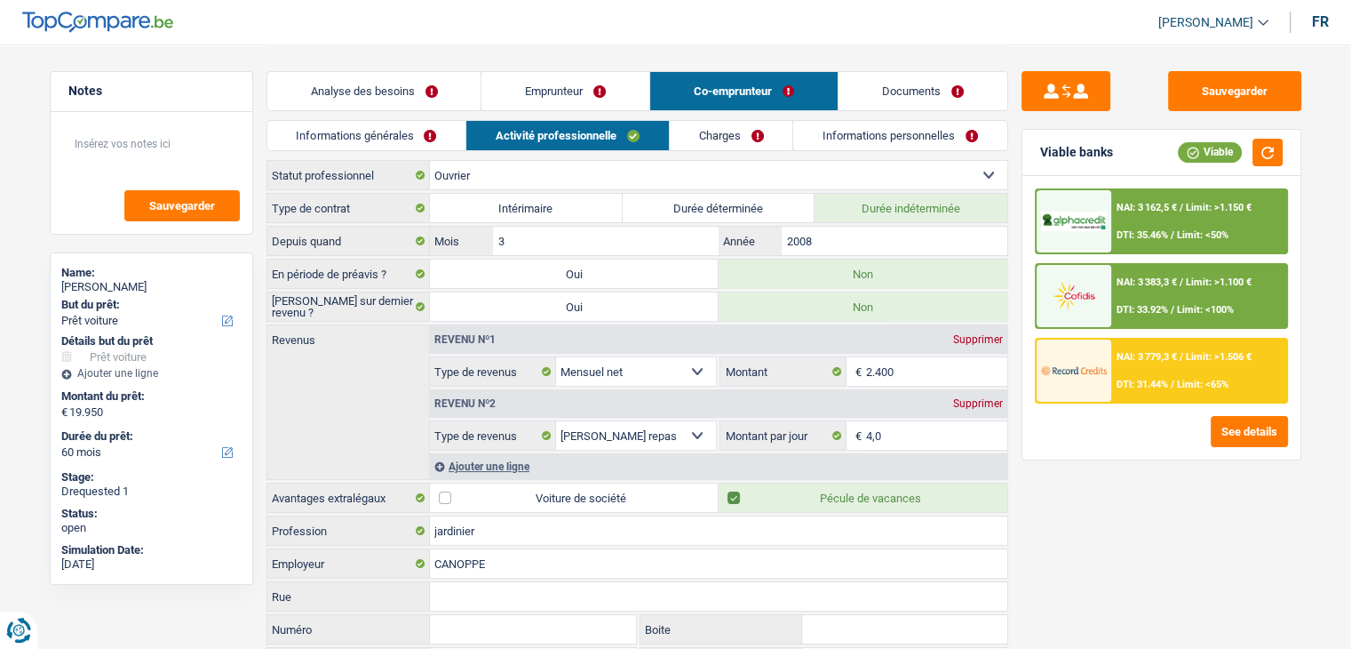
click at [1182, 357] on span "/" at bounding box center [1182, 357] width 4 height 12
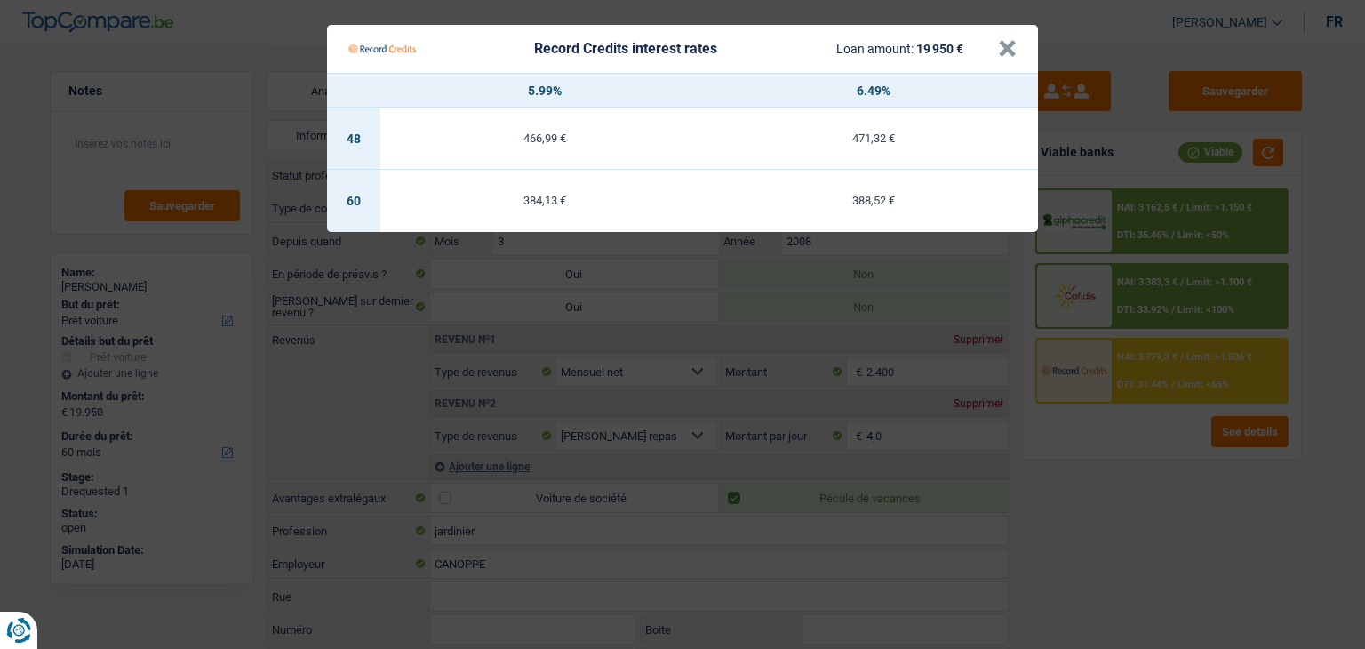
click at [1176, 292] on Credits "Record Credits interest rates Loan amount: 19 950 € × 5.99% 6.49% 48 466,99 € 4…" at bounding box center [682, 324] width 1365 height 649
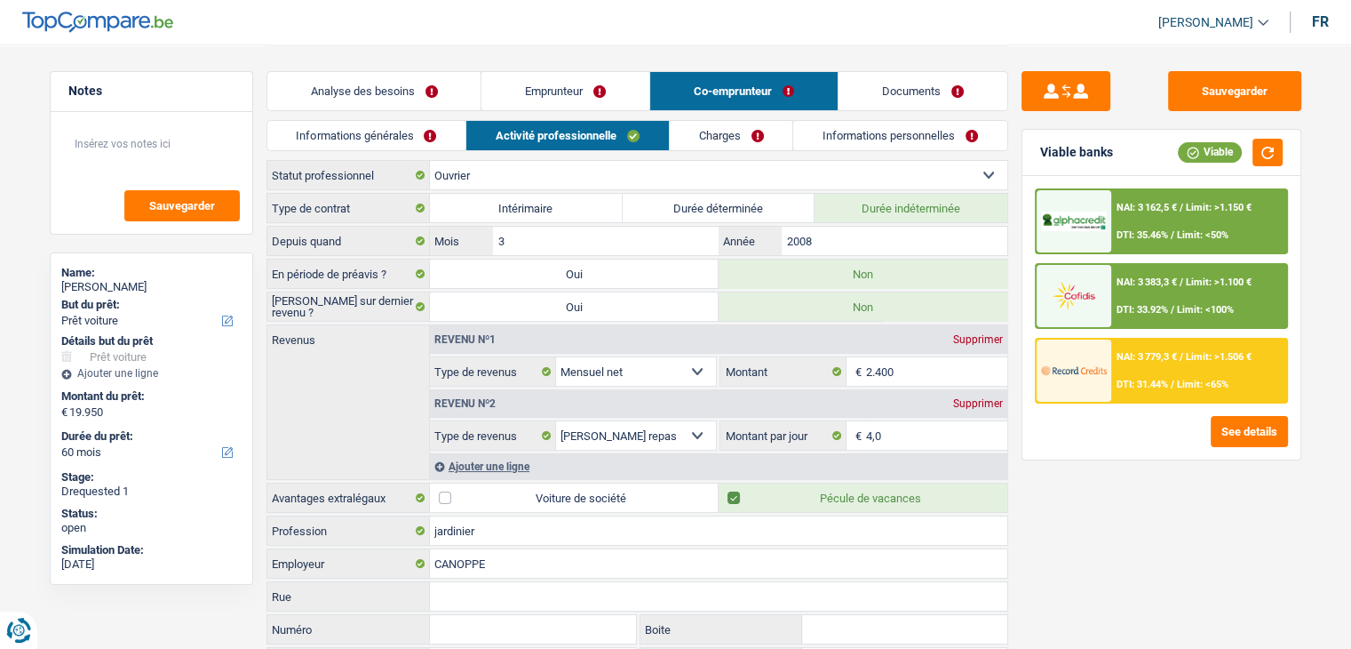
click at [784, 25] on header "[PERSON_NAME] Se déconnecter fr" at bounding box center [675, 22] width 1351 height 45
click at [1247, 76] on button "Sauvegarder" at bounding box center [1234, 91] width 133 height 40
click at [456, 89] on link "Analyse des besoins" at bounding box center [374, 91] width 214 height 38
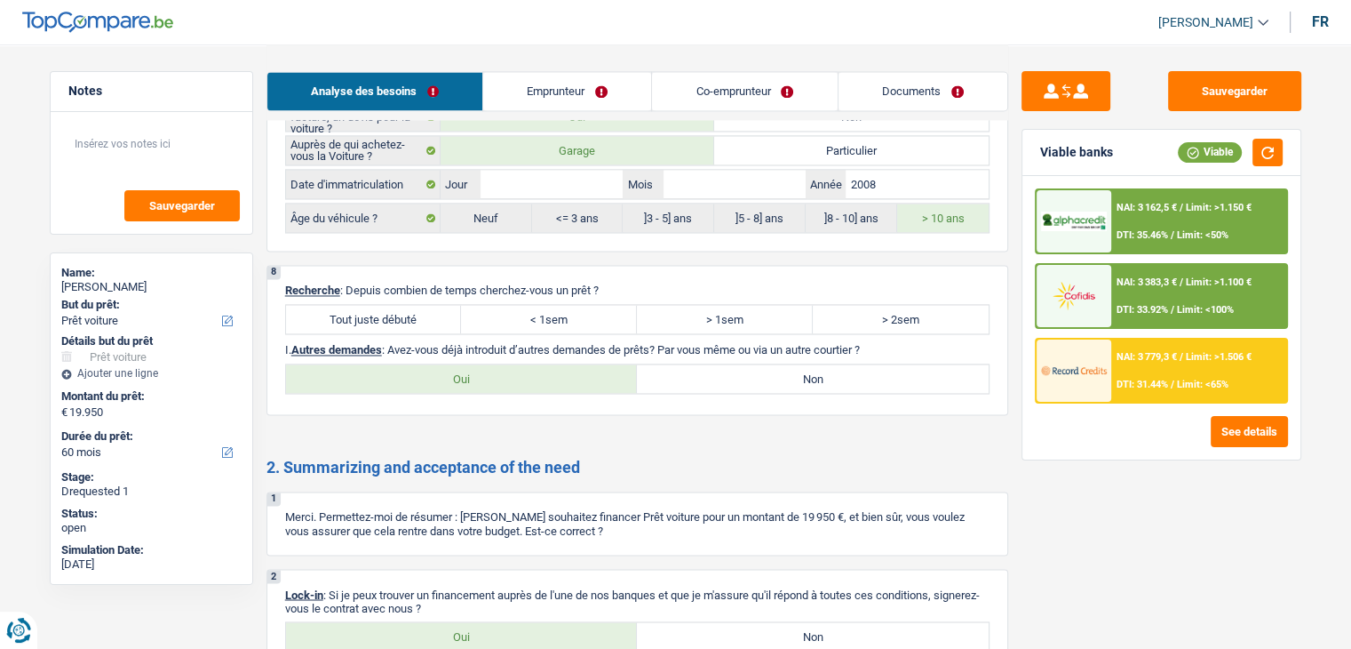
scroll to position [2851, 0]
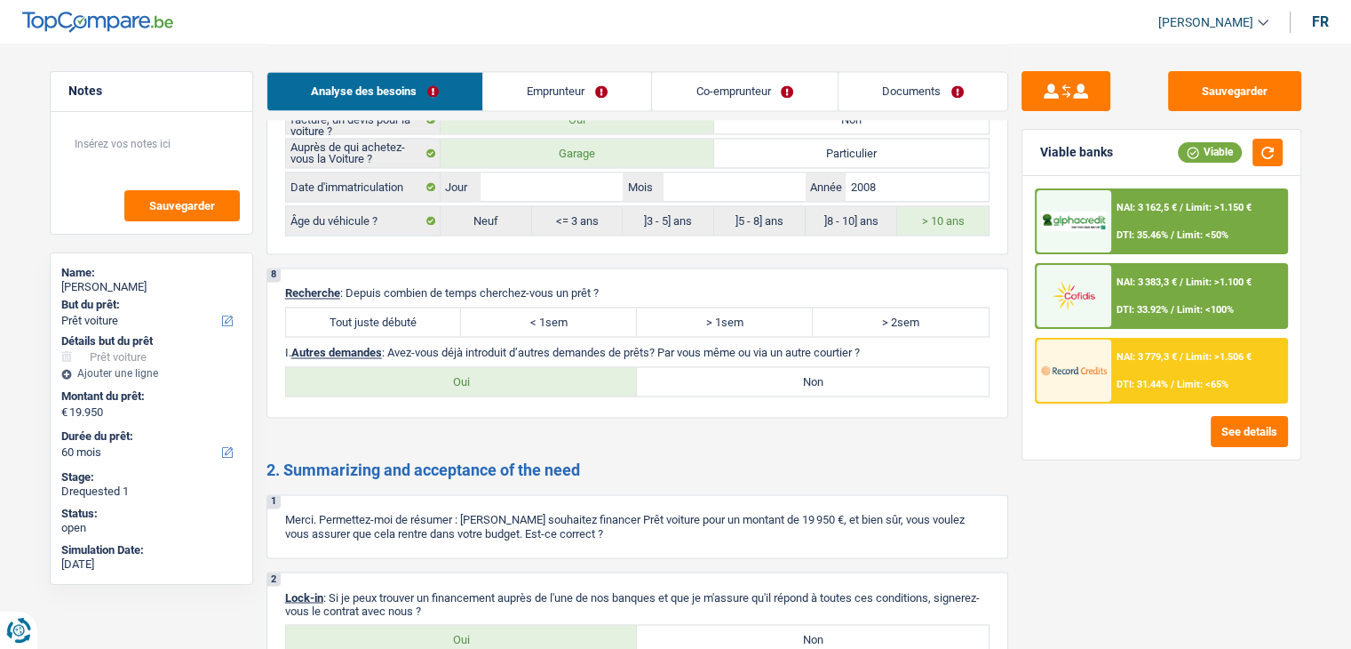
drag, startPoint x: 410, startPoint y: 296, endPoint x: 430, endPoint y: 300, distance: 20.0
click at [410, 307] on label "Tout juste débuté" at bounding box center [374, 321] width 176 height 28
click at [410, 307] on input "Tout juste débuté" at bounding box center [374, 321] width 176 height 28
radio input "true"
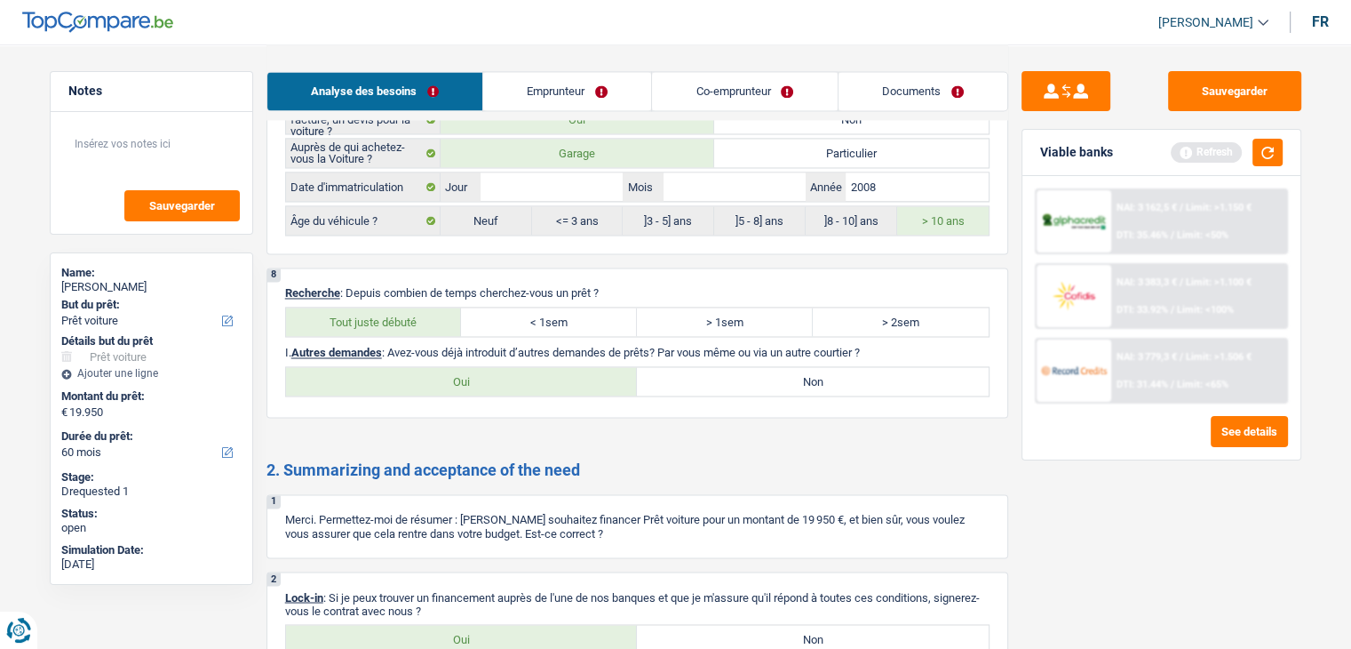
click at [880, 367] on label "Non" at bounding box center [813, 381] width 352 height 28
click at [880, 367] on input "Non" at bounding box center [813, 381] width 352 height 28
radio input "true"
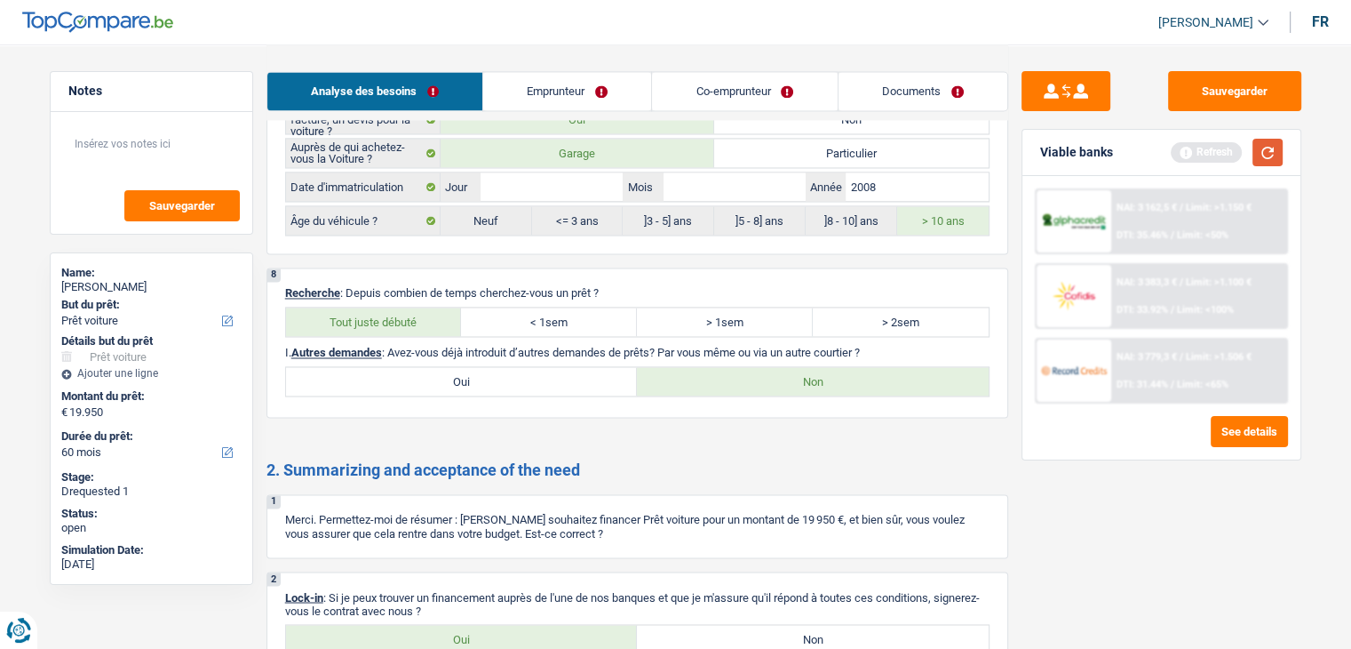
click at [1267, 147] on button "button" at bounding box center [1268, 153] width 30 height 28
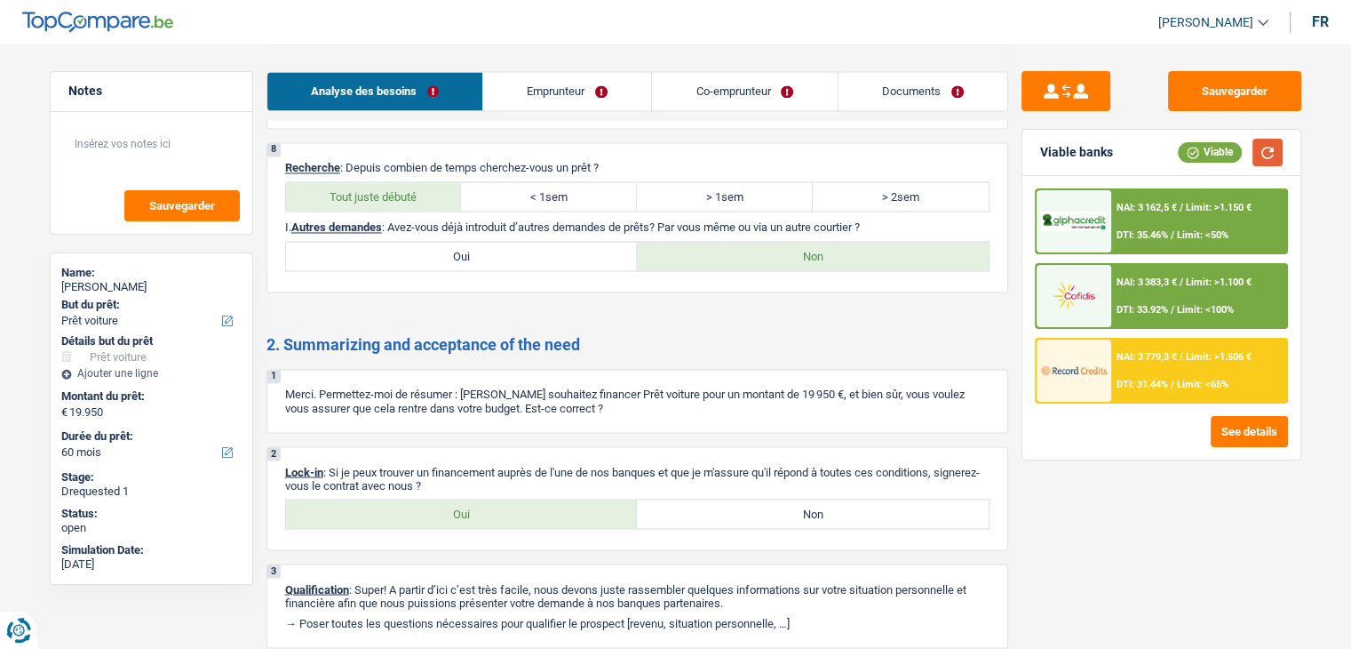
scroll to position [3028, 0]
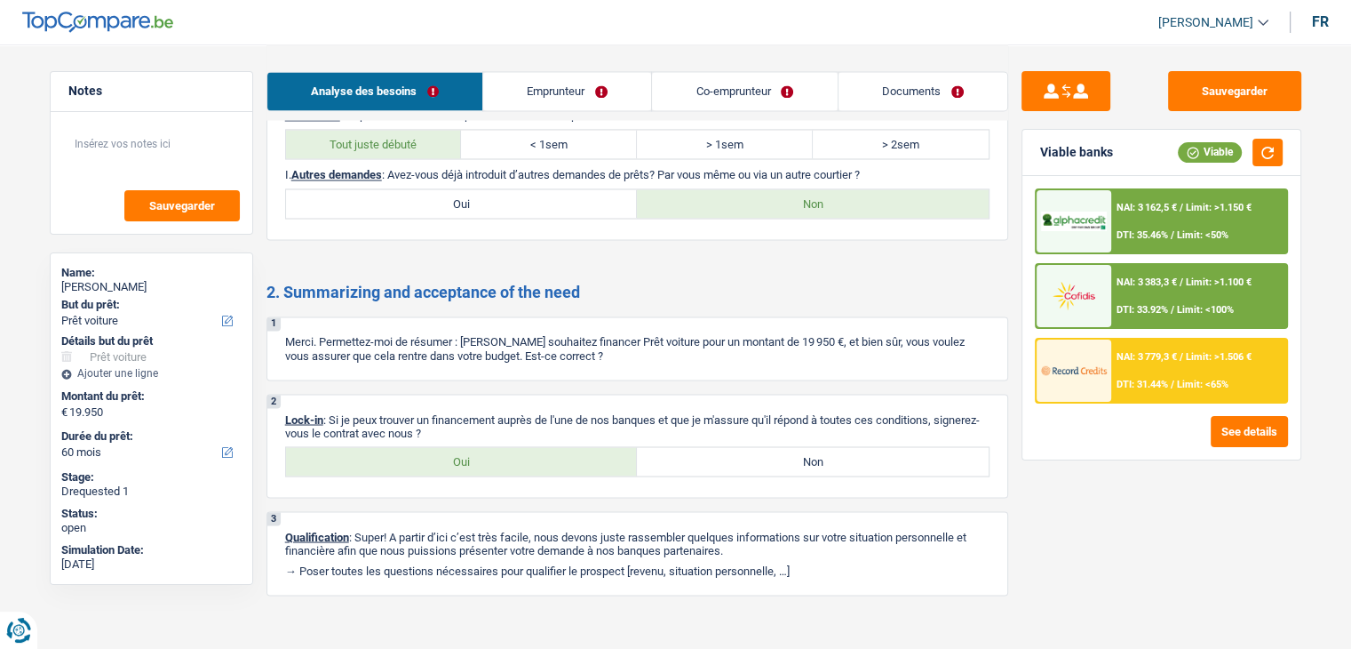
click at [543, 447] on label "Oui" at bounding box center [462, 461] width 352 height 28
click at [543, 447] on input "Oui" at bounding box center [462, 461] width 352 height 28
radio input "true"
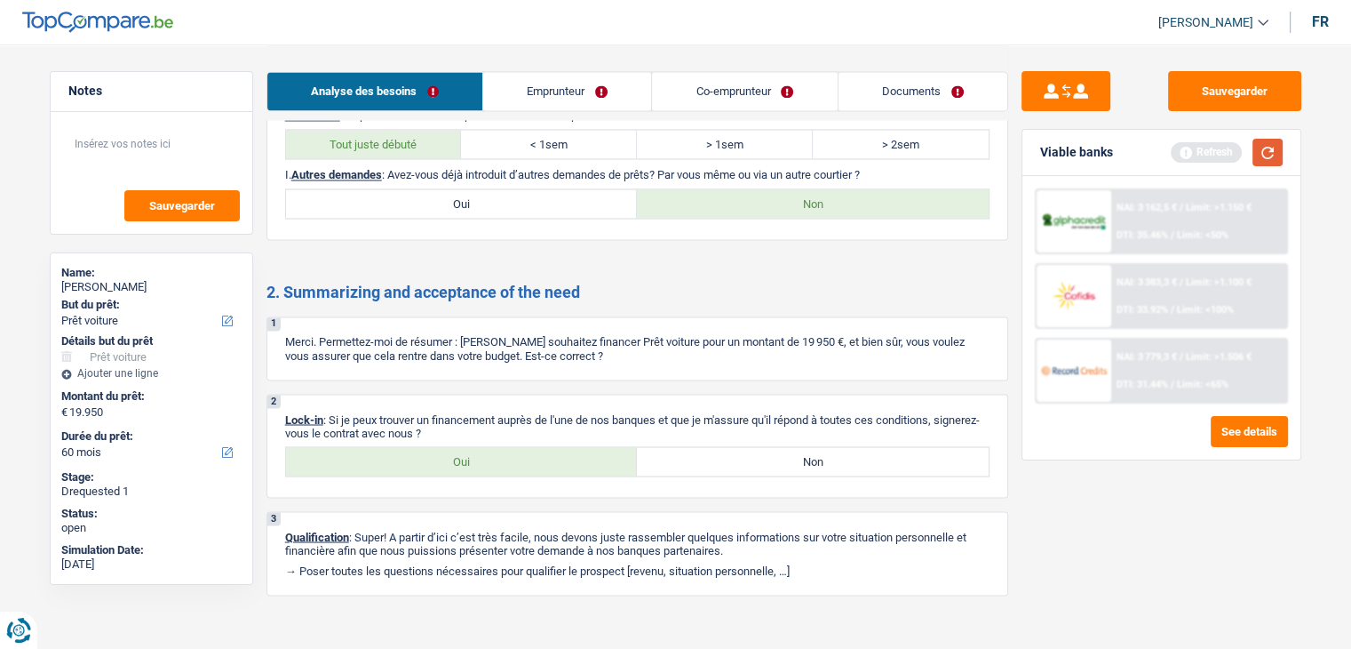
click at [1269, 152] on button "button" at bounding box center [1268, 153] width 30 height 28
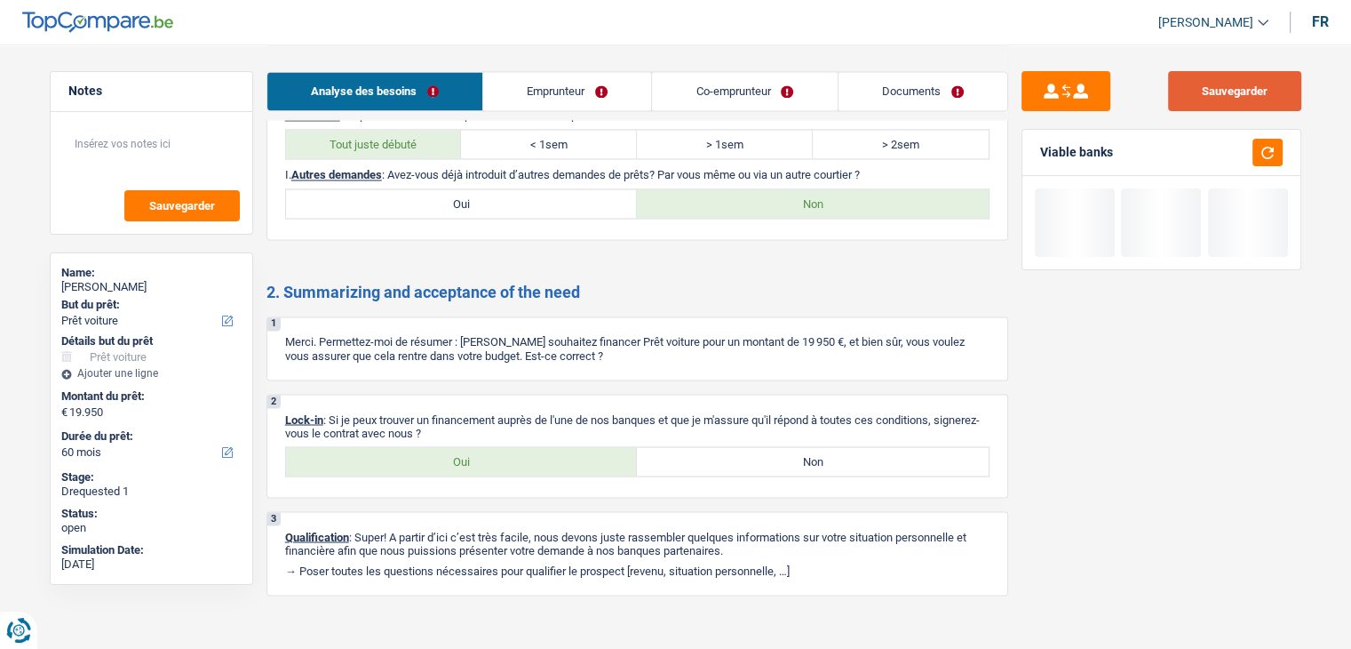
click at [1243, 91] on button "Sauvegarder" at bounding box center [1234, 91] width 133 height 40
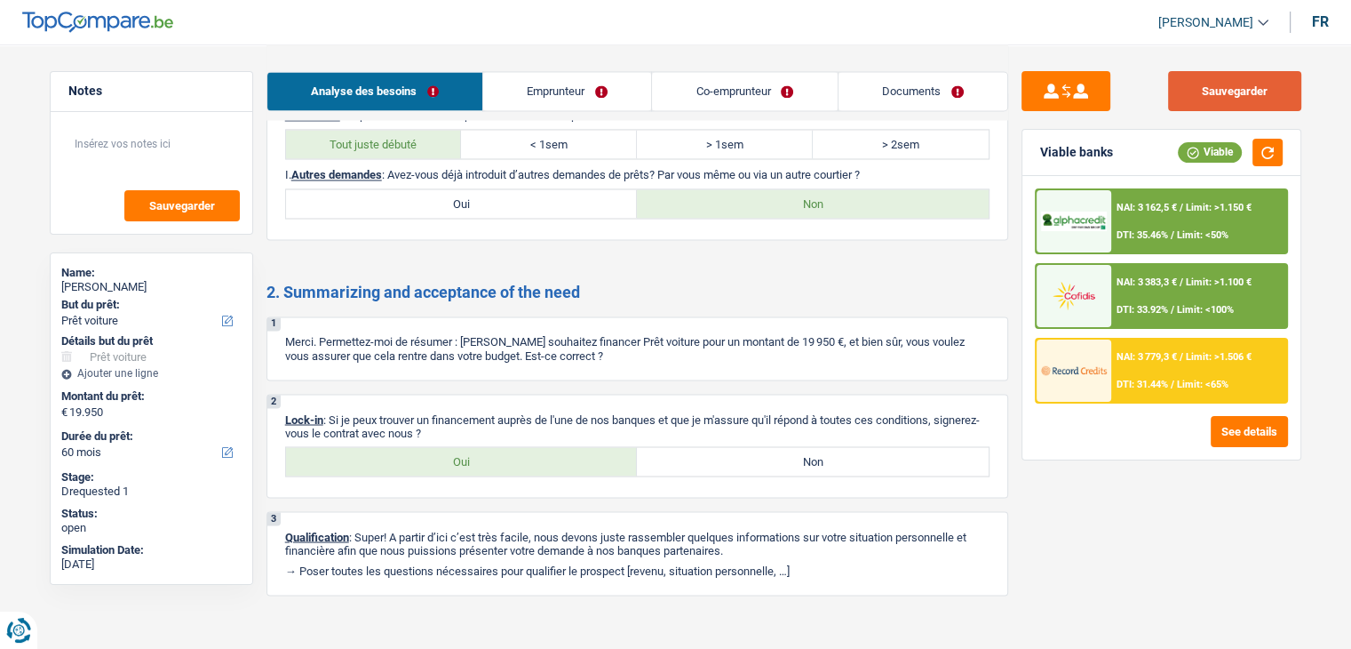
click at [1230, 90] on button "Sauvegarder" at bounding box center [1234, 91] width 133 height 40
